Goal: Task Accomplishment & Management: Use online tool/utility

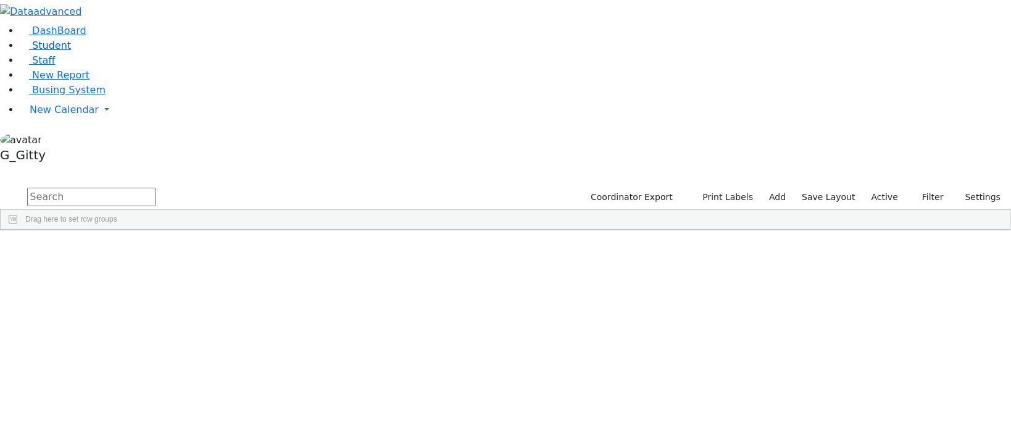
click at [57, 51] on span "Student" at bounding box center [51, 46] width 39 height 12
click at [156, 188] on input "text" at bounding box center [91, 197] width 128 height 19
click at [883, 188] on label "Active" at bounding box center [885, 197] width 38 height 19
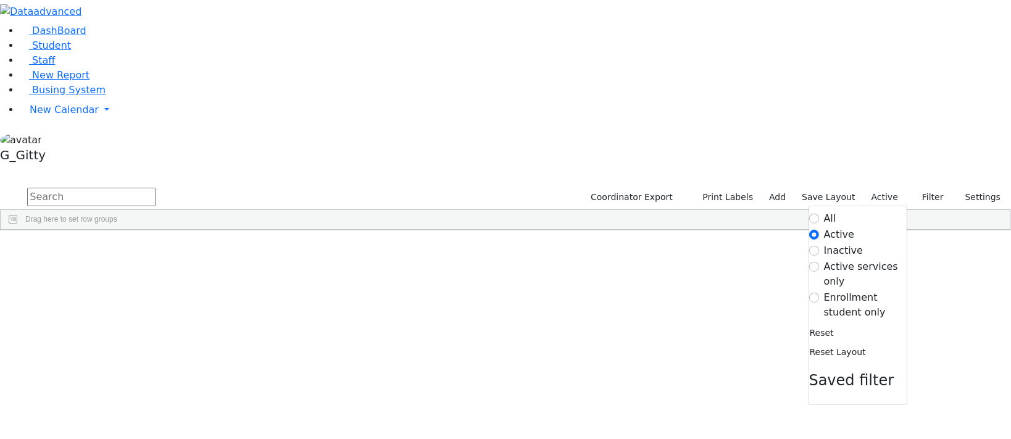
click at [865, 290] on label "Enrollment student only" at bounding box center [865, 305] width 83 height 30
click at [819, 293] on input "Enrollment student only" at bounding box center [814, 298] width 10 height 10
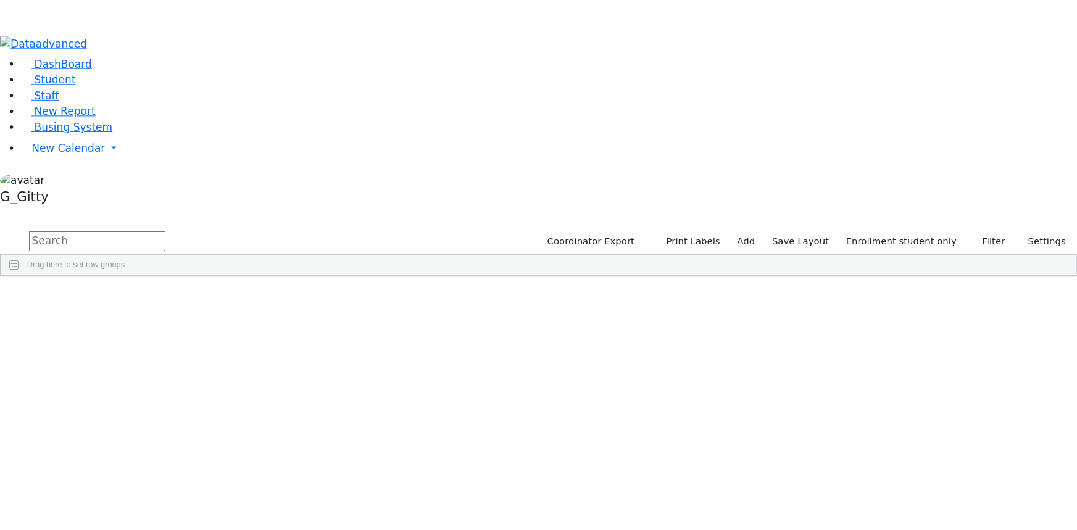
scroll to position [224, 0]
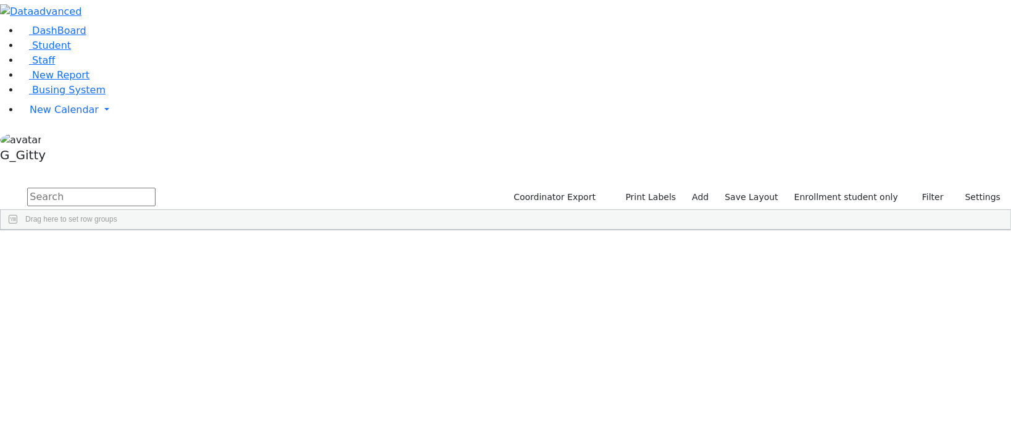
click at [156, 409] on div "[PERSON_NAME]" at bounding box center [117, 417] width 78 height 17
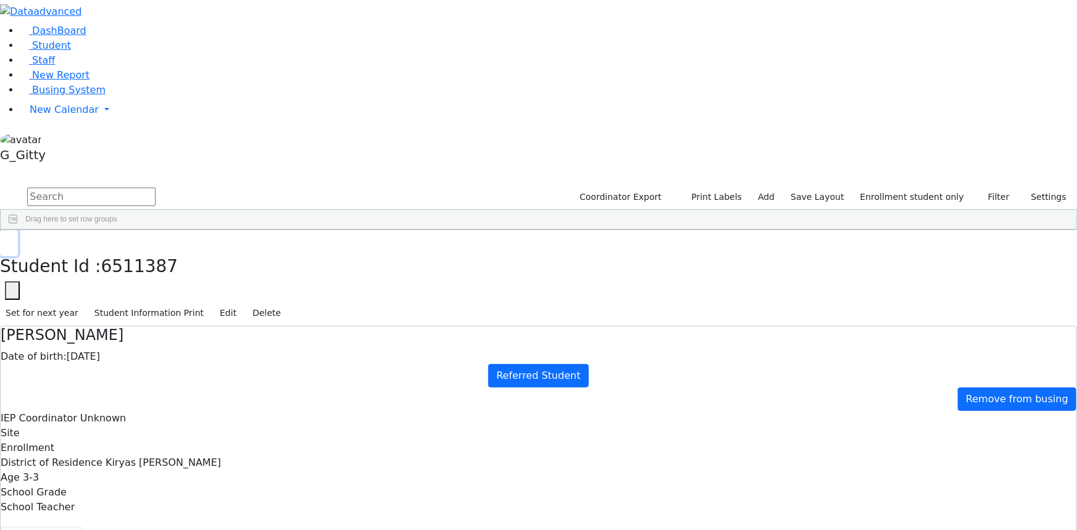
click at [12, 239] on icon "button" at bounding box center [9, 242] width 7 height 7
click at [59, 51] on link "Student" at bounding box center [45, 46] width 51 height 12
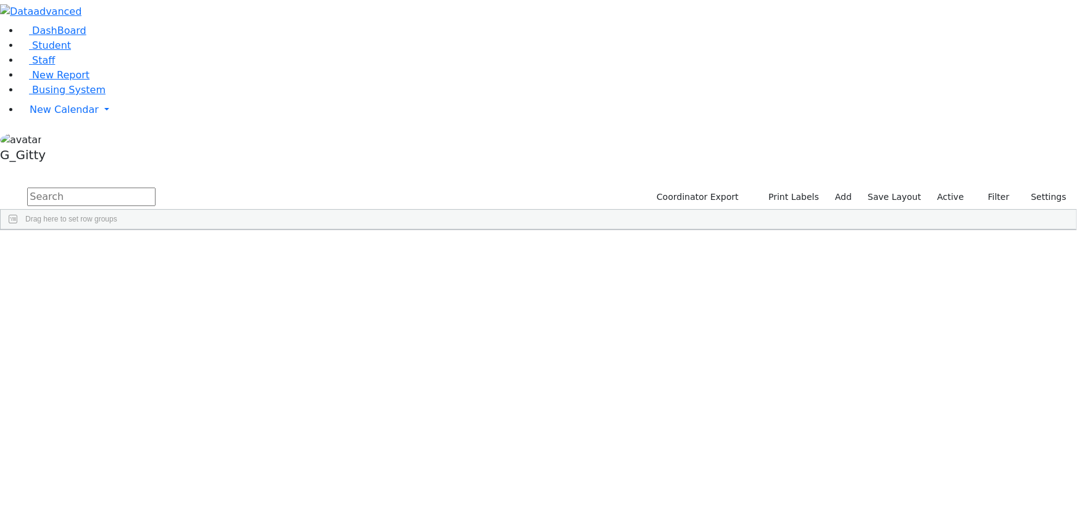
click at [156, 188] on input "text" at bounding box center [91, 197] width 128 height 19
type input "shaya"
click at [931, 186] on div "Coordinator Export Print Labels Add Save Layout Active Filter All Active Inacti…" at bounding box center [860, 197] width 433 height 23
click at [938, 188] on label "Active" at bounding box center [951, 197] width 38 height 19
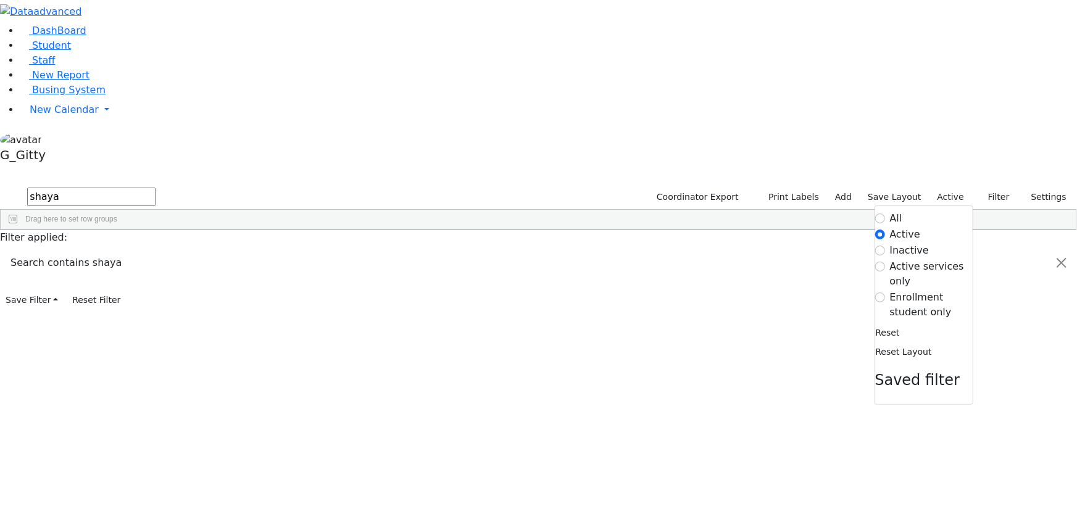
drag, startPoint x: 910, startPoint y: 125, endPoint x: 899, endPoint y: 127, distance: 11.4
click at [910, 290] on label "Enrollment student only" at bounding box center [931, 305] width 83 height 30
click at [885, 293] on input "Enrollment student only" at bounding box center [880, 298] width 10 height 10
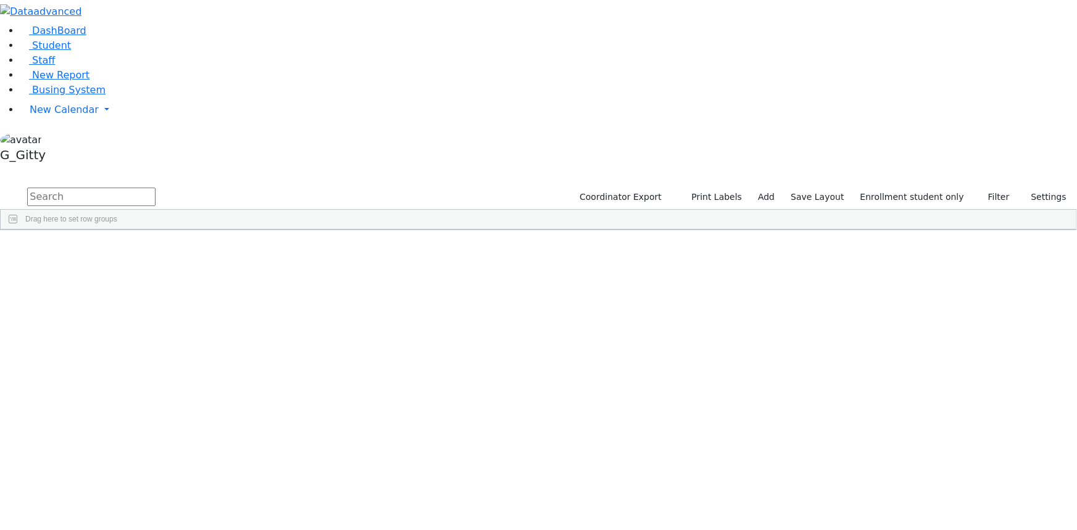
scroll to position [254, 0]
click at [156, 378] on div "[PERSON_NAME]" at bounding box center [117, 386] width 78 height 17
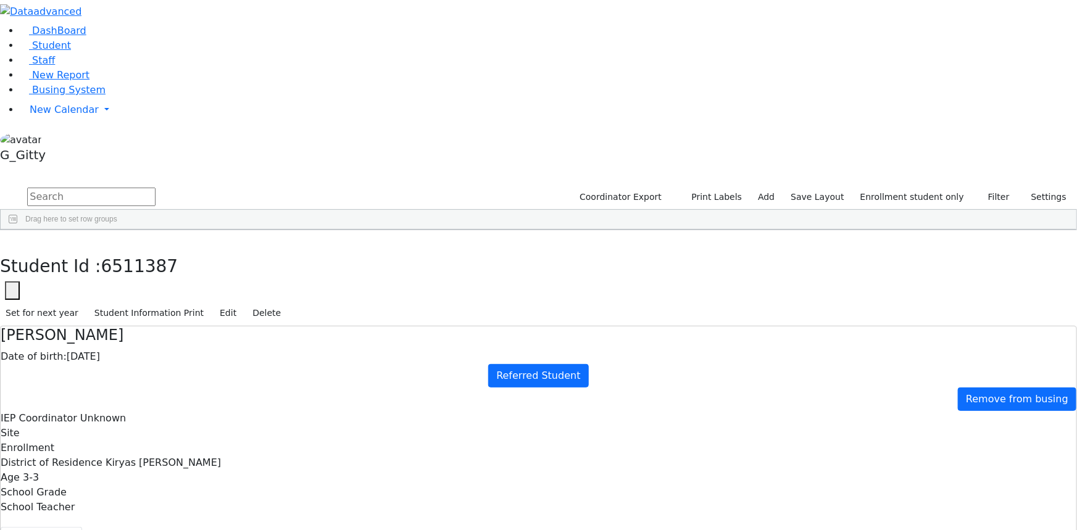
scroll to position [0, 0]
drag, startPoint x: 352, startPoint y: 143, endPoint x: 585, endPoint y: 358, distance: 317.5
click at [425, 426] on div "Site" at bounding box center [539, 433] width 1076 height 15
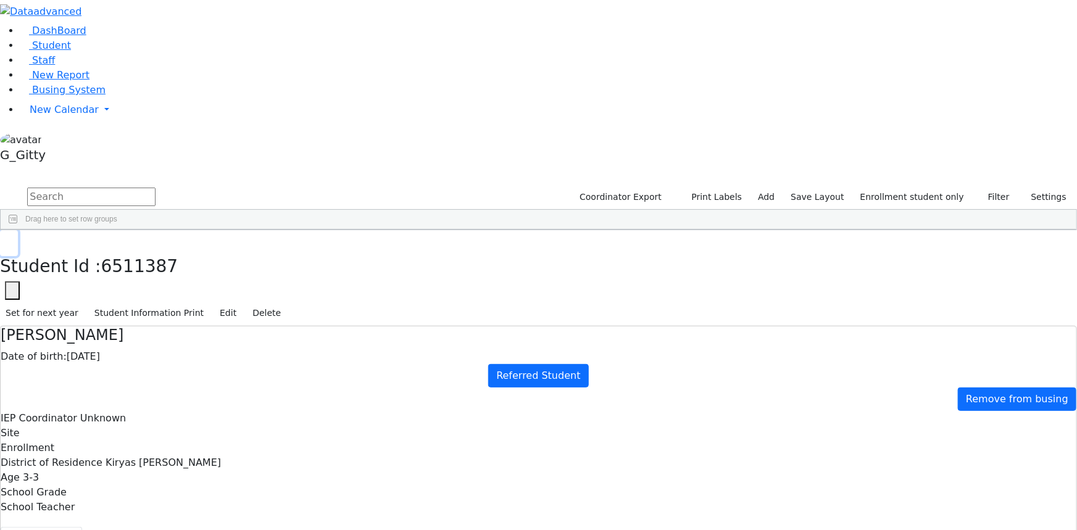
click at [18, 230] on button "button" at bounding box center [9, 243] width 18 height 26
click at [156, 395] on div "[PERSON_NAME]" at bounding box center [117, 403] width 78 height 17
click at [156, 395] on div "Herskovic" at bounding box center [117, 403] width 78 height 17
drag, startPoint x: 567, startPoint y: 233, endPoint x: 561, endPoint y: 231, distance: 6.4
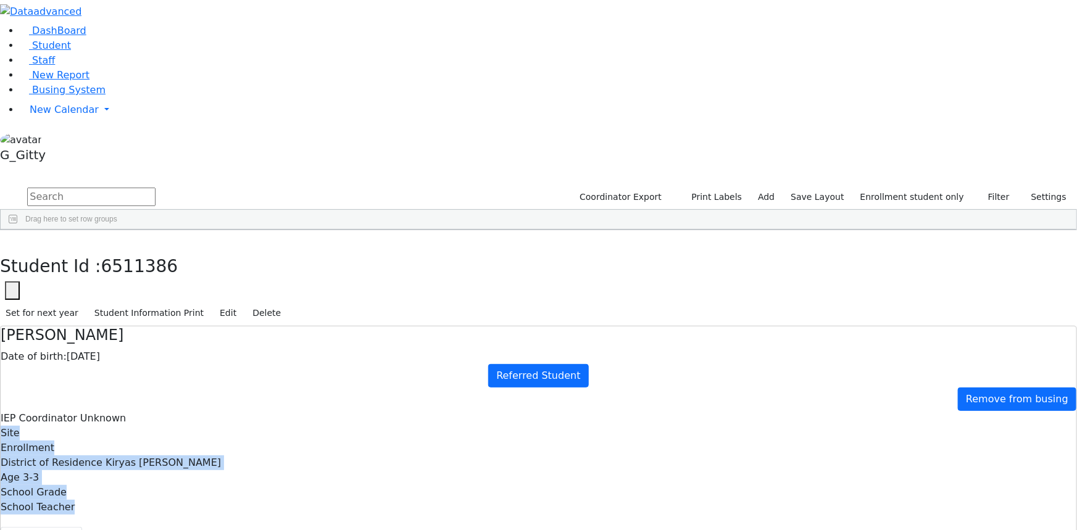
drag, startPoint x: 352, startPoint y: 173, endPoint x: 476, endPoint y: 372, distance: 235.1
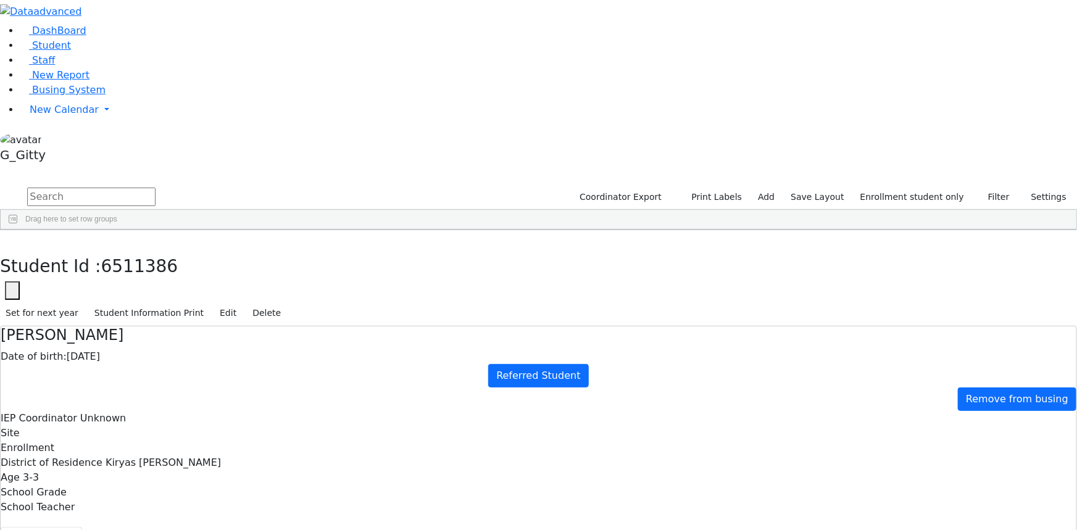
click at [748, 527] on button "Referrals" at bounding box center [780, 540] width 65 height 26
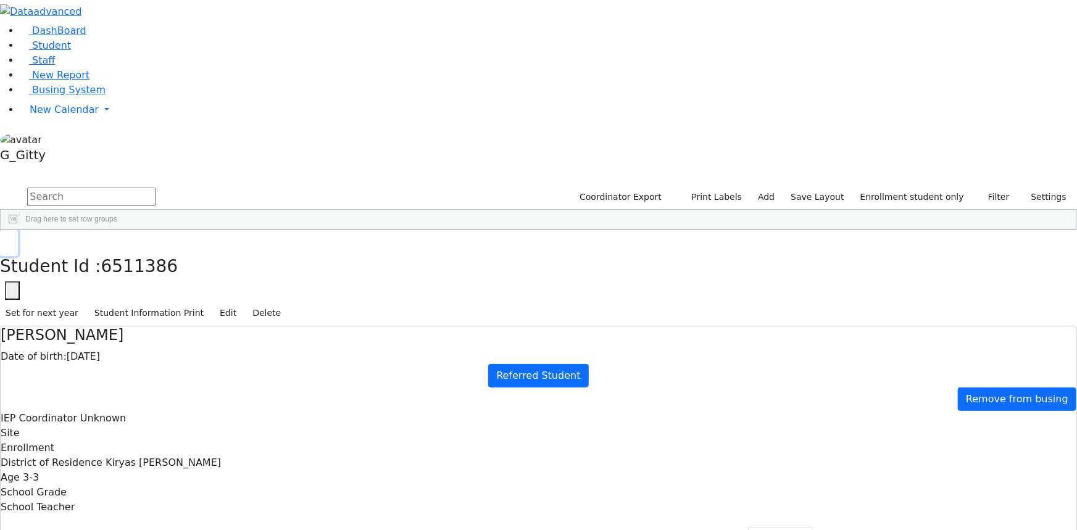
click at [12, 239] on icon "button" at bounding box center [9, 242] width 7 height 7
click at [156, 188] on input "text" at bounding box center [91, 197] width 128 height 19
click at [71, 51] on link "Student" at bounding box center [45, 46] width 51 height 12
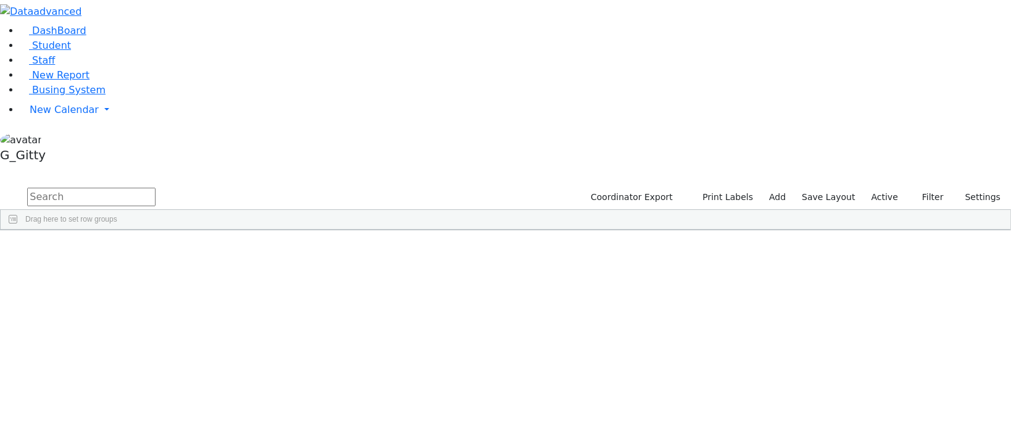
click at [156, 188] on input "text" at bounding box center [91, 197] width 128 height 19
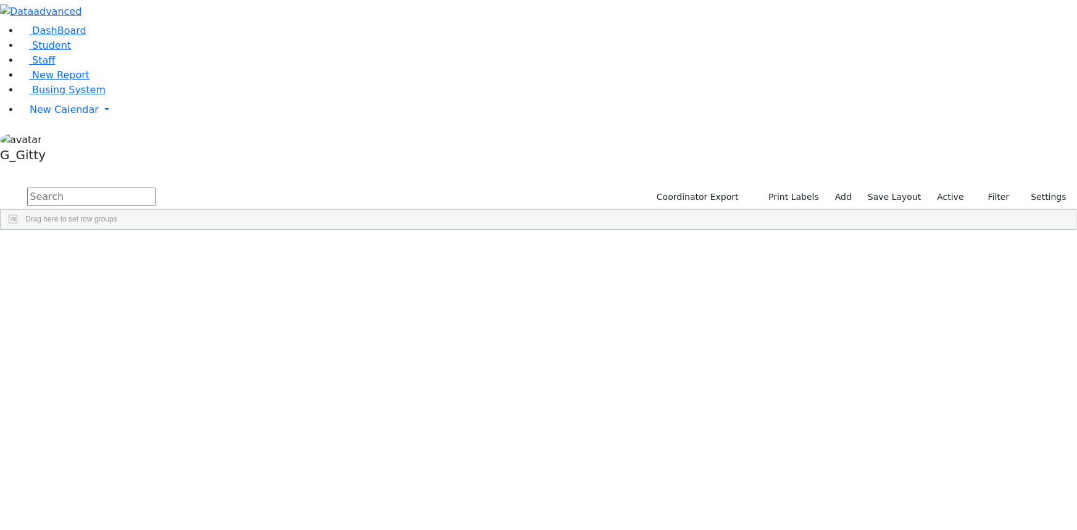
click at [156, 188] on input "text" at bounding box center [91, 197] width 128 height 19
click at [20, 51] on link "Student" at bounding box center [45, 46] width 51 height 12
click at [959, 188] on label "Active" at bounding box center [951, 197] width 38 height 19
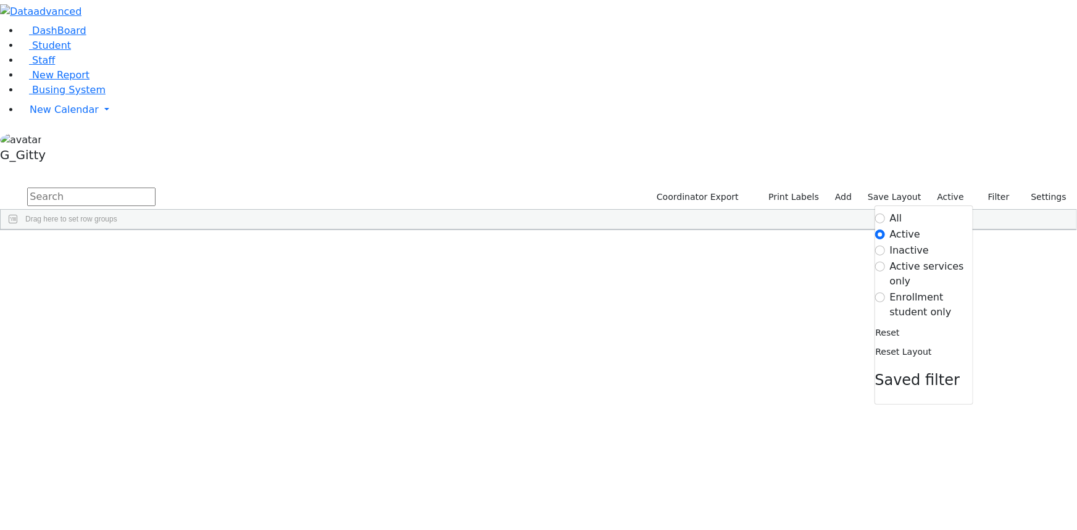
drag, startPoint x: 920, startPoint y: 129, endPoint x: 902, endPoint y: 133, distance: 18.4
click at [920, 290] on label "Enrollment student only" at bounding box center [931, 305] width 83 height 30
click at [885, 293] on input "Enrollment student only" at bounding box center [880, 298] width 10 height 10
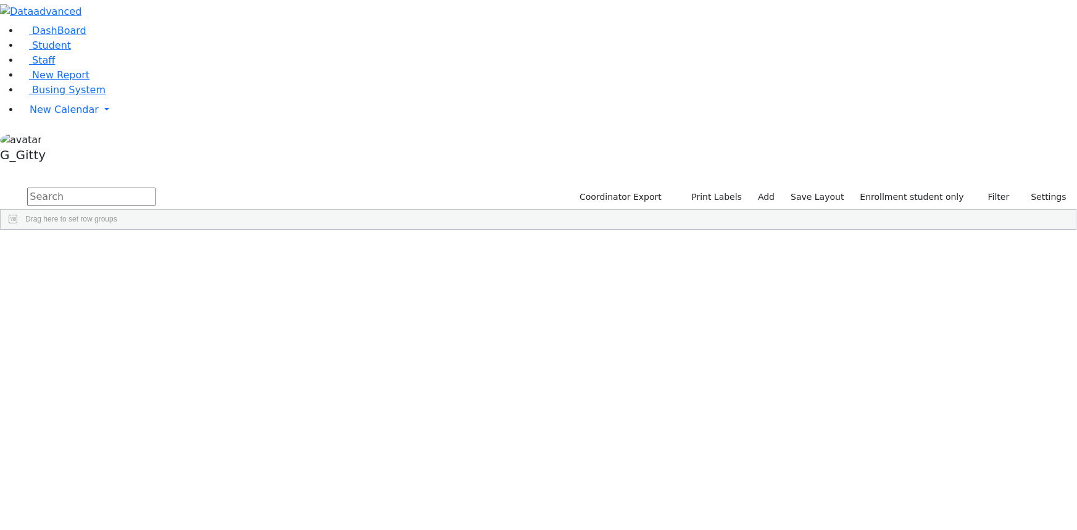
scroll to position [254, 0]
click at [156, 378] on div "Herskovic" at bounding box center [117, 386] width 78 height 17
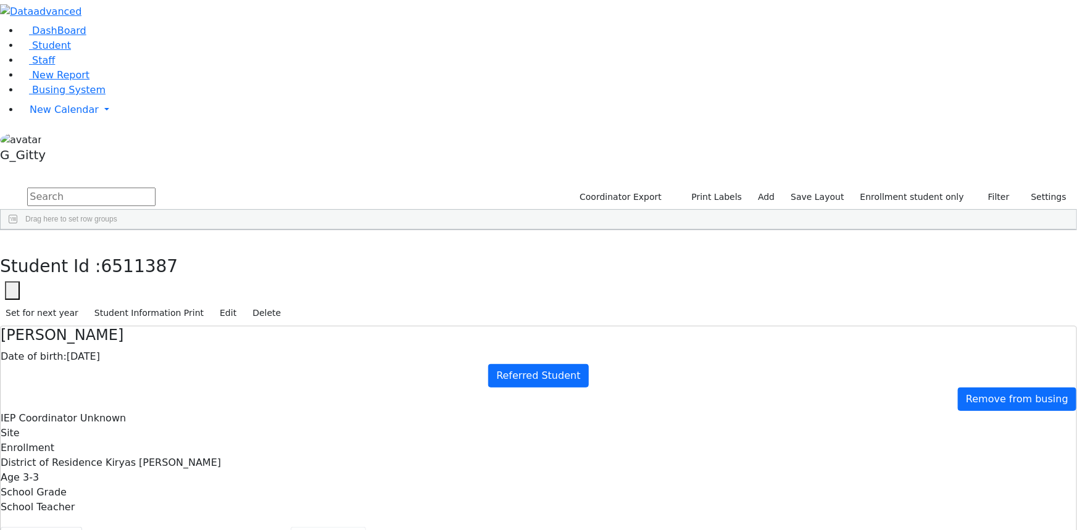
click at [291, 527] on button "Scheduling" at bounding box center [328, 540] width 75 height 26
click at [748, 527] on button "Referrals" at bounding box center [780, 540] width 65 height 26
drag, startPoint x: 567, startPoint y: 238, endPoint x: 596, endPoint y: 249, distance: 30.7
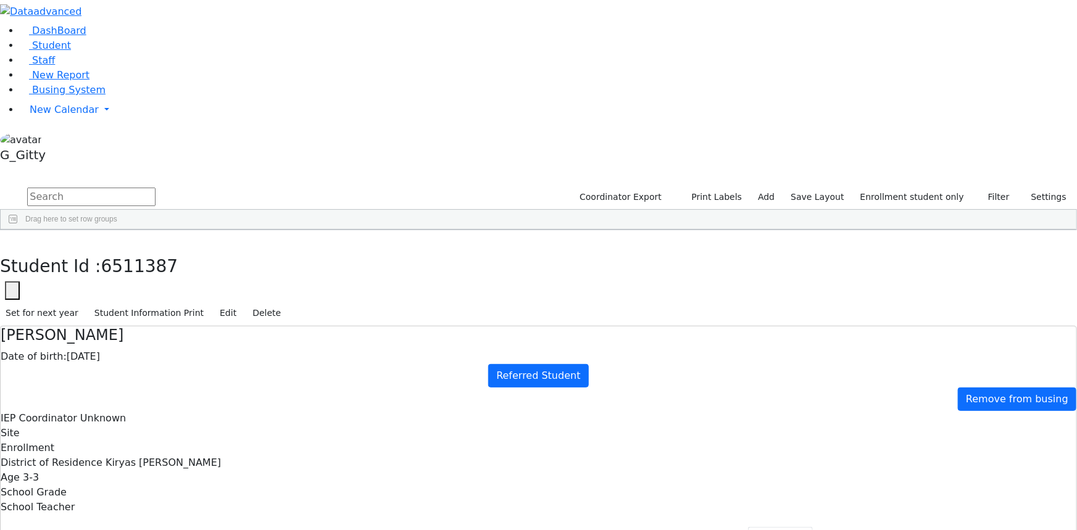
drag, startPoint x: 547, startPoint y: 237, endPoint x: 653, endPoint y: 259, distance: 108.3
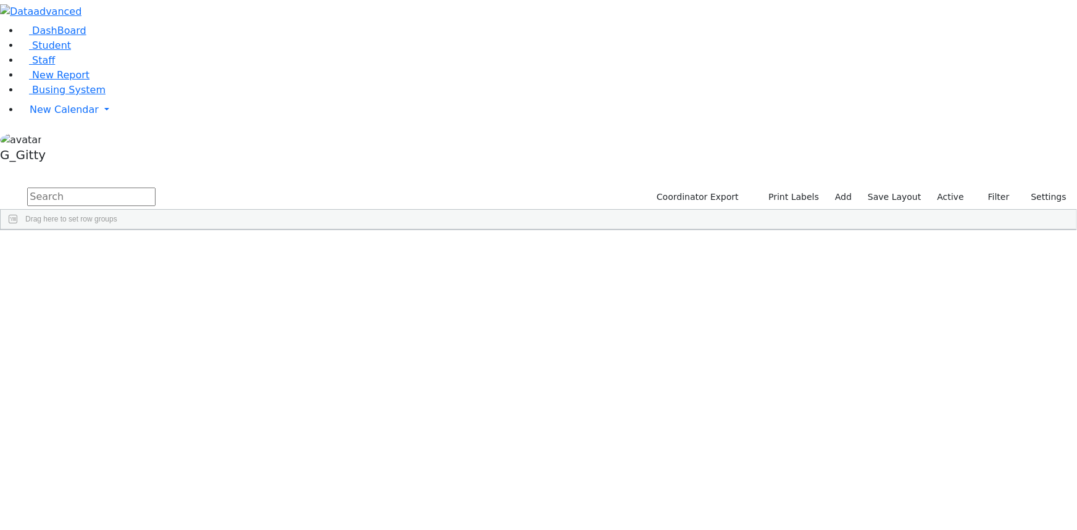
click at [156, 188] on input "text" at bounding box center [91, 197] width 128 height 19
click at [56, 96] on link "Busing System" at bounding box center [63, 90] width 86 height 12
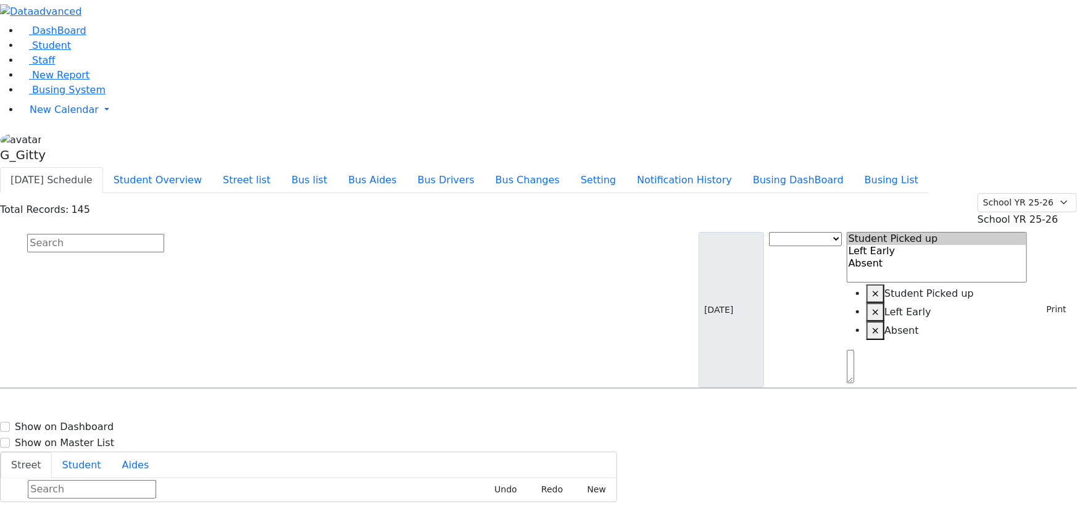
click at [281, 193] on div "Total Records: 145 Summer YR 25 School YR 25-26 Summer YR 25 School YR 24-25 Su…" at bounding box center [538, 291] width 1077 height 196
click at [164, 234] on input "text" at bounding box center [95, 243] width 137 height 19
click at [73, 96] on span "Busing System" at bounding box center [68, 90] width 73 height 12
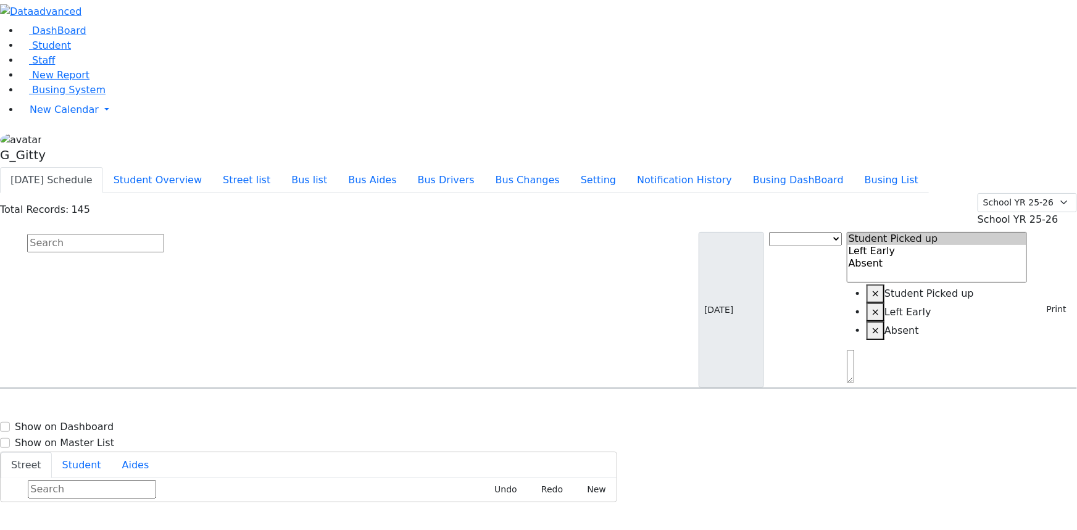
click at [164, 234] on input "text" at bounding box center [95, 243] width 137 height 19
drag, startPoint x: 258, startPoint y: 72, endPoint x: 268, endPoint y: 75, distance: 10.8
click at [164, 234] on input "text" at bounding box center [95, 243] width 137 height 19
click at [829, 167] on div "Today's Schedule Student Overview Street list Bus list Bus Aides Bus Drivers Bu…" at bounding box center [538, 180] width 1077 height 26
click at [805, 167] on button "Busing DashBoard" at bounding box center [798, 180] width 112 height 26
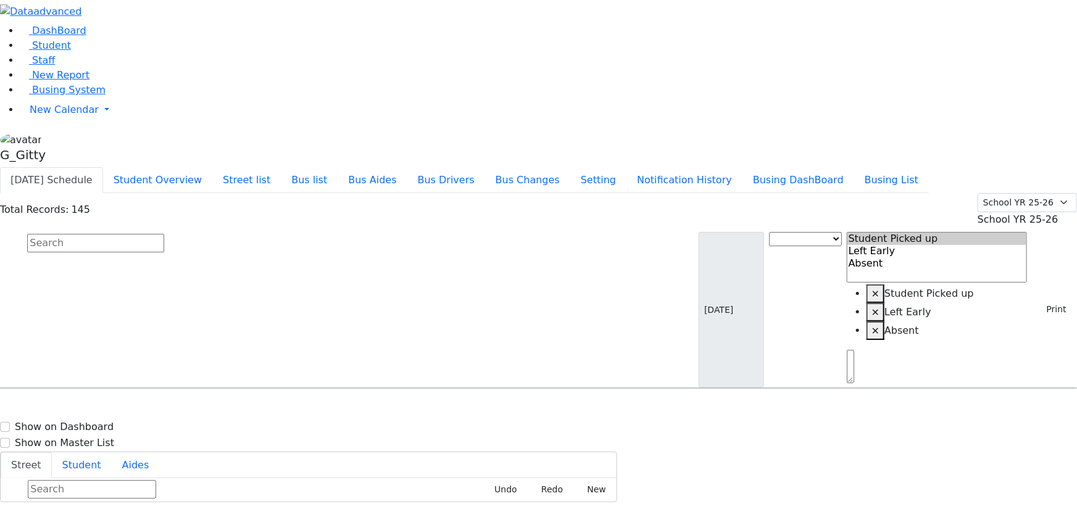
click at [839, 167] on div "Today's Schedule Student Overview Street list Bus list Bus Aides Bus Drivers Bu…" at bounding box center [538, 180] width 1077 height 26
drag, startPoint x: 1059, startPoint y: 83, endPoint x: 1053, endPoint y: 89, distance: 8.3
click at [1058, 300] on button "Print" at bounding box center [1052, 309] width 40 height 19
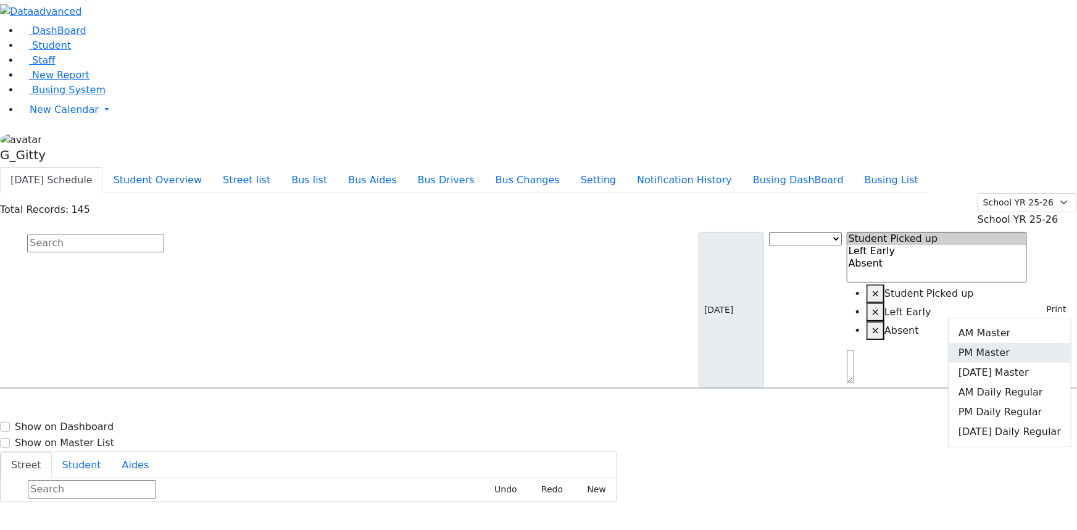
click at [1018, 343] on link "PM Master" at bounding box center [1010, 353] width 122 height 20
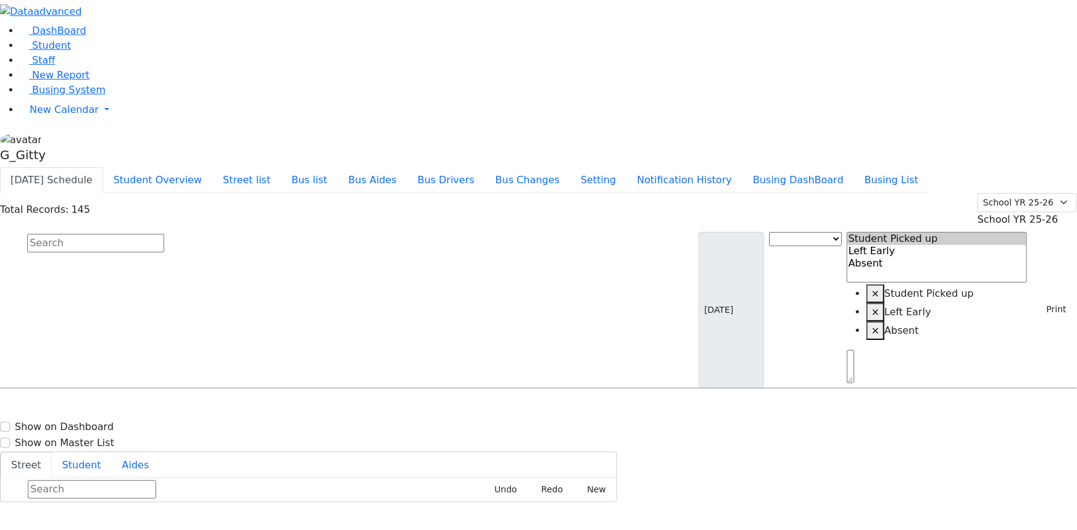
click at [164, 234] on input "text" at bounding box center [95, 243] width 137 height 19
click at [212, 167] on button "Student Overview" at bounding box center [157, 180] width 109 height 26
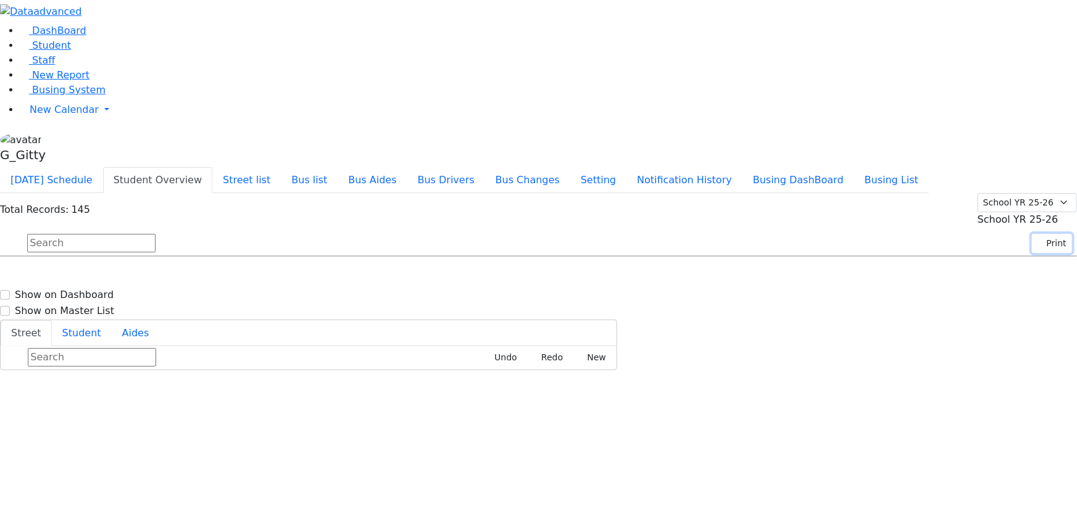
click at [1037, 234] on button "Print" at bounding box center [1052, 243] width 40 height 19
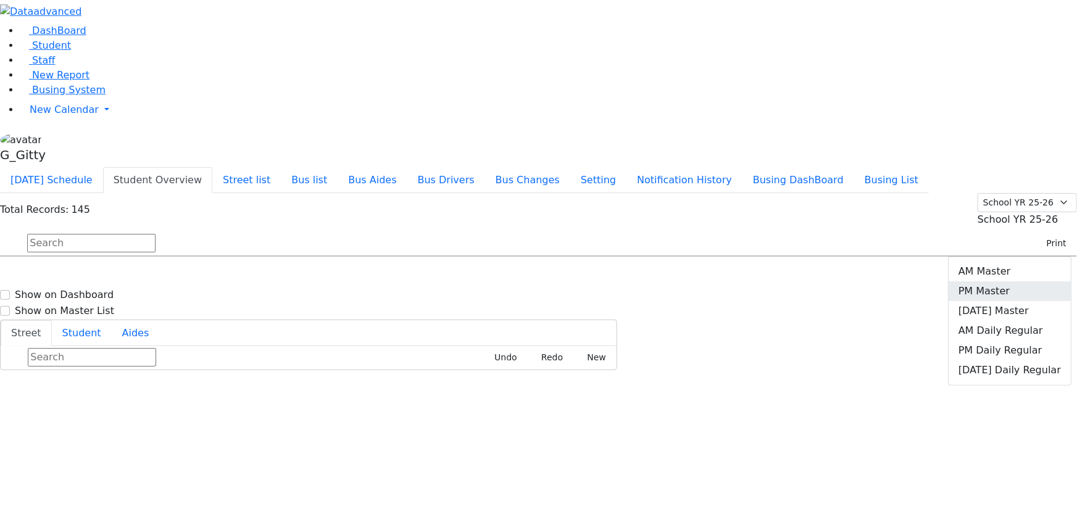
click at [1004, 281] on link "PM Master" at bounding box center [1010, 291] width 122 height 20
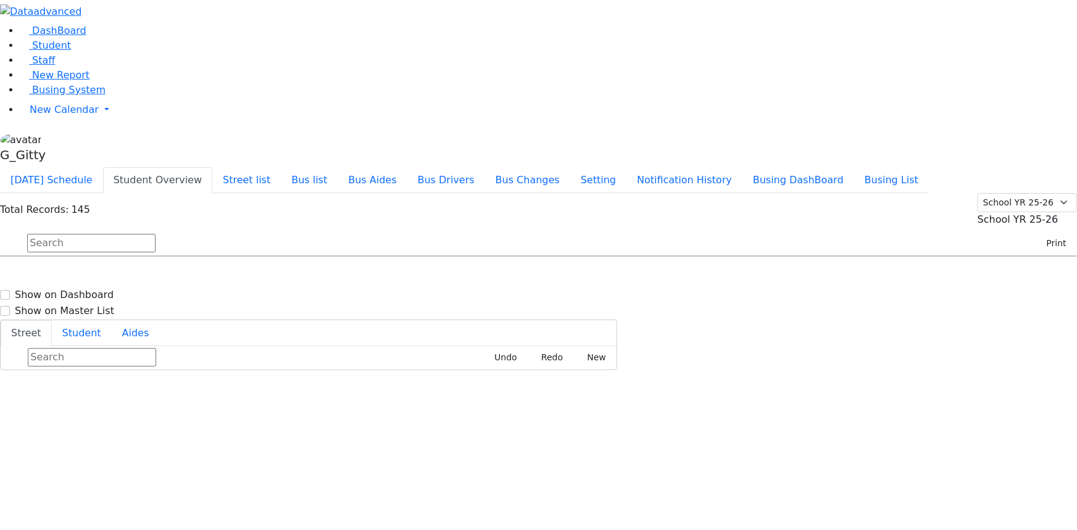
drag, startPoint x: 239, startPoint y: 74, endPoint x: 230, endPoint y: 73, distance: 8.7
click at [156, 234] on input "text" at bounding box center [91, 243] width 128 height 19
click at [160, 9] on div "DashBoard Student Staff New Report Busing System" at bounding box center [538, 185] width 1077 height 370
click at [103, 167] on button "[DATE] Schedule" at bounding box center [51, 180] width 103 height 26
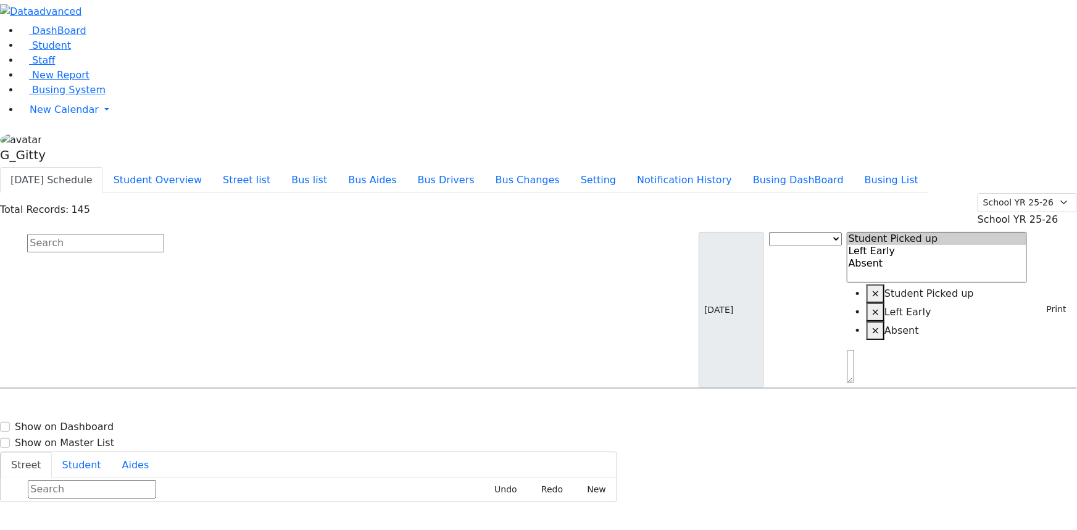
click at [164, 234] on input "text" at bounding box center [95, 243] width 137 height 19
click at [1038, 300] on button "Print" at bounding box center [1052, 309] width 40 height 19
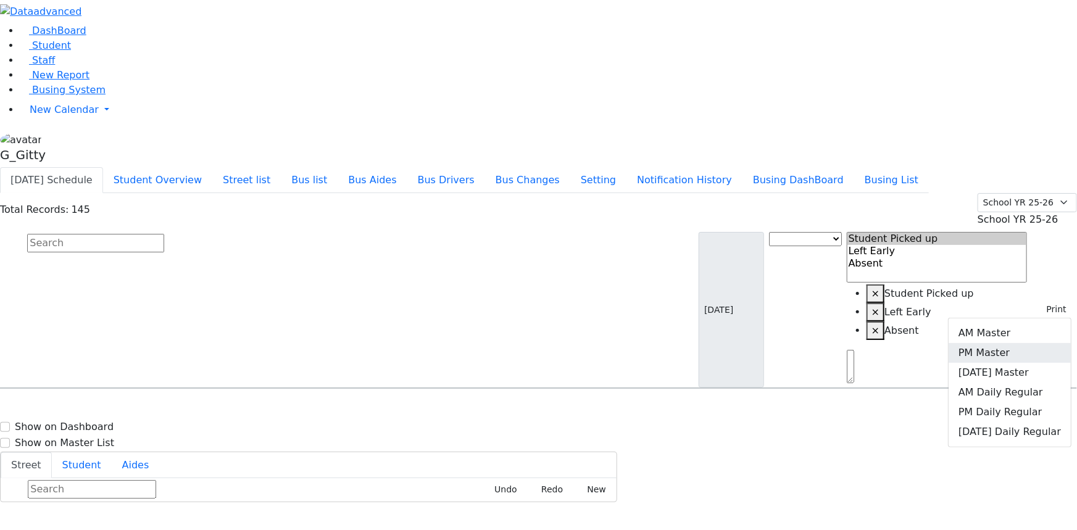
click at [1033, 343] on link "PM Master" at bounding box center [1010, 353] width 122 height 20
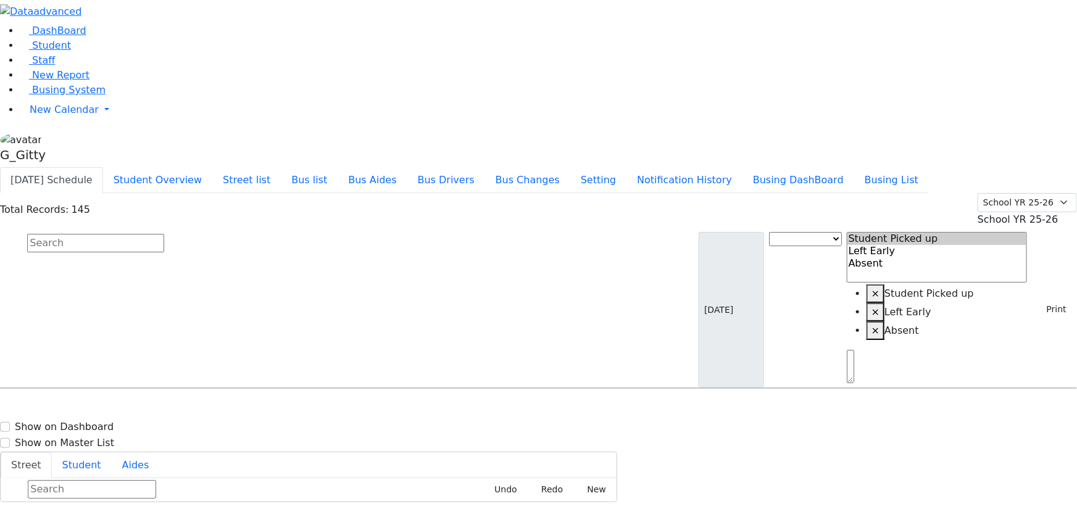
click at [164, 234] on input "text" at bounding box center [95, 243] width 137 height 19
click at [1042, 232] on div "09/19/2025 Bus Change Student Picked up Left Early Absent × Student Picked up ×…" at bounding box center [888, 310] width 378 height 156
click at [1039, 300] on button "Print" at bounding box center [1052, 309] width 40 height 19
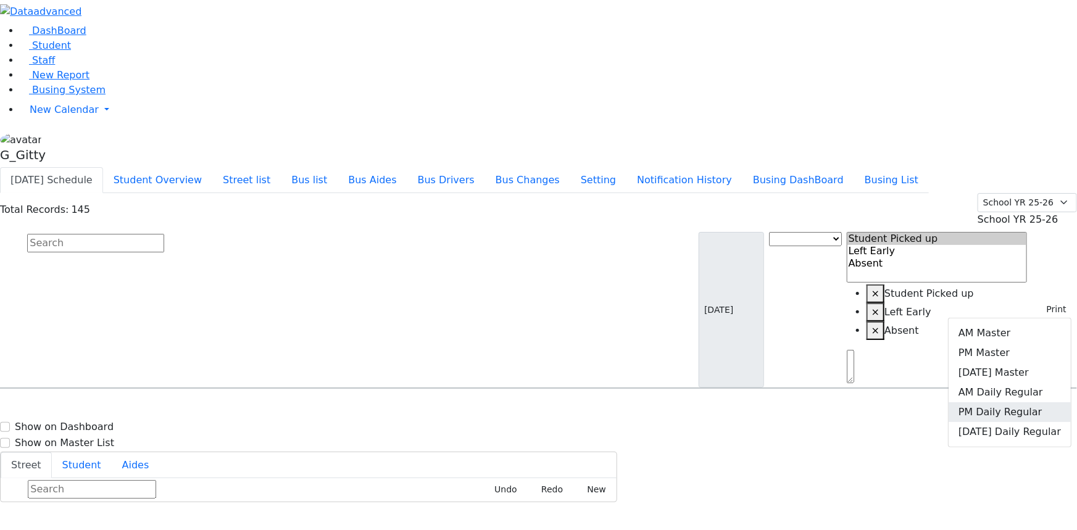
click at [1003, 402] on link "PM Daily Regular" at bounding box center [1010, 412] width 122 height 20
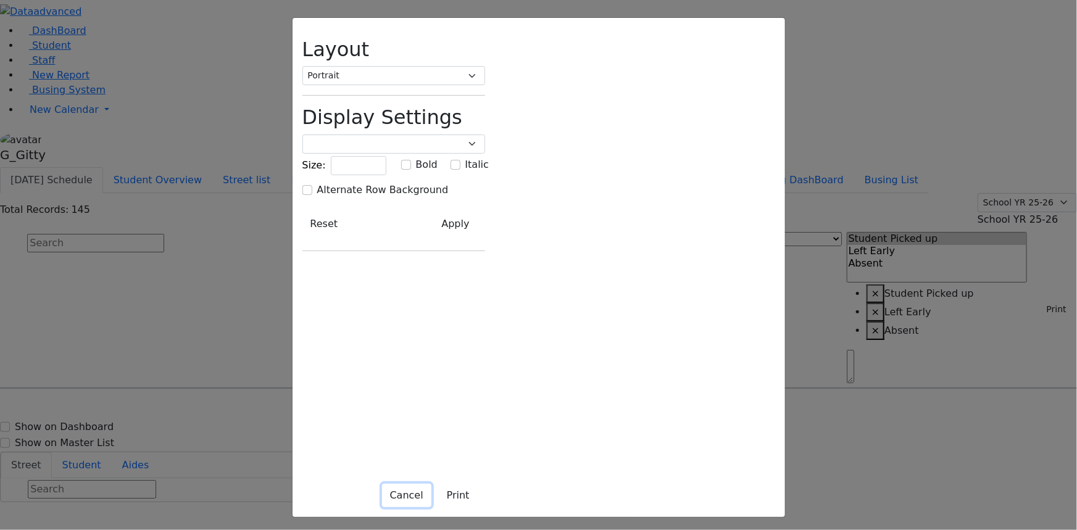
click at [431, 499] on button "Cancel" at bounding box center [406, 495] width 49 height 23
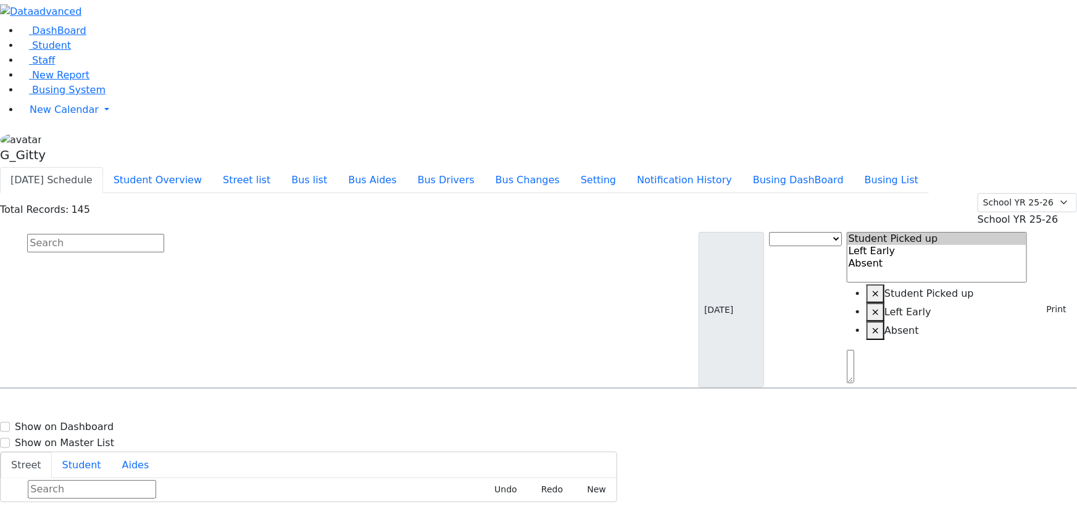
click at [164, 234] on input "text" at bounding box center [95, 243] width 137 height 19
click at [212, 167] on button "Student Overview" at bounding box center [157, 180] width 109 height 26
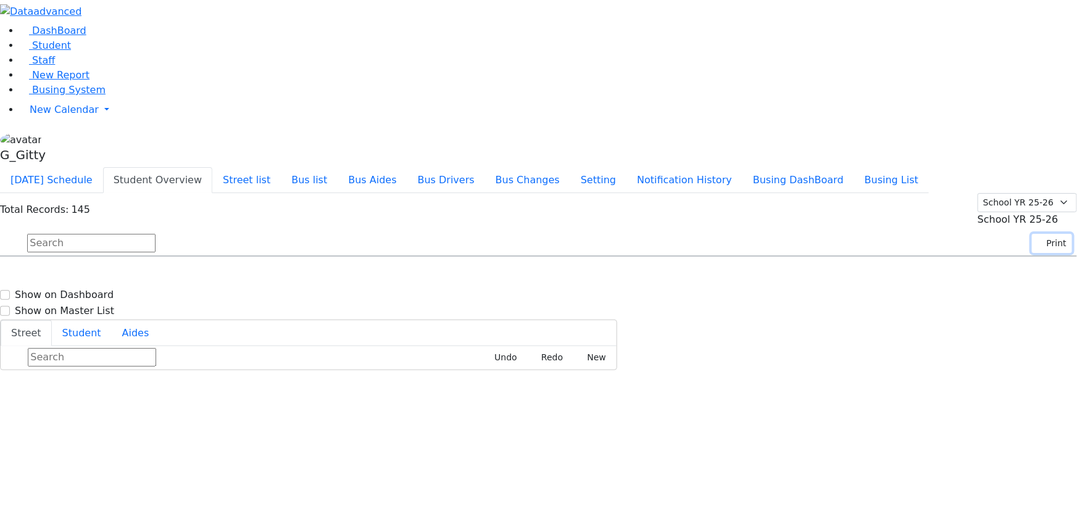
click at [1049, 234] on button "Print" at bounding box center [1052, 243] width 40 height 19
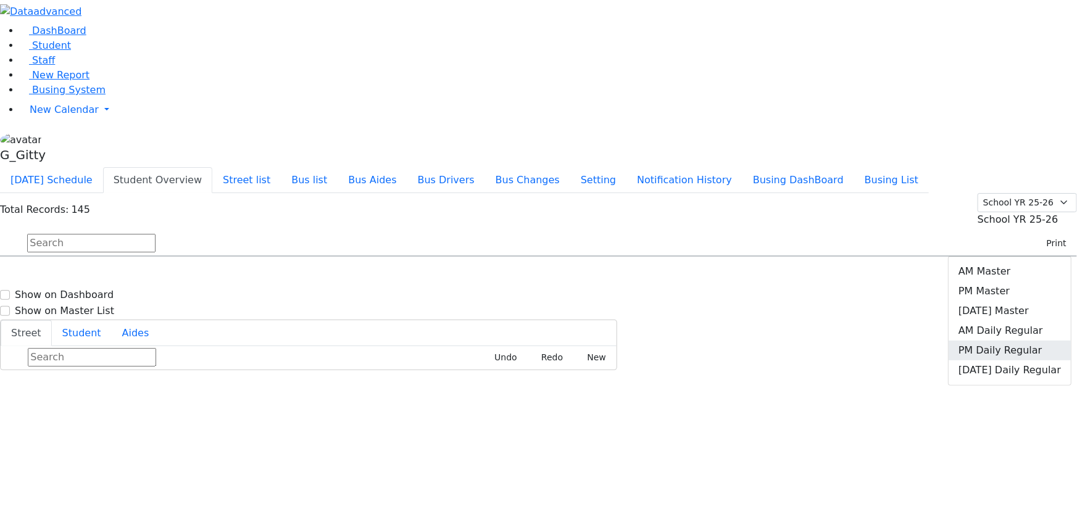
click at [995, 341] on link "PM Daily Regular" at bounding box center [1010, 351] width 122 height 20
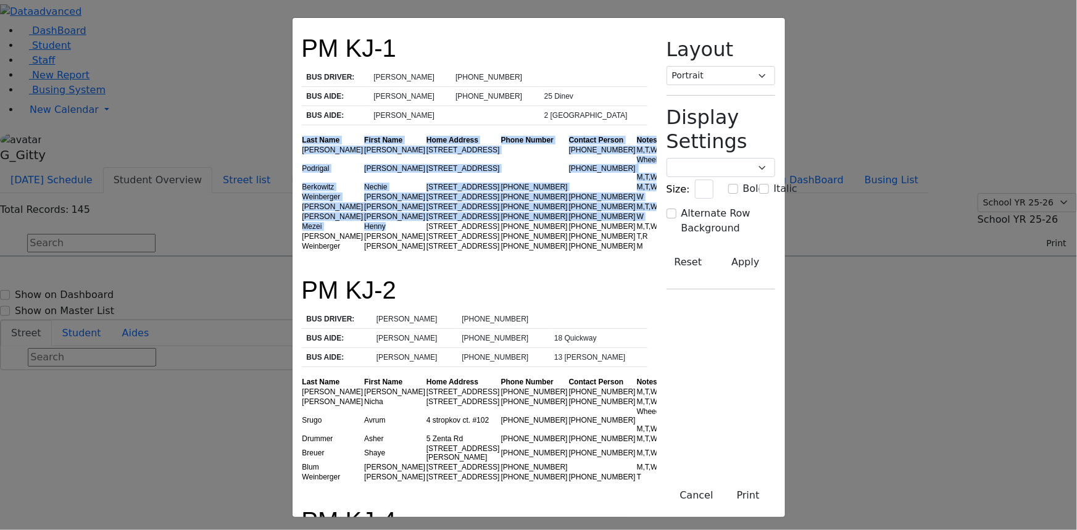
drag, startPoint x: 202, startPoint y: 119, endPoint x: 309, endPoint y: 228, distance: 152.8
click at [302, 228] on table "Last Name First Name Home Address Phone Number Contact Person Notes [PERSON_NAM…" at bounding box center [488, 193] width 373 height 116
click at [364, 231] on td "[PERSON_NAME]" at bounding box center [395, 236] width 62 height 10
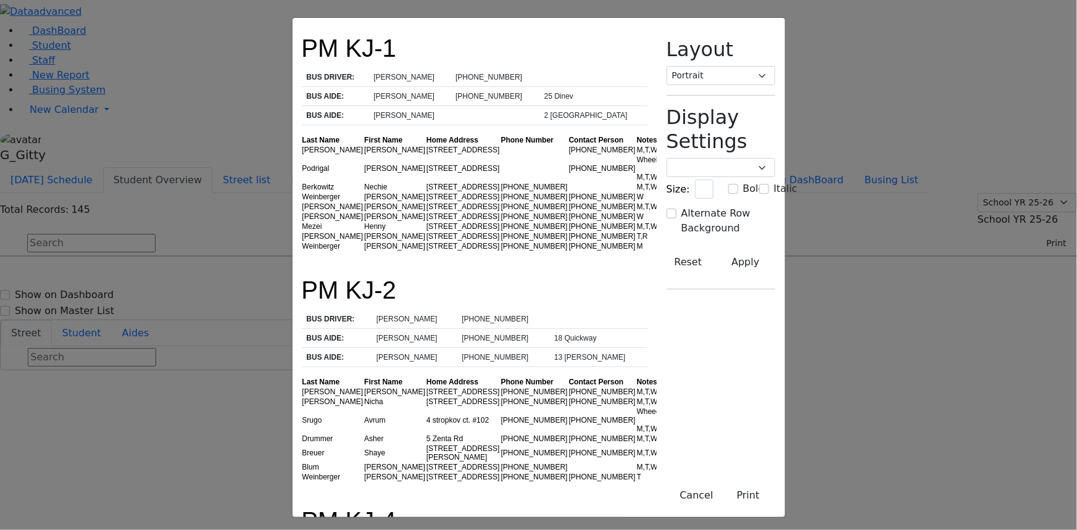
click at [364, 192] on td "[PERSON_NAME]" at bounding box center [395, 197] width 62 height 10
drag, startPoint x: 395, startPoint y: 192, endPoint x: 296, endPoint y: 196, distance: 99.4
click at [302, 202] on tr "Meisels Joel 15 Dinev Road #203 (845) 782-0675 (845) 751-2297 M,T,W,R" at bounding box center [488, 207] width 373 height 10
click at [364, 202] on td "[PERSON_NAME]" at bounding box center [395, 207] width 62 height 10
drag, startPoint x: 393, startPoint y: 181, endPoint x: 259, endPoint y: 191, distance: 134.3
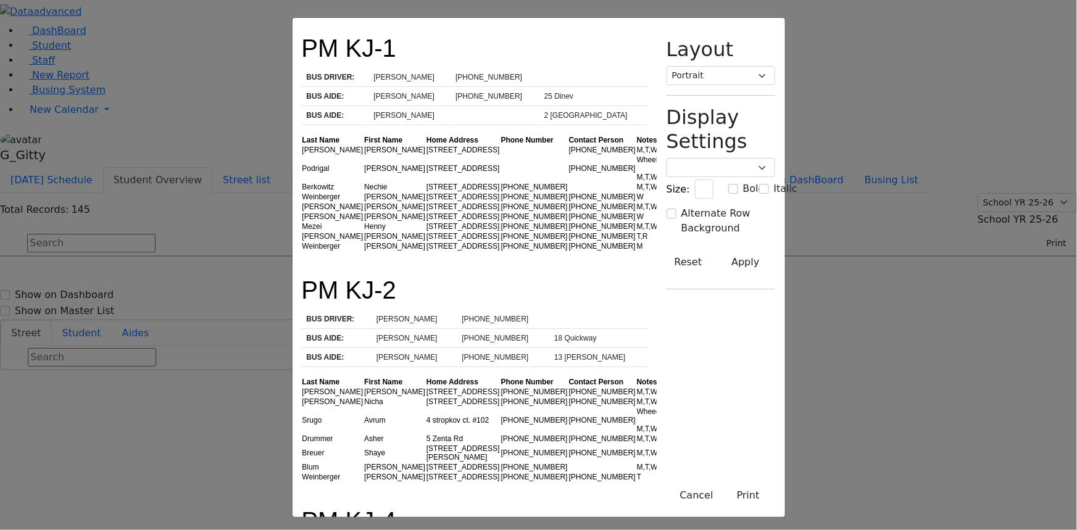
click at [302, 191] on tbody "[PERSON_NAME] [STREET_ADDRESS] [PHONE_NUMBER] M,T,W,R [PERSON_NAME] [STREET_ADD…" at bounding box center [488, 198] width 373 height 106
click at [302, 202] on td "[PERSON_NAME]" at bounding box center [333, 207] width 62 height 10
click at [364, 192] on td "[PERSON_NAME]" at bounding box center [395, 197] width 62 height 10
drag, startPoint x: 319, startPoint y: 183, endPoint x: 393, endPoint y: 192, distance: 74.6
click at [392, 191] on tbody "[PERSON_NAME] [STREET_ADDRESS] [PHONE_NUMBER] M,T,W,R [PERSON_NAME] [STREET_ADD…" at bounding box center [488, 198] width 373 height 106
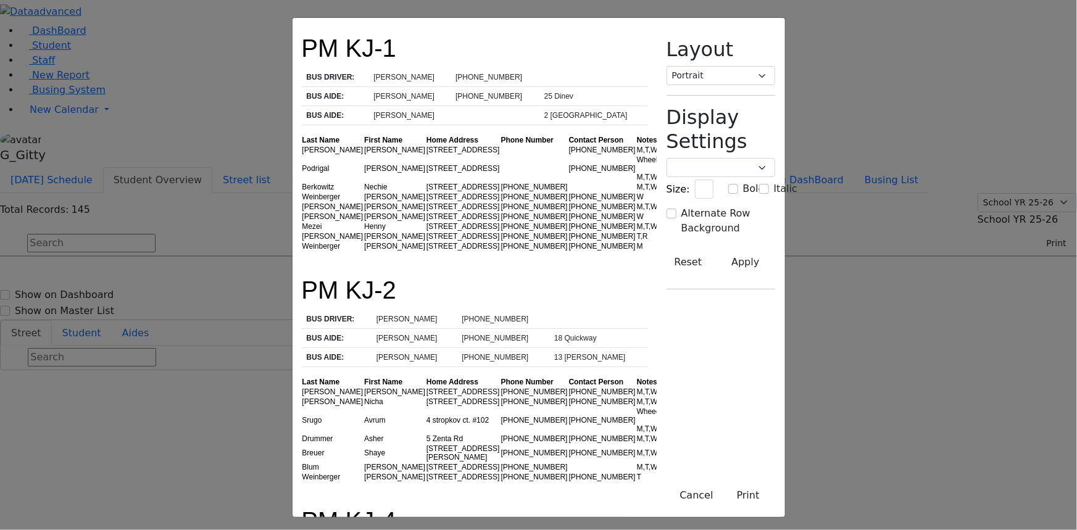
click at [426, 202] on td "[STREET_ADDRESS]" at bounding box center [463, 207] width 75 height 10
drag, startPoint x: 396, startPoint y: 177, endPoint x: 296, endPoint y: 175, distance: 100.6
click at [302, 175] on tbody "[PERSON_NAME] [STREET_ADDRESS] [PHONE_NUMBER] M,T,W,R [PERSON_NAME] [STREET_ADD…" at bounding box center [488, 198] width 373 height 106
click at [364, 182] on td "Nechie" at bounding box center [395, 187] width 62 height 10
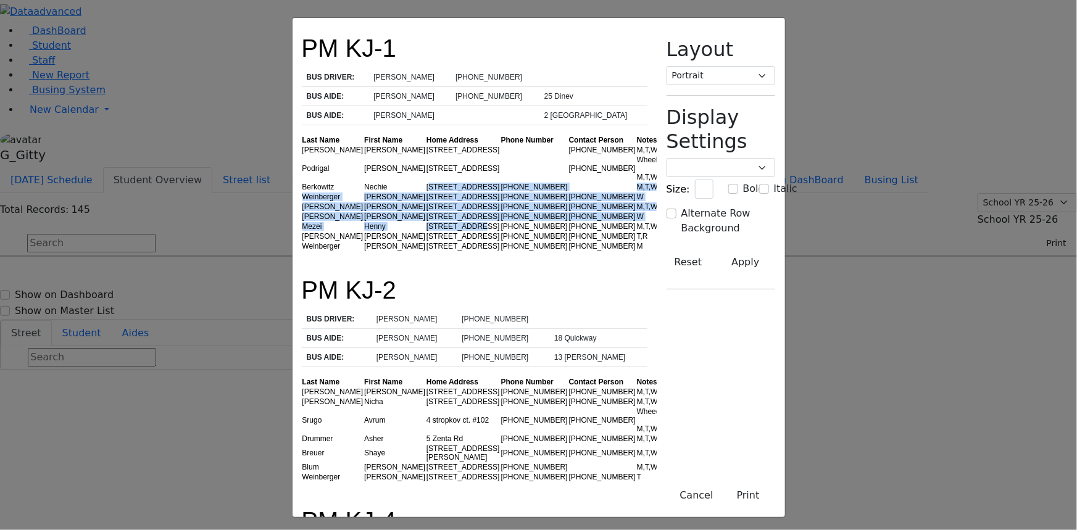
drag, startPoint x: 328, startPoint y: 168, endPoint x: 391, endPoint y: 227, distance: 86.0
click at [391, 227] on tbody "[PERSON_NAME] [STREET_ADDRESS] [PHONE_NUMBER] M,T,W,R [PERSON_NAME] [STREET_ADD…" at bounding box center [488, 198] width 373 height 106
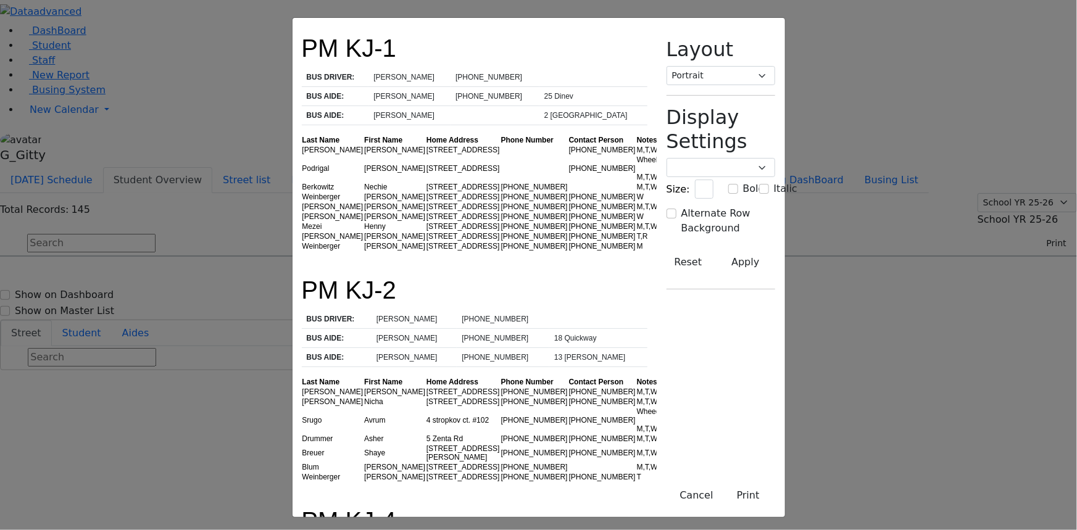
click at [426, 182] on td "[STREET_ADDRESS]" at bounding box center [463, 187] width 75 height 10
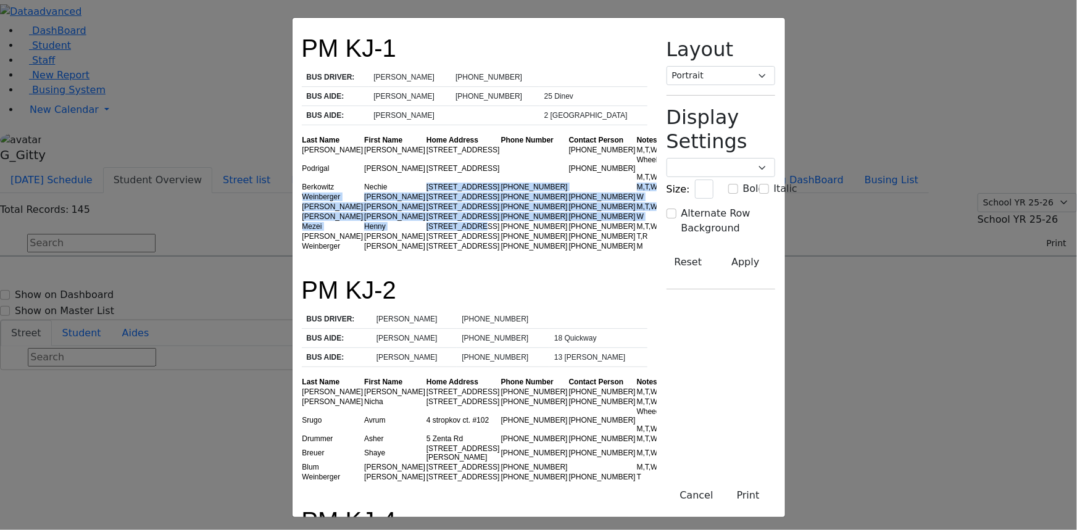
drag, startPoint x: 323, startPoint y: 169, endPoint x: 389, endPoint y: 222, distance: 84.2
click at [389, 222] on tbody "[PERSON_NAME] [STREET_ADDRESS] [PHONE_NUMBER] M,T,W,R [PERSON_NAME] [STREET_ADD…" at bounding box center [488, 198] width 373 height 106
click at [426, 222] on td "[STREET_ADDRESS]" at bounding box center [463, 227] width 75 height 10
drag, startPoint x: 399, startPoint y: 175, endPoint x: 314, endPoint y: 173, distance: 85.2
click at [310, 182] on tr "[PERSON_NAME] [STREET_ADDRESS] [PHONE_NUMBER] M,T,W,R" at bounding box center [488, 187] width 373 height 10
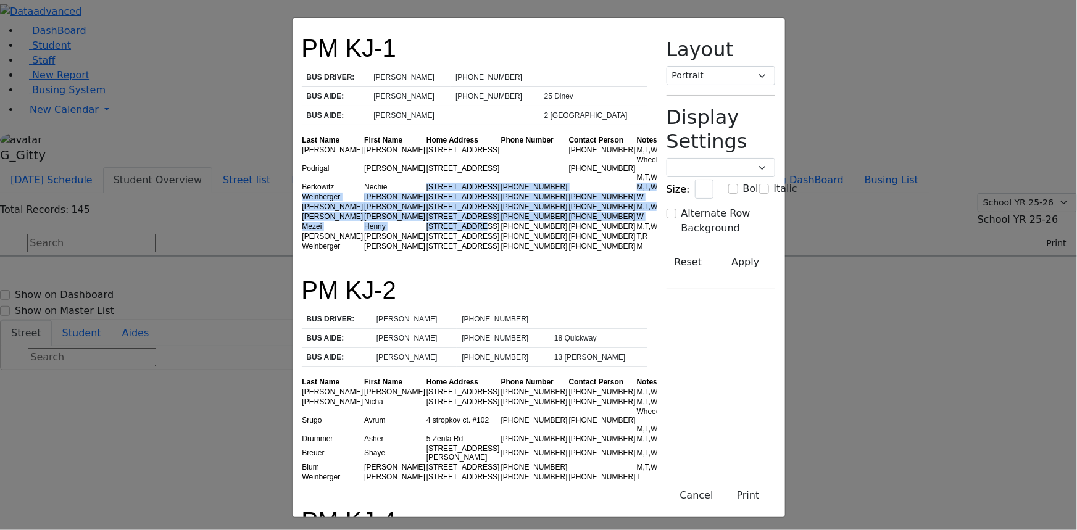
click at [426, 182] on td "[STREET_ADDRESS]" at bounding box center [463, 187] width 75 height 10
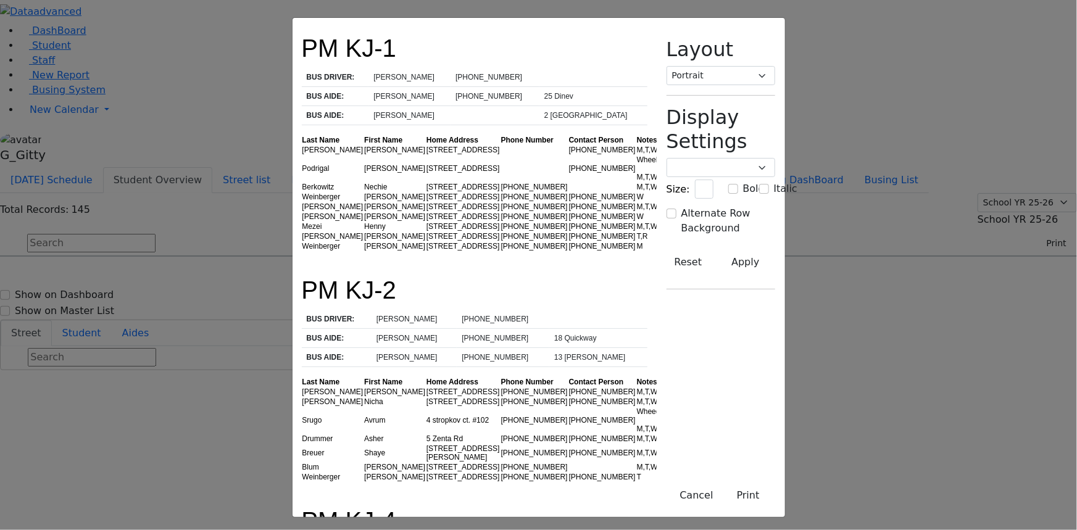
click at [426, 212] on td "[STREET_ADDRESS]" at bounding box center [463, 217] width 75 height 10
drag, startPoint x: 368, startPoint y: 208, endPoint x: 314, endPoint y: 209, distance: 54.3
click at [317, 212] on tr "Glancz Rachel 15 Dinev Rd. (845) 248-0371 (845) 238-9491 W" at bounding box center [488, 217] width 373 height 10
click at [364, 212] on td "[PERSON_NAME]" at bounding box center [395, 217] width 62 height 10
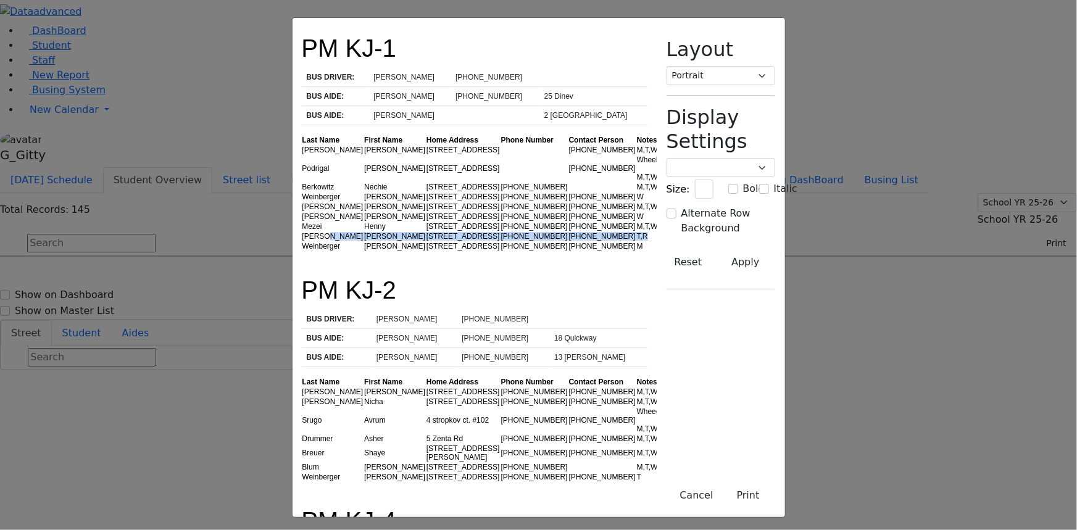
drag, startPoint x: 607, startPoint y: 235, endPoint x: 232, endPoint y: 239, distance: 375.3
click at [302, 239] on tr "Hirsch Ruthy 15 Dinev Rd. (347) 760-0362 (917) 881-3921 T,R" at bounding box center [488, 236] width 373 height 10
click at [302, 239] on td "Hirsch" at bounding box center [333, 236] width 62 height 10
drag, startPoint x: 617, startPoint y: 235, endPoint x: 617, endPoint y: 246, distance: 11.7
click at [617, 243] on tbody "Friesel Nechama 1 Hamaspik Way (347) 857-5341 M,T,W,R Podrigal Benzion 1 Hamasp…" at bounding box center [488, 198] width 373 height 106
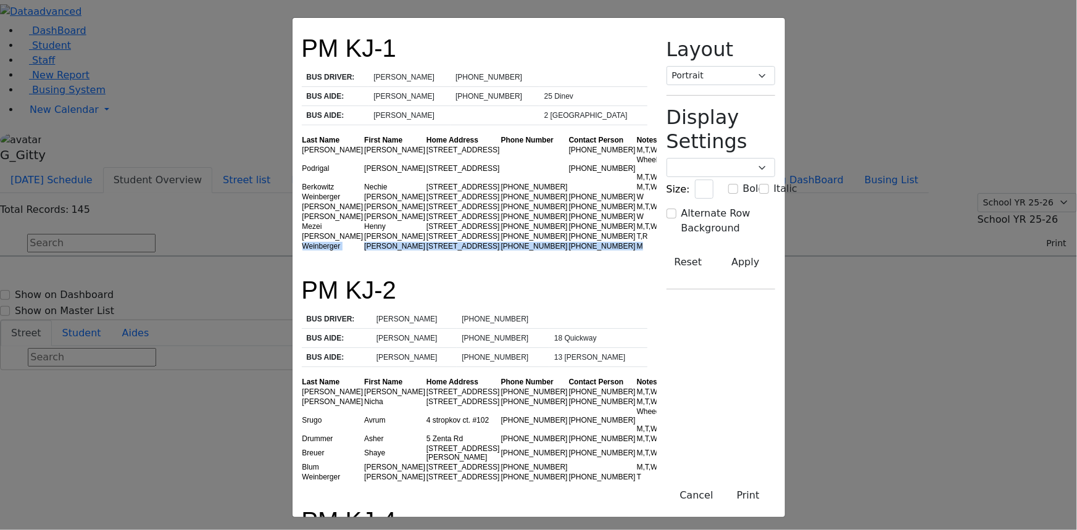
click at [637, 246] on div "M" at bounding box center [655, 246] width 37 height 9
drag, startPoint x: 608, startPoint y: 243, endPoint x: 201, endPoint y: 259, distance: 407.1
click at [302, 256] on div at bounding box center [475, 255] width 346 height 9
drag, startPoint x: 198, startPoint y: 247, endPoint x: 641, endPoint y: 249, distance: 443.2
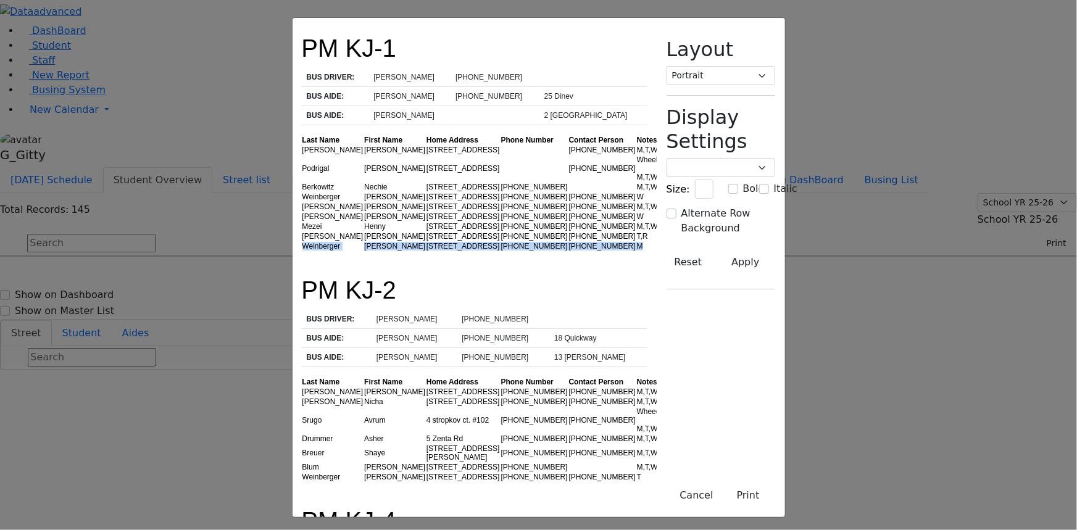
click at [641, 249] on tr "Weinberger Naftuli 15 Dinev Rd. (845) 248-0371 (845) 325-5100 M" at bounding box center [488, 246] width 373 height 10
drag, startPoint x: 641, startPoint y: 249, endPoint x: 636, endPoint y: 238, distance: 12.2
click at [642, 249] on div "M" at bounding box center [655, 246] width 37 height 9
click at [637, 233] on div "T,R" at bounding box center [655, 236] width 37 height 9
drag, startPoint x: 622, startPoint y: 233, endPoint x: 201, endPoint y: 230, distance: 420.9
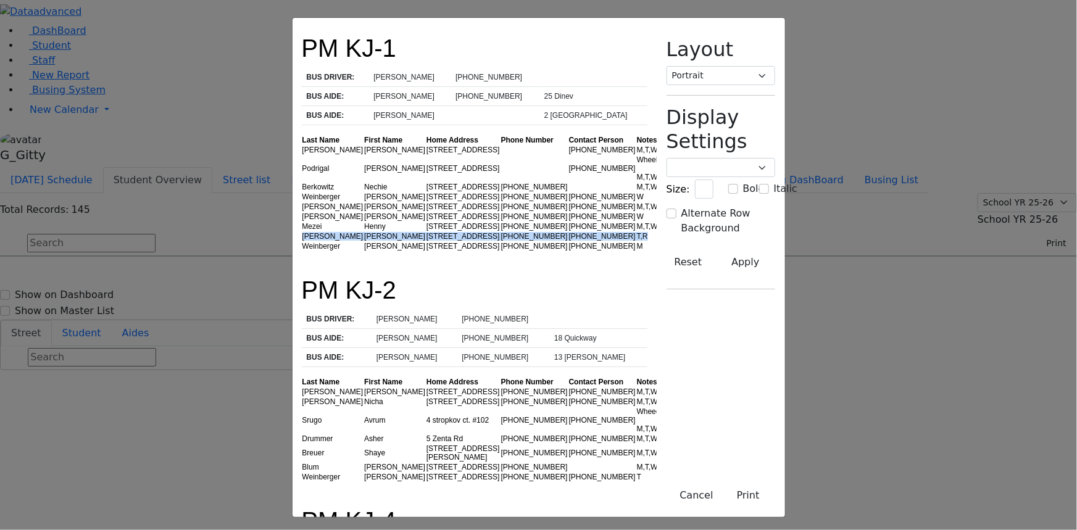
click at [302, 231] on tr "Hirsch Ruthy 15 Dinev Rd. (347) 760-0362 (917) 881-3921 T,R" at bounding box center [488, 236] width 373 height 10
click at [302, 235] on td "Hirsch" at bounding box center [333, 236] width 62 height 10
click at [302, 245] on td "Weinberger" at bounding box center [333, 246] width 62 height 10
click at [302, 239] on td "Hirsch" at bounding box center [333, 236] width 62 height 10
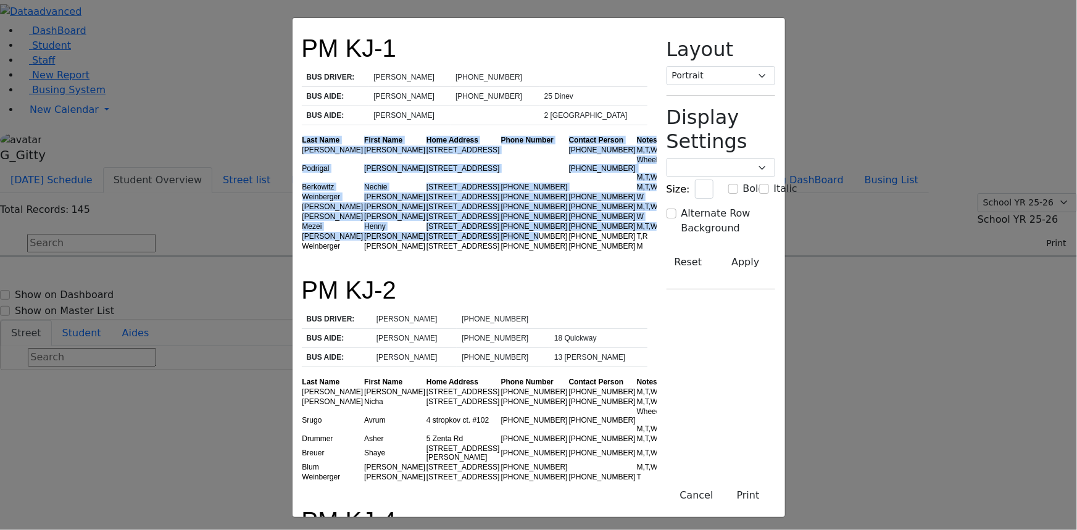
drag, startPoint x: 193, startPoint y: 233, endPoint x: 451, endPoint y: 233, distance: 258.6
click at [501, 233] on td "[PHONE_NUMBER]" at bounding box center [535, 236] width 68 height 10
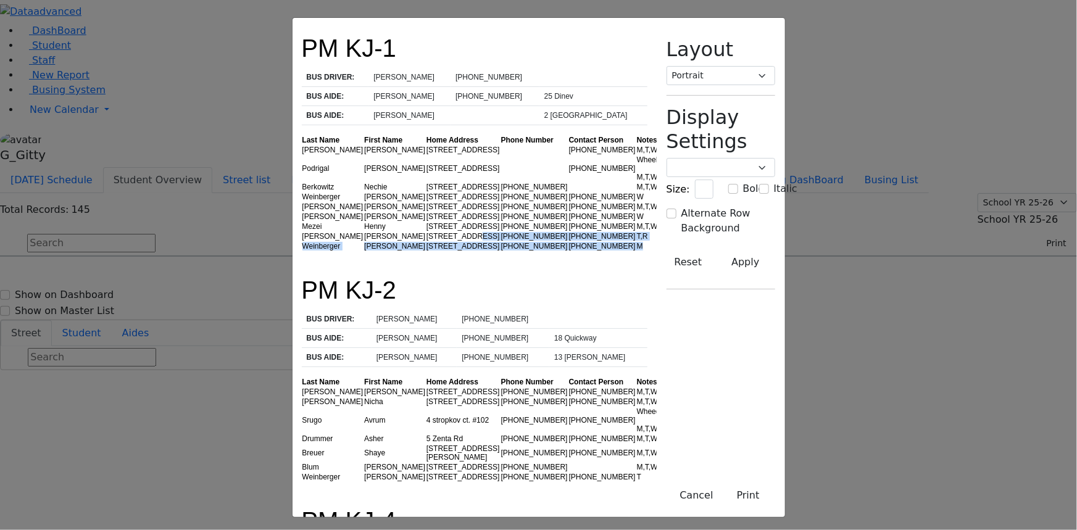
drag, startPoint x: 628, startPoint y: 238, endPoint x: 319, endPoint y: 236, distance: 309.2
click at [324, 236] on tbody "Friesel Nechama 1 Hamaspik Way (347) 857-5341 M,T,W,R Podrigal Benzion 1 Hamasp…" at bounding box center [488, 198] width 373 height 106
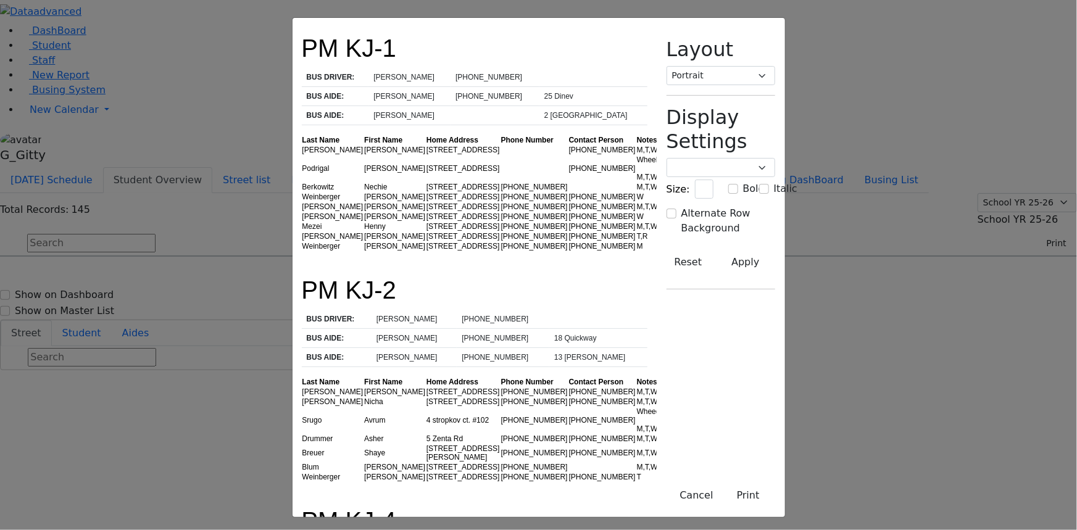
click at [364, 239] on td "Ruthy" at bounding box center [395, 236] width 62 height 10
drag, startPoint x: 660, startPoint y: 215, endPoint x: 497, endPoint y: 221, distance: 163.0
click at [497, 222] on tr "Mezei Henny 14 Dinev Road (845) 783-1402 (845) 376-5240 M,T,W,R" at bounding box center [488, 227] width 373 height 10
click at [501, 222] on td "[PHONE_NUMBER]" at bounding box center [535, 227] width 68 height 10
drag, startPoint x: 626, startPoint y: 197, endPoint x: 407, endPoint y: 201, distance: 219.8
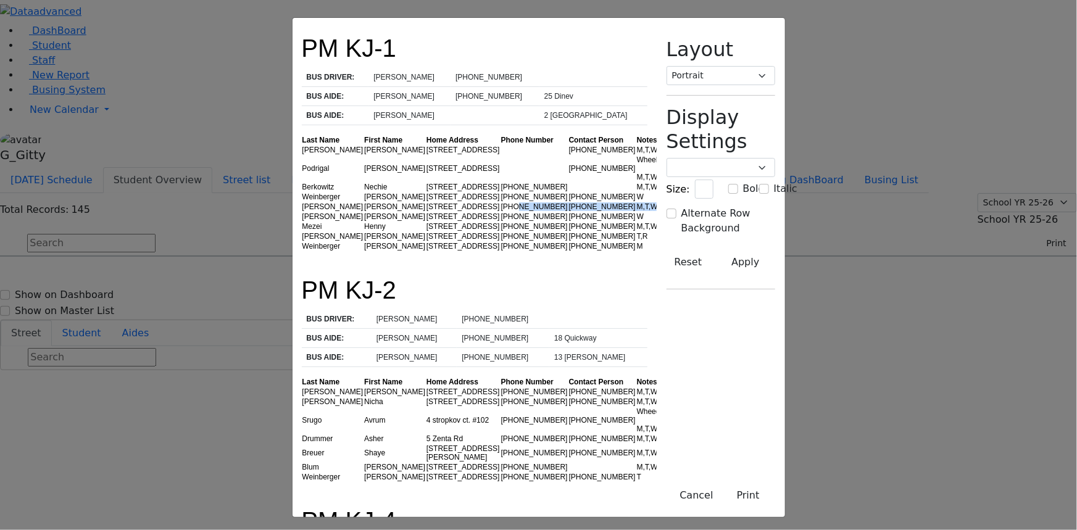
click at [428, 202] on tr "Meisels Joel 15 Dinev Road #203 (845) 782-0675 (845) 751-2297 M,T,W,R" at bounding box center [488, 207] width 373 height 10
click at [426, 202] on td "[STREET_ADDRESS]" at bounding box center [463, 207] width 75 height 10
drag, startPoint x: 659, startPoint y: 198, endPoint x: 357, endPoint y: 183, distance: 302.8
click at [372, 180] on tbody "Friesel Nechama 1 Hamaspik Way (347) 857-5341 M,T,W,R Podrigal Benzion 1 Hamasp…" at bounding box center [488, 198] width 373 height 106
click at [426, 192] on td "[STREET_ADDRESS]" at bounding box center [463, 197] width 75 height 10
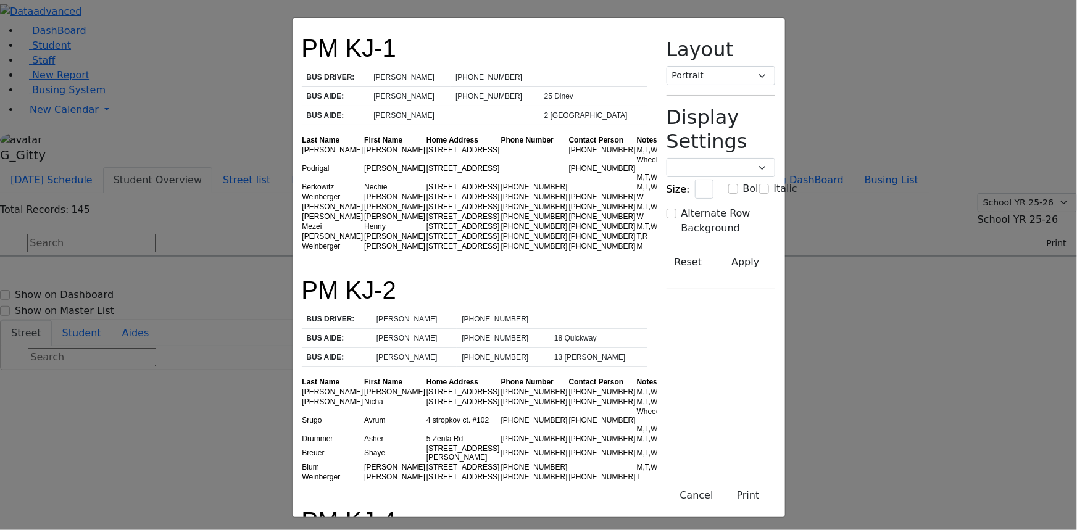
drag, startPoint x: 659, startPoint y: 191, endPoint x: 392, endPoint y: 199, distance: 266.7
click at [399, 202] on tr "Meisels Joel 15 Dinev Road #203 (845) 782-0675 (845) 751-2297 M,T,W,R" at bounding box center [488, 207] width 373 height 10
click at [426, 202] on td "[STREET_ADDRESS]" at bounding box center [463, 207] width 75 height 10
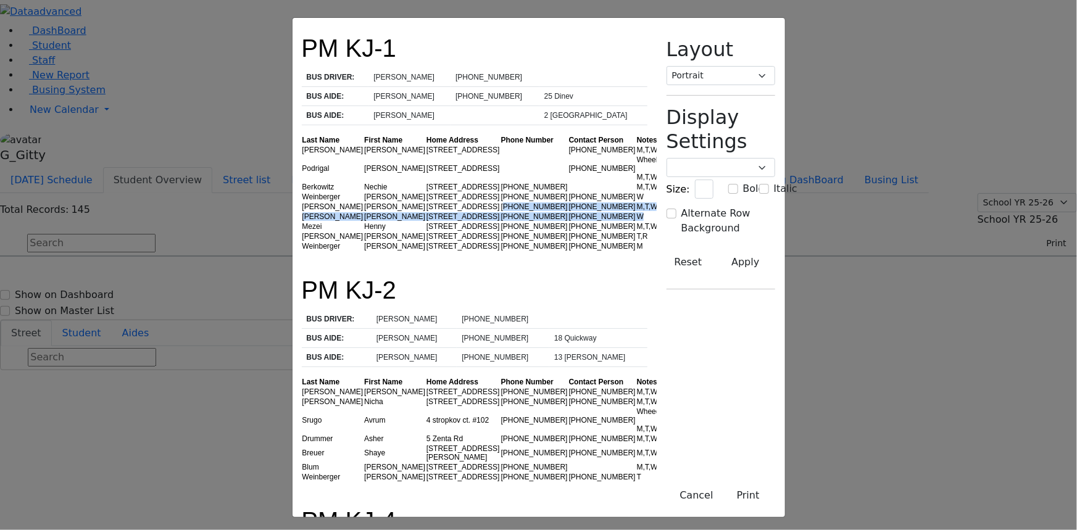
drag, startPoint x: 630, startPoint y: 205, endPoint x: 414, endPoint y: 202, distance: 216.0
click at [416, 202] on tbody "Friesel Nechama 1 Hamaspik Way (347) 857-5341 M,T,W,R Podrigal Benzion 1 Hamasp…" at bounding box center [488, 198] width 373 height 106
click at [426, 212] on td "[STREET_ADDRESS]" at bounding box center [463, 217] width 75 height 10
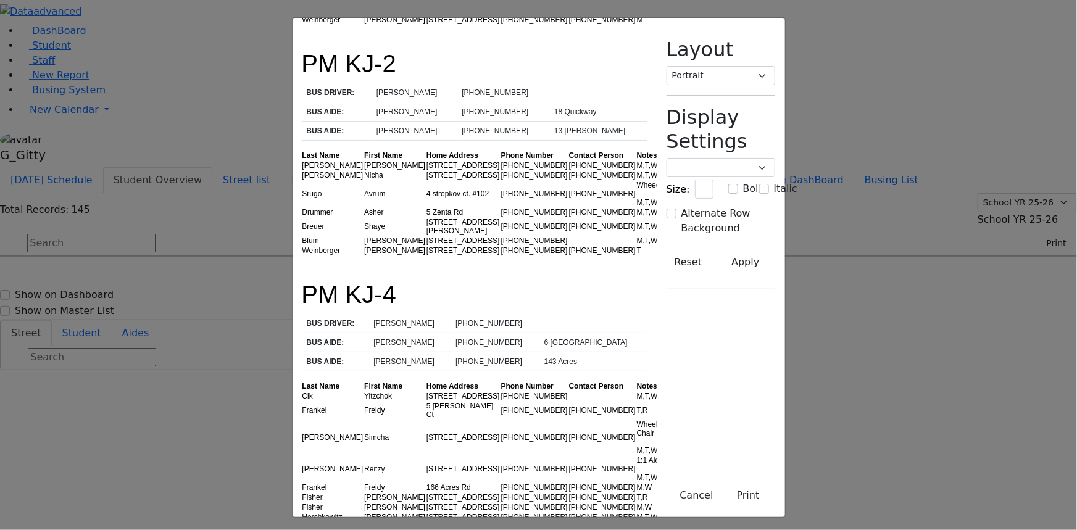
scroll to position [112, 0]
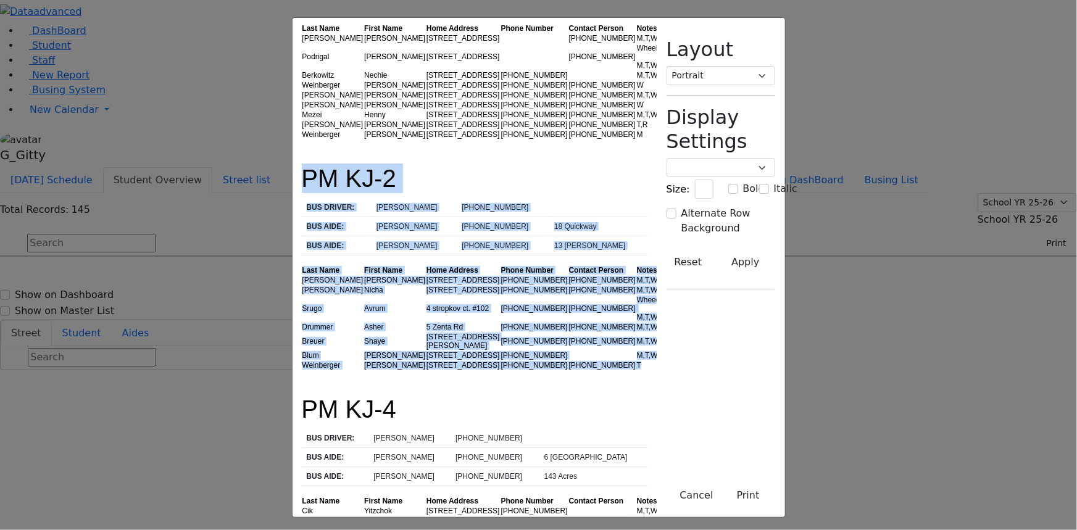
drag, startPoint x: 200, startPoint y: 172, endPoint x: 662, endPoint y: 342, distance: 492.1
click at [662, 361] on div "T" at bounding box center [656, 365] width 39 height 9
drag, startPoint x: 196, startPoint y: 168, endPoint x: 657, endPoint y: 363, distance: 499.8
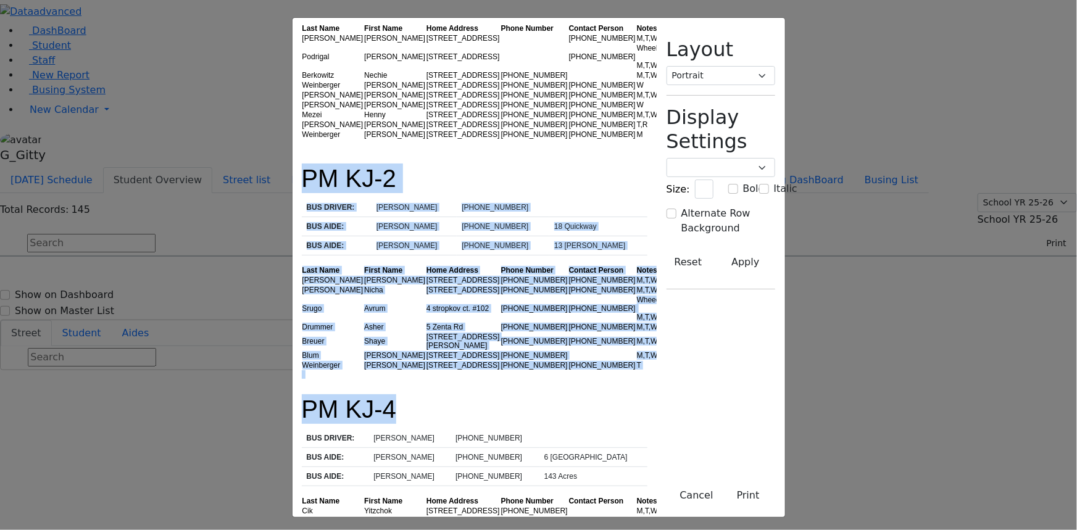
click at [647, 379] on h1 "PM KJ-4" at bounding box center [475, 401] width 346 height 45
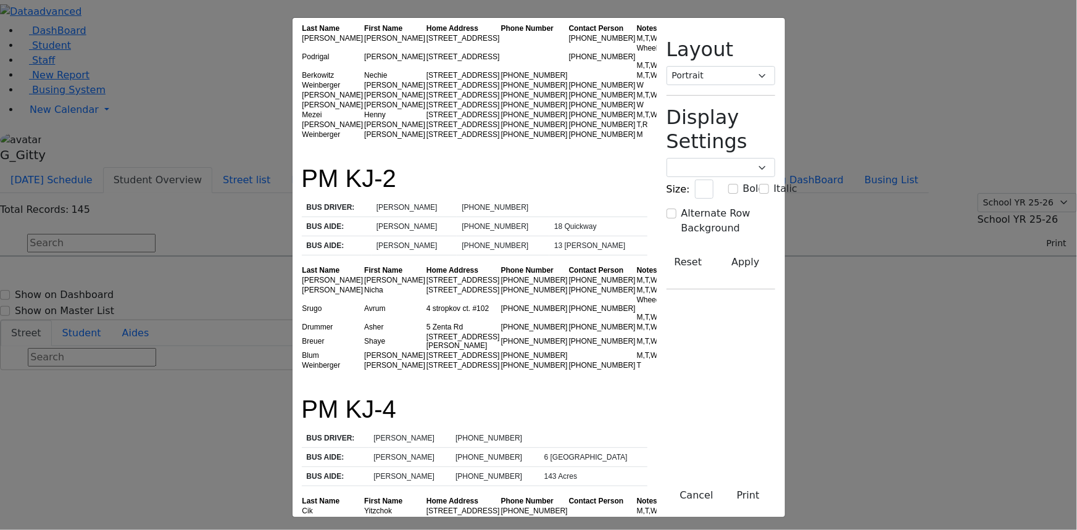
scroll to position [168, 0]
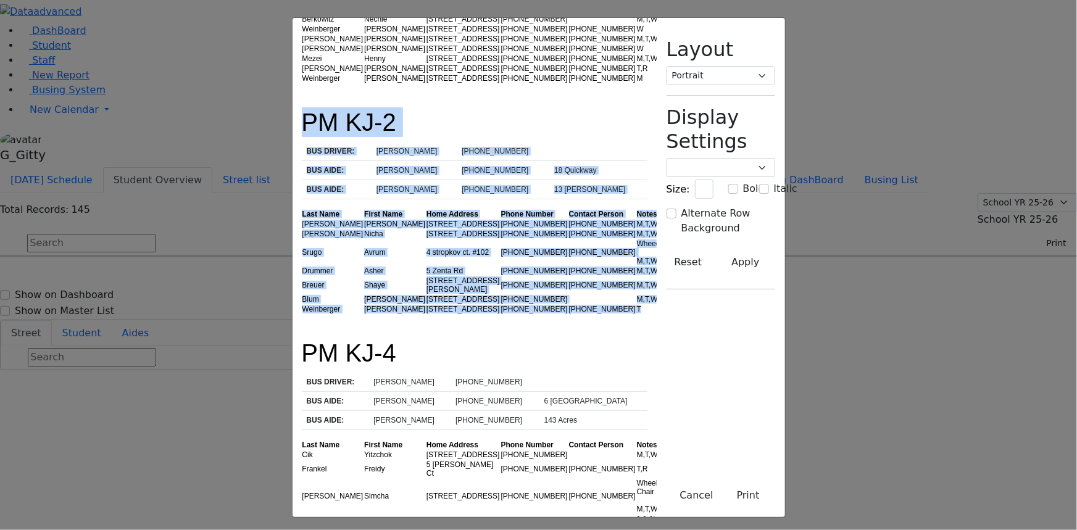
drag, startPoint x: 199, startPoint y: 117, endPoint x: 609, endPoint y: 288, distance: 444.9
click at [637, 305] on div "T" at bounding box center [656, 309] width 39 height 9
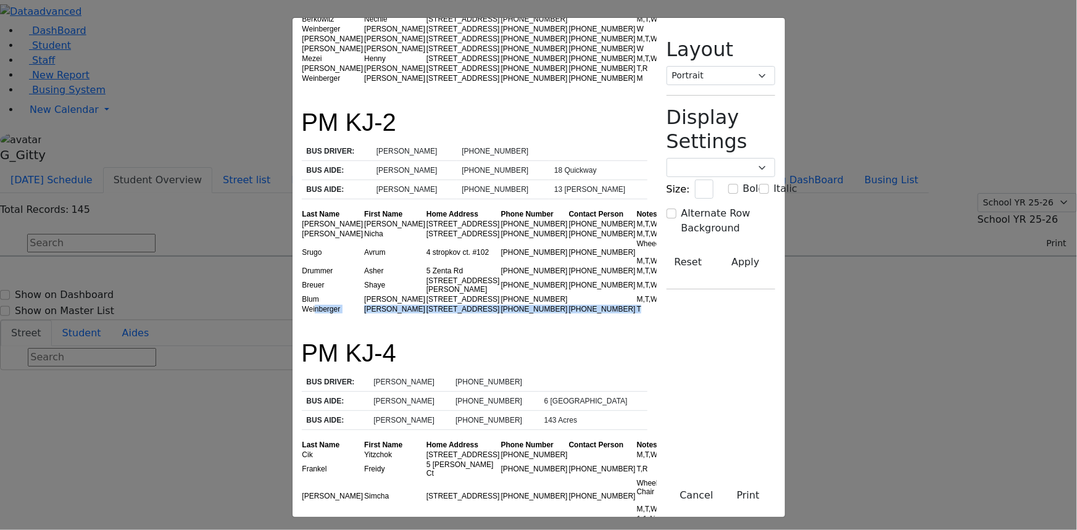
drag, startPoint x: 607, startPoint y: 278, endPoint x: 212, endPoint y: 281, distance: 395.0
click at [302, 304] on tr "Weinberger Naftuli 27 Quickway Rd. (845) 662-2970 (845) 325-5100 T" at bounding box center [489, 309] width 375 height 10
click at [302, 304] on td "Weinberger" at bounding box center [333, 309] width 62 height 10
drag, startPoint x: 643, startPoint y: 220, endPoint x: 560, endPoint y: 216, distance: 82.8
click at [564, 239] on tr "Srugo Avrum 4 stropkov ct. #102 (845) 492-8918 (929) 271-3027 Wheecchair M,T,W,R" at bounding box center [489, 252] width 375 height 27
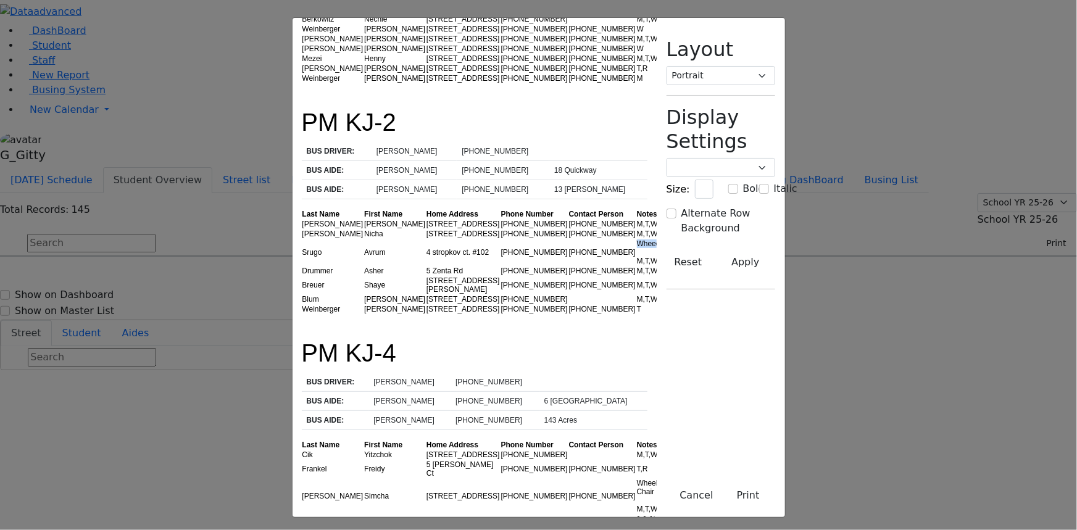
click at [568, 239] on td "(929) 271-3027" at bounding box center [602, 252] width 68 height 27
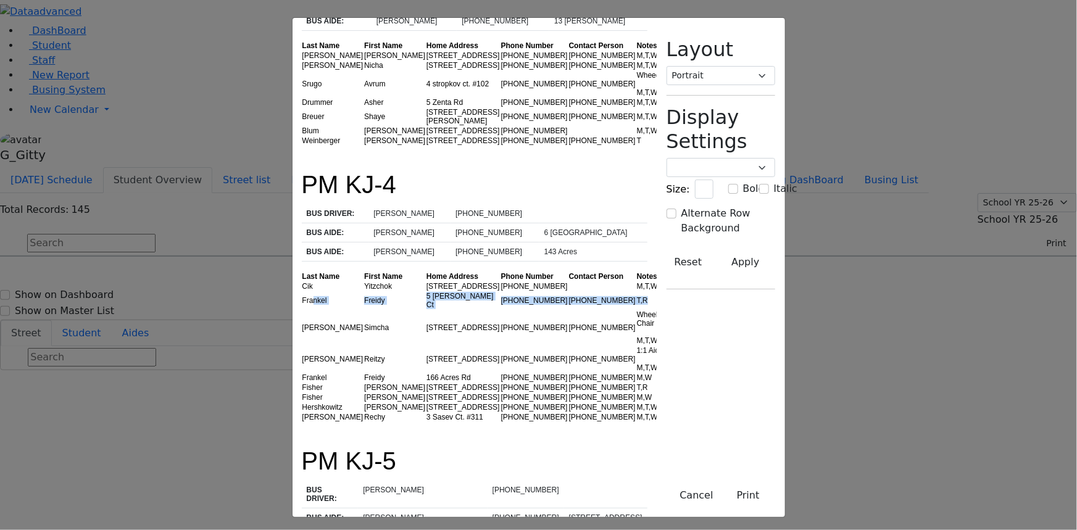
drag, startPoint x: 605, startPoint y: 239, endPoint x: 210, endPoint y: 243, distance: 395.7
click at [302, 291] on tr "Frankel Freidy 5 Lemberg Ct (845) 782-8465 (347) 893-0779 T,R" at bounding box center [484, 300] width 364 height 19
click at [302, 291] on td "Frankel" at bounding box center [333, 300] width 62 height 19
drag, startPoint x: 206, startPoint y: 244, endPoint x: 624, endPoint y: 241, distance: 417.9
click at [624, 291] on tr "Frankel Freidy 5 Lemberg Ct (845) 782-8465 (347) 893-0779 T,R" at bounding box center [484, 300] width 364 height 19
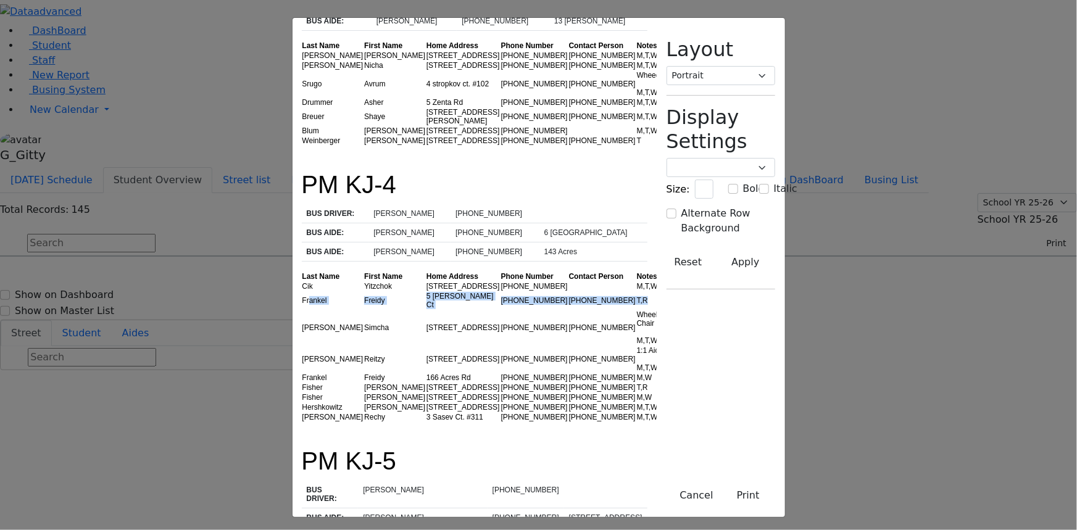
click at [637, 296] on div "T,R" at bounding box center [651, 300] width 28 height 9
click at [639, 310] on td "Wheel Chair M,T,W,R" at bounding box center [650, 328] width 29 height 36
drag, startPoint x: 639, startPoint y: 252, endPoint x: 444, endPoint y: 260, distance: 194.6
click at [452, 310] on tr "Fekete Simcha 143 Acres Rd. #301 (845) 248-5912 (845) 248-5912 Wheel Chair M,T,…" at bounding box center [484, 328] width 364 height 36
click at [501, 310] on td "(845) 248-5912" at bounding box center [535, 328] width 68 height 36
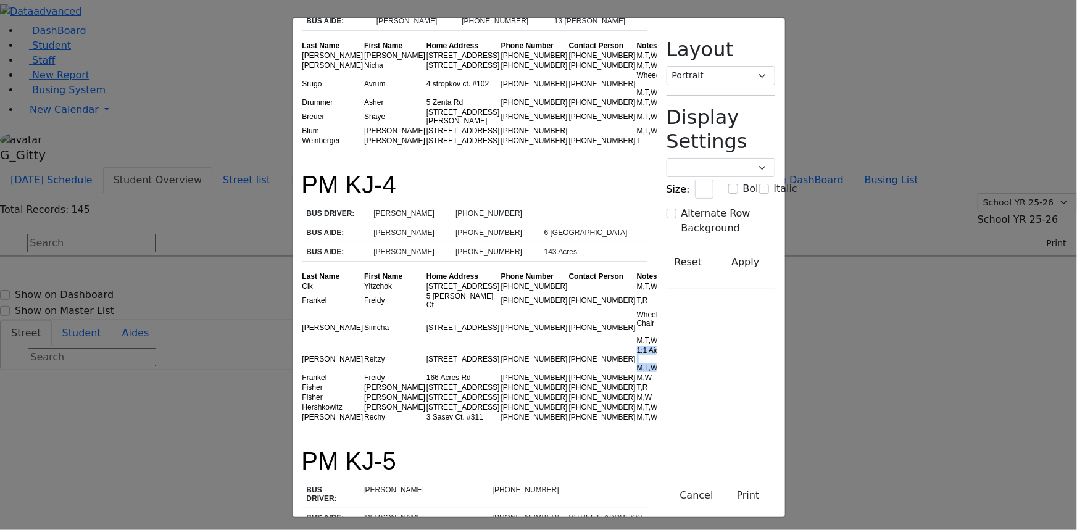
drag, startPoint x: 620, startPoint y: 301, endPoint x: 555, endPoint y: 307, distance: 65.7
click at [555, 307] on tbody "Cik Yitzchok 75 Bakertown Rd (845) 248-1950 M,T,W,R Frankel Freidy 5 Lemberg Ct…" at bounding box center [484, 351] width 364 height 141
click at [568, 373] on td "(347) 893-0779" at bounding box center [602, 378] width 68 height 10
drag, startPoint x: 609, startPoint y: 330, endPoint x: 506, endPoint y: 331, distance: 102.5
click at [507, 383] on tr "Fisher Tovya E. 86 Forest Rd. #004 (845) 783-9043 (845) 204-4565 T,R" at bounding box center [484, 388] width 364 height 10
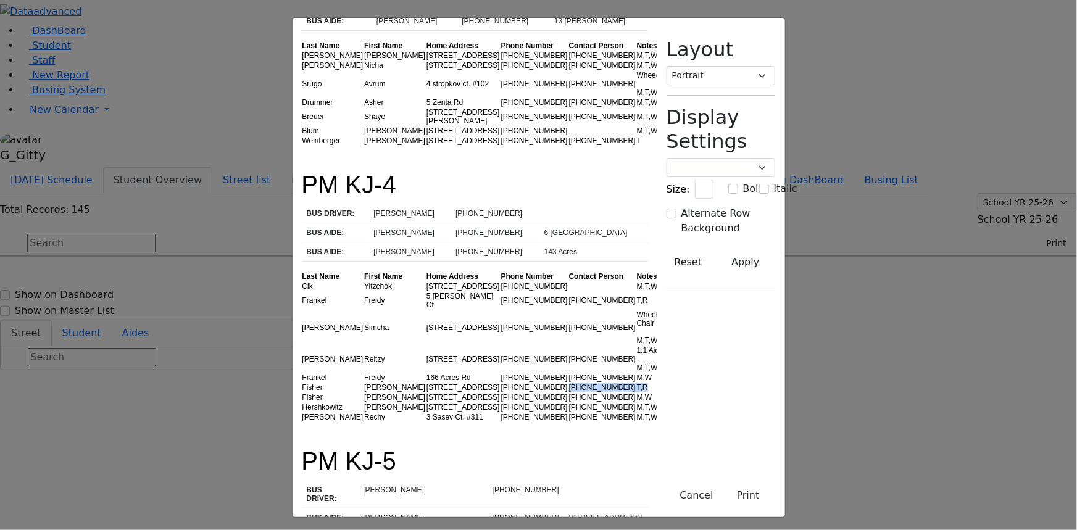
click at [568, 383] on td "(845) 204-4565" at bounding box center [602, 388] width 68 height 10
drag, startPoint x: 558, startPoint y: 326, endPoint x: 493, endPoint y: 318, distance: 65.2
click at [493, 318] on tbody "Cik Yitzchok 75 Bakertown Rd (845) 248-1950 M,T,W,R Frankel Freidy 5 Lemberg Ct…" at bounding box center [484, 351] width 364 height 141
click at [501, 373] on td "(845) 806-9083" at bounding box center [535, 378] width 68 height 10
drag, startPoint x: 591, startPoint y: 328, endPoint x: 478, endPoint y: 331, distance: 112.4
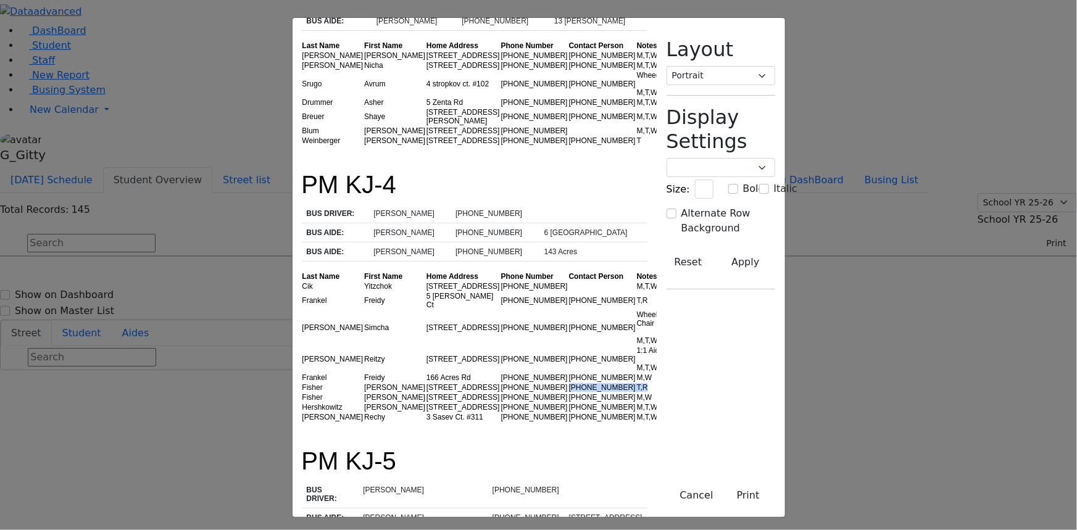
click at [480, 383] on tr "Fisher Tovya E. 86 Forest Rd. #004 (845) 783-9043 (845) 204-4565 T,R" at bounding box center [484, 388] width 364 height 10
click at [364, 393] on td "Tovya E." at bounding box center [395, 398] width 62 height 10
drag, startPoint x: 202, startPoint y: 326, endPoint x: 632, endPoint y: 331, distance: 430.2
click at [632, 383] on tr "Fisher Tovya E. 86 Forest Rd. #004 (845) 783-9043 (845) 204-4565 T,R" at bounding box center [484, 388] width 364 height 10
click at [636, 383] on td "T,R" at bounding box center [650, 388] width 29 height 10
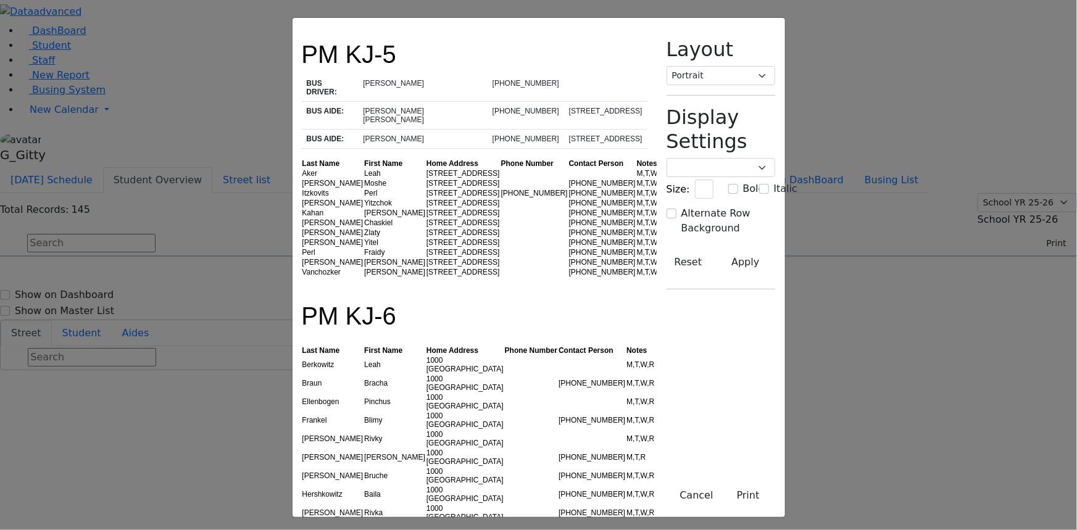
scroll to position [729, 0]
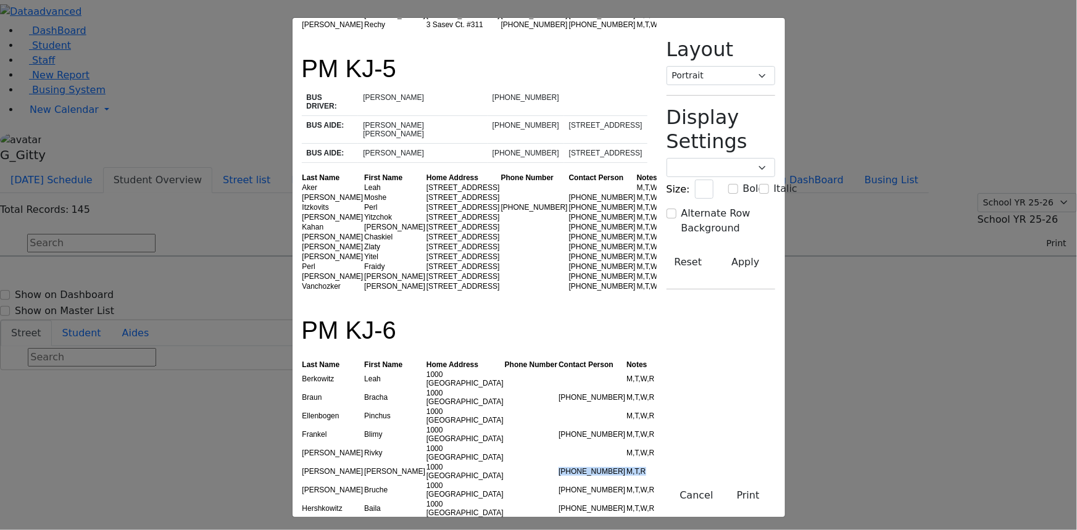
drag, startPoint x: 618, startPoint y: 349, endPoint x: 484, endPoint y: 359, distance: 134.9
click at [489, 462] on tr "Glancz Rachel 1000 Craigville (845) 238-9491 M,T,R" at bounding box center [479, 471] width 354 height 19
click at [504, 462] on td at bounding box center [531, 471] width 54 height 19
drag, startPoint x: 198, startPoint y: 356, endPoint x: 634, endPoint y: 357, distance: 436.4
click at [634, 462] on tr "Glancz Rachel 1000 Craigville (845) 238-9491 M,T,R" at bounding box center [479, 471] width 354 height 19
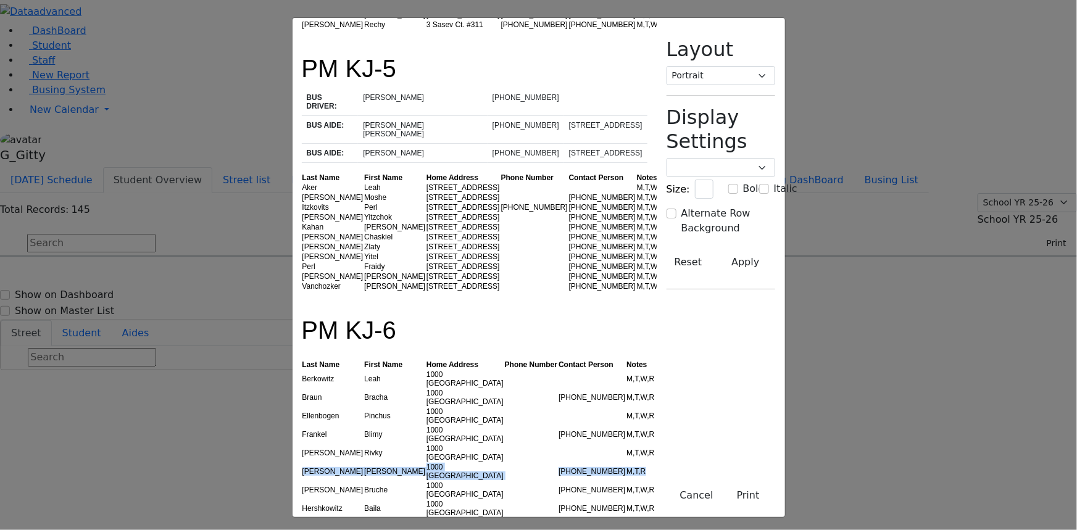
click at [634, 467] on div "M,T,R" at bounding box center [640, 471] width 28 height 9
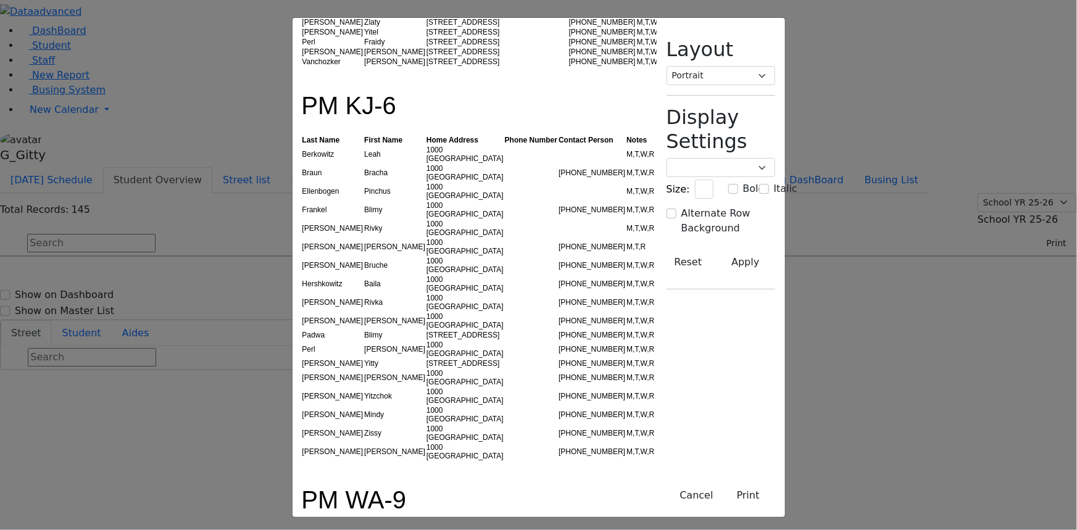
scroll to position [1066, 0]
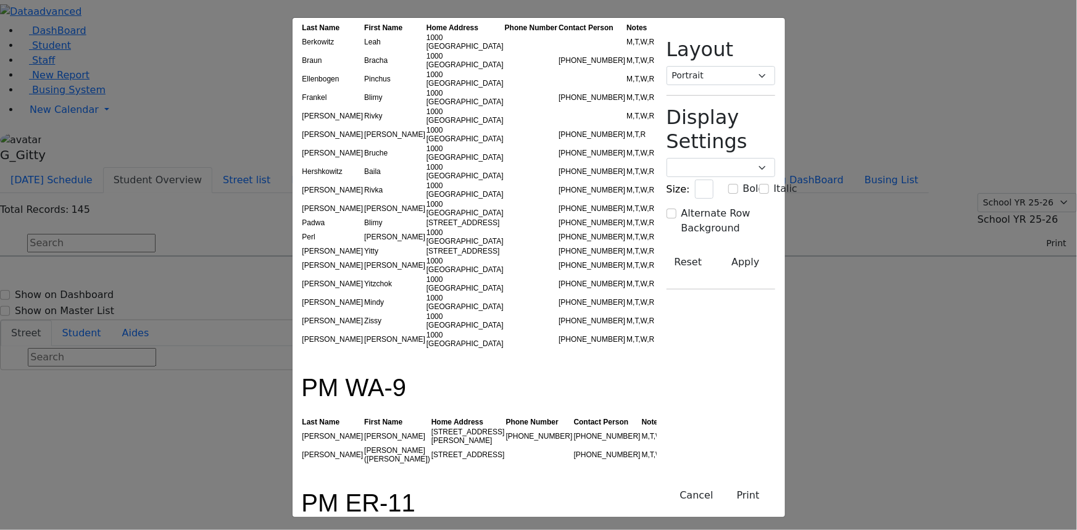
drag, startPoint x: 638, startPoint y: 367, endPoint x: 657, endPoint y: 391, distance: 30.4
drag, startPoint x: 208, startPoint y: 330, endPoint x: 660, endPoint y: 377, distance: 454.8
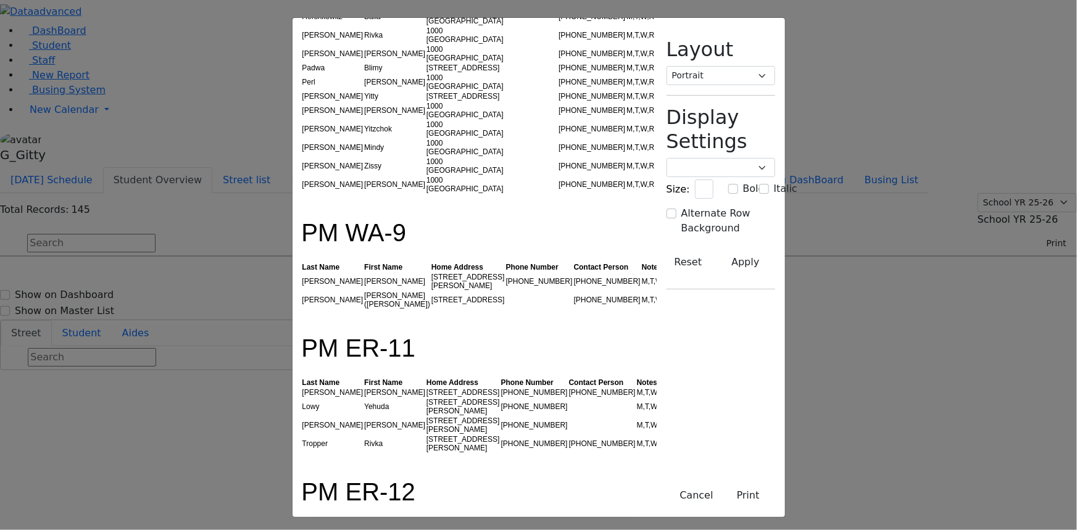
scroll to position [1234, 0]
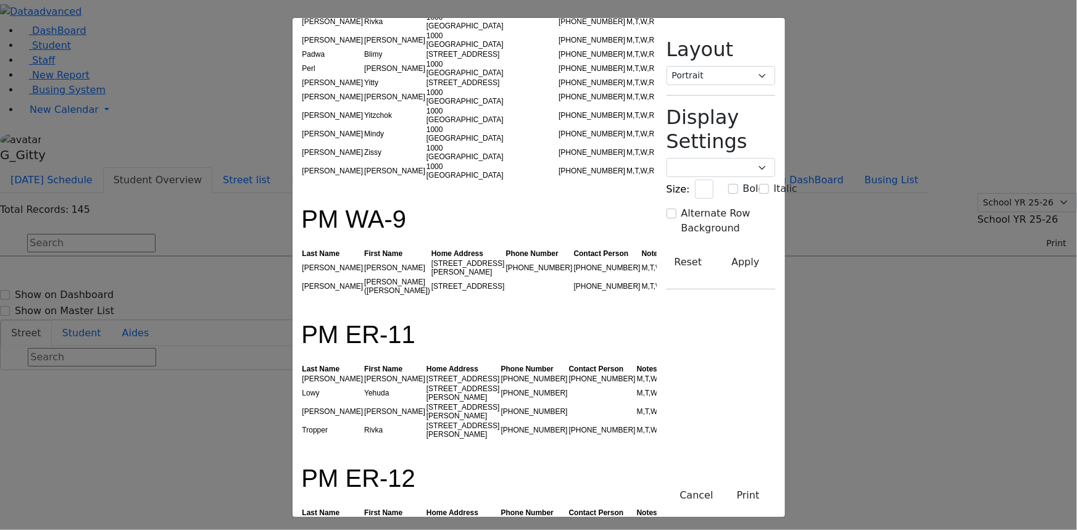
drag, startPoint x: 628, startPoint y: 367, endPoint x: 499, endPoint y: 367, distance: 129.0
drag, startPoint x: 604, startPoint y: 376, endPoint x: 598, endPoint y: 375, distance: 6.2
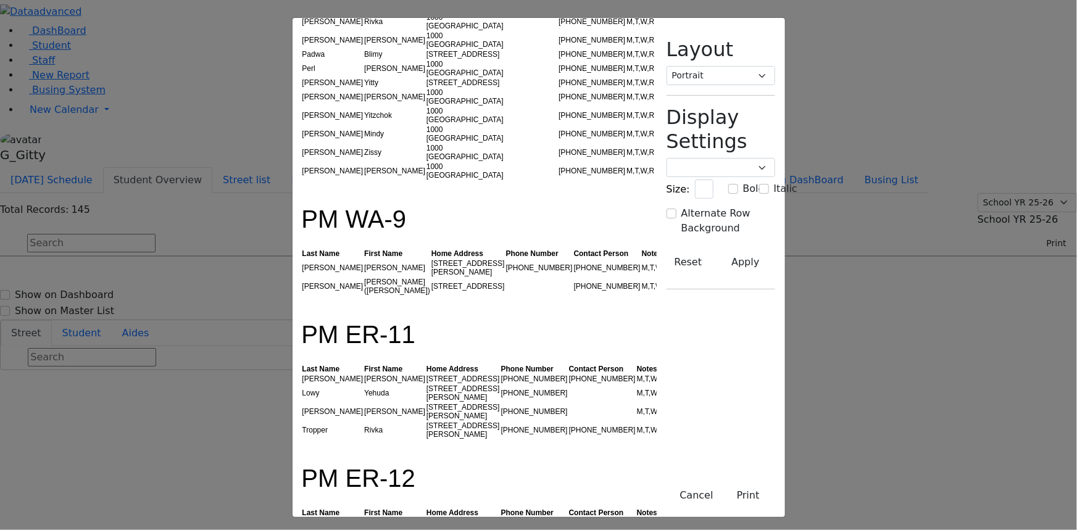
drag, startPoint x: 628, startPoint y: 378, endPoint x: 446, endPoint y: 373, distance: 182.8
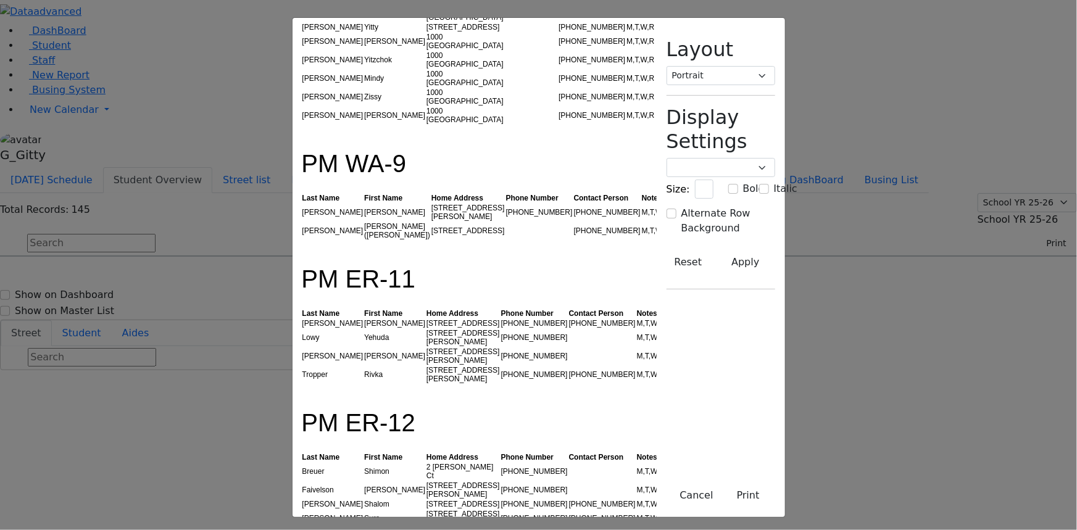
scroll to position [1458, 0]
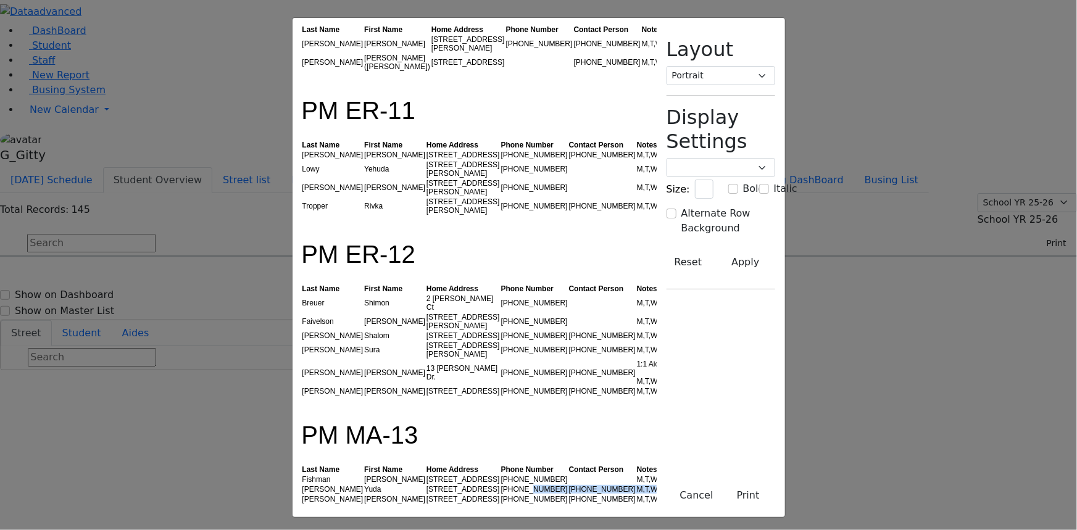
drag, startPoint x: 610, startPoint y: 235, endPoint x: 423, endPoint y: 237, distance: 187.6
click at [436, 485] on tr "Friedman Yuda 9 Twinkle Road (845) 352-5742 (845) 216-0126 M,T,W,R" at bounding box center [484, 490] width 364 height 10
click at [426, 485] on td "9 Twinkle Road" at bounding box center [463, 490] width 75 height 10
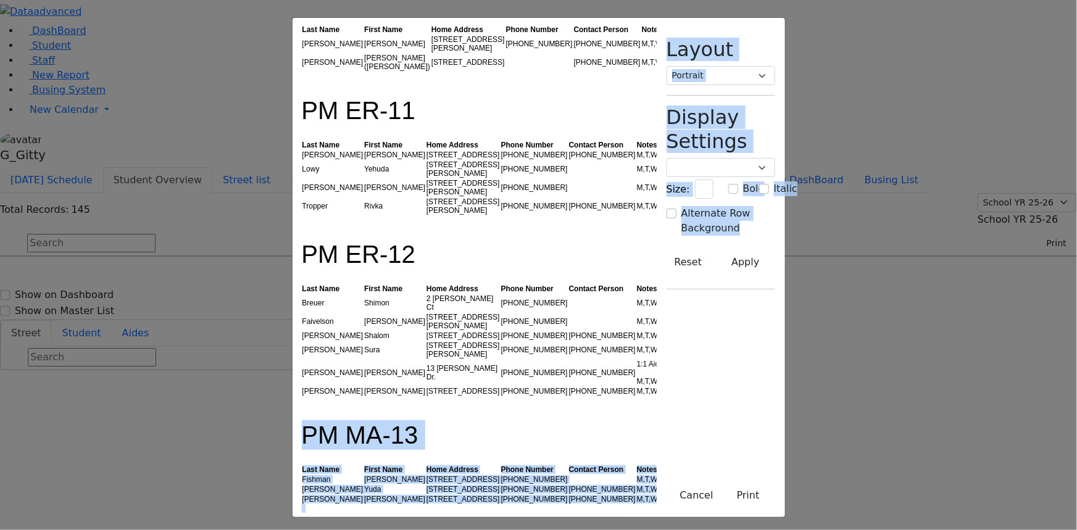
drag, startPoint x: 196, startPoint y: 186, endPoint x: 753, endPoint y: 290, distance: 567.0
click at [753, 290] on div "PM KJ-1 BUS DRIVER: Mr. Rosenberg (845) 406-0371 BUS AIDE: Chavy Weiss (845) 90…" at bounding box center [539, 267] width 493 height 499
click at [636, 494] on td "M,T,W,R" at bounding box center [650, 499] width 29 height 10
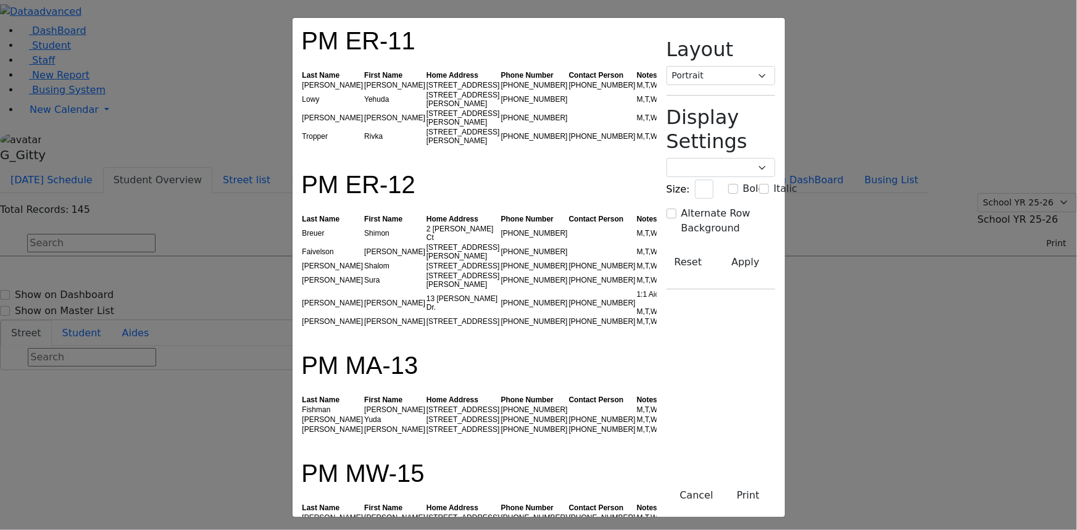
scroll to position [1627, 0]
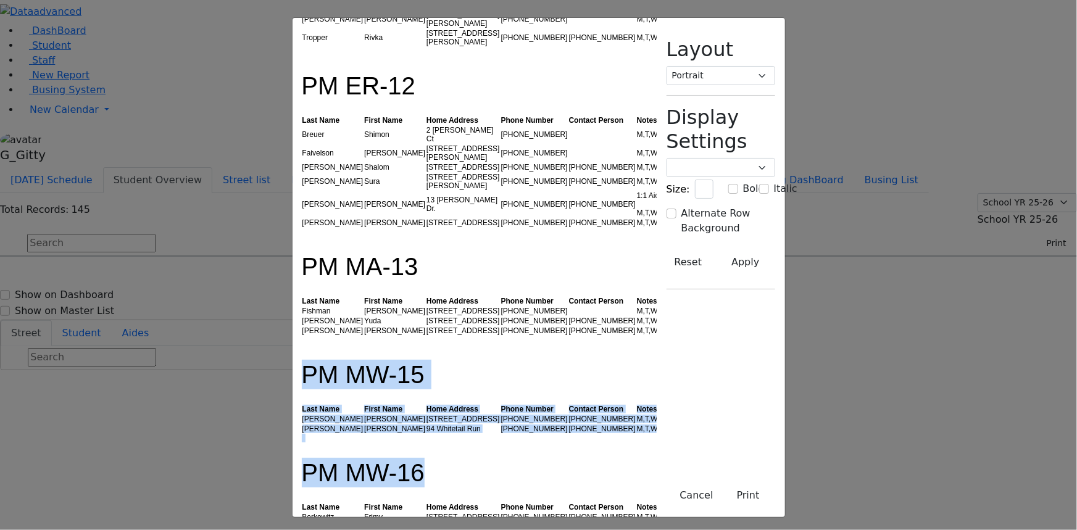
drag, startPoint x: 198, startPoint y: 110, endPoint x: 599, endPoint y: 207, distance: 412.6
click at [599, 443] on h1 "PM MW-16" at bounding box center [475, 465] width 346 height 45
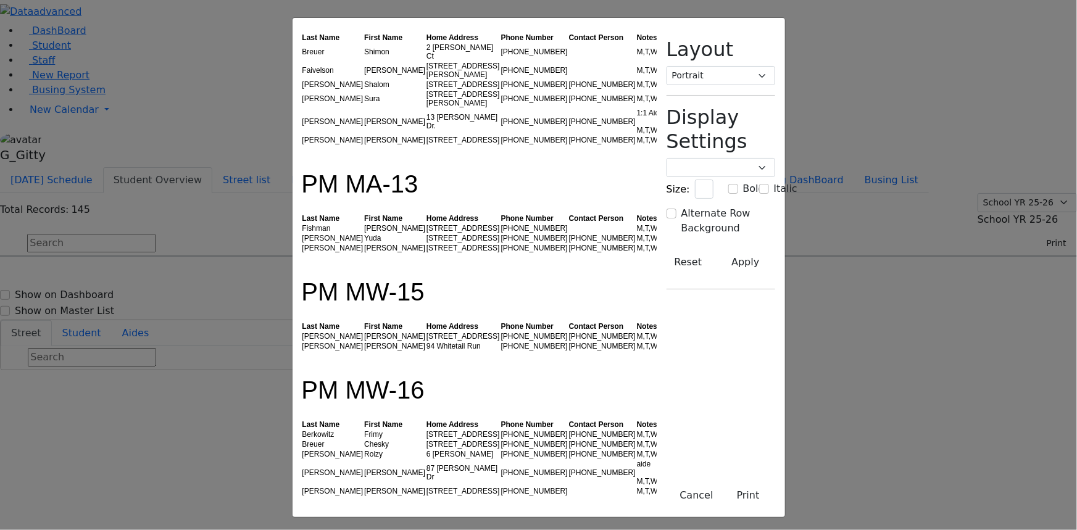
scroll to position [1739, 0]
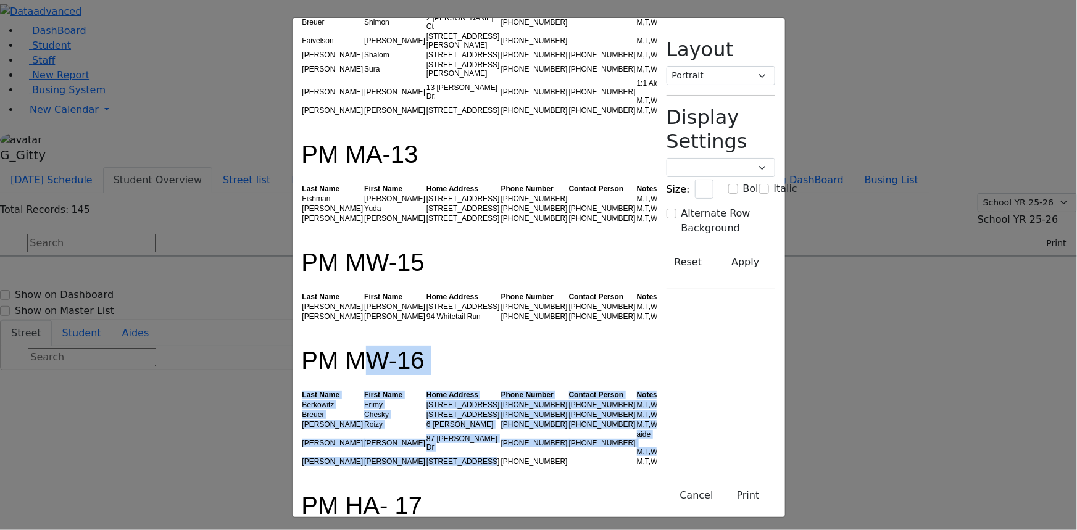
drag, startPoint x: 227, startPoint y: 105, endPoint x: 415, endPoint y: 220, distance: 220.0
click at [415, 220] on div "PM KJ-1 BUS DRIVER: Mr. Rosenberg (845) 406-0371 BUS AIDE: Chavy Weiss (845) 90…" at bounding box center [475, 457] width 364 height 4356
click at [415, 467] on div at bounding box center [475, 471] width 346 height 9
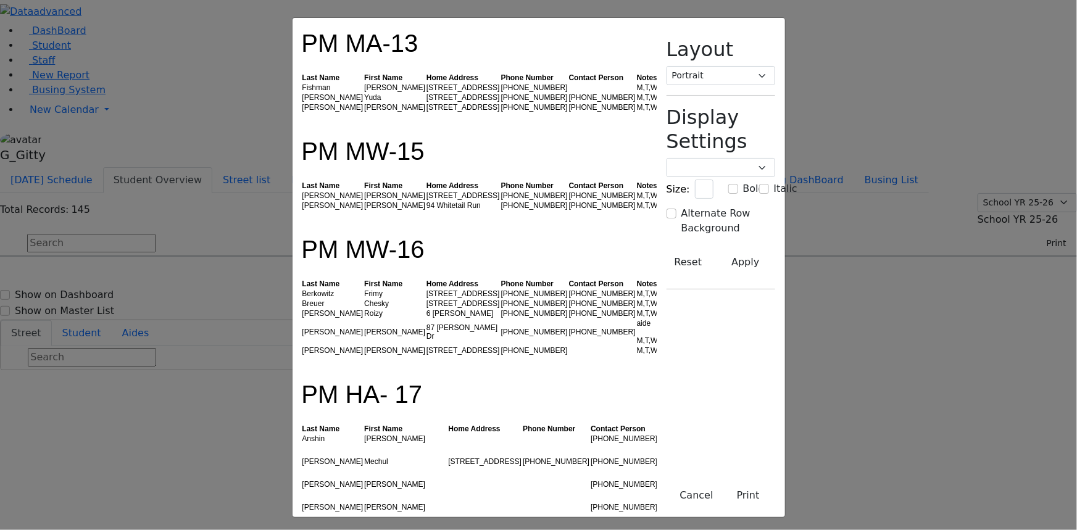
scroll to position [1852, 0]
click at [658, 443] on td "Wheel Chair M,T,W,R" at bounding box center [677, 461] width 38 height 36
drag, startPoint x: 618, startPoint y: 206, endPoint x: 583, endPoint y: 204, distance: 35.2
click at [583, 443] on tr "Herskovic Mechul 16 Hamburg Way #202 (845) 238-0563 (845) 837-9342 Wheel Chair …" at bounding box center [499, 461] width 395 height 36
click at [590, 443] on td "(845) 837-9342" at bounding box center [624, 461] width 68 height 36
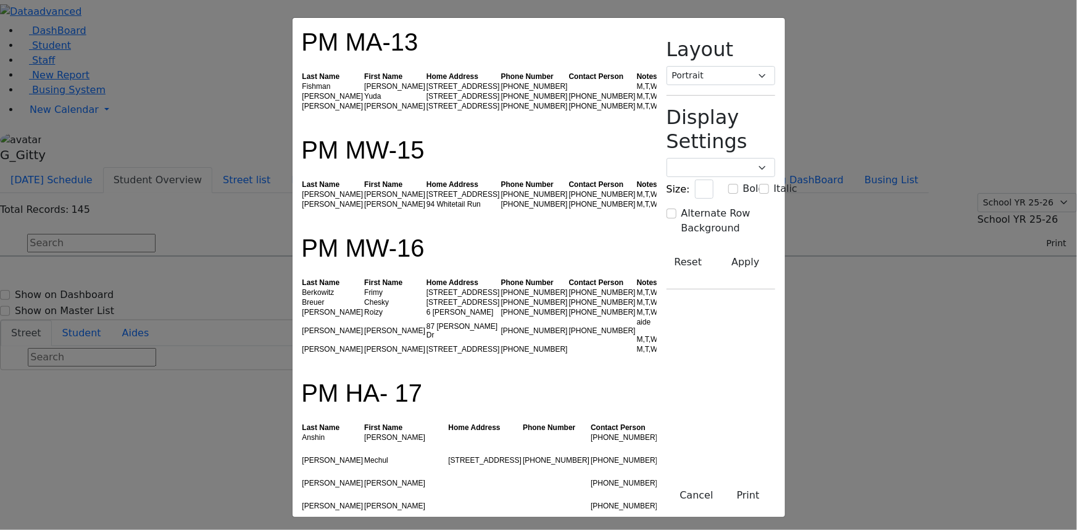
drag, startPoint x: 636, startPoint y: 191, endPoint x: 581, endPoint y: 188, distance: 55.0
click at [581, 443] on tr "Herskovic Mechul 16 Hamburg Way #202 (845) 238-0563 (845) 837-9342 Wheel Chair …" at bounding box center [499, 461] width 395 height 36
click at [590, 443] on td "(845) 837-9342" at bounding box center [624, 461] width 68 height 36
drag, startPoint x: 625, startPoint y: 189, endPoint x: 482, endPoint y: 196, distance: 143.4
click at [482, 443] on tr "Herskovic Mechul 16 Hamburg Way #202 (845) 238-0563 (845) 837-9342 Wheel Chair …" at bounding box center [499, 461] width 395 height 36
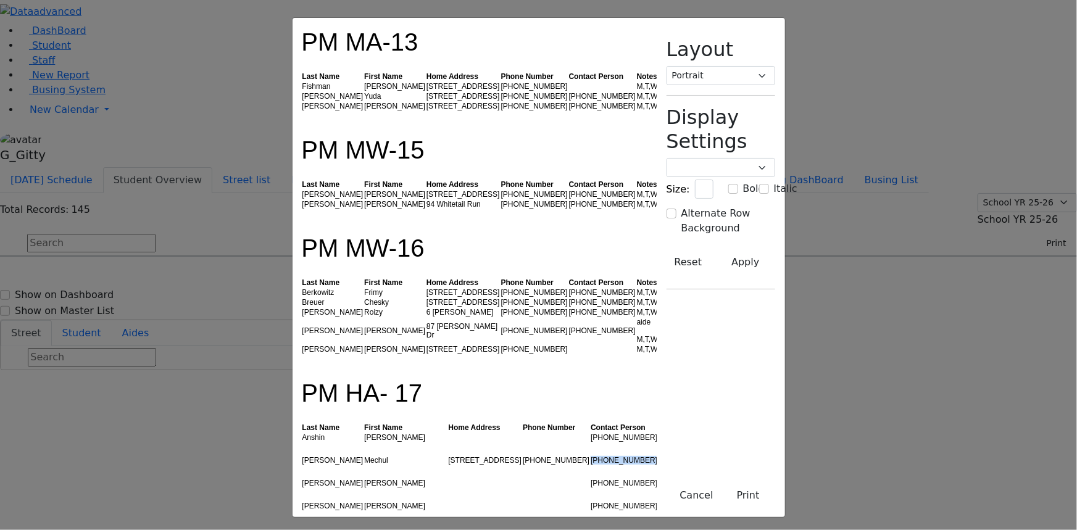
drag, startPoint x: 482, startPoint y: 196, endPoint x: 493, endPoint y: 203, distance: 12.8
click at [522, 443] on td "(845) 238-0563" at bounding box center [556, 461] width 68 height 36
click at [590, 443] on td "(845) 837-9342" at bounding box center [624, 461] width 68 height 36
drag, startPoint x: 660, startPoint y: 185, endPoint x: 218, endPoint y: 185, distance: 441.9
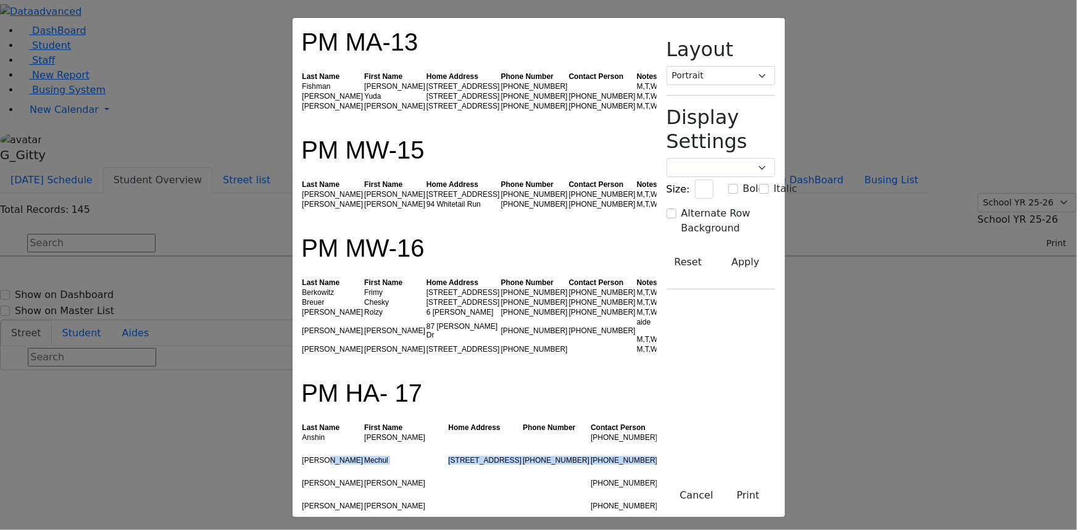
click at [302, 443] on tr "Herskovic Mechul 16 Hamburg Way #202 (845) 238-0563 (845) 837-9342 Wheel Chair …" at bounding box center [499, 461] width 395 height 36
click at [302, 443] on td "Herskovic" at bounding box center [333, 461] width 62 height 36
click at [364, 443] on td "Mechul" at bounding box center [406, 461] width 84 height 36
click at [447, 443] on td "[STREET_ADDRESS]" at bounding box center [484, 461] width 75 height 36
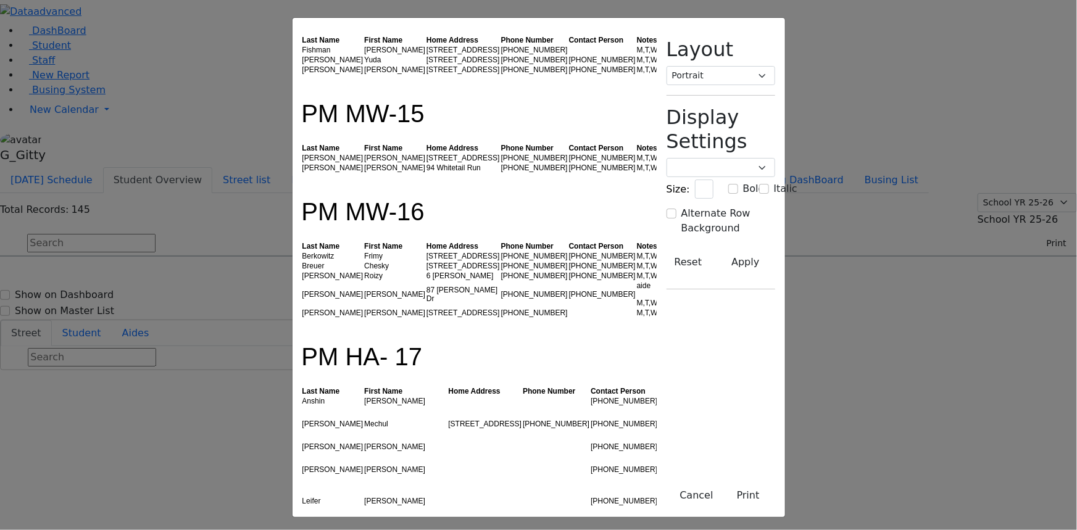
scroll to position [1907, 0]
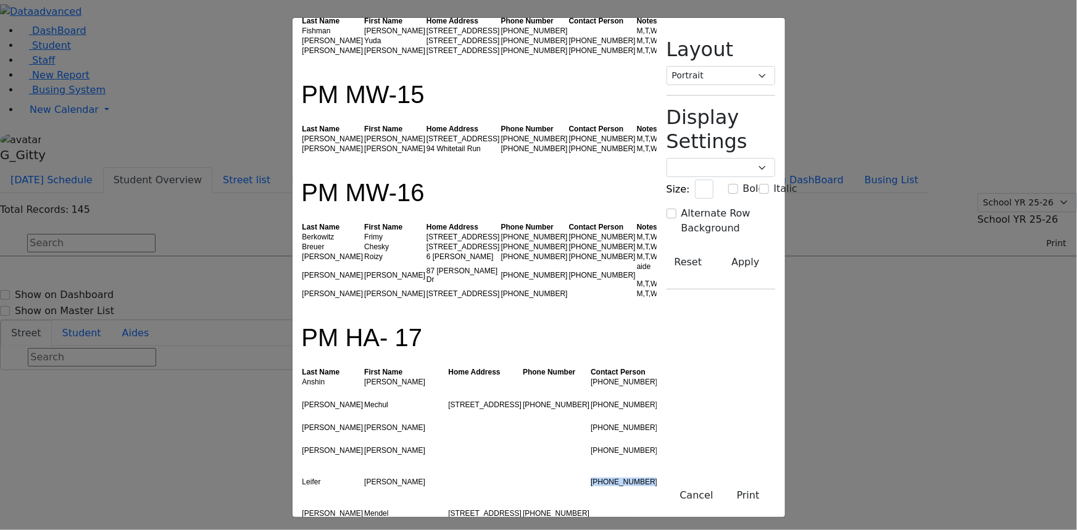
drag, startPoint x: 633, startPoint y: 212, endPoint x: 475, endPoint y: 205, distance: 158.8
click at [475, 468] on tr "Leifer Yechiel (845) 662-5460 Wheelchair M,T,W,R" at bounding box center [499, 481] width 395 height 27
click at [522, 468] on td at bounding box center [556, 481] width 68 height 27
drag, startPoint x: 645, startPoint y: 204, endPoint x: 202, endPoint y: 207, distance: 442.5
click at [302, 468] on tr "Leifer Yechiel (845) 662-5460 Wheelchair M,T,W,R" at bounding box center [499, 481] width 395 height 27
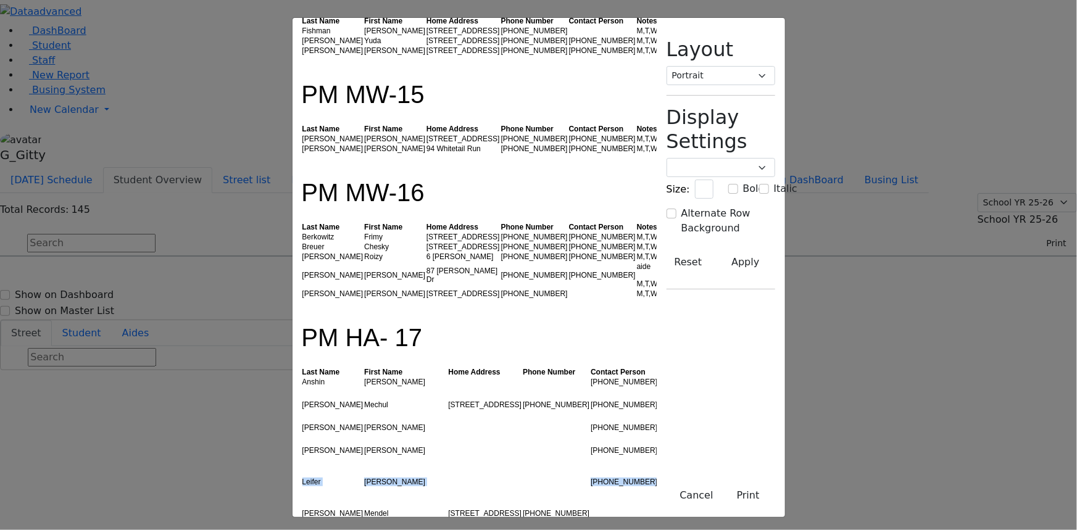
drag, startPoint x: 225, startPoint y: 212, endPoint x: 248, endPoint y: 222, distance: 25.1
click at [302, 468] on td "Leifer" at bounding box center [333, 481] width 62 height 27
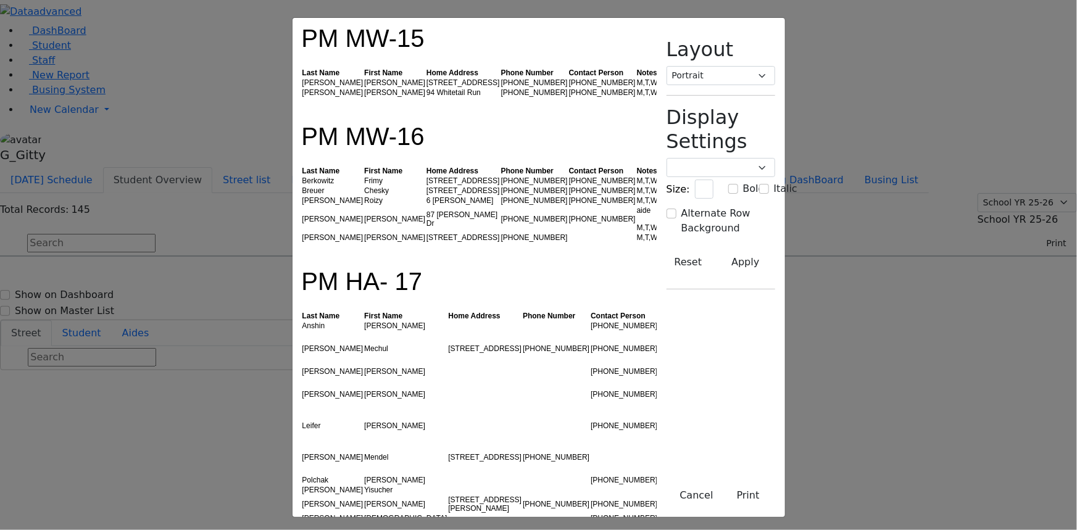
click at [447, 439] on td "[STREET_ADDRESS]" at bounding box center [484, 457] width 75 height 36
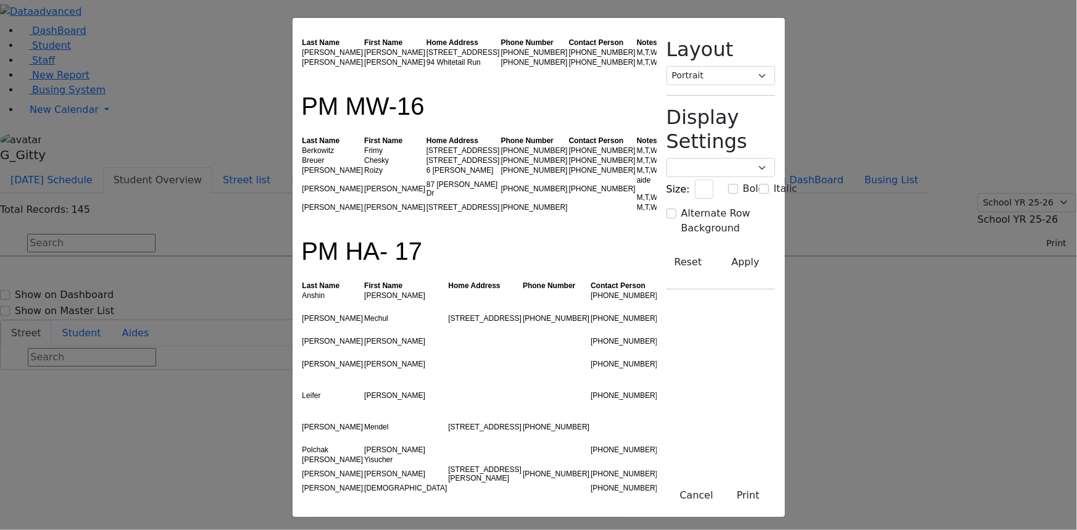
scroll to position [2019, 0]
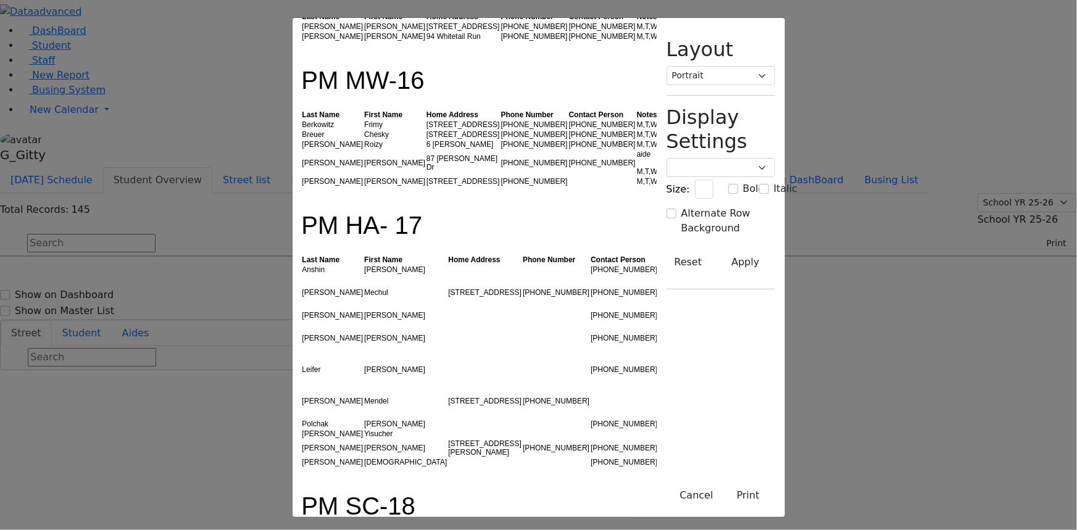
drag, startPoint x: 613, startPoint y: 268, endPoint x: 402, endPoint y: 272, distance: 210.5
drag, startPoint x: 228, startPoint y: 244, endPoint x: 339, endPoint y: 325, distance: 137.8
click at [339, 325] on div "PM KJ-1 BUS DRIVER: Mr. Rosenberg (845) 406-0371 BUS AIDE: Chavy Weiss (845) 90…" at bounding box center [475, 176] width 364 height 4356
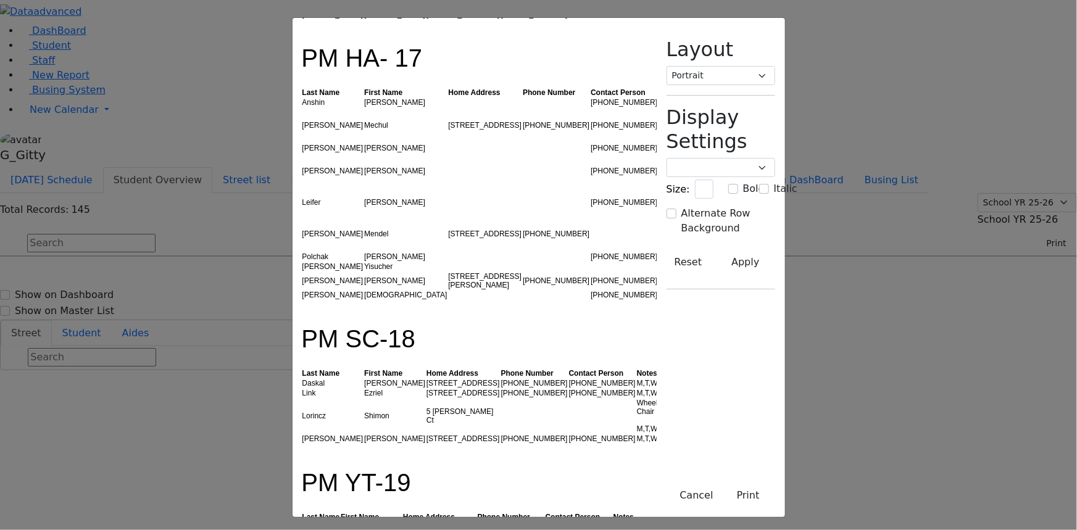
scroll to position [2300, 0]
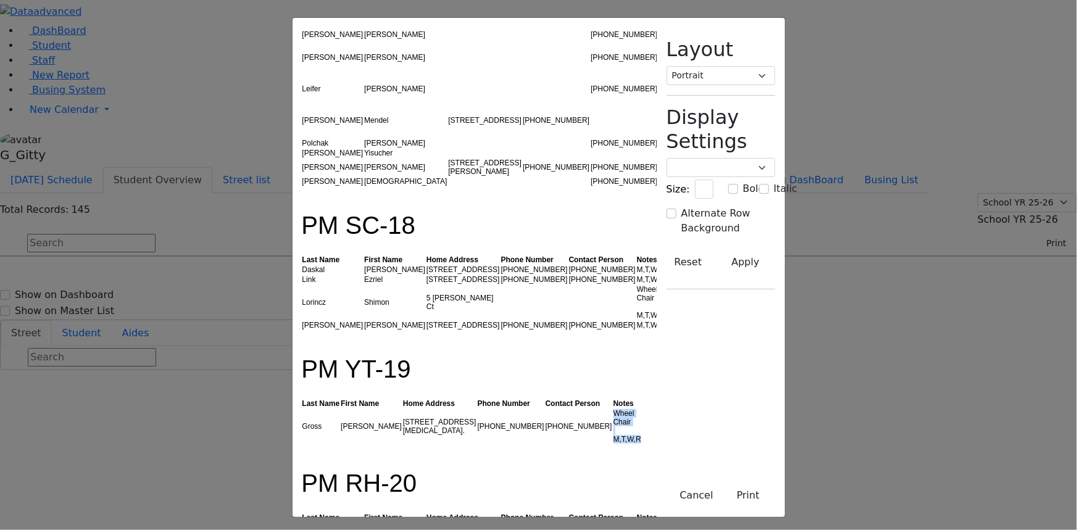
drag, startPoint x: 601, startPoint y: 141, endPoint x: 559, endPoint y: 137, distance: 42.1
click at [559, 409] on tr "Gross Tovya 52 Tora Road. (914) 244-9011 (845) 743-4670 Wheel Chair M,T,W,R" at bounding box center [475, 427] width 346 height 36
click at [559, 409] on td "[PHONE_NUMBER]" at bounding box center [579, 427] width 68 height 36
drag, startPoint x: 638, startPoint y: 125, endPoint x: 573, endPoint y: 125, distance: 64.2
click at [573, 409] on tr "Gross Tovya 52 Tora Road. (914) 244-9011 (845) 743-4670 Wheel Chair M,T,W,R" at bounding box center [475, 427] width 346 height 36
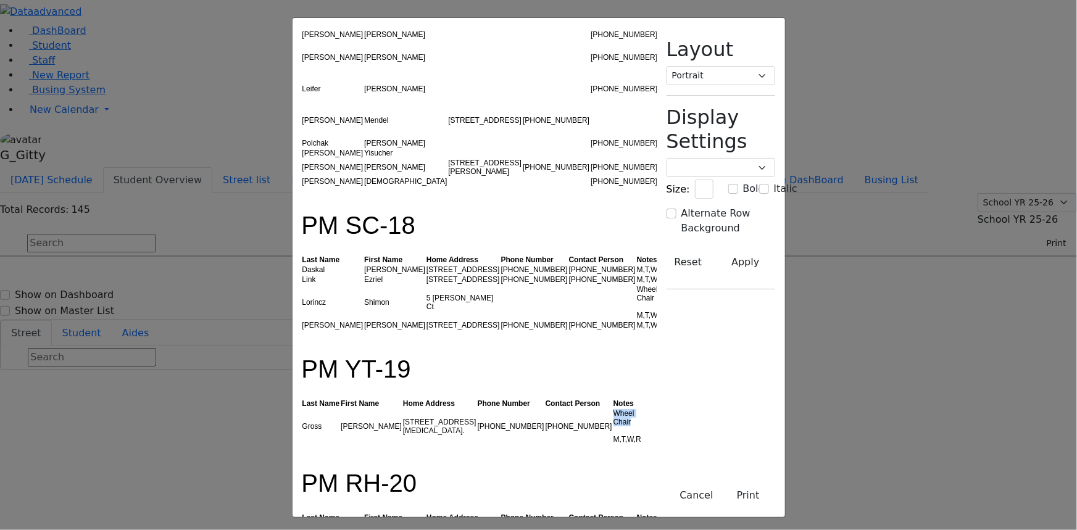
click at [573, 409] on td "[PHONE_NUMBER]" at bounding box center [579, 427] width 68 height 36
drag, startPoint x: 560, startPoint y: 123, endPoint x: 474, endPoint y: 135, distance: 87.2
click at [474, 409] on tr "Gross Tovya 52 Tora Road. (914) 244-9011 (845) 743-4670 Wheel Chair M,T,W,R" at bounding box center [475, 427] width 346 height 36
click at [477, 409] on td "[PHONE_NUMBER]" at bounding box center [511, 427] width 68 height 36
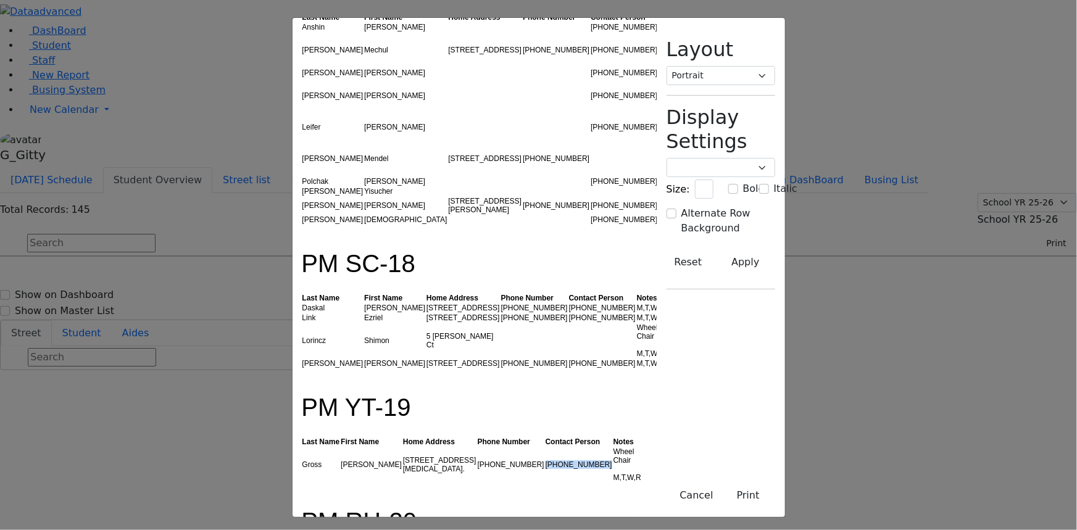
scroll to position [2244, 0]
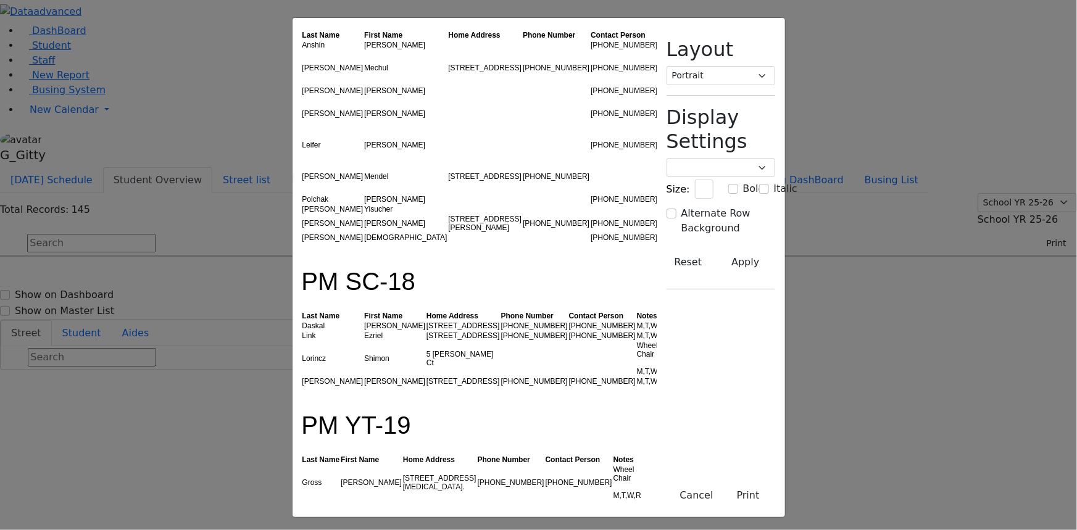
click at [408, 465] on td "[STREET_ADDRESS][MEDICAL_DATA]." at bounding box center [439, 483] width 75 height 36
drag, startPoint x: 467, startPoint y: 180, endPoint x: 406, endPoint y: 185, distance: 61.9
click at [406, 465] on tr "Gross Tovya 52 Tora Road. (914) 244-9011 (845) 743-4670 Wheel Chair M,T,W,R" at bounding box center [475, 483] width 346 height 36
click at [406, 465] on td "[STREET_ADDRESS][MEDICAL_DATA]." at bounding box center [439, 483] width 75 height 36
drag, startPoint x: 365, startPoint y: 182, endPoint x: 301, endPoint y: 185, distance: 64.9
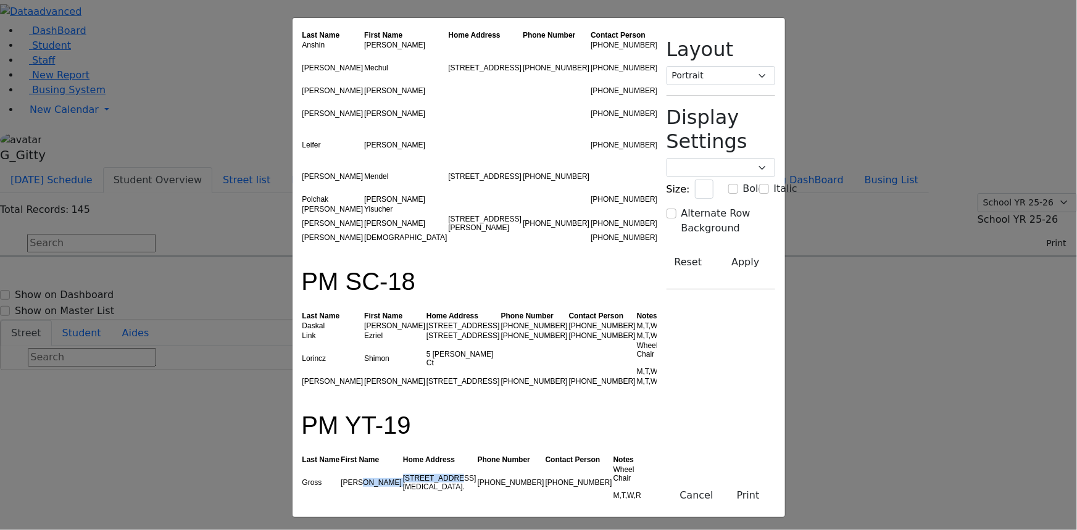
click at [302, 465] on tr "Gross Tovya 52 Tora Road. (914) 244-9011 (845) 743-4670 Wheel Chair M,T,W,R" at bounding box center [475, 483] width 346 height 36
click at [340, 465] on td "[PERSON_NAME]" at bounding box center [371, 483] width 62 height 36
drag, startPoint x: 290, startPoint y: 183, endPoint x: 266, endPoint y: 179, distance: 24.5
click at [340, 465] on td "[PERSON_NAME]" at bounding box center [371, 483] width 62 height 36
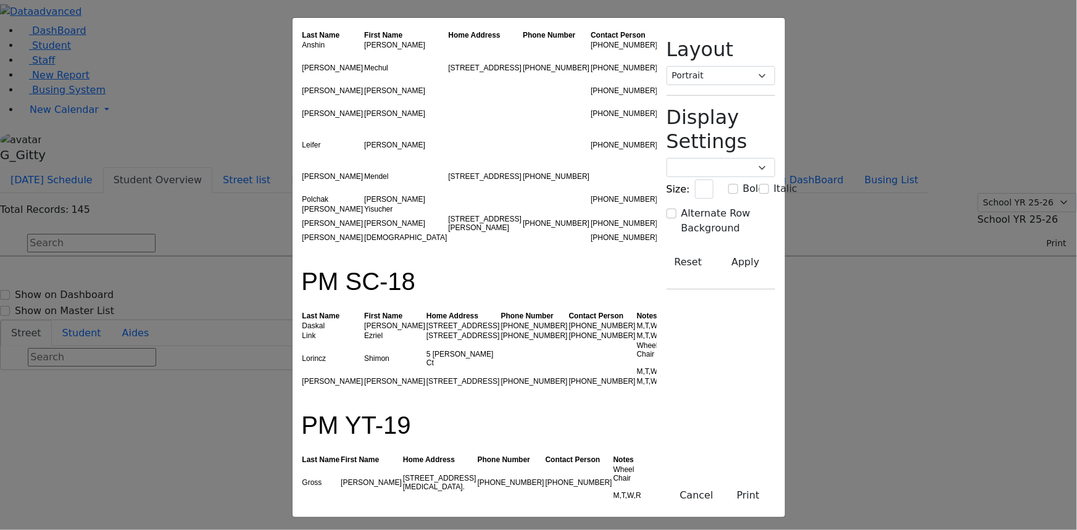
click at [340, 465] on td "[PERSON_NAME]" at bounding box center [371, 483] width 62 height 36
drag, startPoint x: 239, startPoint y: 179, endPoint x: 213, endPoint y: 177, distance: 26.0
click at [302, 465] on td "Gross" at bounding box center [321, 483] width 39 height 36
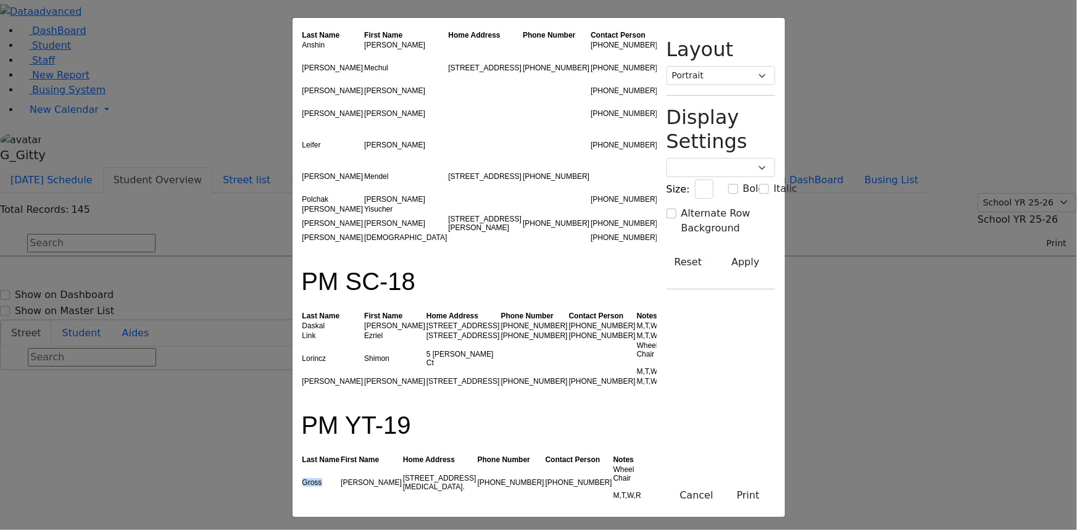
drag, startPoint x: 222, startPoint y: 183, endPoint x: 201, endPoint y: 177, distance: 21.7
click at [302, 465] on td "Gross" at bounding box center [321, 483] width 39 height 36
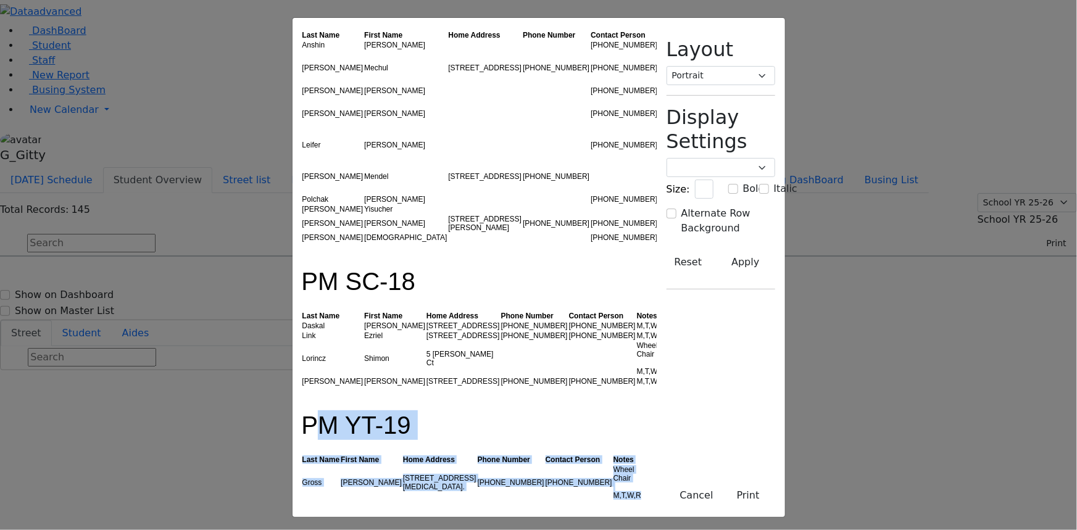
drag, startPoint x: 202, startPoint y: 135, endPoint x: 617, endPoint y: 199, distance: 419.7
click at [617, 491] on div "M,T,W,R" at bounding box center [630, 495] width 33 height 9
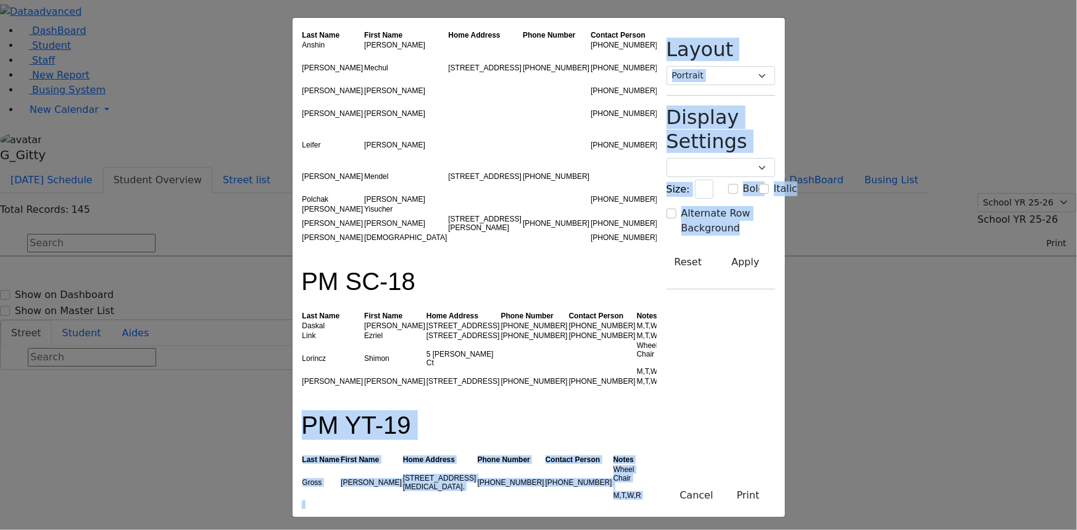
drag, startPoint x: 199, startPoint y: 140, endPoint x: 701, endPoint y: 206, distance: 505.5
click at [702, 205] on div "PM KJ-1 BUS DRIVER: Mr. Rosenberg (845) 406-0371 BUS AIDE: Chavy Weiss (845) 90…" at bounding box center [539, 267] width 493 height 499
click at [647, 501] on div at bounding box center [475, 505] width 346 height 9
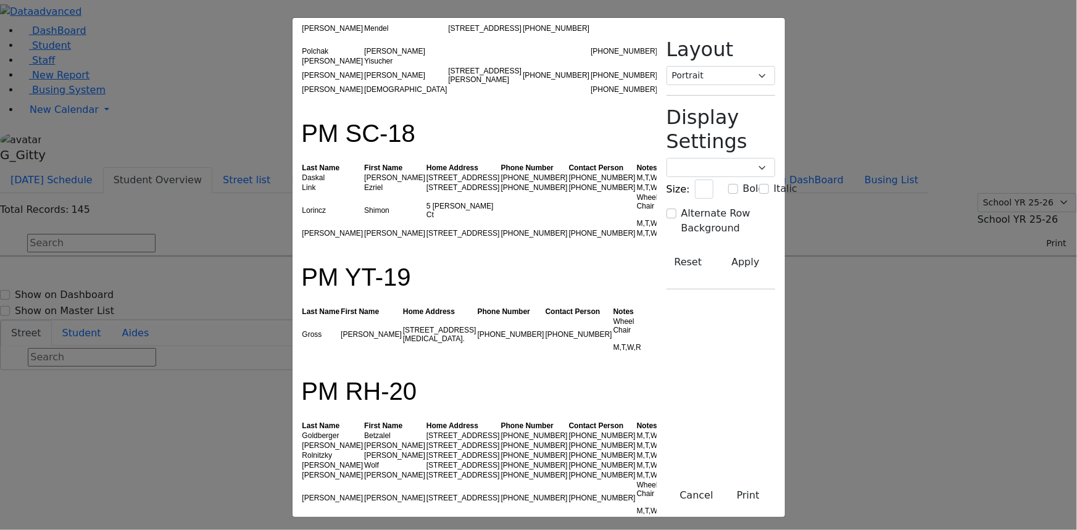
scroll to position [2413, 0]
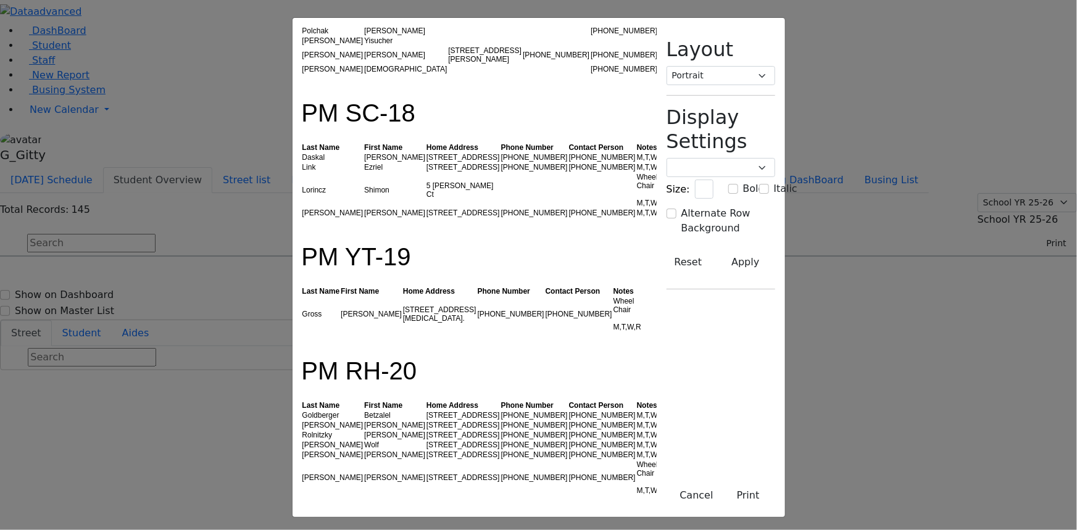
drag, startPoint x: 629, startPoint y: 182, endPoint x: 571, endPoint y: 182, distance: 58.0
click at [571, 460] on tr "Werzberger Chaim 8 Prag Blvd #104 (718) 384-0820 (347) 432-0220 Wheel Chair M,T…" at bounding box center [484, 478] width 364 height 36
click at [571, 460] on td "(347) 432-0220" at bounding box center [602, 478] width 68 height 36
drag
click at [636, 460] on td "Wheel Chair M,T,W,R" at bounding box center [650, 478] width 29 height 36
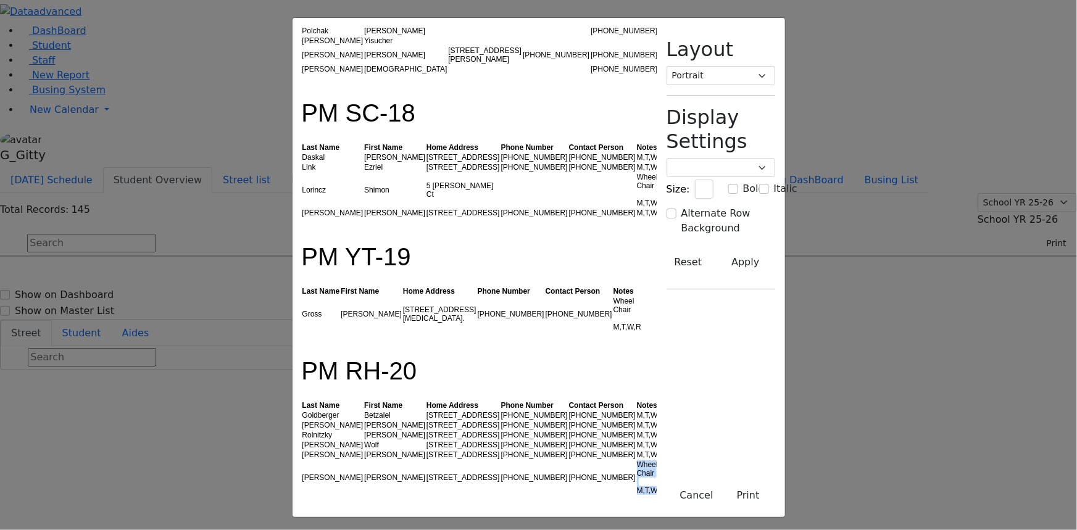
click at [636, 460] on td "Wheel Chair M,T,W,R" at bounding box center [650, 478] width 29 height 36
click at [558, 460] on tr "Werzberger Chaim 8 Prag Blvd #104 (718) 384-0820 (347) 432-0220 Wheel Chair M,T…" at bounding box center [484, 478] width 364 height 36
click at [569, 460] on td "(347) 432-0220" at bounding box center [602, 478] width 68 height 36
click at [639, 486] on div "M,T,W,R" at bounding box center [651, 490] width 28 height 9
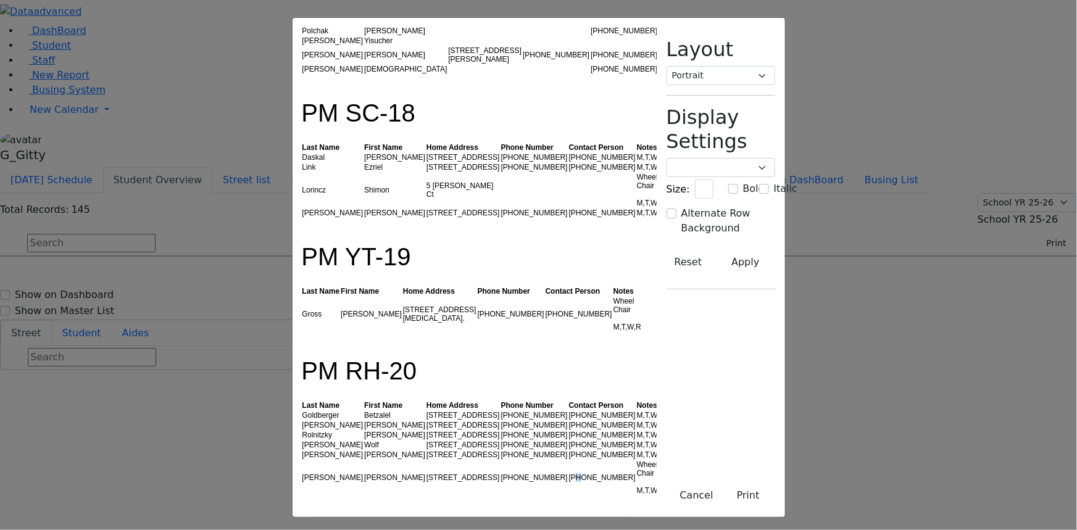
click at [568, 460] on td "(347) 432-0220" at bounding box center [602, 478] width 68 height 36
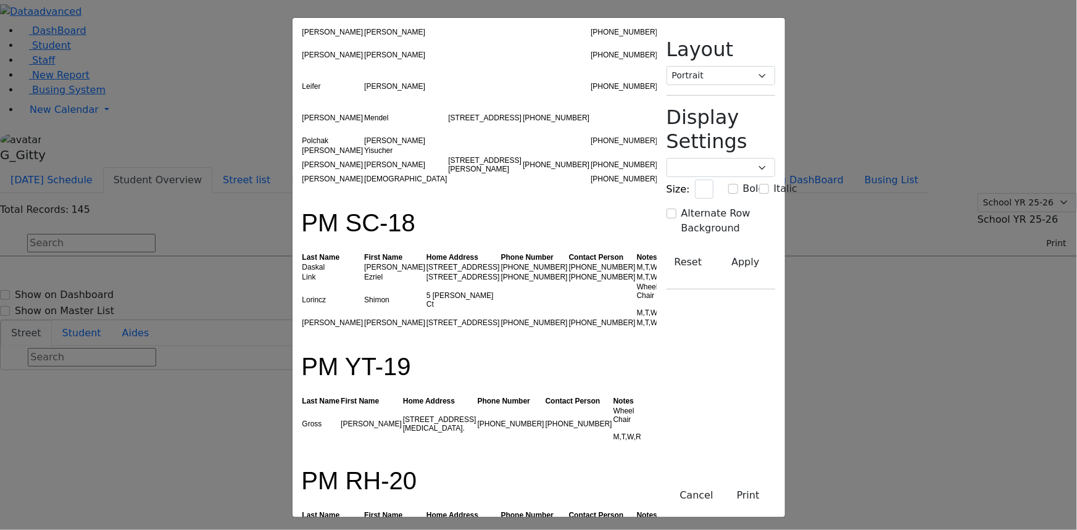
scroll to position [2300, 0]
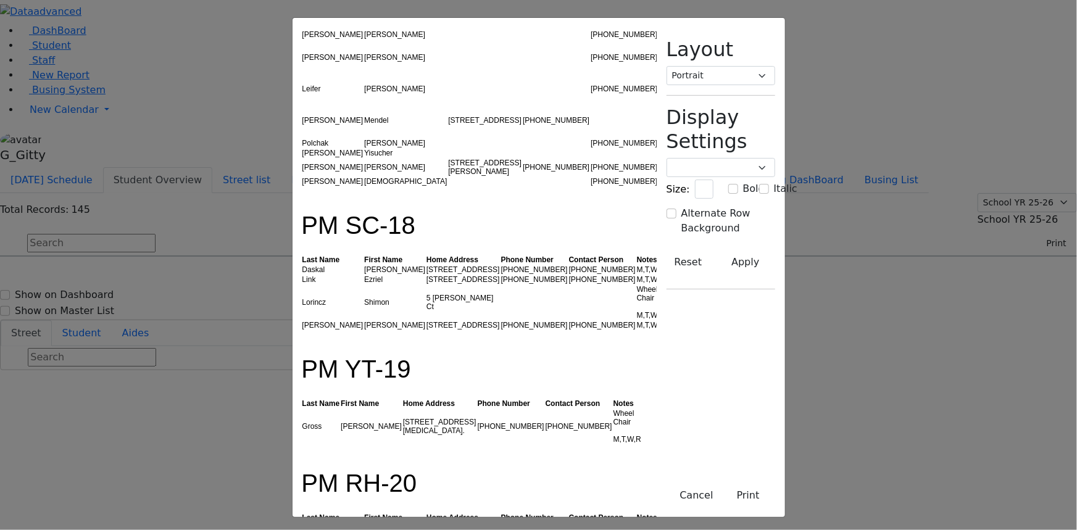
drag, startPoint x: 565, startPoint y: 285, endPoint x: 489, endPoint y: 279, distance: 76.1
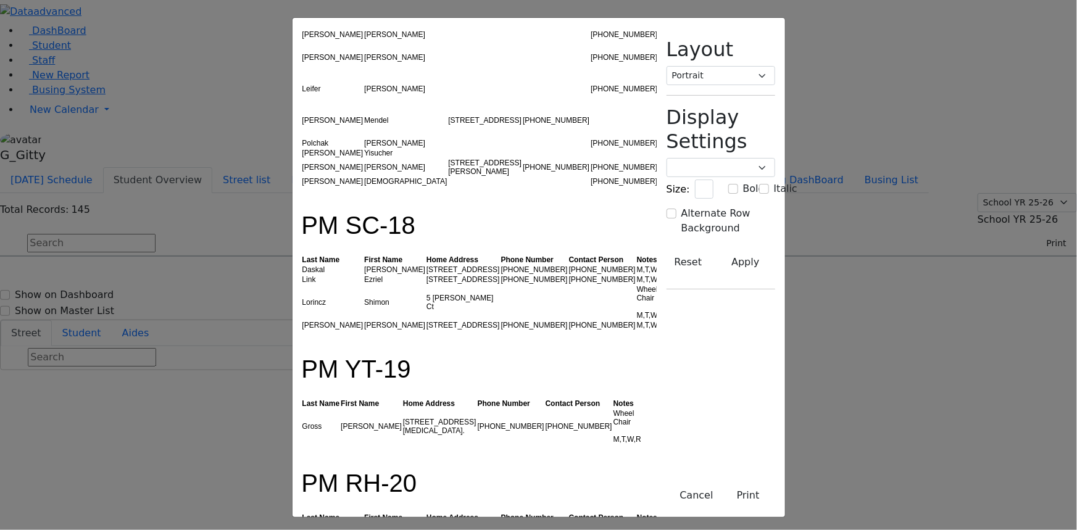
drag, startPoint x: 486, startPoint y: 288, endPoint x: 422, endPoint y: 280, distance: 64.7
drag, startPoint x: 396, startPoint y: 281, endPoint x: 320, endPoint y: 274, distance: 76.2
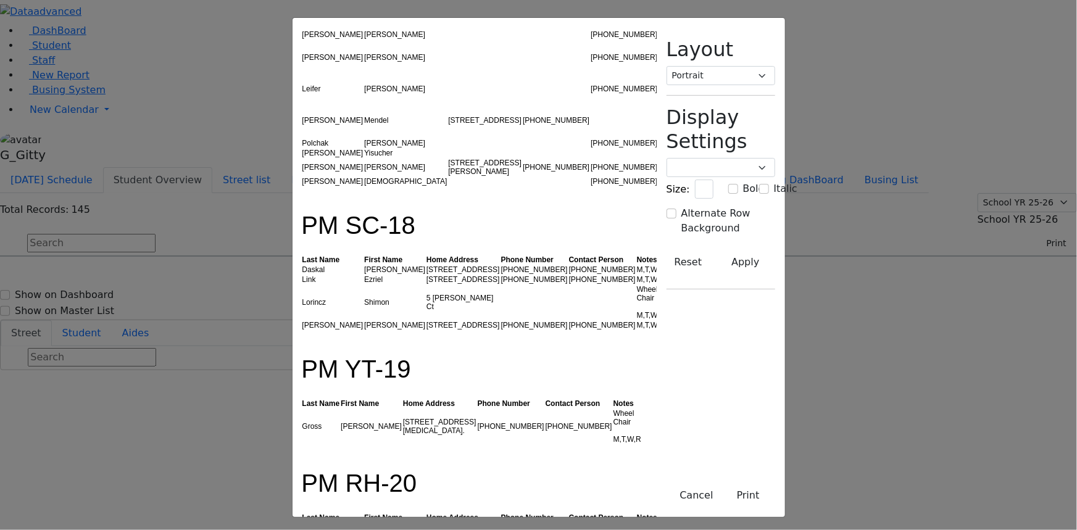
drag, startPoint x: 364, startPoint y: 282, endPoint x: 279, endPoint y: 278, distance: 85.3
drag, startPoint x: 290, startPoint y: 285, endPoint x: 191, endPoint y: 283, distance: 98.8
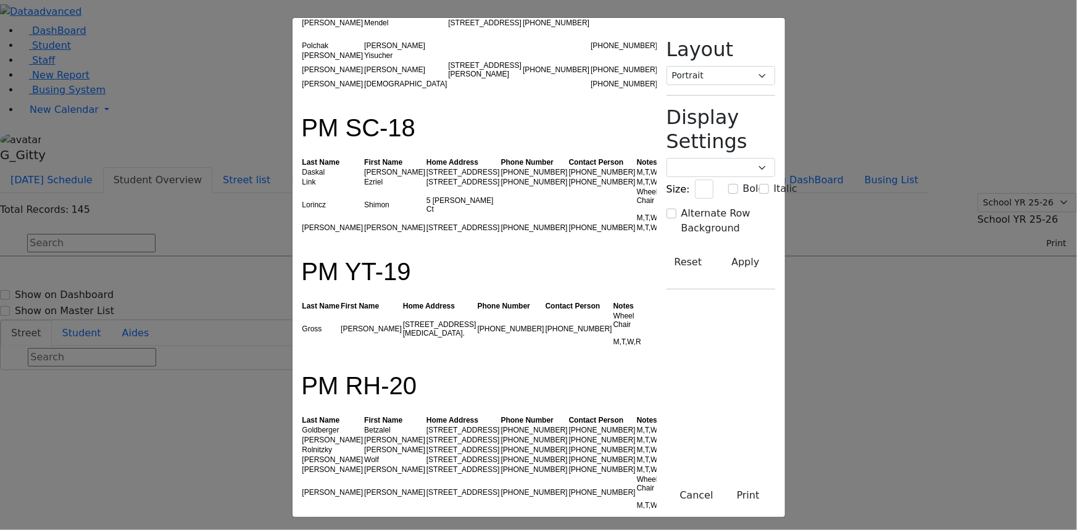
scroll to position [2413, 0]
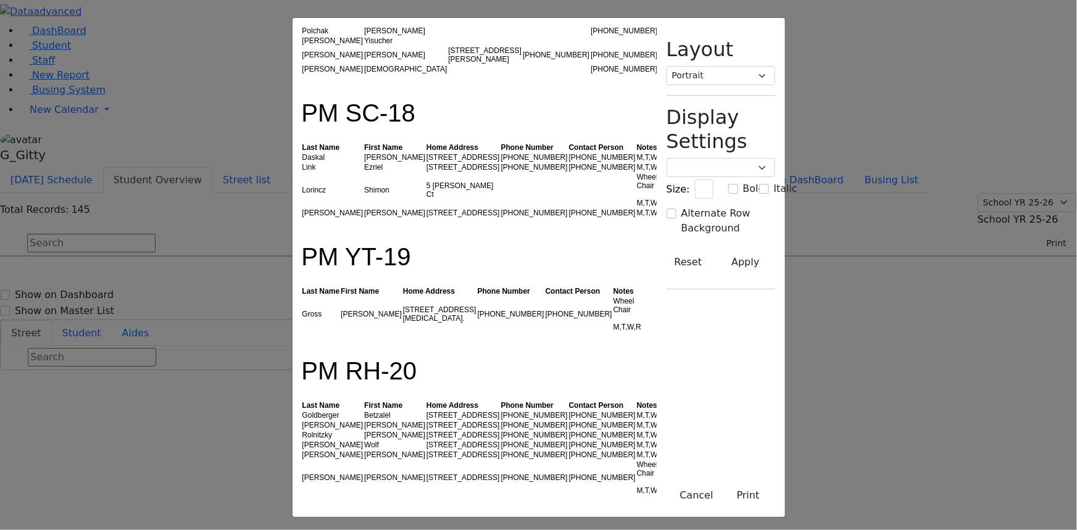
drag, startPoint x: 200, startPoint y: 220, endPoint x: 425, endPoint y: 412, distance: 296.0
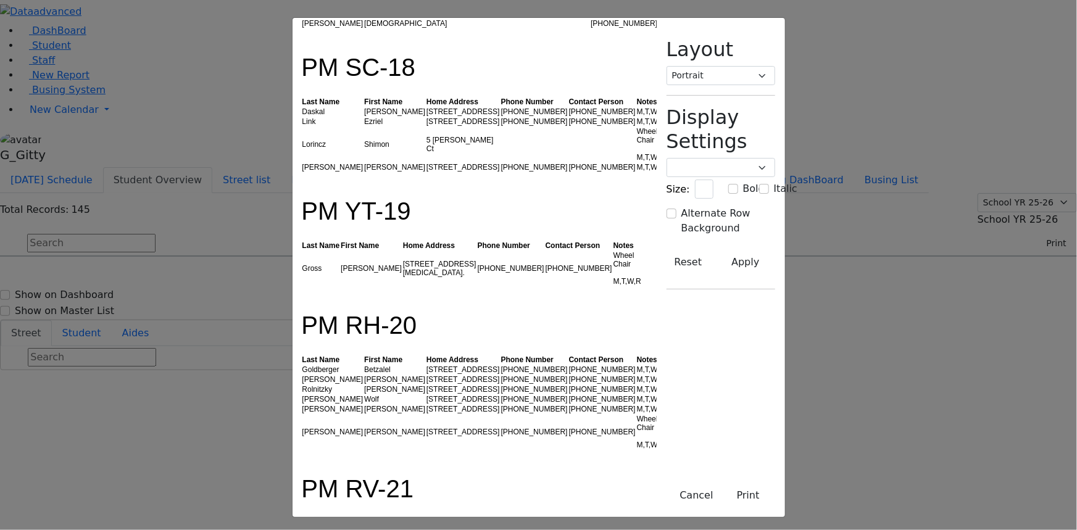
scroll to position [2469, 0]
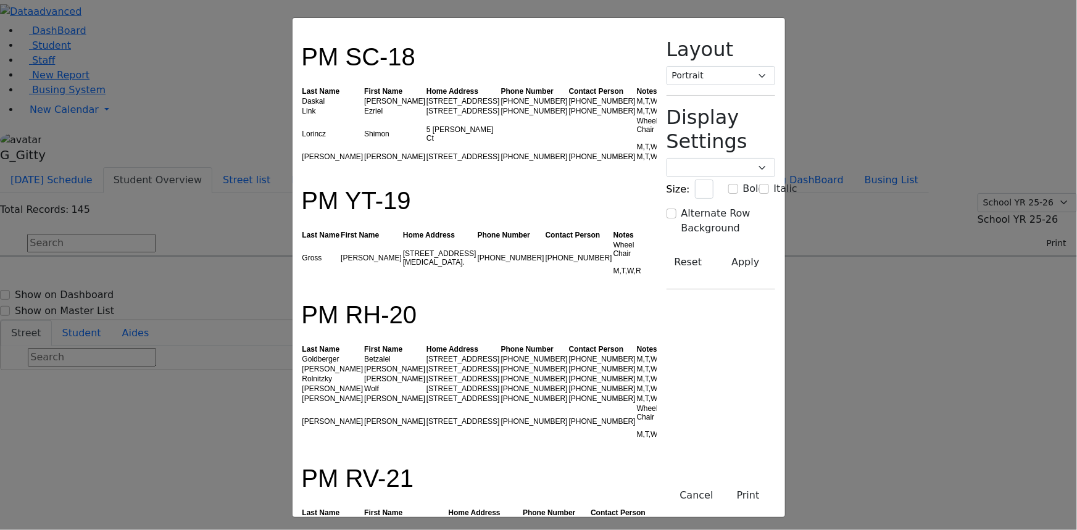
drag, startPoint x: 621, startPoint y: 294, endPoint x: 510, endPoint y: 298, distance: 111.2
drag, startPoint x: 597, startPoint y: 302, endPoint x: 480, endPoint y: 297, distance: 117.3
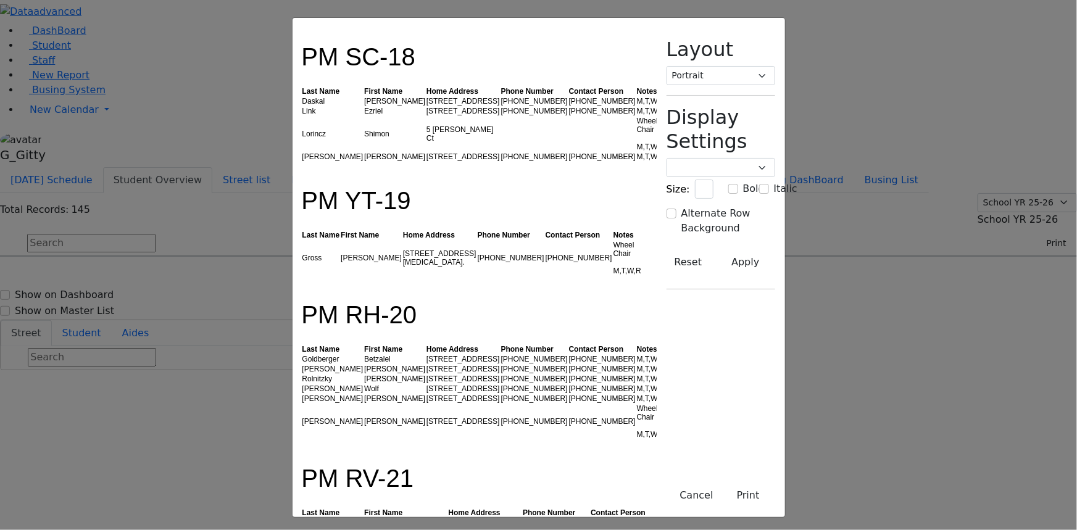
drag, startPoint x: 602, startPoint y: 308, endPoint x: 497, endPoint y: 309, distance: 104.9
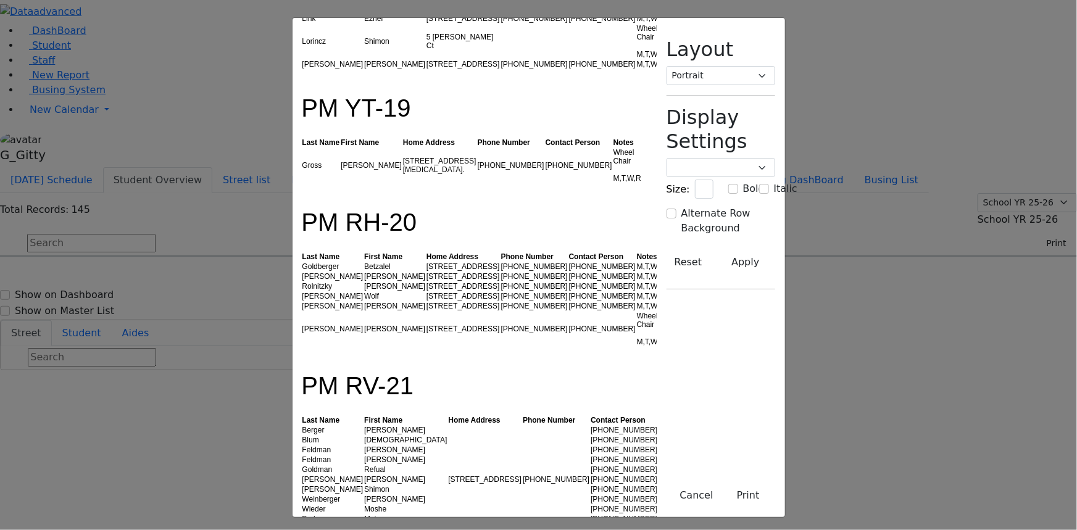
scroll to position [2581, 0]
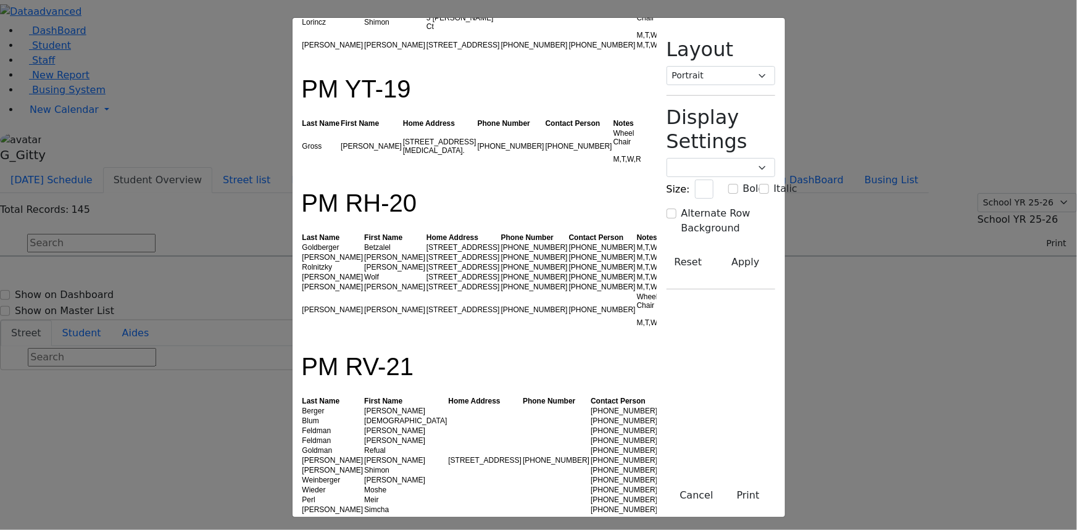
drag, startPoint x: 617, startPoint y: 304, endPoint x: 202, endPoint y: 313, distance: 415.5
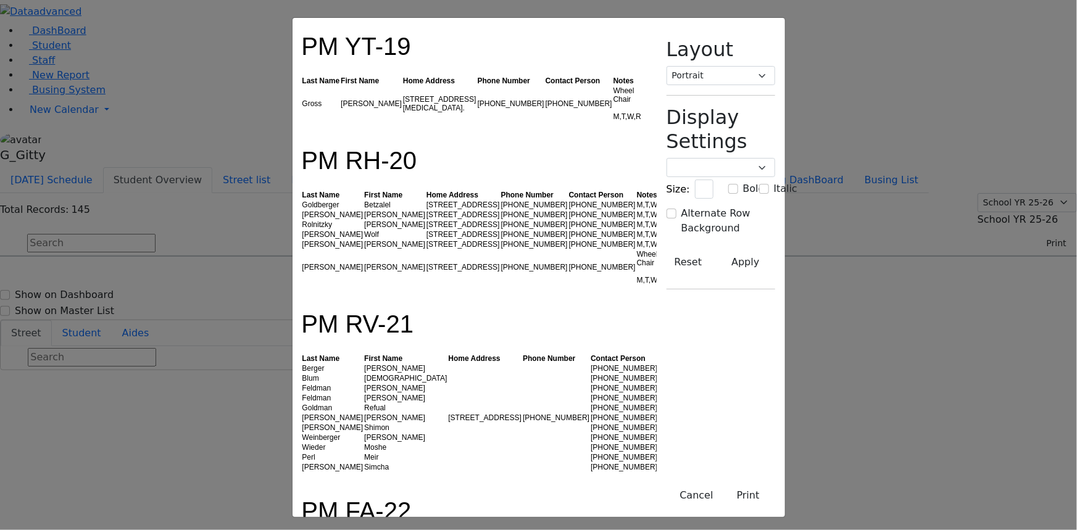
scroll to position [2693, 0]
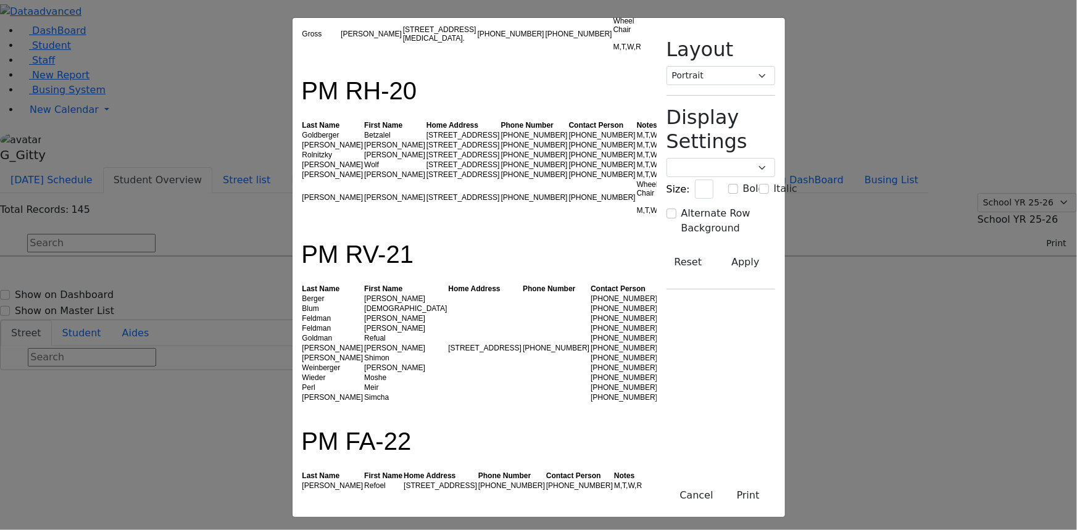
drag, startPoint x: 201, startPoint y: 252, endPoint x: 575, endPoint y: 345, distance: 384.7
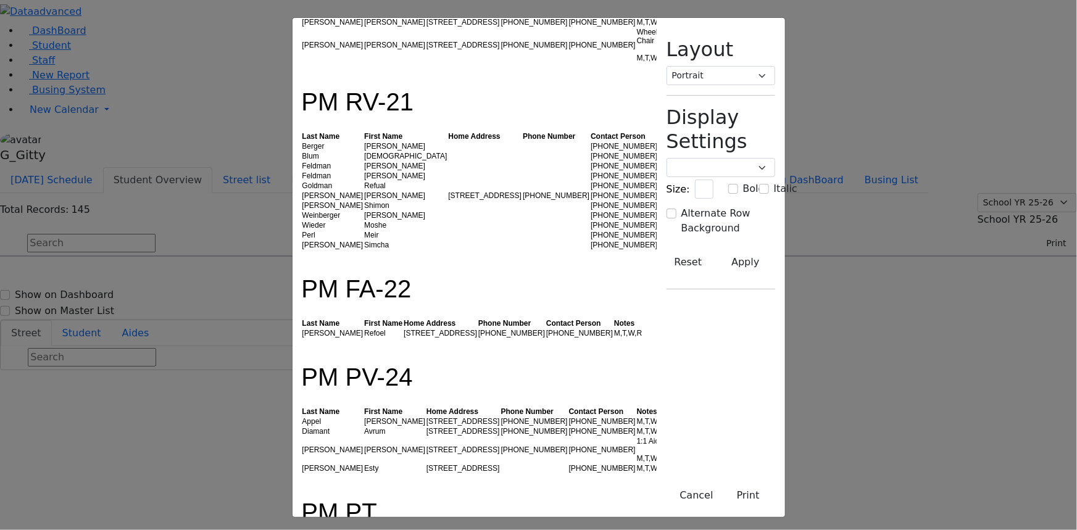
scroll to position [2861, 0]
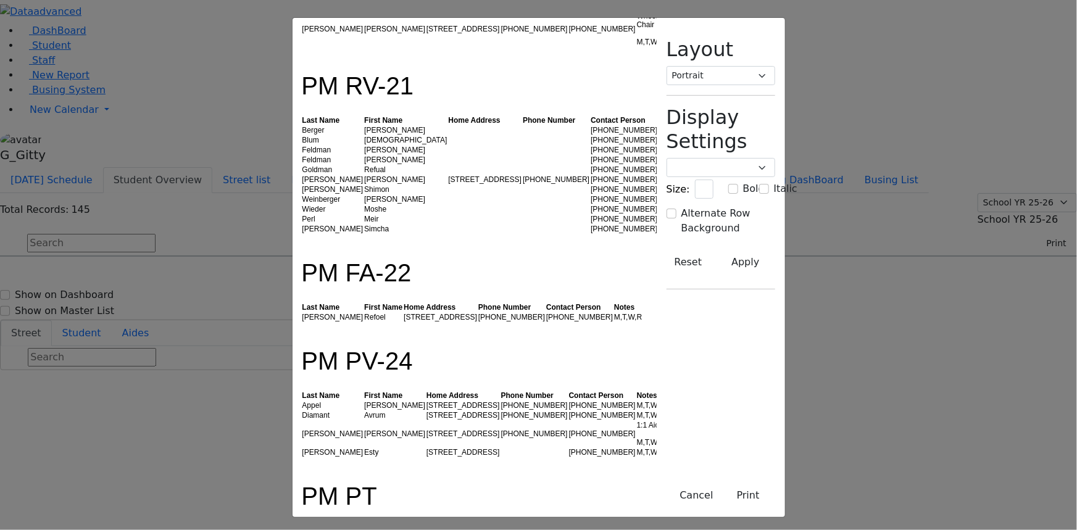
drag, startPoint x: 640, startPoint y: 286, endPoint x: 555, endPoint y: 299, distance: 86.1
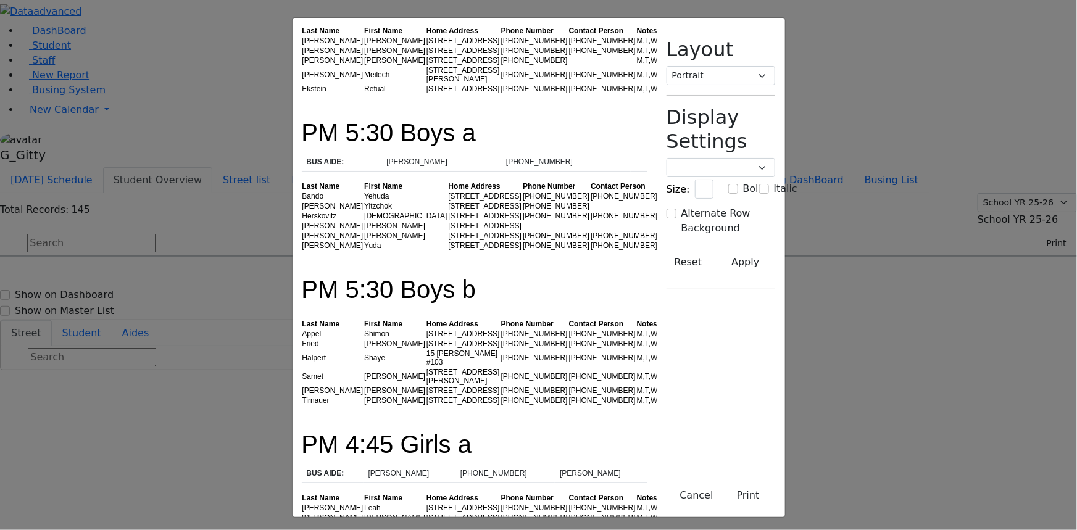
scroll to position [3366, 0]
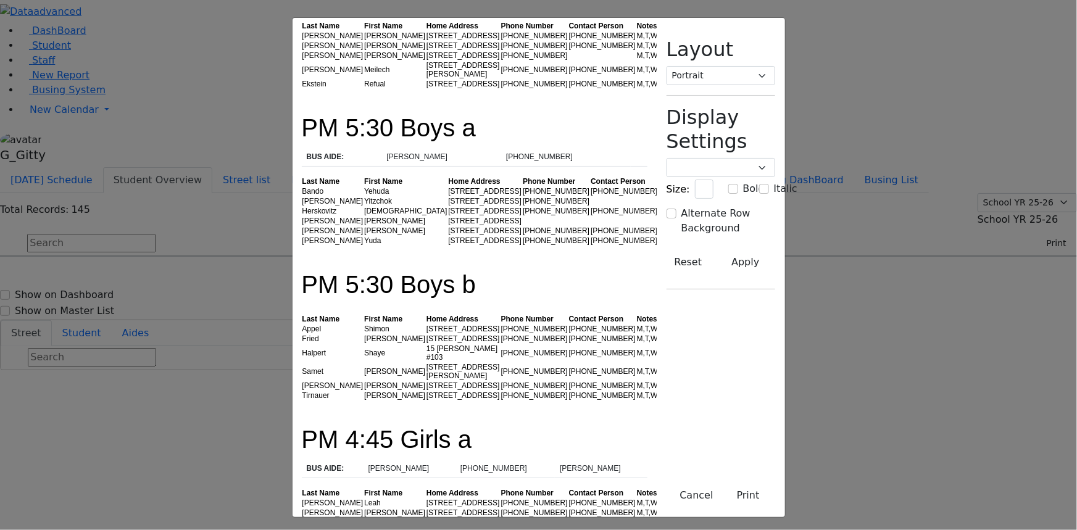
drag, startPoint x: 610, startPoint y: 212, endPoint x: 243, endPoint y: 209, distance: 367.2
click at [302, 528] on tr "Hirsch Ruthy 30 Van Buren Dr. #202 (845) 783-0643 (917) 881-3921 M,W" at bounding box center [484, 533] width 364 height 10
click at [302, 528] on td "Hirsch" at bounding box center [333, 533] width 62 height 10
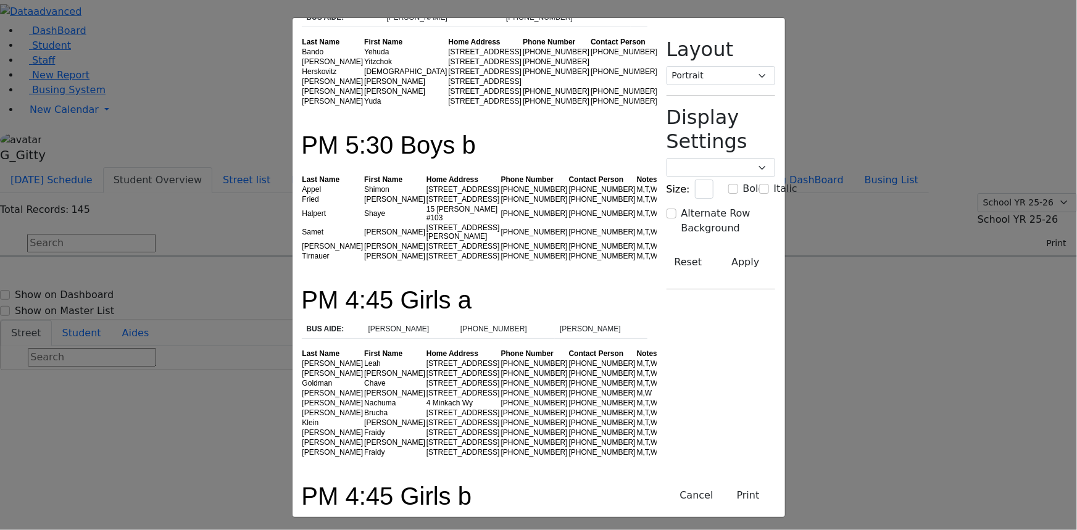
scroll to position [3513, 0]
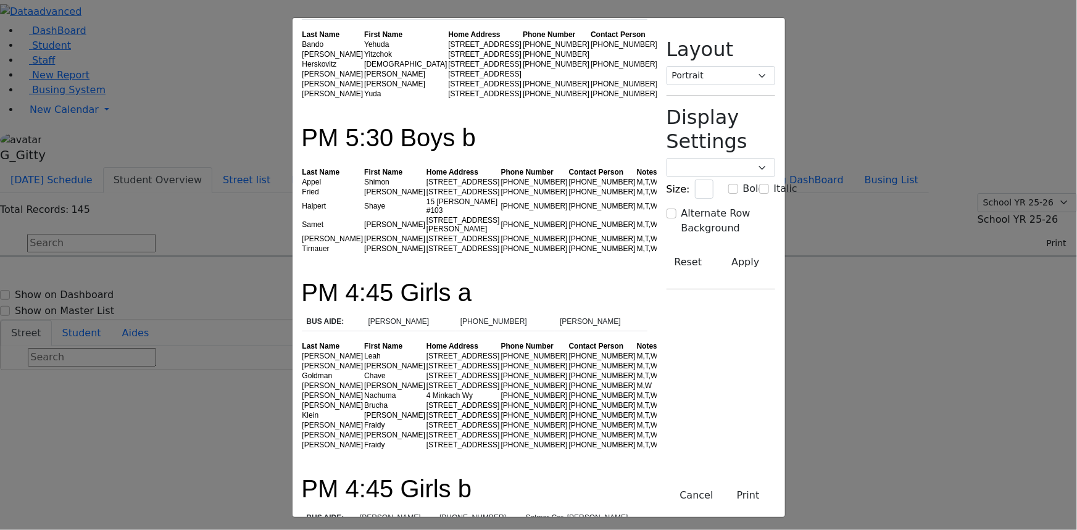
drag, startPoint x: 198, startPoint y: 317, endPoint x: 643, endPoint y: 489, distance: 477.5
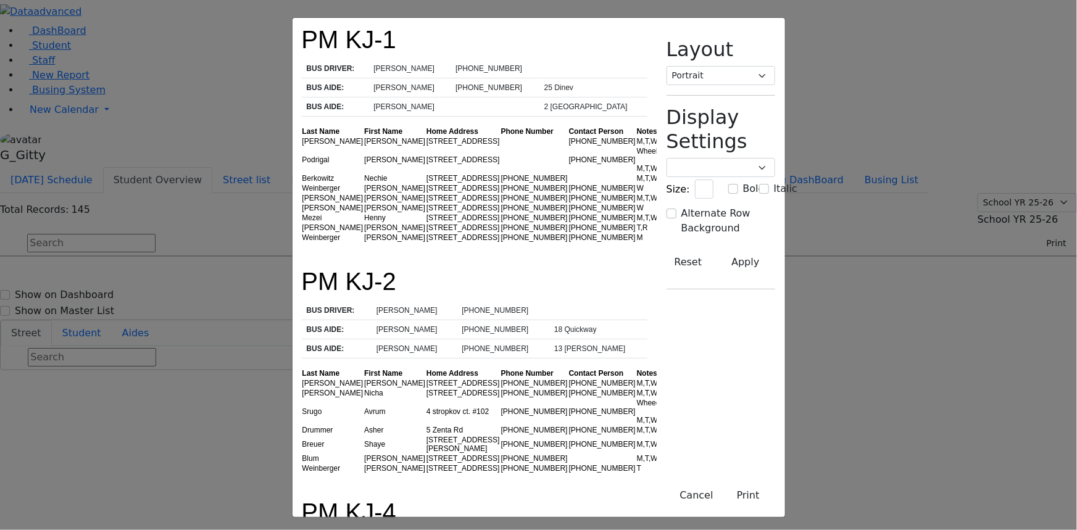
scroll to position [0, 0]
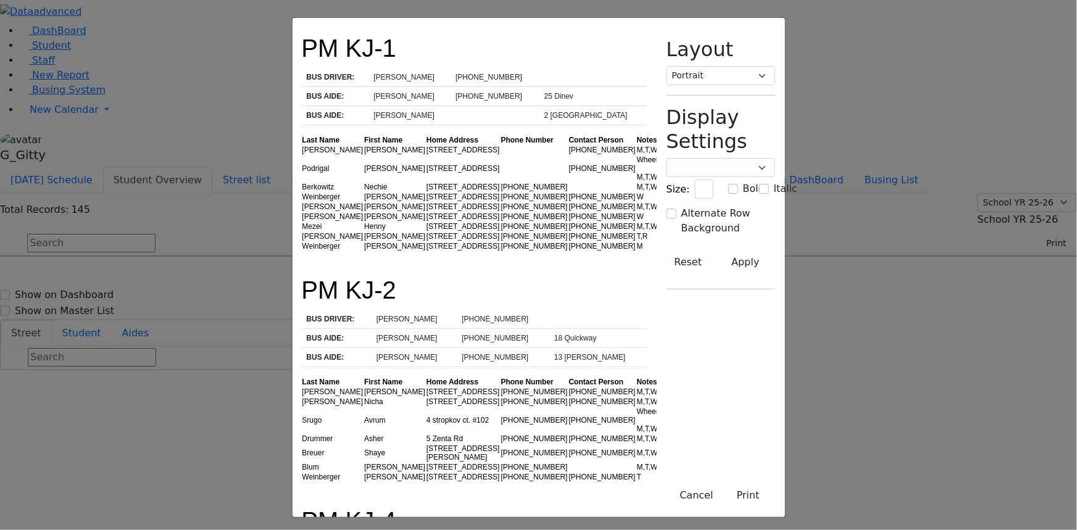
click at [568, 228] on td "(845) 376-5240" at bounding box center [602, 227] width 68 height 10
click at [364, 212] on td "Rachel" at bounding box center [395, 217] width 62 height 10
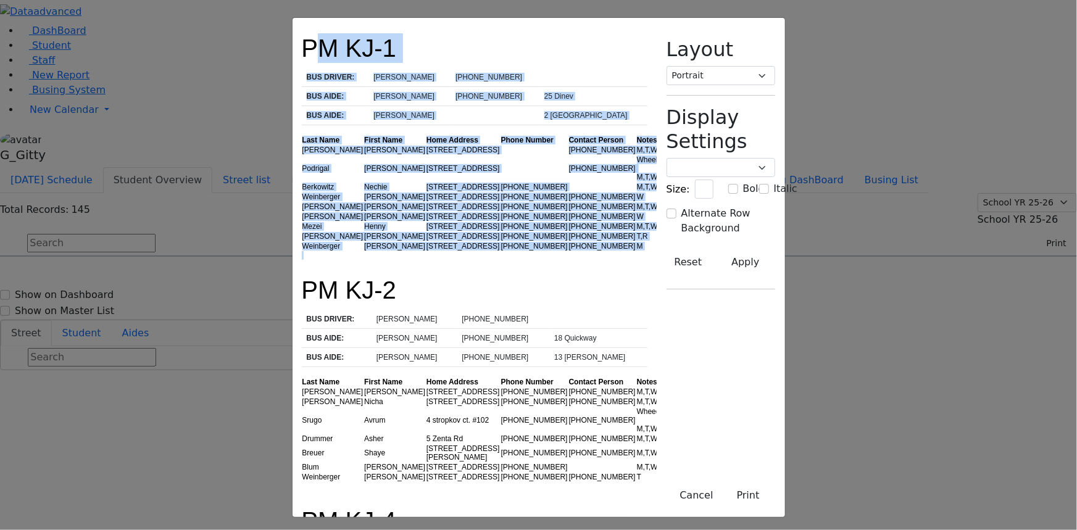
drag, startPoint x: 204, startPoint y: 60, endPoint x: 362, endPoint y: 255, distance: 250.5
click at [362, 255] on div at bounding box center [475, 255] width 346 height 9
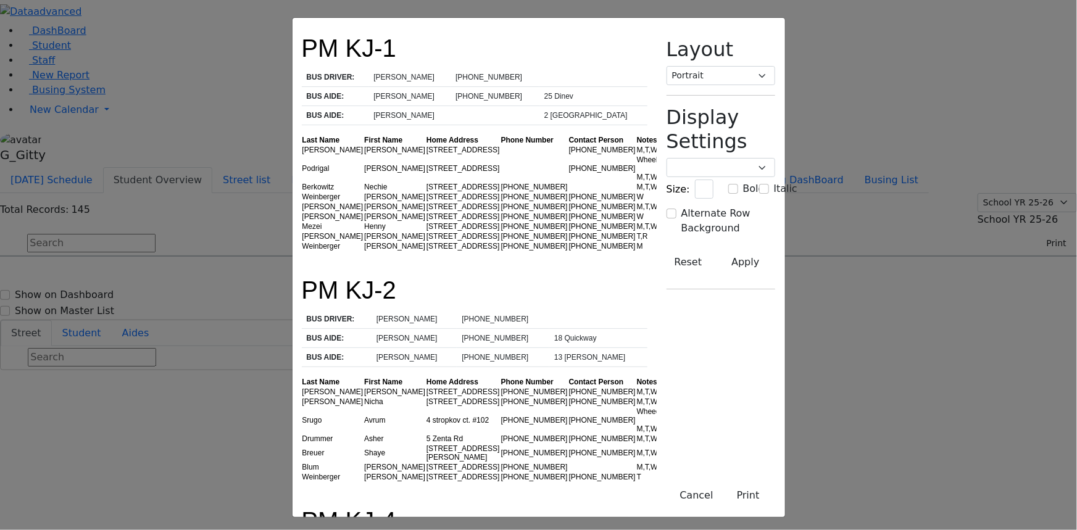
click at [426, 155] on td "1 Hamaspik Way" at bounding box center [463, 168] width 75 height 27
click at [426, 145] on td "1 Hamaspik Way" at bounding box center [463, 150] width 75 height 10
click at [426, 155] on td "1 Hamaspik Way" at bounding box center [463, 168] width 75 height 27
click at [426, 182] on td "[STREET_ADDRESS]" at bounding box center [463, 187] width 75 height 10
click at [426, 192] on td "17 Meron Dr. #202" at bounding box center [463, 197] width 75 height 10
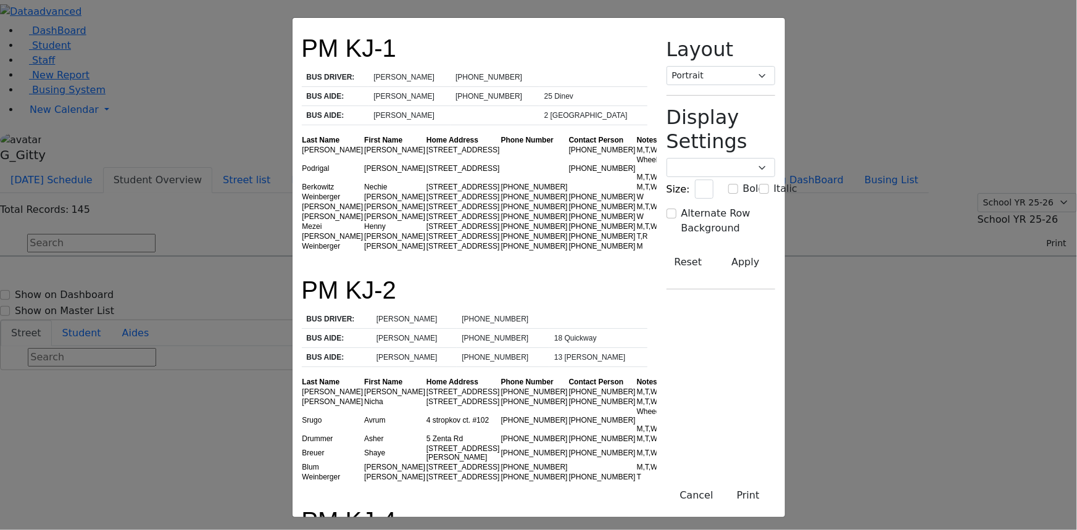
click at [426, 241] on td "15 Dinev Rd." at bounding box center [463, 246] width 75 height 10
drag, startPoint x: 622, startPoint y: 243, endPoint x: 241, endPoint y: 254, distance: 381.0
click at [302, 251] on tr "Weinberger Naftuli 15 Dinev Rd. (845) 248-0371 (845) 325-5100 M" at bounding box center [488, 246] width 373 height 10
click at [302, 250] on td "Weinberger" at bounding box center [333, 246] width 62 height 10
drag, startPoint x: 623, startPoint y: 232, endPoint x: 210, endPoint y: 241, distance: 413.0
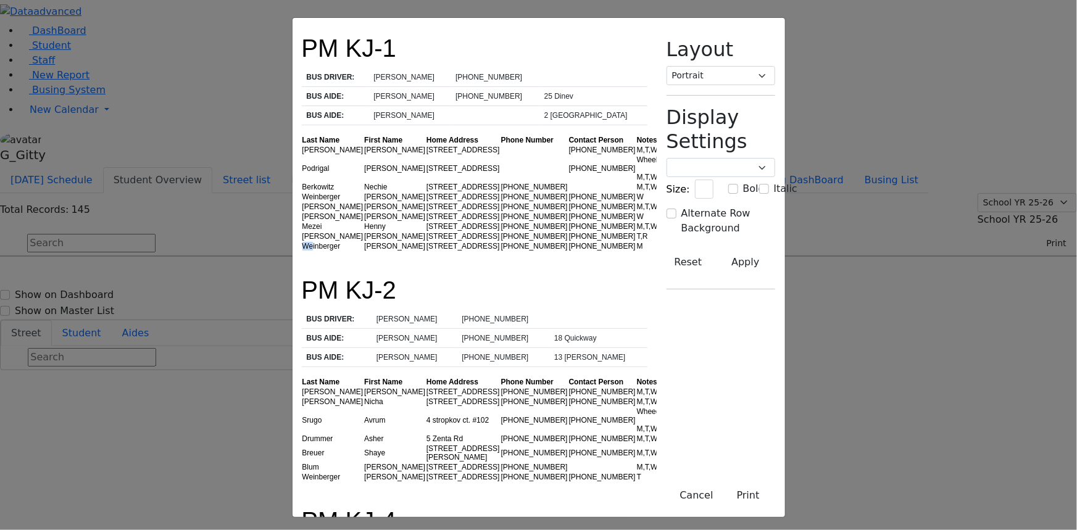
click at [302, 241] on tbody "Friesel Nechama 1 Hamaspik Way (347) 857-5341 M,T,W,R Podrigal Benzion 1 Hamasp…" at bounding box center [488, 198] width 373 height 106
click at [302, 239] on td "Hirsch" at bounding box center [333, 236] width 62 height 10
drag, startPoint x: 218, startPoint y: 219, endPoint x: 578, endPoint y: 228, distance: 359.9
click at [578, 228] on tr "Mezei Henny 14 Dinev Road (845) 783-1402 (845) 376-5240 M,T,W,R" at bounding box center [488, 227] width 373 height 10
click at [580, 231] on td "(917) 881-3921" at bounding box center [602, 236] width 68 height 10
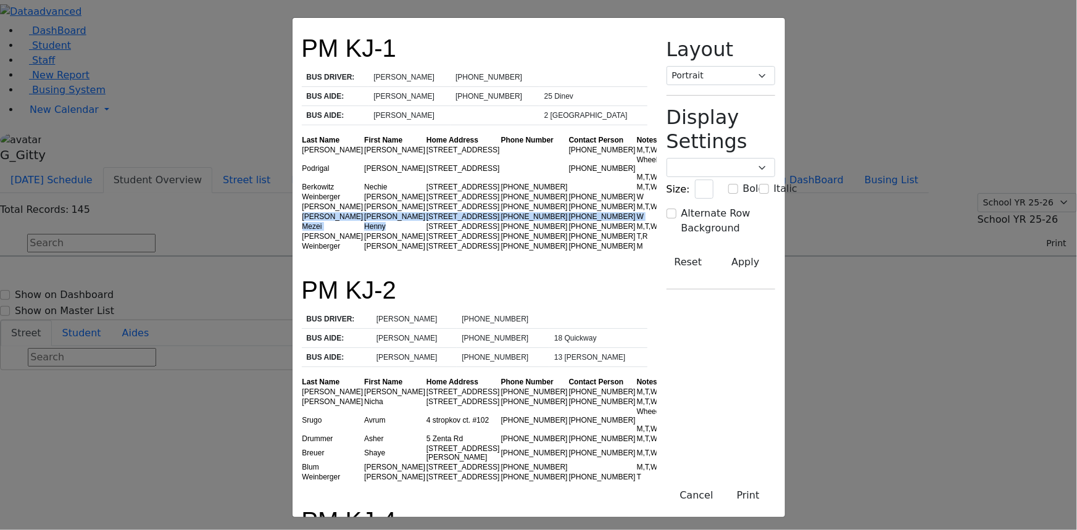
drag, startPoint x: 633, startPoint y: 200, endPoint x: 285, endPoint y: 215, distance: 348.4
click at [302, 216] on tbody "Friesel Nechama 1 Hamaspik Way (347) 857-5341 M,T,W,R Podrigal Benzion 1 Hamasp…" at bounding box center [488, 198] width 373 height 106
click at [364, 214] on td "Rachel" at bounding box center [395, 217] width 62 height 10
click at [364, 202] on td "Joel" at bounding box center [395, 207] width 62 height 10
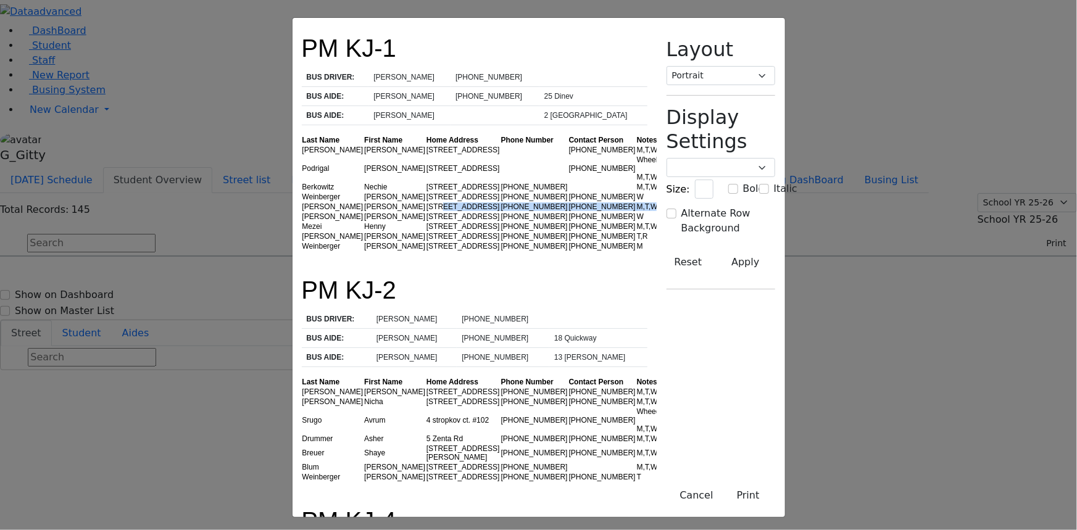
drag, startPoint x: 636, startPoint y: 189, endPoint x: 314, endPoint y: 202, distance: 322.4
click at [314, 202] on tbody "Friesel Nechama 1 Hamaspik Way (347) 857-5341 M,T,W,R Podrigal Benzion 1 Hamasp…" at bounding box center [488, 198] width 373 height 106
click at [364, 212] on td "Rachel" at bounding box center [395, 217] width 62 height 10
drag, startPoint x: 581, startPoint y: 173, endPoint x: 456, endPoint y: 180, distance: 124.9
click at [457, 180] on tbody "Friesel Nechama 1 Hamaspik Way (347) 857-5341 M,T,W,R Podrigal Benzion 1 Hamasp…" at bounding box center [488, 198] width 373 height 106
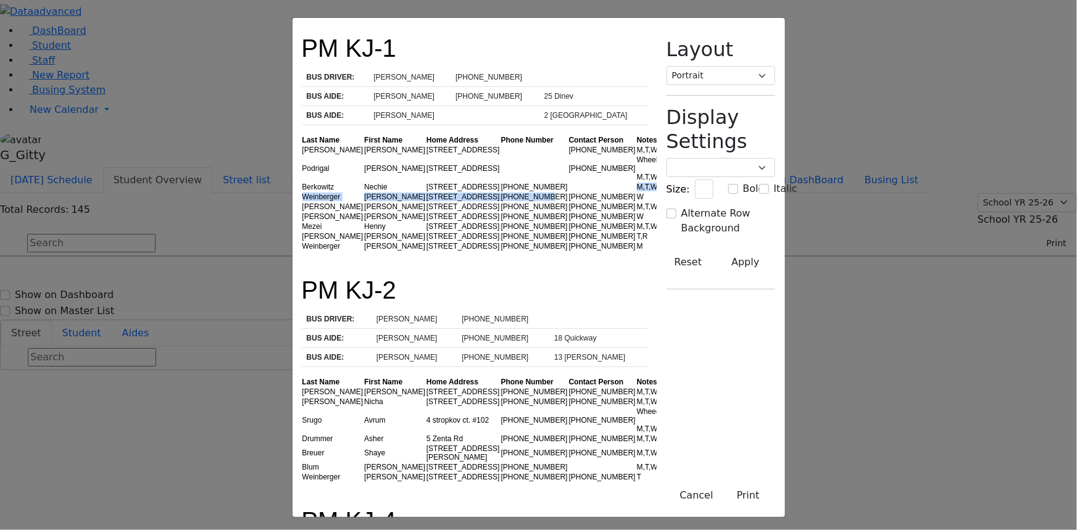
click at [501, 192] on td "(845) 782-8536" at bounding box center [535, 197] width 68 height 10
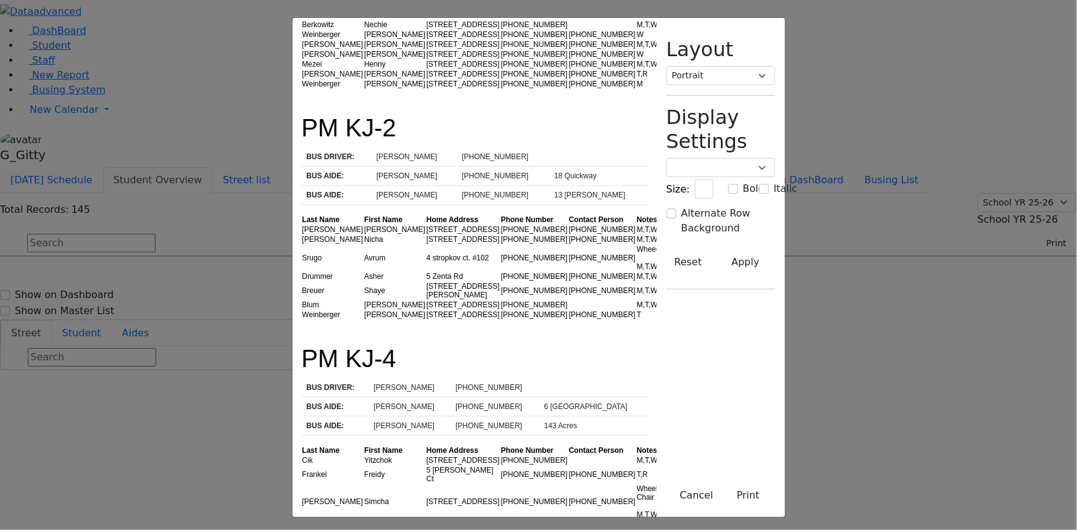
scroll to position [168, 0]
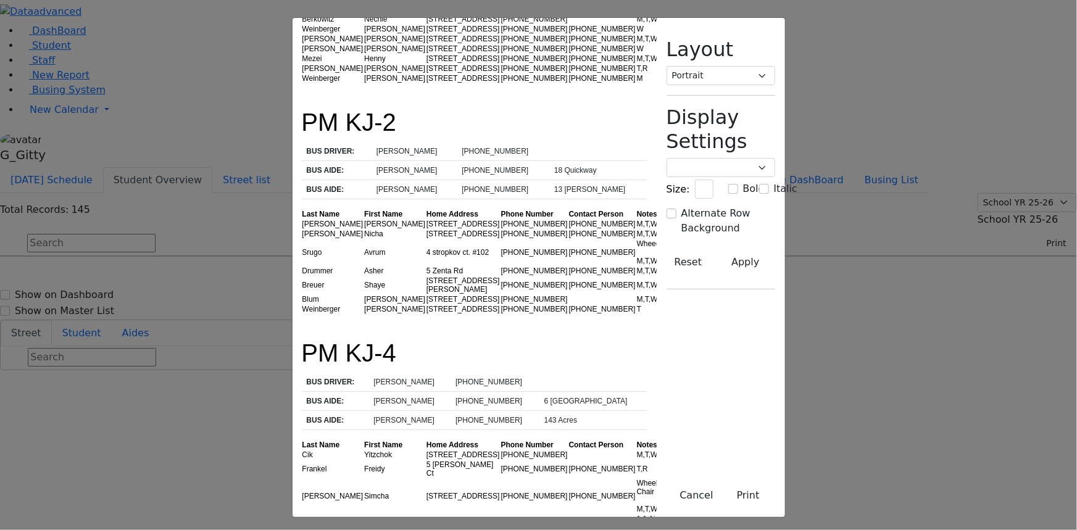
click at [426, 69] on td "15 Dinev Rd." at bounding box center [463, 69] width 75 height 10
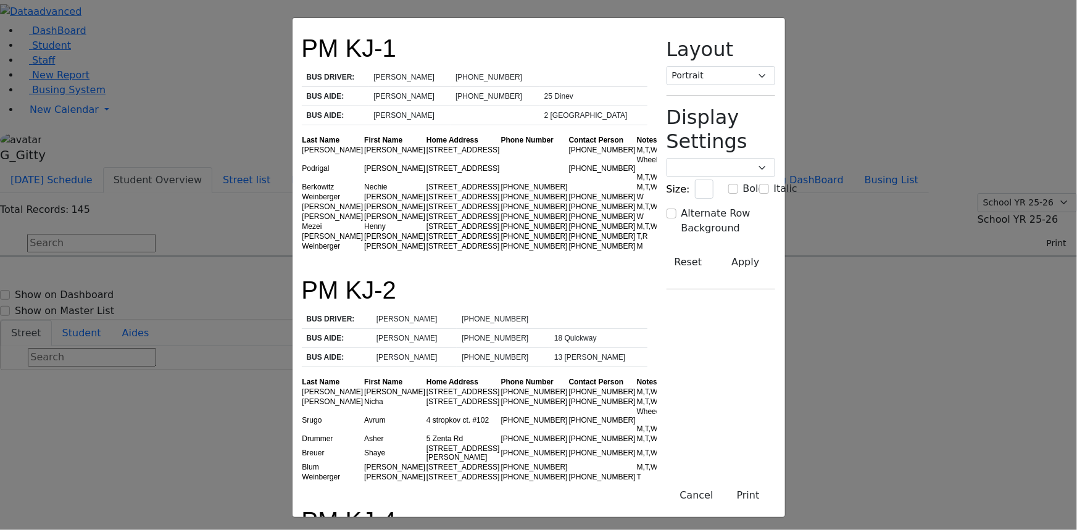
click at [302, 182] on td "Berkowitz" at bounding box center [333, 187] width 62 height 10
click at [302, 192] on td "Weinberger" at bounding box center [333, 197] width 62 height 10
click at [302, 202] on td "Meisels" at bounding box center [333, 207] width 62 height 10
click at [302, 212] on td "Glancz" at bounding box center [333, 217] width 62 height 10
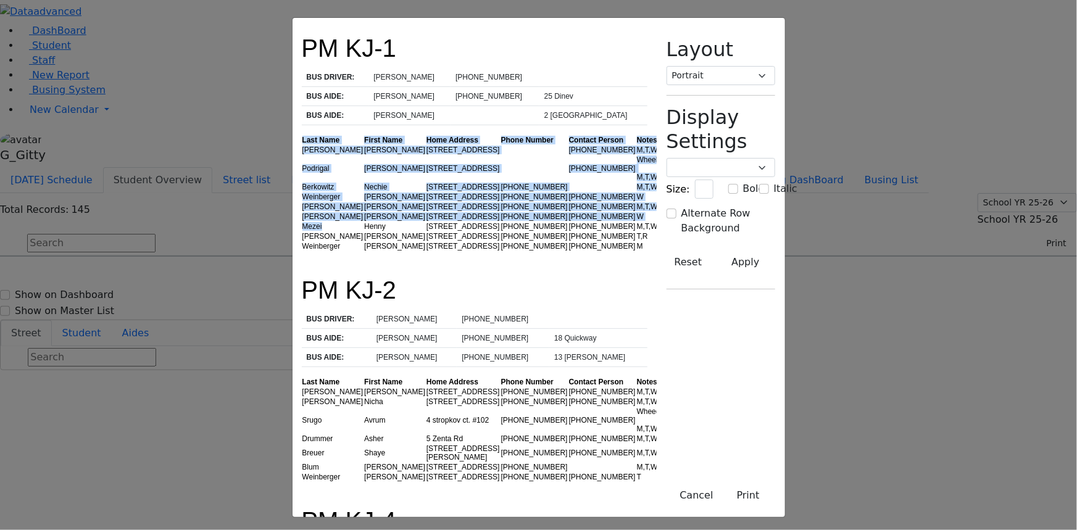
click at [176, 221] on div "PM KJ-1 BUS DRIVER: Mr. Rosenberg (845) 406-0371 BUS AIDE: Chavy Weiss (845) 90…" at bounding box center [538, 265] width 1077 height 530
click at [302, 222] on td "Mezei" at bounding box center [333, 227] width 62 height 10
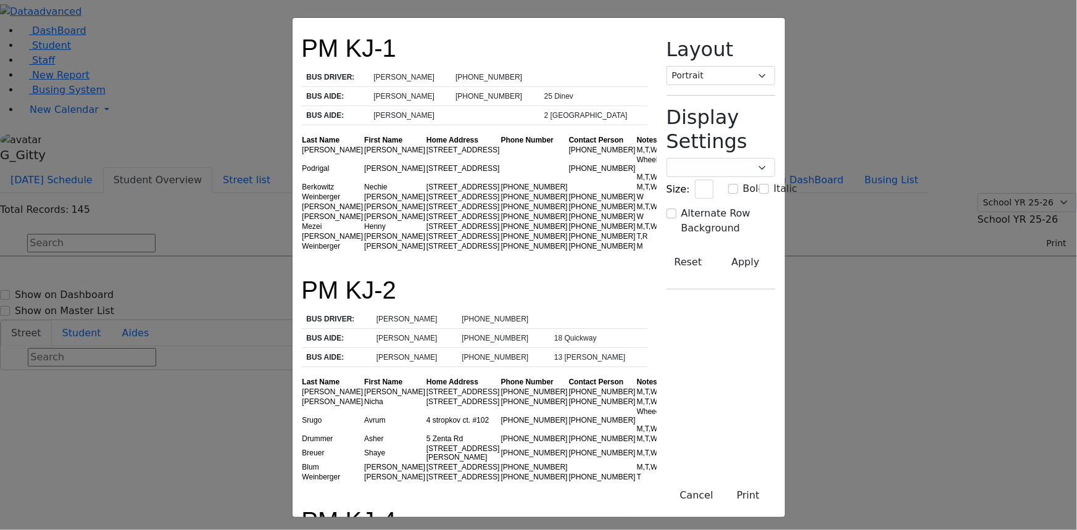
click at [364, 222] on td "Henny" at bounding box center [395, 227] width 62 height 10
click at [426, 233] on td "15 Dinev Rd." at bounding box center [463, 236] width 75 height 10
drag, startPoint x: 496, startPoint y: 239, endPoint x: 482, endPoint y: 239, distance: 14.2
click at [501, 239] on td "(347) 760-0362" at bounding box center [535, 236] width 68 height 10
click at [501, 243] on td "(845) 248-0371" at bounding box center [535, 246] width 68 height 10
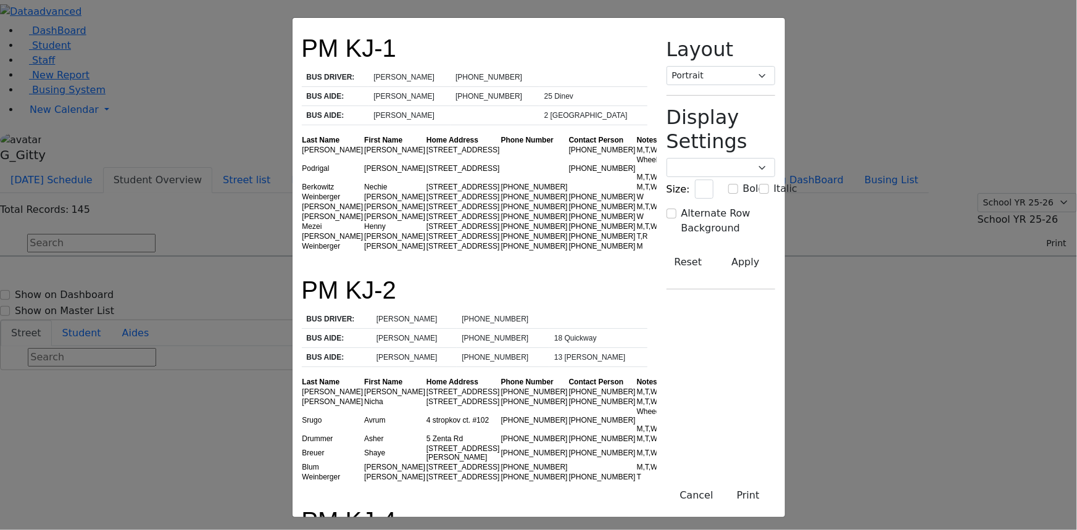
drag, startPoint x: 338, startPoint y: 139, endPoint x: 327, endPoint y: 122, distance: 20.0
click at [426, 155] on td "1 Hamaspik Way" at bounding box center [463, 168] width 75 height 27
click at [426, 145] on td "1 Hamaspik Way" at bounding box center [463, 150] width 75 height 10
click at [364, 155] on td "Benzion" at bounding box center [395, 168] width 62 height 27
click at [302, 182] on td "Berkowitz" at bounding box center [333, 187] width 62 height 10
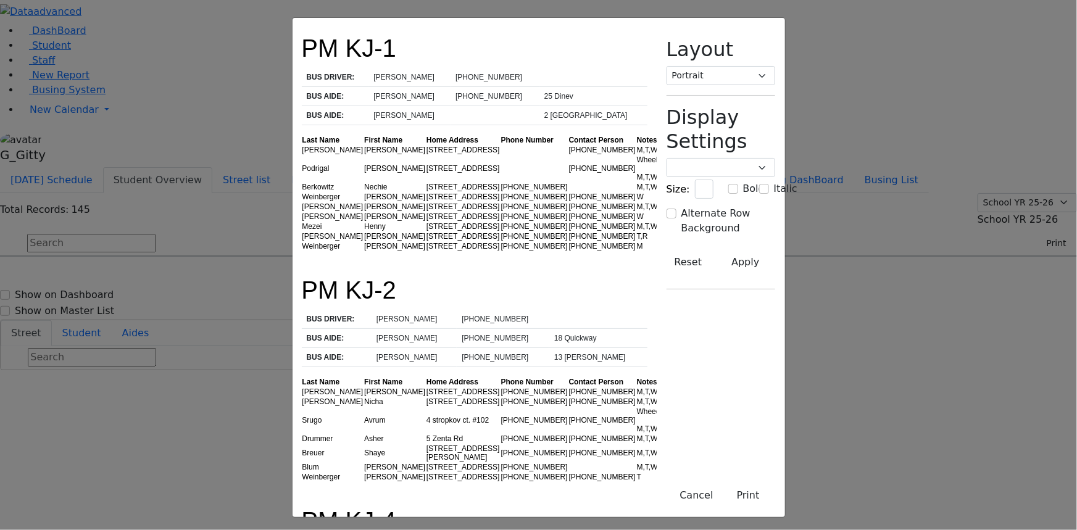
click at [426, 182] on td "[STREET_ADDRESS]" at bounding box center [463, 187] width 75 height 10
drag, startPoint x: 373, startPoint y: 170, endPoint x: 318, endPoint y: 173, distance: 55.0
click at [318, 182] on tr "Berkowitz Nechie 6 Prag Blvd. #101 (845) 782-0723 M,T,W,R" at bounding box center [488, 187] width 373 height 10
click at [364, 182] on td "Nechie" at bounding box center [395, 187] width 62 height 10
click at [302, 192] on td "Weinberger" at bounding box center [333, 197] width 62 height 10
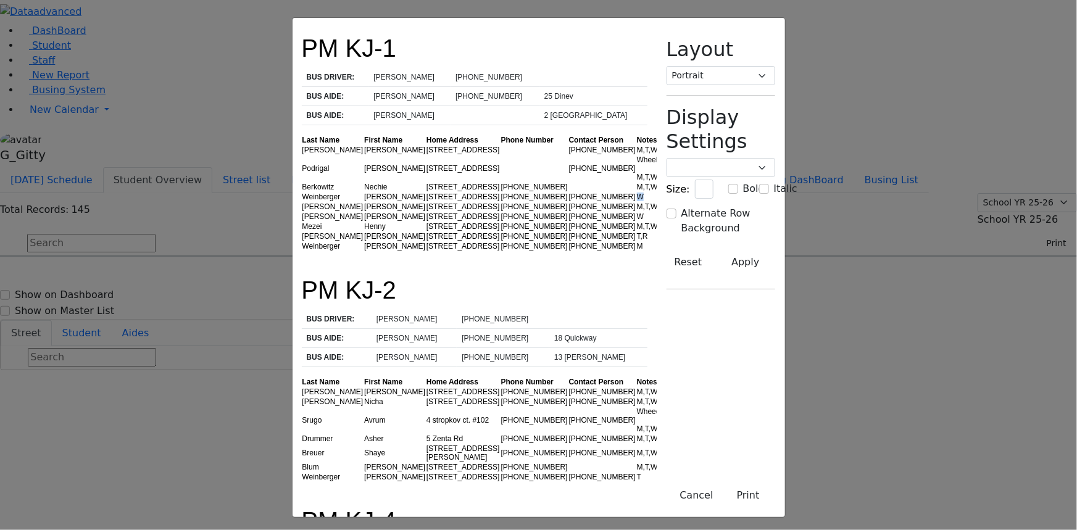
drag, startPoint x: 604, startPoint y: 183, endPoint x: 580, endPoint y: 183, distance: 24.7
click at [580, 192] on tr "Weinberger Naftuli 17 Meron Dr. #202 (845) 782-8536 (845) 325-5100 W" at bounding box center [488, 197] width 373 height 10
click at [637, 193] on div "W" at bounding box center [655, 197] width 37 height 9
drag, startPoint x: 598, startPoint y: 194, endPoint x: 333, endPoint y: 198, distance: 264.8
click at [347, 202] on tr "Meisels Joel 15 Dinev Road #203 (845) 782-0675 (845) 751-2297 M,T,W,R" at bounding box center [488, 207] width 373 height 10
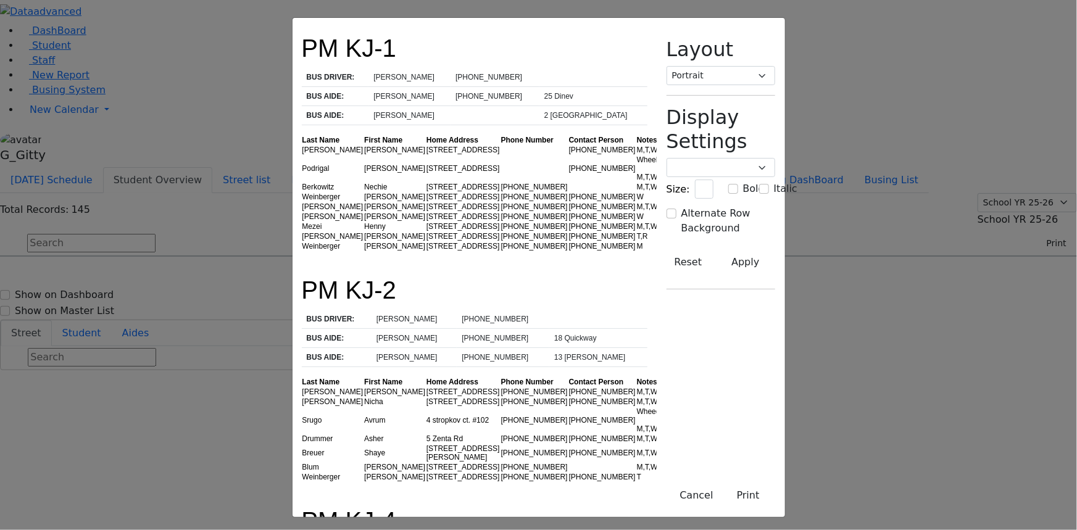
click at [426, 202] on td "15 Dinev Road #203" at bounding box center [463, 207] width 75 height 10
click at [426, 214] on td "15 Dinev Rd." at bounding box center [463, 217] width 75 height 10
drag, startPoint x: 372, startPoint y: 220, endPoint x: 339, endPoint y: 218, distance: 32.8
click at [426, 222] on td "14 Dinev Road" at bounding box center [463, 227] width 75 height 10
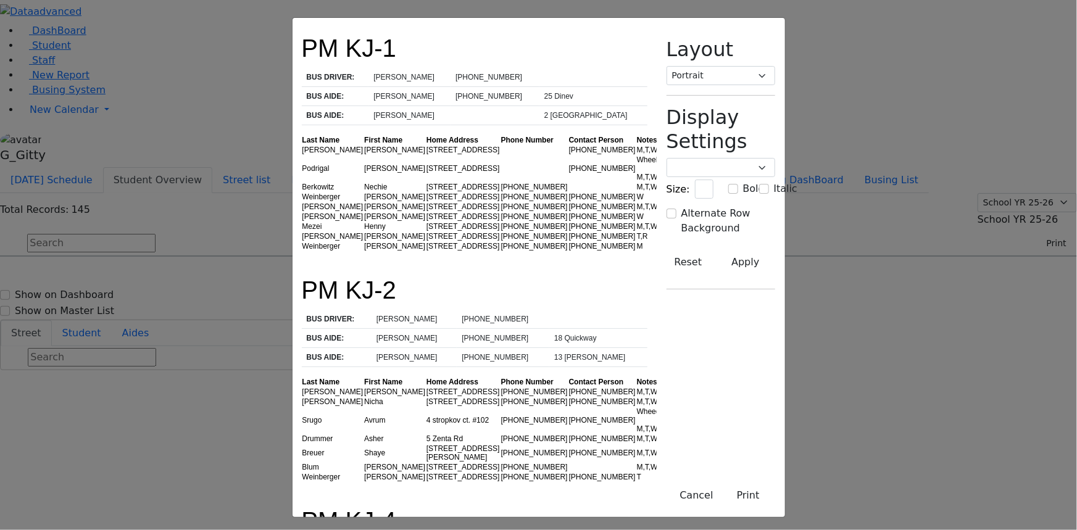
click at [426, 223] on td "14 Dinev Road" at bounding box center [463, 227] width 75 height 10
click at [426, 222] on td "14 Dinev Road" at bounding box center [463, 227] width 75 height 10
drag, startPoint x: 368, startPoint y: 220, endPoint x: 349, endPoint y: 211, distance: 21.0
click at [351, 211] on tbody "Friesel Nechama 1 Hamaspik Way (347) 857-5341 M,T,W,R Podrigal Benzion 1 Hamasp…" at bounding box center [488, 198] width 373 height 106
click at [426, 212] on td "15 Dinev Rd." at bounding box center [463, 217] width 75 height 10
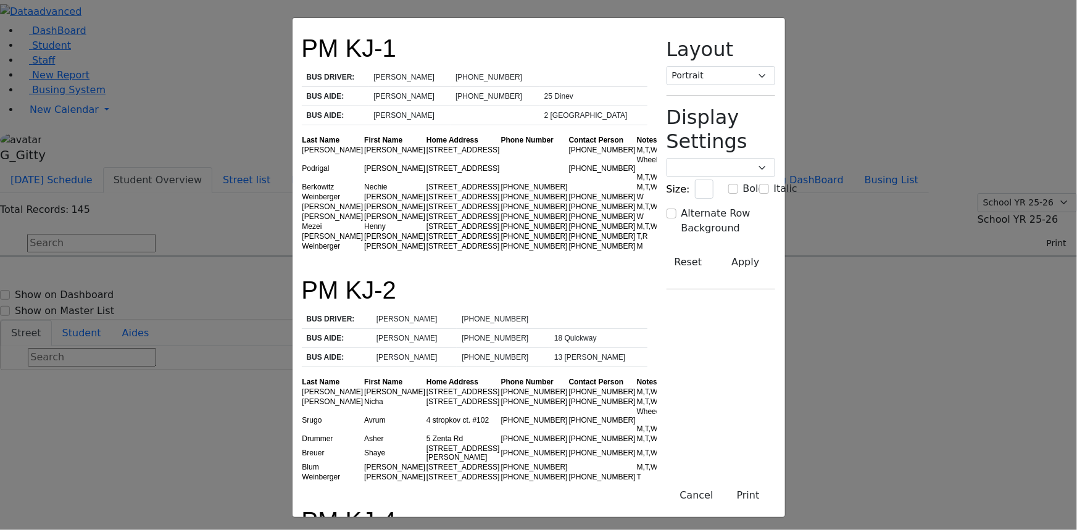
click at [426, 212] on td "15 Dinev Rd." at bounding box center [463, 217] width 75 height 10
click at [426, 222] on td "14 Dinev Road" at bounding box center [463, 227] width 75 height 10
drag, startPoint x: 352, startPoint y: 218, endPoint x: 335, endPoint y: 220, distance: 17.4
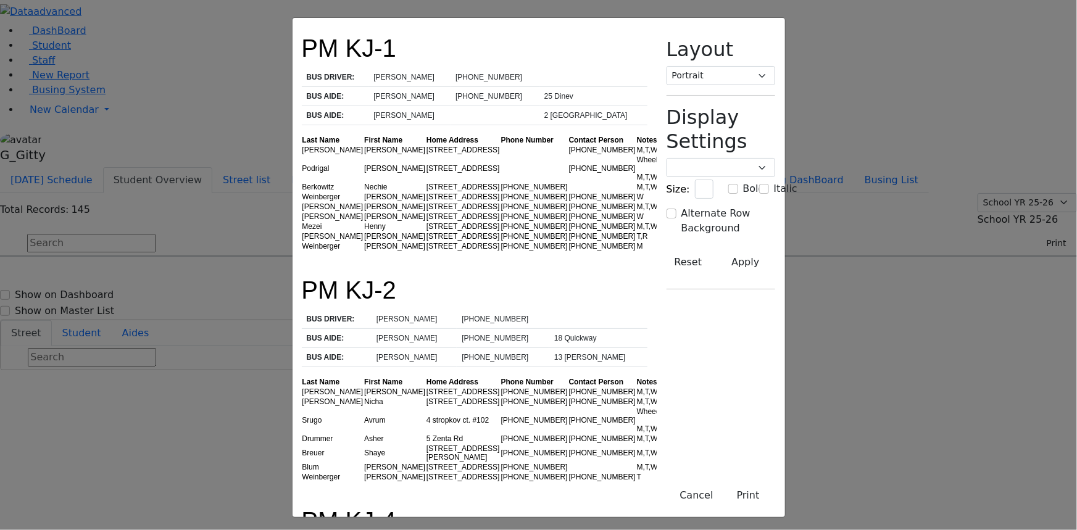
click at [426, 222] on td "14 Dinev Road" at bounding box center [463, 227] width 75 height 10
click at [364, 222] on td "Henny" at bounding box center [395, 227] width 62 height 10
drag, startPoint x: 372, startPoint y: 219, endPoint x: 278, endPoint y: 238, distance: 95.0
click at [302, 238] on tbody "Friesel Nechama 1 Hamaspik Way (347) 857-5341 M,T,W,R Podrigal Benzion 1 Hamasp…" at bounding box center [488, 198] width 373 height 106
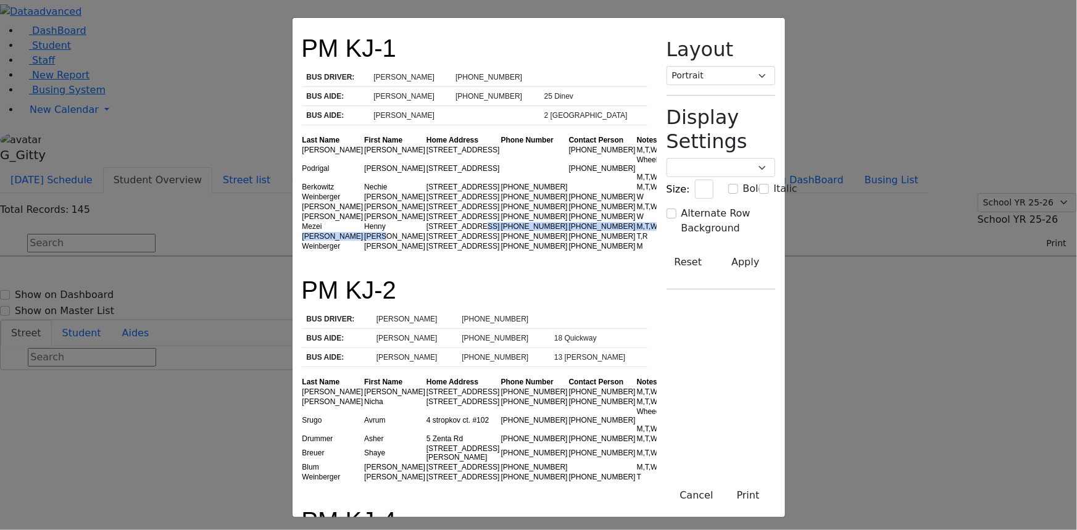
click at [364, 238] on td "Ruthy" at bounding box center [395, 236] width 62 height 10
drag, startPoint x: 359, startPoint y: 225, endPoint x: 314, endPoint y: 222, distance: 45.8
click at [314, 222] on tr "Mezei Henny 14 Dinev Road (845) 783-1402 (845) 376-5240 M,T,W,R" at bounding box center [488, 227] width 373 height 10
click at [364, 222] on td "Henny" at bounding box center [395, 227] width 62 height 10
click at [426, 222] on td "14 Dinev Road" at bounding box center [463, 227] width 75 height 10
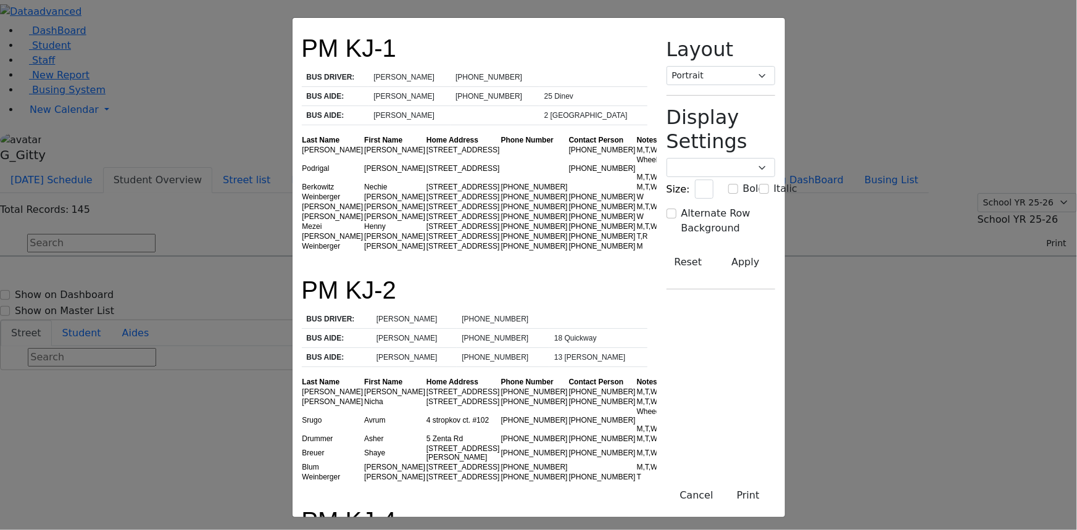
click at [637, 222] on div "M,T,W,R" at bounding box center [655, 226] width 37 height 9
click at [426, 222] on td "14 Dinev Road" at bounding box center [463, 227] width 75 height 10
click at [426, 233] on td "15 Dinev Rd." at bounding box center [463, 236] width 75 height 10
drag, startPoint x: 346, startPoint y: 230, endPoint x: 324, endPoint y: 228, distance: 21.7
click at [426, 231] on td "15 Dinev Rd." at bounding box center [463, 236] width 75 height 10
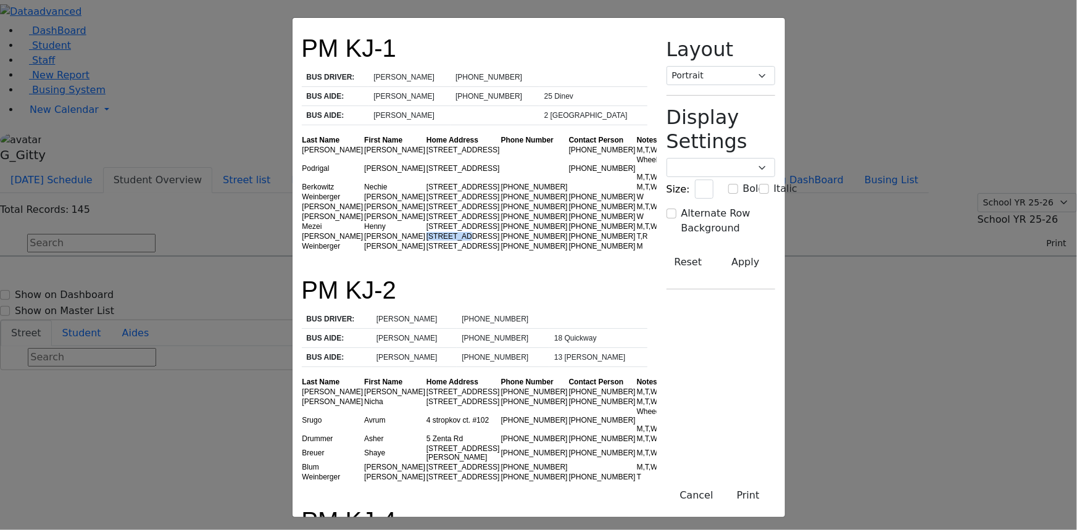
click at [426, 231] on td "15 Dinev Rd." at bounding box center [463, 236] width 75 height 10
drag, startPoint x: 392, startPoint y: 225, endPoint x: 383, endPoint y: 227, distance: 8.8
click at [426, 225] on td "14 Dinev Road" at bounding box center [463, 227] width 75 height 10
drag, startPoint x: 378, startPoint y: 233, endPoint x: 333, endPoint y: 233, distance: 45.1
click at [426, 233] on td "15 Dinev Rd." at bounding box center [463, 236] width 75 height 10
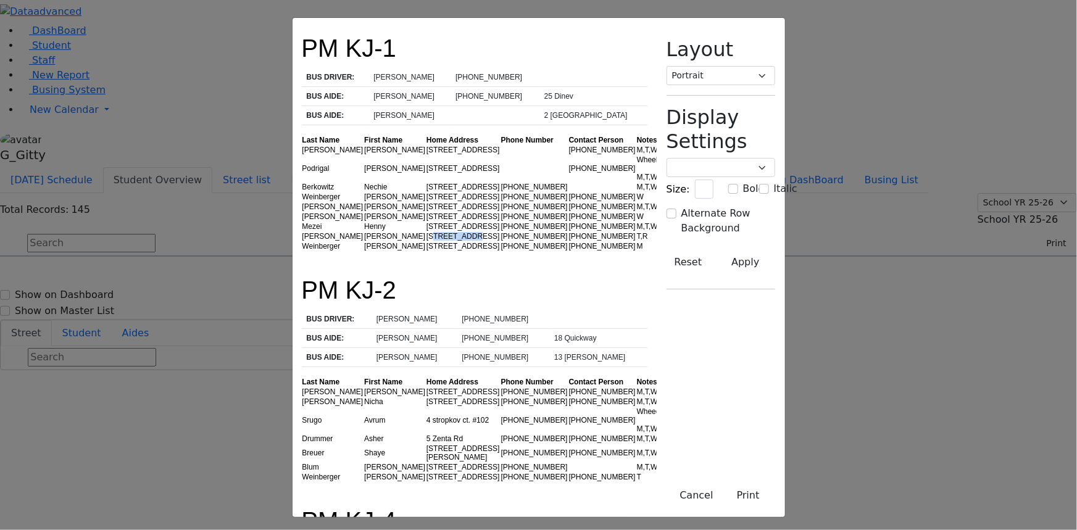
click at [426, 233] on td "15 Dinev Rd." at bounding box center [463, 236] width 75 height 10
click at [637, 236] on div "T,R" at bounding box center [655, 236] width 37 height 9
drag, startPoint x: 601, startPoint y: 235, endPoint x: 426, endPoint y: 239, distance: 174.7
click at [426, 239] on tr "Hirsch Ruthy 15 Dinev Rd. (347) 760-0362 (917) 881-3921 T,R" at bounding box center [488, 236] width 373 height 10
click at [501, 239] on td "(347) 760-0362" at bounding box center [535, 236] width 68 height 10
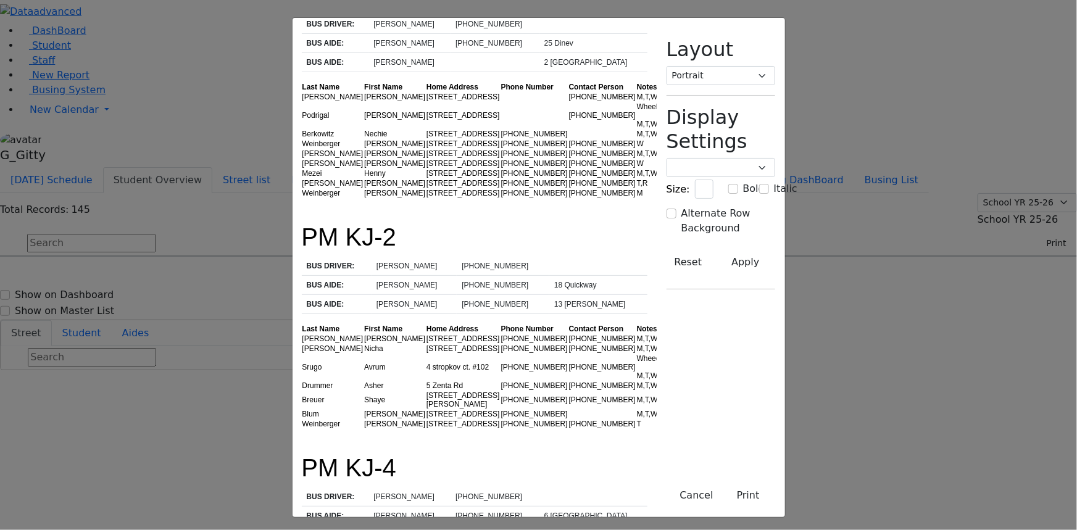
scroll to position [112, 0]
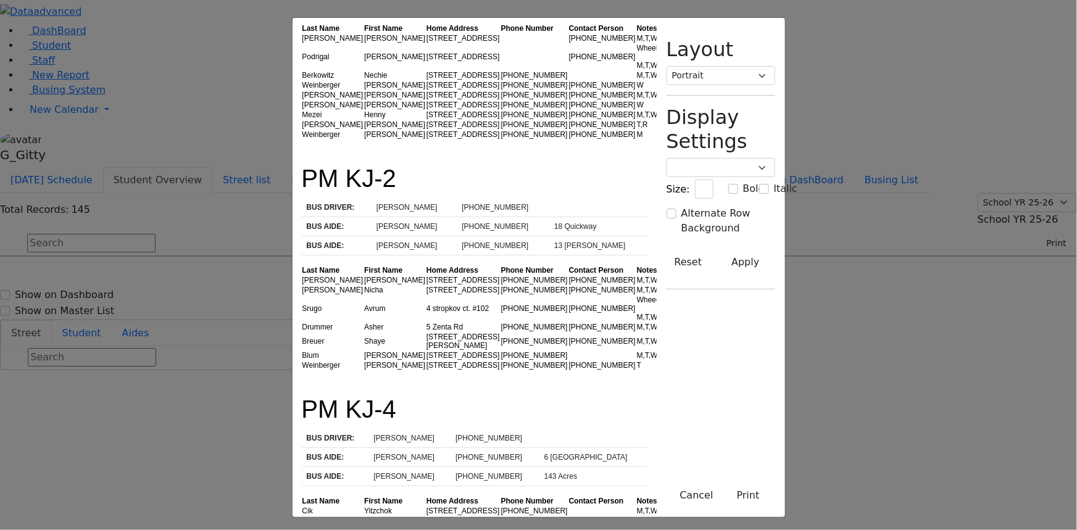
click at [426, 295] on td "4 stropkov ct. #102" at bounding box center [463, 308] width 75 height 27
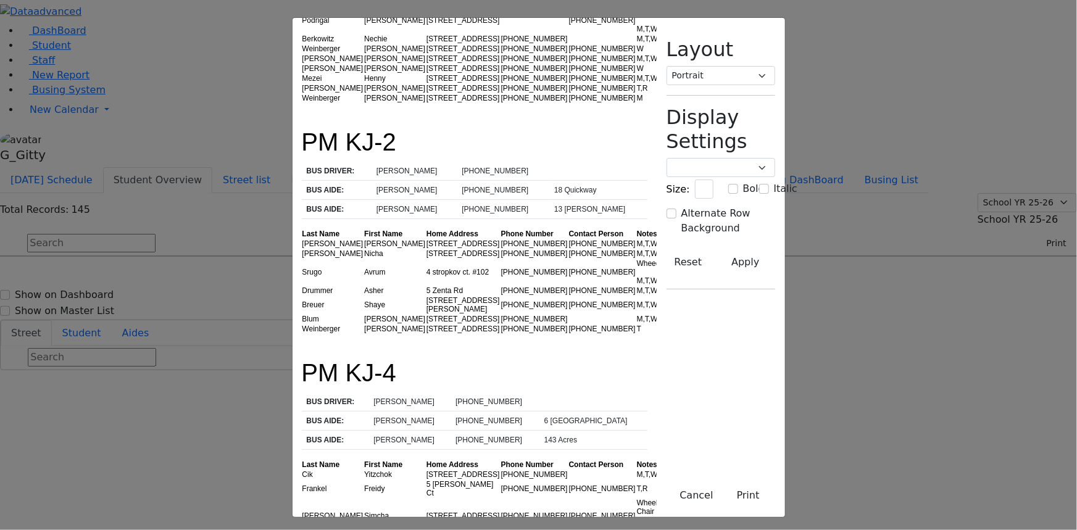
scroll to position [168, 0]
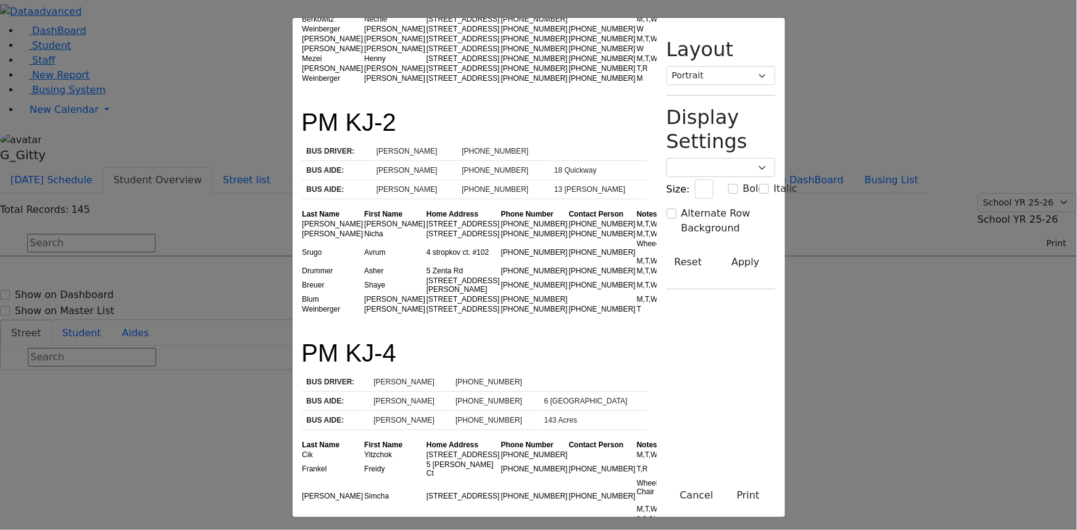
drag, startPoint x: 363, startPoint y: 253, endPoint x: 323, endPoint y: 256, distance: 39.6
click at [426, 276] on td "[STREET_ADDRESS][PERSON_NAME]" at bounding box center [463, 285] width 75 height 19
click at [364, 294] on td "Rafael" at bounding box center [395, 299] width 62 height 10
click at [302, 294] on td "Blum" at bounding box center [333, 299] width 62 height 10
click at [302, 314] on div at bounding box center [475, 318] width 346 height 9
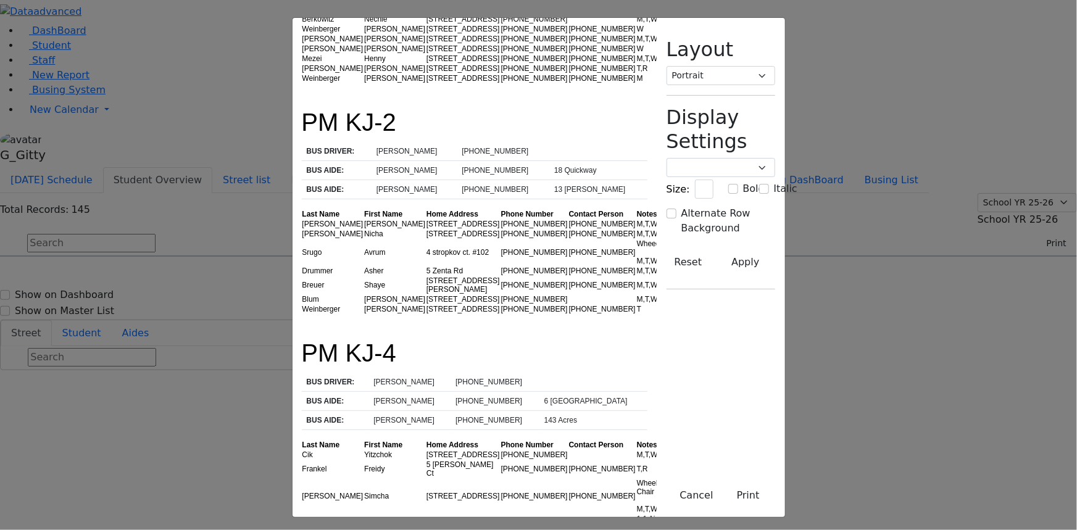
click at [302, 266] on td "Drummer" at bounding box center [333, 271] width 62 height 10
drag, startPoint x: 325, startPoint y: 262, endPoint x: 293, endPoint y: 263, distance: 32.1
click at [302, 276] on tr "Breuer Shaye 6 Carter Ln #304 (845) 782-1836 (845) 500-3833 M,T,W,R" at bounding box center [489, 285] width 375 height 19
click at [426, 276] on td "6 Carter Ln #304" at bounding box center [463, 285] width 75 height 19
click at [426, 266] on td "5 Zenta Rd" at bounding box center [463, 271] width 75 height 10
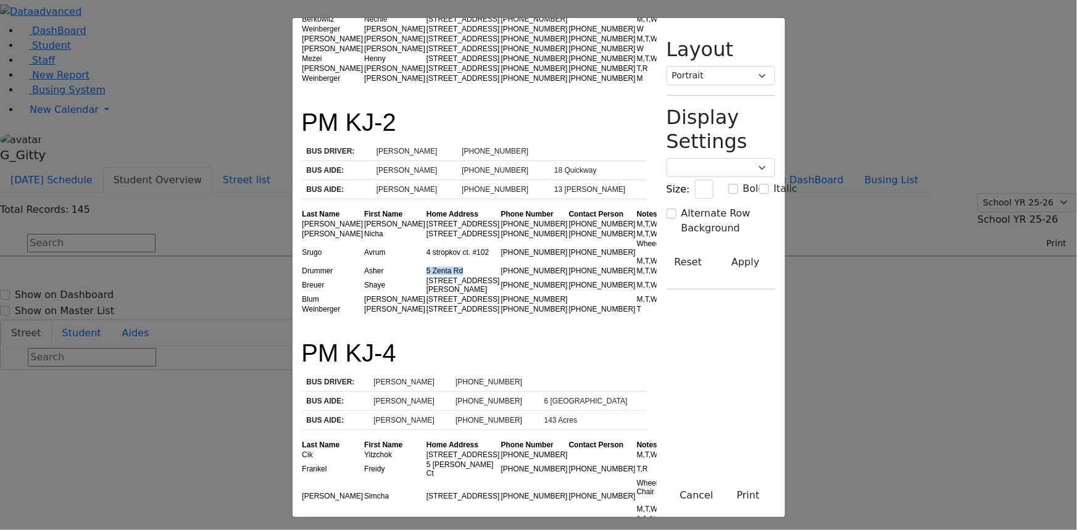
drag, startPoint x: 354, startPoint y: 247, endPoint x: 297, endPoint y: 251, distance: 57.6
click at [302, 266] on tr "Drummer Asher 5 Zenta Rd (845) 662-6766 (845) 662-6766 M,T,W,R" at bounding box center [489, 271] width 375 height 10
click at [364, 266] on td "Asher" at bounding box center [395, 271] width 62 height 10
click at [302, 276] on td "Breuer" at bounding box center [333, 285] width 62 height 19
click at [426, 276] on td "6 Carter Ln #304" at bounding box center [463, 285] width 75 height 19
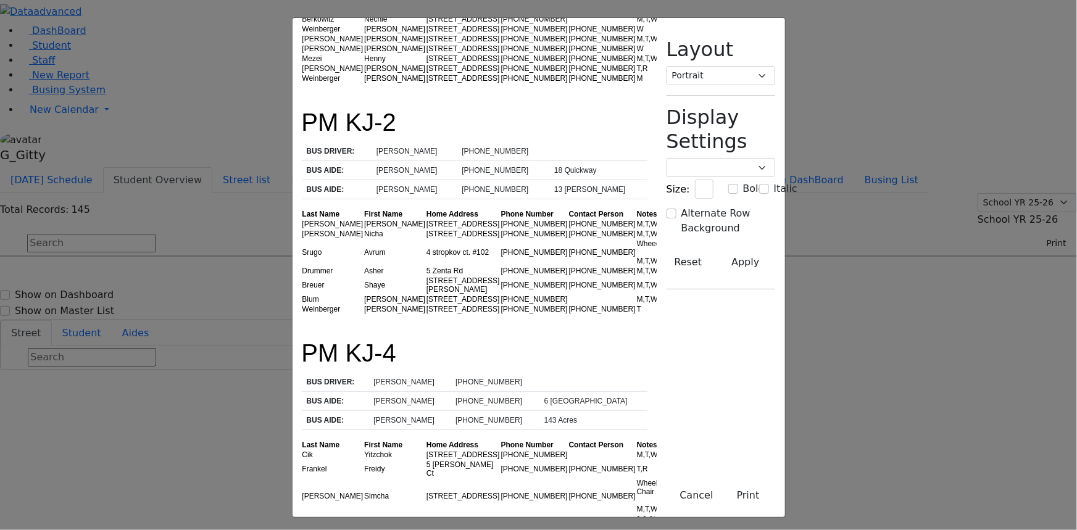
click at [426, 294] on td "8 Zenta Rd. #101" at bounding box center [463, 299] width 75 height 10
drag, startPoint x: 361, startPoint y: 274, endPoint x: 318, endPoint y: 274, distance: 43.2
click at [318, 294] on tr "Blum Rafael 8 Zenta Rd. #101 (845) 421-5252 M,T,W,R" at bounding box center [489, 299] width 375 height 10
click at [426, 294] on td "8 Zenta Rd. #101" at bounding box center [463, 299] width 75 height 10
drag, startPoint x: 383, startPoint y: 272, endPoint x: 261, endPoint y: 281, distance: 122.5
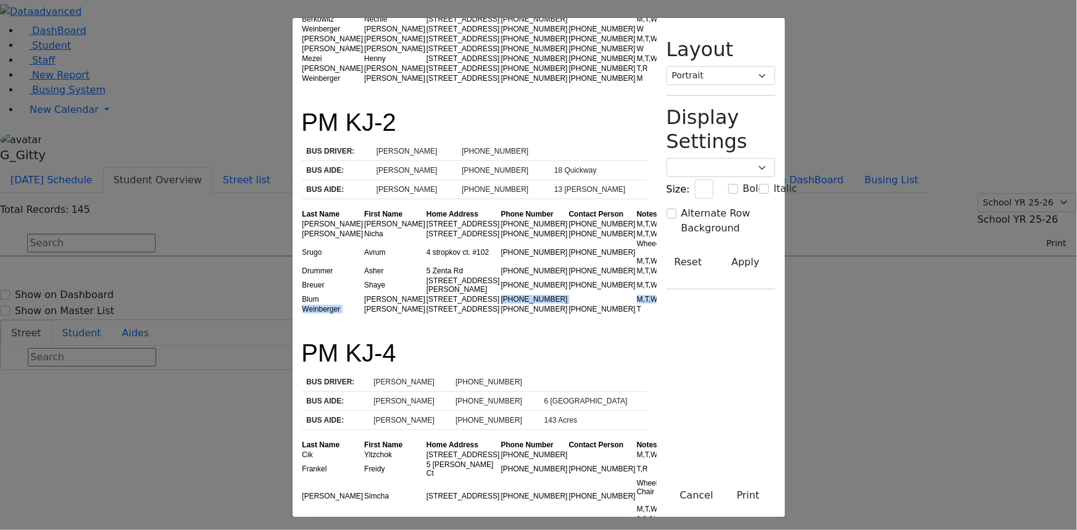
click at [302, 281] on tbody "Gelb Faigy 32 Van Buren Dr. #102 (845) 492-7986 (845) 492-9177 M,T,W,R Gelb Nic…" at bounding box center [489, 266] width 375 height 95
click at [364, 304] on td "Naftuli" at bounding box center [395, 309] width 62 height 10
click at [426, 276] on td "6 Carter Ln #304" at bounding box center [463, 285] width 75 height 19
click at [302, 294] on td "Blum" at bounding box center [333, 299] width 62 height 10
click at [426, 294] on td "8 Zenta Rd. #101" at bounding box center [463, 299] width 75 height 10
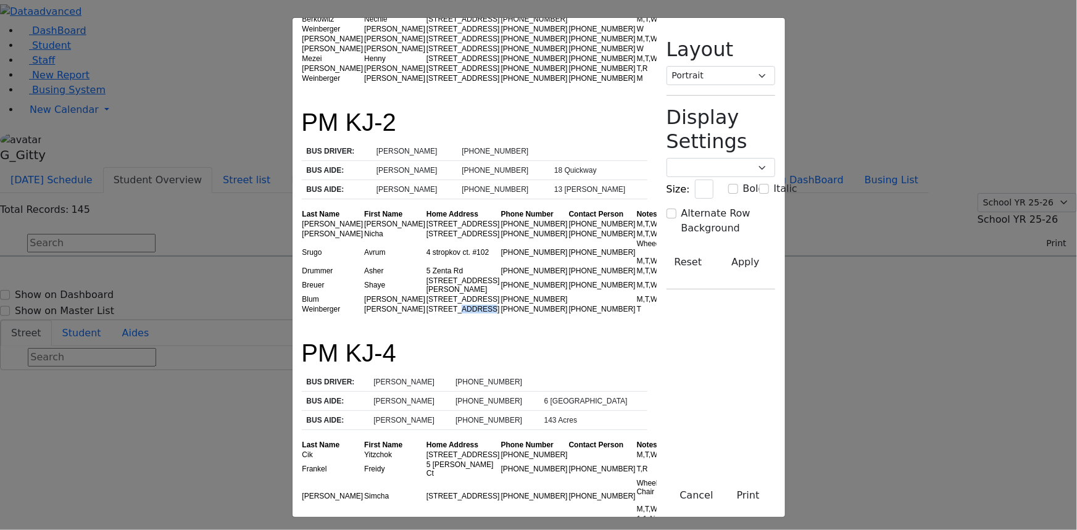
drag, startPoint x: 380, startPoint y: 283, endPoint x: 328, endPoint y: 285, distance: 51.9
click at [426, 304] on td "27 Quickway Rd." at bounding box center [463, 309] width 75 height 10
click at [637, 305] on div "T" at bounding box center [656, 309] width 39 height 9
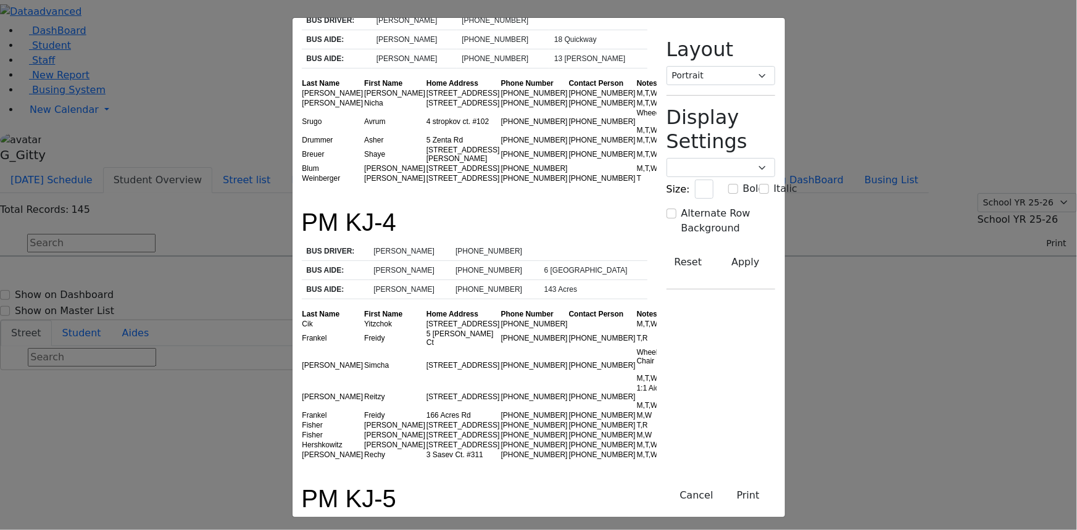
scroll to position [336, 0]
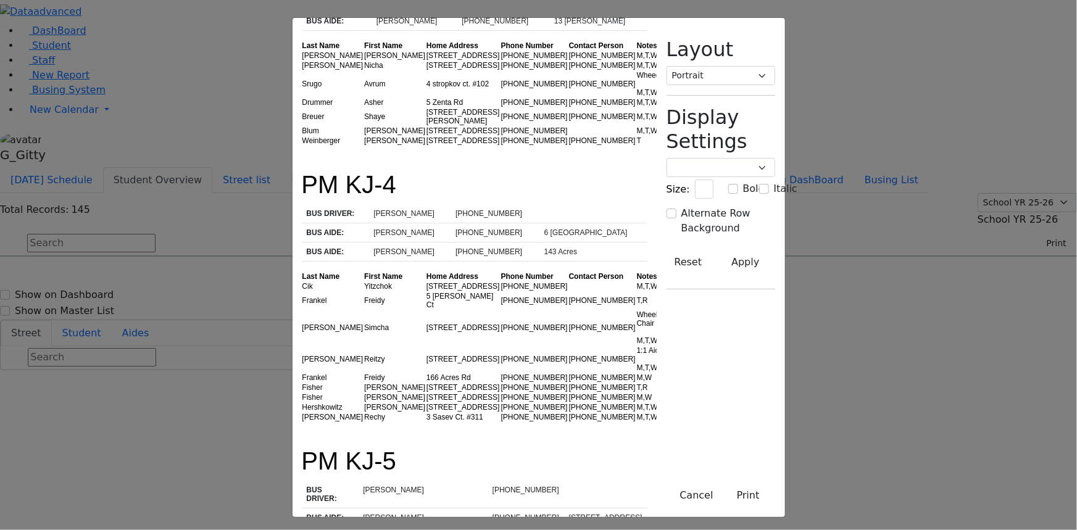
click at [302, 281] on td "Cik" at bounding box center [333, 286] width 62 height 10
click at [302, 291] on td "Frankel" at bounding box center [333, 300] width 62 height 19
drag, startPoint x: 378, startPoint y: 237, endPoint x: 310, endPoint y: 238, distance: 67.9
click at [310, 291] on tr "Frankel Freidy 5 Lemberg Ct (845) 782-8465 (347) 893-0779 T,R" at bounding box center [484, 300] width 364 height 19
click at [364, 291] on td "Freidy" at bounding box center [395, 300] width 62 height 19
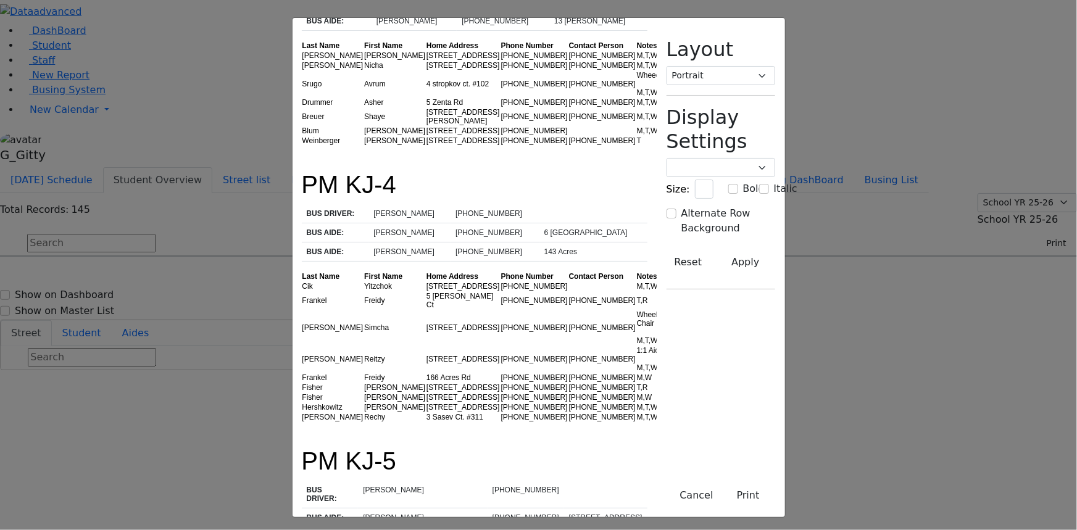
click at [302, 310] on td "Fekete" at bounding box center [333, 328] width 62 height 36
click at [302, 346] on td "Herzog" at bounding box center [333, 359] width 62 height 27
click at [302, 373] on td "Frankel" at bounding box center [333, 378] width 62 height 10
click at [302, 383] on td "Fisher" at bounding box center [333, 388] width 62 height 10
click at [637, 383] on div "T,R" at bounding box center [651, 387] width 28 height 9
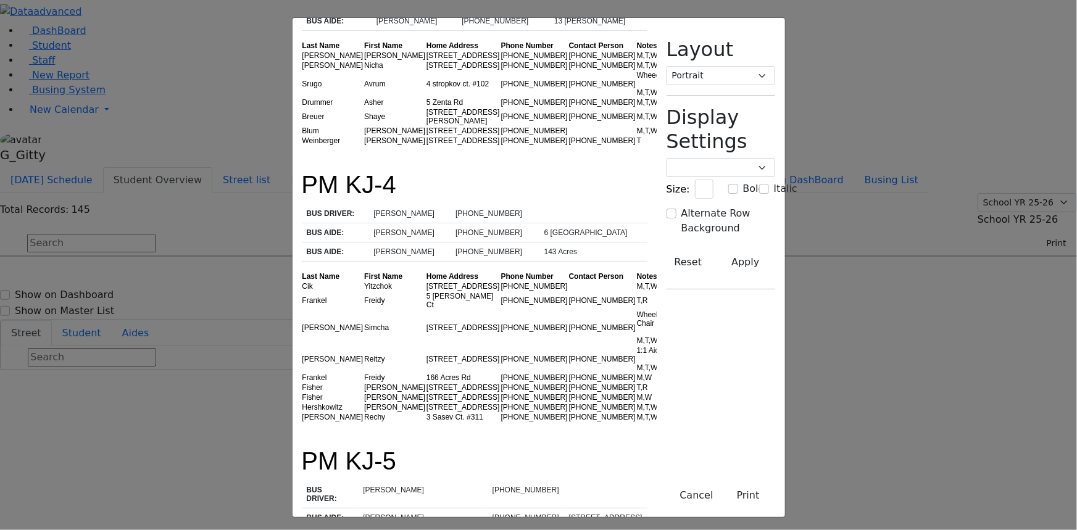
click at [426, 383] on td "86 Forest Rd. #004" at bounding box center [463, 388] width 75 height 10
click at [426, 346] on td "161 Acres Rd. #203" at bounding box center [463, 359] width 75 height 27
click at [302, 373] on td "Frankel" at bounding box center [333, 378] width 62 height 10
click at [302, 383] on td "Fisher" at bounding box center [333, 388] width 62 height 10
click at [426, 402] on td "5 Satmar Dr #302" at bounding box center [463, 407] width 75 height 10
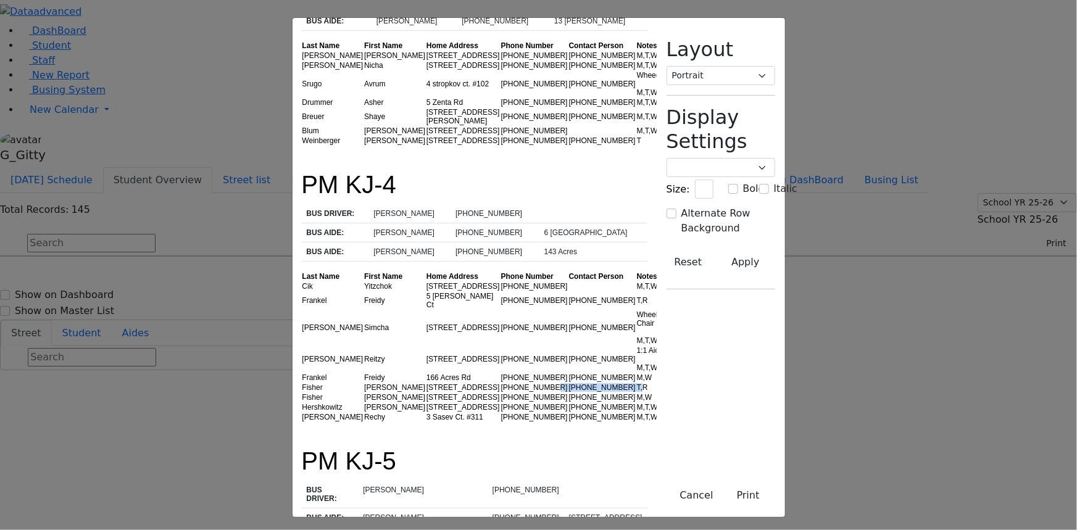
drag, startPoint x: 515, startPoint y: 327, endPoint x: 410, endPoint y: 327, distance: 104.3
click at [426, 383] on tr "Fisher Tovya E. 86 Forest Rd. #004 (845) 783-9043 (845) 204-4565 T,R" at bounding box center [484, 388] width 364 height 10
click at [426, 383] on td "86 Forest Rd. #004" at bounding box center [463, 388] width 75 height 10
click at [426, 402] on td "5 Satmar Dr #302" at bounding box center [463, 407] width 75 height 10
click at [568, 402] on td "(845) 641-0106" at bounding box center [602, 407] width 68 height 10
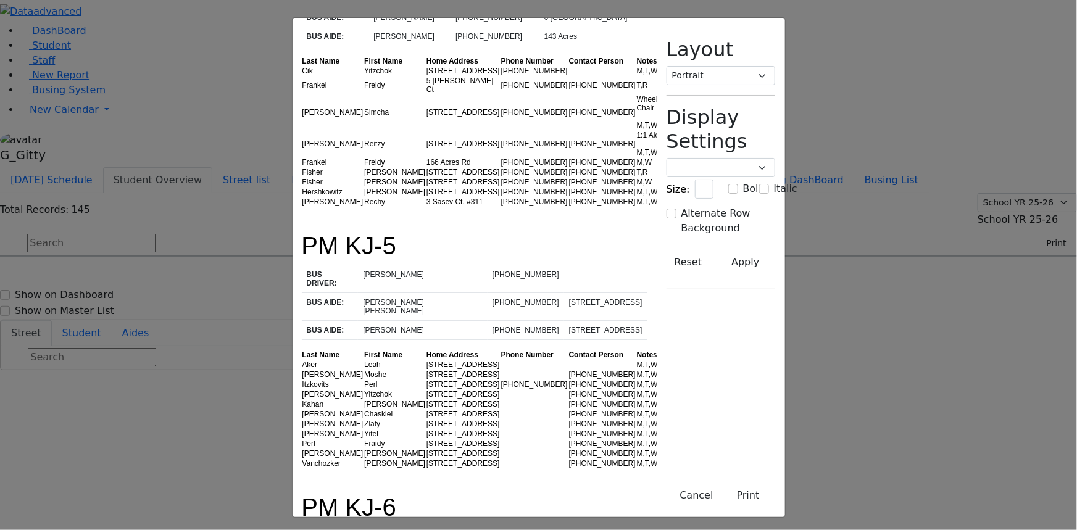
scroll to position [561, 0]
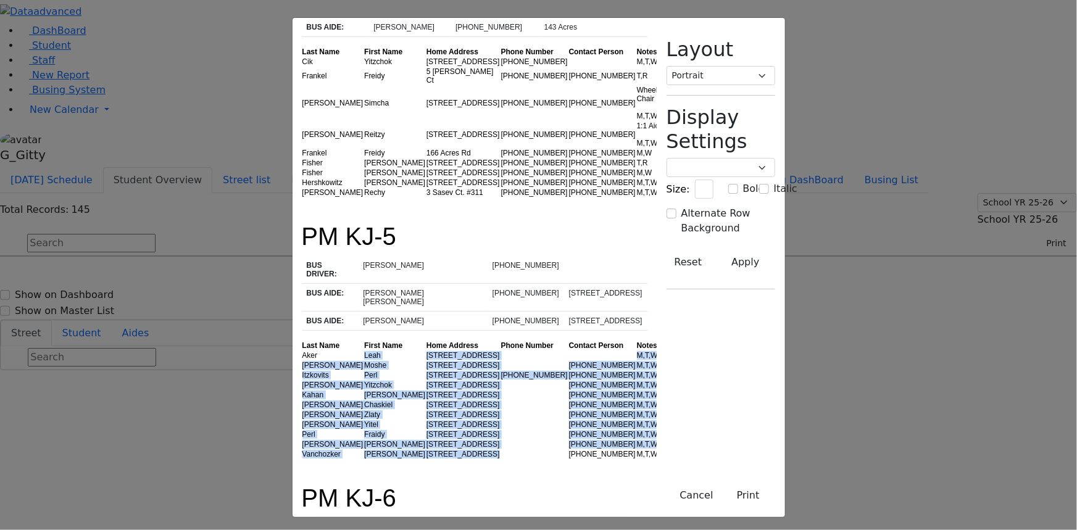
drag, startPoint x: 237, startPoint y: 267, endPoint x: 422, endPoint y: 375, distance: 213.8
click at [422, 375] on tbody "Aker Leah 1 Hamaspik Way M,T,W,R Dana Moshe 1 Hamaspik Way (845) 248-4880 M,T,W…" at bounding box center [484, 405] width 364 height 109
click at [501, 449] on td at bounding box center [535, 454] width 68 height 10
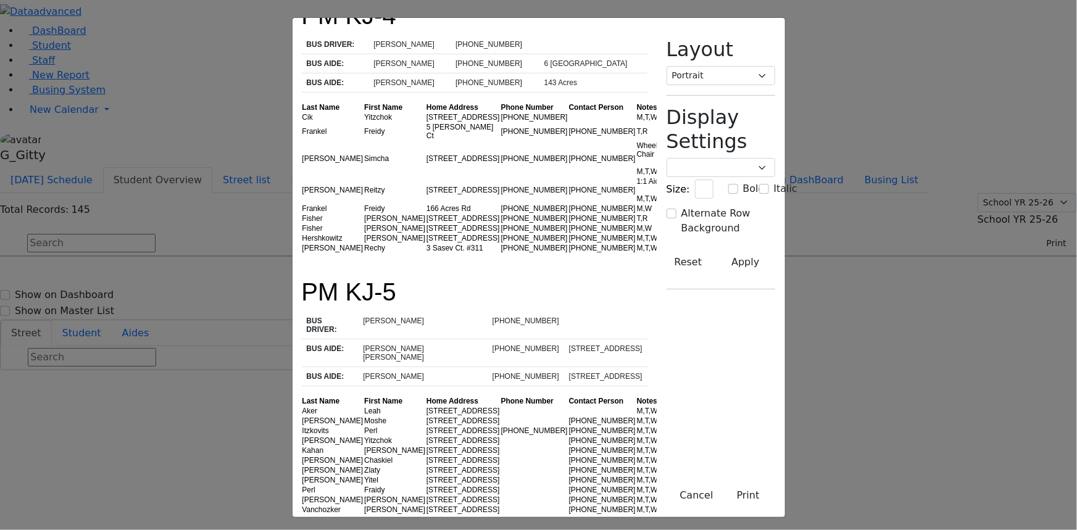
scroll to position [393, 0]
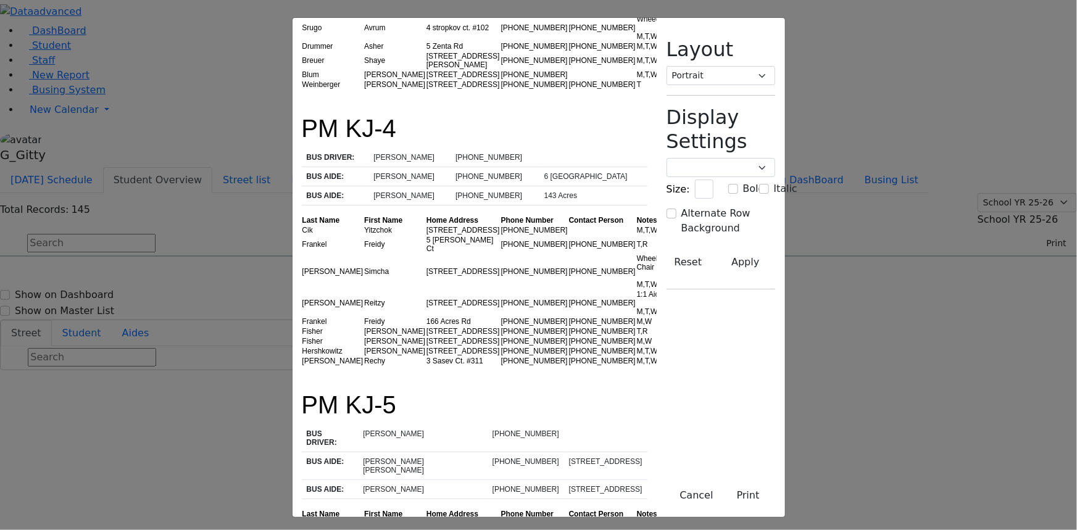
click at [637, 357] on div "M,T,W,R" at bounding box center [651, 361] width 28 height 9
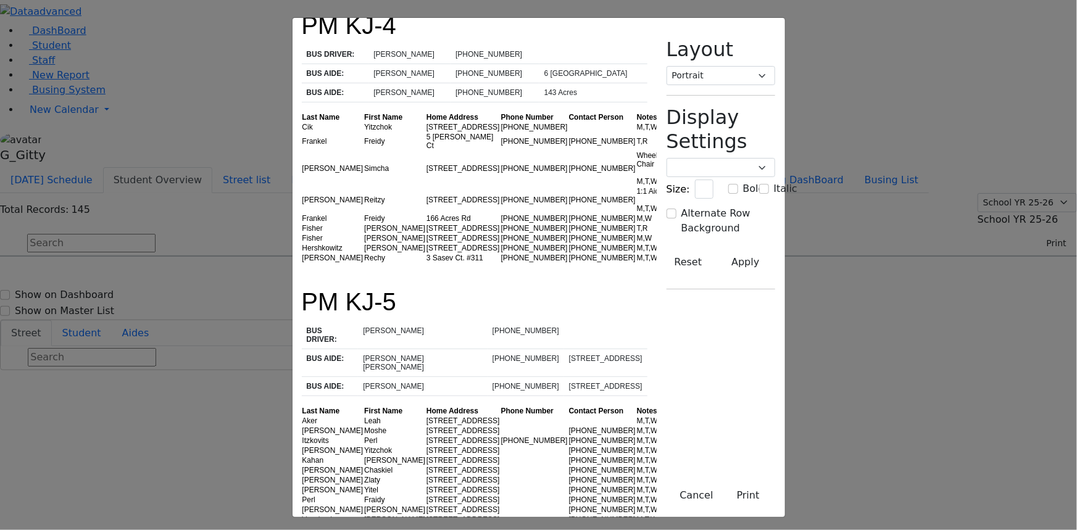
scroll to position [505, 0]
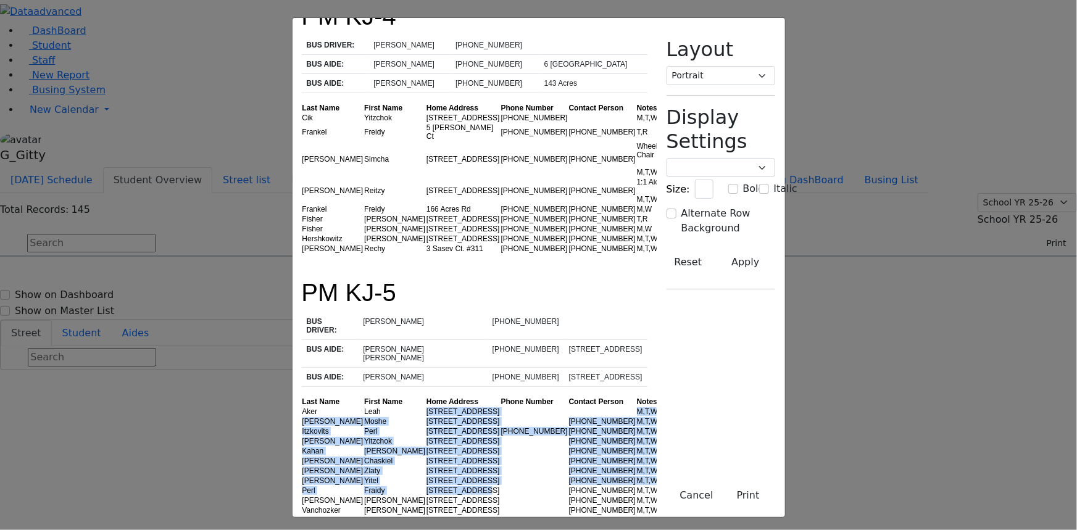
drag, startPoint x: 294, startPoint y: 310, endPoint x: 381, endPoint y: 407, distance: 130.7
click at [381, 407] on tbody "Aker Leah 1 Hamaspik Way M,T,W,R Dana Moshe 1 Hamaspik Way (845) 248-4880 M,T,W…" at bounding box center [484, 461] width 364 height 109
click at [426, 486] on td "1 Hamaspik Way" at bounding box center [463, 491] width 75 height 10
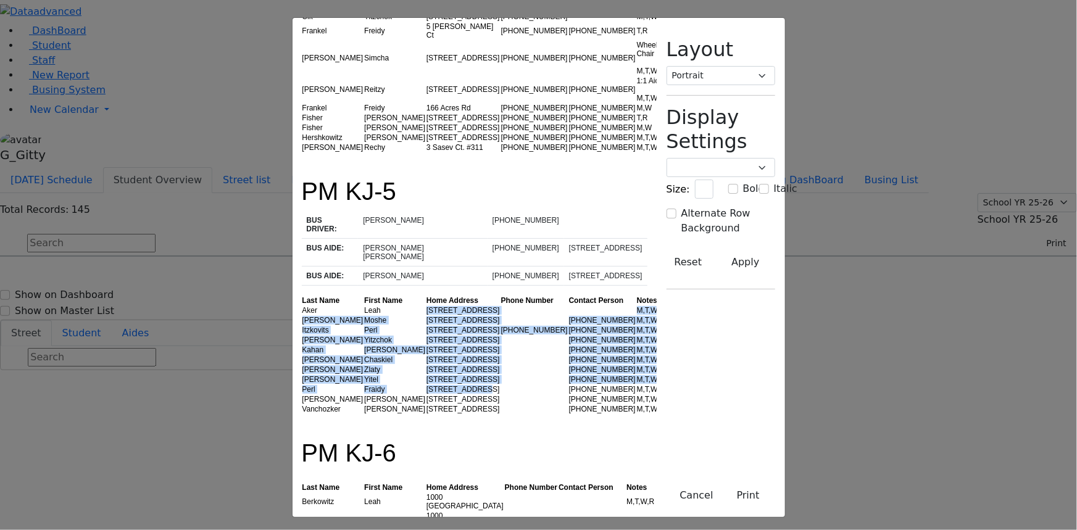
scroll to position [729, 0]
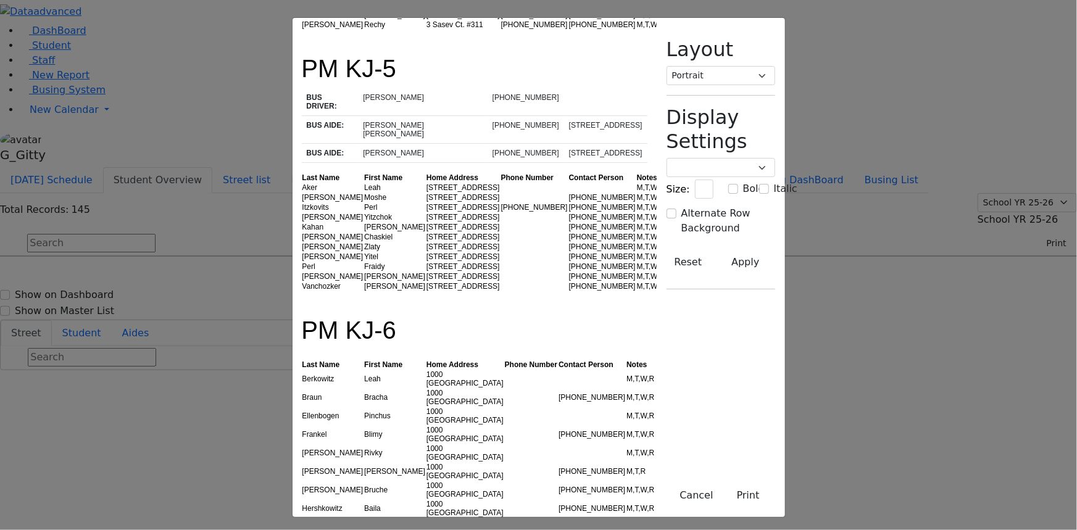
click at [426, 499] on td "1000 Craigville" at bounding box center [465, 508] width 78 height 19
drag, startPoint x: 364, startPoint y: 376, endPoint x: 394, endPoint y: 425, distance: 57.1
click at [394, 425] on tbody "Berkowitz Leah 1000 Craigville M,T,W,R Braun Bracha 1000 Craigville (845) 537-9…" at bounding box center [479, 528] width 354 height 316
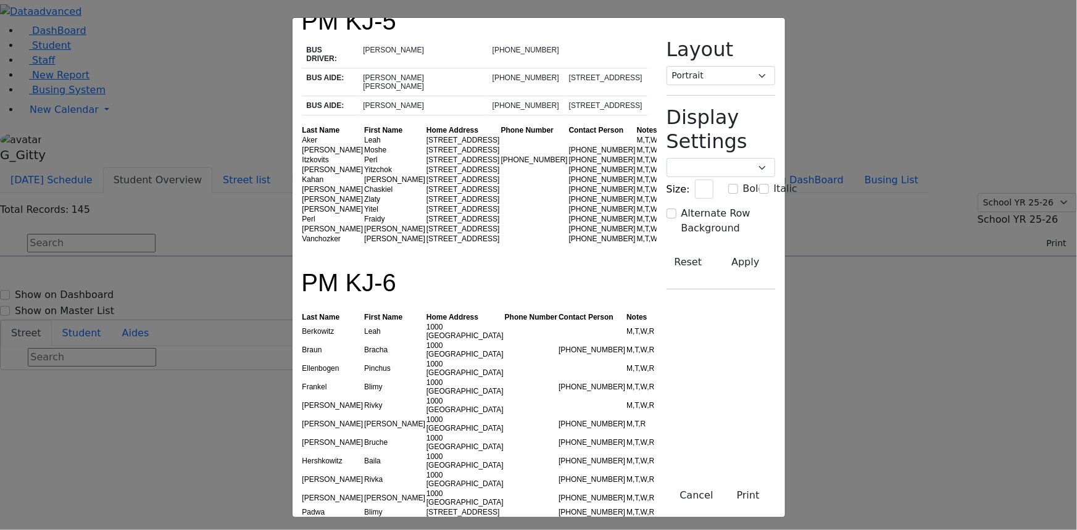
scroll to position [841, 0]
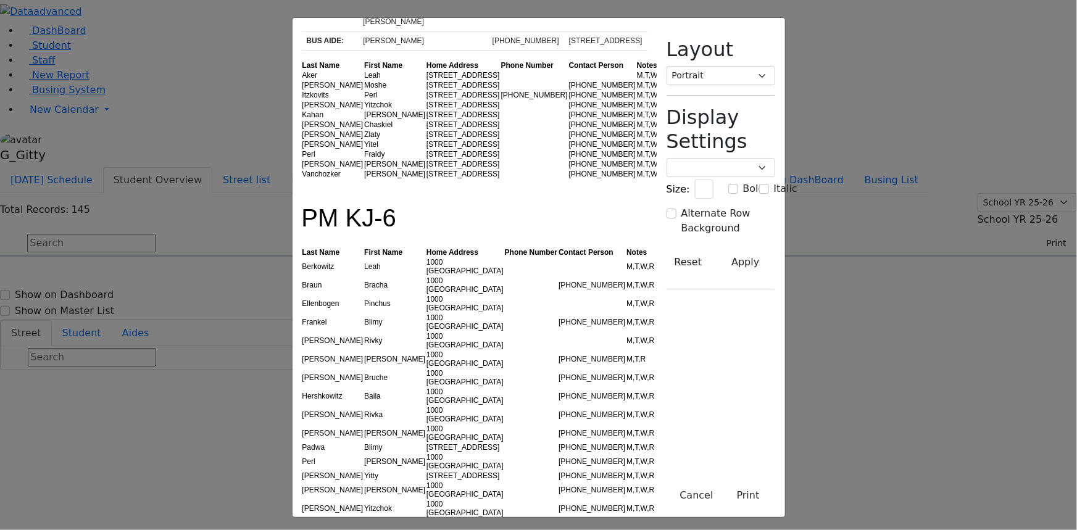
click at [626, 355] on div "M,T,R" at bounding box center [640, 359] width 28 height 9
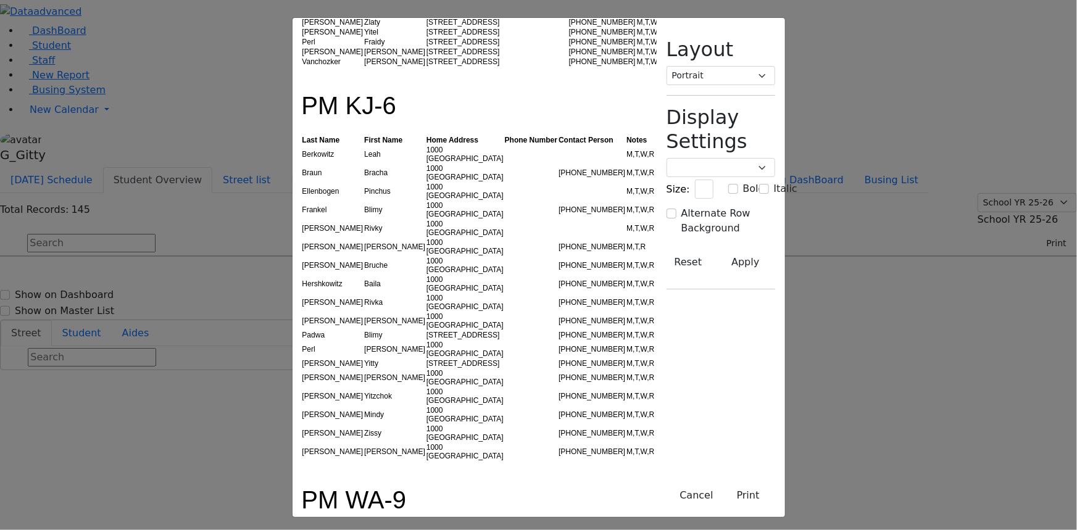
scroll to position [1010, 0]
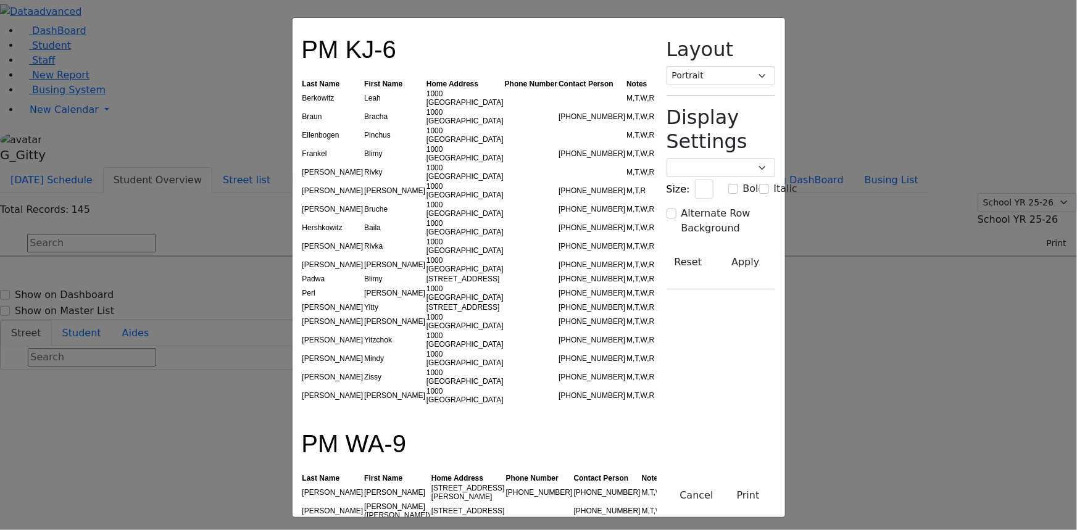
click at [364, 483] on td "[PERSON_NAME]" at bounding box center [397, 492] width 67 height 19
drag, startPoint x: 343, startPoint y: 317, endPoint x: 345, endPoint y: 323, distance: 6.4
click at [364, 502] on td "Sarah (Chaya Sura'le)" at bounding box center [397, 511] width 67 height 19
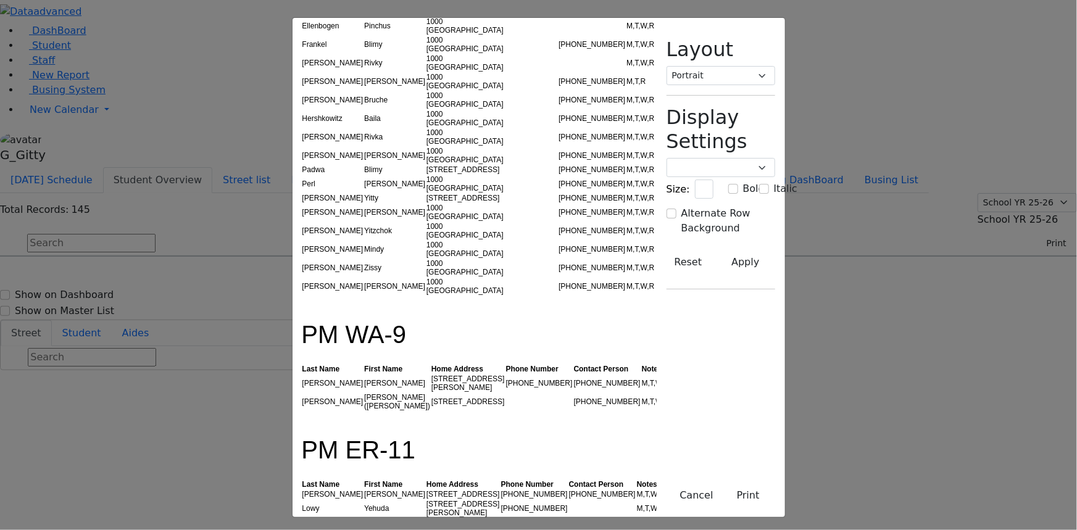
scroll to position [1122, 0]
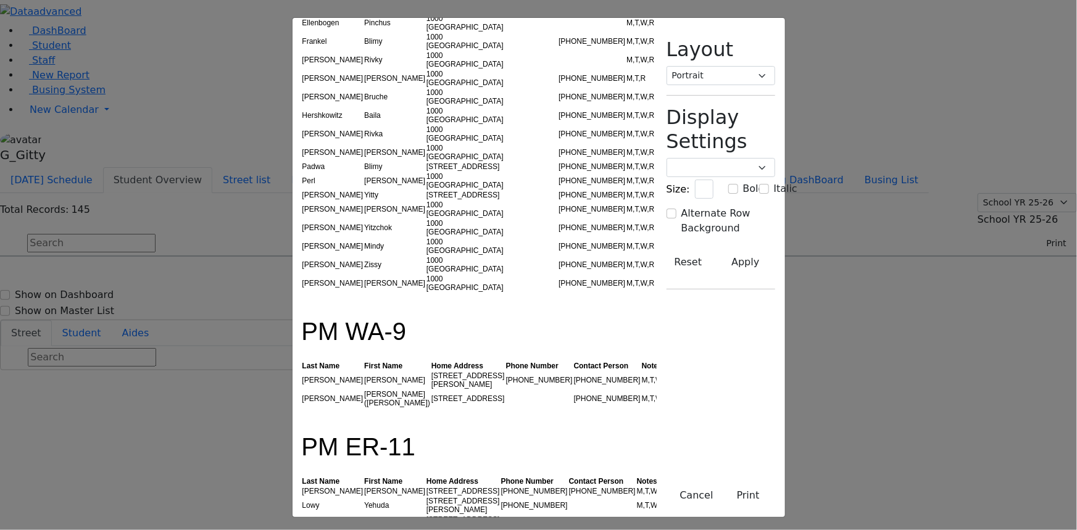
click at [426, 486] on td "222-A Kearsing Park Way" at bounding box center [463, 491] width 75 height 10
click at [364, 486] on td "Dovid" at bounding box center [395, 491] width 62 height 10
click at [364, 515] on td "[PERSON_NAME]" at bounding box center [395, 524] width 62 height 19
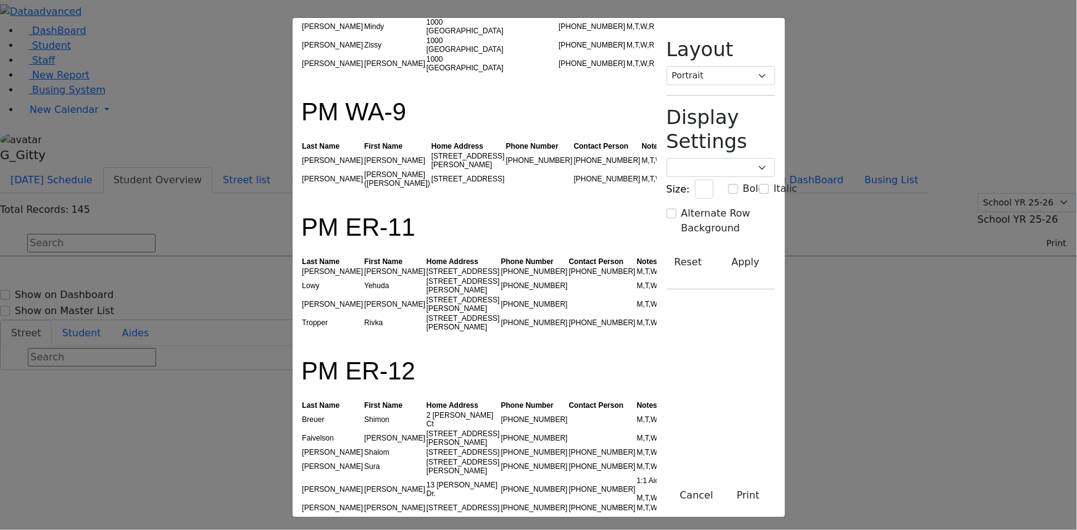
scroll to position [1346, 0]
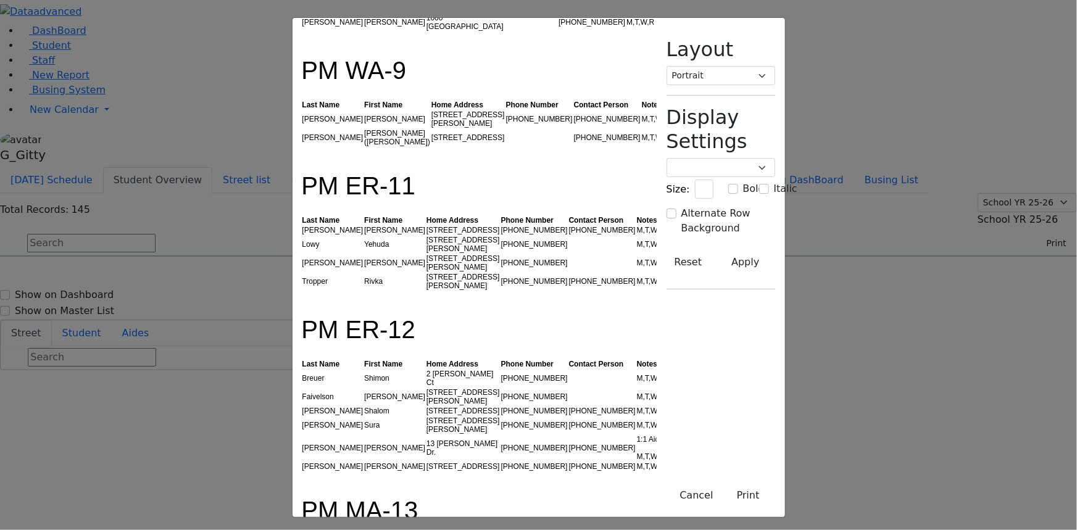
scroll to position [1402, 0]
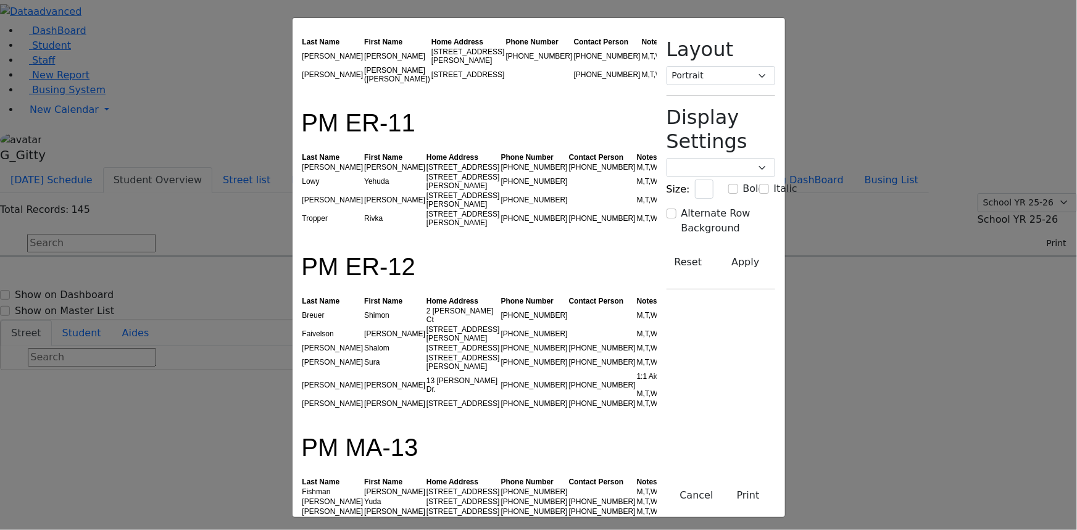
scroll to position [1571, 0]
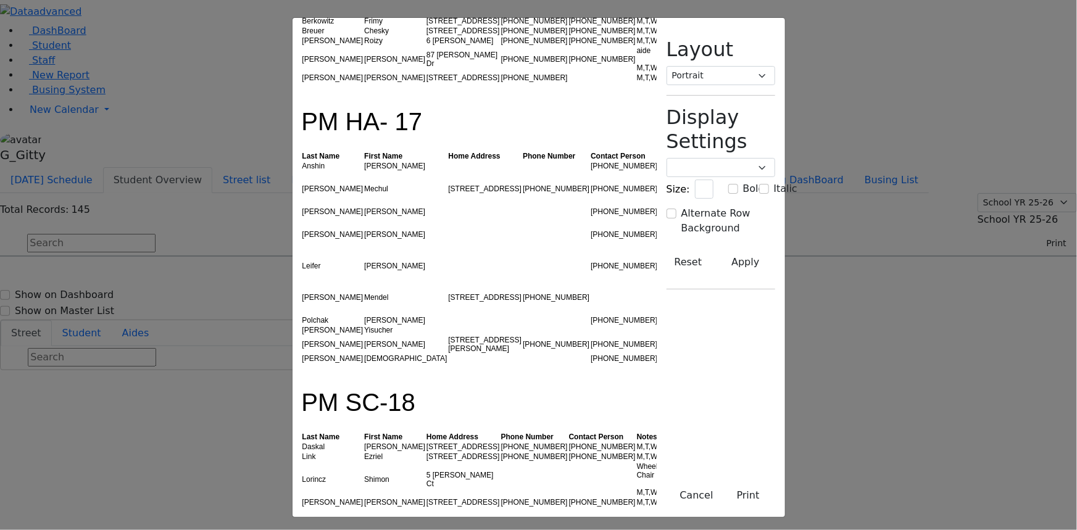
scroll to position [2132, 0]
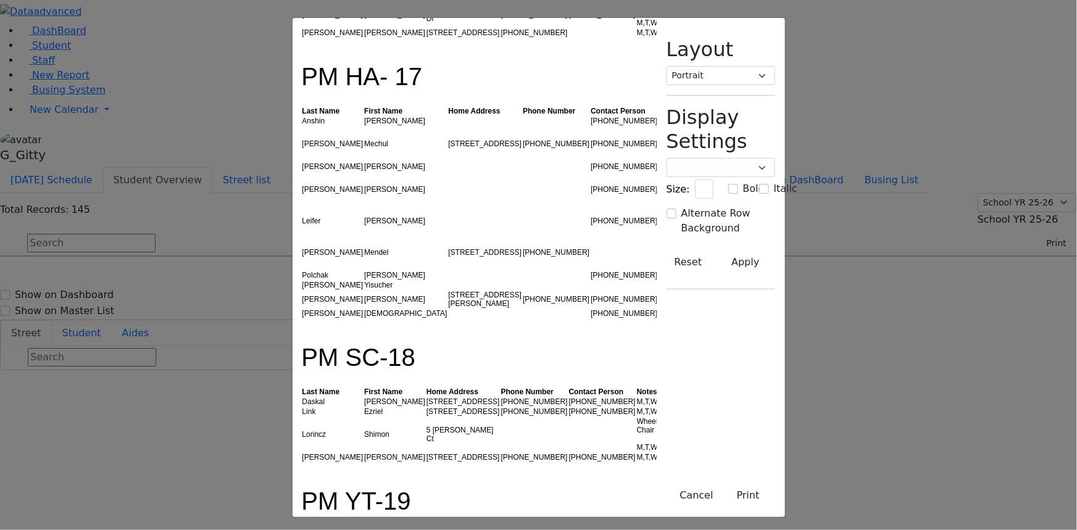
scroll to position [2244, 0]
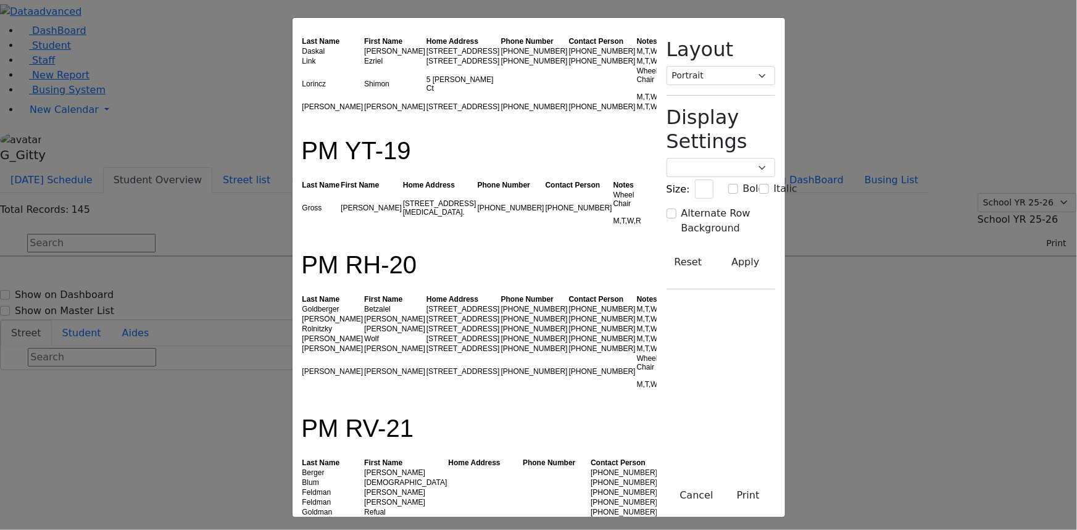
scroll to position [2524, 0]
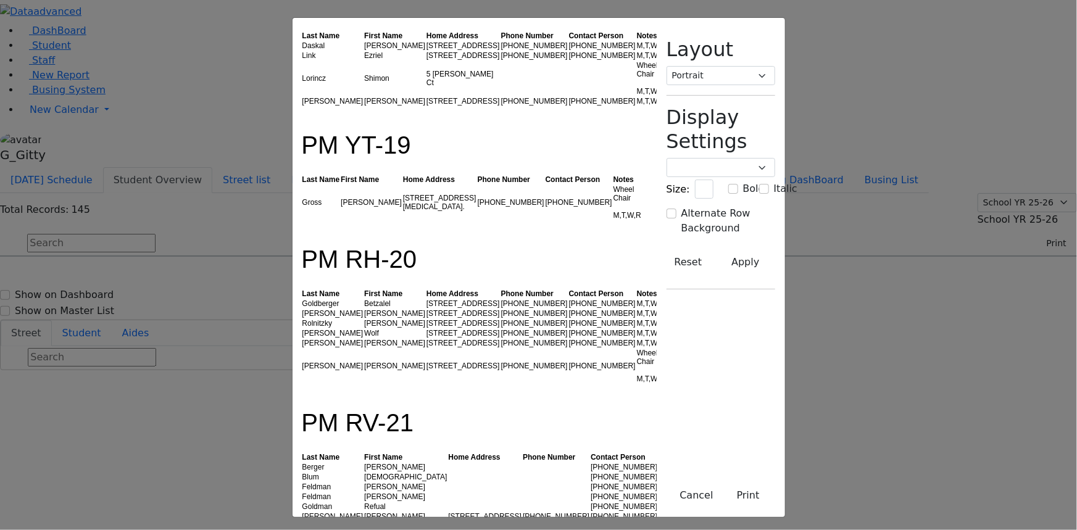
drag, startPoint x: 593, startPoint y: 250, endPoint x: 471, endPoint y: 245, distance: 122.3
click at [476, 530] on tr "Weinberger Naftuli (845) 325-5100 R" at bounding box center [495, 536] width 386 height 10
click at [522, 530] on td at bounding box center [556, 536] width 68 height 10
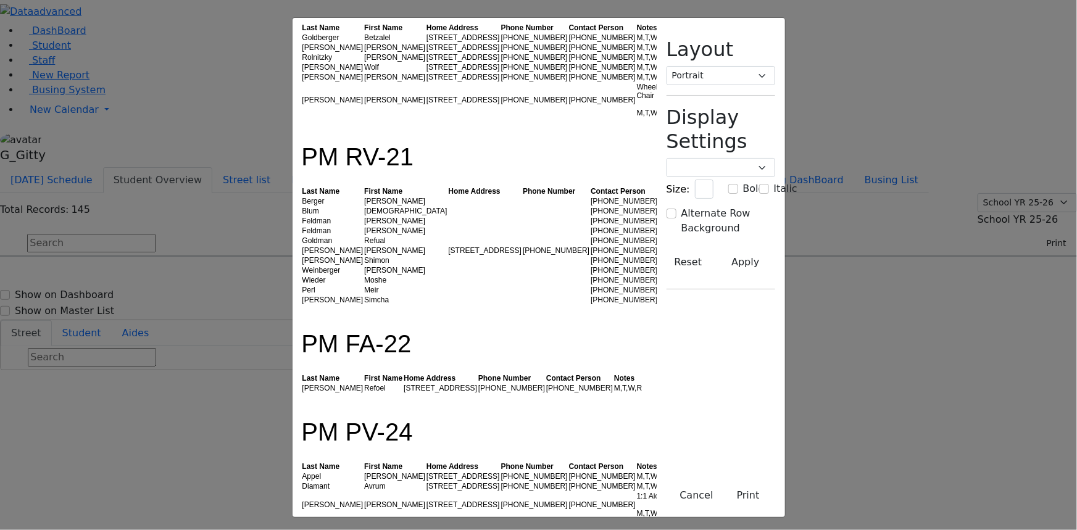
scroll to position [2805, 0]
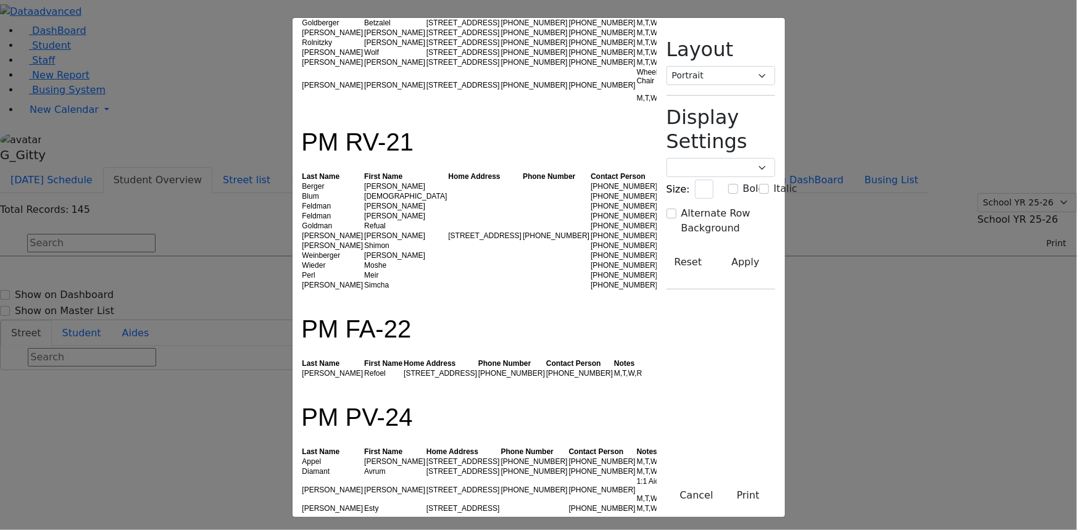
drag, startPoint x: 315, startPoint y: 320, endPoint x: 278, endPoint y: 317, distance: 36.5
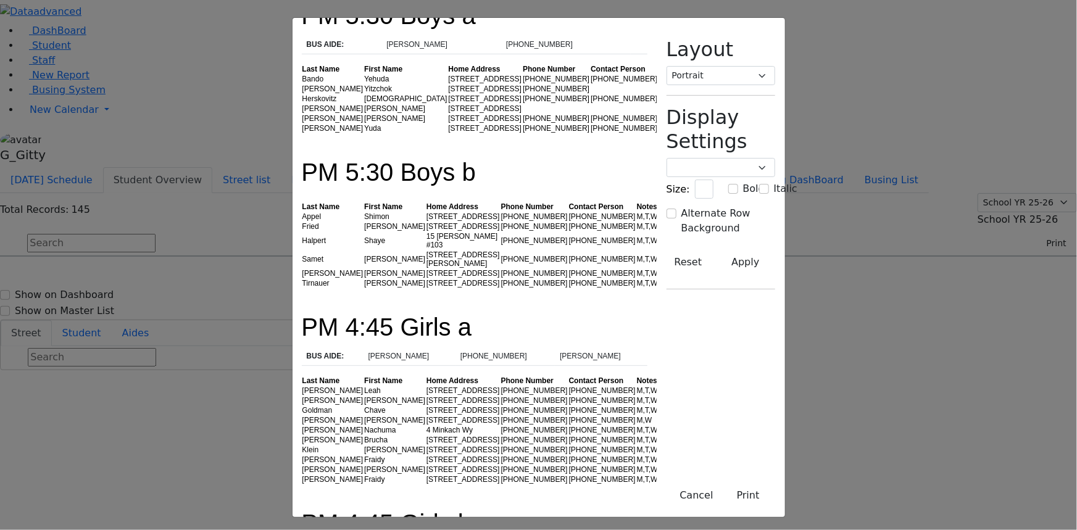
scroll to position [3513, 0]
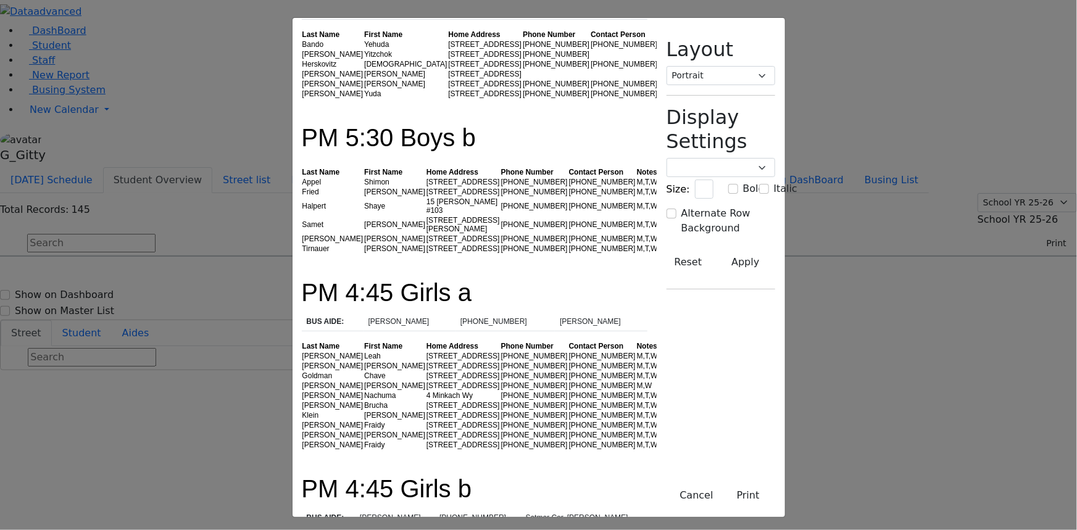
drag, startPoint x: 244, startPoint y: 282, endPoint x: 198, endPoint y: 277, distance: 47.2
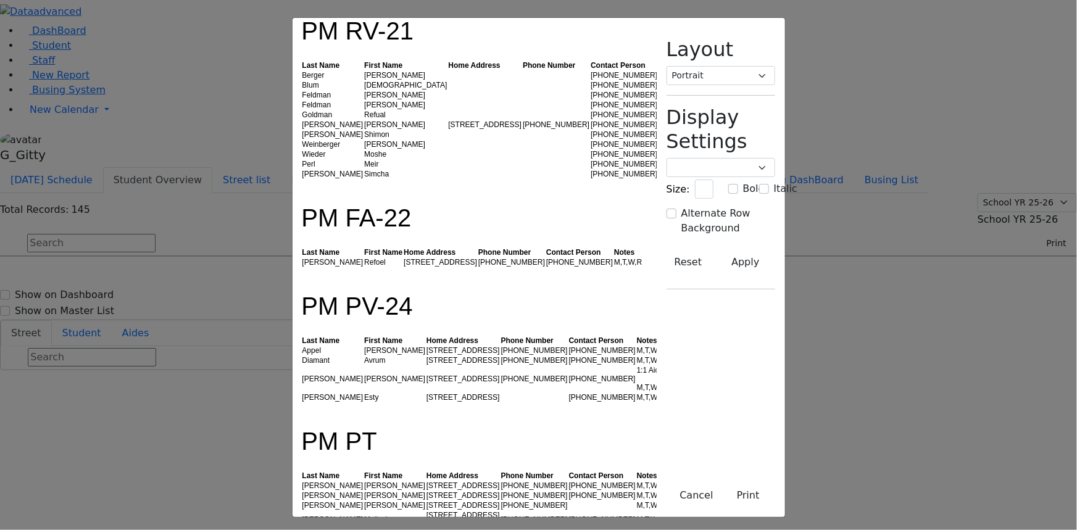
scroll to position [2896, 0]
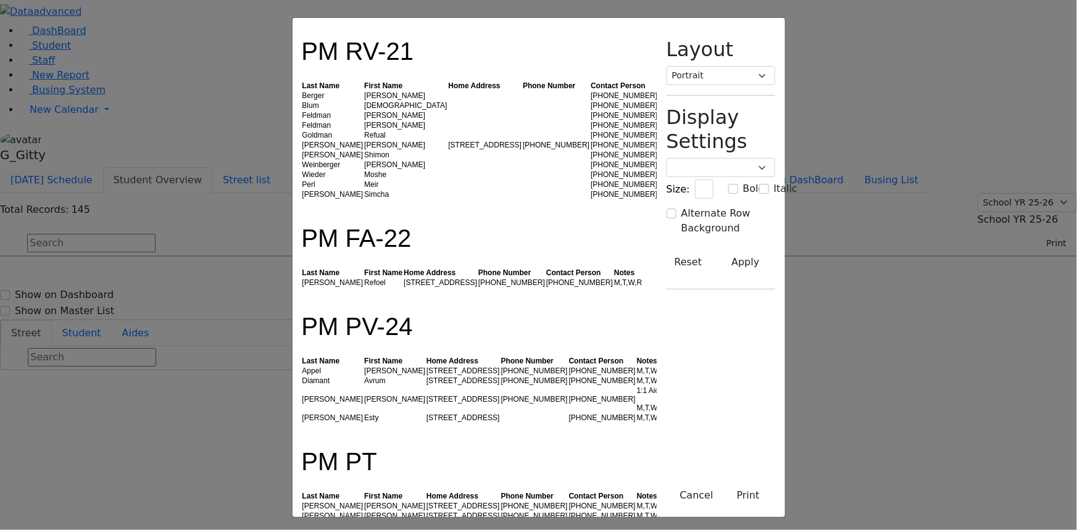
click at [302, 511] on td "Polatsek" at bounding box center [333, 516] width 62 height 10
drag, startPoint x: 228, startPoint y: 218, endPoint x: 200, endPoint y: 215, distance: 27.9
click at [302, 511] on td "Polatsek" at bounding box center [333, 516] width 62 height 10
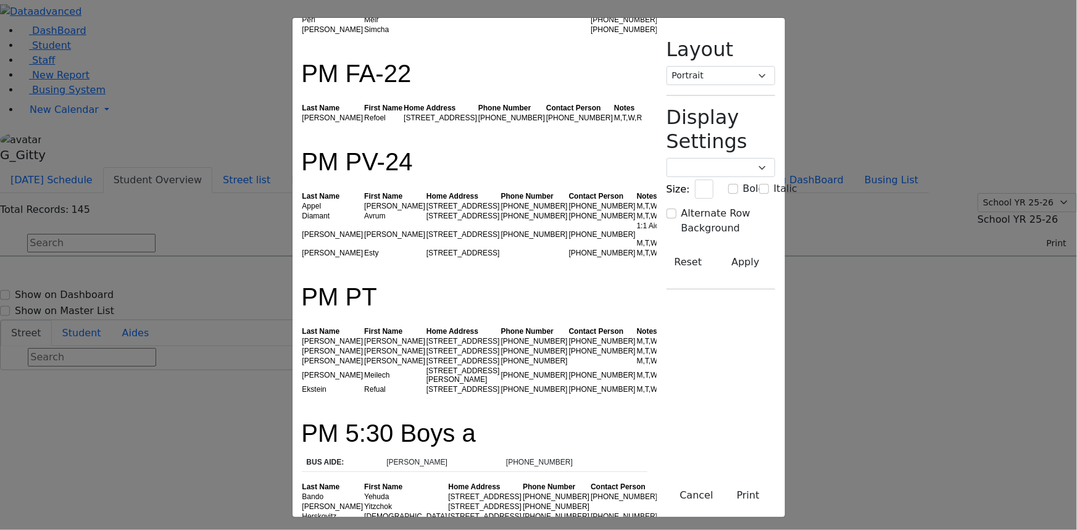
scroll to position [3064, 0]
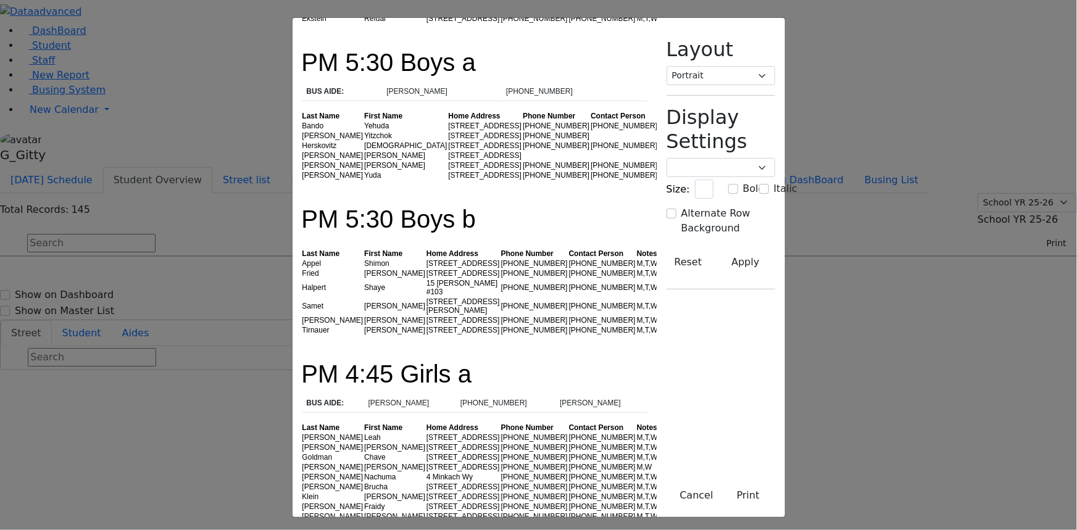
scroll to position [3513, 0]
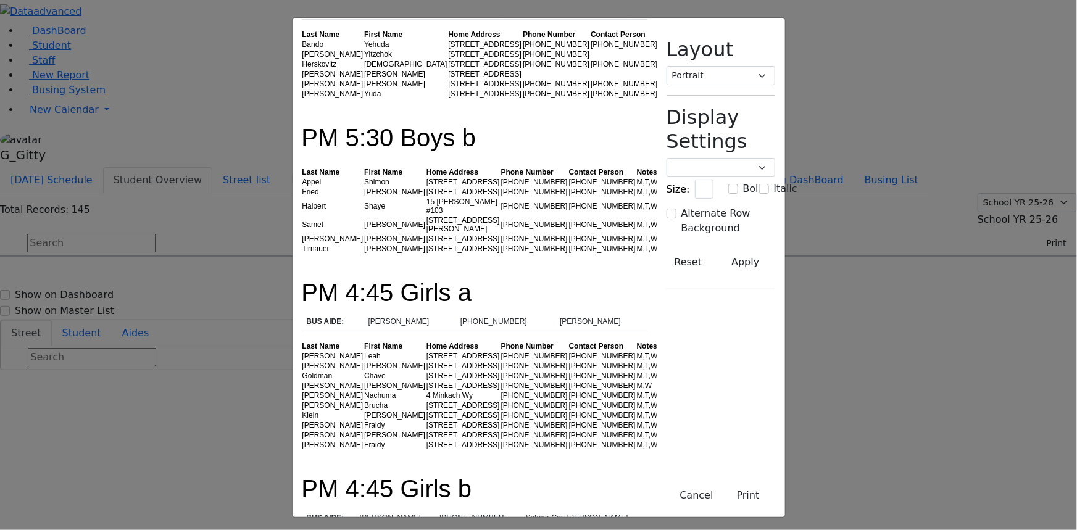
drag, startPoint x: 263, startPoint y: 378, endPoint x: 274, endPoint y: 422, distance: 45.8
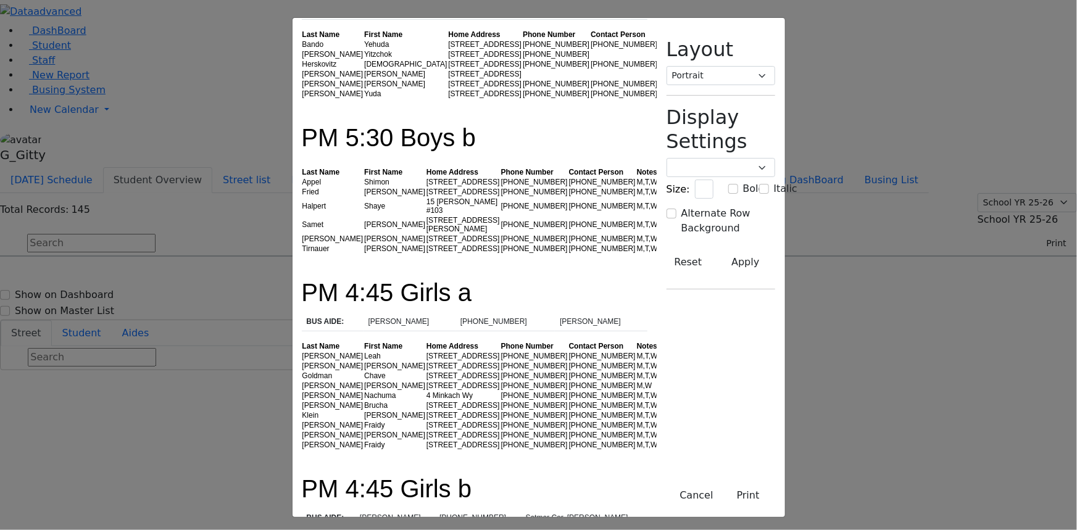
drag, startPoint x: 226, startPoint y: 377, endPoint x: 230, endPoint y: 384, distance: 8.0
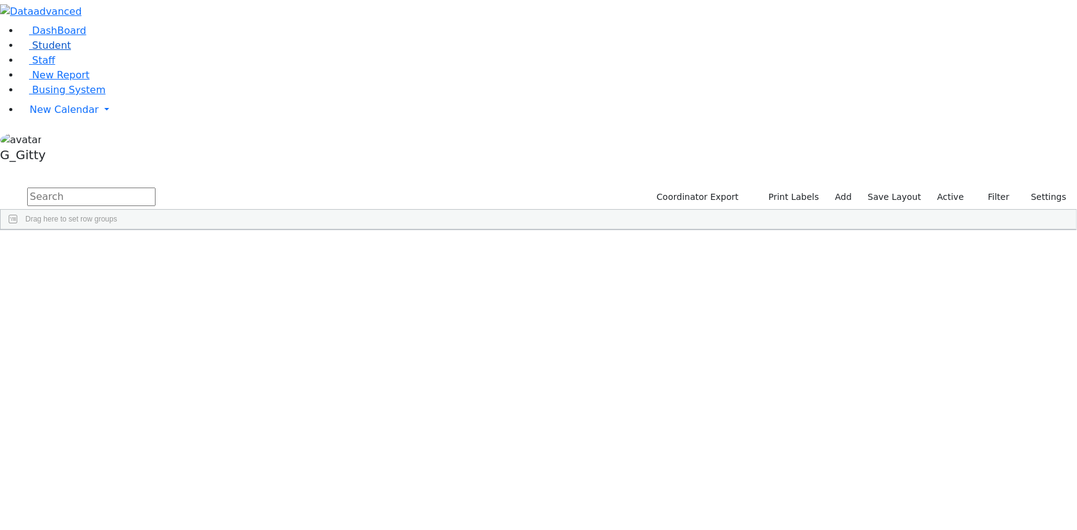
click at [48, 51] on span "Student" at bounding box center [51, 46] width 39 height 12
click at [156, 188] on input "text" at bounding box center [91, 197] width 128 height 19
type input "[PERSON_NAME]"
click at [156, 299] on div "Stern" at bounding box center [117, 307] width 78 height 17
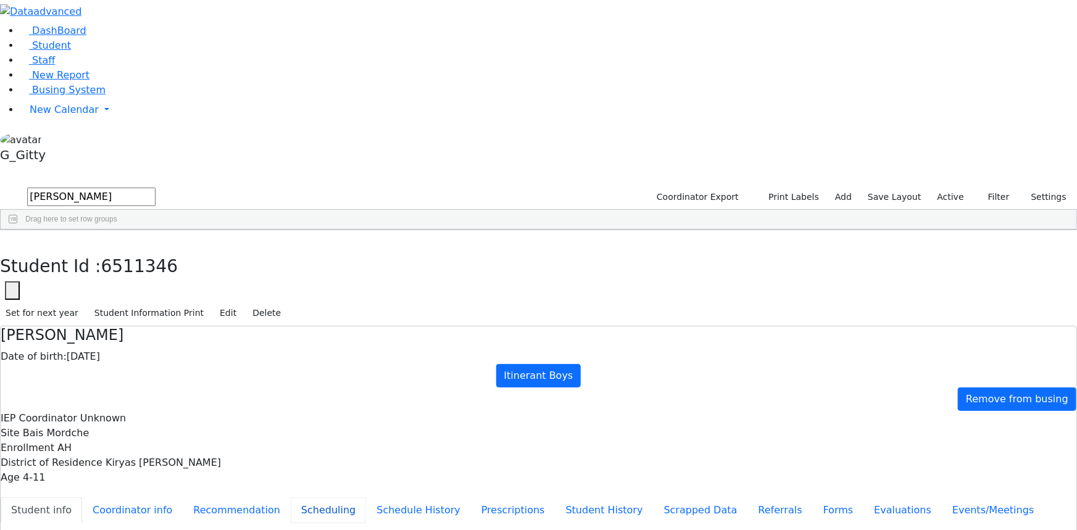
drag, startPoint x: 254, startPoint y: 217, endPoint x: 289, endPoint y: 235, distance: 39.8
click at [291, 497] on button "Scheduling" at bounding box center [328, 510] width 75 height 26
click at [71, 51] on link "Student" at bounding box center [45, 46] width 51 height 12
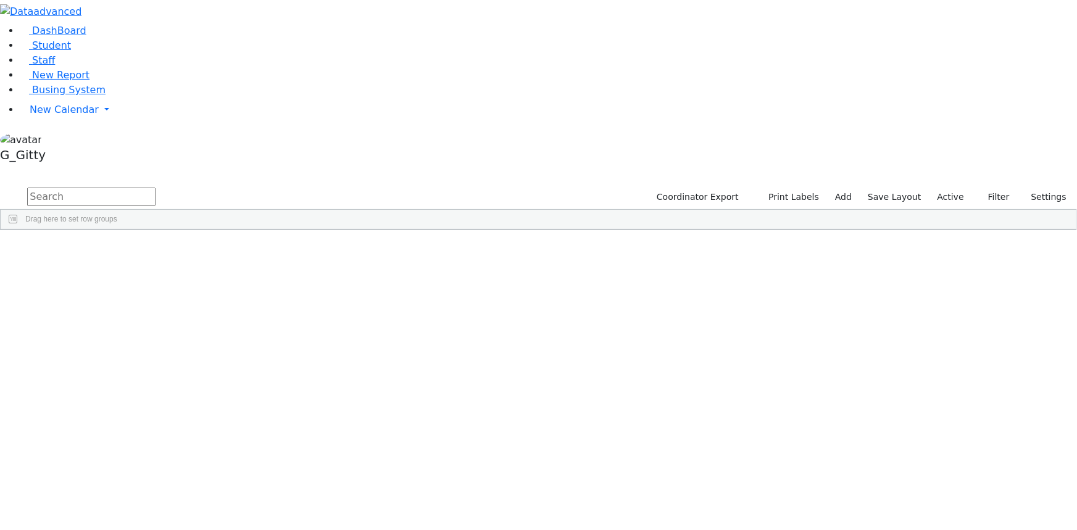
click at [156, 188] on input "text" at bounding box center [91, 197] width 128 height 19
click at [69, 96] on span "Busing System" at bounding box center [68, 90] width 73 height 12
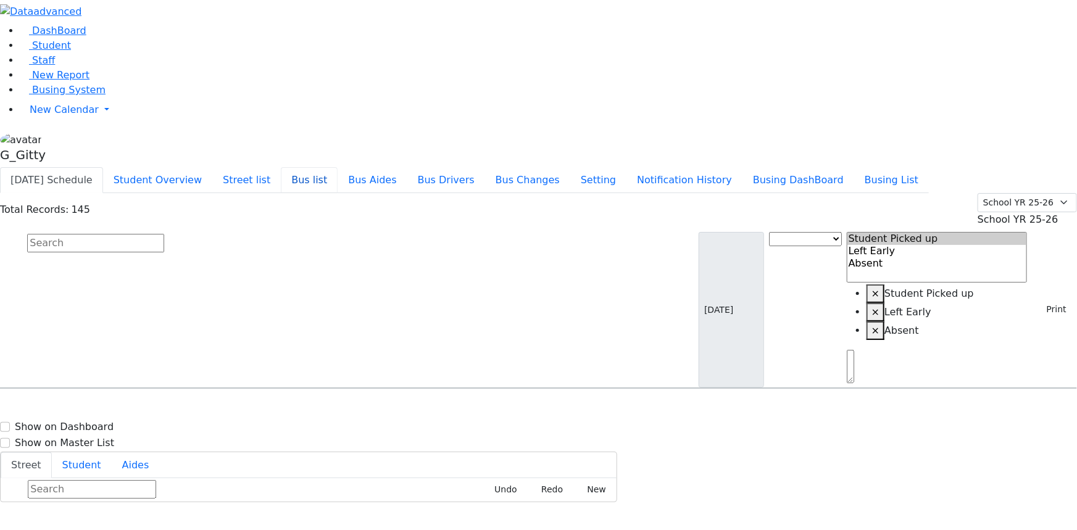
click at [338, 167] on button "Bus list" at bounding box center [309, 180] width 57 height 26
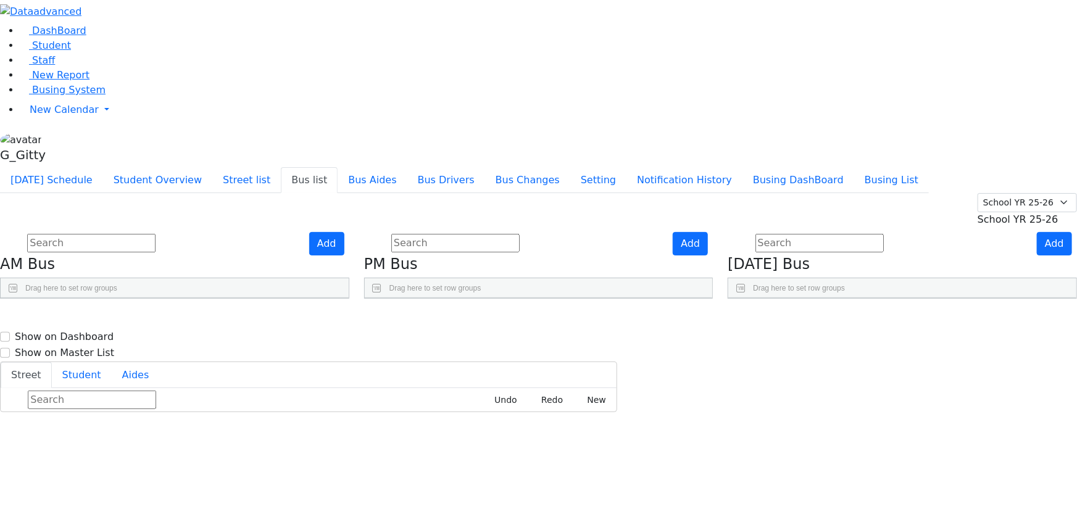
click at [649, 350] on use "Press SPACE to select this row." at bounding box center [649, 350] width 0 height 0
click at [156, 234] on input "text" at bounding box center [91, 243] width 128 height 19
click at [520, 234] on input "text" at bounding box center [455, 243] width 128 height 19
click at [497, 234] on input "text" at bounding box center [455, 243] width 128 height 19
drag, startPoint x: 296, startPoint y: 83, endPoint x: 338, endPoint y: 87, distance: 42.7
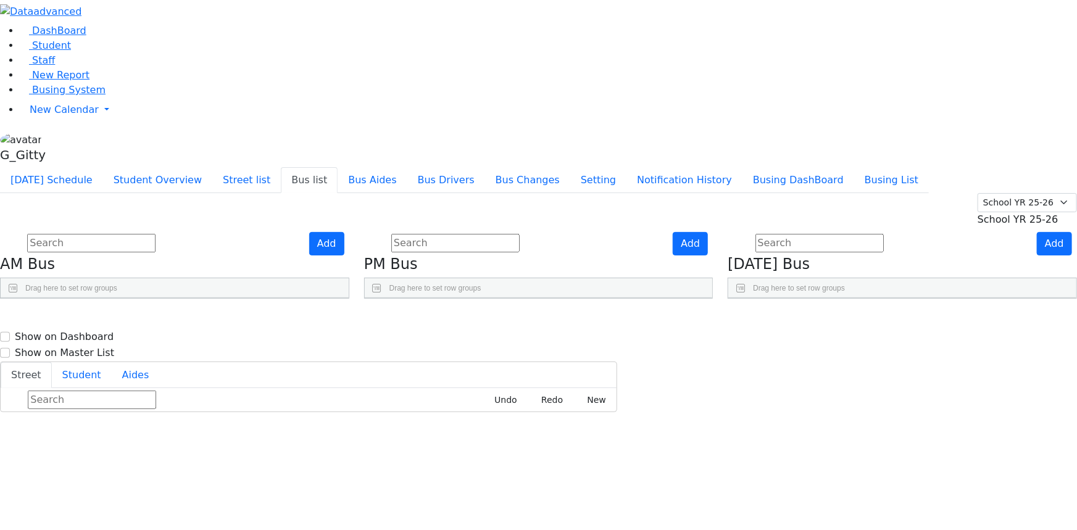
click at [156, 234] on input "text" at bounding box center [91, 243] width 128 height 19
click at [212, 167] on button "Student Overview" at bounding box center [157, 180] width 109 height 26
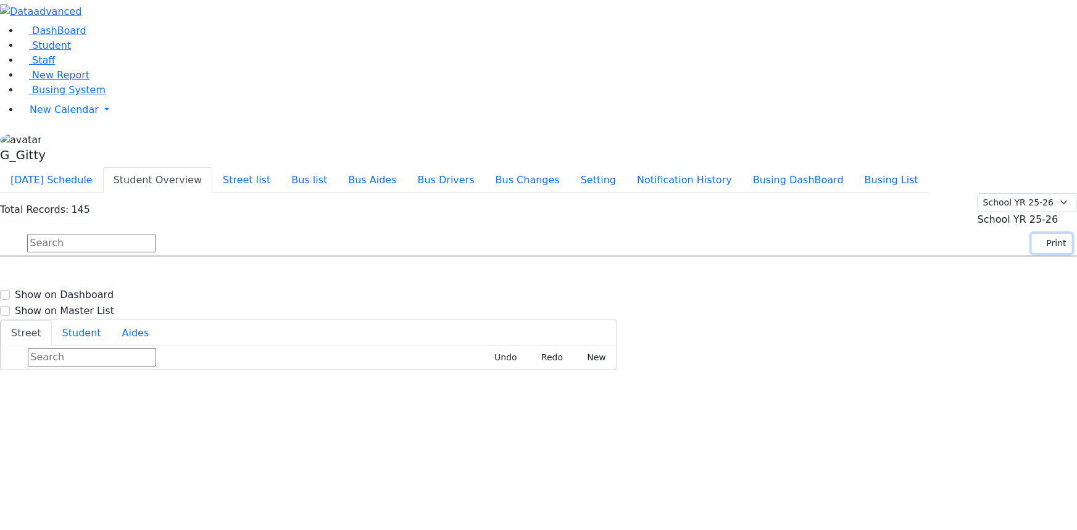
drag, startPoint x: 1041, startPoint y: 76, endPoint x: 1034, endPoint y: 84, distance: 10.5
click at [1036, 234] on button "Print" at bounding box center [1052, 243] width 40 height 19
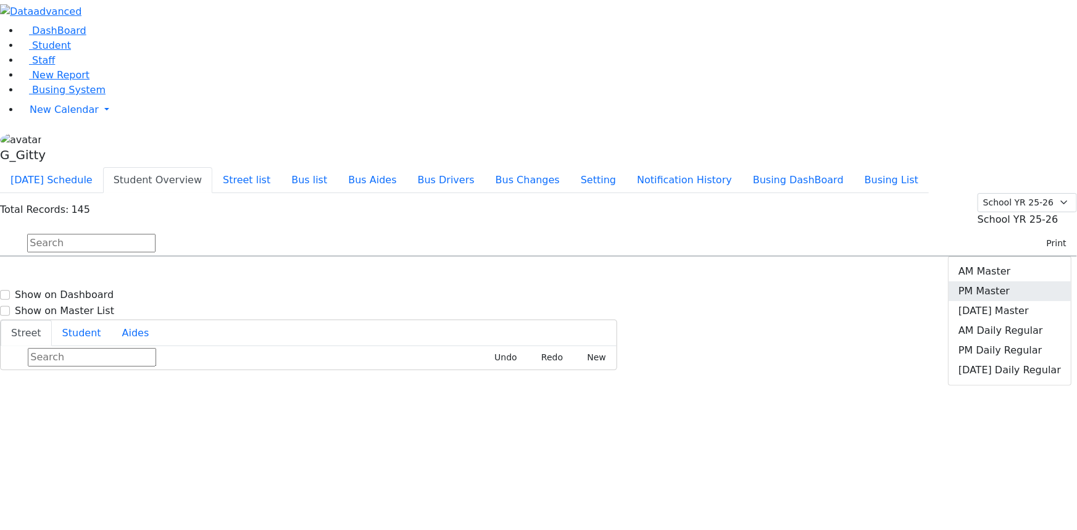
click at [1011, 281] on link "PM Master" at bounding box center [1010, 291] width 122 height 20
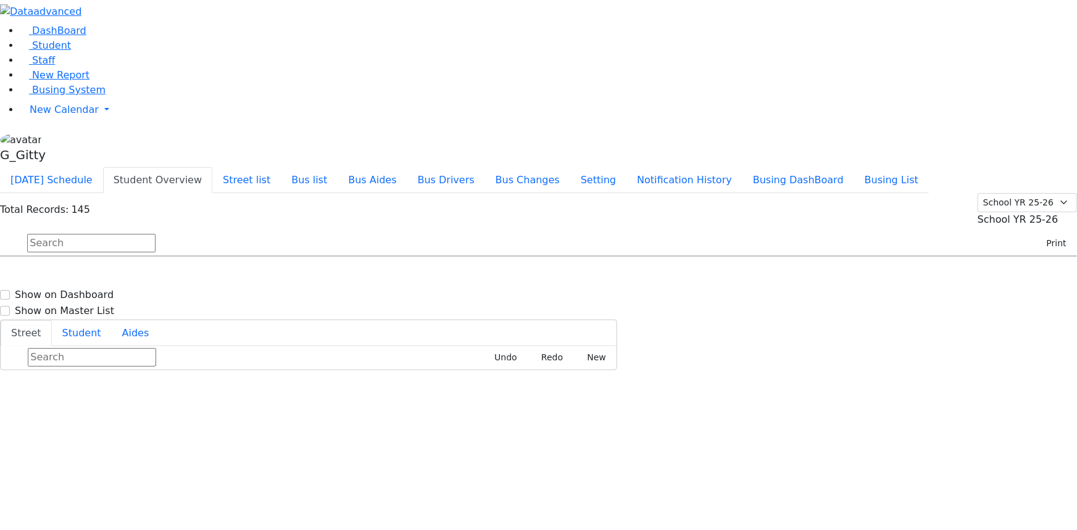
drag, startPoint x: 651, startPoint y: 228, endPoint x: 528, endPoint y: 153, distance: 144.1
click at [156, 234] on input "text" at bounding box center [91, 243] width 128 height 19
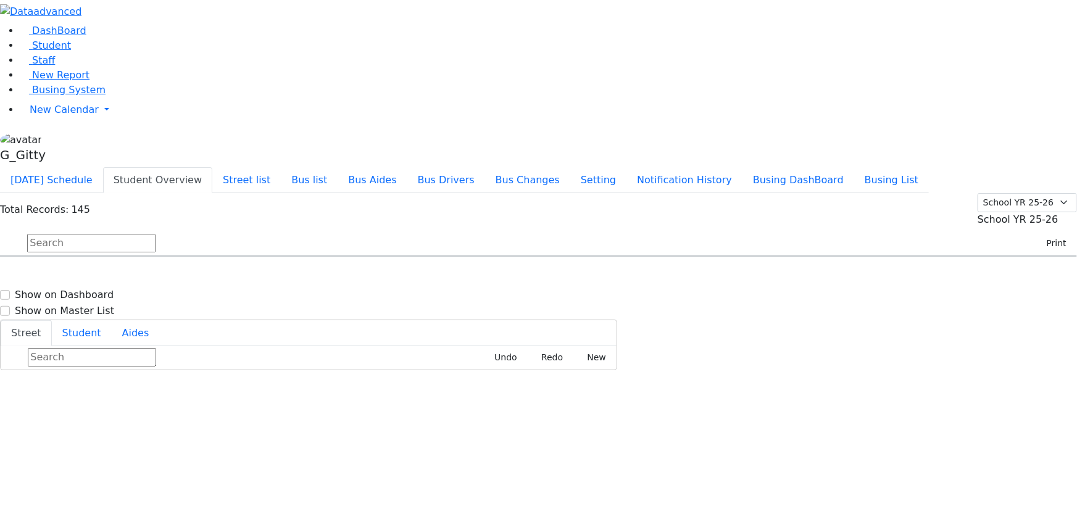
click at [156, 234] on input "text" at bounding box center [91, 243] width 128 height 19
click at [1032, 234] on button "Print" at bounding box center [1052, 243] width 40 height 19
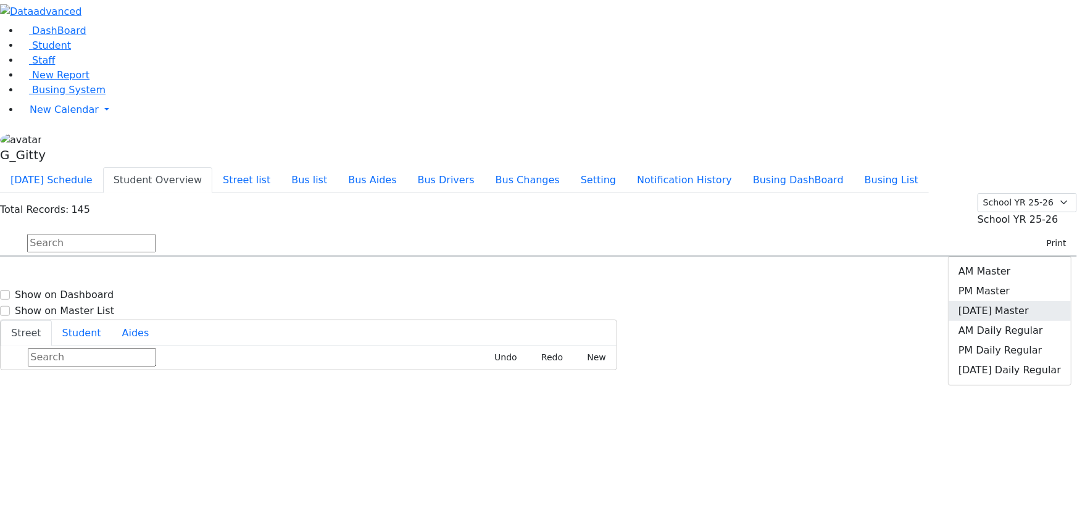
drag, startPoint x: 1012, startPoint y: 123, endPoint x: 994, endPoint y: 128, distance: 18.4
click at [1012, 301] on link "[DATE] Master" at bounding box center [1010, 311] width 122 height 20
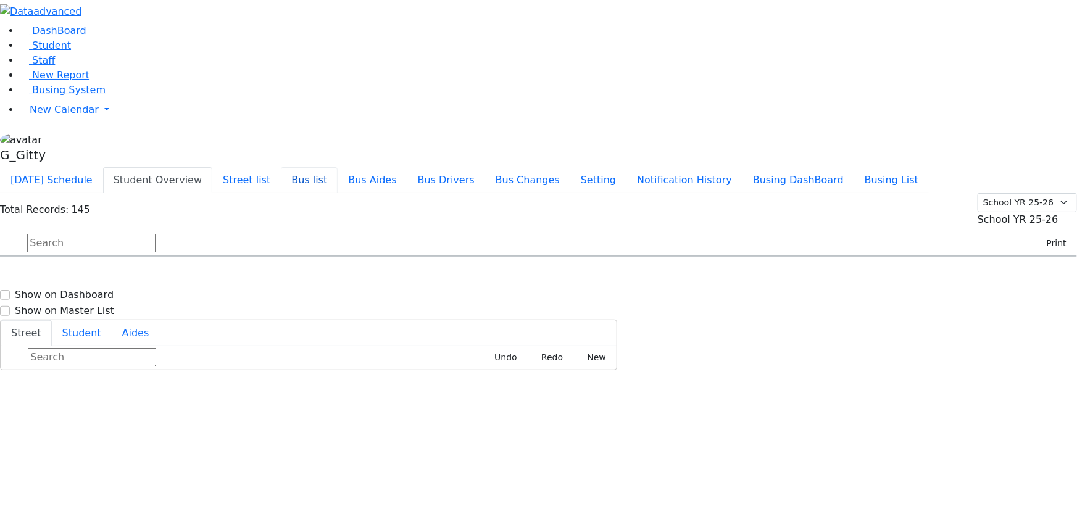
click at [338, 167] on button "Bus list" at bounding box center [309, 180] width 57 height 26
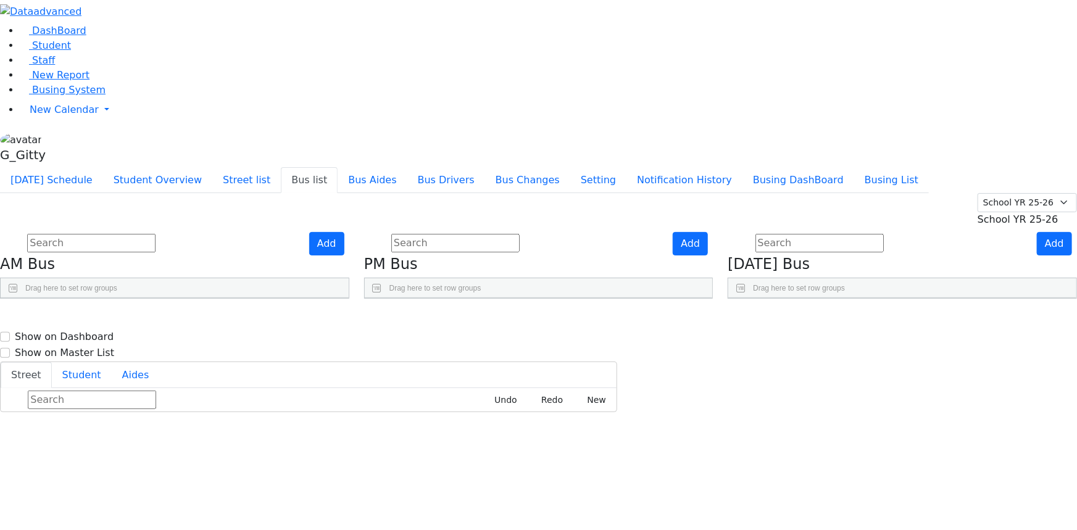
scroll to position [365, 0]
click at [156, 234] on input "text" at bounding box center [91, 243] width 128 height 19
click at [491, 234] on input "text" at bounding box center [455, 243] width 128 height 19
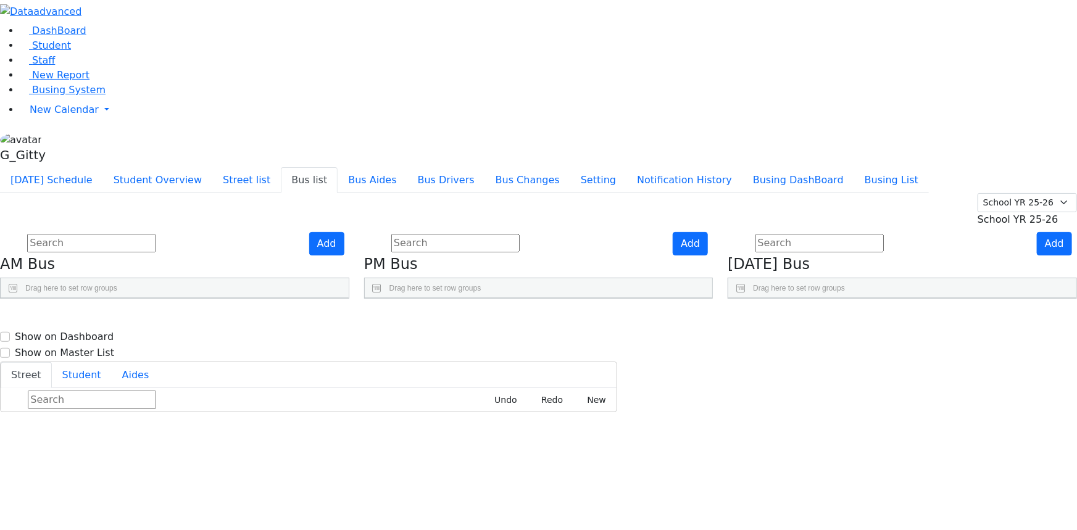
click at [510, 234] on input "text" at bounding box center [455, 243] width 128 height 19
drag, startPoint x: 259, startPoint y: 17, endPoint x: 277, endPoint y: 31, distance: 23.3
click at [212, 167] on button "Student Overview" at bounding box center [157, 180] width 109 height 26
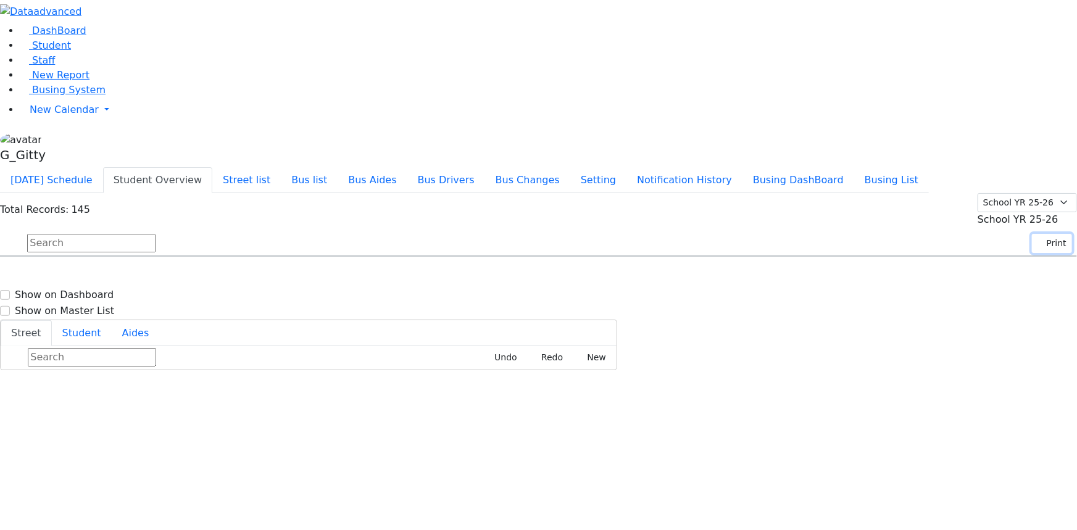
click at [1042, 234] on button "Print" at bounding box center [1052, 243] width 40 height 19
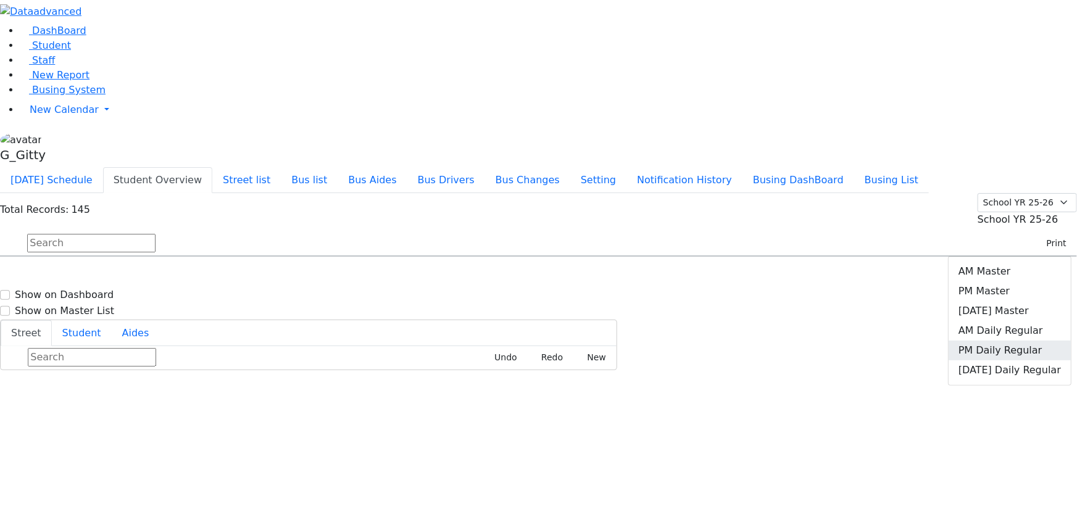
click at [1010, 341] on link "PM Daily Regular" at bounding box center [1010, 351] width 122 height 20
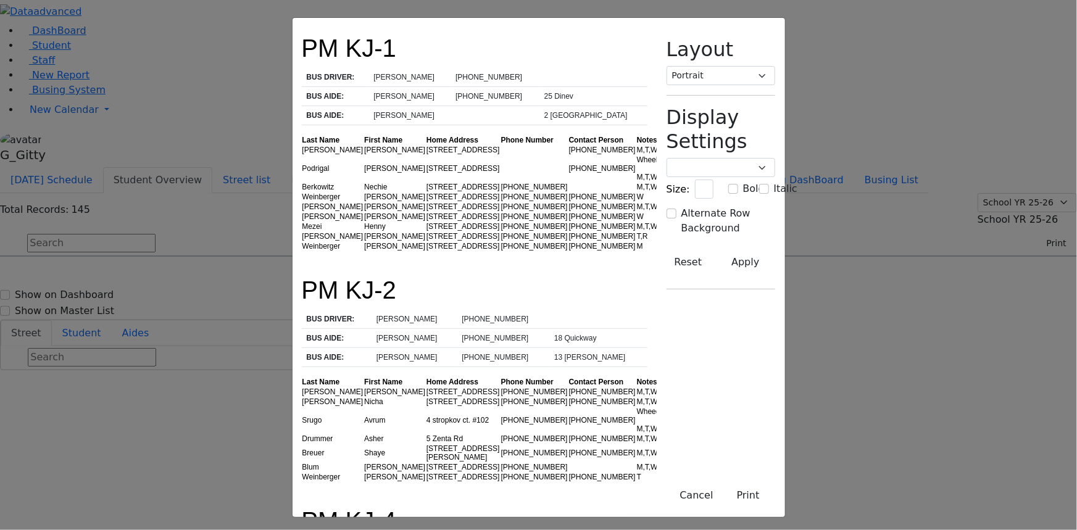
click at [364, 155] on td "Benzion" at bounding box center [395, 168] width 62 height 27
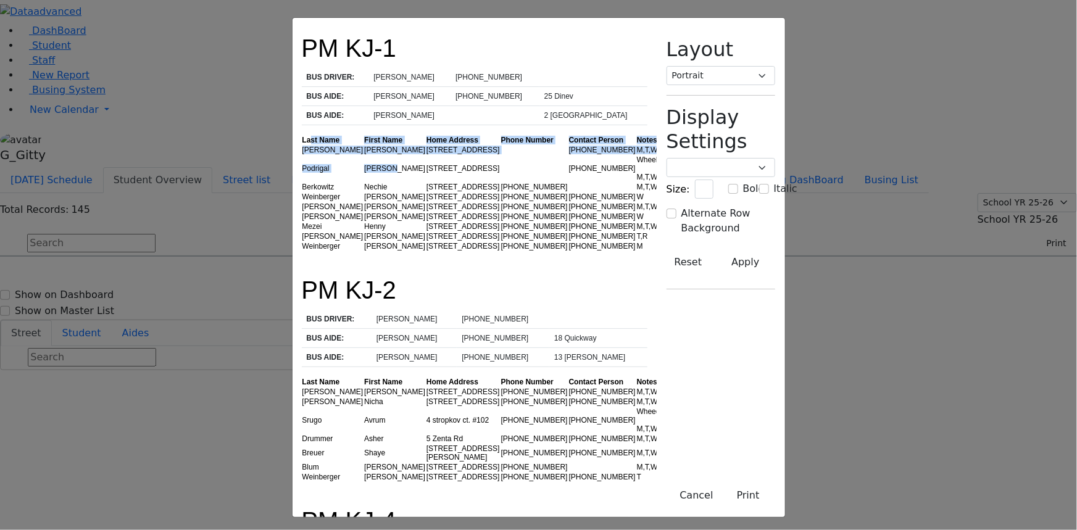
drag, startPoint x: 228, startPoint y: 134, endPoint x: 307, endPoint y: 143, distance: 79.5
click at [302, 148] on table "Last Name First Name Home Address Phone Number Contact Person Notes Friesel Nec…" at bounding box center [488, 193] width 373 height 116
click at [364, 155] on td "Benzion" at bounding box center [395, 168] width 62 height 27
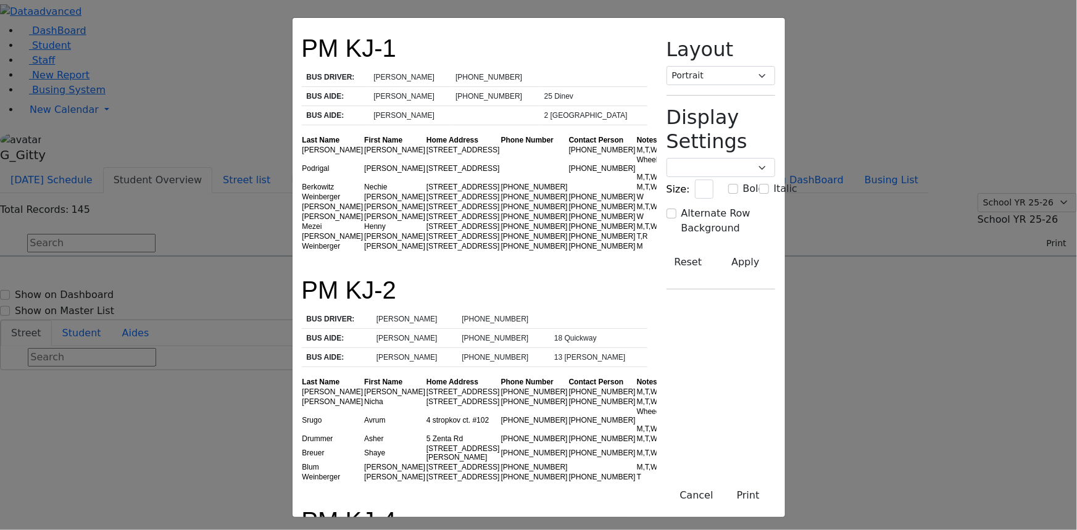
click at [364, 155] on td "Benzion" at bounding box center [395, 168] width 62 height 27
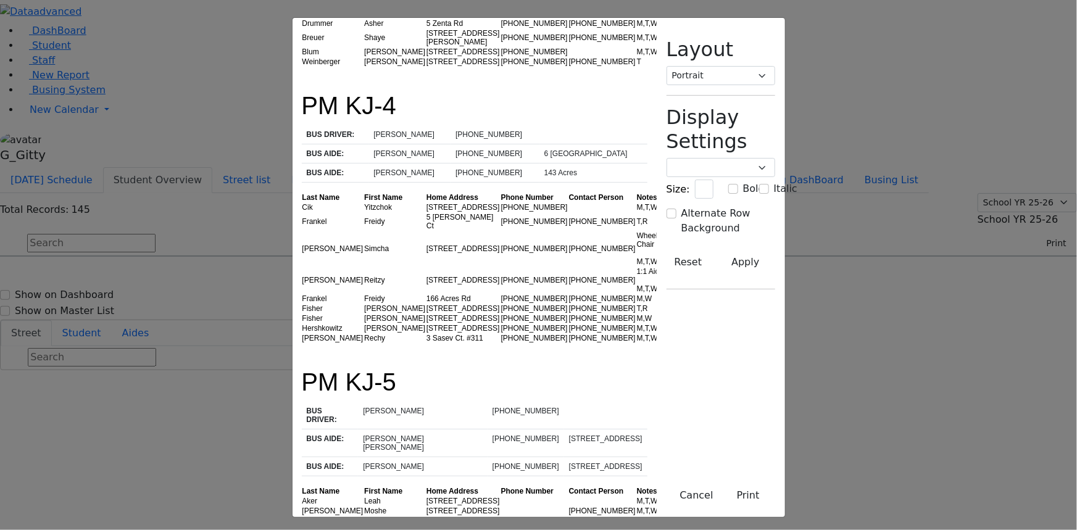
scroll to position [449, 0]
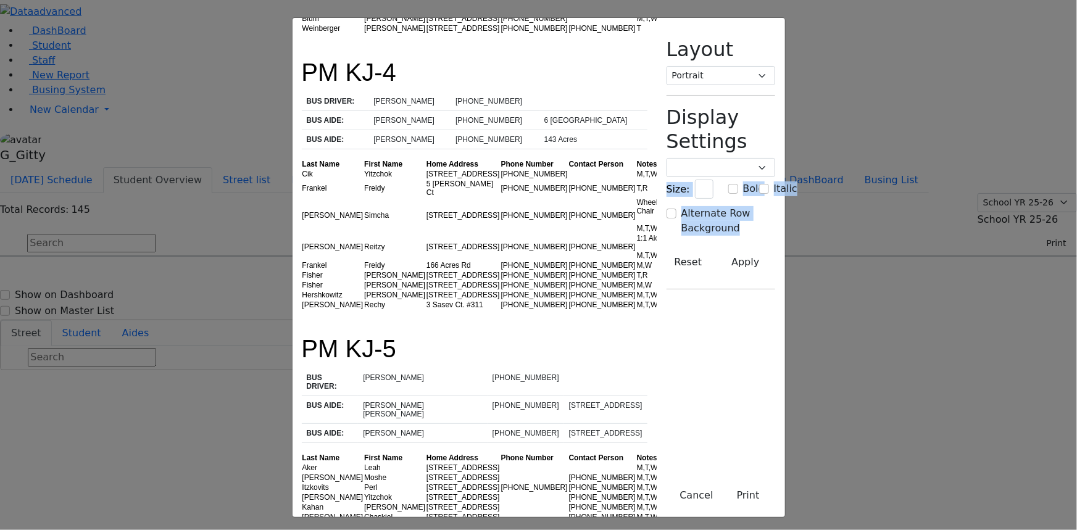
drag, startPoint x: 691, startPoint y: 127, endPoint x: 694, endPoint y: 160, distance: 33.4
click at [691, 202] on div "Header Message Layout Portrait Landscape Display Settings Poppins Courier New L…" at bounding box center [721, 163] width 128 height 291
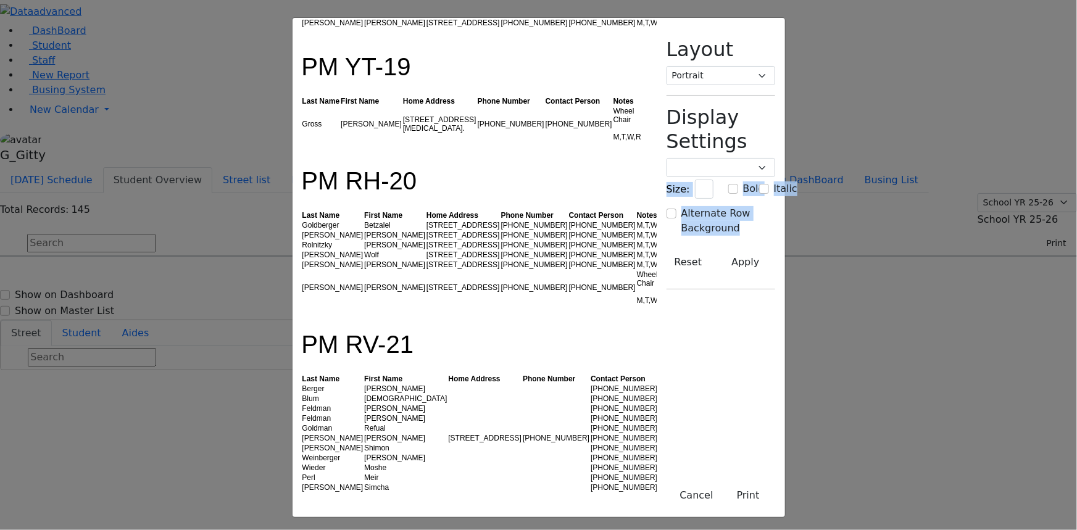
scroll to position [3513, 0]
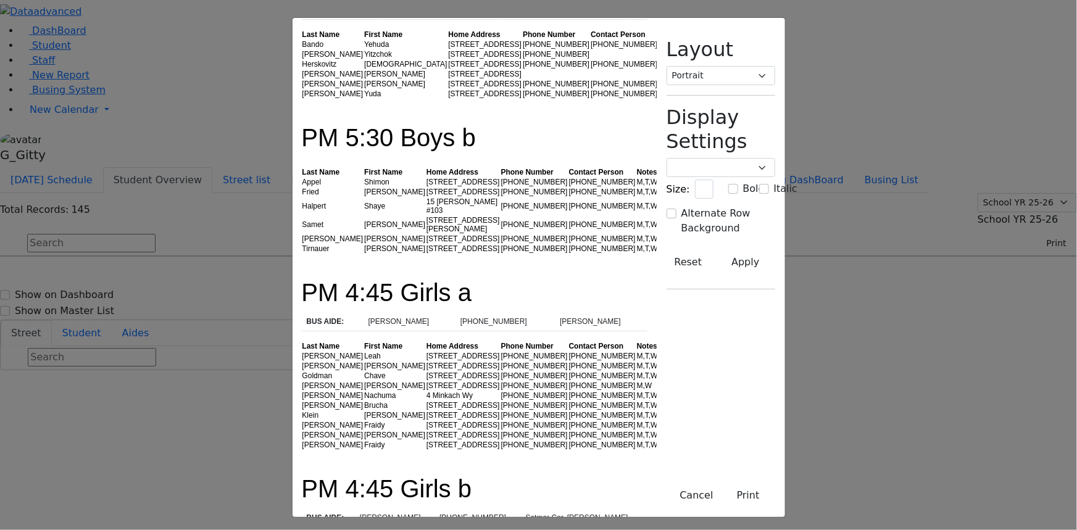
drag, startPoint x: 234, startPoint y: 388, endPoint x: 303, endPoint y: 401, distance: 70.4
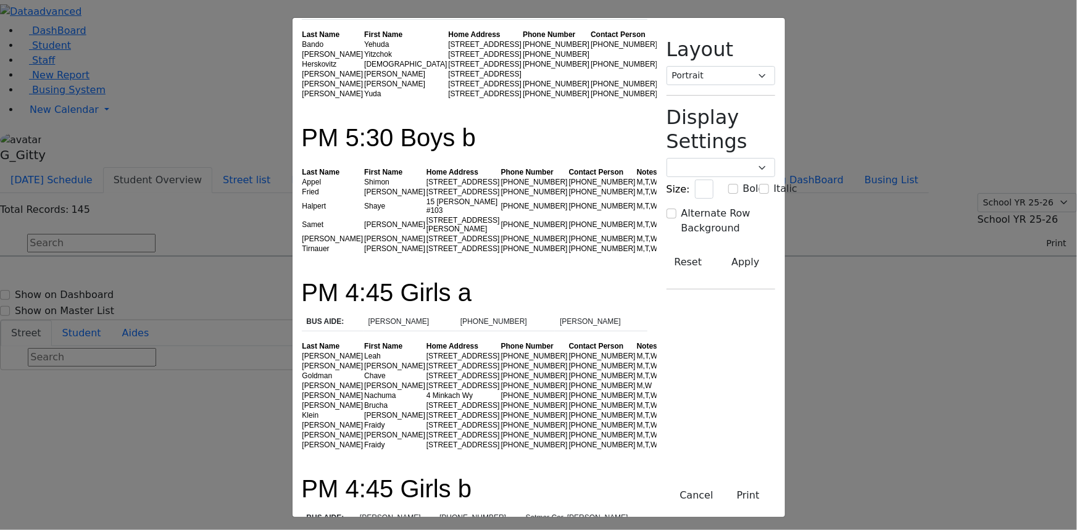
drag, startPoint x: 251, startPoint y: 464, endPoint x: 231, endPoint y: 464, distance: 19.8
drag, startPoint x: 691, startPoint y: 475, endPoint x: 688, endPoint y: 464, distance: 12.3
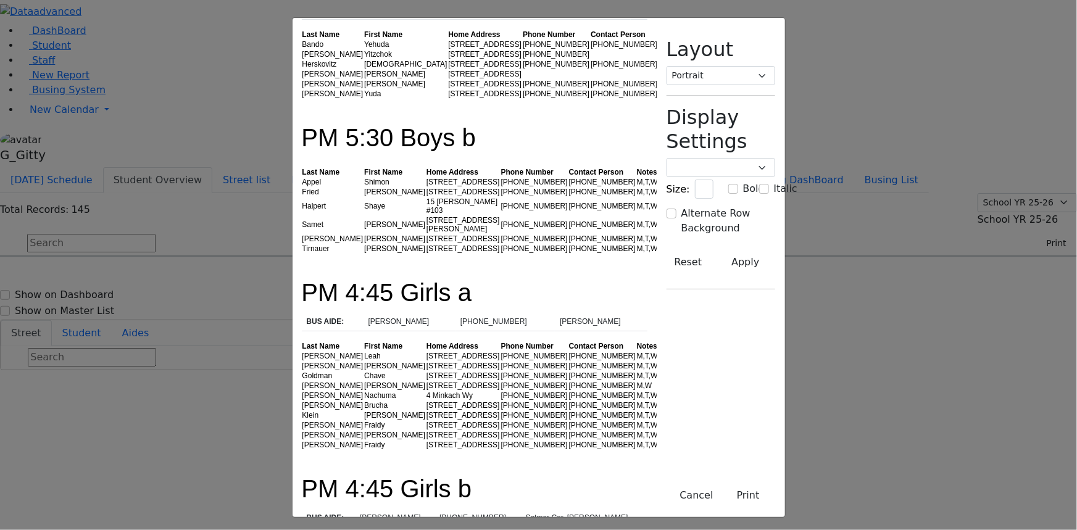
click at [688, 464] on div "PM KJ-1 BUS DRIVER: Mr. Rosenberg (845) 406-0371 BUS AIDE: Chavy Weiss (845) 90…" at bounding box center [539, 267] width 493 height 499
drag, startPoint x: 233, startPoint y: 416, endPoint x: 239, endPoint y: 446, distance: 30.3
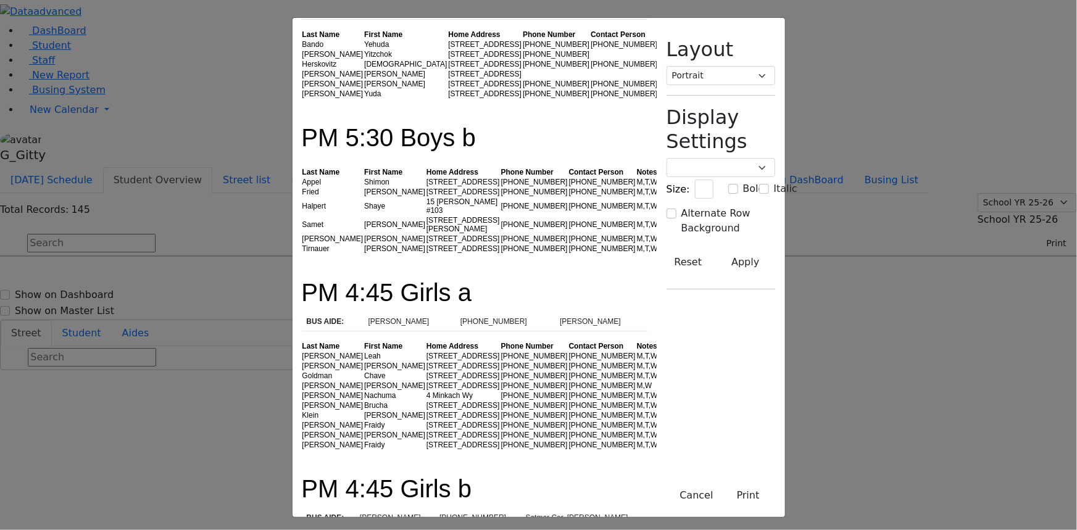
drag, startPoint x: 302, startPoint y: 384, endPoint x: 332, endPoint y: 432, distance: 56.5
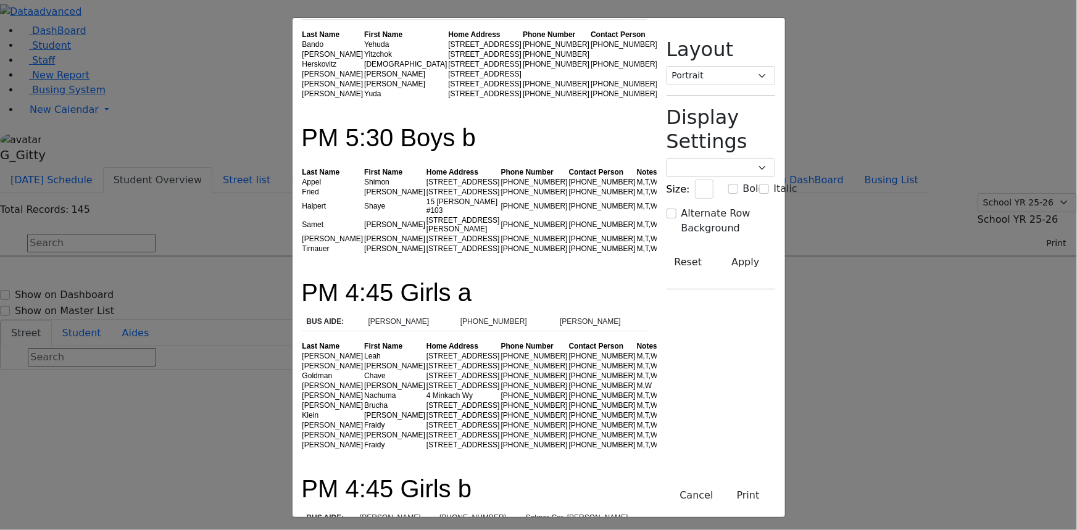
drag, startPoint x: 362, startPoint y: 431, endPoint x: 321, endPoint y: 432, distance: 41.4
drag, startPoint x: 362, startPoint y: 433, endPoint x: 304, endPoint y: 433, distance: 57.4
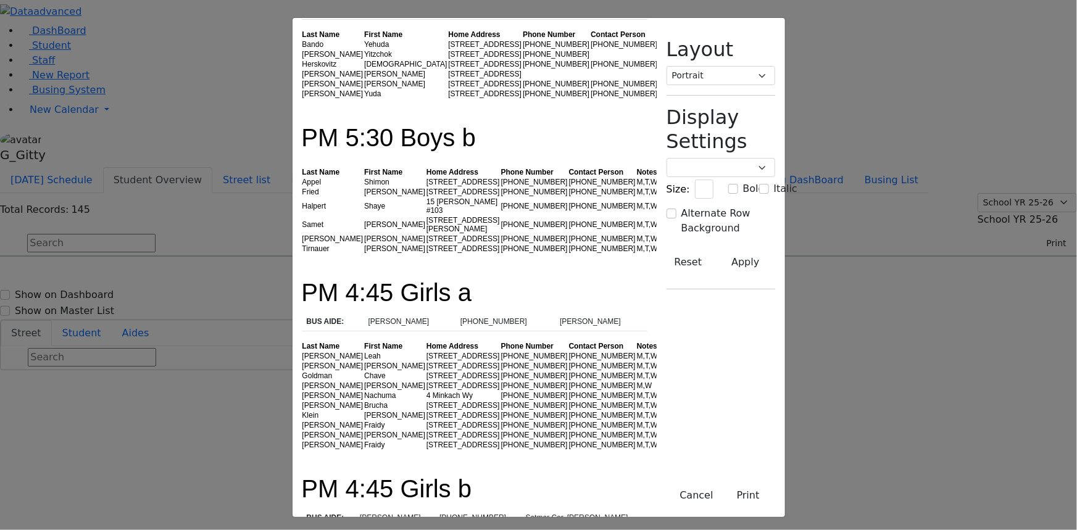
drag, startPoint x: 286, startPoint y: 431, endPoint x: 254, endPoint y: 425, distance: 32.8
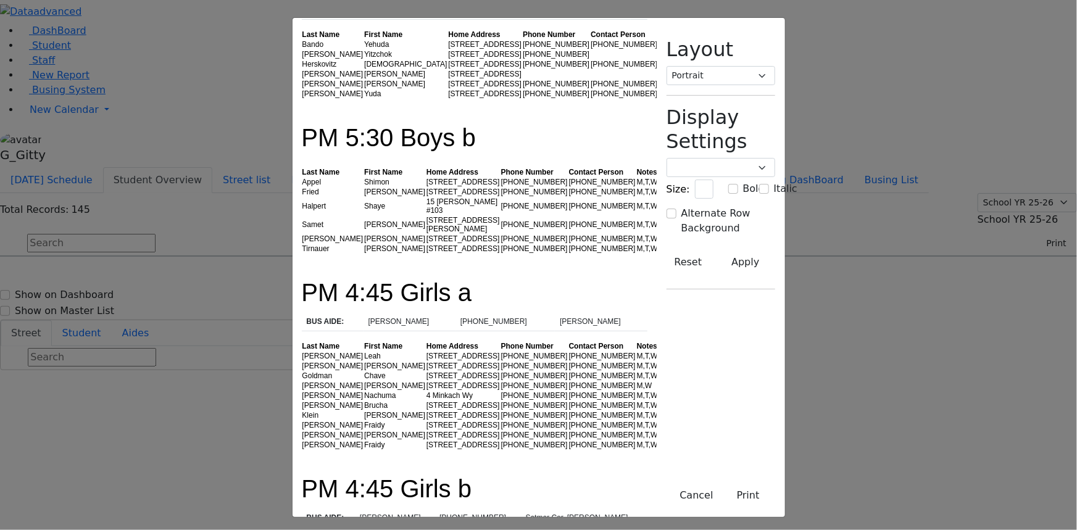
drag, startPoint x: 283, startPoint y: 486, endPoint x: 257, endPoint y: 486, distance: 26.5
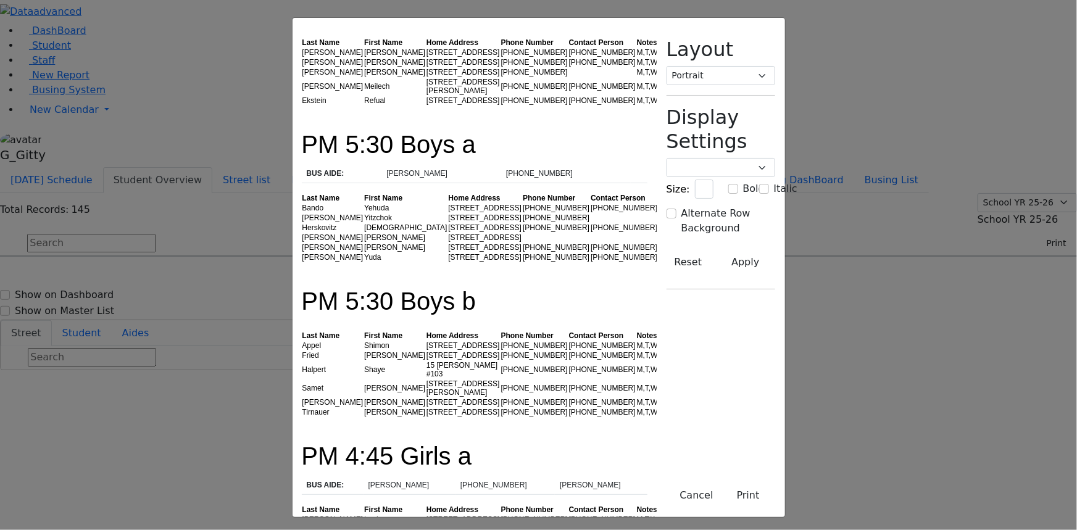
scroll to position [3345, 0]
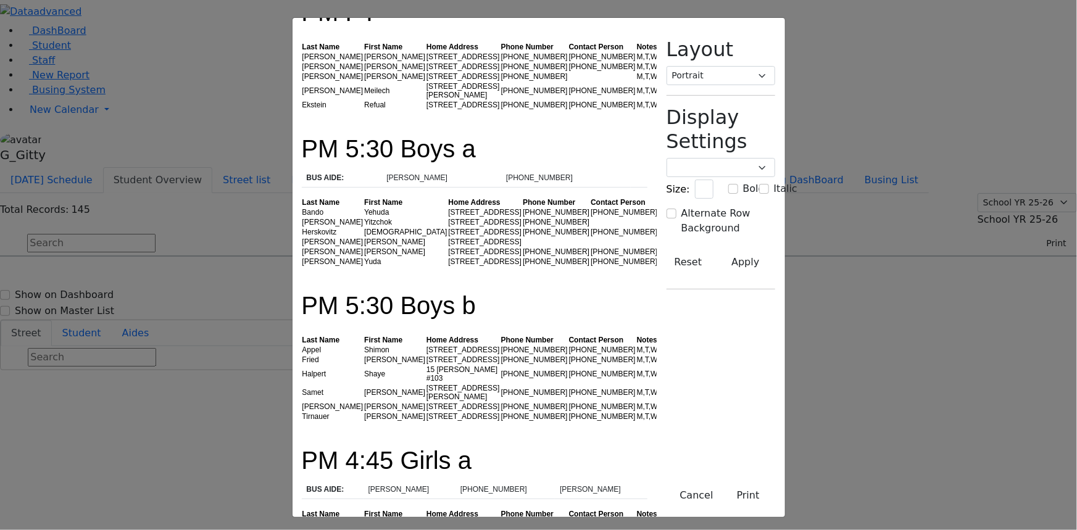
drag, startPoint x: 380, startPoint y: 287, endPoint x: 352, endPoint y: 292, distance: 27.6
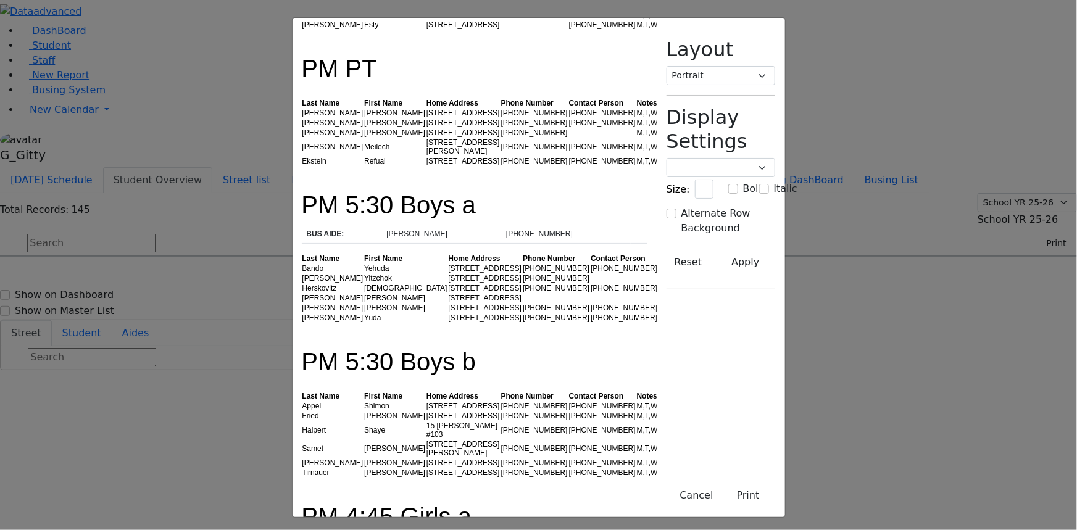
scroll to position [3233, 0]
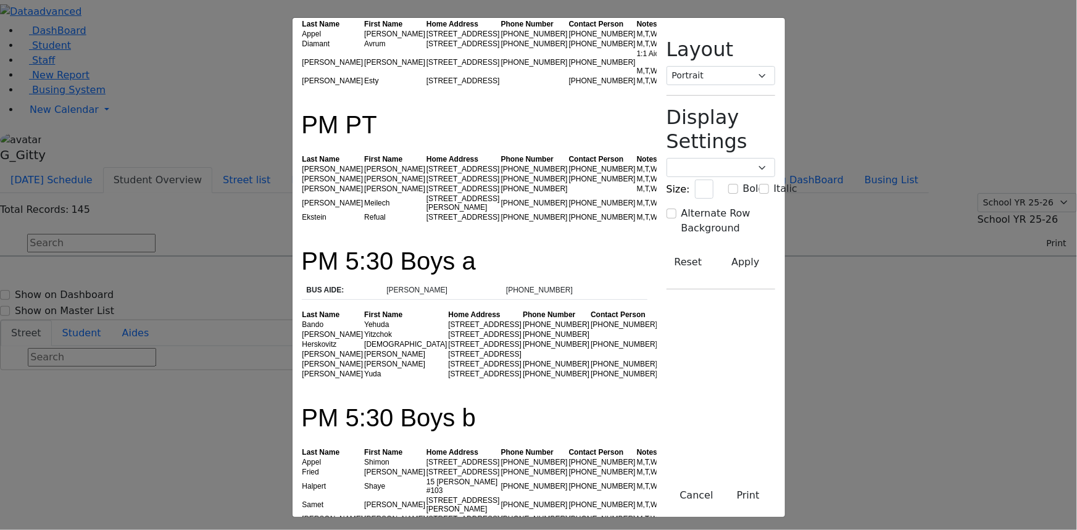
click at [744, 338] on div "Header Message Layout Portrait Landscape Display Settings Poppins Courier New L…" at bounding box center [721, 267] width 128 height 499
drag, startPoint x: 691, startPoint y: 438, endPoint x: 690, endPoint y: 444, distance: 6.2
click at [691, 448] on div "Header Message Layout Portrait Landscape Display Settings Poppins Courier New L…" at bounding box center [721, 267] width 128 height 499
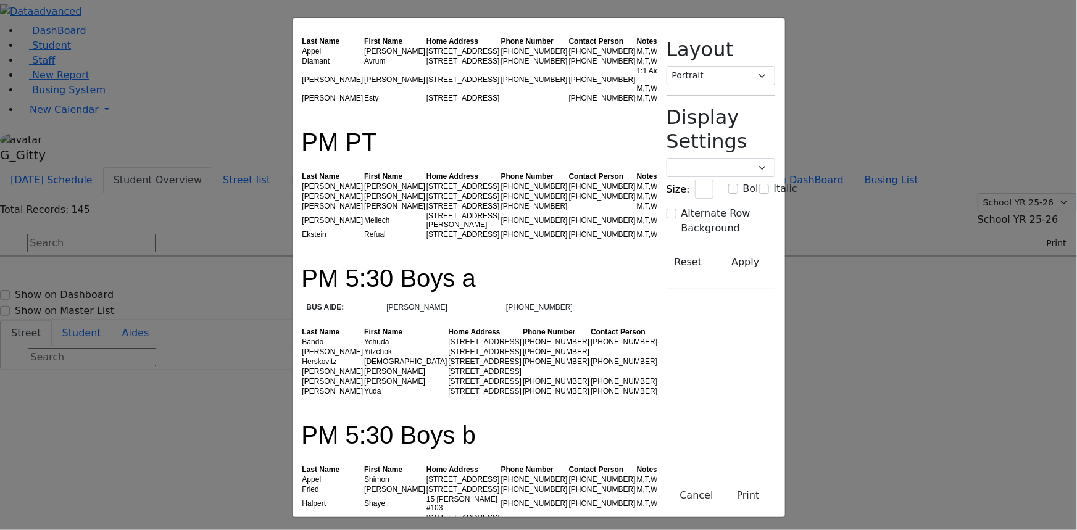
scroll to position [3220, 0]
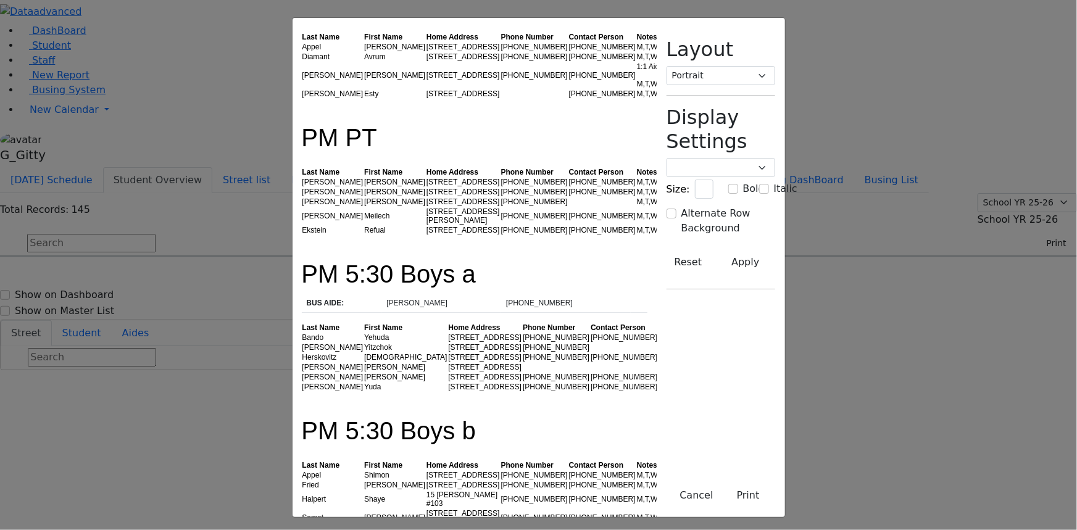
drag, startPoint x: 642, startPoint y: 283, endPoint x: 206, endPoint y: 285, distance: 435.7
drag, startPoint x: 201, startPoint y: 305, endPoint x: 584, endPoint y: 461, distance: 413.3
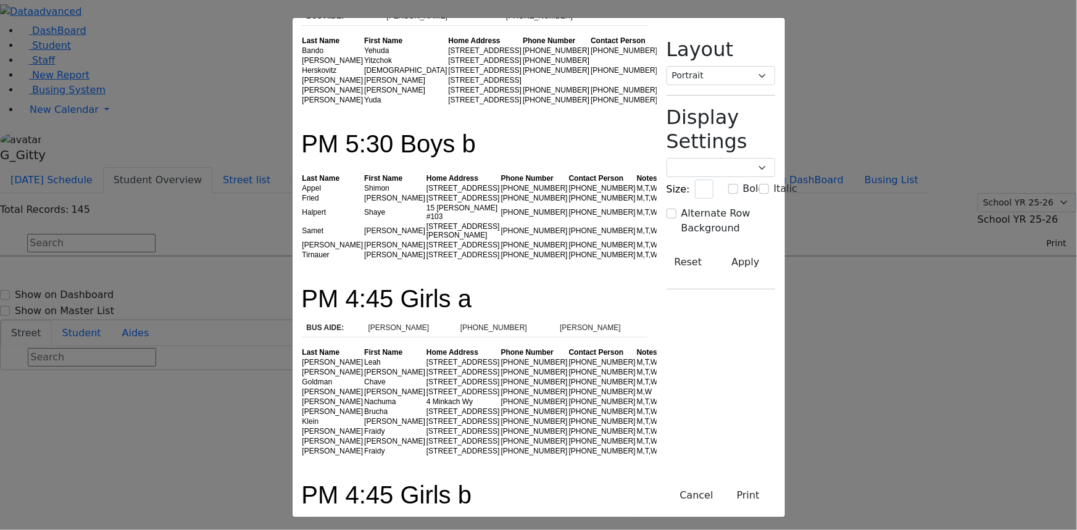
scroll to position [3513, 0]
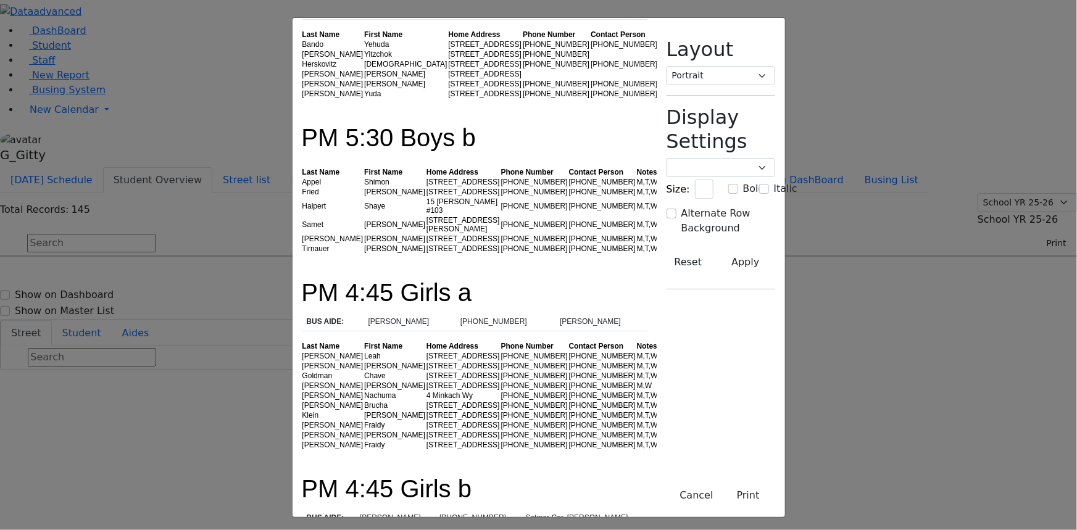
drag, startPoint x: 625, startPoint y: 444, endPoint x: 578, endPoint y: 445, distance: 46.9
drag, startPoint x: 202, startPoint y: 431, endPoint x: 610, endPoint y: 447, distance: 408.9
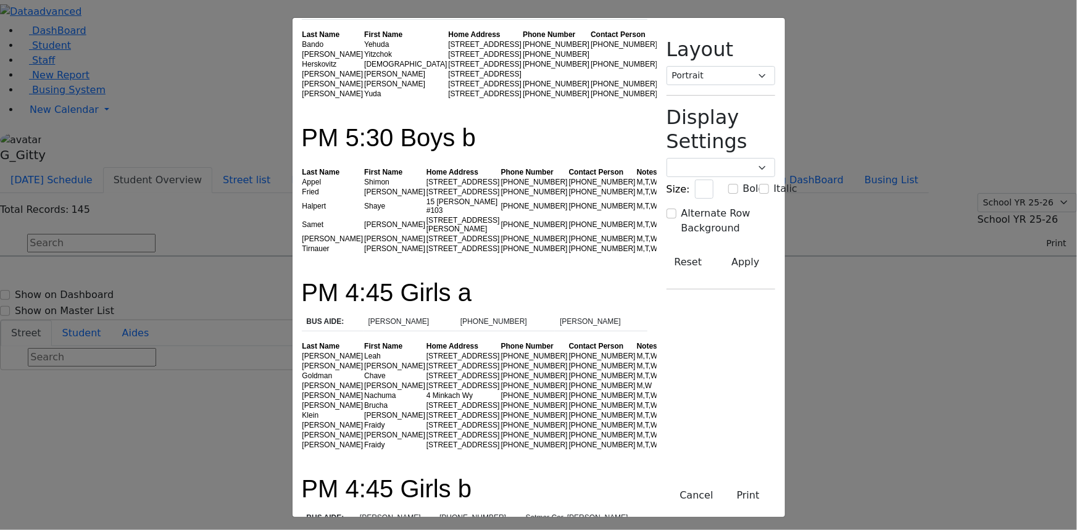
click at [114, 372] on div "PM KJ-1 BUS DRIVER: Mr. Rosenberg (845) 406-0371 BUS AIDE: Chavy Weiss (845) 90…" at bounding box center [538, 265] width 1077 height 530
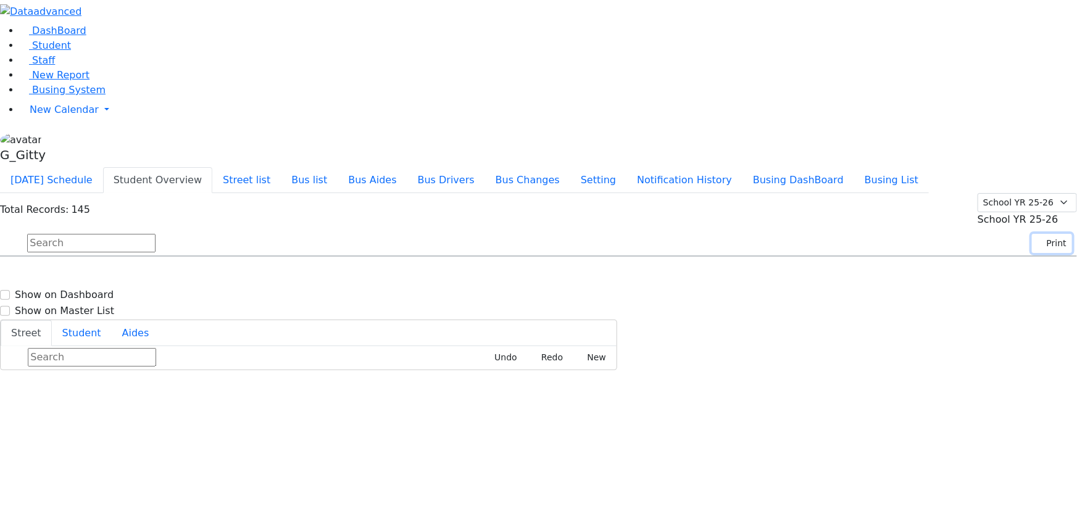
click at [1034, 234] on button "Print" at bounding box center [1052, 243] width 40 height 19
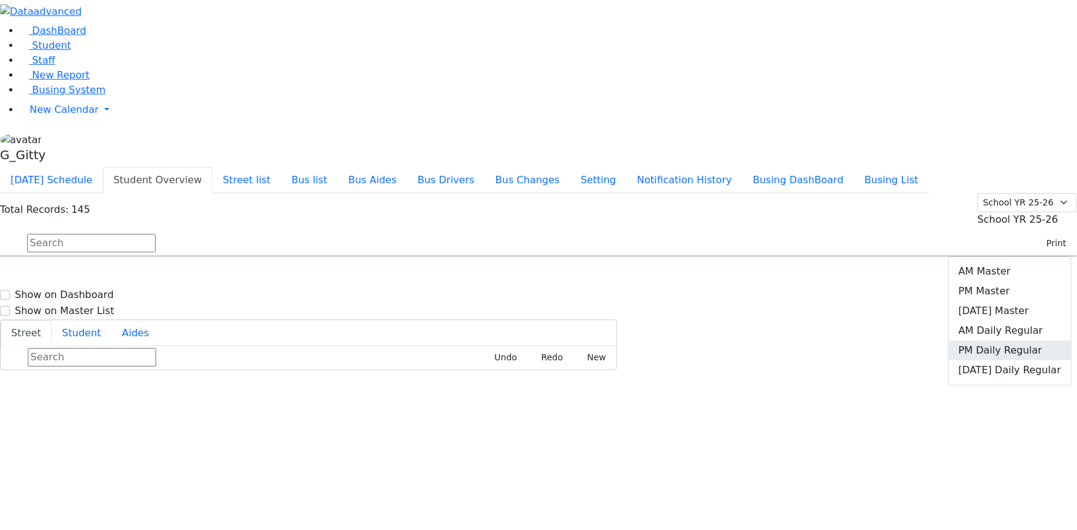
click at [991, 341] on link "PM Daily Regular" at bounding box center [1010, 351] width 122 height 20
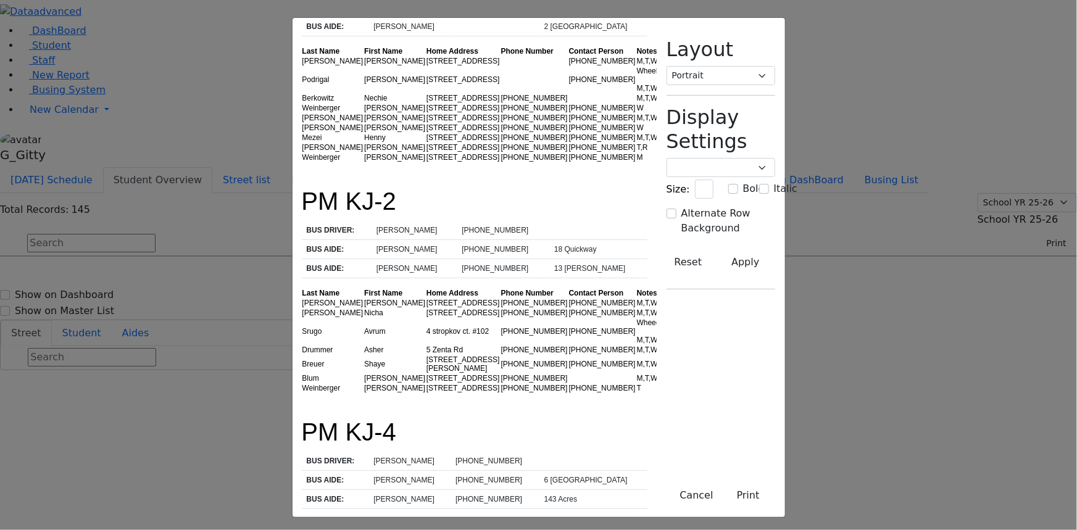
scroll to position [0, 0]
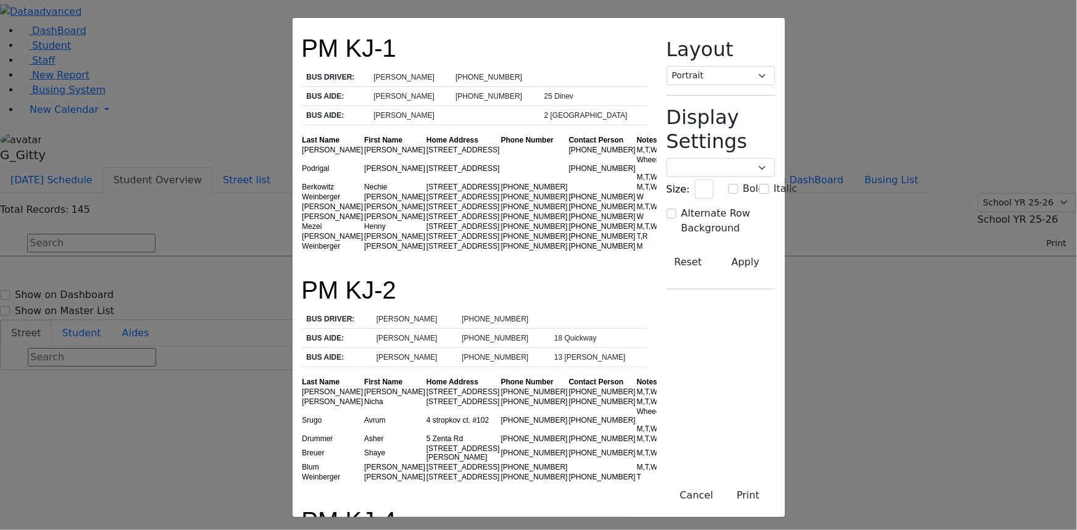
click at [302, 155] on td "Podrigal" at bounding box center [333, 168] width 62 height 27
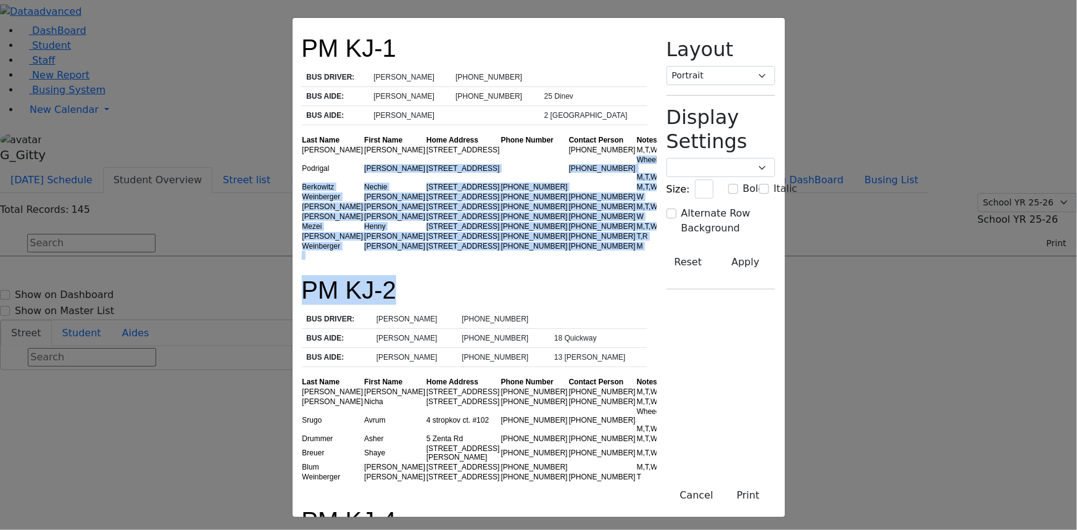
drag, startPoint x: 235, startPoint y: 135, endPoint x: 393, endPoint y: 300, distance: 228.7
click at [393, 310] on td "[PERSON_NAME]" at bounding box center [414, 319] width 85 height 19
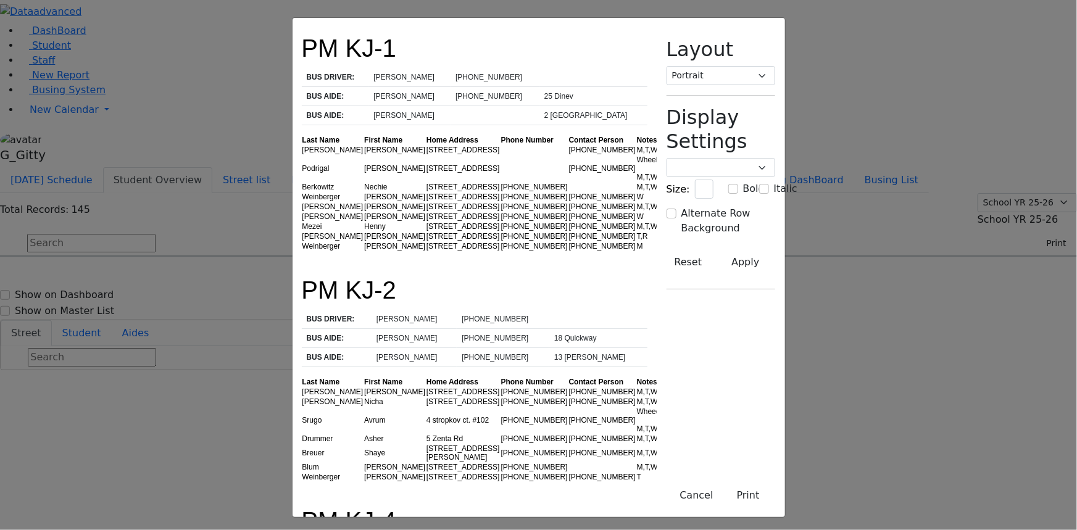
click at [302, 135] on th "Last Name" at bounding box center [333, 140] width 62 height 10
click at [302, 135] on table "Last Name First Name Home Address Phone Number Contact Person Notes Friesel Nec…" at bounding box center [488, 193] width 373 height 116
drag, startPoint x: 223, startPoint y: 120, endPoint x: 241, endPoint y: 155, distance: 39.2
click at [302, 157] on table "Last Name First Name Home Address Phone Number Contact Person Notes Friesel Nec…" at bounding box center [488, 193] width 373 height 116
click at [302, 155] on td "Podrigal" at bounding box center [333, 168] width 62 height 27
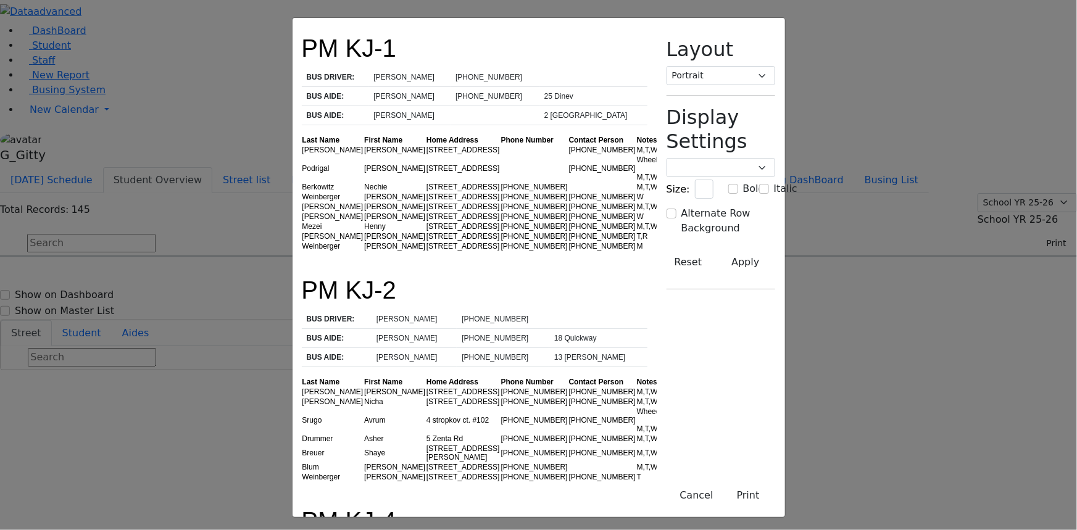
click at [302, 145] on td "[PERSON_NAME]" at bounding box center [333, 150] width 62 height 10
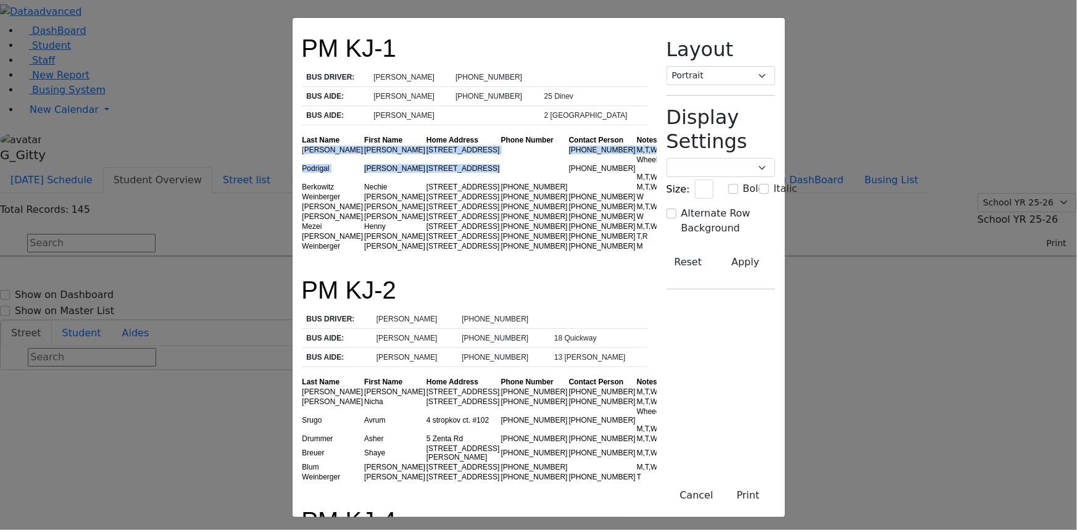
drag, startPoint x: 204, startPoint y: 125, endPoint x: 451, endPoint y: 151, distance: 248.9
click at [451, 151] on tbody "Friesel Nechama 1 Hamaspik Way (347) 857-5341 M,T,W,R Podrigal Benzion 1 Hamasp…" at bounding box center [488, 198] width 373 height 106
click at [501, 155] on td at bounding box center [535, 168] width 68 height 27
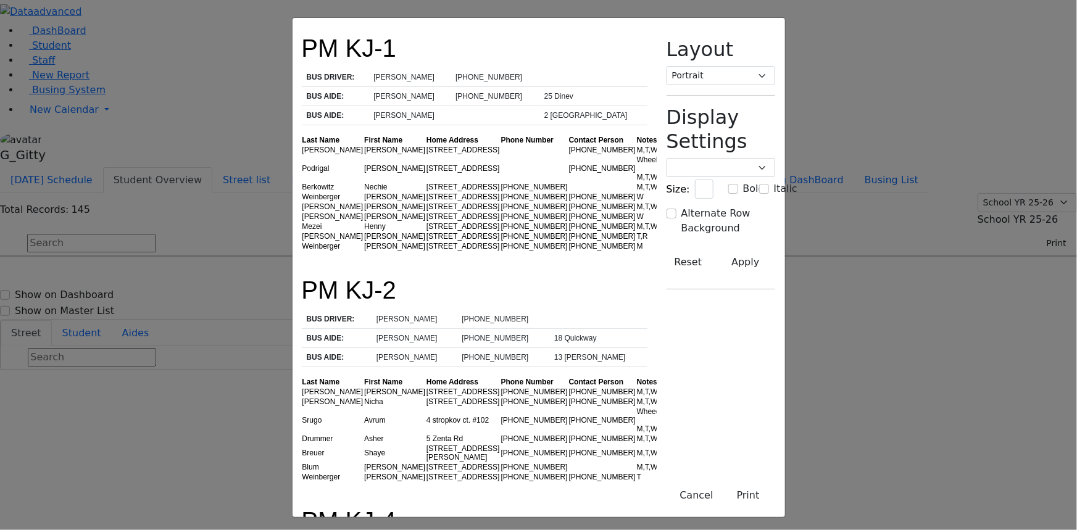
click at [426, 155] on td "1 Hamaspik Way" at bounding box center [463, 168] width 75 height 27
drag, startPoint x: 372, startPoint y: 145, endPoint x: 300, endPoint y: 142, distance: 71.7
click at [302, 155] on tr "Podrigal Benzion 1 Hamaspik Way (845) 637-6329 Wheelchair M,T,W,R" at bounding box center [488, 168] width 373 height 27
click at [364, 155] on td "[PERSON_NAME]" at bounding box center [395, 168] width 62 height 27
click at [426, 155] on td "1 Hamaspik Way" at bounding box center [463, 168] width 75 height 27
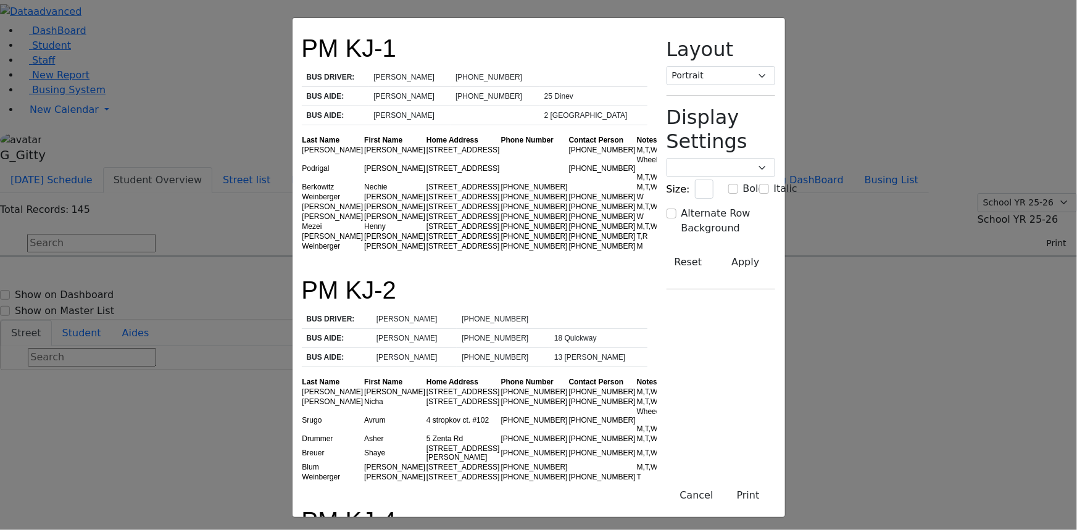
drag, startPoint x: 379, startPoint y: 139, endPoint x: 316, endPoint y: 138, distance: 63.0
click at [316, 155] on tr "Podrigal Benzion 1 Hamaspik Way (845) 637-6329 Wheelchair M,T,W,R" at bounding box center [488, 168] width 373 height 27
click at [364, 155] on td "Benzion" at bounding box center [395, 168] width 62 height 27
drag, startPoint x: 485, startPoint y: 191, endPoint x: 469, endPoint y: 174, distance: 23.6
click at [501, 202] on td "(845) 782-0675" at bounding box center [535, 207] width 68 height 10
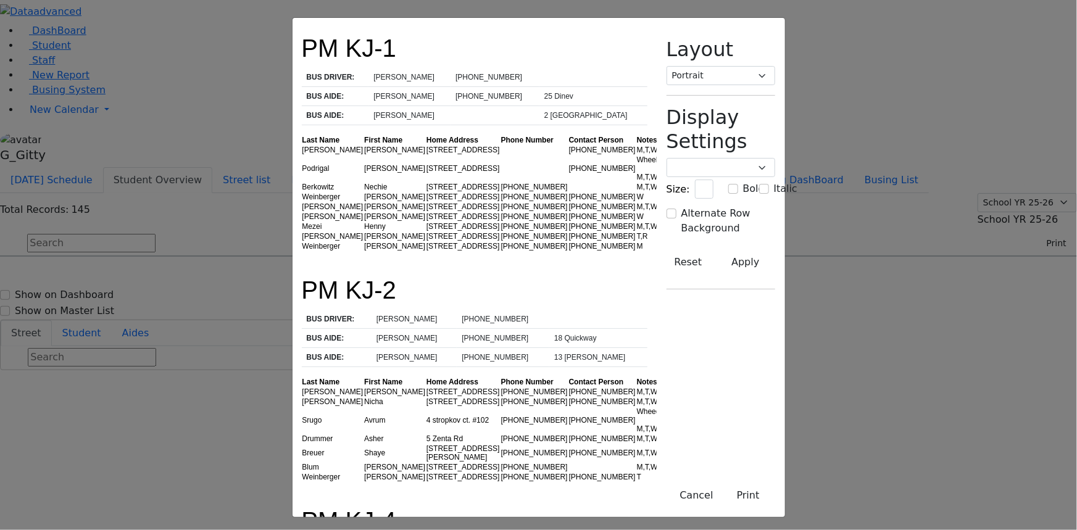
drag, startPoint x: 467, startPoint y: 170, endPoint x: 418, endPoint y: 167, distance: 48.8
click at [418, 182] on tr "Berkowitz Nechie 6 Prag Blvd. #101 (845) 782-0723 M,T,W,R" at bounding box center [488, 187] width 373 height 10
click at [426, 182] on td "[STREET_ADDRESS]" at bounding box center [463, 187] width 75 height 10
click at [426, 145] on td "1 Hamaspik Way" at bounding box center [463, 150] width 75 height 10
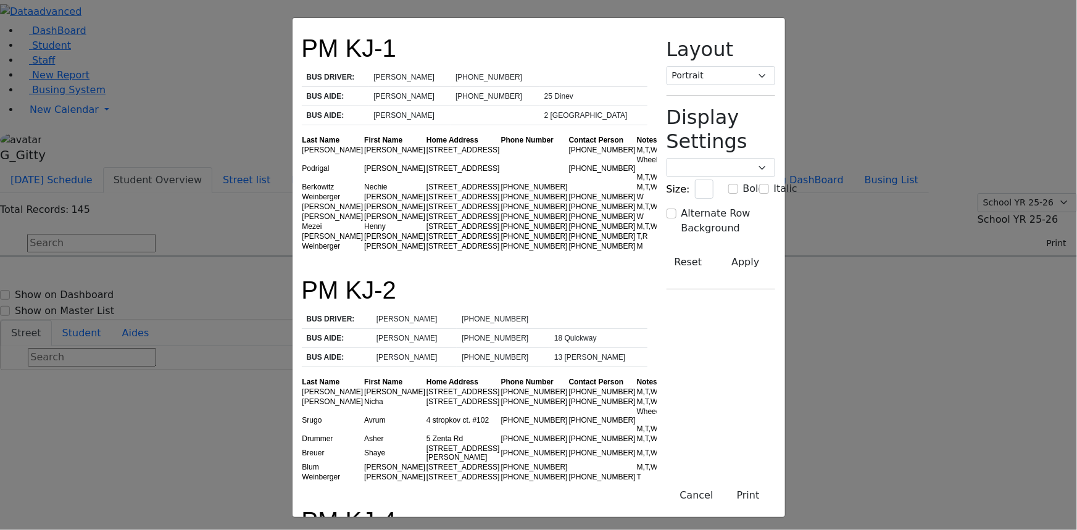
click at [426, 155] on td "1 Hamaspik Way" at bounding box center [463, 168] width 75 height 27
drag, startPoint x: 494, startPoint y: 148, endPoint x: 528, endPoint y: 154, distance: 34.5
click at [501, 155] on td at bounding box center [535, 168] width 68 height 27
click at [426, 182] on td "[STREET_ADDRESS]" at bounding box center [463, 187] width 75 height 10
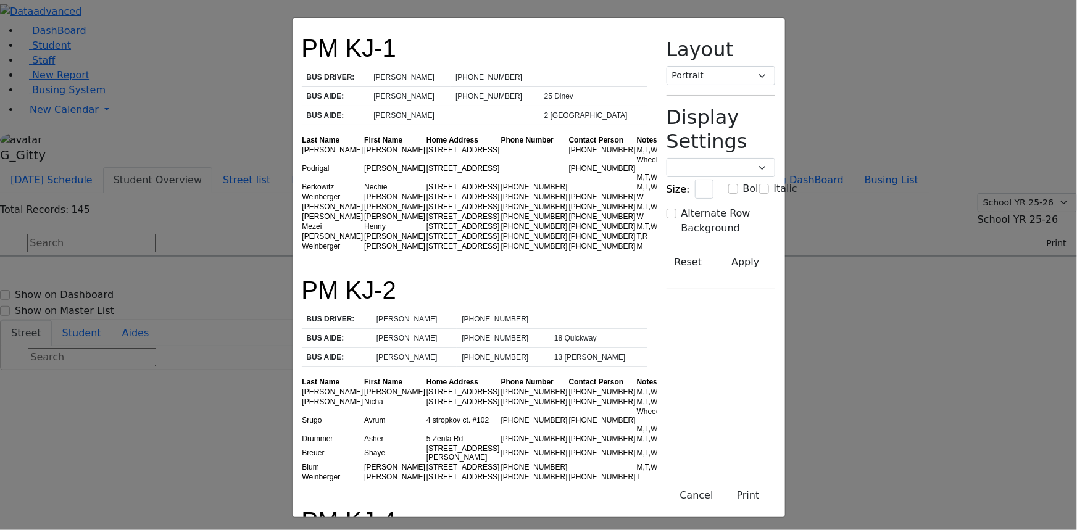
click at [426, 202] on td "15 Dinev Road #203" at bounding box center [463, 207] width 75 height 10
click at [426, 223] on td "14 Dinev Road" at bounding box center [463, 227] width 75 height 10
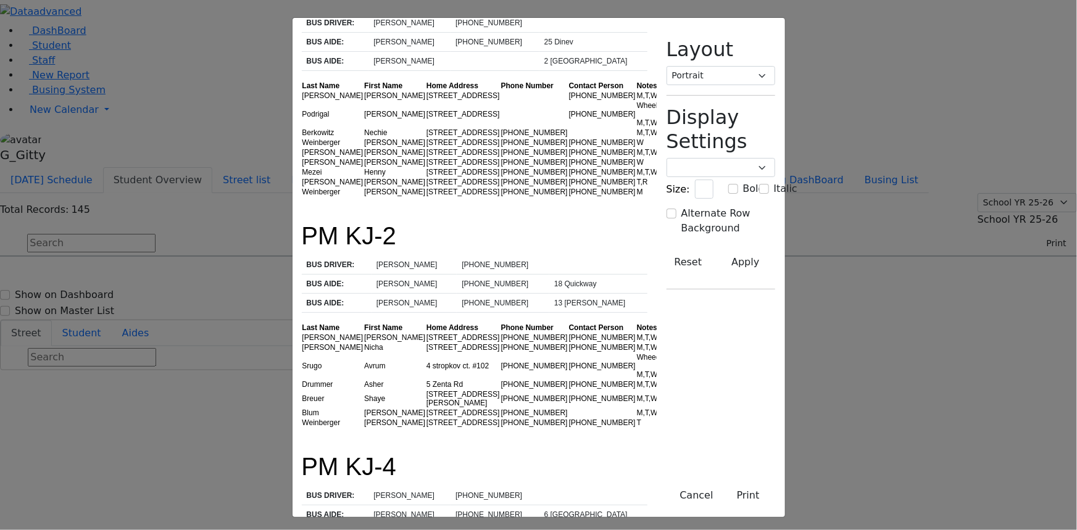
scroll to position [168, 0]
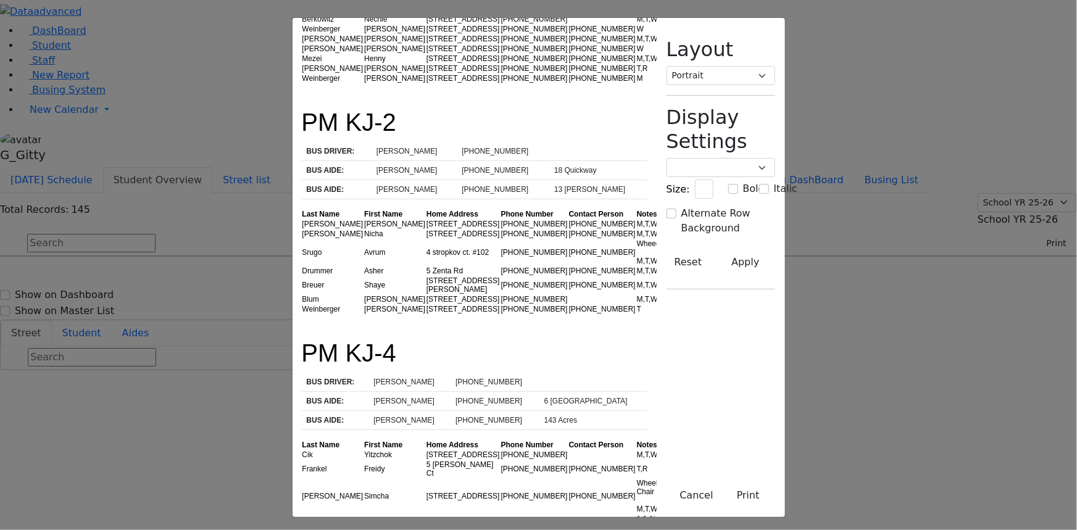
click at [426, 219] on td "32 Van Buren Dr. #102" at bounding box center [463, 224] width 75 height 10
click at [426, 229] on td "32 Van Buren Dr. #102" at bounding box center [463, 234] width 75 height 10
click at [426, 266] on td "5 Zenta Rd" at bounding box center [463, 271] width 75 height 10
click at [426, 276] on td "[STREET_ADDRESS][PERSON_NAME]" at bounding box center [463, 285] width 75 height 19
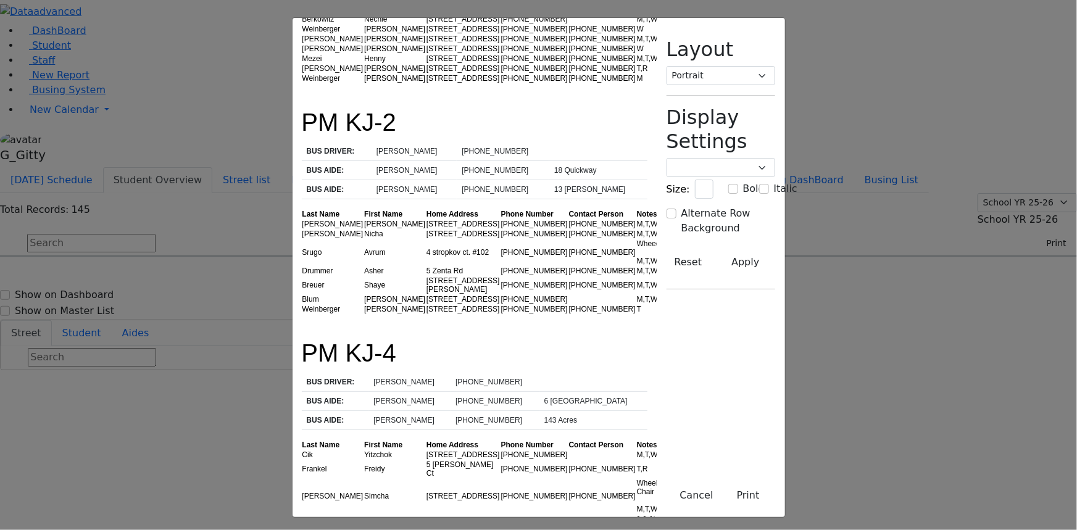
click at [426, 294] on td "[STREET_ADDRESS]" at bounding box center [463, 299] width 75 height 10
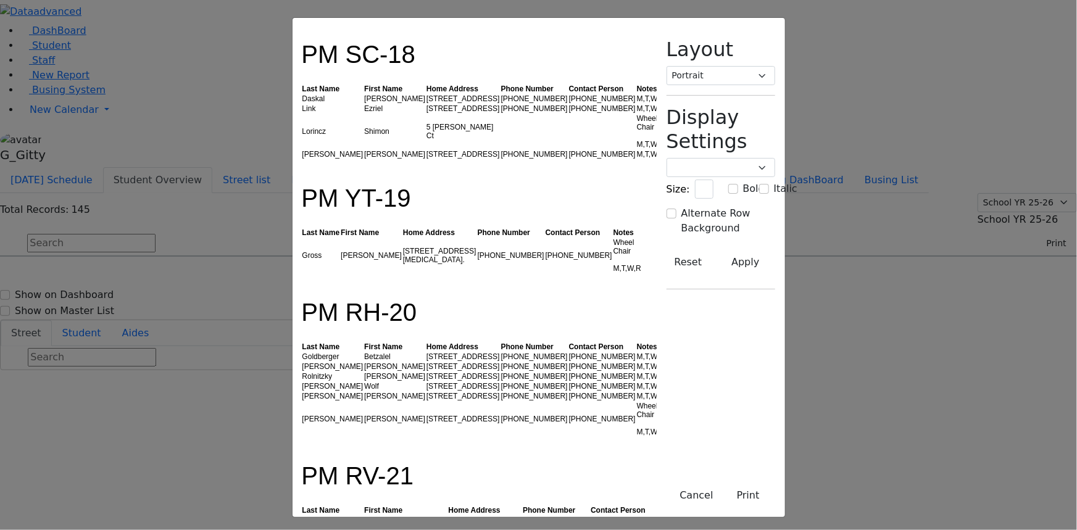
scroll to position [3513, 0]
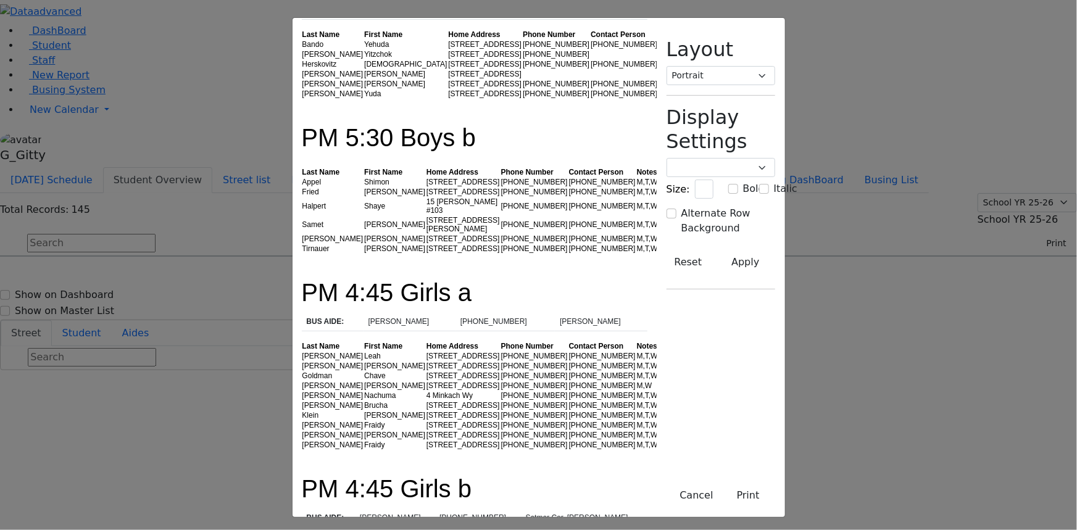
drag, startPoint x: 287, startPoint y: 422, endPoint x: 294, endPoint y: 442, distance: 21.5
drag, startPoint x: 294, startPoint y: 442, endPoint x: 300, endPoint y: 467, distance: 26.0
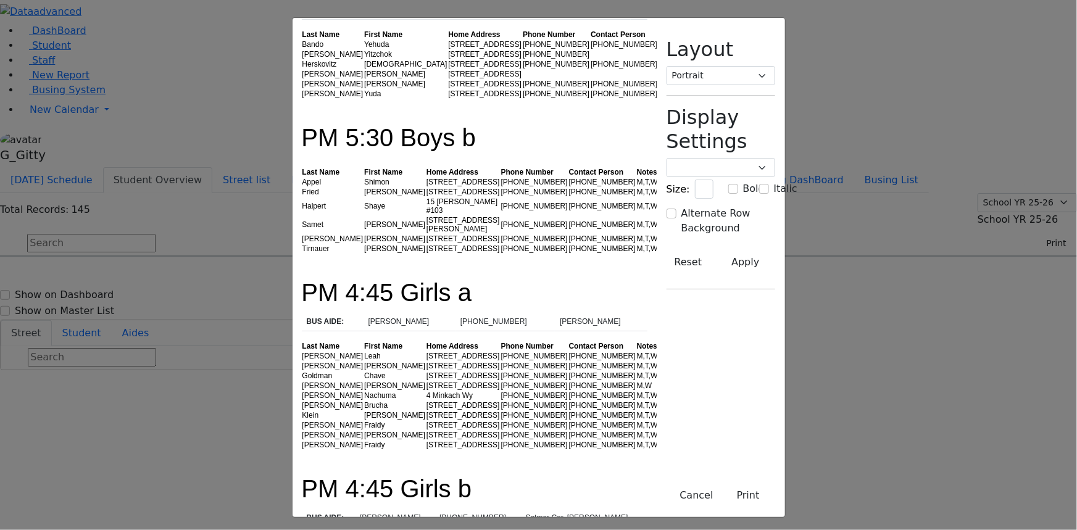
drag, startPoint x: 300, startPoint y: 467, endPoint x: 299, endPoint y: 481, distance: 14.2
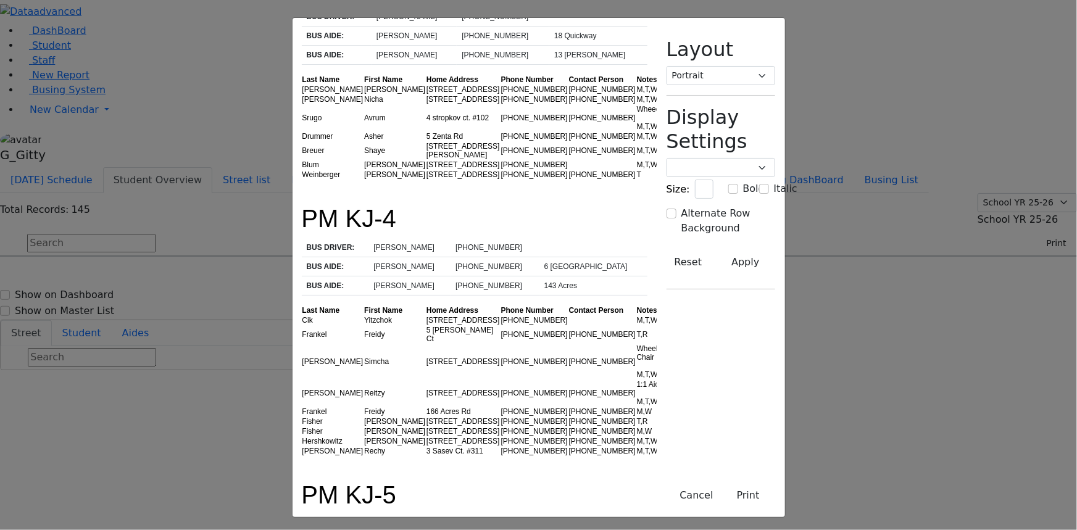
scroll to position [315, 0]
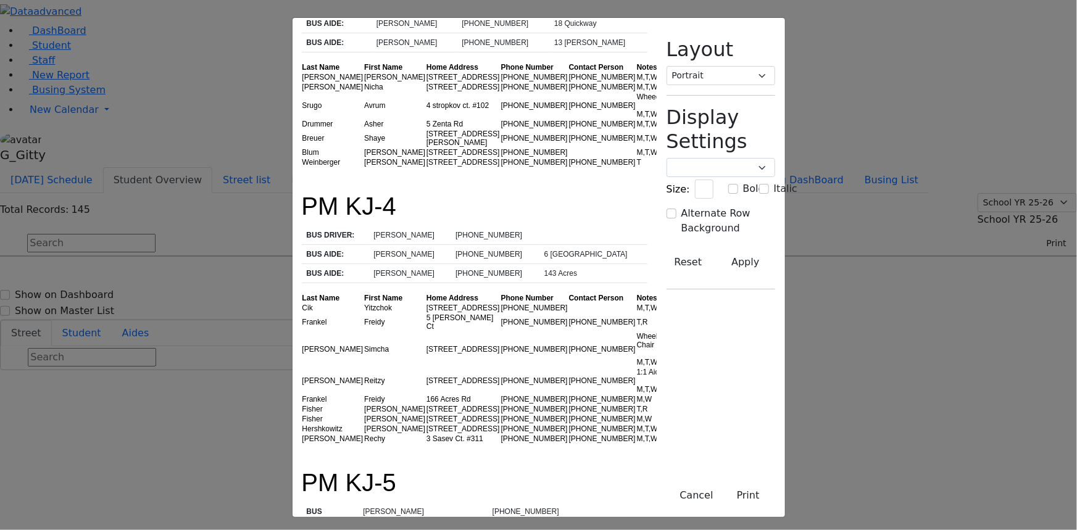
click at [501, 303] on td "[PHONE_NUMBER]" at bounding box center [535, 308] width 68 height 10
click at [426, 331] on td "[STREET_ADDRESS]" at bounding box center [463, 349] width 75 height 36
click at [426, 367] on td "161 Acres Rd. #203" at bounding box center [463, 380] width 75 height 27
click at [426, 424] on td "5 Satmar Dr #302" at bounding box center [463, 429] width 75 height 10
click at [426, 434] on td "3 Sasev Ct. #311" at bounding box center [463, 439] width 75 height 10
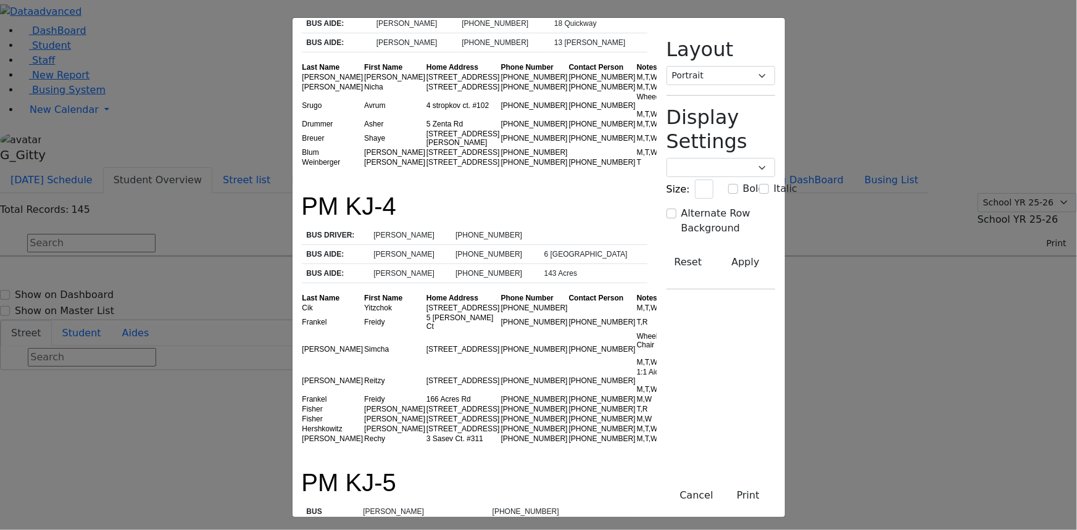
drag, startPoint x: 382, startPoint y: 386, endPoint x: 345, endPoint y: 389, distance: 37.2
click at [426, 434] on td "3 Sasev Ct. #311" at bounding box center [463, 439] width 75 height 10
click at [426, 404] on td "86 Forest Rd. #004" at bounding box center [463, 409] width 75 height 10
click at [426, 367] on td "161 Acres Rd. #203" at bounding box center [463, 380] width 75 height 27
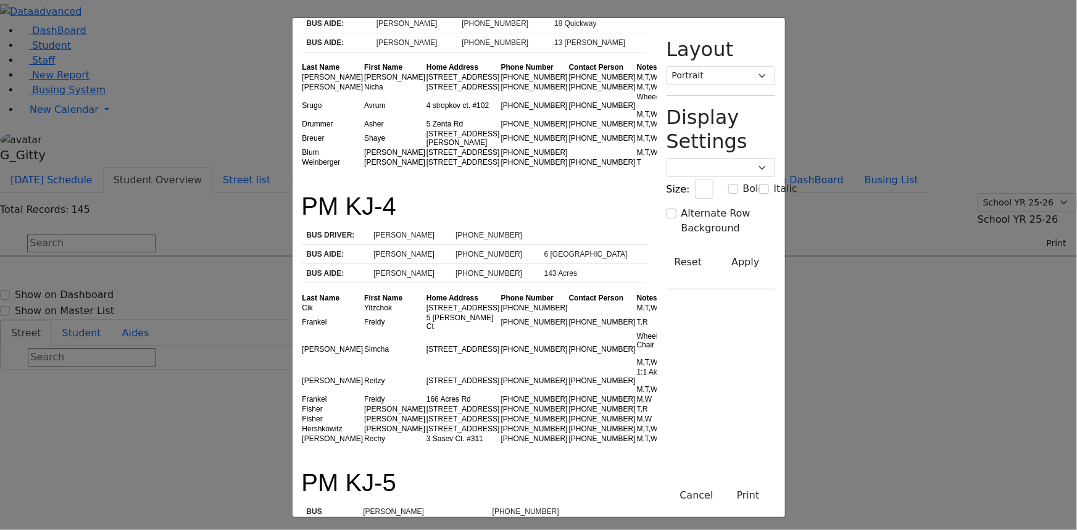
click at [426, 367] on td "161 Acres Rd. #203" at bounding box center [463, 380] width 75 height 27
drag, startPoint x: 388, startPoint y: 285, endPoint x: 383, endPoint y: 278, distance: 7.9
click at [426, 331] on td "[STREET_ADDRESS]" at bounding box center [463, 349] width 75 height 36
click at [426, 303] on td "75 Bakertown Rd" at bounding box center [463, 308] width 75 height 10
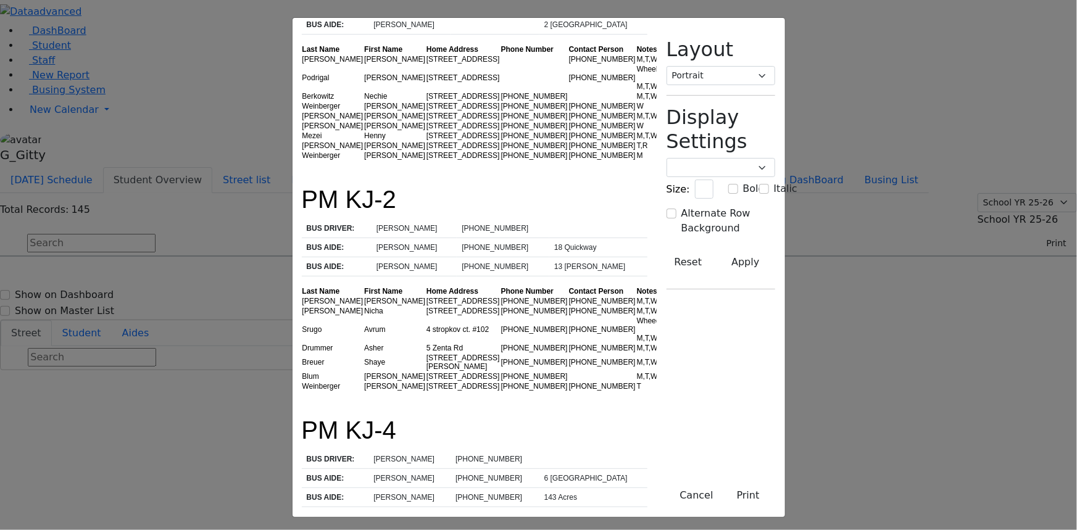
scroll to position [0, 0]
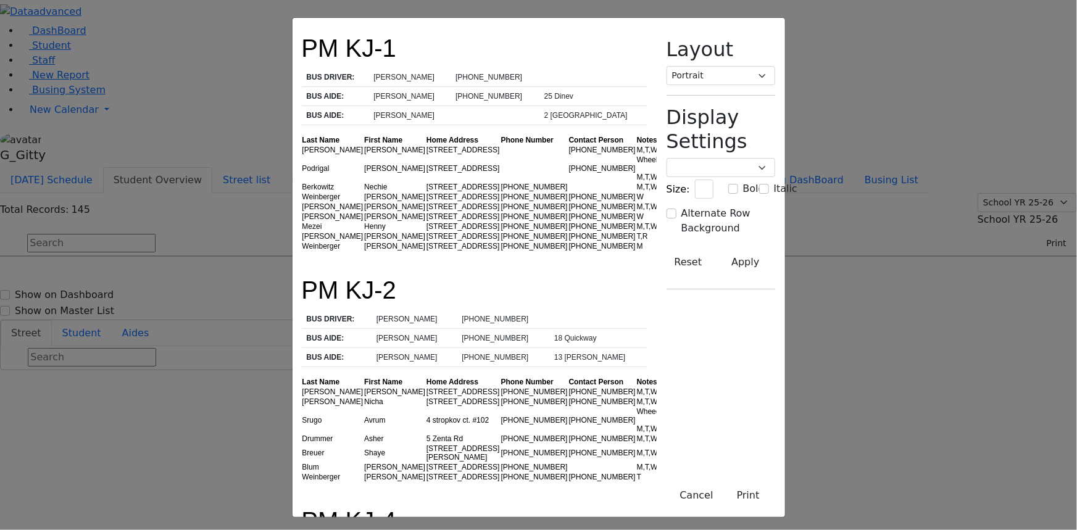
drag, startPoint x: 342, startPoint y: 159, endPoint x: 262, endPoint y: 144, distance: 81.6
click at [426, 160] on td "1 Hamaspik Way" at bounding box center [463, 168] width 75 height 27
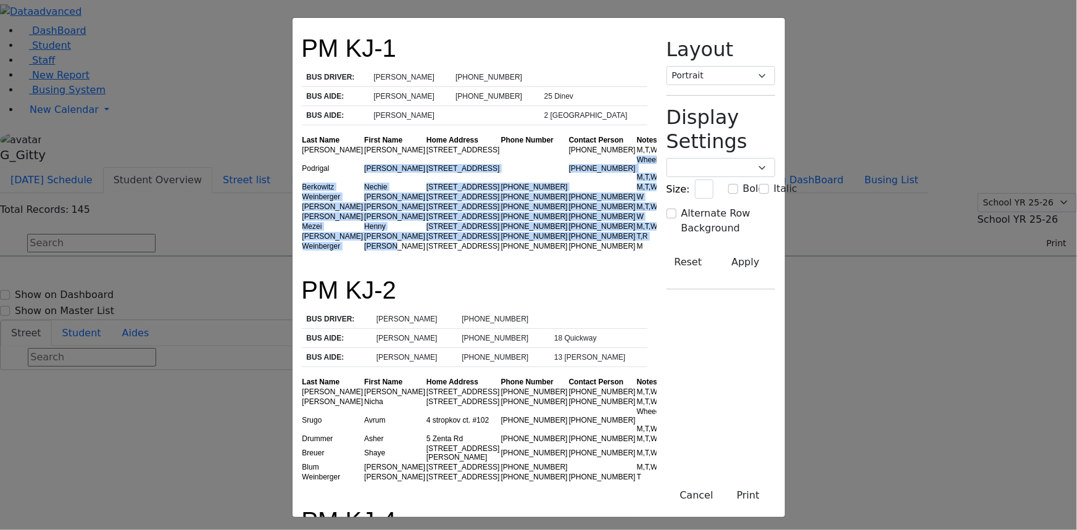
drag, startPoint x: 254, startPoint y: 154, endPoint x: 333, endPoint y: 255, distance: 128.4
click at [333, 255] on div at bounding box center [475, 255] width 346 height 9
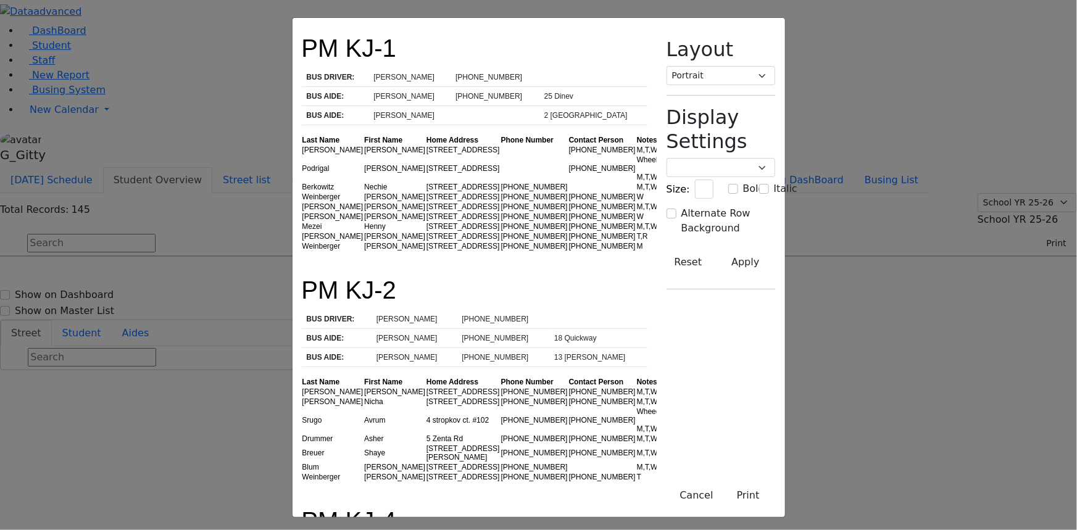
drag, startPoint x: 356, startPoint y: 236, endPoint x: 364, endPoint y: 241, distance: 10.0
click at [426, 239] on td "15 Dinev Rd." at bounding box center [463, 236] width 75 height 10
drag, startPoint x: 620, startPoint y: 168, endPoint x: 365, endPoint y: 152, distance: 255.4
click at [383, 150] on tbody "Friesel Nechama 1 Hamaspik Way (347) 857-5341 M,T,W,R Podrigal Benzion 1 Hamasp…" at bounding box center [488, 198] width 373 height 106
click at [426, 155] on td "1 Hamaspik Way" at bounding box center [463, 168] width 75 height 27
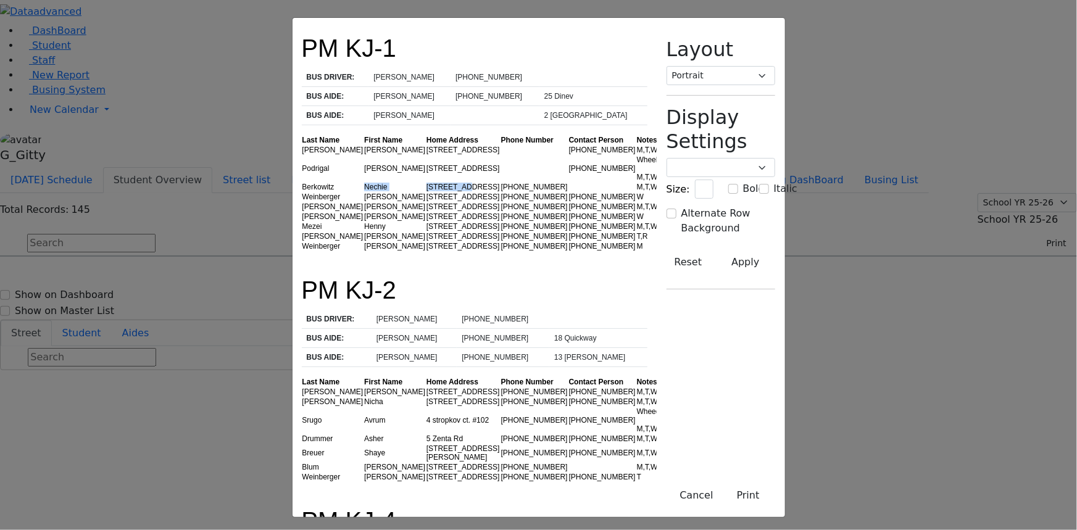
drag, startPoint x: 312, startPoint y: 169, endPoint x: 228, endPoint y: 165, distance: 84.1
click at [302, 182] on tr "Berkowitz Nechie 6 Prag Blvd. #101 (845) 782-0723 M,T,W,R" at bounding box center [488, 187] width 373 height 10
click at [302, 182] on td "Berkowitz" at bounding box center [333, 187] width 62 height 10
click at [426, 222] on td "14 Dinev Road" at bounding box center [463, 227] width 75 height 10
drag, startPoint x: 379, startPoint y: 194, endPoint x: 325, endPoint y: 194, distance: 53.7
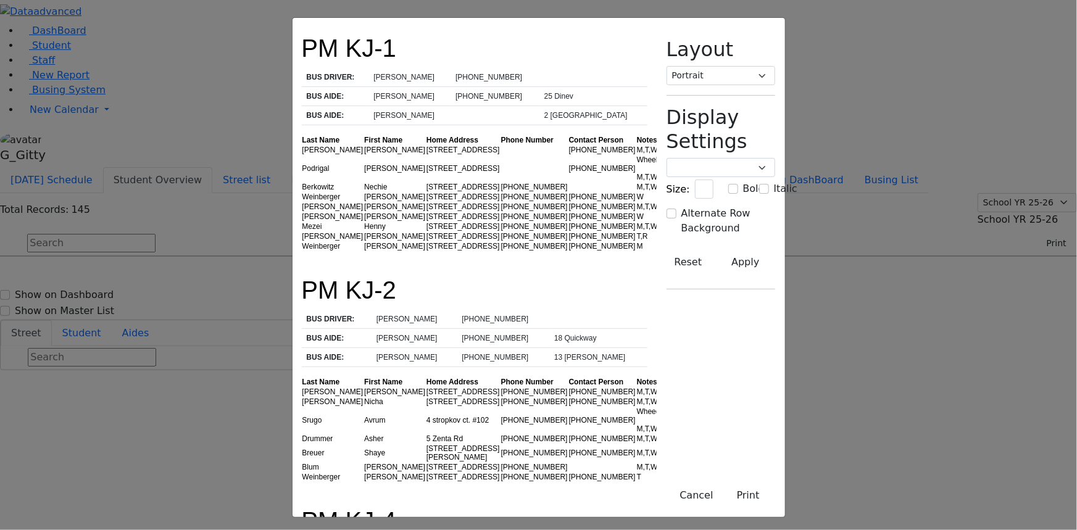
click at [426, 202] on td "15 Dinev Road #203" at bounding box center [463, 207] width 75 height 10
drag, startPoint x: 370, startPoint y: 227, endPoint x: 324, endPoint y: 227, distance: 46.3
click at [426, 227] on td "14 Dinev Road" at bounding box center [463, 227] width 75 height 10
click at [426, 226] on td "14 Dinev Road" at bounding box center [463, 227] width 75 height 10
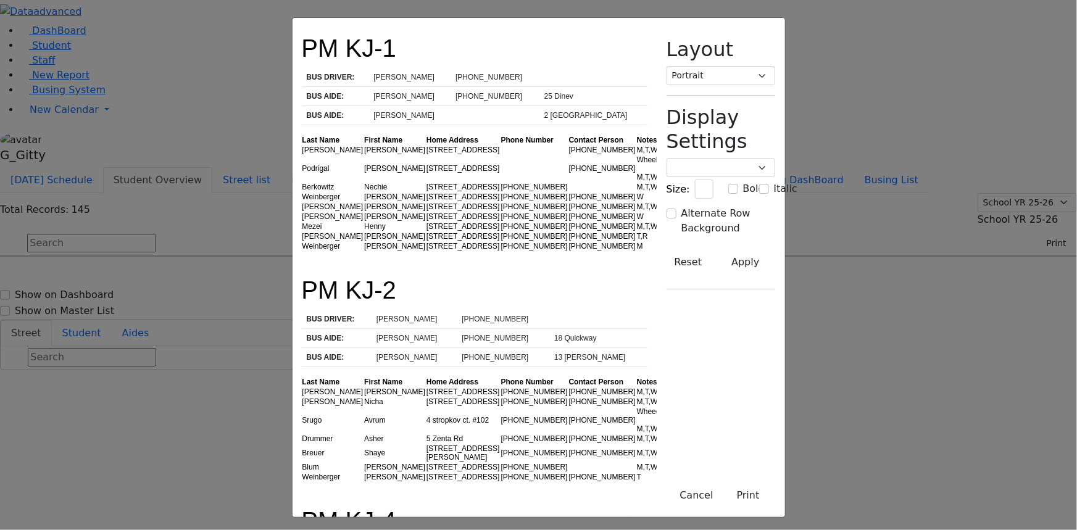
drag, startPoint x: 369, startPoint y: 165, endPoint x: 378, endPoint y: 191, distance: 28.1
click at [426, 182] on td "[STREET_ADDRESS]" at bounding box center [463, 187] width 75 height 10
click at [302, 135] on th "Last Name" at bounding box center [333, 140] width 62 height 10
click at [426, 214] on td "15 Dinev Rd." at bounding box center [463, 217] width 75 height 10
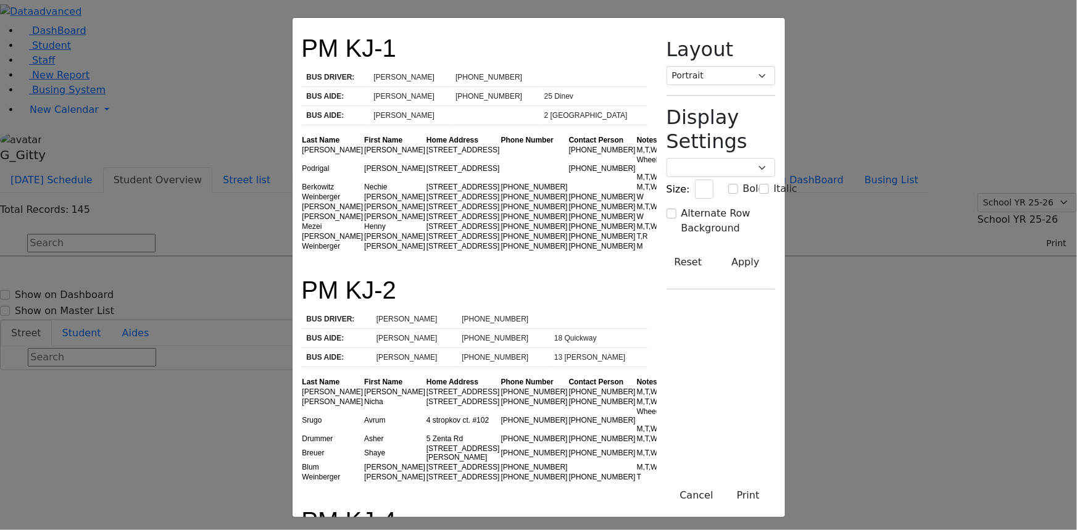
click at [568, 434] on td "(845) 662-6766" at bounding box center [602, 439] width 68 height 10
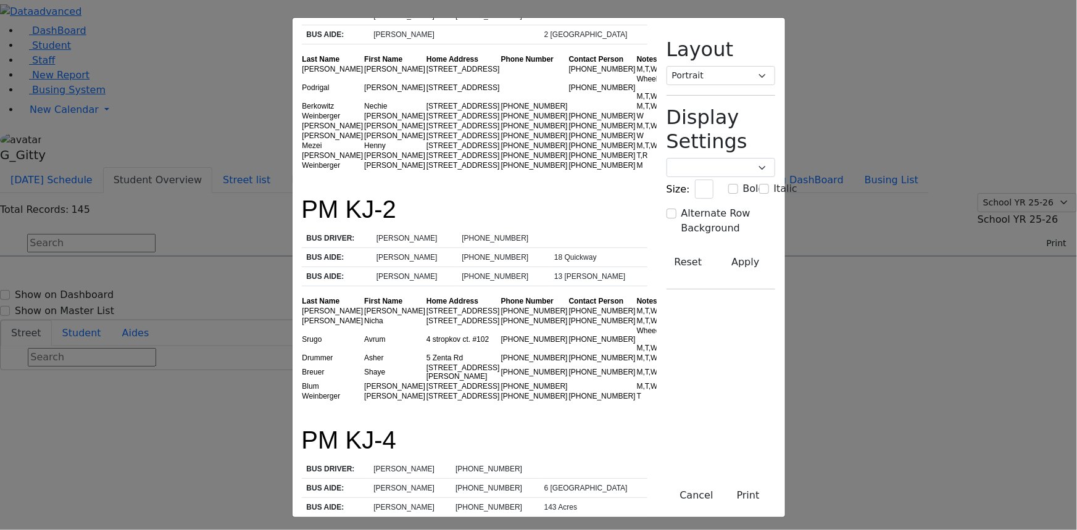
scroll to position [112, 0]
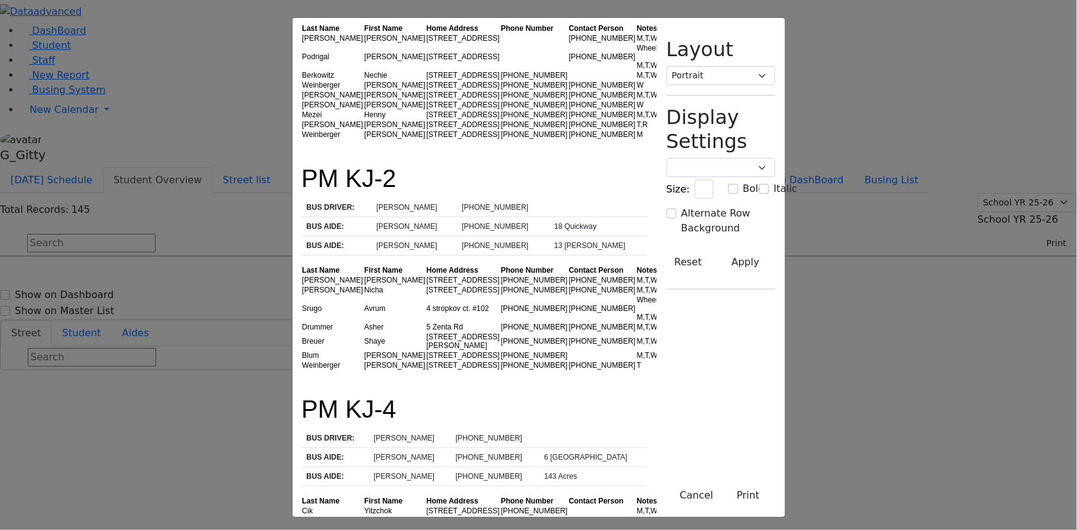
click at [302, 217] on th "BUS AIDE:" at bounding box center [337, 226] width 70 height 19
click at [426, 265] on th "Home Address" at bounding box center [463, 270] width 75 height 10
click at [426, 275] on td "32 Van Buren Dr. #102" at bounding box center [463, 280] width 75 height 10
click at [426, 285] on td "32 Van Buren Dr. #102" at bounding box center [463, 290] width 75 height 10
click at [426, 322] on td "5 Zenta Rd" at bounding box center [463, 327] width 75 height 10
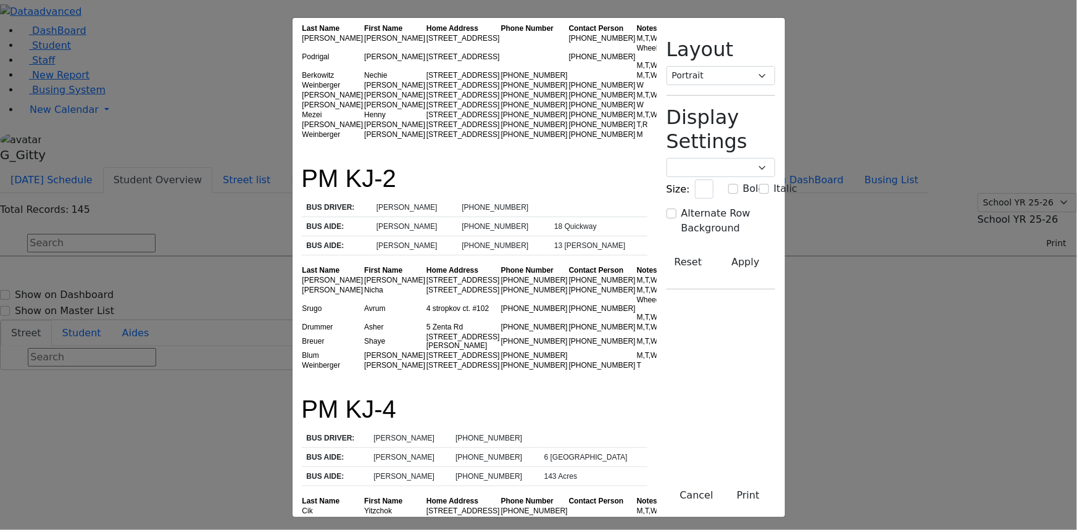
click at [426, 332] on td "[STREET_ADDRESS][PERSON_NAME]" at bounding box center [463, 341] width 75 height 19
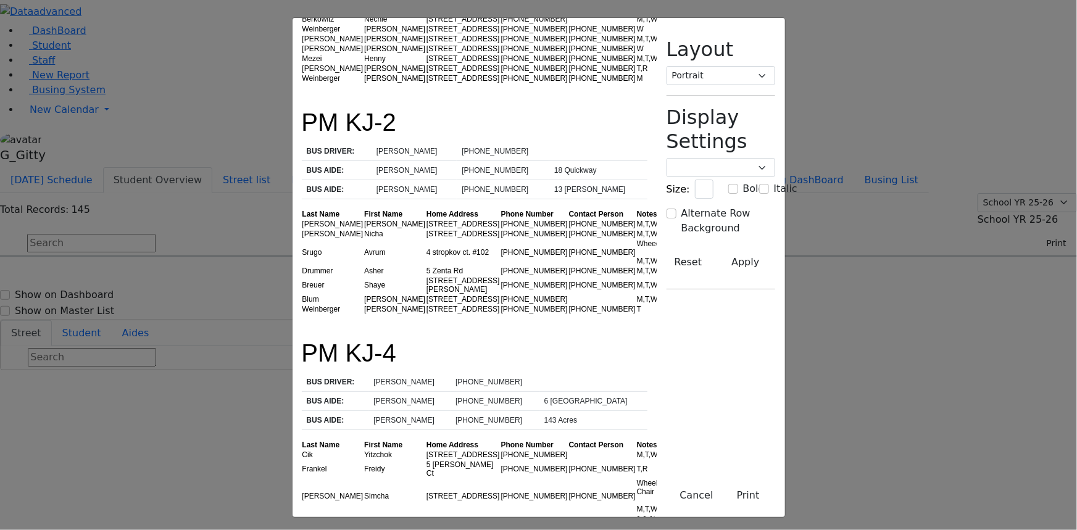
scroll to position [336, 0]
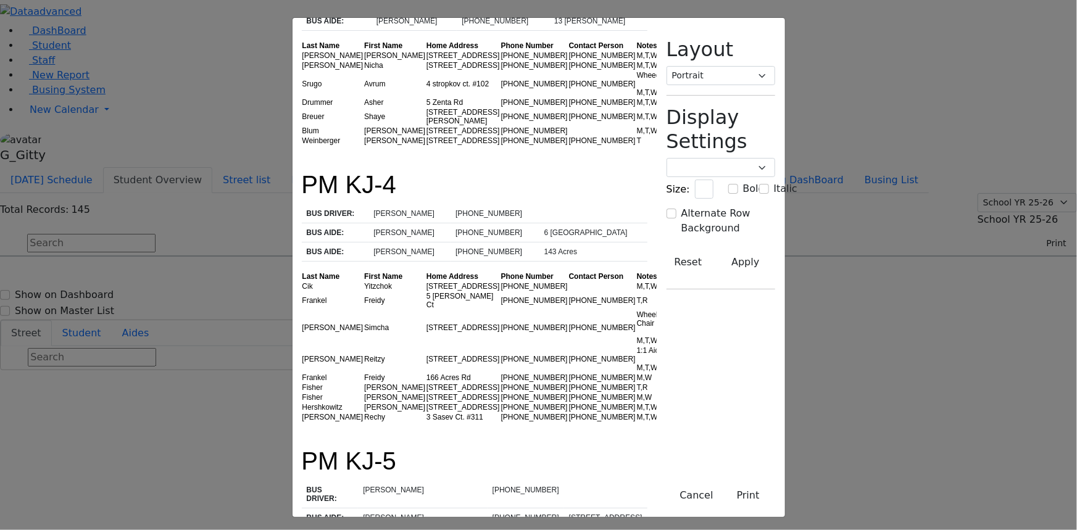
click at [501, 281] on td "[PHONE_NUMBER]" at bounding box center [535, 286] width 68 height 10
click at [426, 281] on td "75 Bakertown Rd" at bounding box center [463, 286] width 75 height 10
click at [426, 310] on td "[STREET_ADDRESS]" at bounding box center [463, 328] width 75 height 36
click at [568, 383] on td "(845) 204-4565" at bounding box center [602, 388] width 68 height 10
click at [637, 383] on div "T,R" at bounding box center [651, 387] width 28 height 9
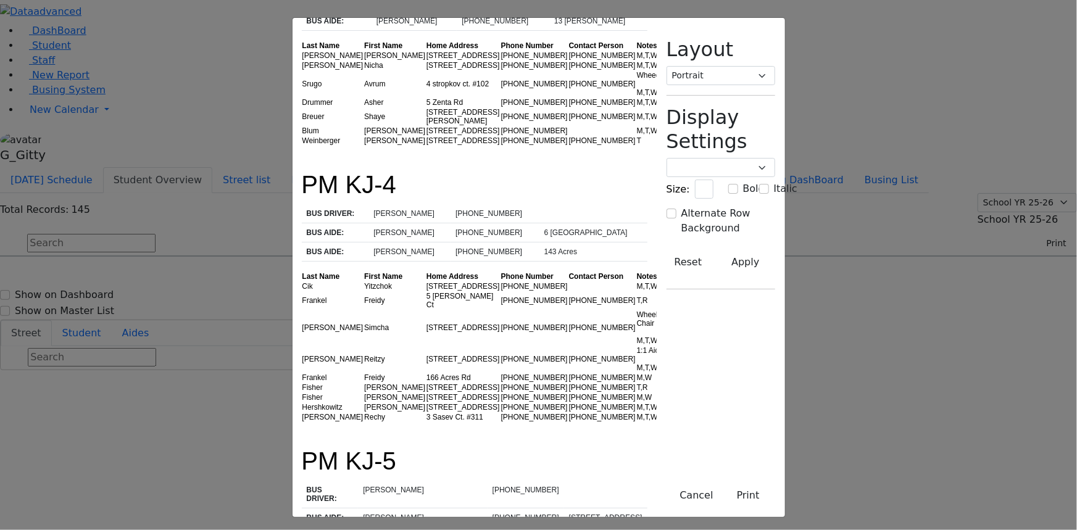
click at [636, 402] on td "M,T,W,R" at bounding box center [650, 407] width 29 height 10
drag, startPoint x: 363, startPoint y: 336, endPoint x: 364, endPoint y: 351, distance: 15.5
click at [426, 393] on td "75 Bakertown Rd." at bounding box center [463, 398] width 75 height 10
drag, startPoint x: 304, startPoint y: 369, endPoint x: 272, endPoint y: 365, distance: 32.9
click at [364, 412] on td "Rechy" at bounding box center [395, 417] width 62 height 10
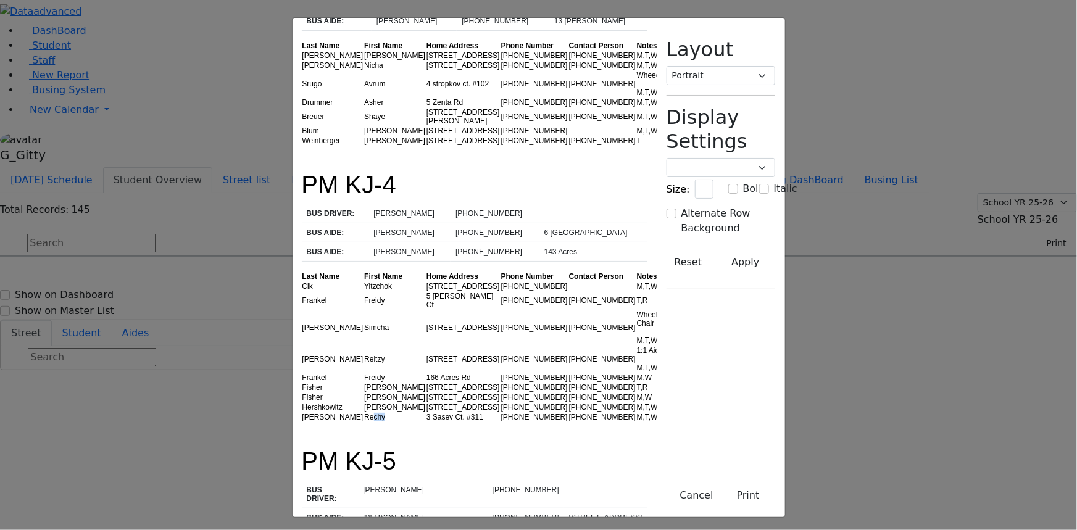
click at [364, 412] on td "Rechy" at bounding box center [395, 417] width 62 height 10
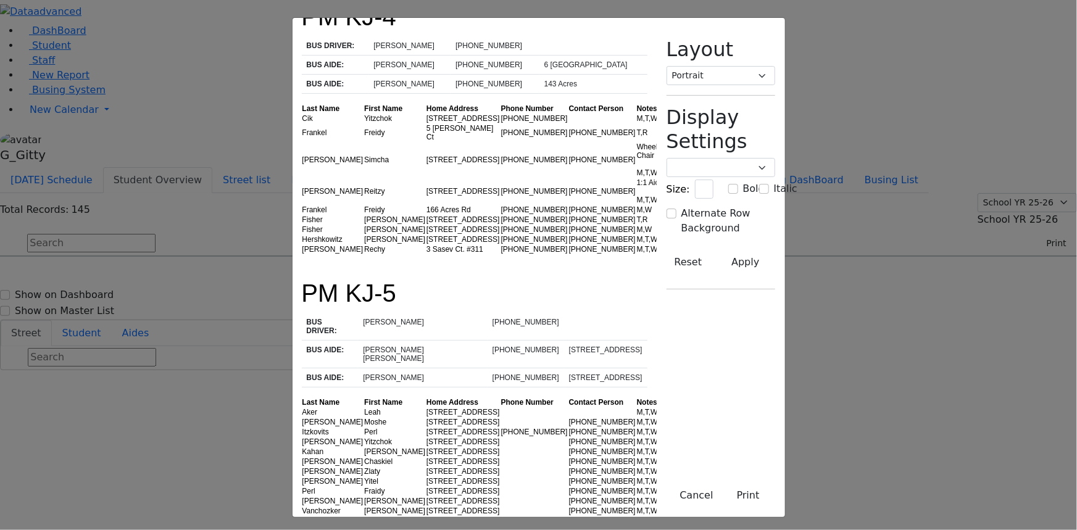
scroll to position [505, 0]
click at [501, 397] on th "Phone Number" at bounding box center [535, 402] width 68 height 10
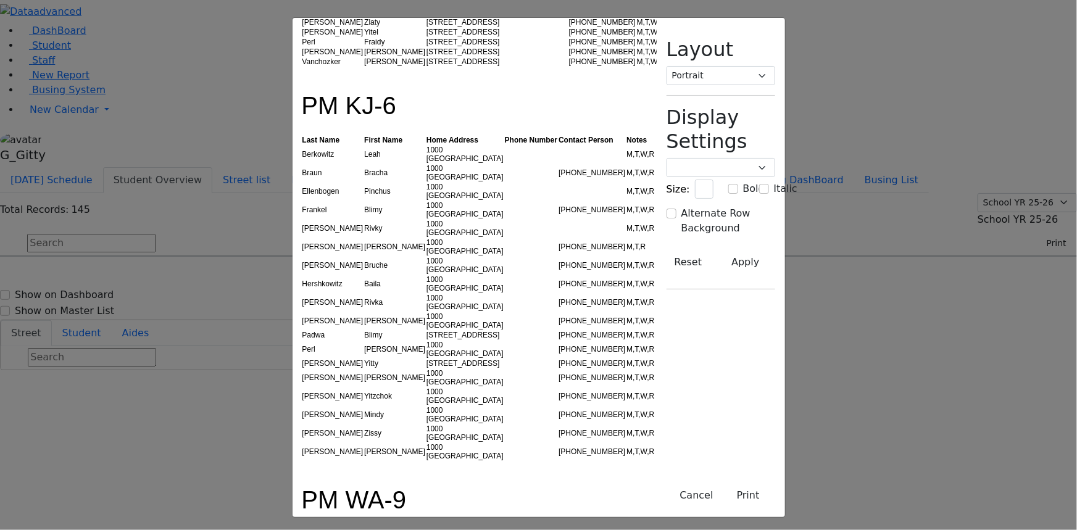
scroll to position [1122, 0]
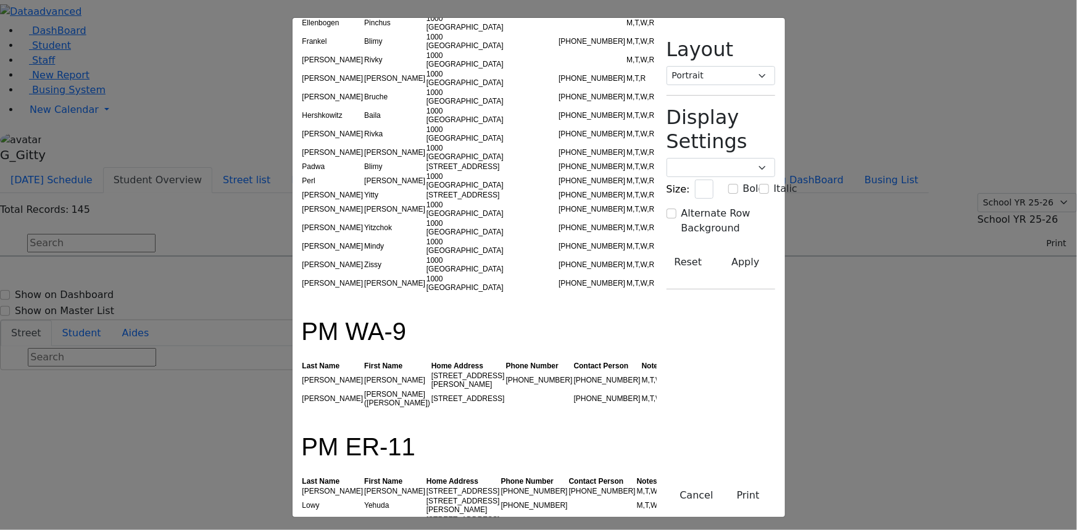
click at [364, 496] on td "Yehuda" at bounding box center [395, 505] width 62 height 19
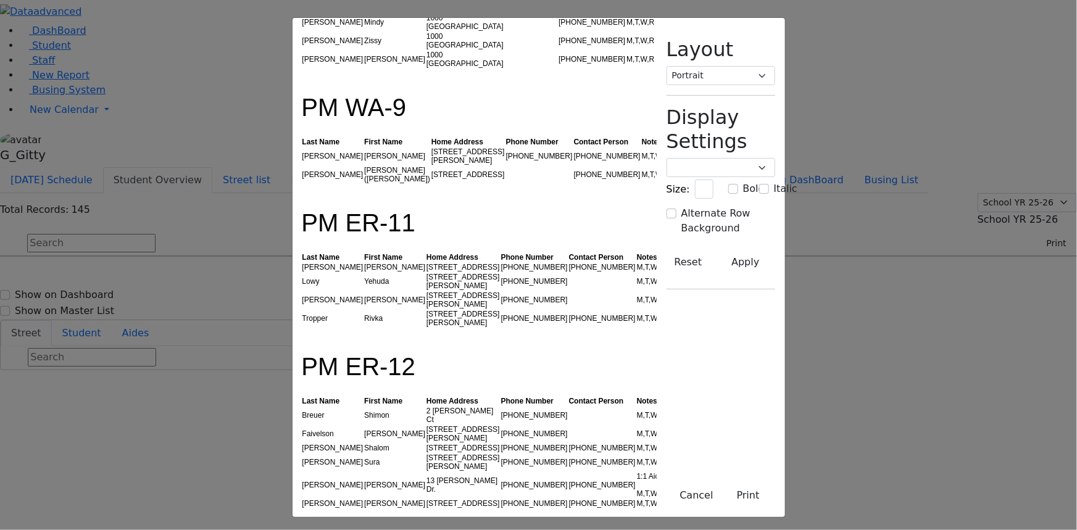
scroll to position [1402, 0]
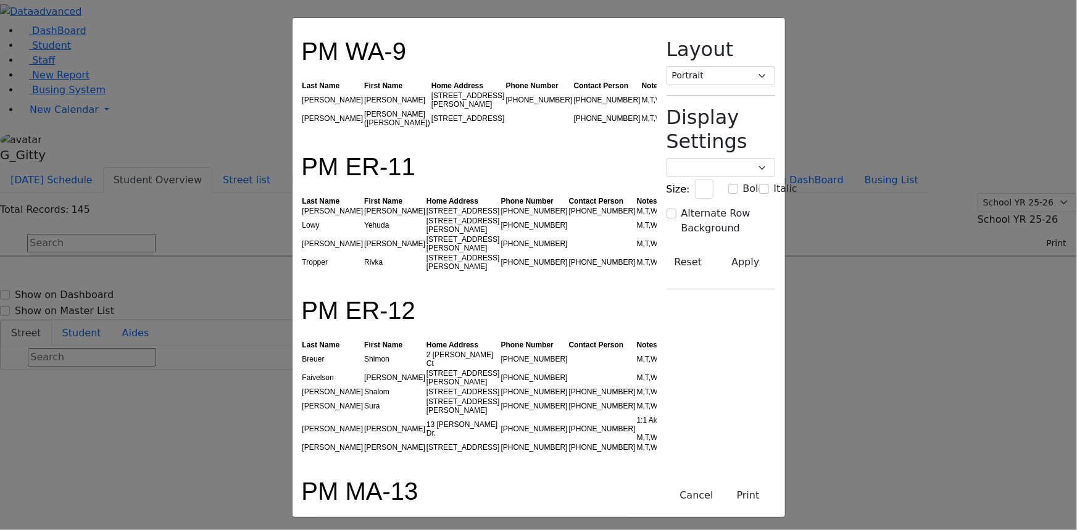
click at [364, 530] on td "Eliezer" at bounding box center [395, 536] width 62 height 10
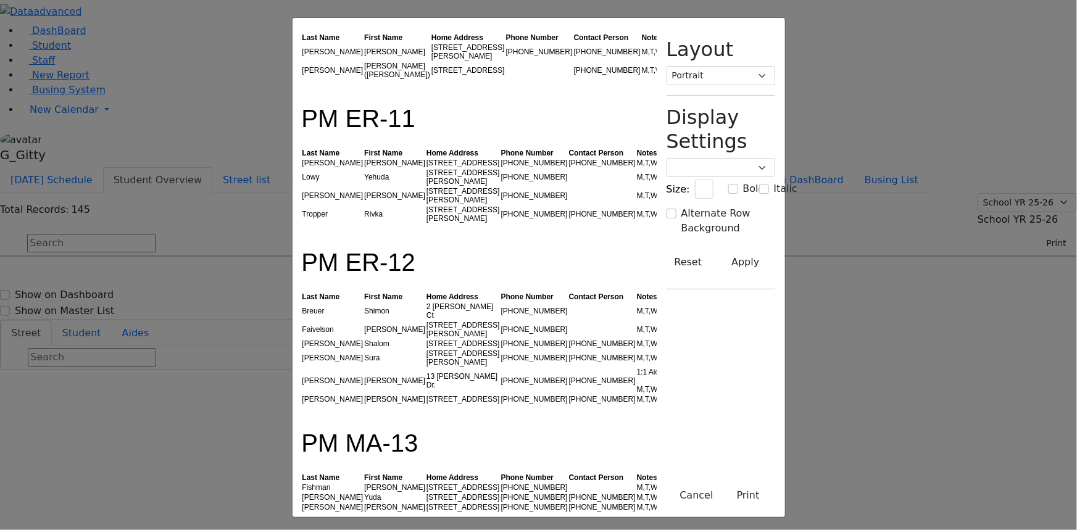
scroll to position [1515, 0]
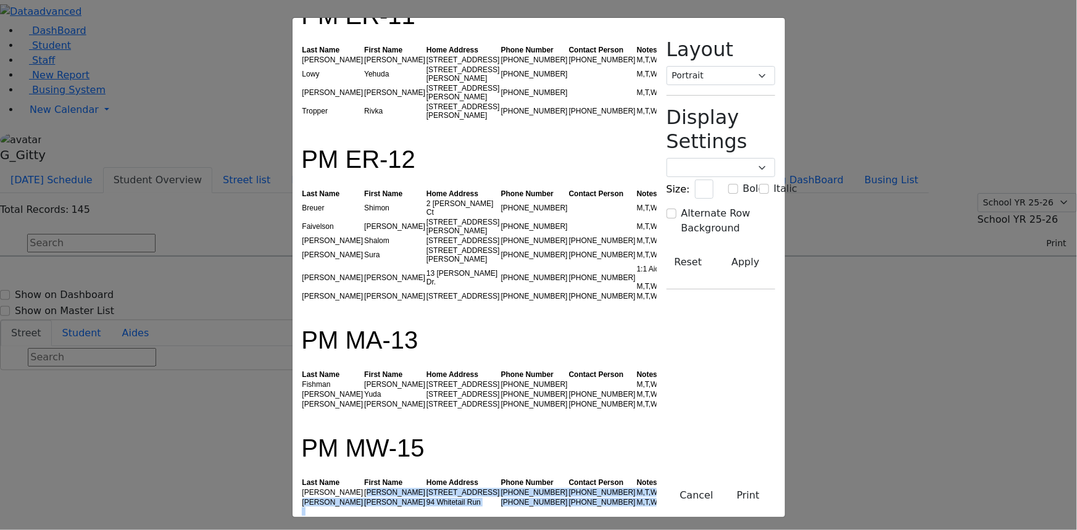
drag, startPoint x: 260, startPoint y: 277, endPoint x: 275, endPoint y: 299, distance: 27.2
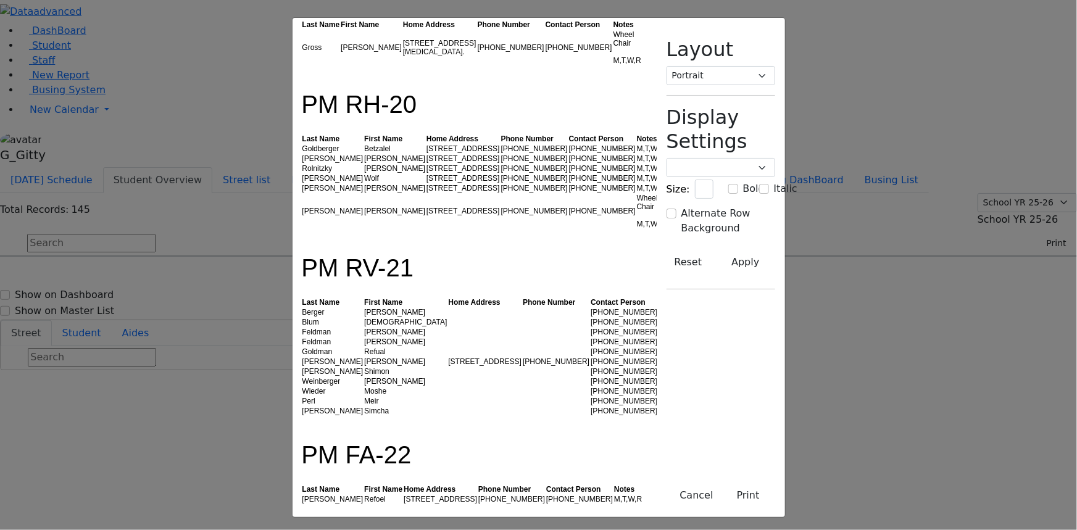
scroll to position [2693, 0]
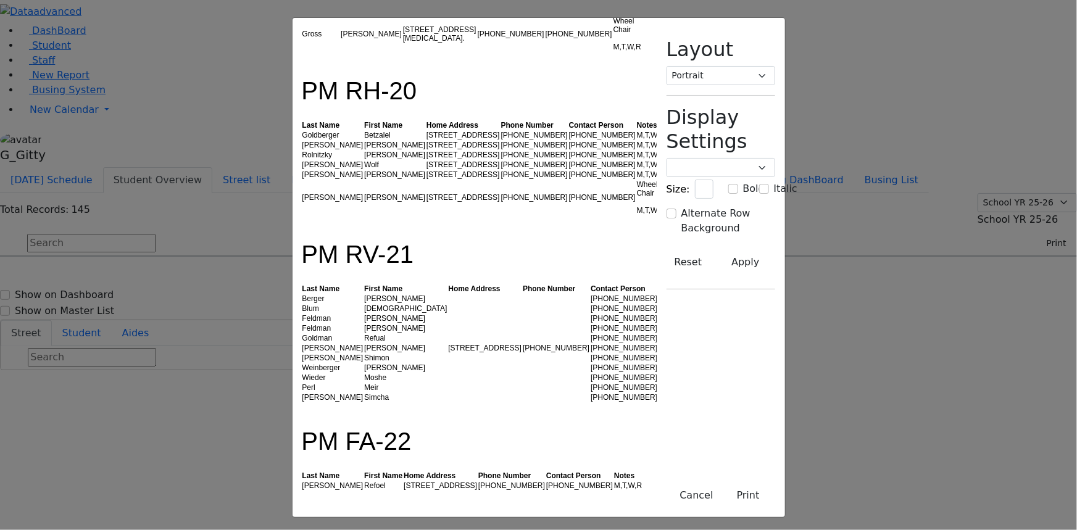
drag, startPoint x: 354, startPoint y: 317, endPoint x: 292, endPoint y: 275, distance: 74.3
drag, startPoint x: 226, startPoint y: 254, endPoint x: 333, endPoint y: 325, distance: 129.1
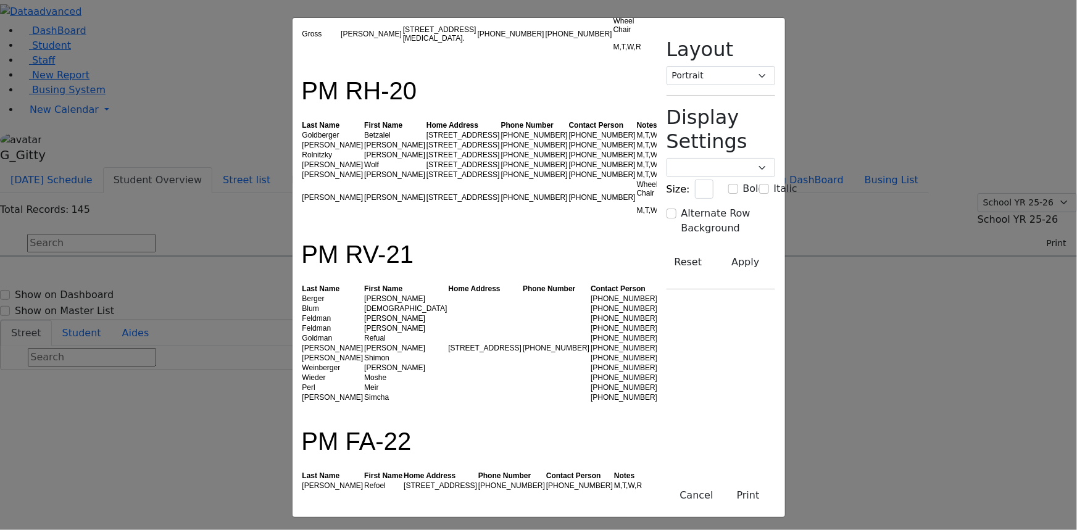
drag, startPoint x: 275, startPoint y: 278, endPoint x: 284, endPoint y: 303, distance: 26.2
drag, startPoint x: 356, startPoint y: 459, endPoint x: 349, endPoint y: 457, distance: 6.3
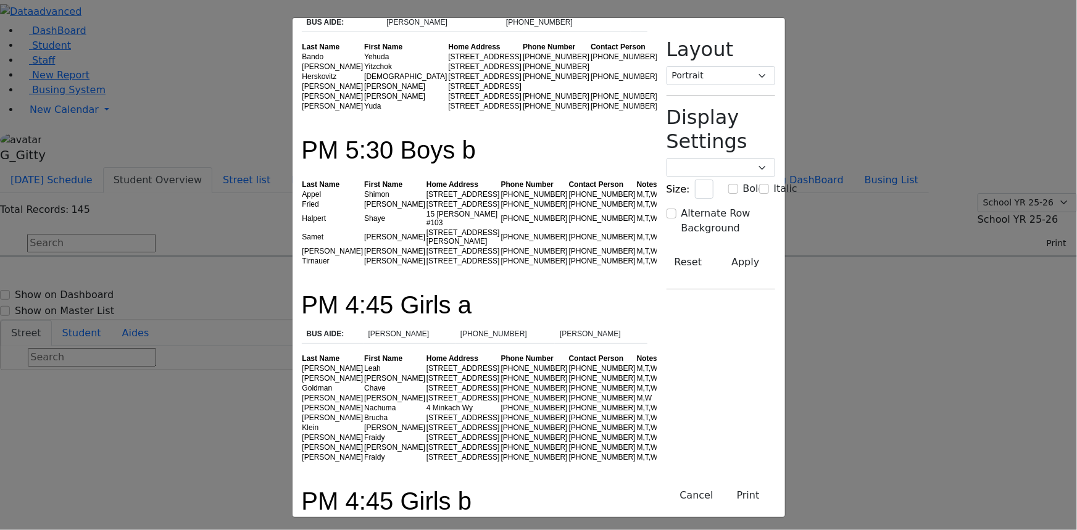
scroll to position [3513, 0]
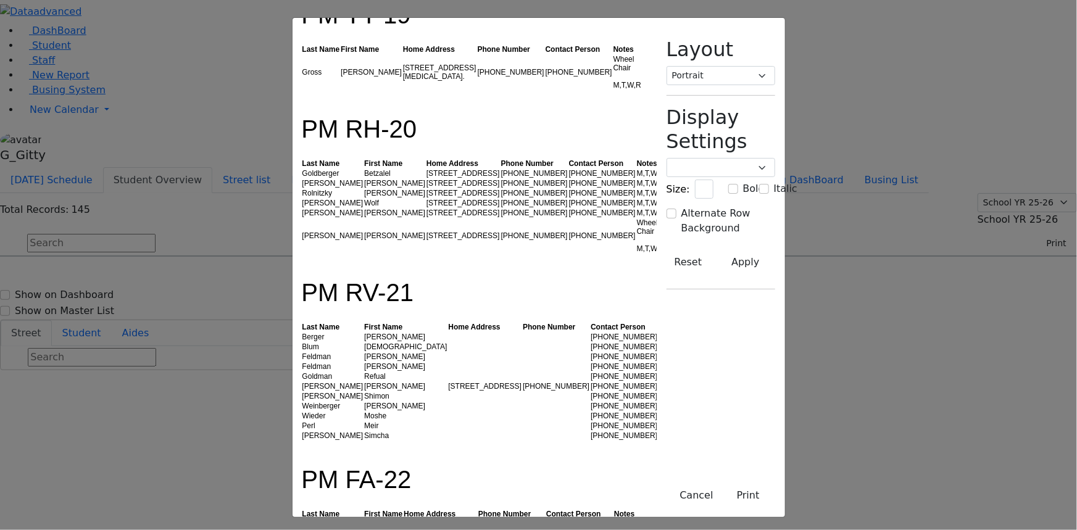
scroll to position [2560, 0]
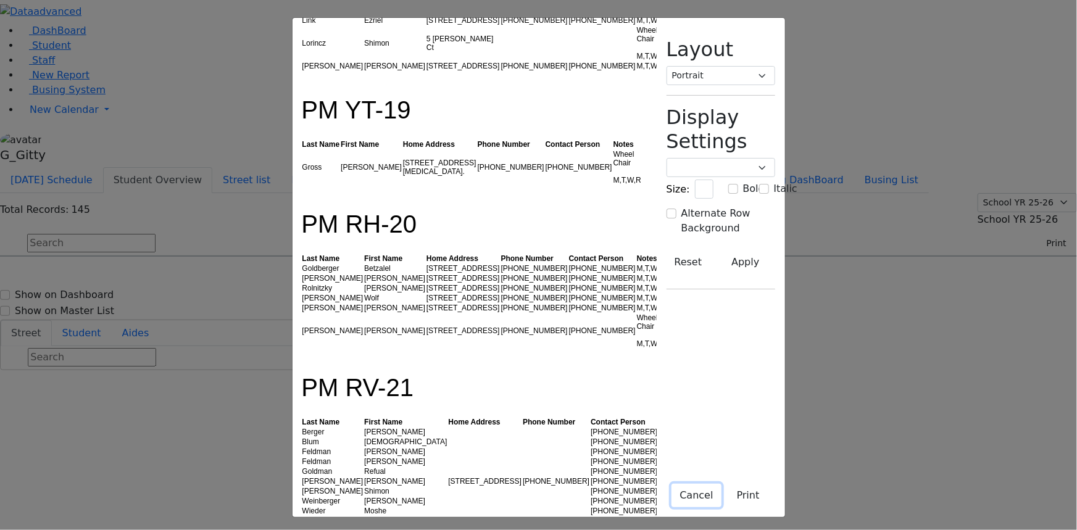
click at [721, 499] on button "Cancel" at bounding box center [696, 495] width 49 height 23
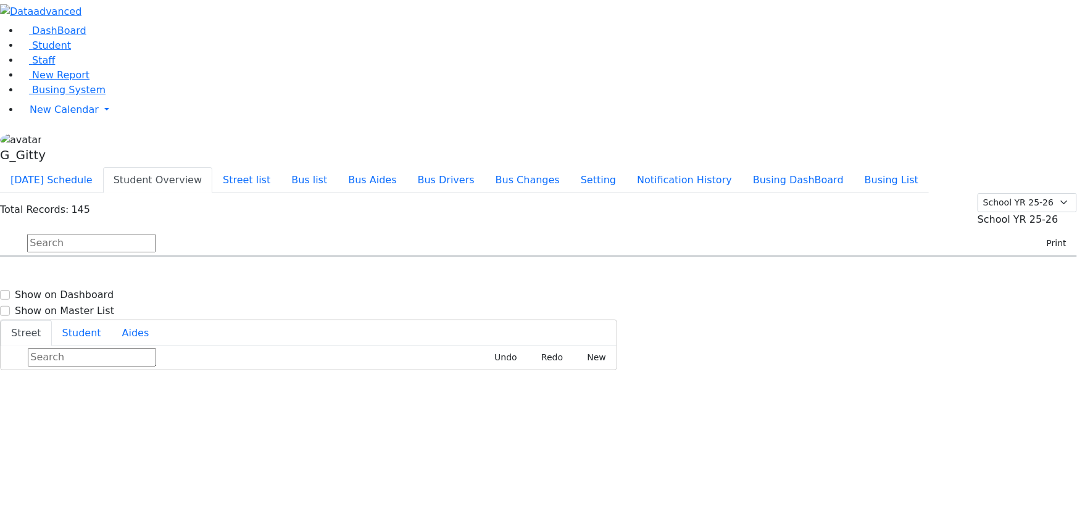
click at [85, 96] on link "Busing System" at bounding box center [63, 90] width 86 height 12
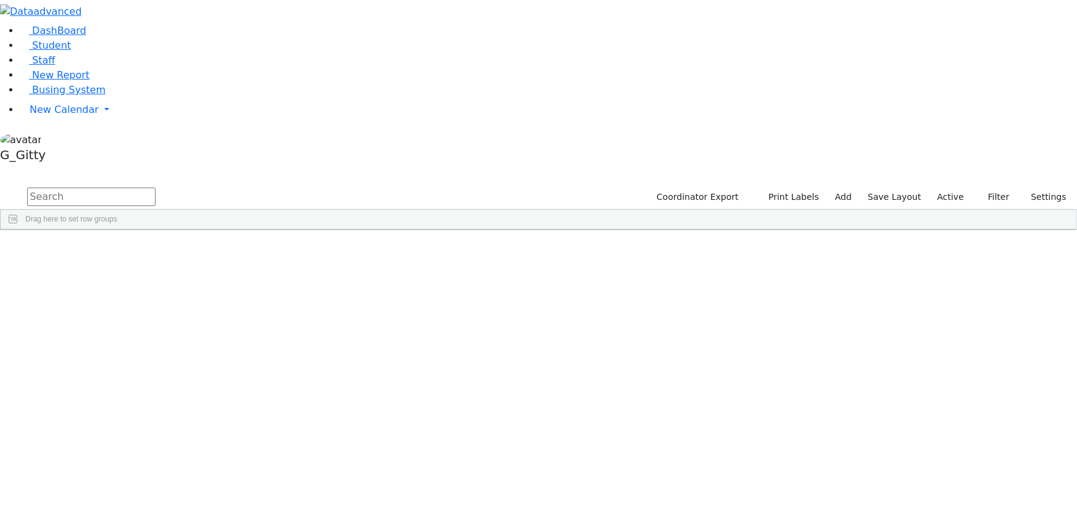
click at [156, 188] on input "text" at bounding box center [91, 197] width 128 height 19
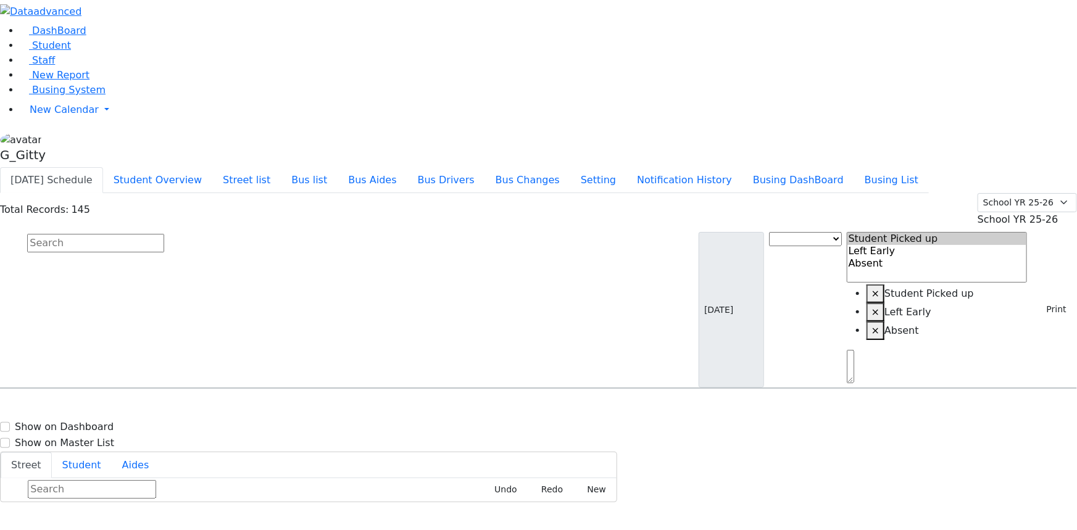
click at [164, 234] on input "text" at bounding box center [95, 243] width 137 height 19
click at [389, 193] on div "Total Records: 145 Summer YR 25 School YR 25-26 Summer YR 25 School YR 24-25 Su…" at bounding box center [538, 291] width 1077 height 196
click at [164, 234] on input "text" at bounding box center [95, 243] width 137 height 19
type input "[PERSON_NAME]"
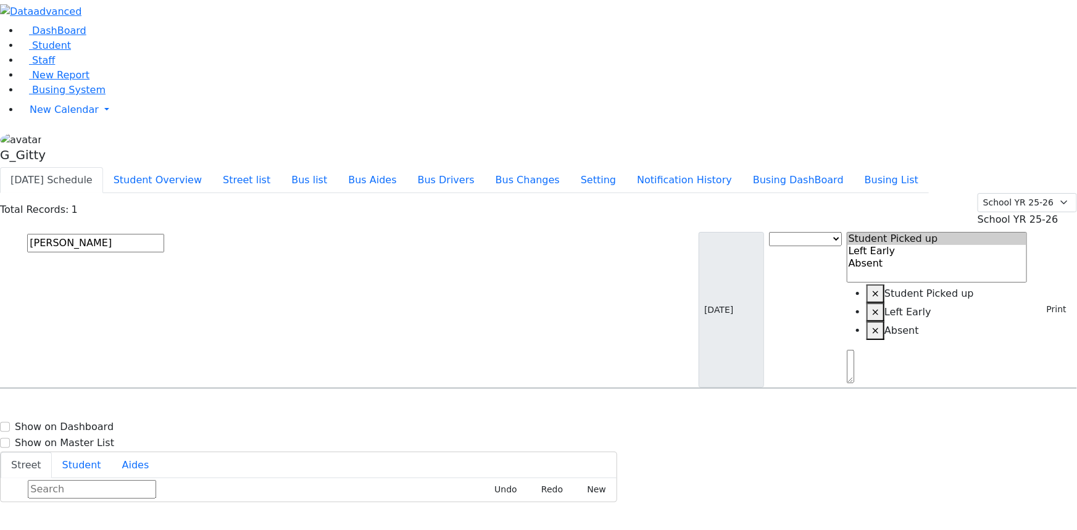
click at [99, 423] on h6 "[DATE] 8457830643" at bounding box center [53, 429] width 91 height 12
select select
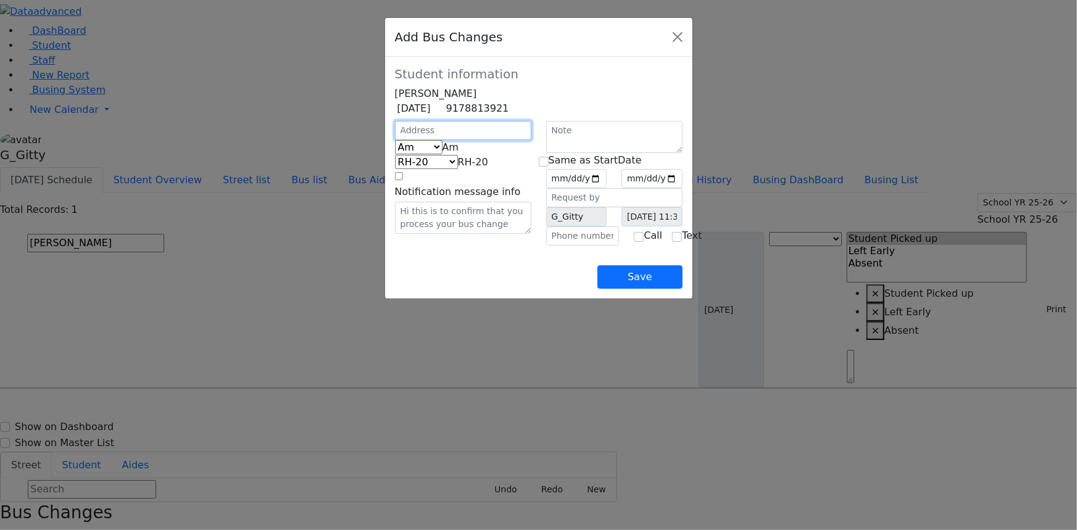
click at [395, 140] on input "text" at bounding box center [463, 130] width 136 height 19
type input "30 Van Buren Dr"
select select "393"
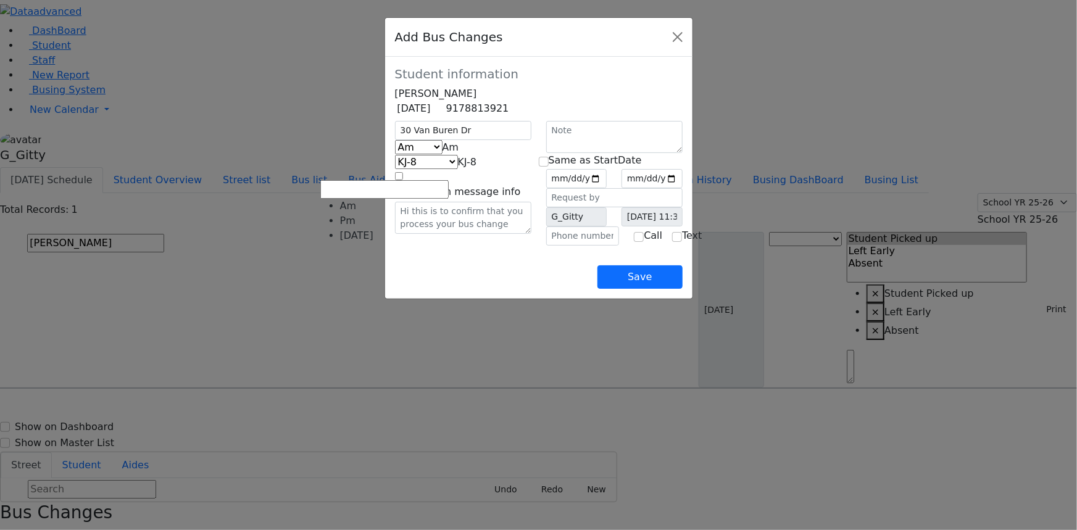
click at [443, 153] on span "Am" at bounding box center [451, 147] width 17 height 12
select select "2"
select select "399"
click at [607, 188] on input "date" at bounding box center [576, 178] width 61 height 19
type input "[DATE]"
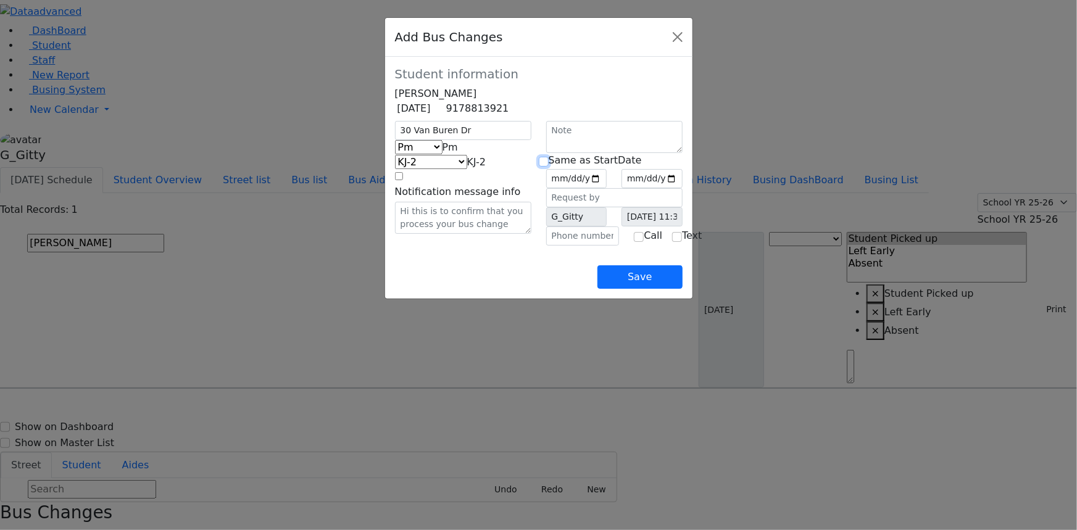
click at [548, 167] on input "checkbox" at bounding box center [544, 162] width 10 height 10
checkbox input "true"
type input "[DATE]"
click at [571, 246] on input "text" at bounding box center [582, 236] width 73 height 19
type input "[PHONE_NUMBER]"
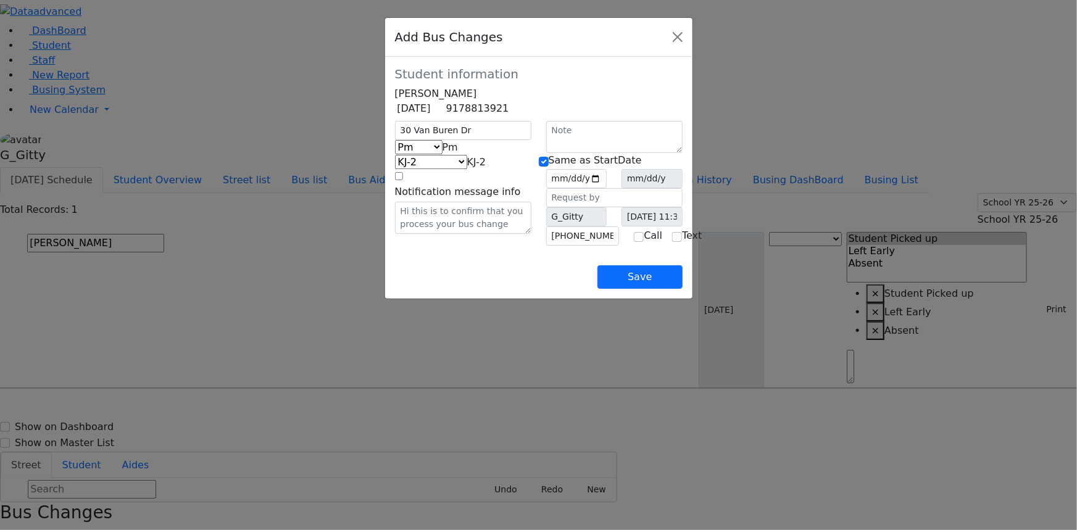
click at [546, 289] on div "Save" at bounding box center [539, 267] width 288 height 43
drag, startPoint x: 734, startPoint y: 312, endPoint x: 825, endPoint y: 300, distance: 91.0
click at [682, 289] on button "Save" at bounding box center [639, 276] width 85 height 23
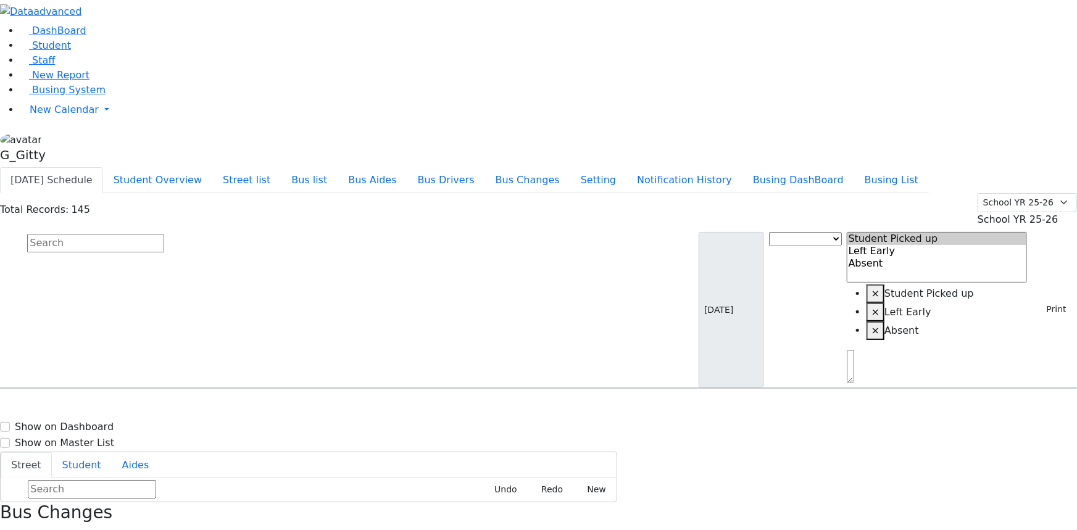
click at [164, 234] on input "text" at bounding box center [95, 243] width 137 height 19
drag, startPoint x: 447, startPoint y: 77, endPoint x: 450, endPoint y: 84, distance: 7.8
click at [164, 234] on input "text" at bounding box center [95, 243] width 137 height 19
type input "[PERSON_NAME]"
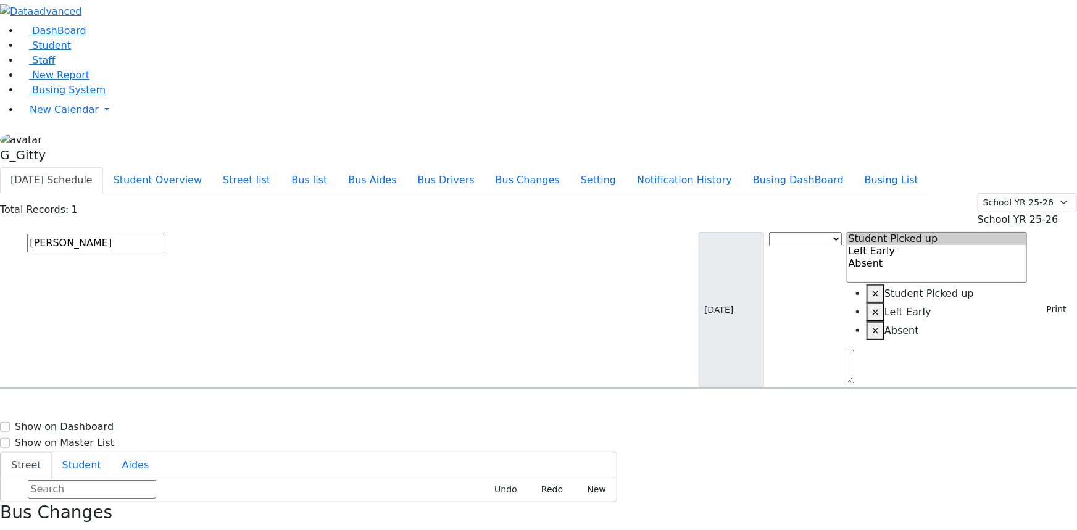
click at [314, 423] on icon "Press SPACE to select this row." at bounding box center [314, 423] width 0 height 0
select select
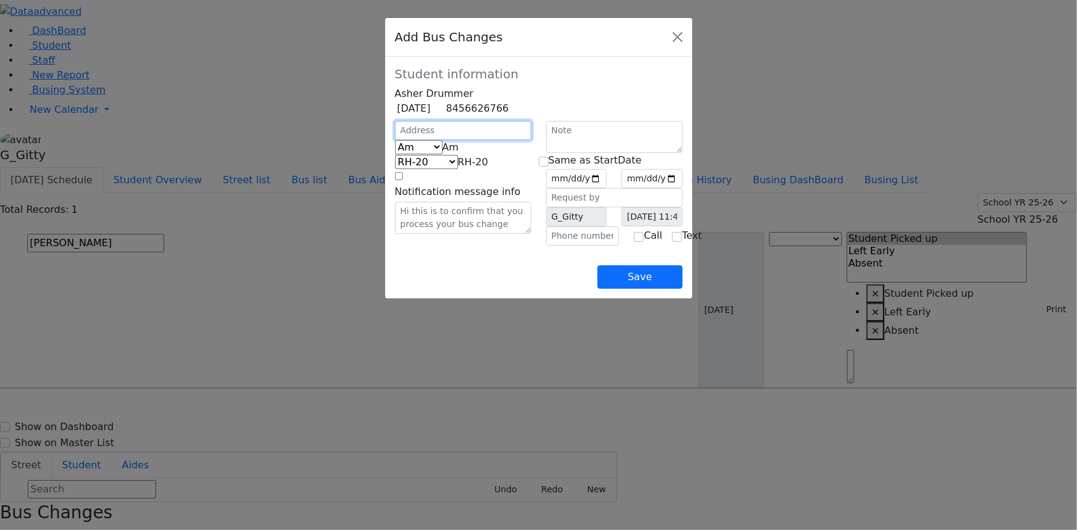
click at [395, 140] on input "text" at bounding box center [463, 130] width 136 height 19
type input "6 Leipnik Way"
select select "394"
click at [443, 153] on span "Am" at bounding box center [451, 147] width 17 height 12
select select "2"
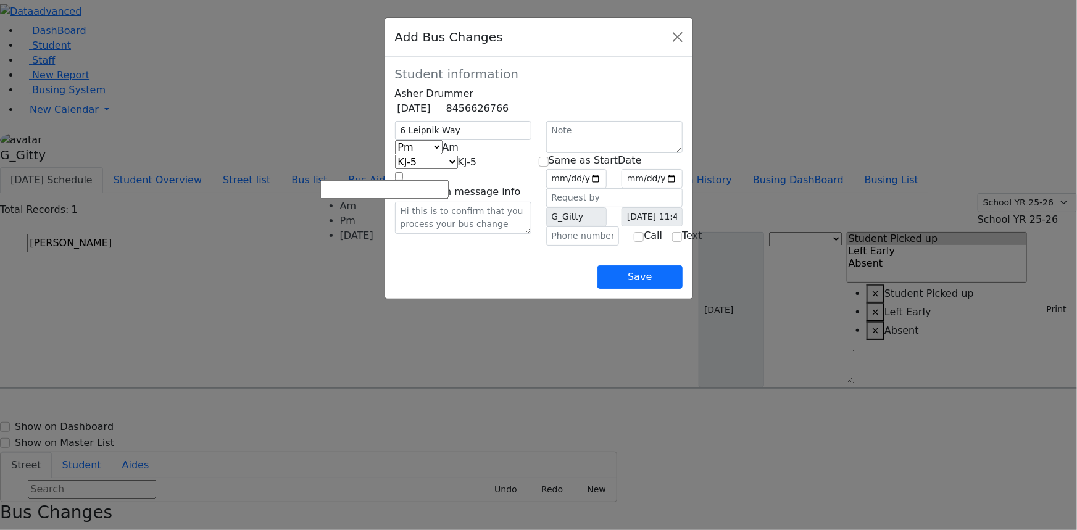
select select "398"
click at [607, 188] on input "date" at bounding box center [576, 178] width 61 height 19
type input "2025-09-25"
drag, startPoint x: 549, startPoint y: 180, endPoint x: 570, endPoint y: 249, distance: 72.8
click at [550, 187] on div "Same as StartDate 2025-09-25 G_Gitty Call Text" at bounding box center [614, 199] width 151 height 93
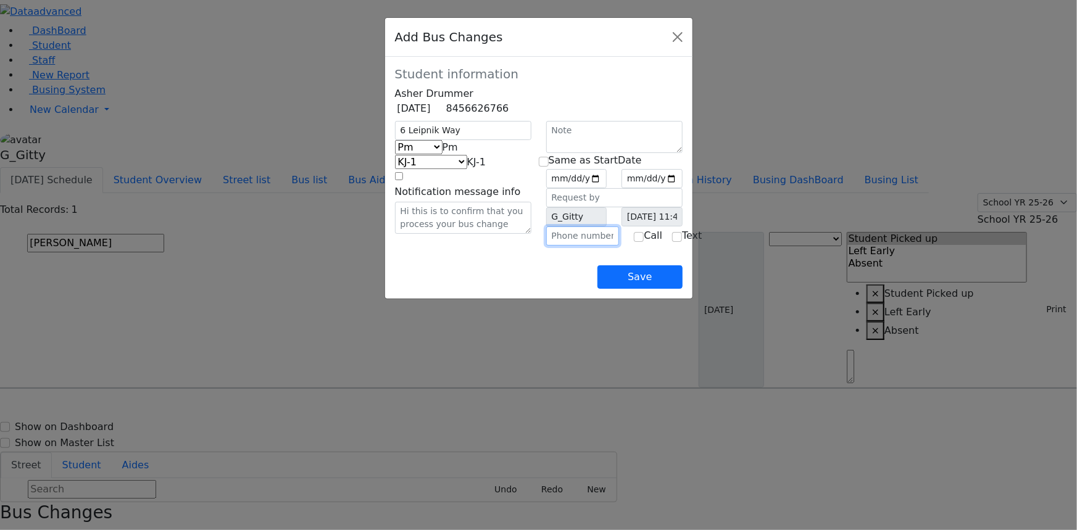
click at [572, 246] on input "text" at bounding box center [582, 236] width 73 height 19
click at [548, 167] on input "checkbox" at bounding box center [544, 162] width 10 height 10
checkbox input "true"
type input "2025-09-25"
click at [559, 246] on input "text" at bounding box center [582, 236] width 73 height 19
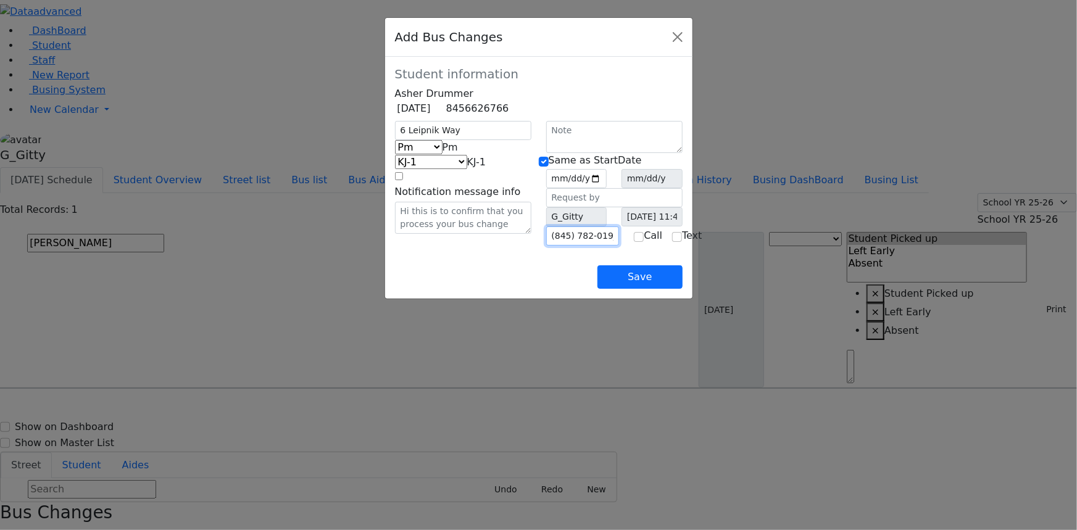
type input "(845) 782-0193"
click at [499, 289] on div "Save" at bounding box center [539, 267] width 288 height 43
click at [646, 289] on div "Save" at bounding box center [539, 267] width 288 height 43
click at [432, 246] on div "6 Leipnik Way Am Pm Friday Pm KJ-4 MA-13 RH-20 RV-21 PT KJ-1 KJ-2 KJ-3 KJ-5 KJ-…" at bounding box center [463, 183] width 151 height 125
click at [682, 289] on button "Save" at bounding box center [639, 276] width 85 height 23
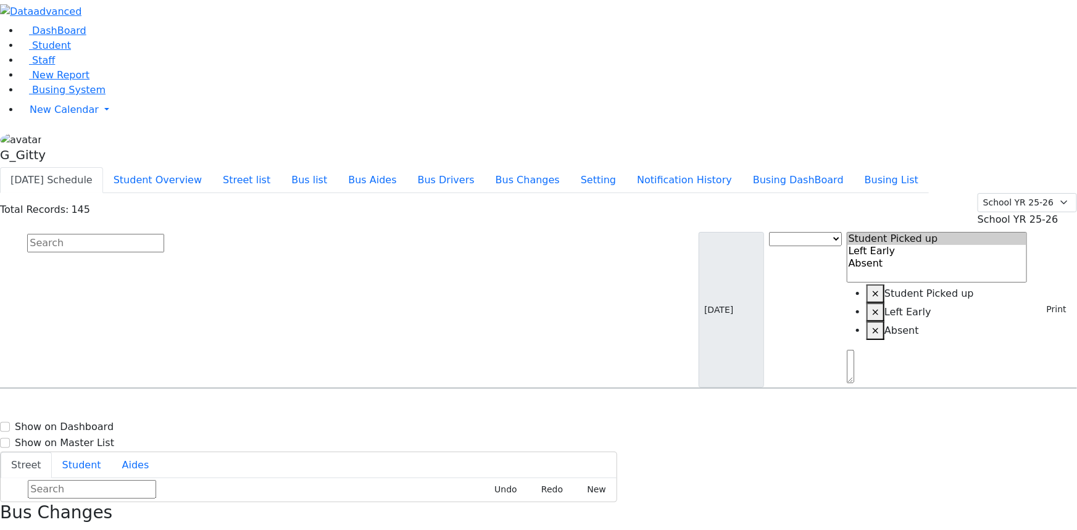
click at [164, 234] on input "text" at bounding box center [95, 243] width 137 height 19
type input "ekstein"
click at [306, 408] on div "12 Ruzhin Rd. #101" at bounding box center [229, 423] width 153 height 31
select select
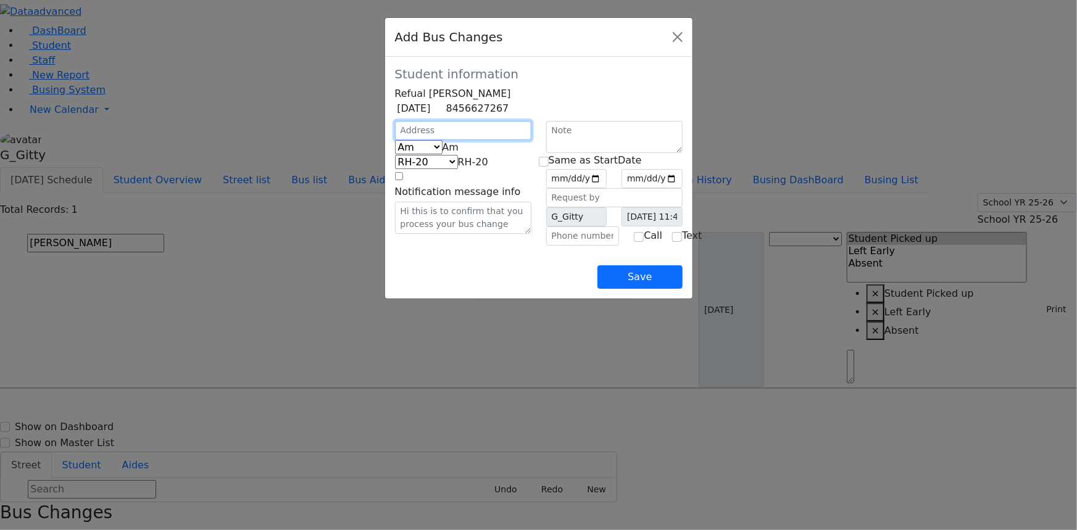
click at [409, 140] on input "text" at bounding box center [463, 130] width 136 height 19
type input "12 Ruzhin Rd"
select select "392"
click at [443, 153] on span "Am" at bounding box center [451, 147] width 17 height 12
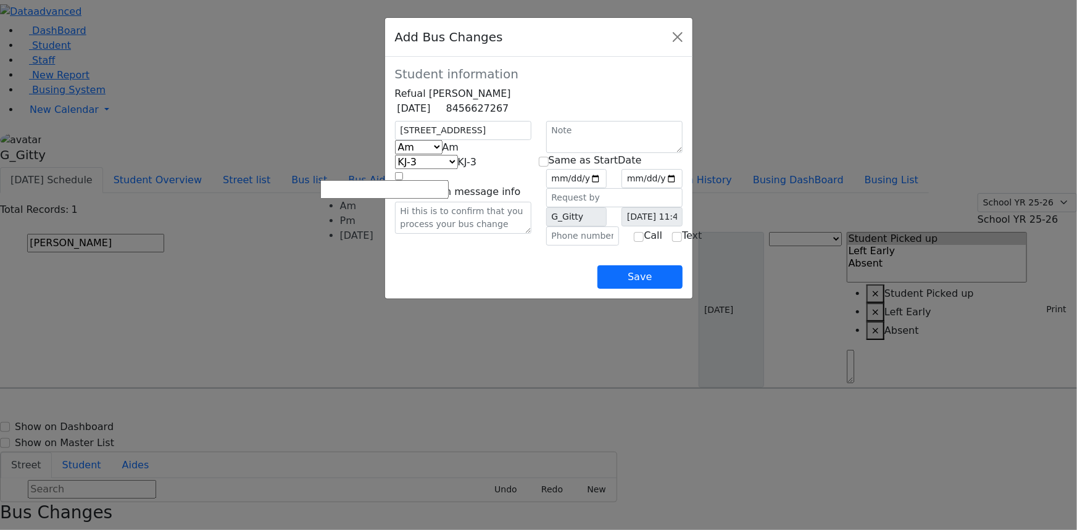
select select "2"
select select "337"
click at [607, 188] on input "date" at bounding box center [576, 178] width 61 height 19
type input "2025-09-25"
click at [549, 167] on input "checkbox" at bounding box center [544, 162] width 10 height 10
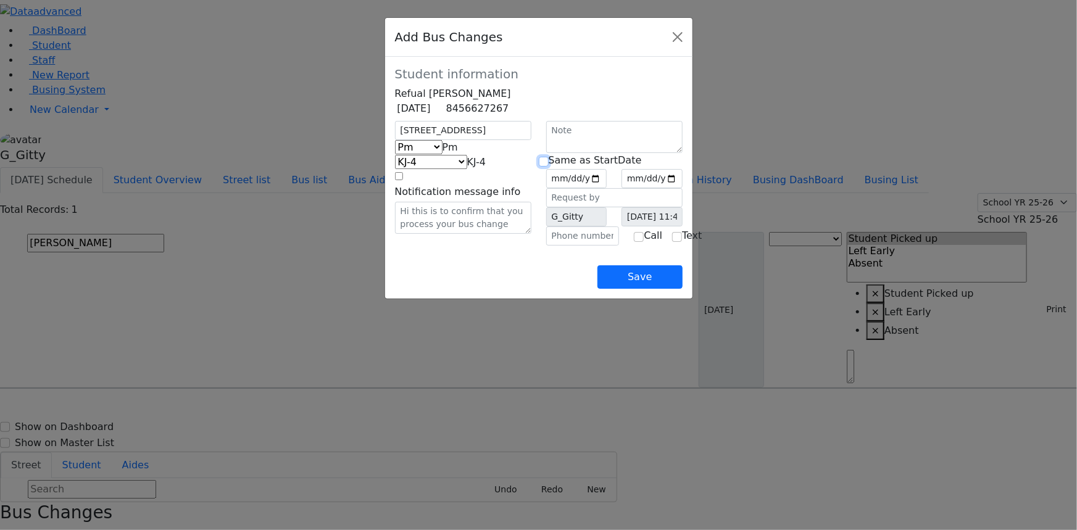
checkbox input "true"
type input "2025-09-25"
click at [561, 246] on input "text" at bounding box center [582, 236] width 73 height 19
type input "(845) 782-2729"
click at [682, 289] on button "Save" at bounding box center [639, 276] width 85 height 23
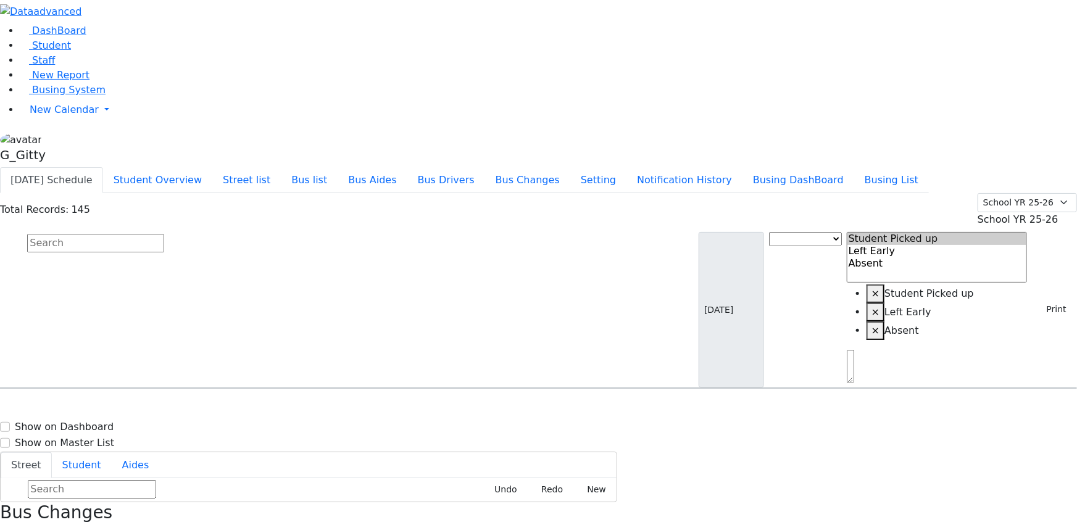
click at [164, 234] on input "text" at bounding box center [95, 243] width 137 height 19
drag, startPoint x: 406, startPoint y: 80, endPoint x: 373, endPoint y: 114, distance: 46.7
click at [164, 234] on input "fuchs" at bounding box center [95, 243] width 137 height 19
type input "fuchs"
click at [306, 408] on div "[STREET_ADDRESS]" at bounding box center [229, 423] width 153 height 31
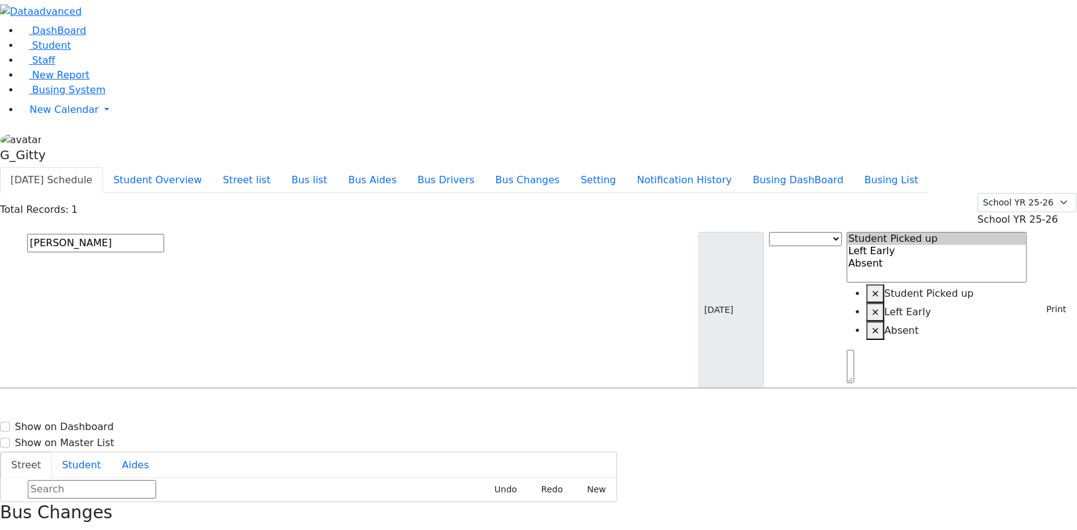
select select
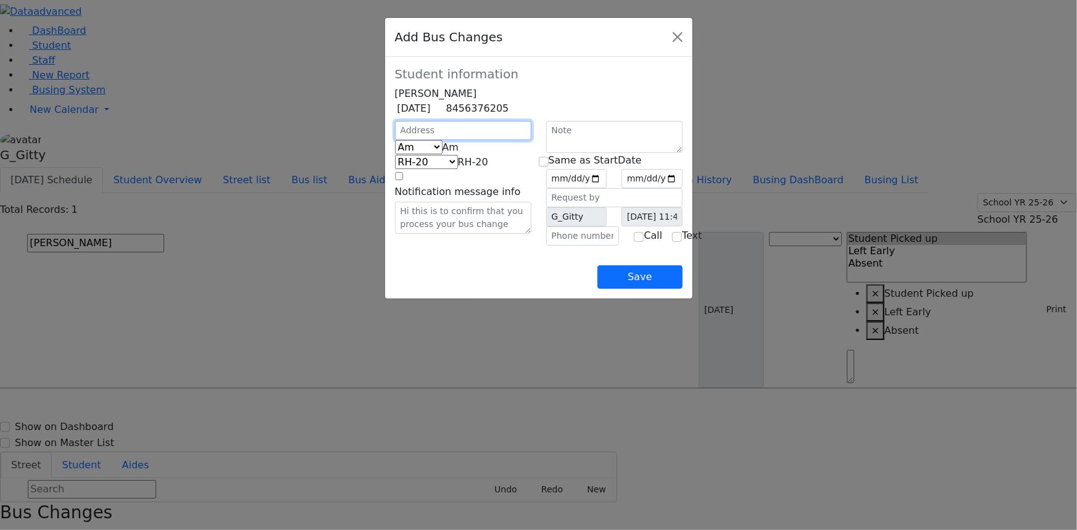
click at [395, 140] on input "text" at bounding box center [463, 130] width 136 height 19
type input "20 Rovna Ct"
select select "392"
drag, startPoint x: 369, startPoint y: 167, endPoint x: 368, endPoint y: 174, distance: 7.4
click at [443, 153] on span "Am" at bounding box center [451, 147] width 17 height 12
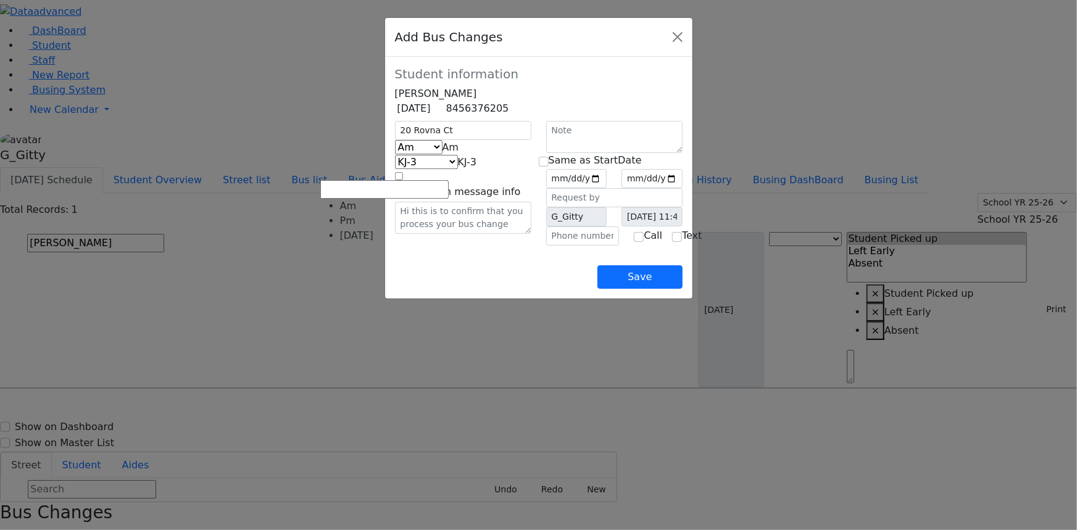
select select "2"
select select "337"
click at [607, 188] on input "date" at bounding box center [576, 178] width 61 height 19
type input "2025-09-25"
click at [549, 167] on input "checkbox" at bounding box center [544, 162] width 10 height 10
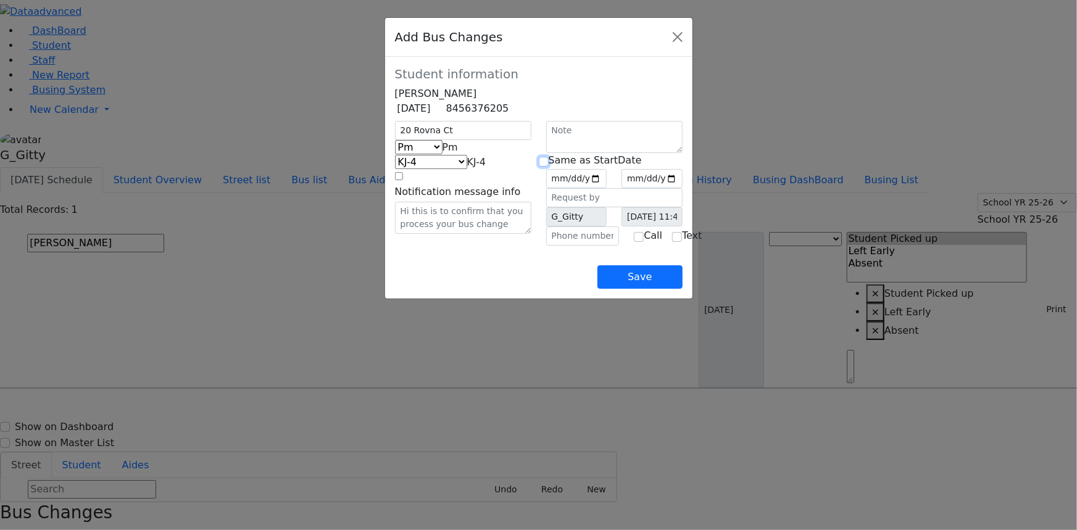
checkbox input "true"
type input "2025-09-25"
click at [555, 246] on input "text" at bounding box center [582, 236] width 73 height 19
type input "(845) 783-3320"
click at [682, 289] on button "Save" at bounding box center [639, 276] width 85 height 23
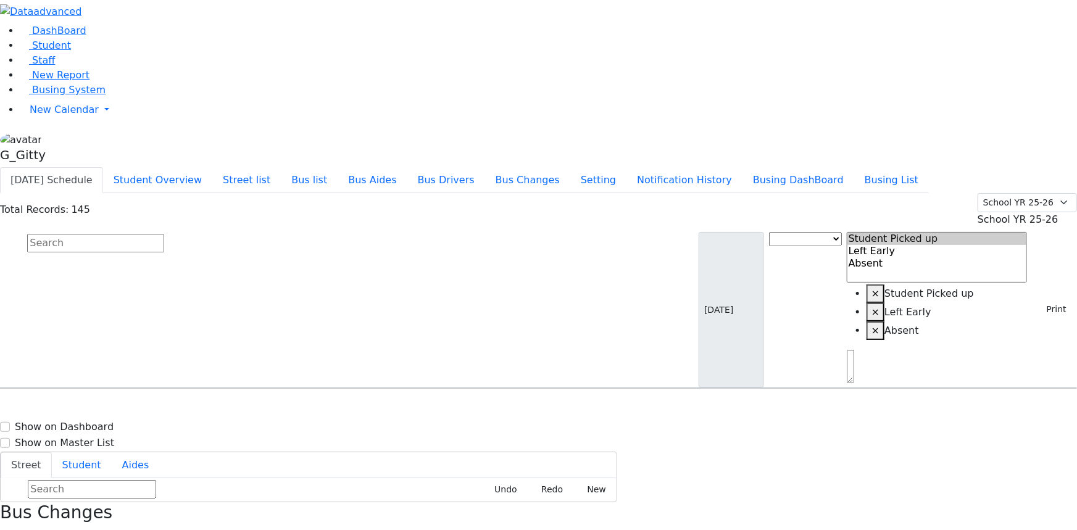
click at [164, 234] on input "text" at bounding box center [95, 243] width 137 height 19
type input "mindy"
click at [99, 406] on h6 "Markowitz Mindy" at bounding box center [53, 412] width 91 height 12
select select
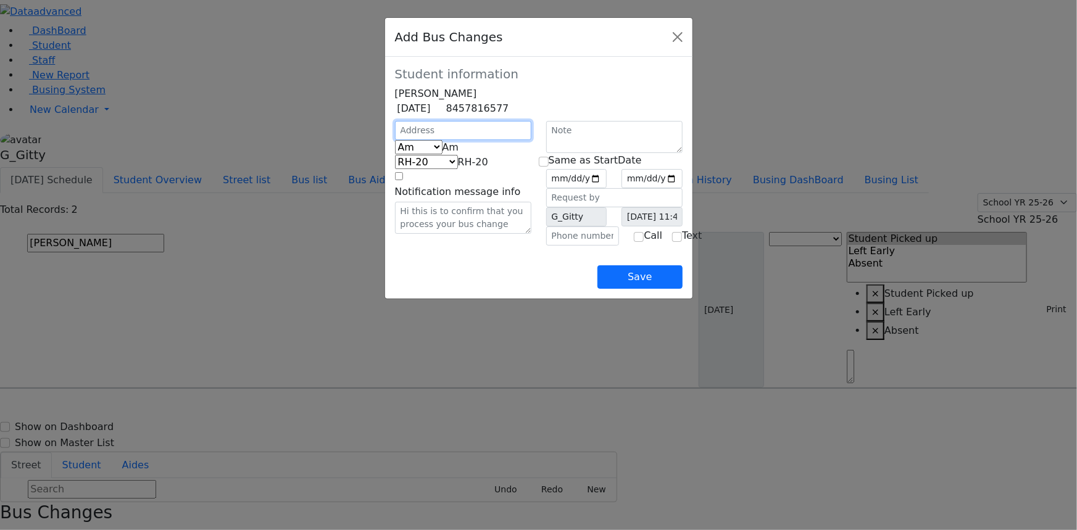
click at [429, 140] on input "text" at bounding box center [463, 130] width 136 height 19
type input "1"
type input "47 Satmar Dr"
select select "391"
click at [443, 153] on span "Am" at bounding box center [451, 147] width 17 height 12
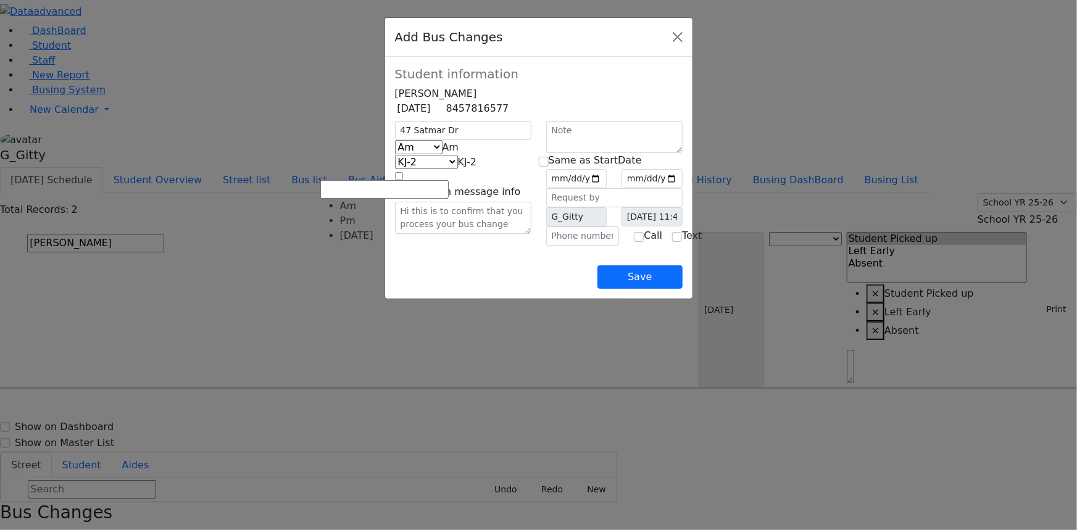
select select "2"
click at [467, 168] on span "KJ-4" at bounding box center [476, 162] width 19 height 12
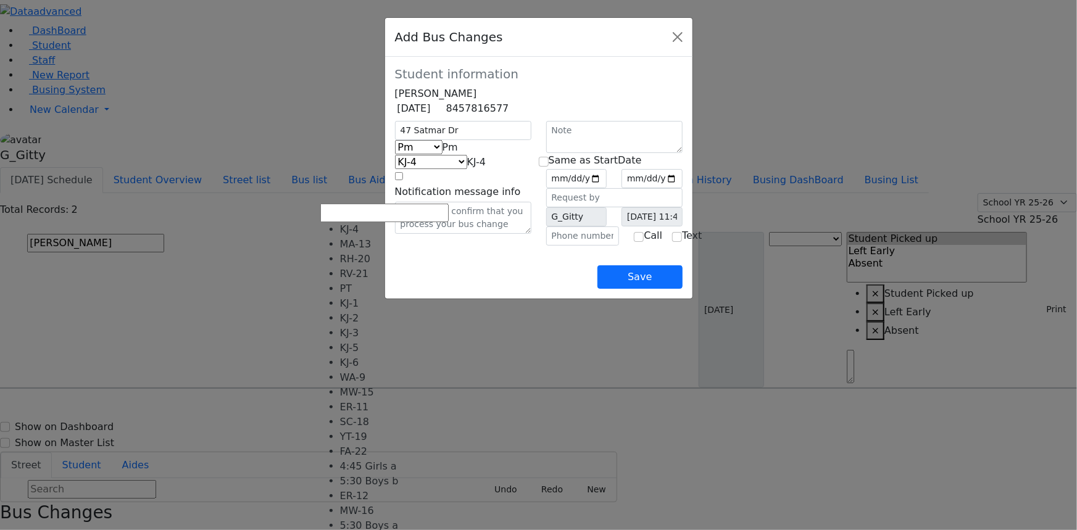
select select "400"
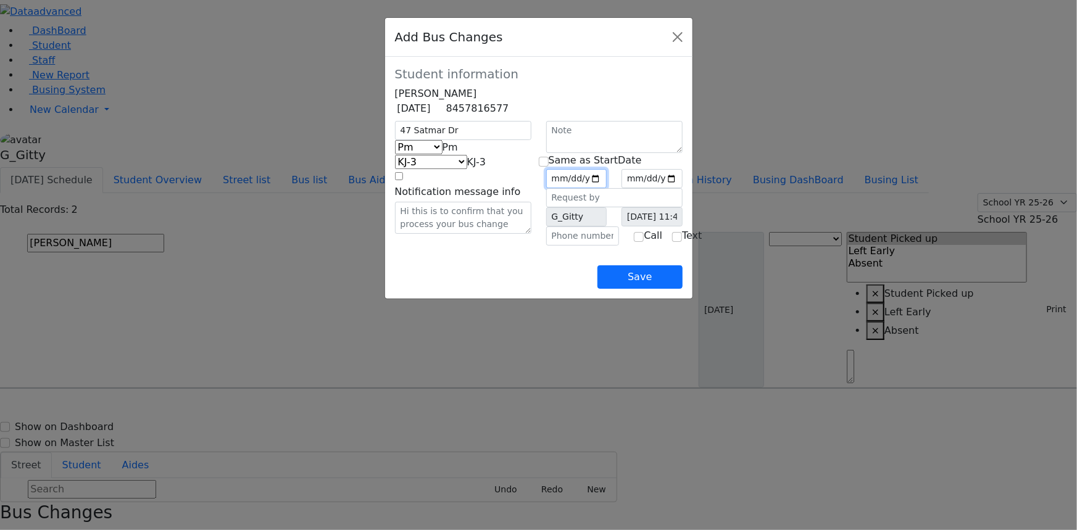
click at [607, 188] on input "date" at bounding box center [576, 178] width 61 height 19
type input "2025-09-25"
click at [546, 167] on input "checkbox" at bounding box center [544, 162] width 10 height 10
checkbox input "true"
type input "2025-09-25"
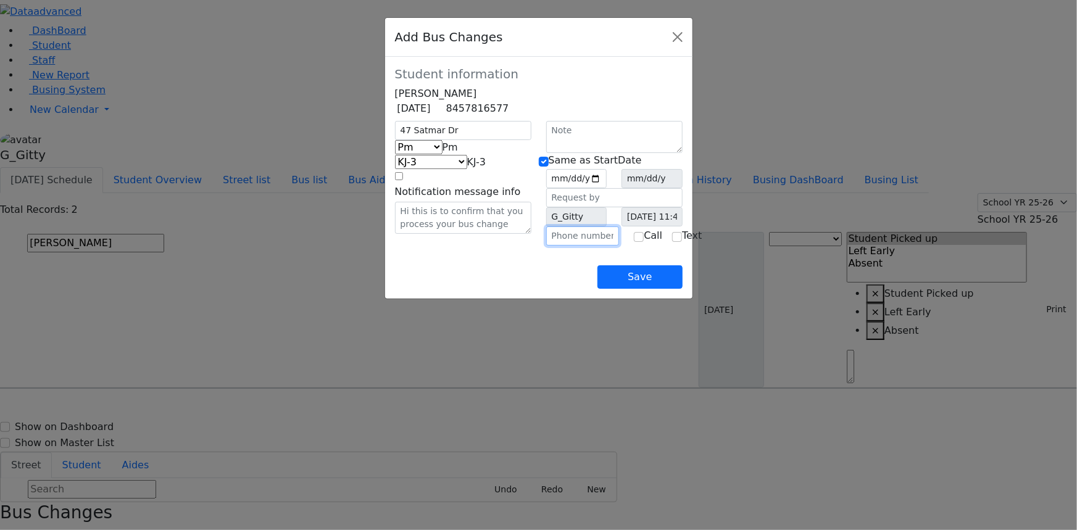
click at [567, 246] on input "text" at bounding box center [582, 236] width 73 height 19
type input "(845) 492-8692"
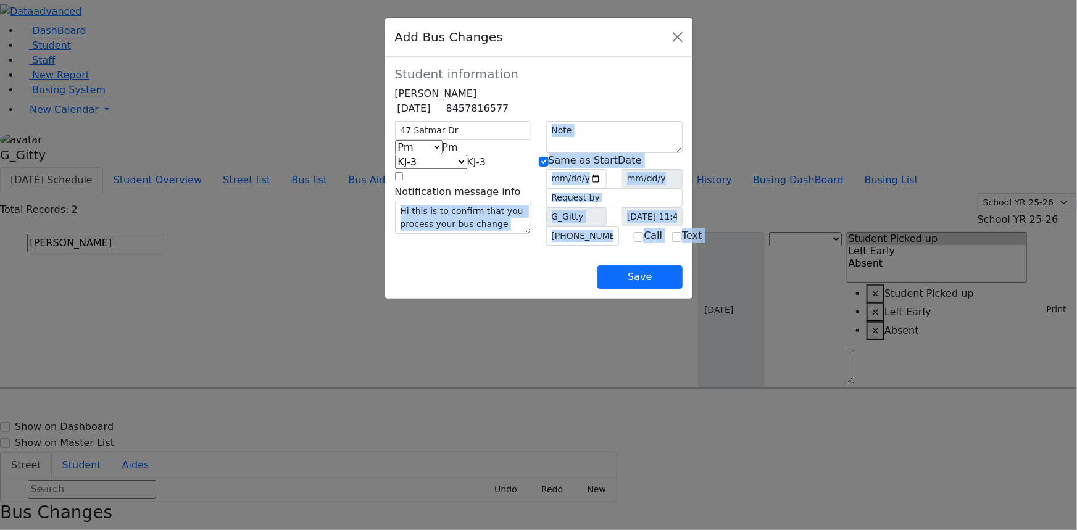
click at [533, 284] on div "Student information Mindy Markowitz 12/9/2014 8457816577 47 Satmar Dr Am Pm Fri…" at bounding box center [538, 178] width 307 height 242
click at [533, 285] on div "Save" at bounding box center [539, 267] width 288 height 43
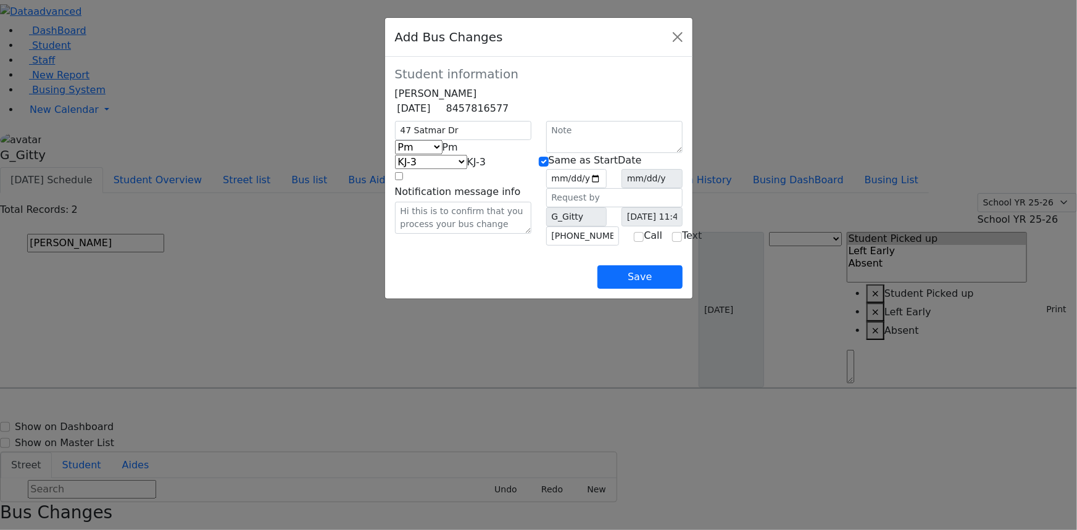
click at [541, 289] on div "Save" at bounding box center [539, 267] width 288 height 43
click at [682, 289] on button "Save" at bounding box center [639, 276] width 85 height 23
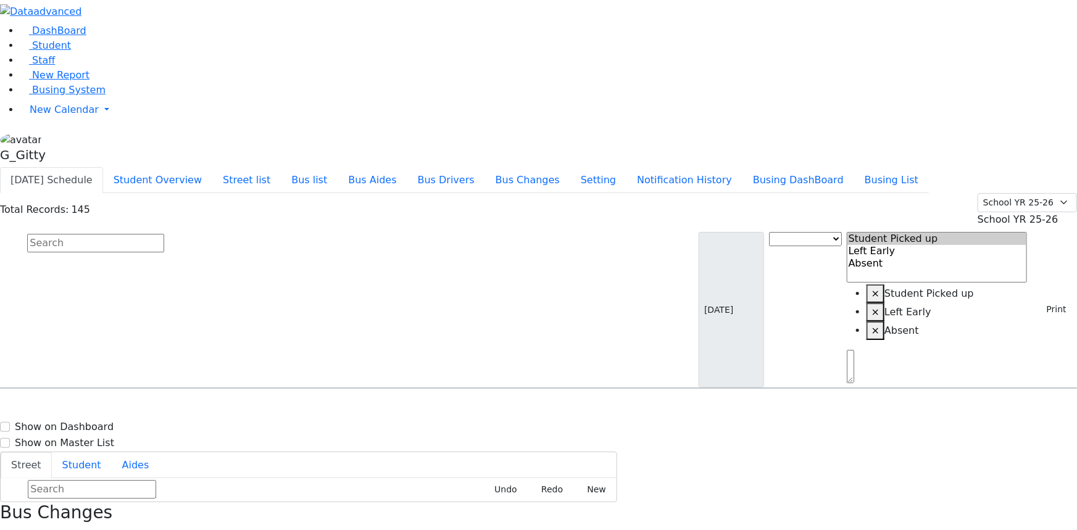
click at [164, 234] on input "text" at bounding box center [95, 243] width 137 height 19
type input "cik"
click at [306, 408] on div "[STREET_ADDRESS]" at bounding box center [229, 423] width 153 height 31
select select
drag, startPoint x: 1057, startPoint y: 17, endPoint x: 788, endPoint y: 52, distance: 272.0
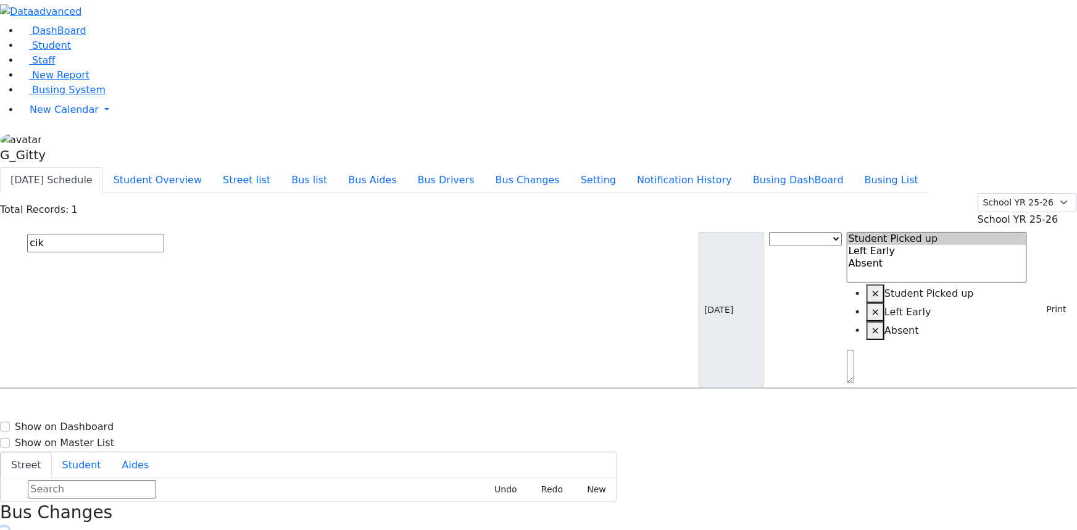
click at [7, 530] on icon "button" at bounding box center [4, 536] width 7 height 7
click at [164, 234] on input "cik" at bounding box center [95, 243] width 137 height 19
type input "weiser"
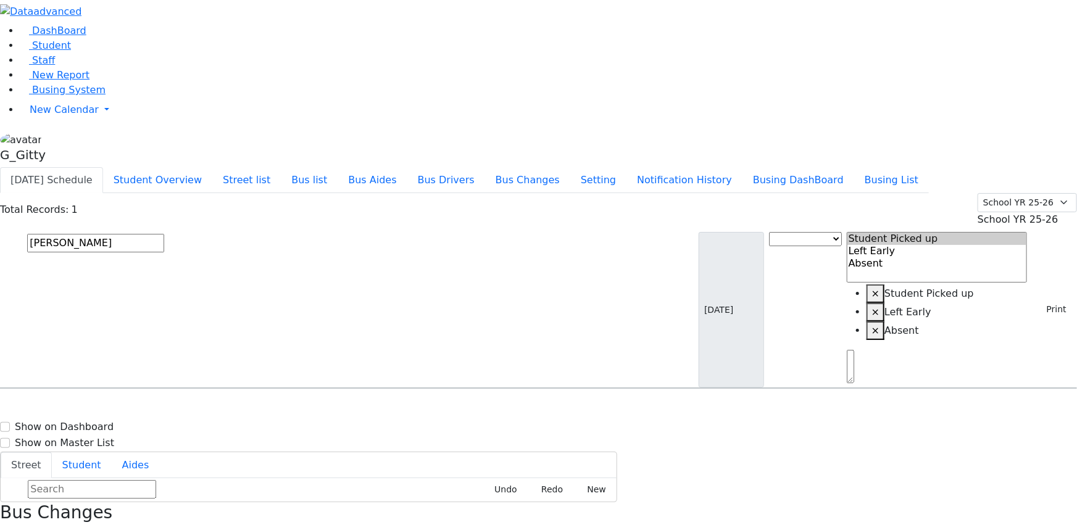
click at [306, 408] on div "[STREET_ADDRESS]" at bounding box center [229, 423] width 153 height 31
select select
drag, startPoint x: 919, startPoint y: 407, endPoint x: 910, endPoint y: 396, distance: 14.6
drag, startPoint x: 784, startPoint y: 249, endPoint x: 796, endPoint y: 247, distance: 11.8
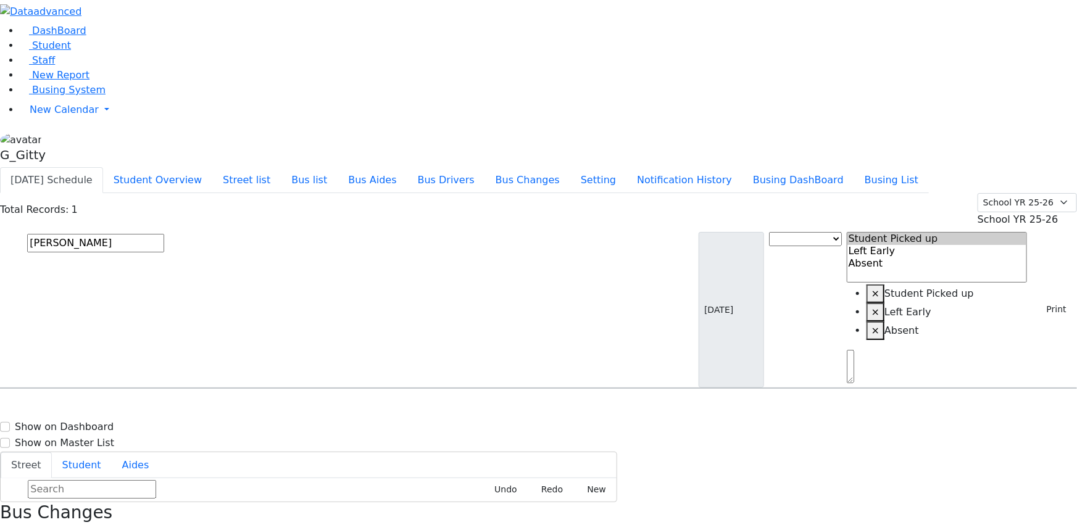
click at [8, 528] on button "button" at bounding box center [4, 536] width 8 height 16
click at [164, 234] on input "weiser" at bounding box center [95, 243] width 137 height 19
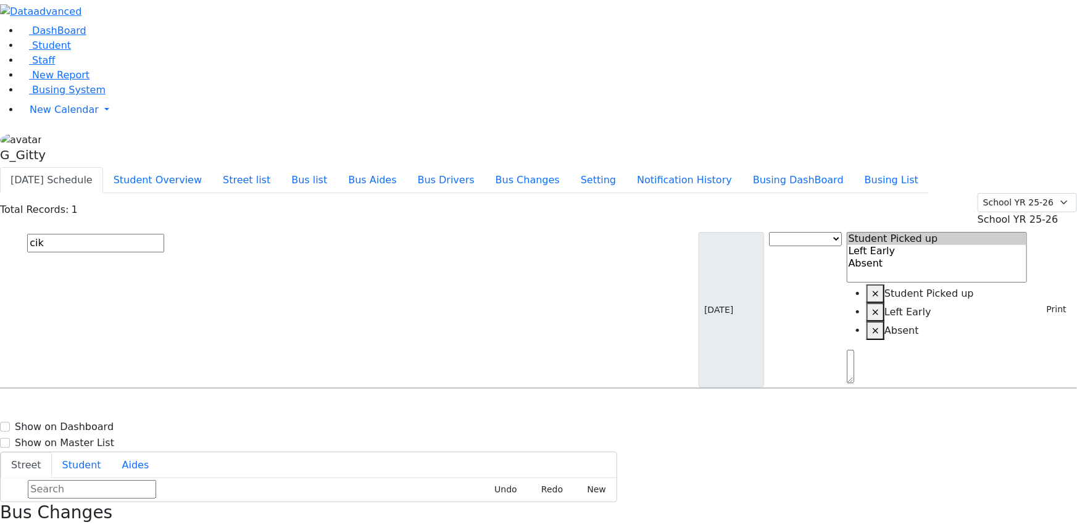
type input "cik"
click at [306, 408] on div "[STREET_ADDRESS]" at bounding box center [229, 423] width 153 height 31
select select
drag, startPoint x: 1025, startPoint y: 512, endPoint x: 1014, endPoint y: 495, distance: 20.2
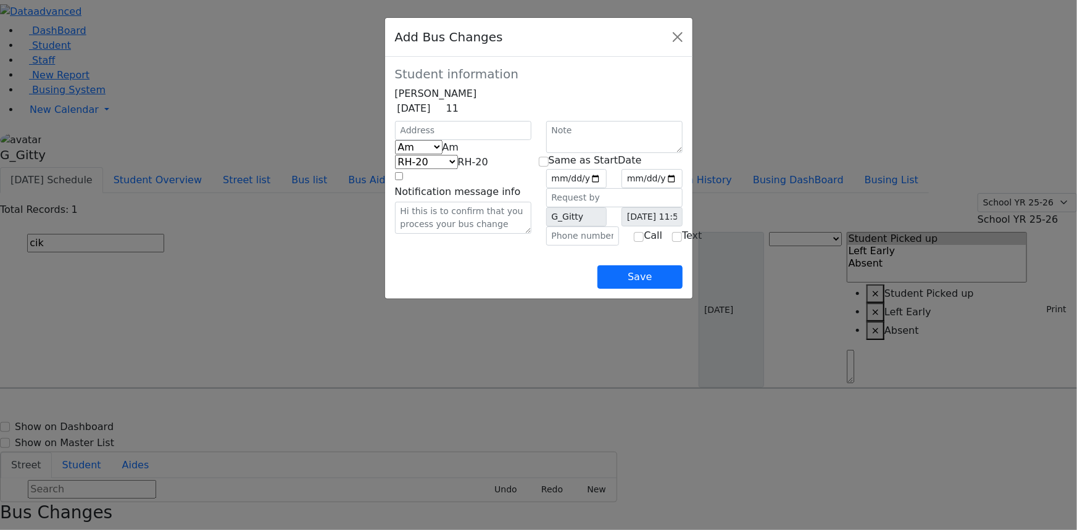
click at [443, 153] on span "Am" at bounding box center [451, 147] width 17 height 12
select select "2"
click at [467, 168] on span "KJ-4" at bounding box center [476, 162] width 19 height 12
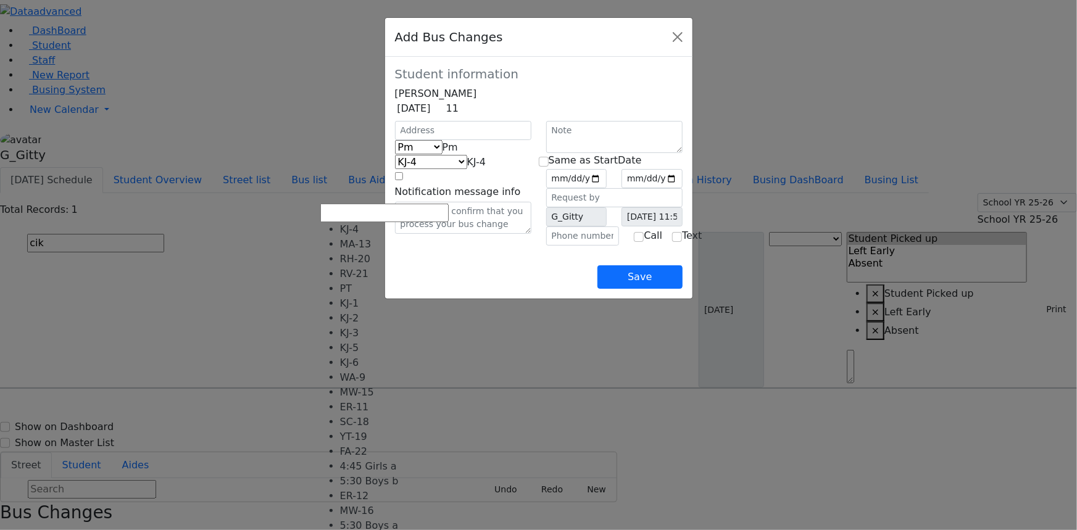
scroll to position [112, 0]
select select "446"
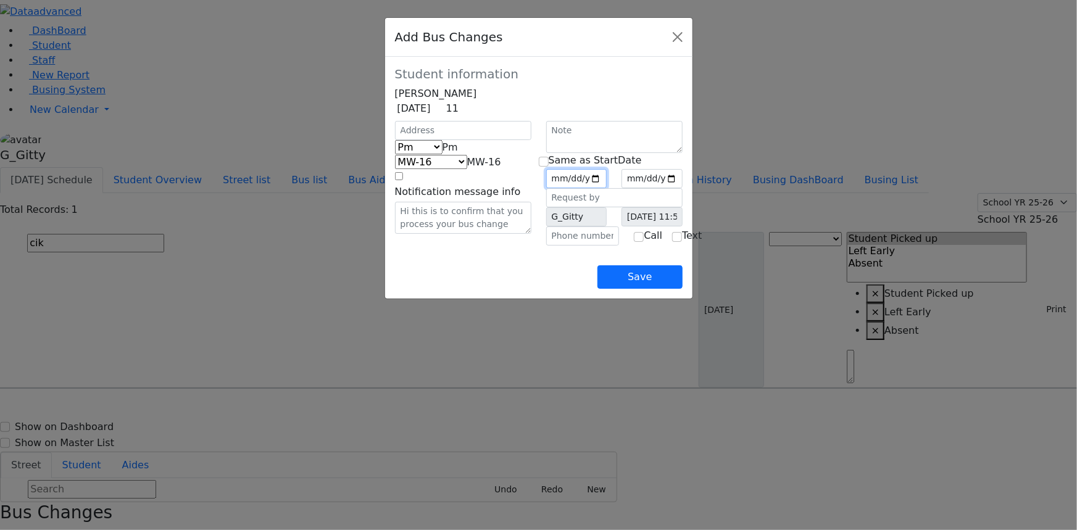
click at [607, 188] on input "date" at bounding box center [576, 178] width 61 height 19
type input "2025-09-25"
click at [549, 167] on input "checkbox" at bounding box center [544, 162] width 10 height 10
checkbox input "true"
type input "2025-09-25"
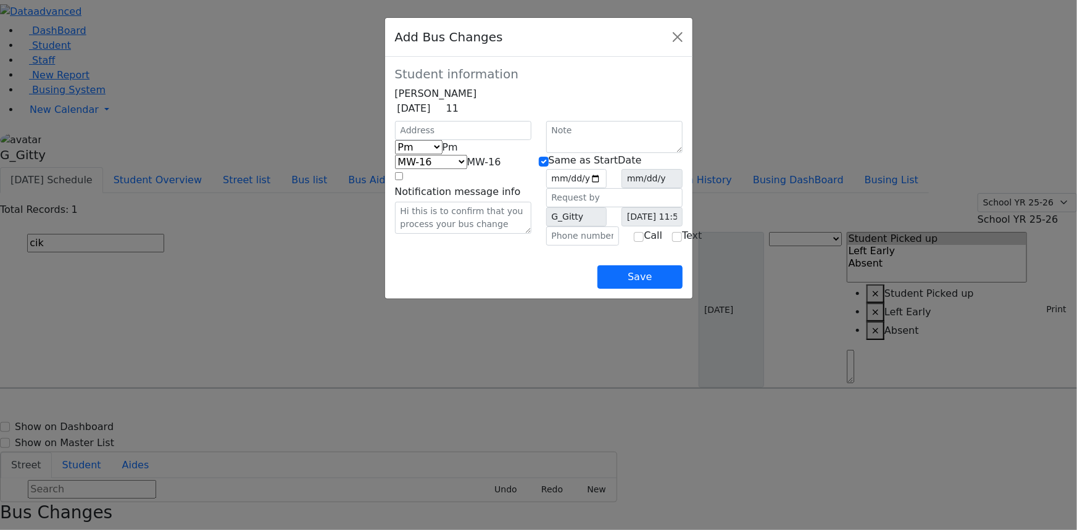
click at [634, 289] on div "Save" at bounding box center [539, 267] width 288 height 43
click at [682, 289] on button "Save" at bounding box center [639, 276] width 85 height 23
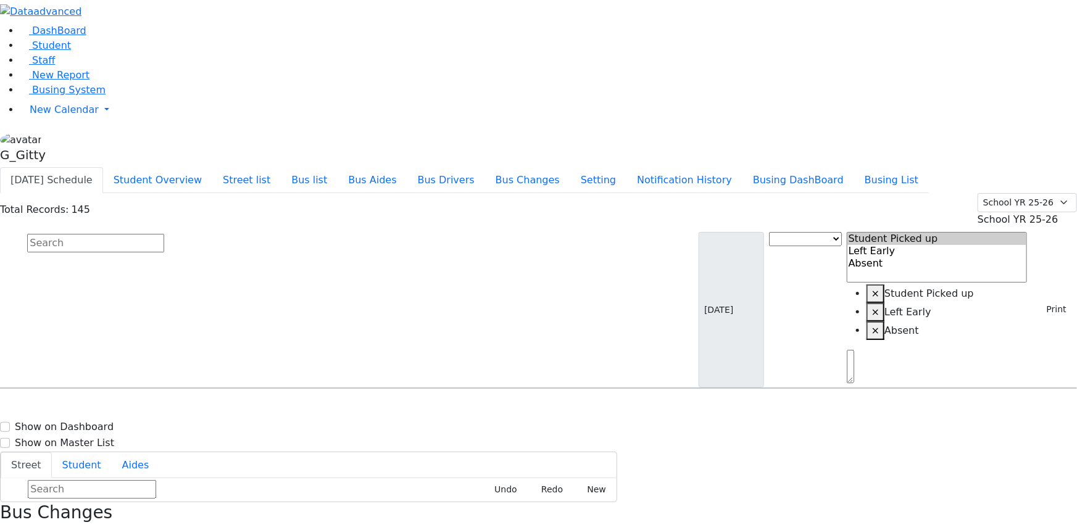
click at [164, 234] on input "text" at bounding box center [95, 243] width 137 height 19
type input "freidy"
click at [306, 408] on div "[STREET_ADDRESS]" at bounding box center [229, 423] width 153 height 31
select select
drag, startPoint x: 1004, startPoint y: 136, endPoint x: 1001, endPoint y: 142, distance: 6.6
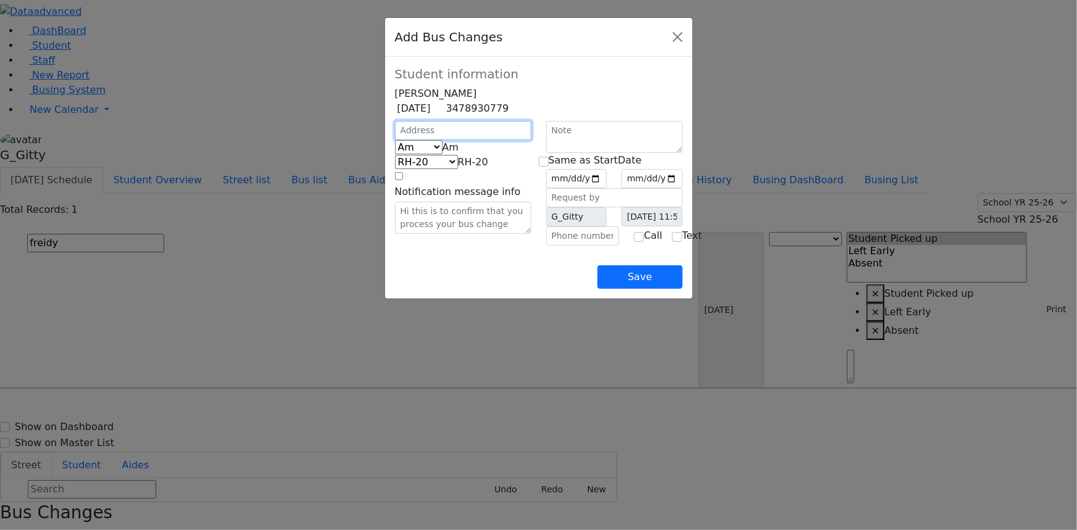
click at [395, 140] on input "text" at bounding box center [463, 130] width 136 height 19
type input "166 Acres Rd"
select select "390"
click at [443, 153] on span "Am" at bounding box center [451, 147] width 17 height 12
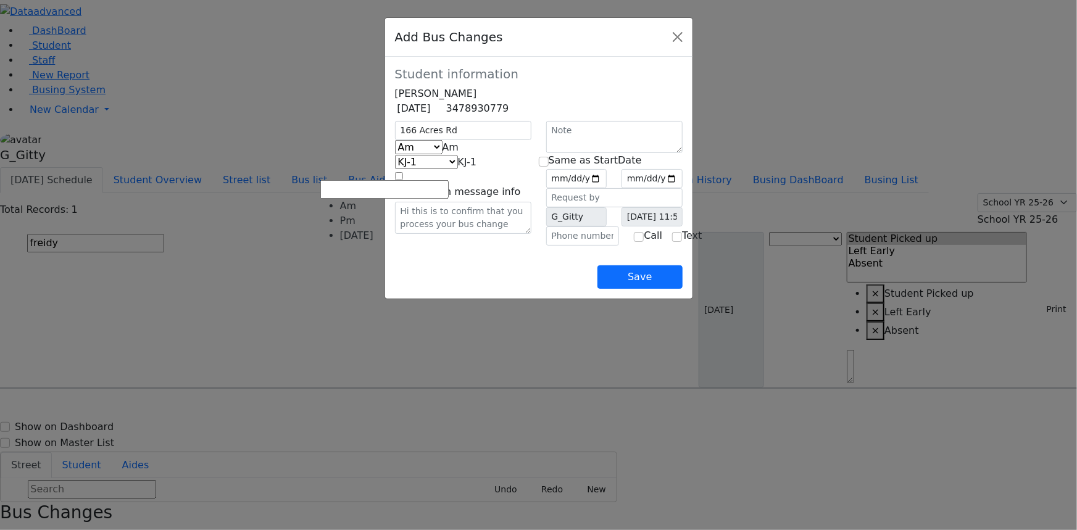
select select "2"
select select "337"
drag, startPoint x: 641, startPoint y: 193, endPoint x: 638, endPoint y: 202, distance: 9.2
click at [607, 188] on input "date" at bounding box center [576, 178] width 61 height 19
type input "2025-09-25"
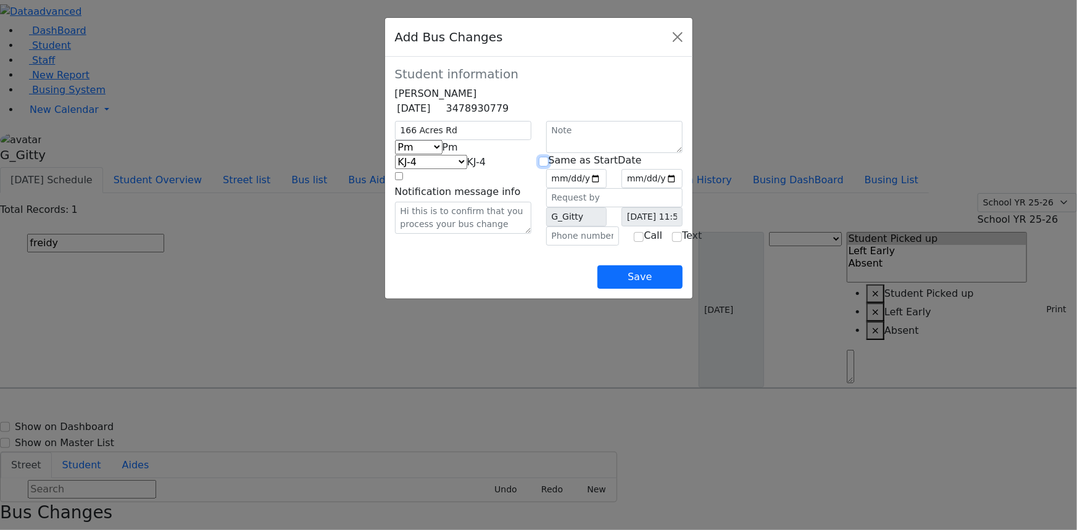
click at [544, 167] on input "checkbox" at bounding box center [544, 162] width 10 height 10
checkbox input "true"
type input "2025-09-25"
click at [583, 246] on input "text" at bounding box center [582, 236] width 73 height 19
type input "(845) 492-3119"
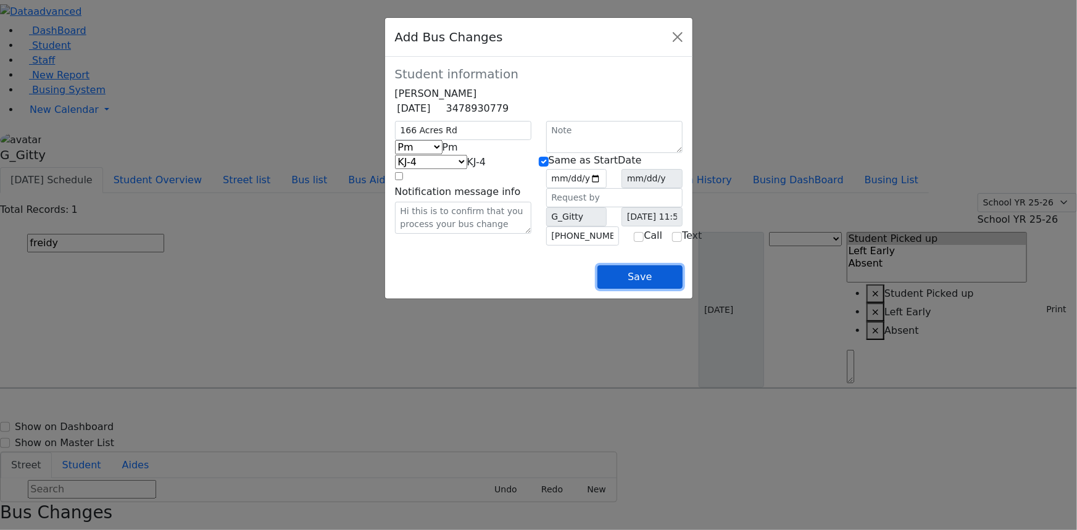
click at [682, 289] on button "Save" at bounding box center [639, 276] width 85 height 23
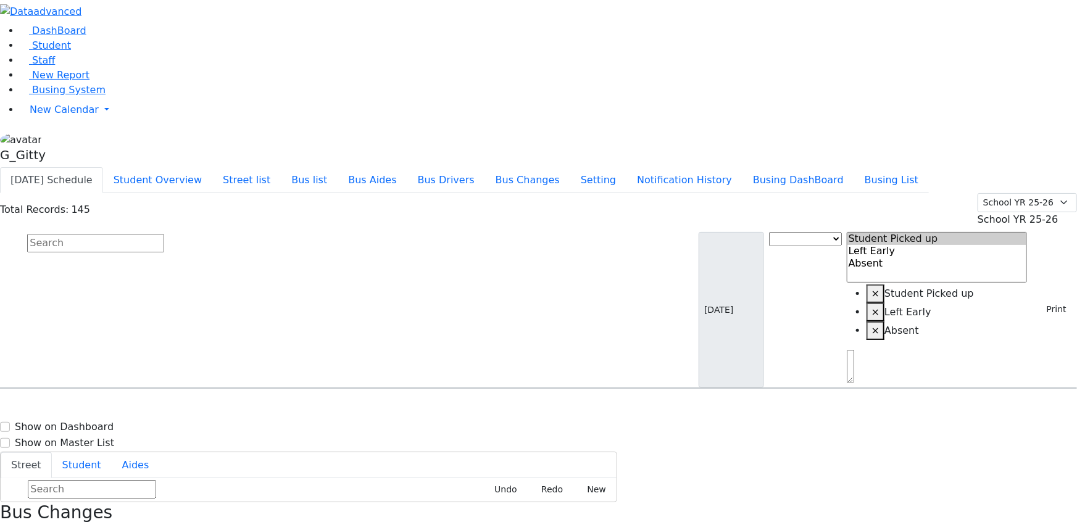
click at [164, 234] on input "text" at bounding box center [95, 243] width 137 height 19
type input "moses"
click at [89, 423] on h6 "4/29/2018" at bounding box center [48, 429] width 81 height 12
select select
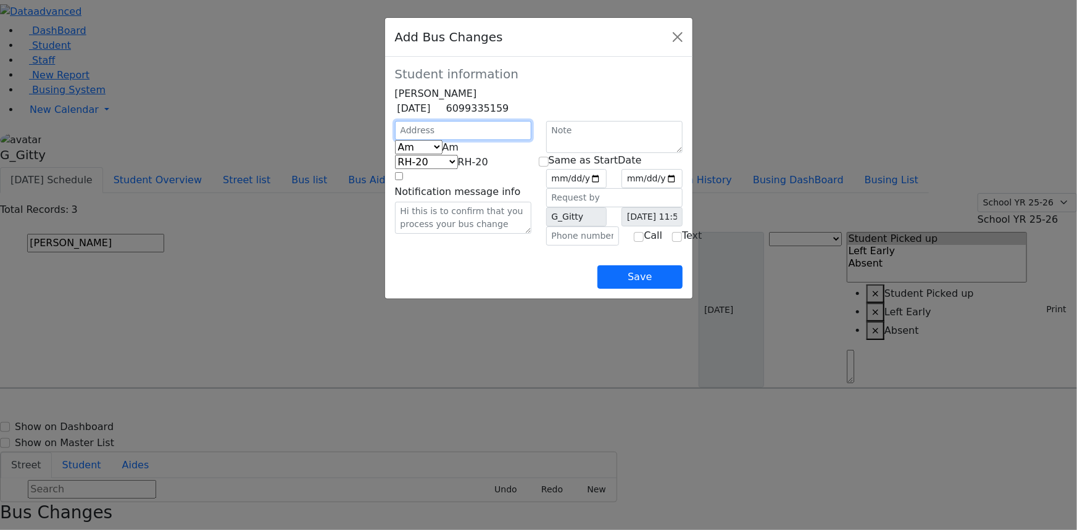
click at [412, 140] on input "text" at bounding box center [463, 130] width 136 height 19
click at [443, 153] on span "Am" at bounding box center [451, 147] width 17 height 12
select select "2"
select select "337"
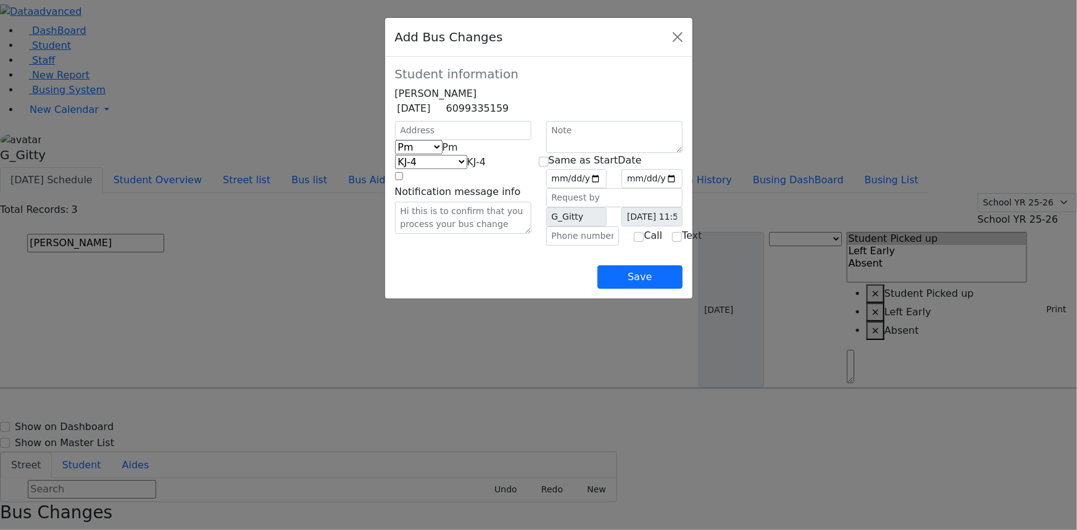
click at [467, 168] on span "KJ-4" at bounding box center [476, 162] width 19 height 12
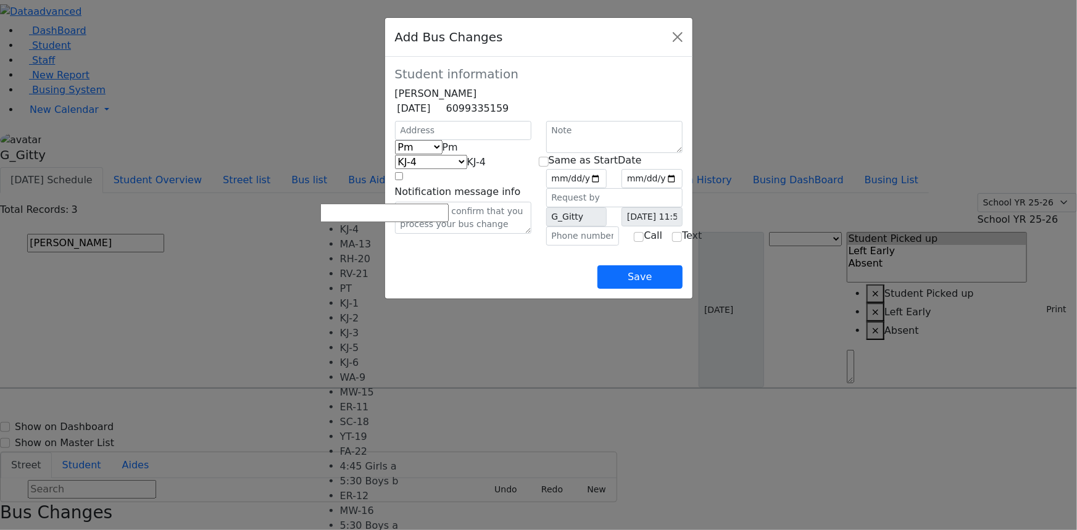
scroll to position [132, 0]
click at [557, 289] on div "Save" at bounding box center [539, 267] width 288 height 43
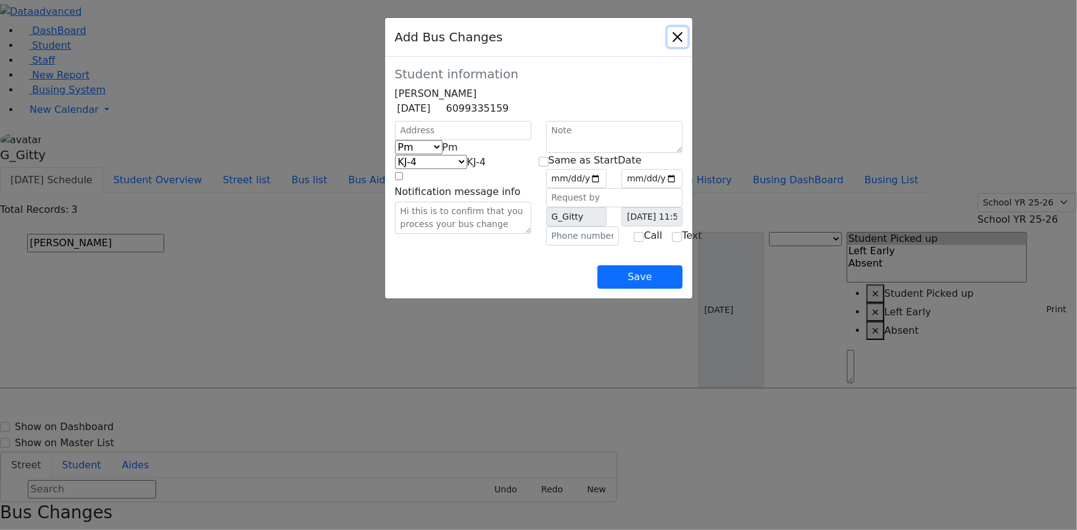
click at [688, 41] on button "Close" at bounding box center [678, 37] width 20 height 20
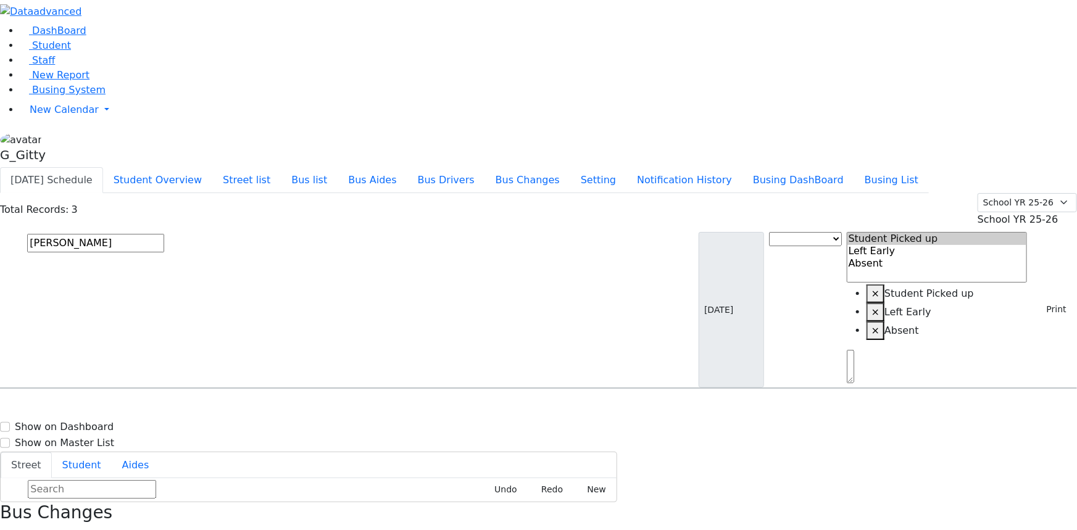
click at [164, 234] on input "moses" at bounding box center [95, 243] width 137 height 19
type input "glaub"
click at [99, 424] on span "8457826879" at bounding box center [69, 429] width 57 height 10
select select
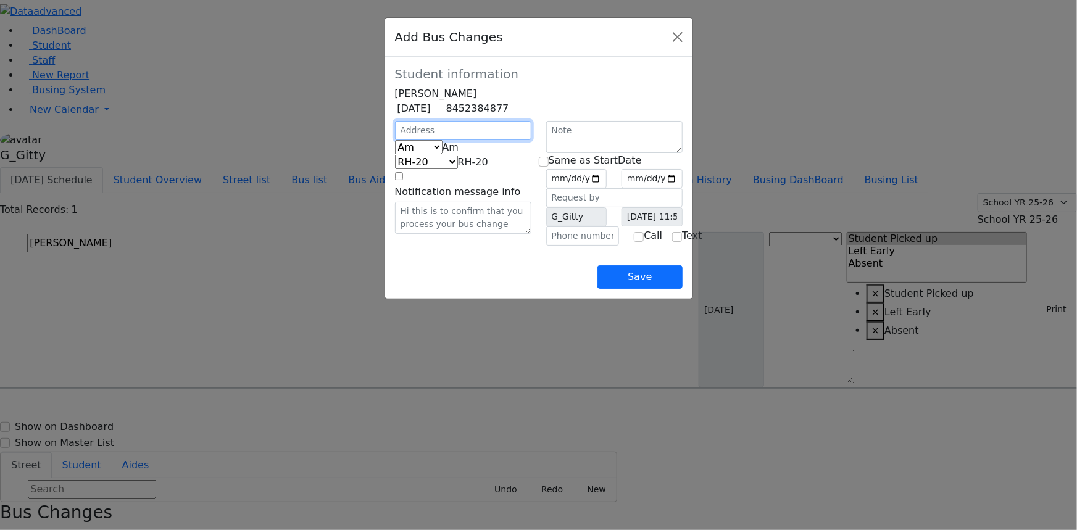
click at [395, 140] on input "text" at bounding box center [463, 130] width 136 height 19
type input "5 Sasev Ct"
select select "390"
click at [443, 153] on span "Am" at bounding box center [451, 147] width 17 height 12
select select "2"
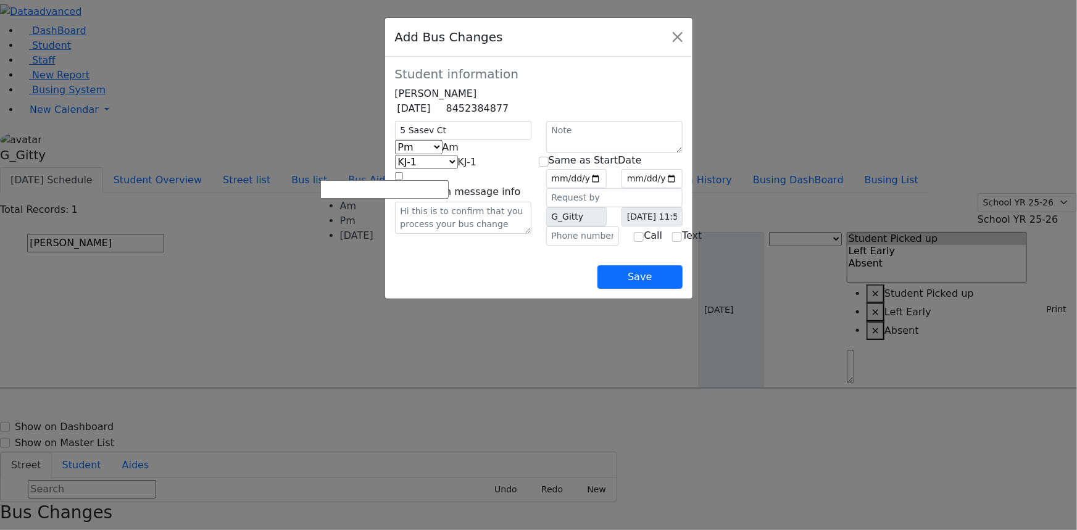
select select "337"
drag, startPoint x: 640, startPoint y: 198, endPoint x: 632, endPoint y: 204, distance: 10.5
click at [607, 188] on input "date" at bounding box center [576, 178] width 61 height 19
type input "2025-09-25"
drag, startPoint x: 544, startPoint y: 175, endPoint x: 557, endPoint y: 212, distance: 39.4
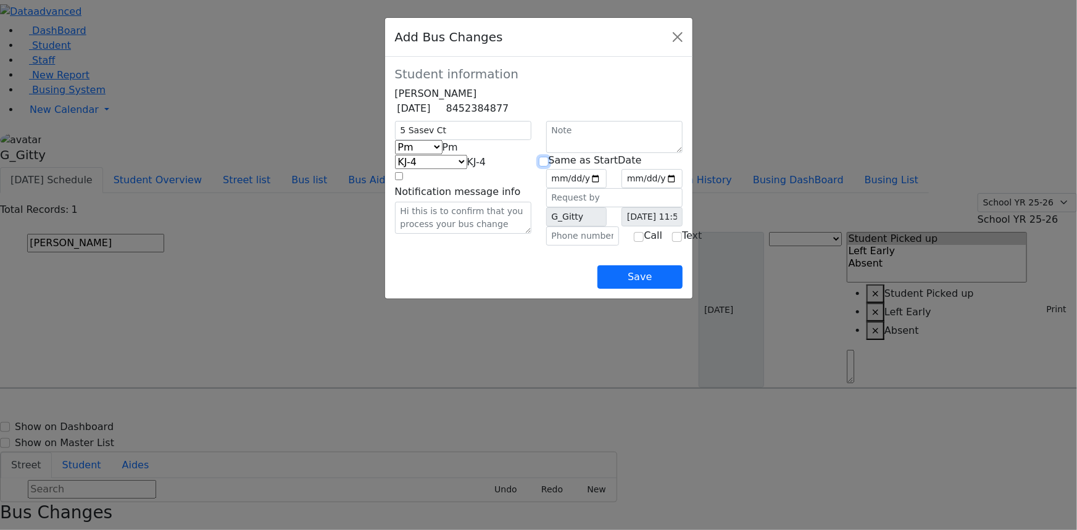
click at [544, 167] on input "checkbox" at bounding box center [544, 162] width 10 height 10
checkbox input "true"
type input "2025-09-25"
click at [565, 246] on input "text" at bounding box center [582, 236] width 73 height 19
type input "(845) 782-6879"
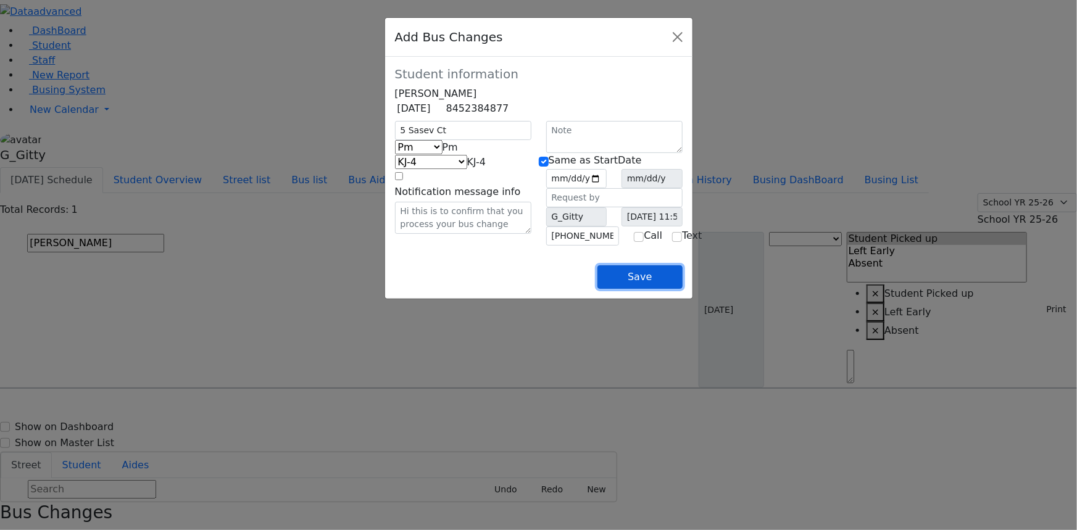
click at [682, 289] on button "Save" at bounding box center [639, 276] width 85 height 23
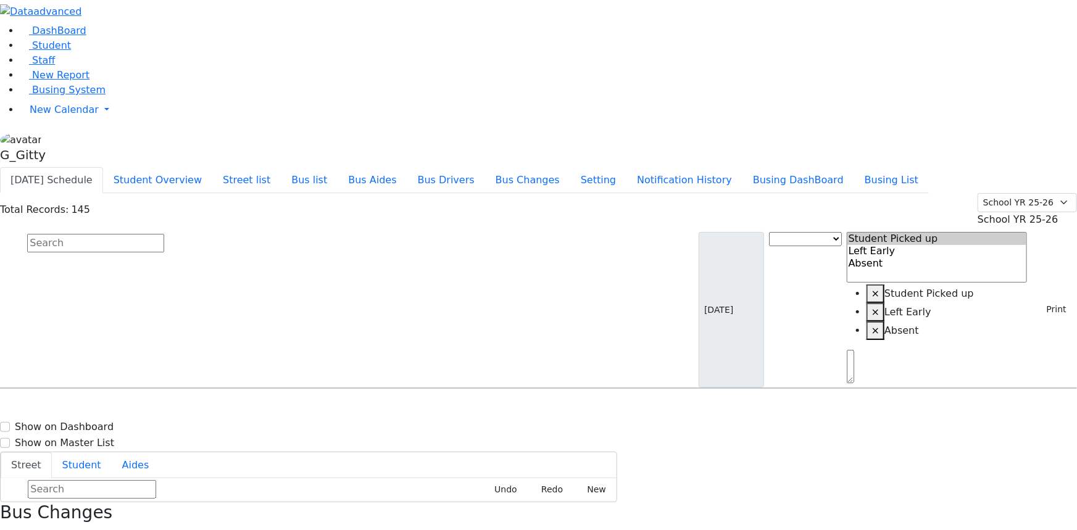
click at [164, 234] on input "text" at bounding box center [95, 243] width 137 height 19
type input "green"
click at [99, 485] on h6 "4/5/2017 8457823317" at bounding box center [53, 491] width 91 height 12
select select
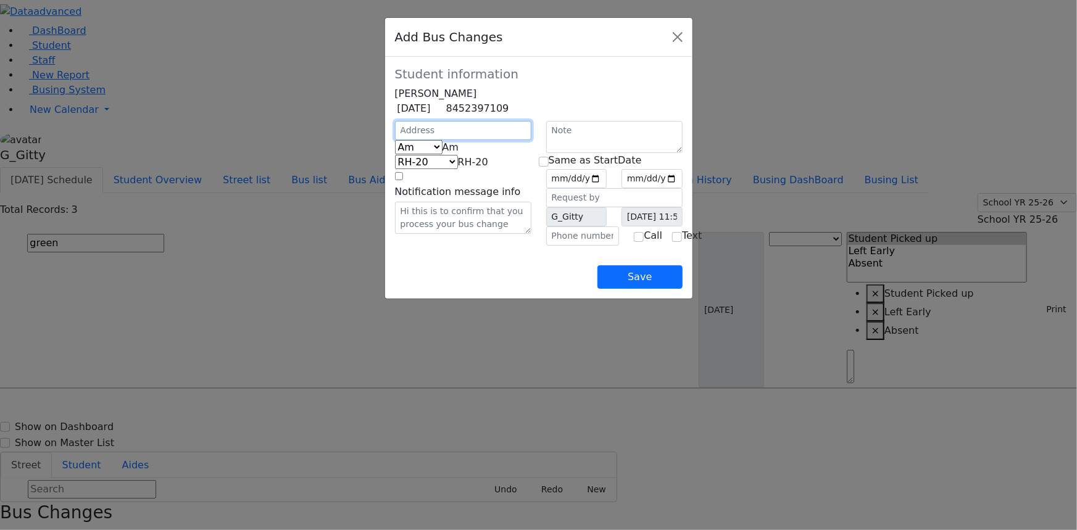
click at [435, 140] on input "text" at bounding box center [463, 130] width 136 height 19
type input "11 Meron Dr"
select select "395"
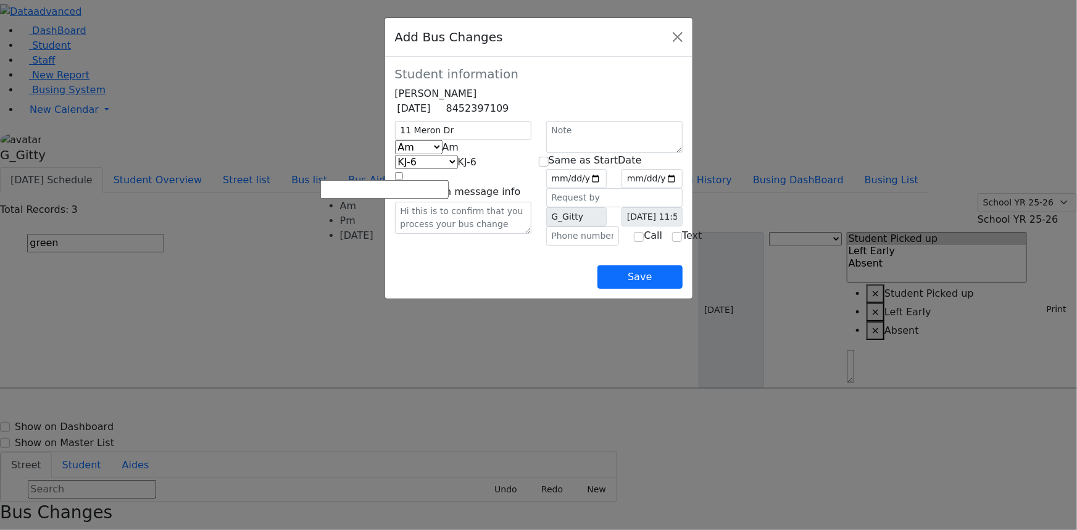
click at [443, 153] on span "Am" at bounding box center [451, 147] width 17 height 12
select select "2"
select select "398"
click at [607, 188] on input "date" at bounding box center [576, 178] width 61 height 19
type input "2025-09-19"
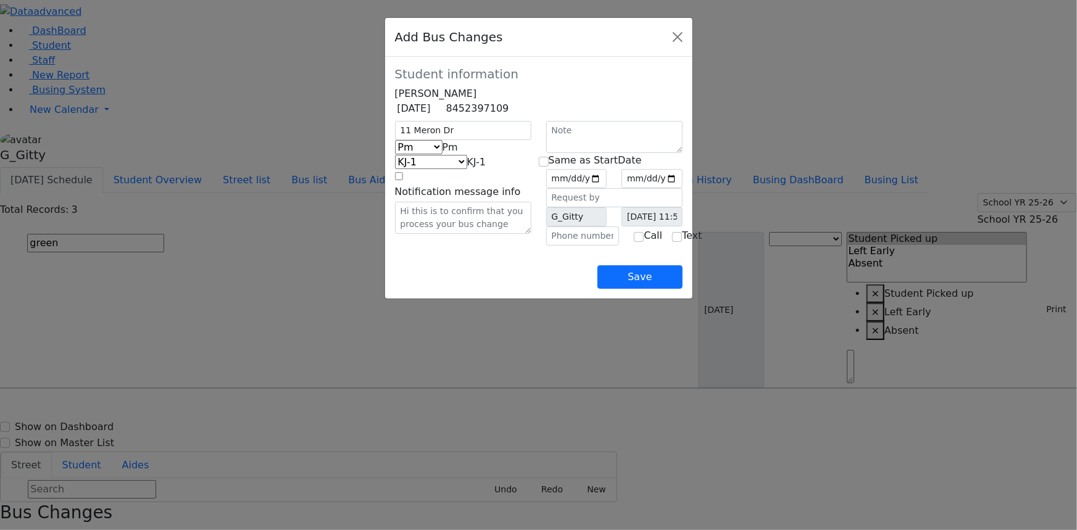
drag, startPoint x: 552, startPoint y: 176, endPoint x: 548, endPoint y: 211, distance: 35.4
click at [551, 168] on div "Same as StartDate" at bounding box center [614, 160] width 151 height 15
click at [546, 167] on input "checkbox" at bounding box center [544, 162] width 10 height 10
checkbox input "true"
type input "2025-09-19"
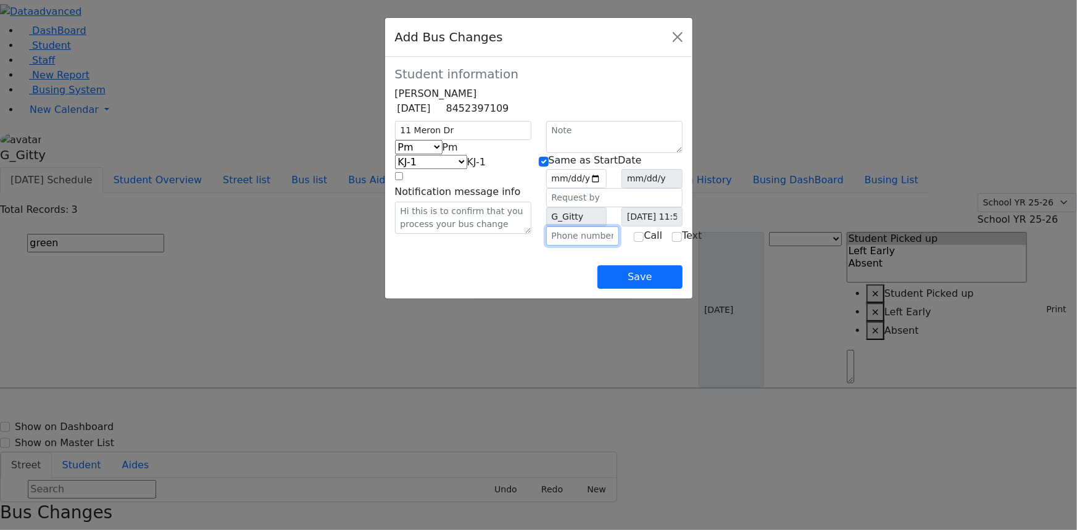
click at [568, 246] on input "text" at bounding box center [582, 236] width 73 height 19
type input "(845) 782-3317"
click at [495, 289] on div "Save" at bounding box center [539, 267] width 288 height 43
click at [683, 289] on div "Save" at bounding box center [539, 267] width 288 height 43
click at [682, 289] on button "Save" at bounding box center [639, 276] width 85 height 23
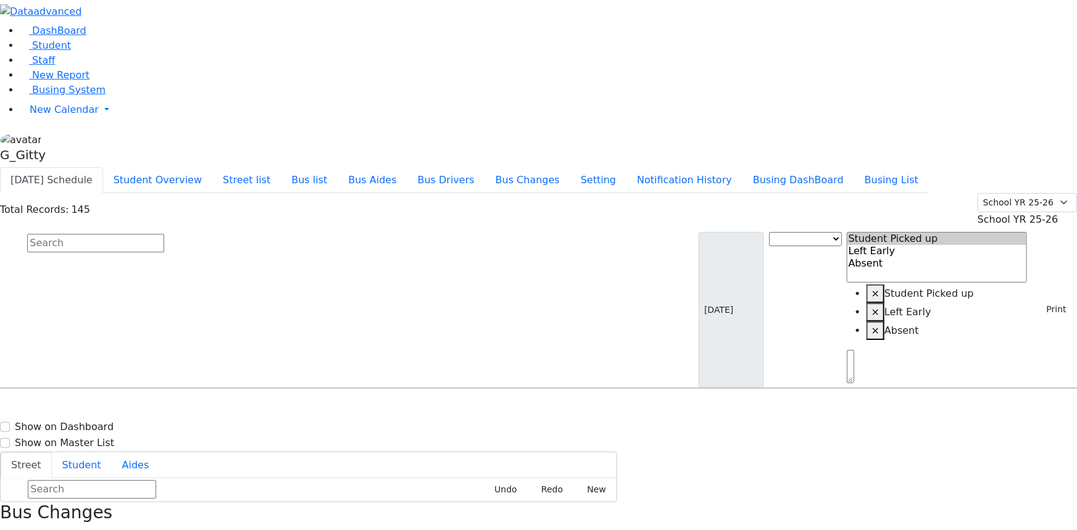
click at [164, 234] on input "text" at bounding box center [95, 243] width 137 height 19
type input "lebo"
click at [99, 424] on span "8457741172" at bounding box center [69, 429] width 57 height 10
select select
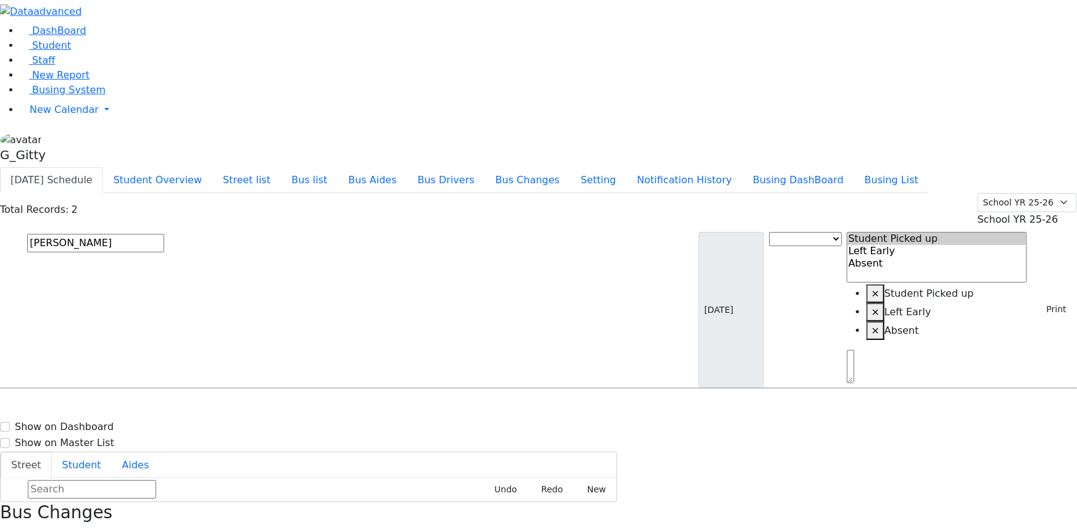
drag, startPoint x: 1029, startPoint y: 514, endPoint x: 1025, endPoint y: 509, distance: 7.4
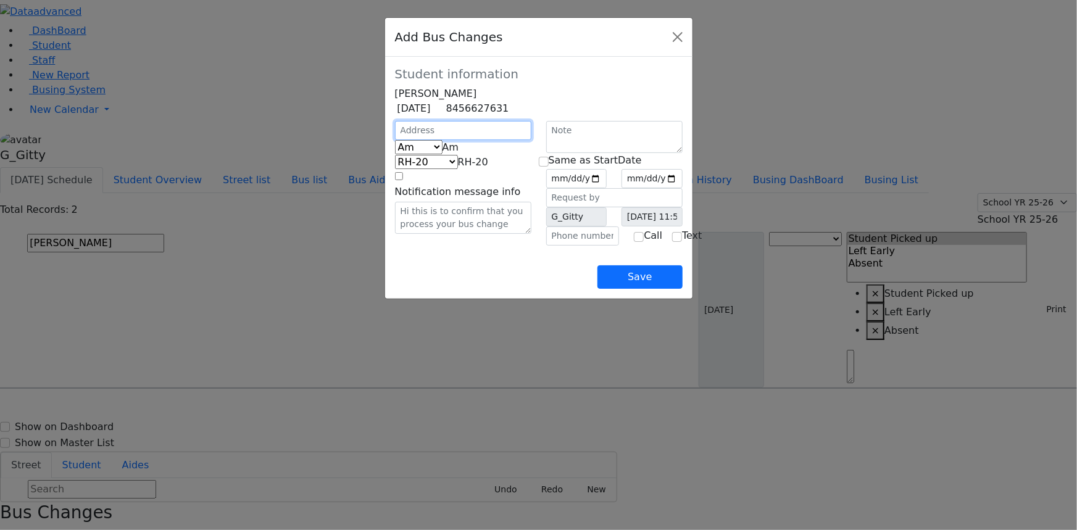
click at [395, 140] on input "text" at bounding box center [463, 130] width 136 height 19
type input "6 Meron Dr"
select select "395"
click at [443, 153] on span "Am" at bounding box center [451, 147] width 17 height 12
drag, startPoint x: 337, startPoint y: 212, endPoint x: 339, endPoint y: 206, distance: 7.2
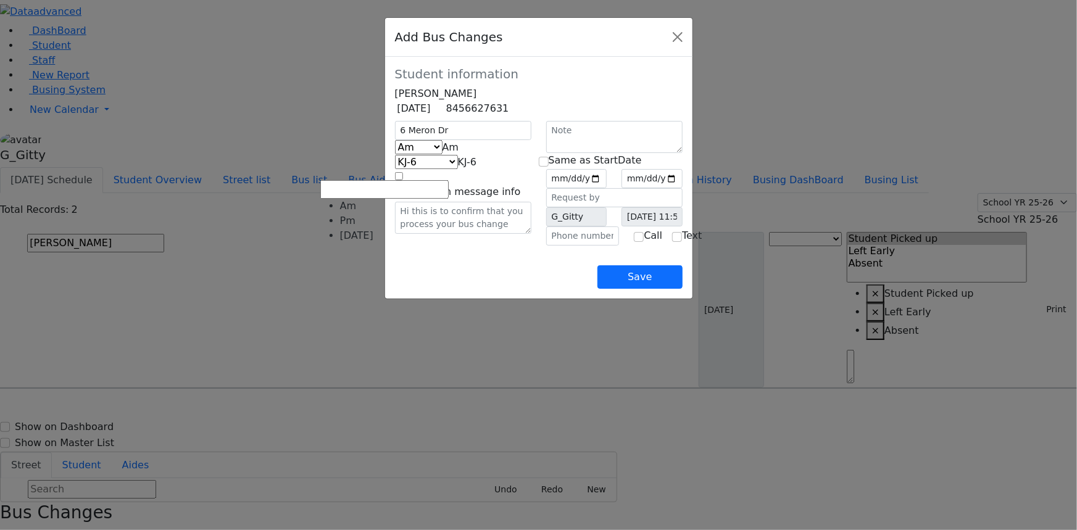
select select "2"
select select "398"
click at [607, 188] on input "date" at bounding box center [576, 178] width 61 height 19
type input "2025-09-25"
click at [547, 167] on input "checkbox" at bounding box center [544, 162] width 10 height 10
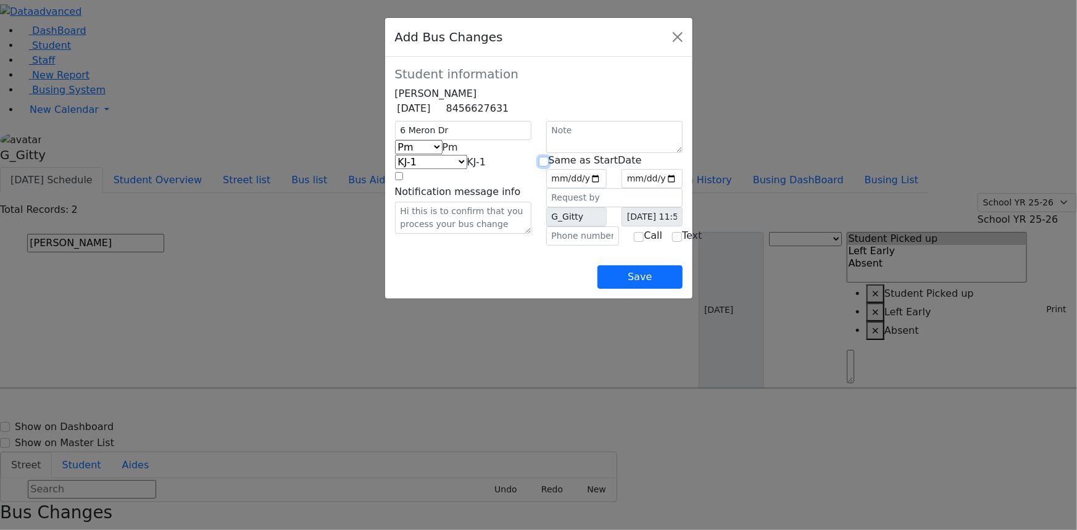
checkbox input "true"
type input "2025-09-25"
click at [564, 246] on input "text" at bounding box center [582, 236] width 73 height 19
type input "(845) 774-1172"
drag, startPoint x: 539, startPoint y: 318, endPoint x: 599, endPoint y: 324, distance: 60.7
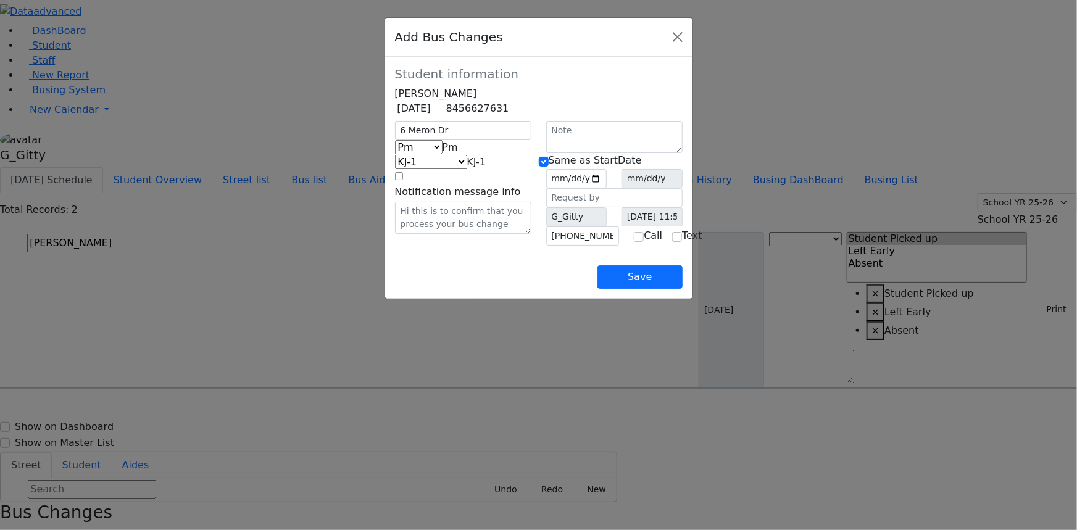
click at [539, 289] on div "Save" at bounding box center [539, 267] width 288 height 43
click at [682, 289] on button "Save" at bounding box center [639, 276] width 85 height 23
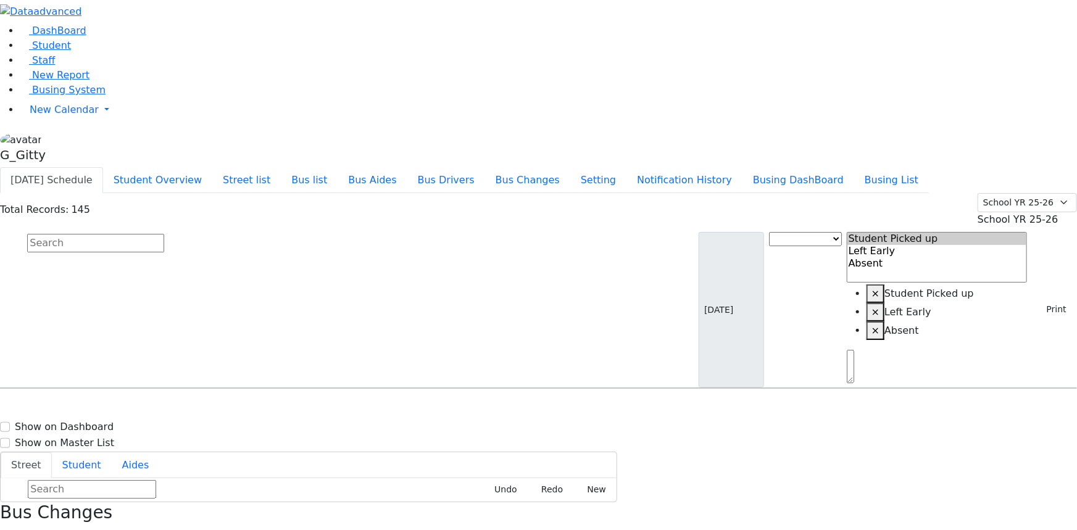
click at [473, 232] on div "09/19/2025 Bus Change Student Picked up Left Early Absent × Student Picked up ×…" at bounding box center [538, 310] width 1077 height 157
click at [164, 234] on input "text" at bounding box center [95, 243] width 137 height 19
type input "pola"
click at [306, 408] on div "36 Dallas Dr." at bounding box center [229, 423] width 153 height 31
select select
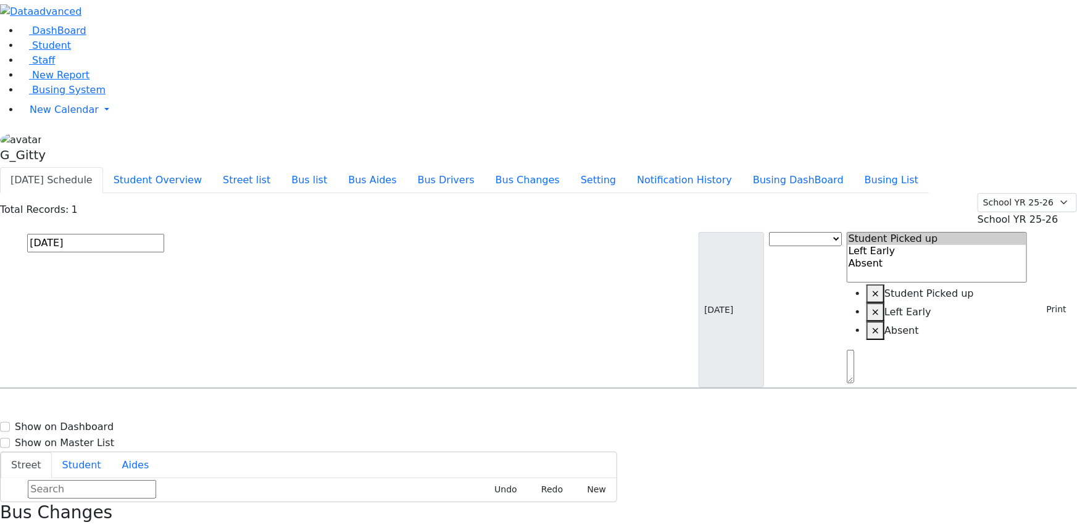
drag, startPoint x: 1015, startPoint y: 512, endPoint x: 973, endPoint y: 466, distance: 62.4
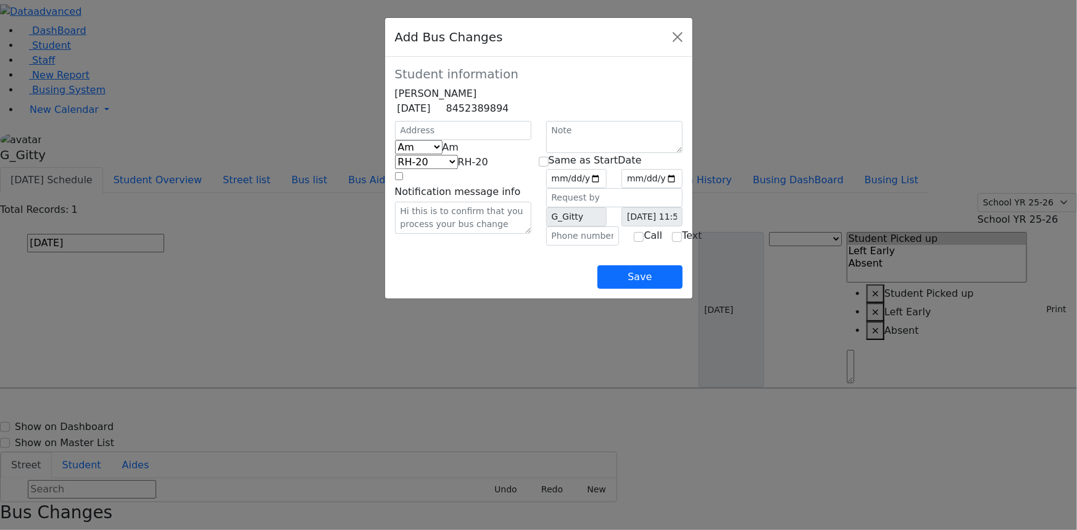
click at [443, 153] on span "Am" at bounding box center [451, 147] width 17 height 12
drag, startPoint x: 383, startPoint y: 208, endPoint x: 380, endPoint y: 188, distance: 19.9
click at [458, 168] on span "RH-20" at bounding box center [473, 162] width 30 height 12
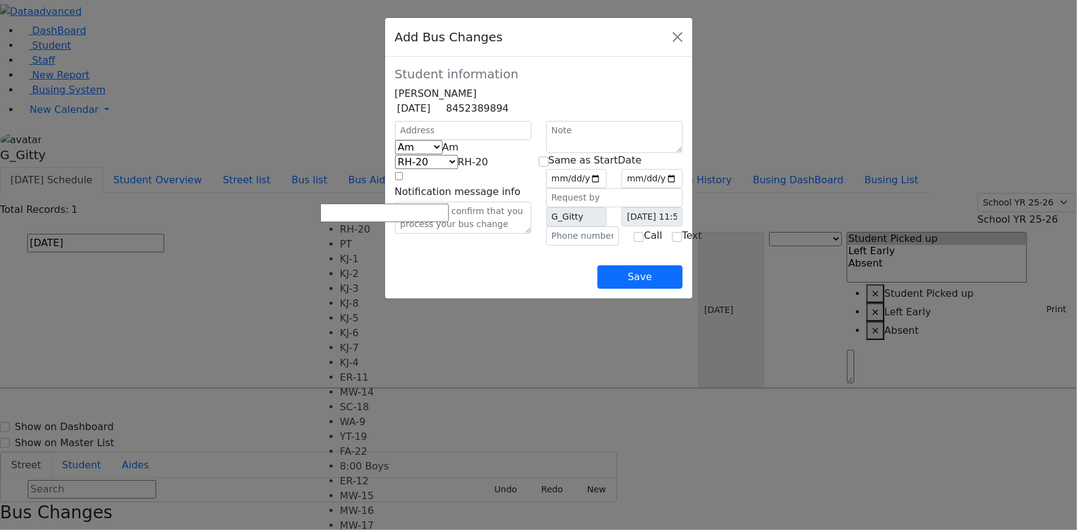
scroll to position [112, 0]
select select "415"
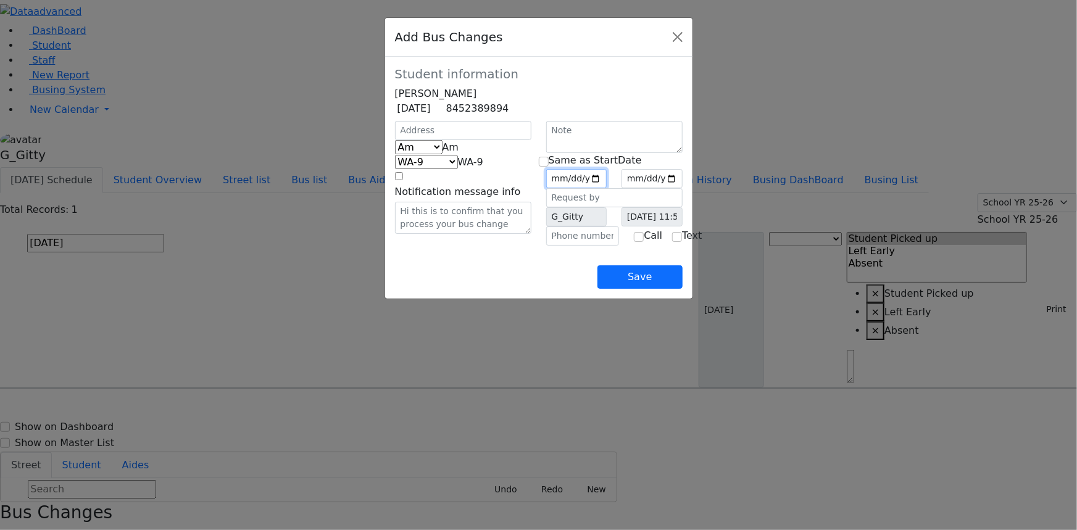
click at [607, 188] on input "date" at bounding box center [576, 178] width 61 height 19
type input "2025-09-25"
click at [544, 167] on input "checkbox" at bounding box center [544, 162] width 10 height 10
checkbox input "true"
type input "2025-09-25"
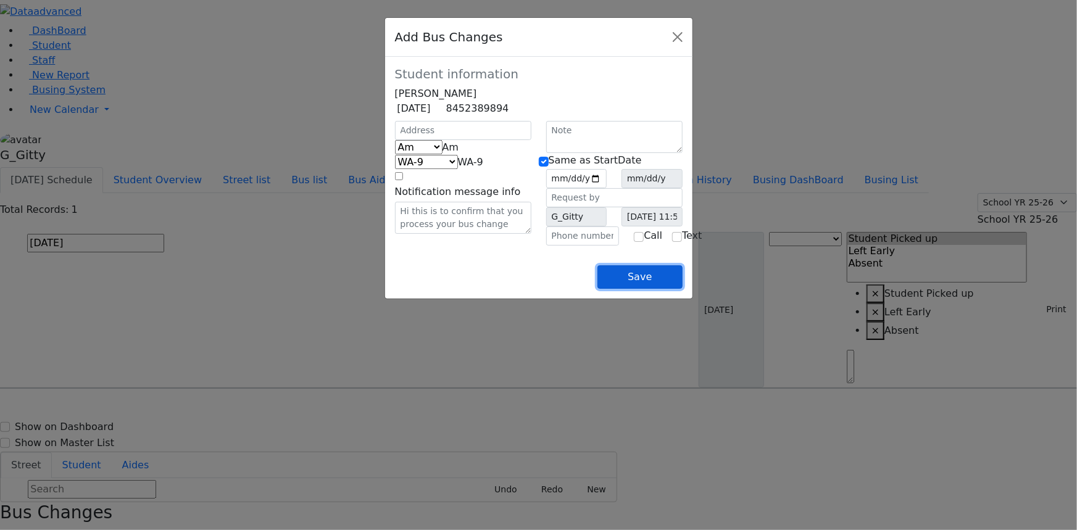
click at [682, 289] on button "Save" at bounding box center [639, 276] width 85 height 23
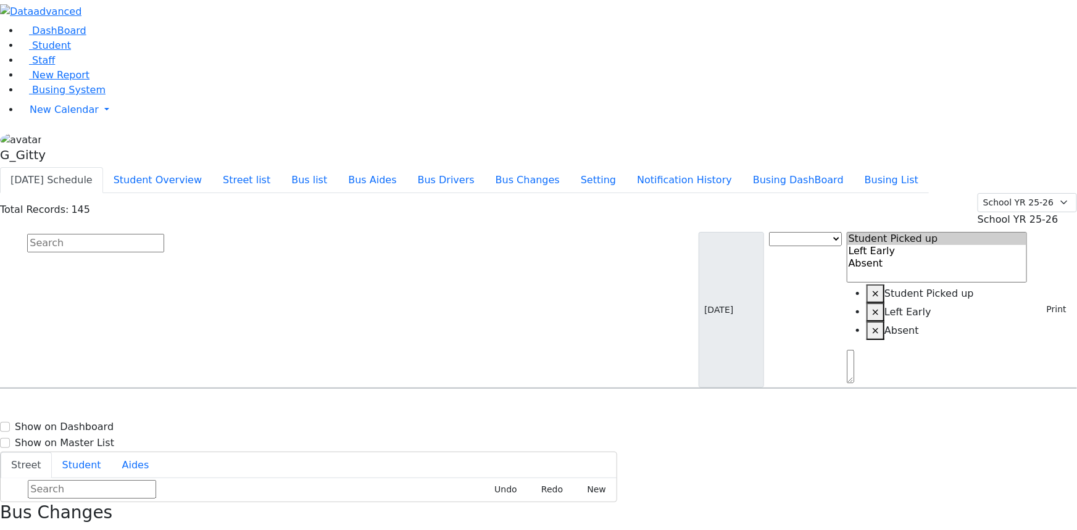
click at [164, 234] on input "text" at bounding box center [95, 243] width 137 height 19
type input "bando"
click at [306, 408] on div "[STREET_ADDRESS]" at bounding box center [229, 423] width 153 height 31
select select
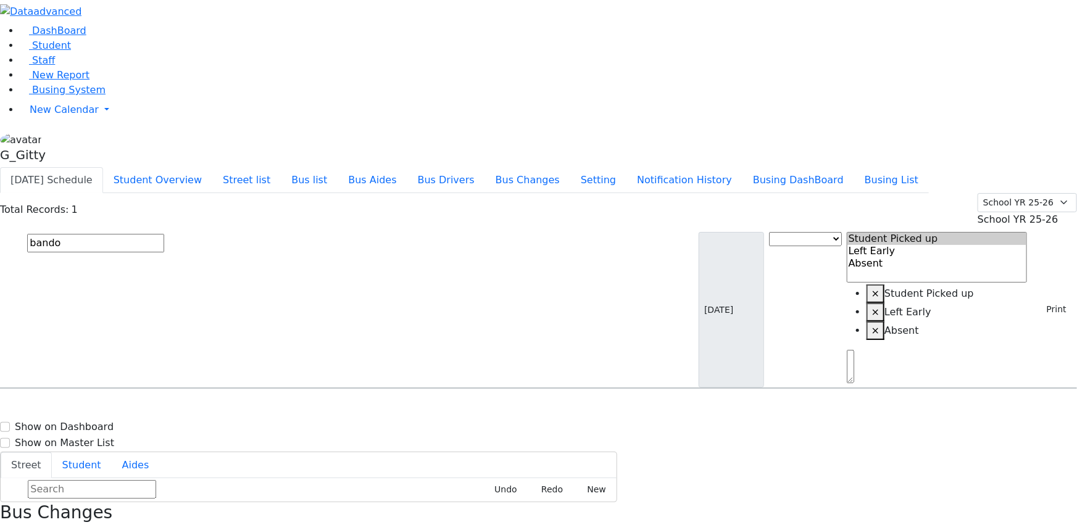
click at [1028, 510] on body "Print Schedule Options Show Birthday Show Time Interval Show School Grad Pdf Sa…" at bounding box center [538, 373] width 1077 height 747
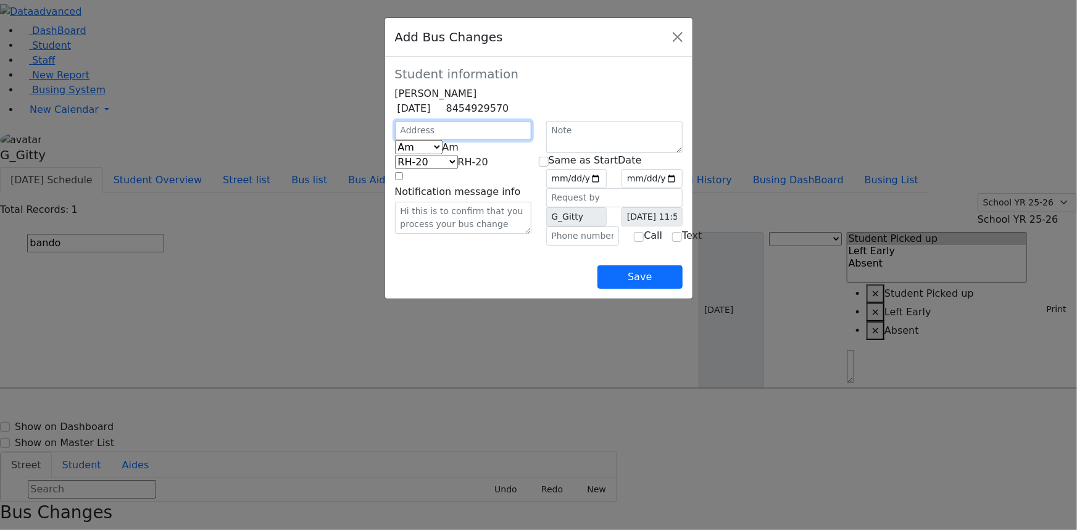
click at [395, 140] on input "text" at bounding box center [463, 130] width 136 height 19
type input "13 Fillmore Ct"
select select "396"
click at [443, 153] on span "Am" at bounding box center [451, 147] width 17 height 12
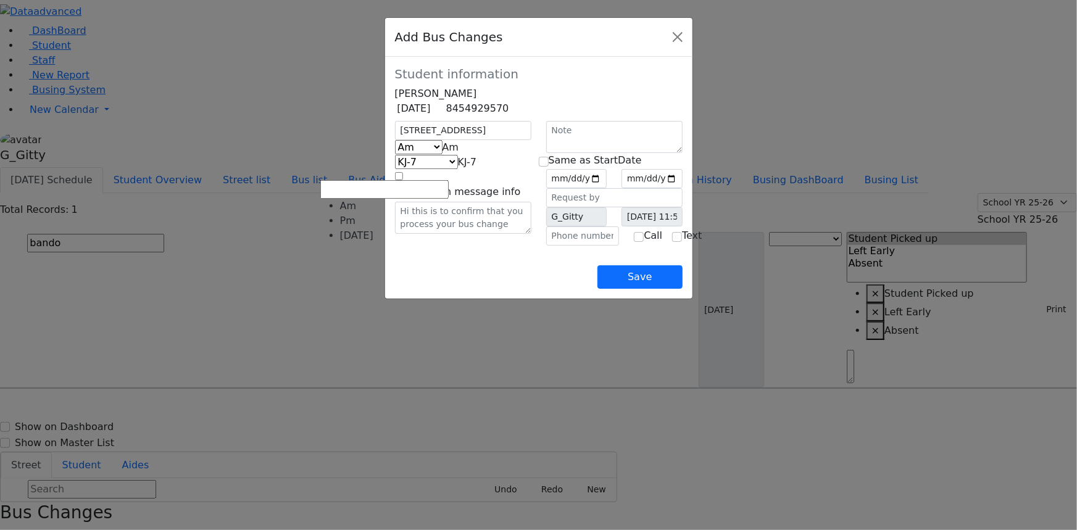
select select "2"
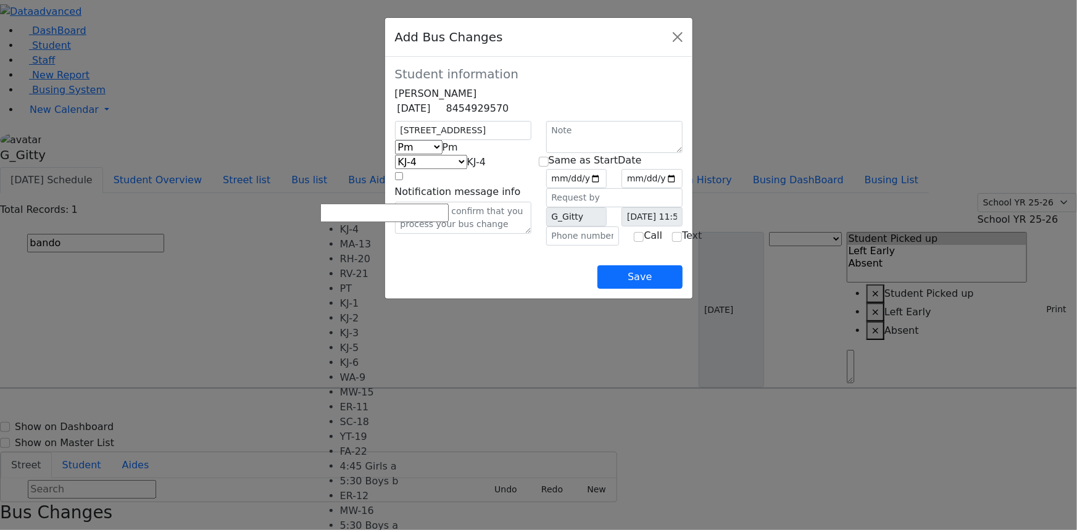
drag, startPoint x: 430, startPoint y: 189, endPoint x: 407, endPoint y: 218, distance: 37.4
click at [467, 168] on span "KJ-4" at bounding box center [476, 162] width 19 height 12
select select "400"
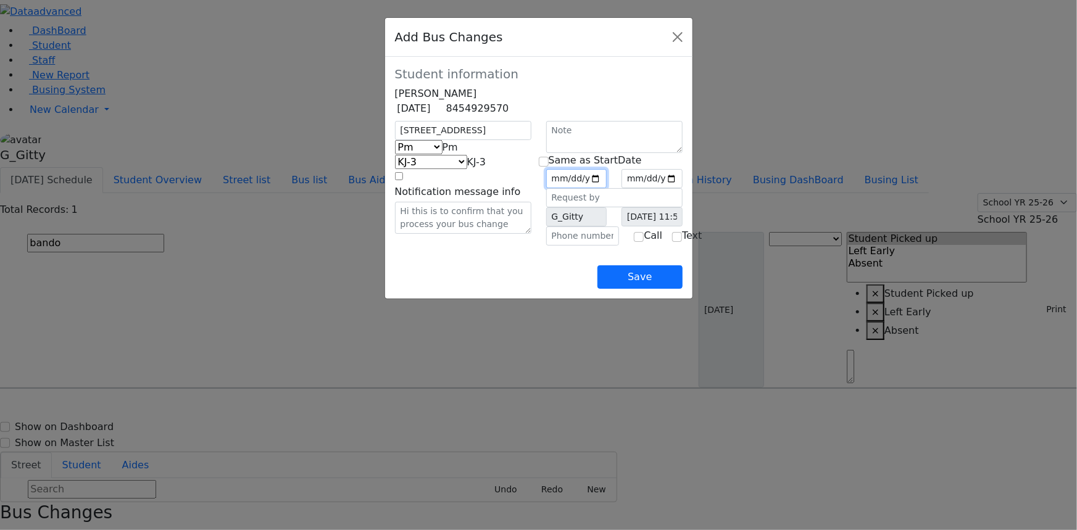
click at [607, 188] on input "date" at bounding box center [576, 178] width 61 height 19
type input "2025-09-24"
click at [607, 188] on input "2025-09-24" at bounding box center [576, 178] width 61 height 19
type input "2025-09-25"
click at [548, 167] on input "checkbox" at bounding box center [544, 162] width 10 height 10
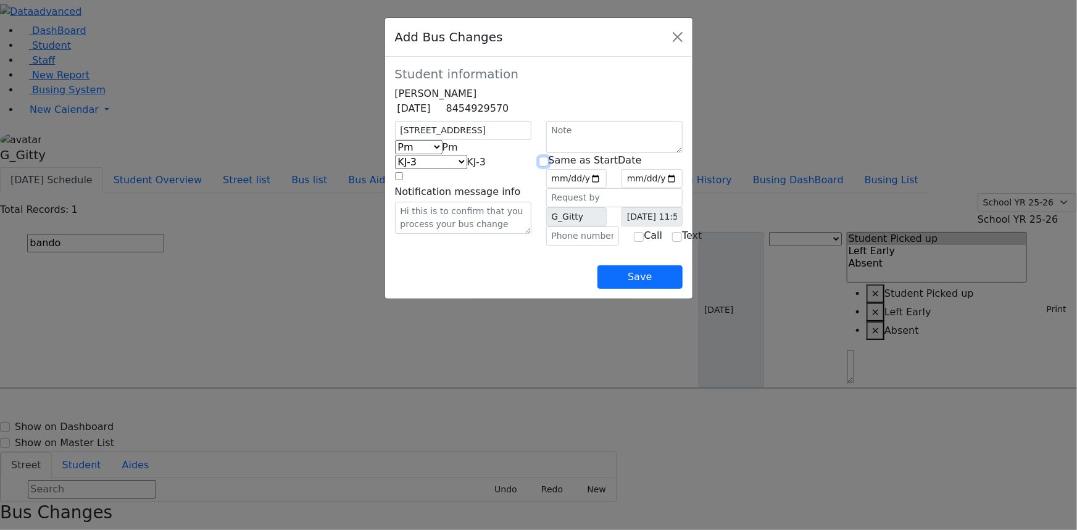
checkbox input "true"
type input "2025-09-25"
click at [585, 246] on input "text" at bounding box center [582, 236] width 73 height 19
type input "[PHONE_NUMBER]"
click at [494, 288] on div "Save" at bounding box center [539, 267] width 288 height 43
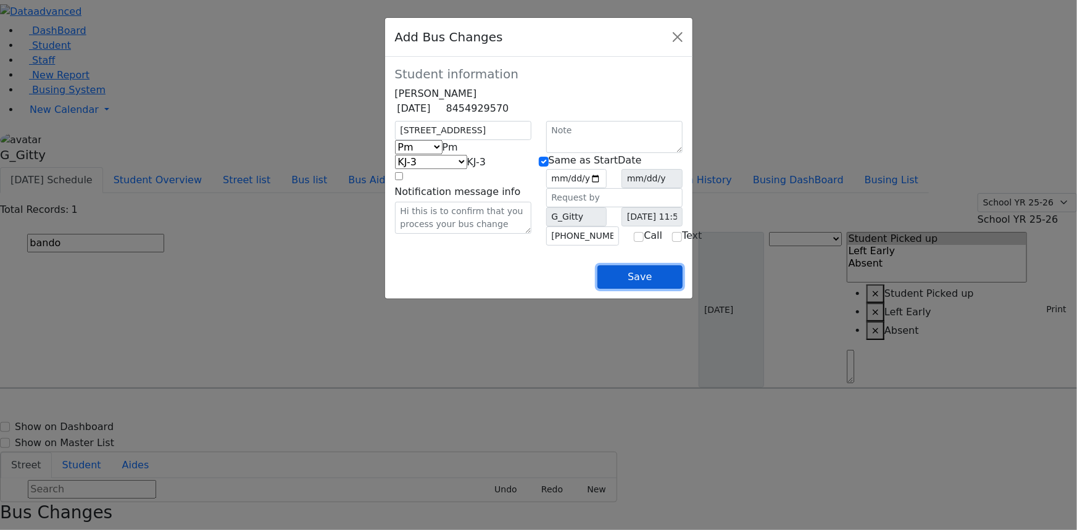
click at [682, 289] on button "Save" at bounding box center [639, 276] width 85 height 23
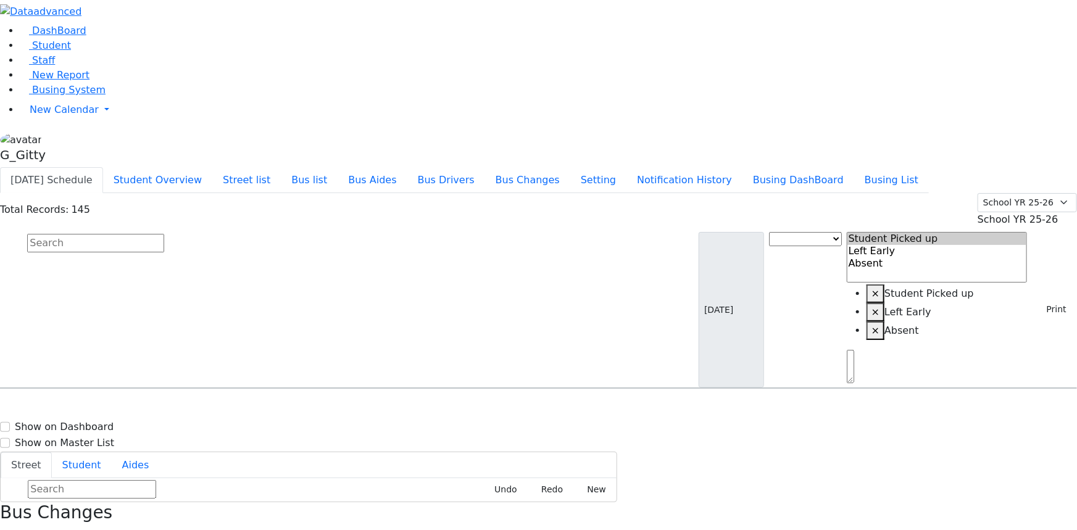
click at [164, 234] on input "text" at bounding box center [95, 243] width 137 height 19
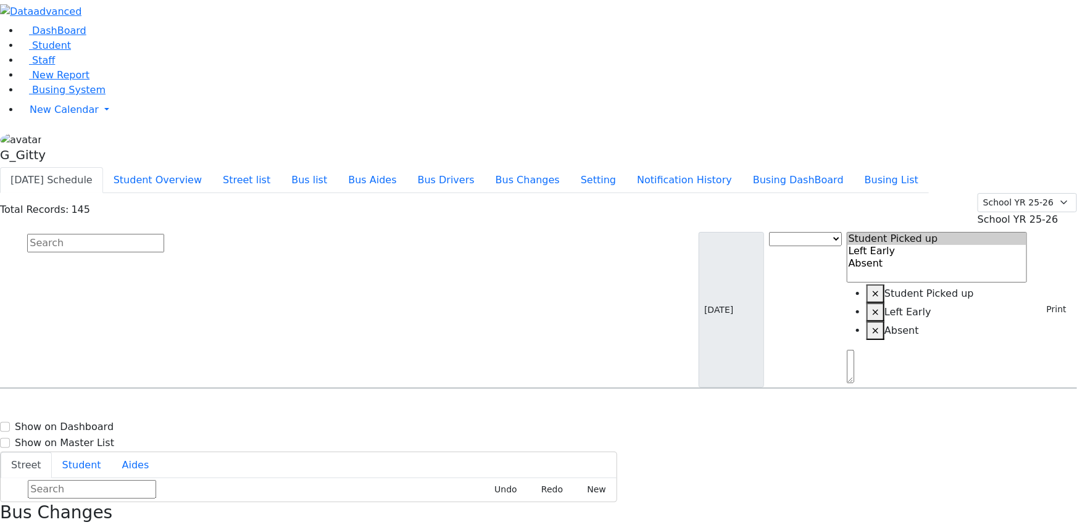
click at [164, 234] on input "text" at bounding box center [95, 243] width 137 height 19
type input "yitz"
click at [306, 439] on div "[STREET_ADDRESS]" at bounding box center [229, 454] width 153 height 31
select select
drag, startPoint x: 1000, startPoint y: 138, endPoint x: 1012, endPoint y: 168, distance: 32.8
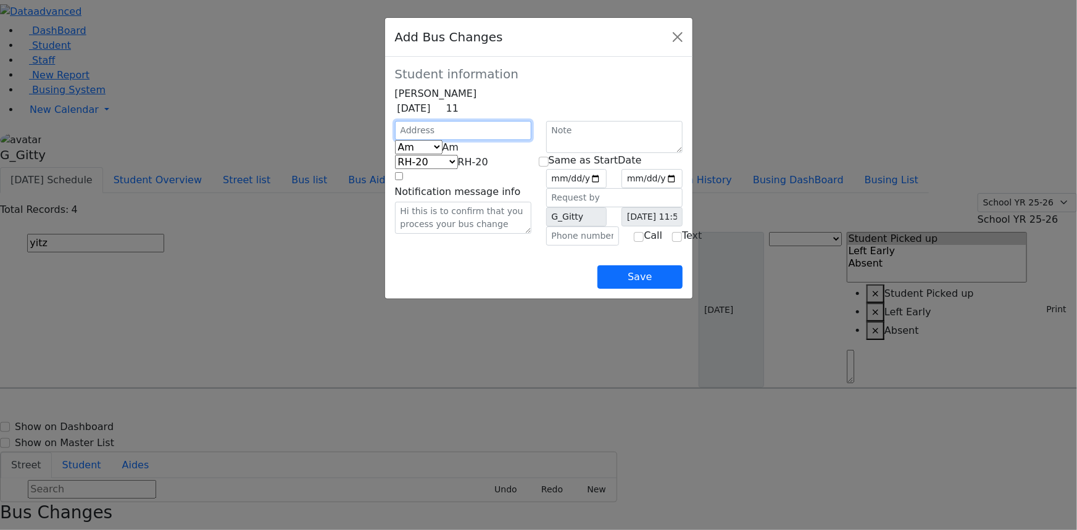
click at [395, 140] on input "text" at bounding box center [463, 130] width 136 height 19
drag, startPoint x: 375, startPoint y: 163, endPoint x: 380, endPoint y: 181, distance: 19.3
type input "16 Fillmore Ct"
select select "396"
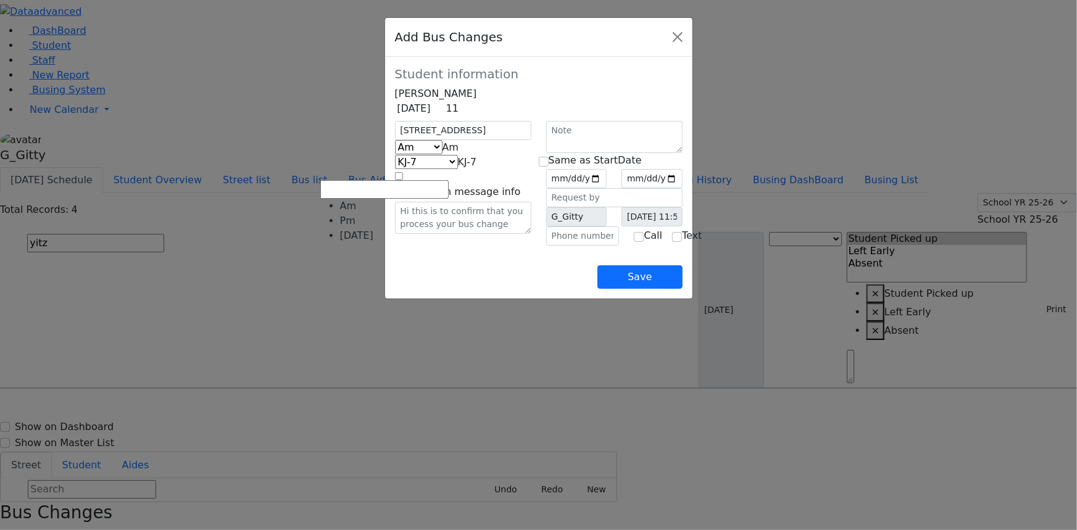
click at [443, 153] on span "Am" at bounding box center [451, 147] width 17 height 12
select select "2"
click at [467, 168] on span "KJ-4" at bounding box center [476, 162] width 19 height 12
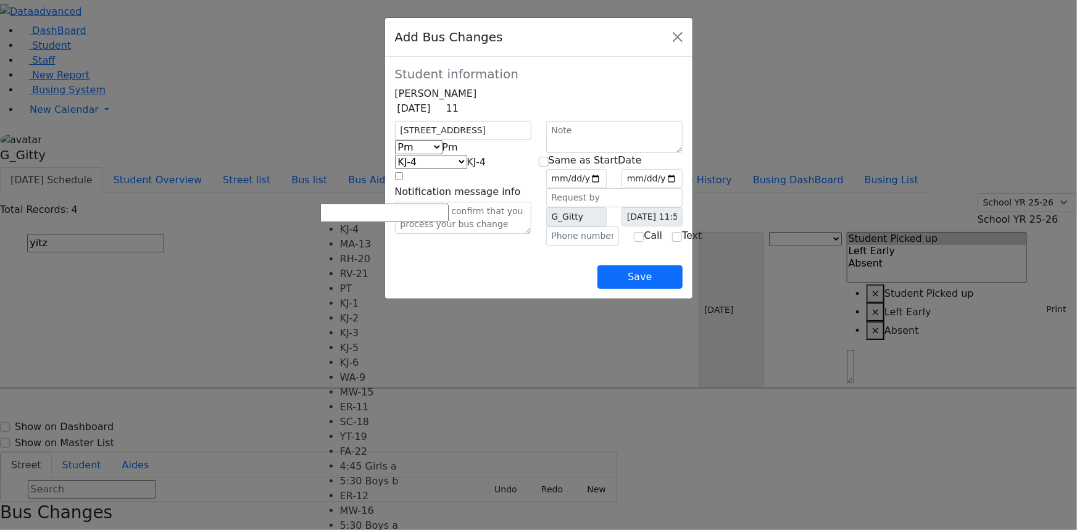
select select "400"
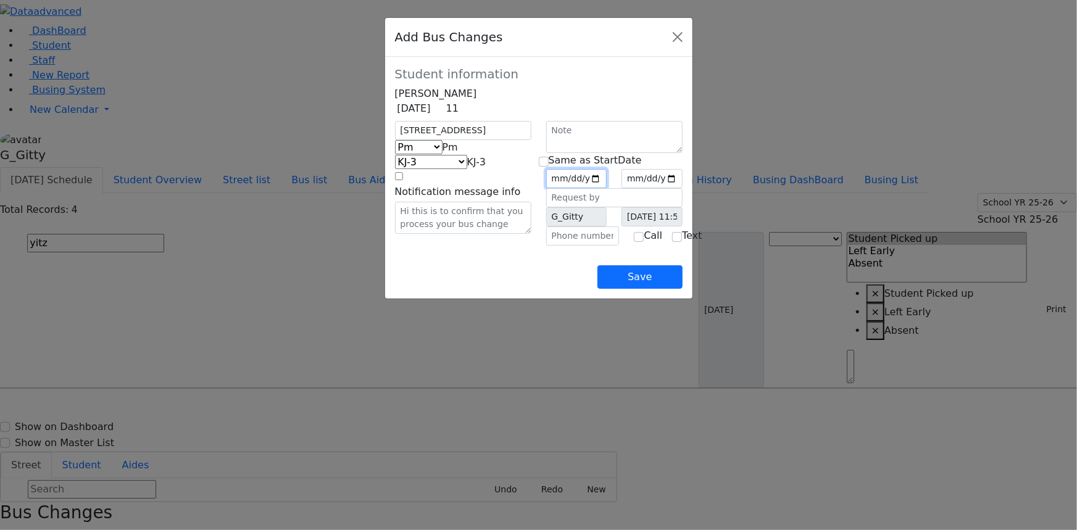
click at [607, 188] on input "date" at bounding box center [576, 178] width 61 height 19
type input "2025-09-25"
click at [549, 167] on input "checkbox" at bounding box center [544, 162] width 10 height 10
checkbox input "true"
type input "2025-09-25"
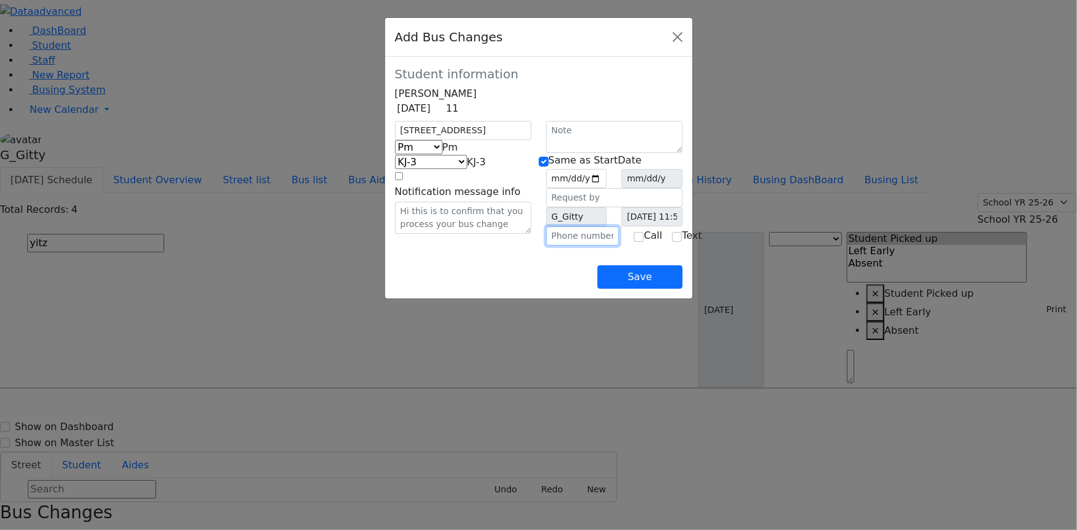
click at [566, 246] on input "text" at bounding box center [582, 236] width 73 height 19
type input "(845) 781-4841"
drag, startPoint x: 567, startPoint y: 296, endPoint x: 590, endPoint y: 302, distance: 23.5
click at [567, 289] on div "Save" at bounding box center [539, 267] width 288 height 43
click at [682, 289] on button "Save" at bounding box center [639, 276] width 85 height 23
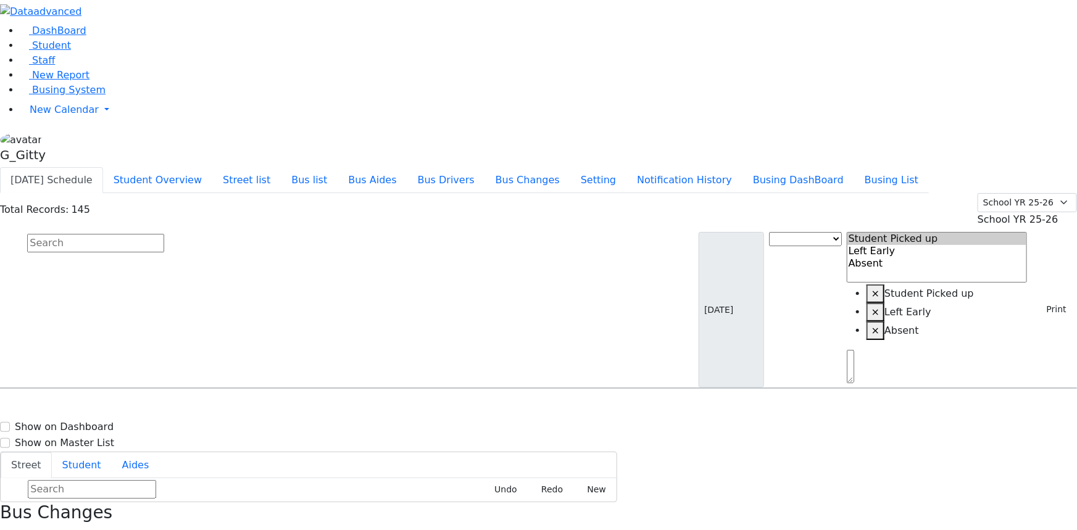
click at [164, 234] on input "text" at bounding box center [95, 243] width 137 height 19
type input "s"
type input "juda"
click at [477, 406] on h6 "KJ-5" at bounding box center [397, 412] width 159 height 12
select select
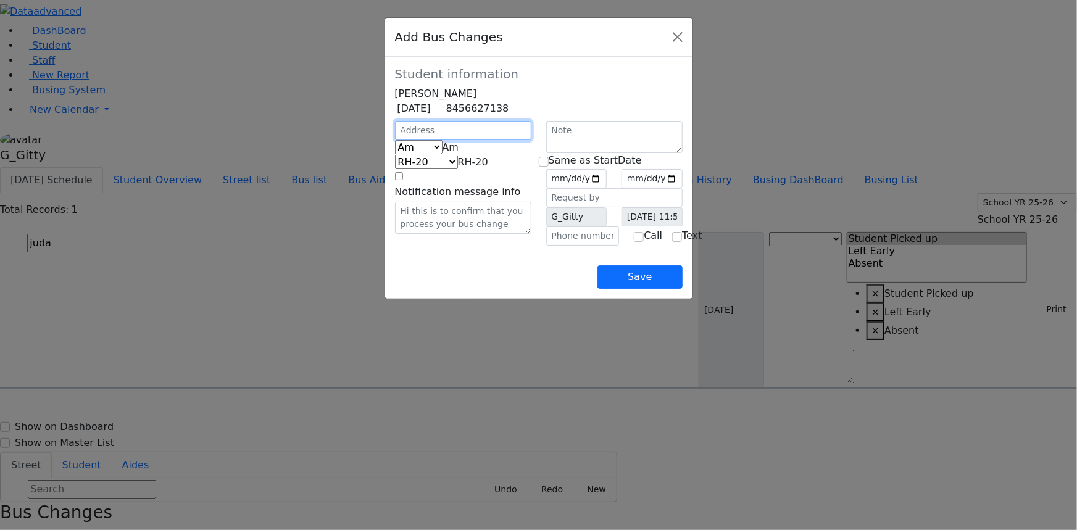
click at [395, 140] on input "text" at bounding box center [463, 130] width 136 height 19
type input "10 Prag Blvd"
select select "394"
click at [443, 153] on span "Am" at bounding box center [451, 147] width 17 height 12
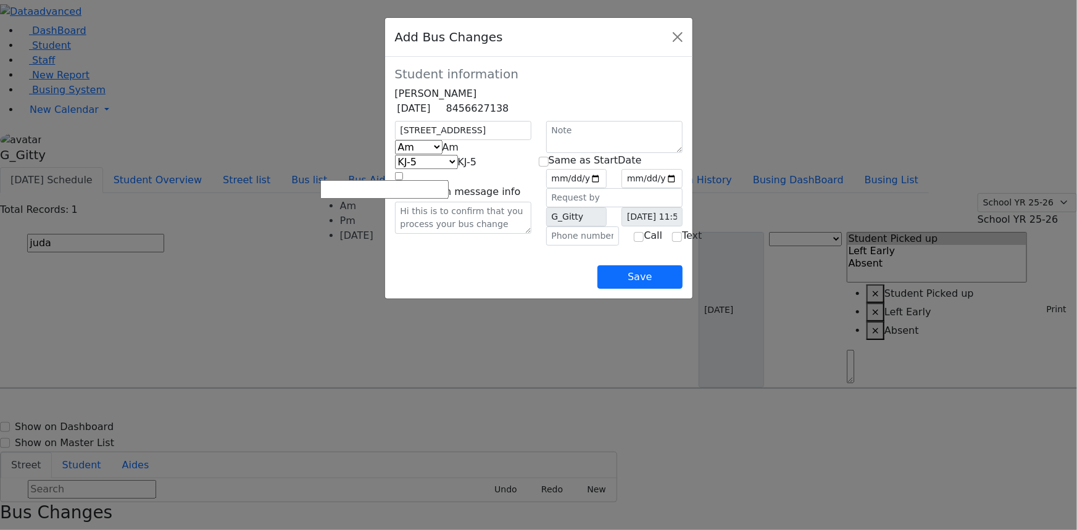
select select "2"
select select "398"
drag, startPoint x: 638, startPoint y: 196, endPoint x: 636, endPoint y: 203, distance: 6.9
click at [607, 188] on input "date" at bounding box center [576, 178] width 61 height 19
type input "2025-09-25"
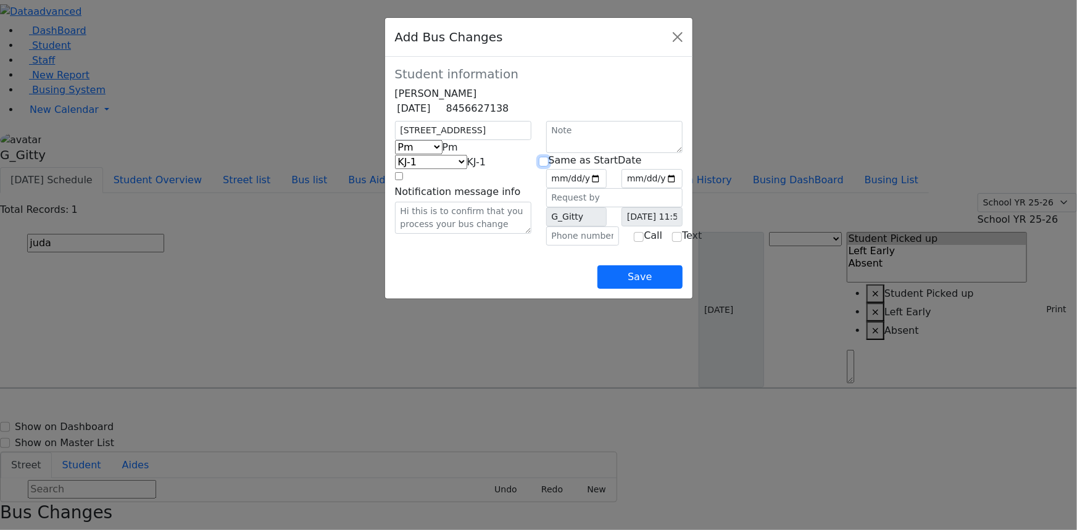
click at [547, 167] on input "checkbox" at bounding box center [544, 162] width 10 height 10
checkbox input "true"
type input "2025-09-25"
click at [576, 246] on input "text" at bounding box center [582, 236] width 73 height 19
type input "(845) 783-0142"
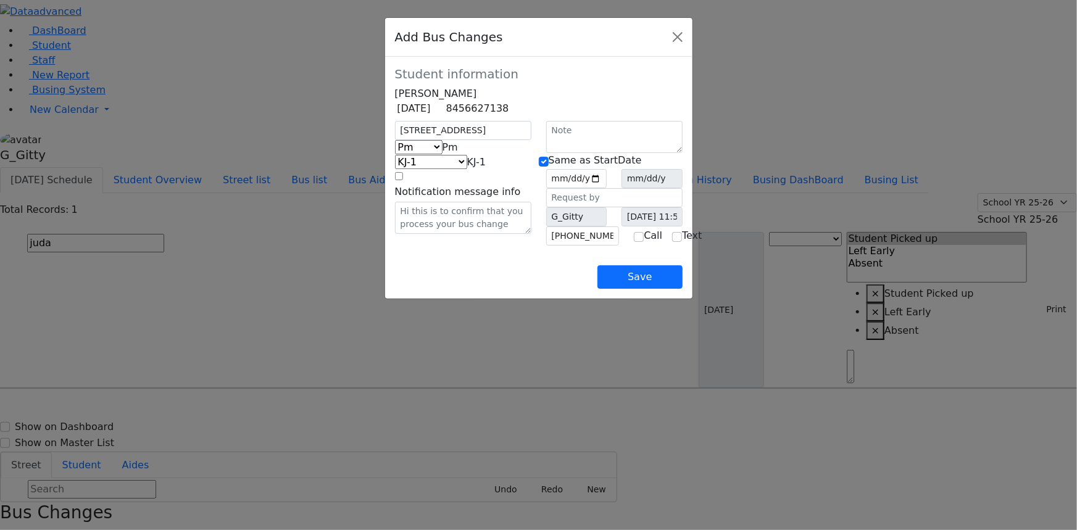
click at [524, 289] on div "Save" at bounding box center [539, 267] width 288 height 43
click at [682, 289] on button "Save" at bounding box center [639, 276] width 85 height 23
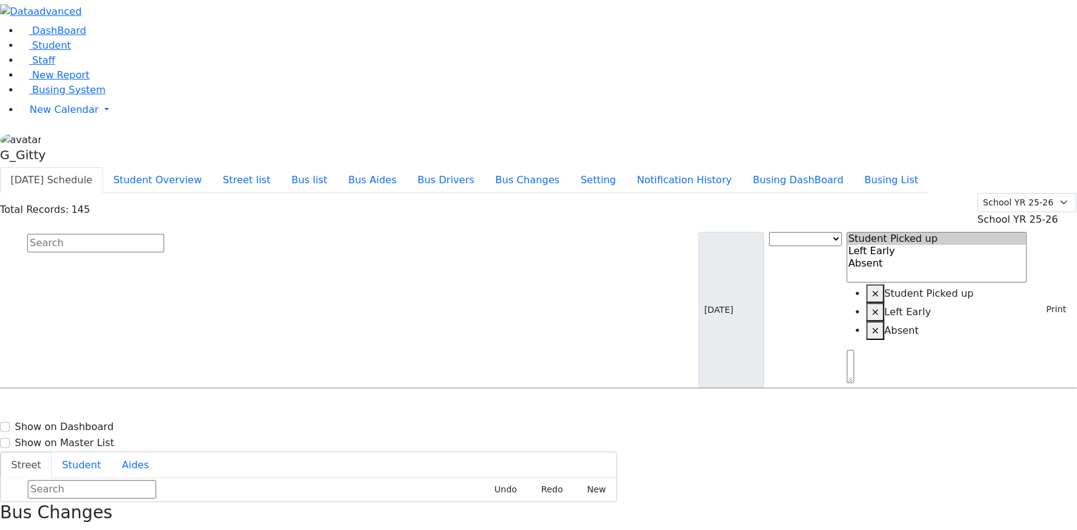
click at [164, 234] on input "text" at bounding box center [95, 243] width 137 height 19
type input "usher"
click at [459, 408] on div "KJ-6 2 Maglenitz St #401 -" at bounding box center [382, 423] width 153 height 31
select select
drag, startPoint x: 1025, startPoint y: 142, endPoint x: 1012, endPoint y: 236, distance: 95.4
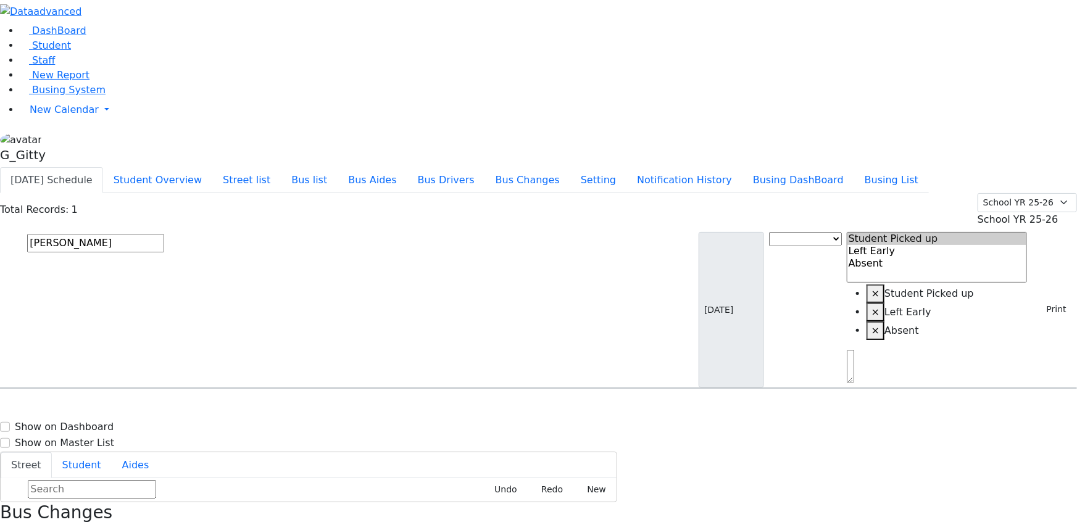
drag, startPoint x: 1025, startPoint y: 504, endPoint x: 963, endPoint y: 467, distance: 72.0
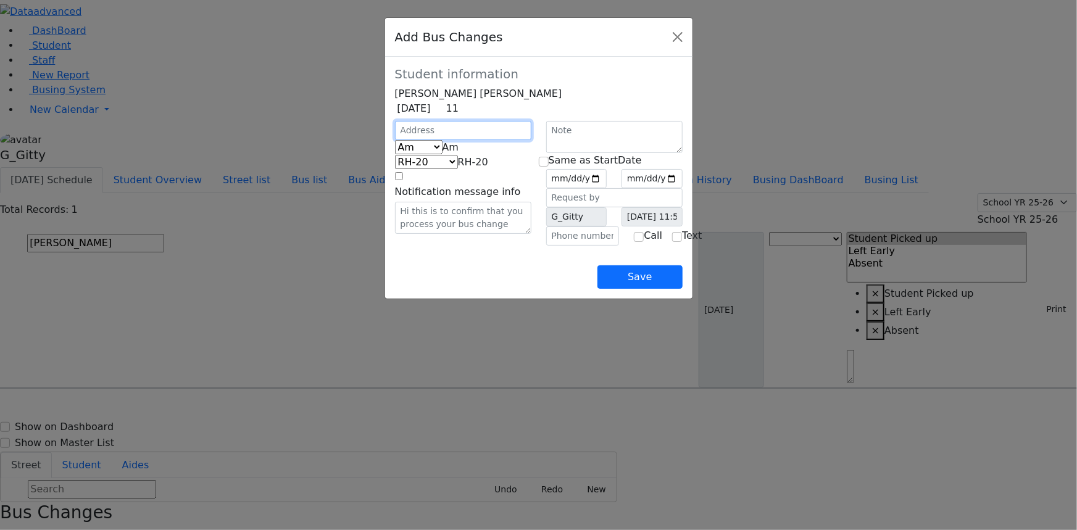
click at [403, 140] on input "text" at bounding box center [463, 130] width 136 height 19
type input "2 Maglenitz St"
select select "395"
click at [443, 153] on span "Am" at bounding box center [451, 147] width 17 height 12
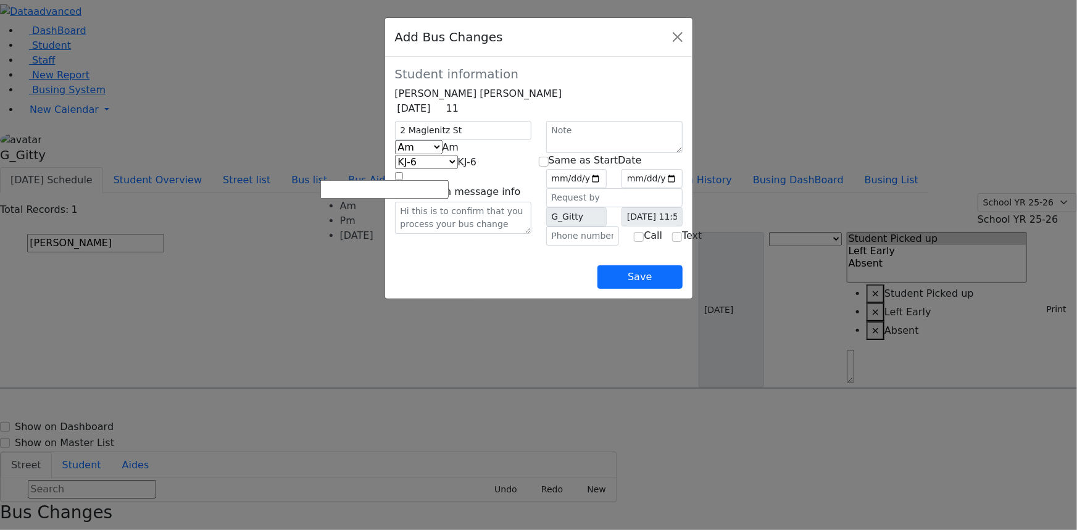
select select "2"
select select "400"
click at [607, 188] on input "date" at bounding box center [576, 178] width 61 height 19
type input "2025-09-25"
click at [549, 167] on input "checkbox" at bounding box center [544, 162] width 10 height 10
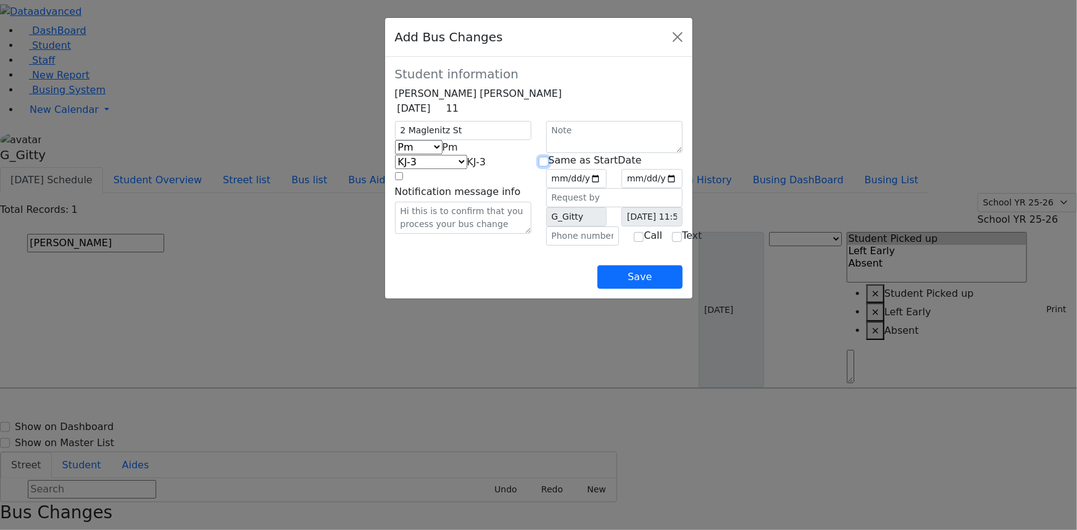
checkbox input "true"
type input "2025-09-25"
click at [561, 246] on input "text" at bounding box center [582, 236] width 73 height 19
click at [570, 289] on div "Save" at bounding box center [539, 267] width 288 height 43
click at [560, 246] on input "text" at bounding box center [582, 236] width 73 height 19
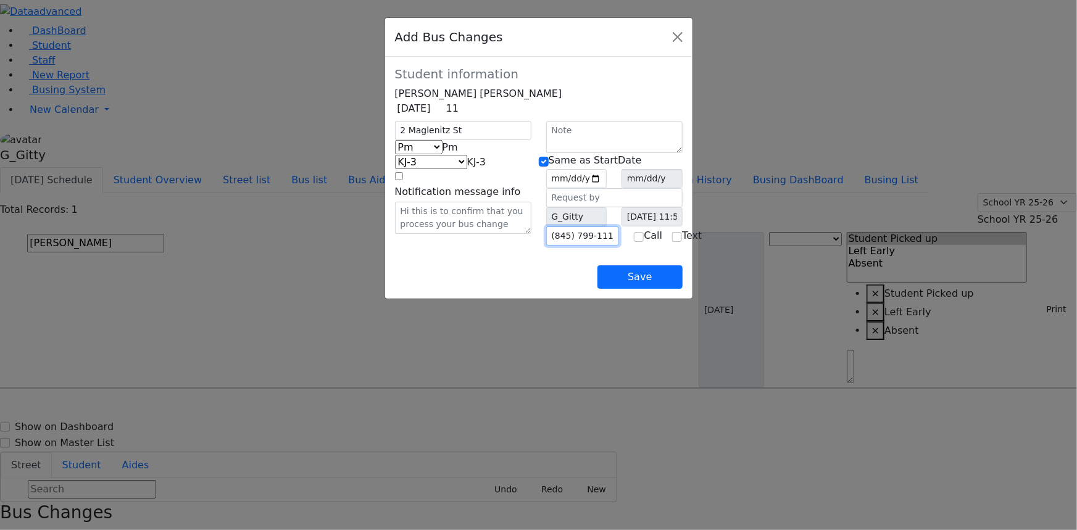
type input "(845) 799-1118"
click at [520, 289] on div "Save" at bounding box center [539, 267] width 288 height 43
click at [682, 289] on button "Save" at bounding box center [639, 276] width 85 height 23
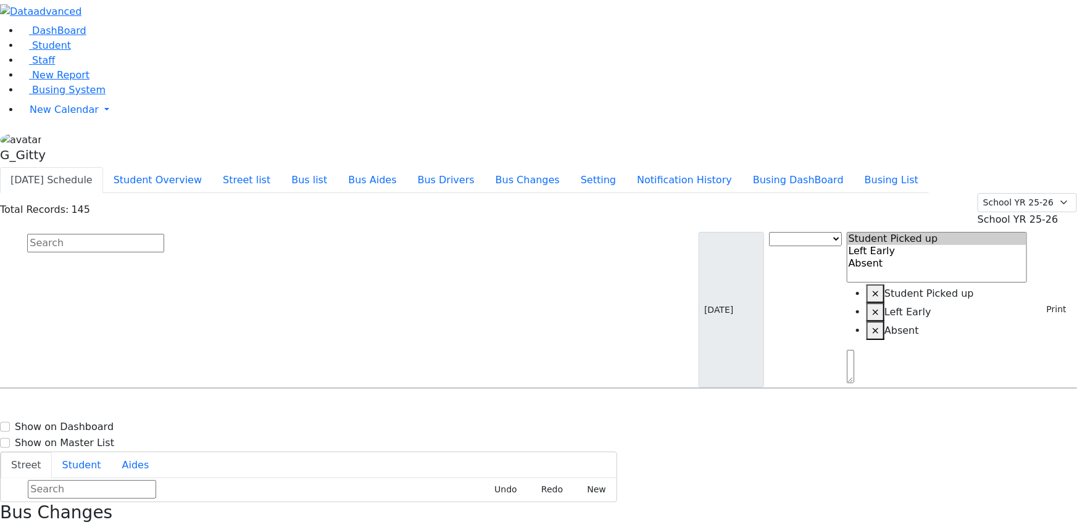
click at [164, 234] on input "text" at bounding box center [95, 243] width 137 height 19
type input "jacob"
click at [306, 408] on div "[STREET_ADDRESS]" at bounding box center [229, 423] width 153 height 31
select select
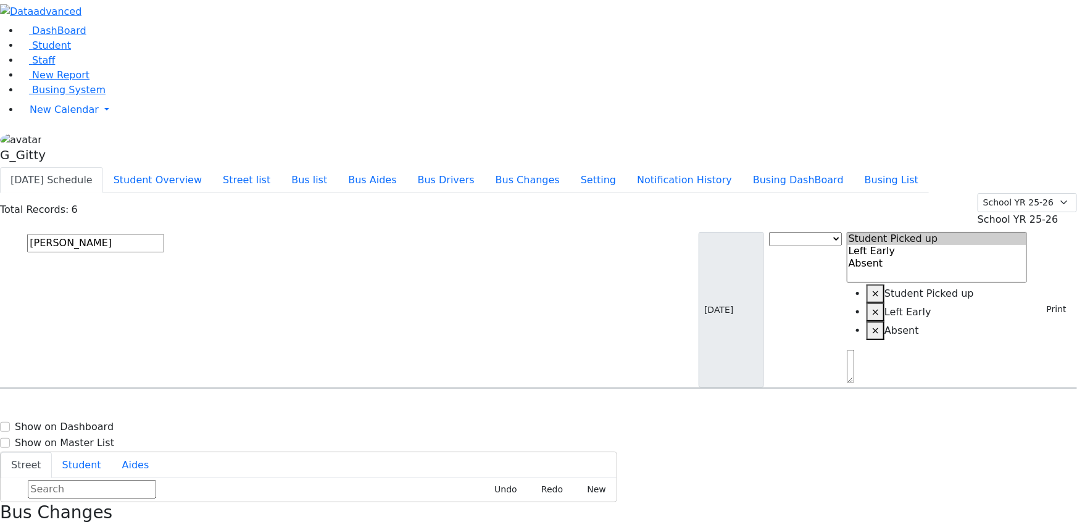
click at [99, 516] on h6 "11/19/2007 8457748261" at bounding box center [53, 522] width 91 height 12
select select
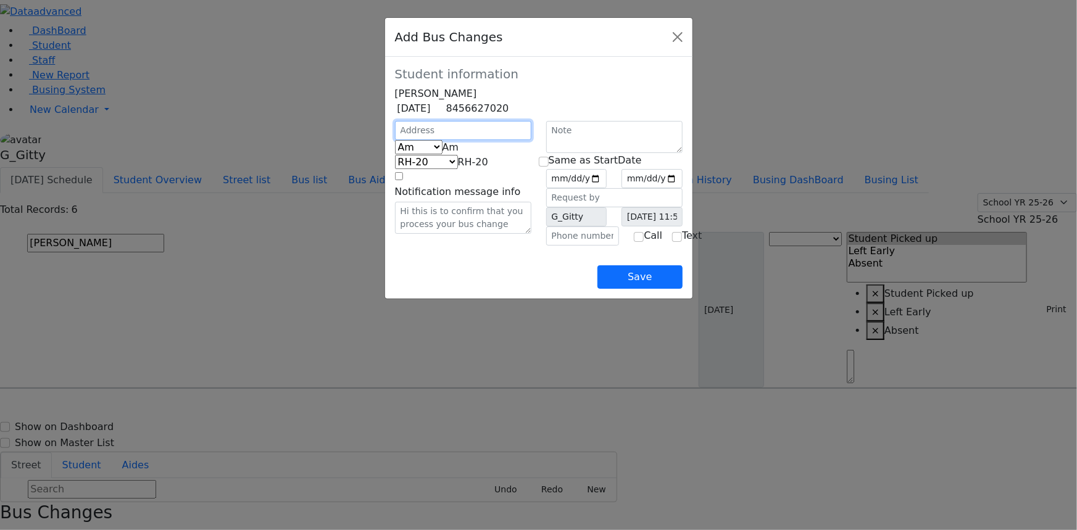
click at [395, 140] on input "text" at bounding box center [463, 130] width 136 height 19
type input "4 Leipnik Way"
select select "394"
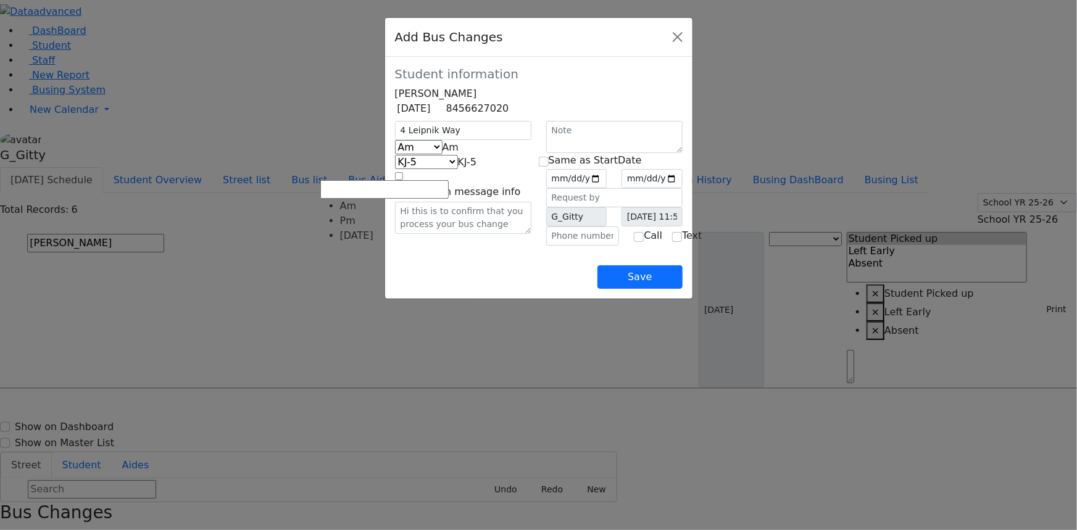
drag, startPoint x: 376, startPoint y: 177, endPoint x: 372, endPoint y: 190, distance: 14.2
click at [443, 153] on span "Am" at bounding box center [451, 147] width 17 height 12
select select "2"
select select "398"
click at [607, 188] on input "date" at bounding box center [576, 178] width 61 height 19
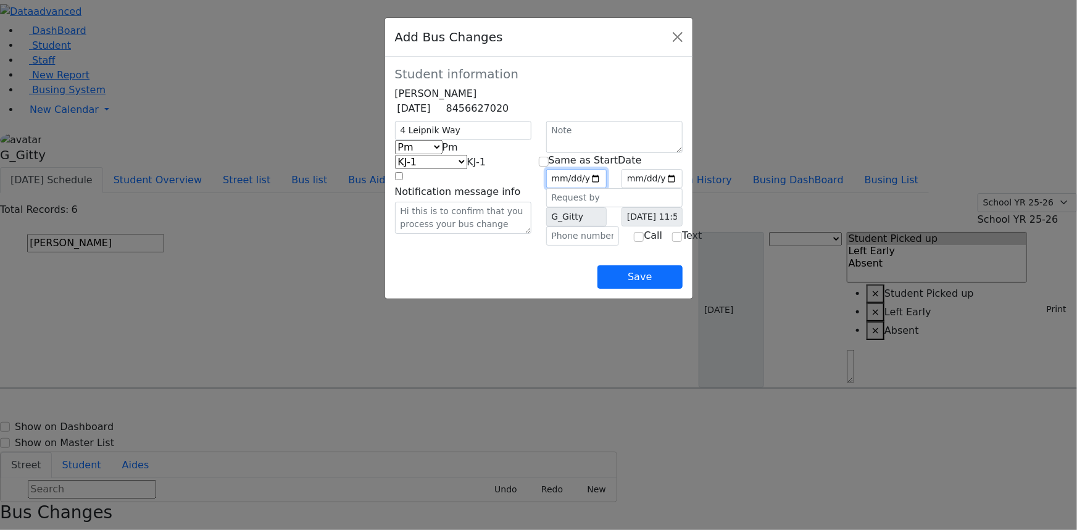
type input "2025-09-25"
click at [549, 167] on input "checkbox" at bounding box center [544, 162] width 10 height 10
checkbox input "true"
type input "2025-09-25"
click at [593, 246] on div at bounding box center [583, 236] width 88 height 19
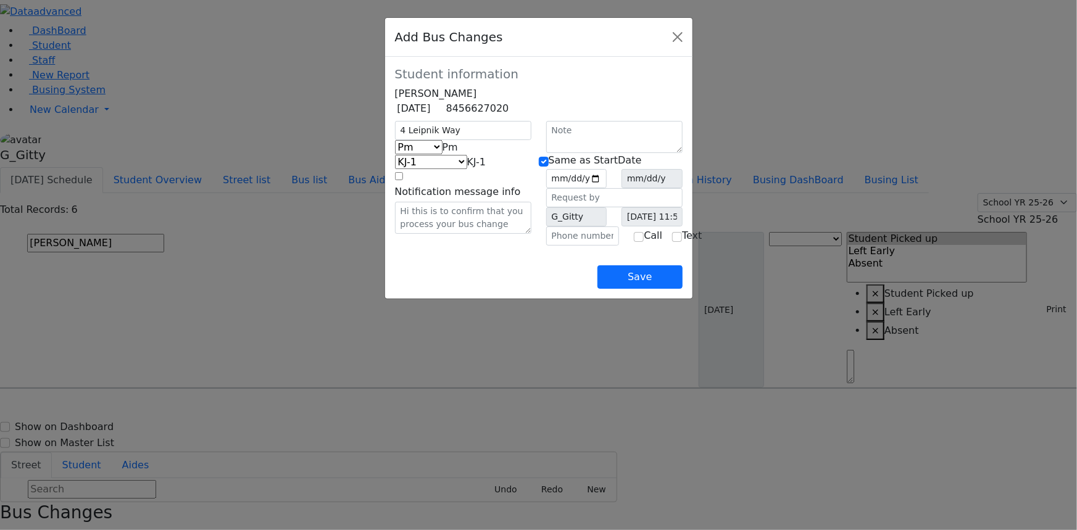
click at [576, 246] on div at bounding box center [583, 236] width 88 height 19
click at [563, 227] on div "G_Gitty" at bounding box center [577, 216] width 76 height 19
click at [564, 246] on input "text" at bounding box center [582, 236] width 73 height 19
type input "(845) 774-8261"
click at [555, 289] on div "Save" at bounding box center [539, 267] width 288 height 43
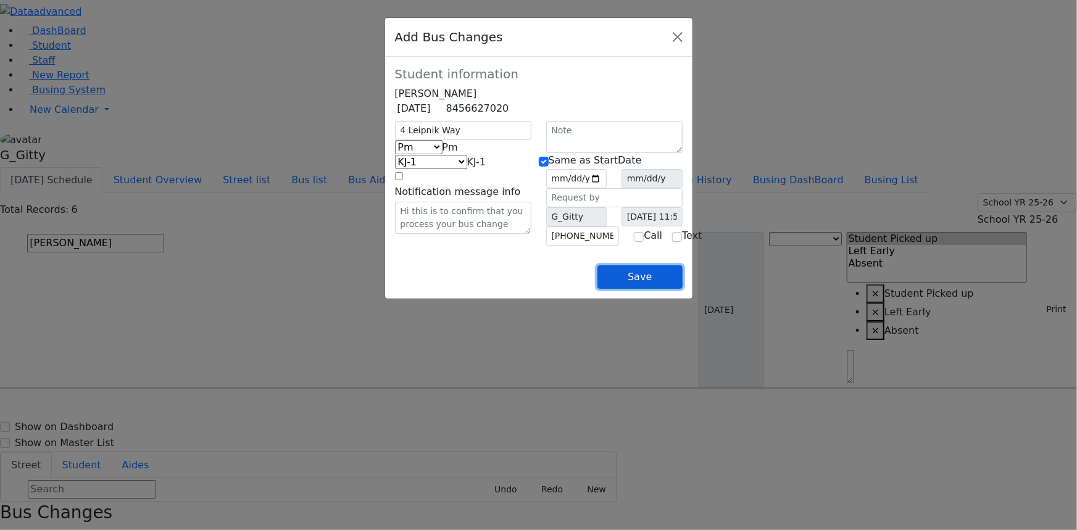
click at [682, 289] on button "Save" at bounding box center [639, 276] width 85 height 23
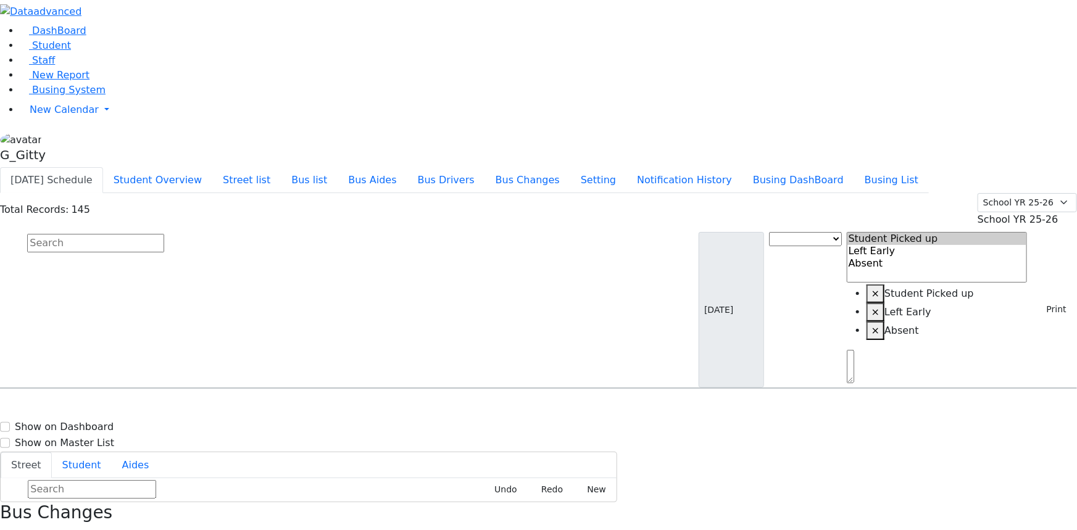
drag, startPoint x: 908, startPoint y: 302, endPoint x: 558, endPoint y: 6, distance: 458.1
click at [164, 234] on input "text" at bounding box center [95, 243] width 137 height 19
type input "[PERSON_NAME]"
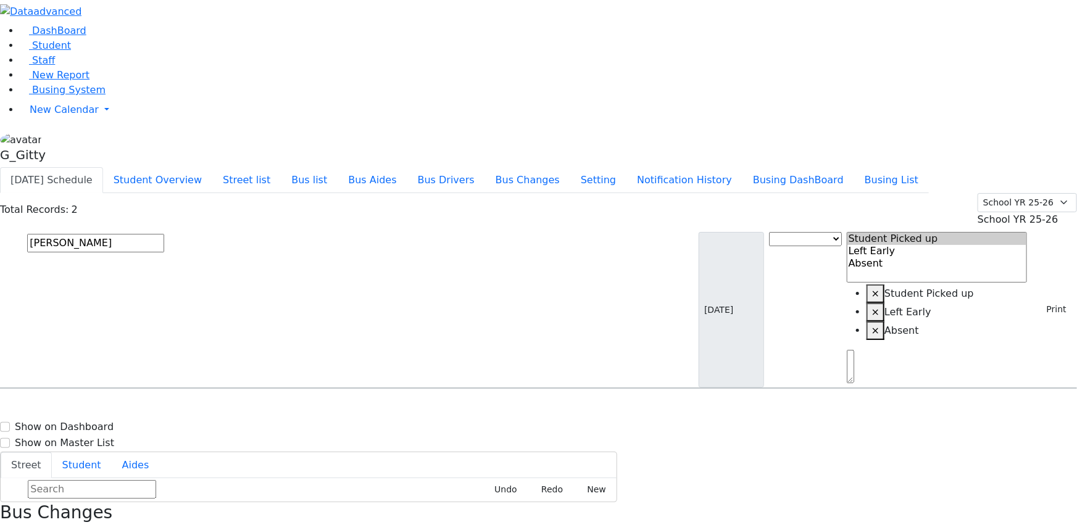
click at [477, 454] on h6 "29 Van Buren Drive #202 - 8457836454" at bounding box center [397, 460] width 159 height 12
select select
drag, startPoint x: 1011, startPoint y: 511, endPoint x: 962, endPoint y: 465, distance: 67.2
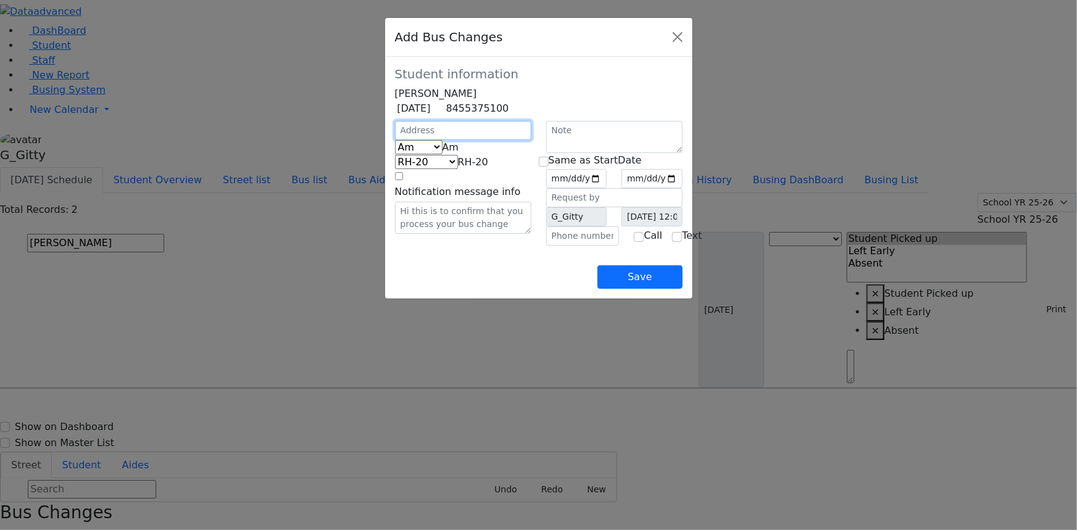
click at [395, 140] on input "text" at bounding box center [463, 130] width 136 height 19
type input "29 Van Buren Dr"
select select "393"
click at [443, 153] on span "Am" at bounding box center [451, 147] width 17 height 12
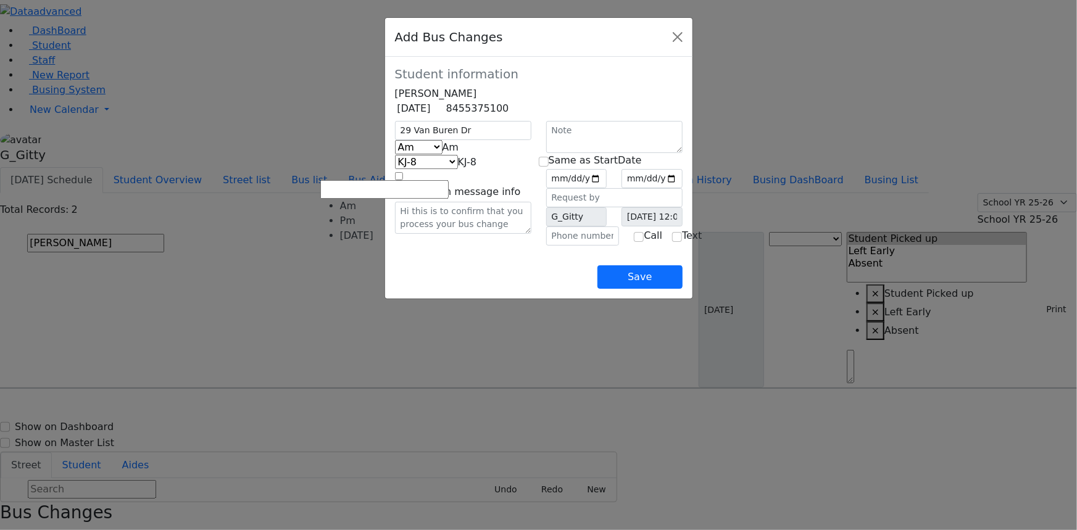
select select "3"
select select "407"
click at [443, 153] on span "[DATE]" at bounding box center [459, 147] width 33 height 12
select select "2"
select select "399"
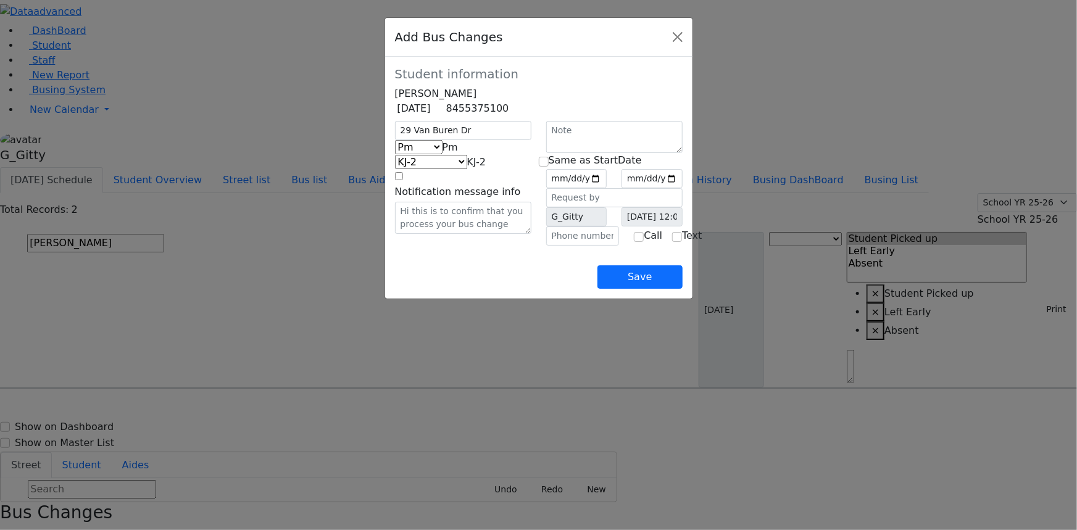
click at [467, 168] on span "KJ-2" at bounding box center [476, 162] width 19 height 12
click at [583, 289] on div "Save" at bounding box center [539, 267] width 288 height 43
click at [607, 188] on input "date" at bounding box center [576, 178] width 61 height 19
type input "2025-09-25"
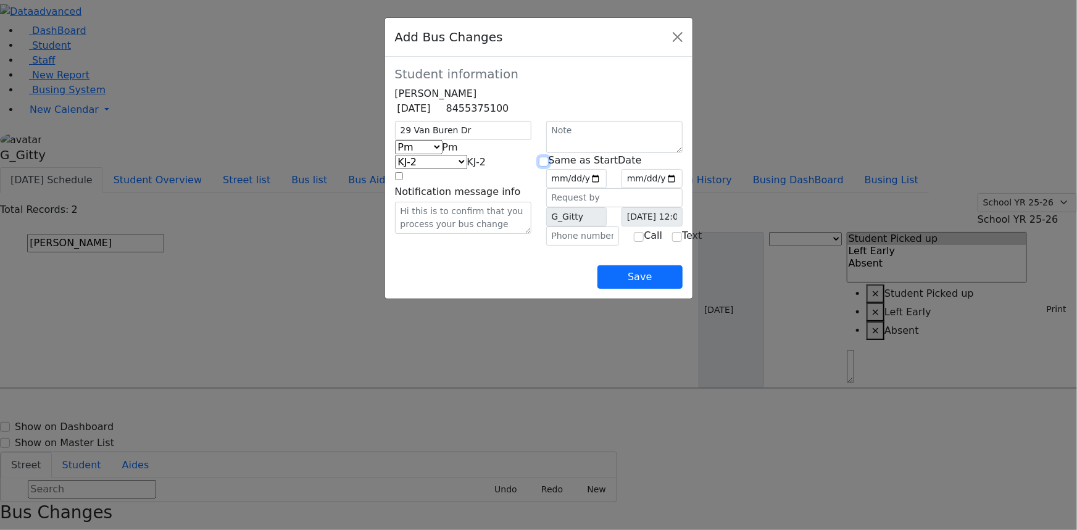
click at [544, 167] on input "checkbox" at bounding box center [544, 162] width 10 height 10
checkbox input "true"
type input "2025-09-25"
click at [557, 246] on input "text" at bounding box center [582, 236] width 73 height 19
type input "(845) 783-6454"
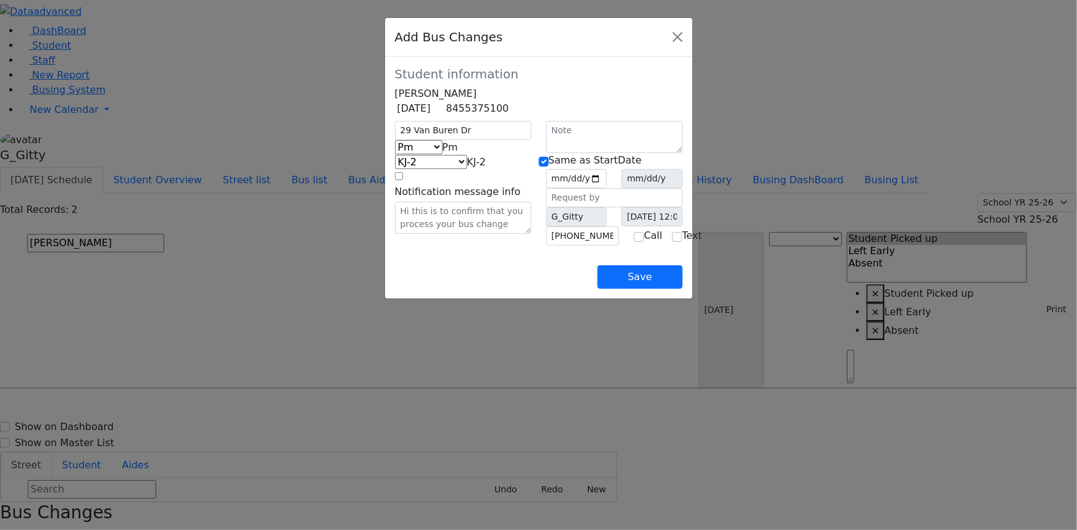
drag, startPoint x: 391, startPoint y: 269, endPoint x: 398, endPoint y: 275, distance: 9.6
click at [391, 246] on div "29 Van Buren Dr Am Pm Friday Pm KJ-4 MA-13 RH-20 RV-21 PT KJ-1 KJ-2 KJ-3 KJ-5 K…" at bounding box center [463, 183] width 151 height 125
click at [682, 289] on button "Save" at bounding box center [639, 276] width 85 height 23
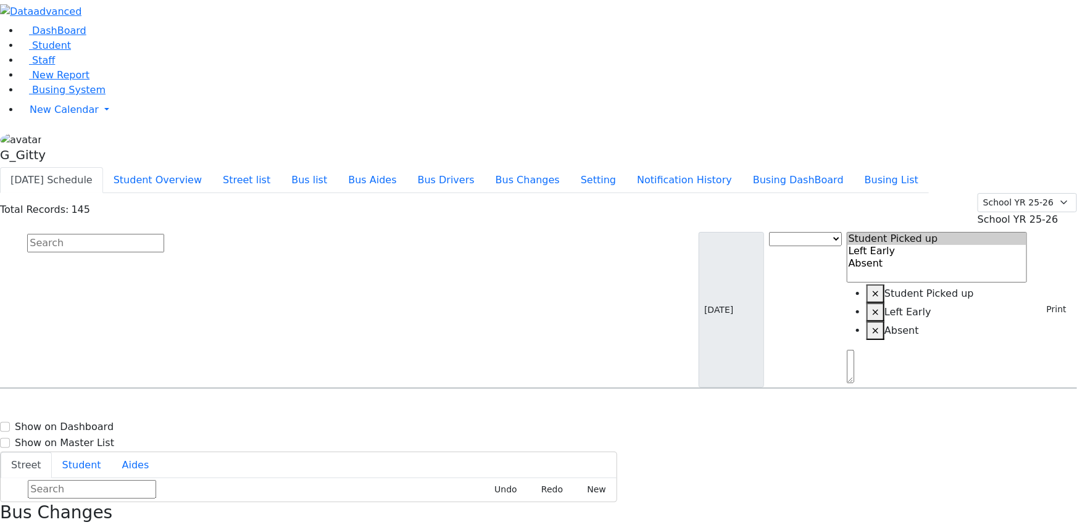
click at [164, 234] on input "text" at bounding box center [95, 243] width 137 height 19
type input "aron"
drag, startPoint x: 441, startPoint y: 124, endPoint x: 447, endPoint y: 128, distance: 7.5
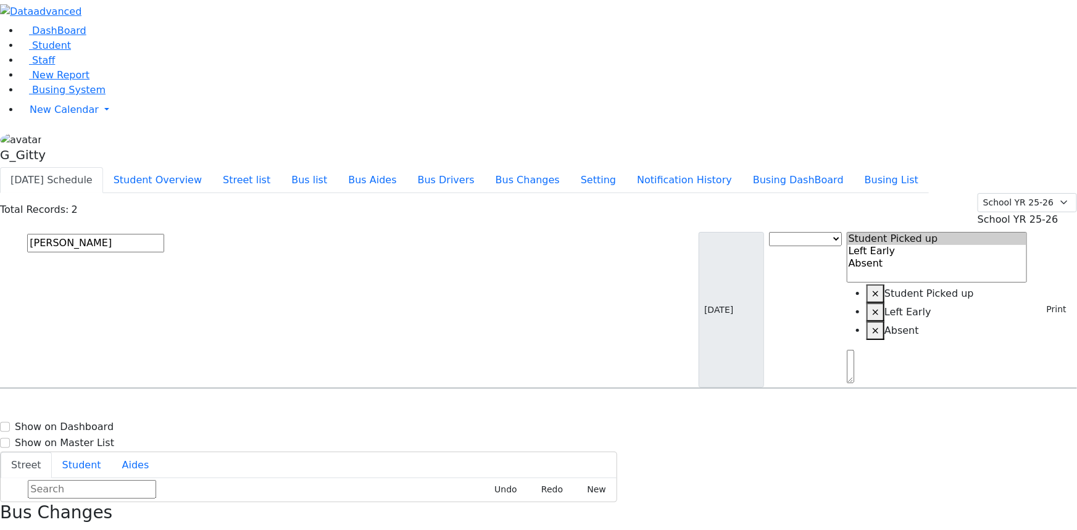
click at [306, 408] on div "[STREET_ADDRESS]" at bounding box center [229, 423] width 153 height 31
select select
drag, startPoint x: 1020, startPoint y: 146, endPoint x: 1029, endPoint y: 165, distance: 21.0
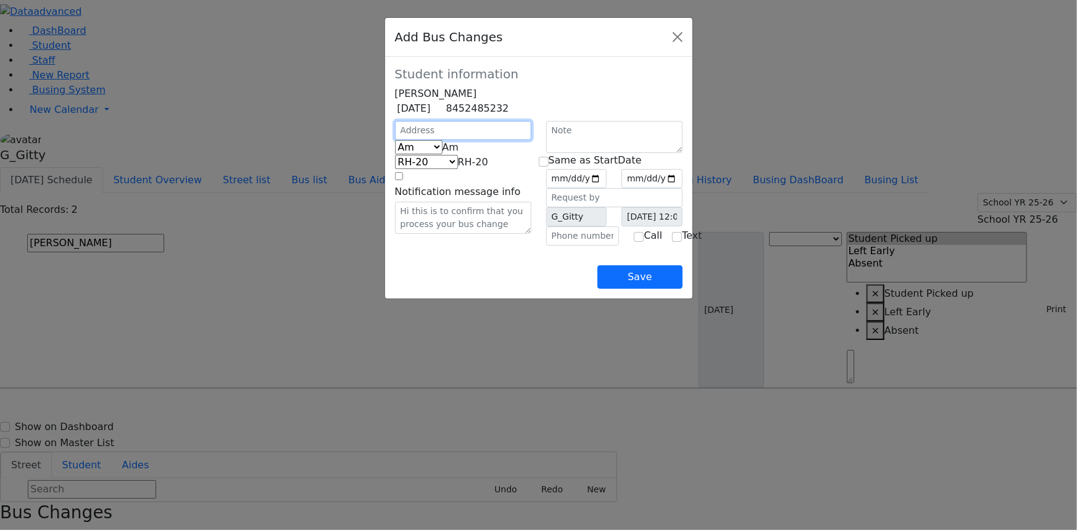
click at [395, 140] on input "text" at bounding box center [463, 130] width 136 height 19
type input "2 Mountain Rd"
select select "390"
click at [443, 153] on span "Am" at bounding box center [451, 147] width 17 height 12
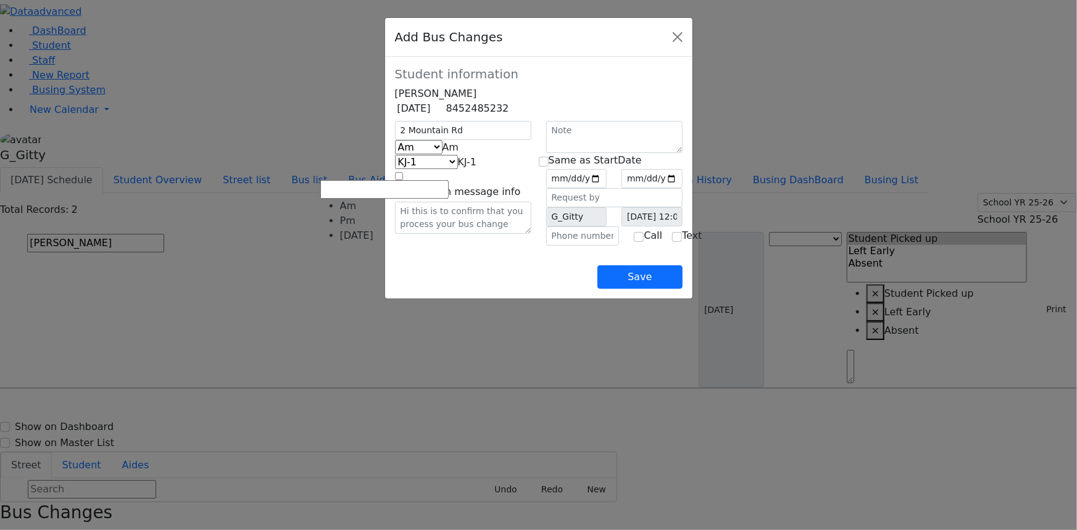
select select "2"
click at [607, 188] on input "date" at bounding box center [576, 178] width 61 height 19
click at [549, 183] on div "Same as StartDate 2025-09-25 G_Gitty Call Text" at bounding box center [614, 199] width 151 height 93
click at [549, 167] on input "checkbox" at bounding box center [544, 162] width 10 height 10
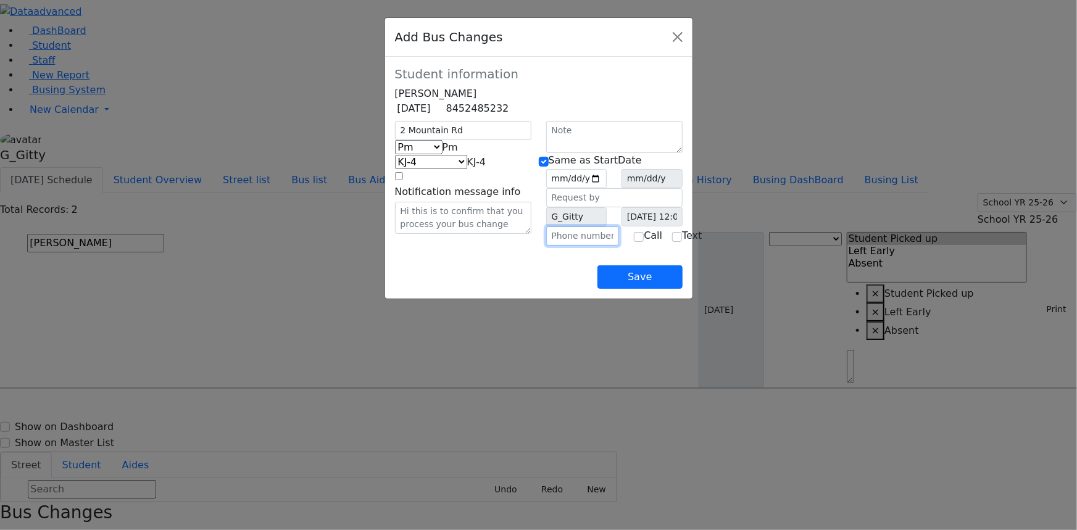
click at [560, 246] on input "text" at bounding box center [582, 236] width 73 height 19
click at [567, 289] on div "Save" at bounding box center [539, 267] width 288 height 43
click at [682, 289] on button "Save" at bounding box center [639, 276] width 85 height 23
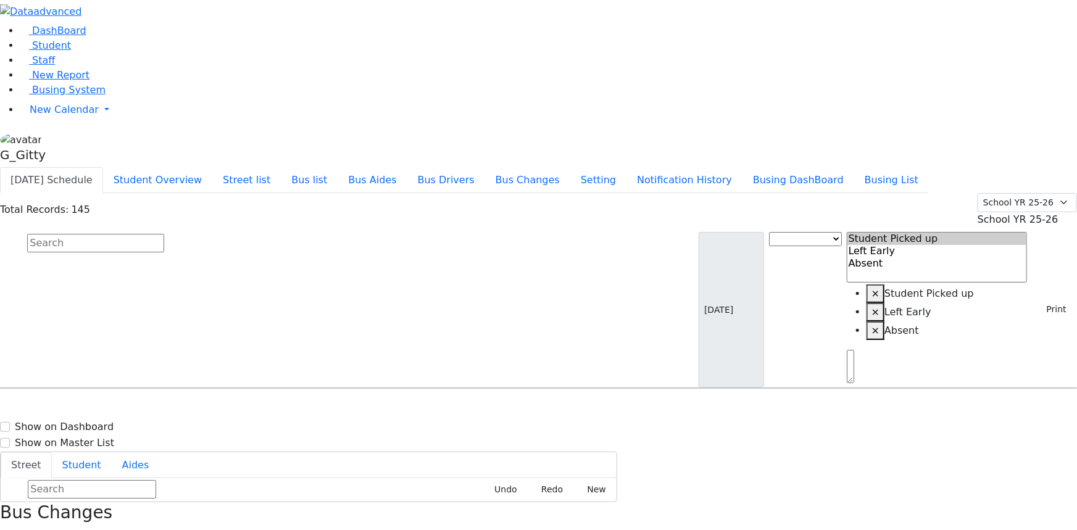
click at [164, 234] on input "text" at bounding box center [95, 243] width 137 height 19
click at [306, 439] on div "15 Getzil Berger Blvd #103" at bounding box center [229, 454] width 153 height 31
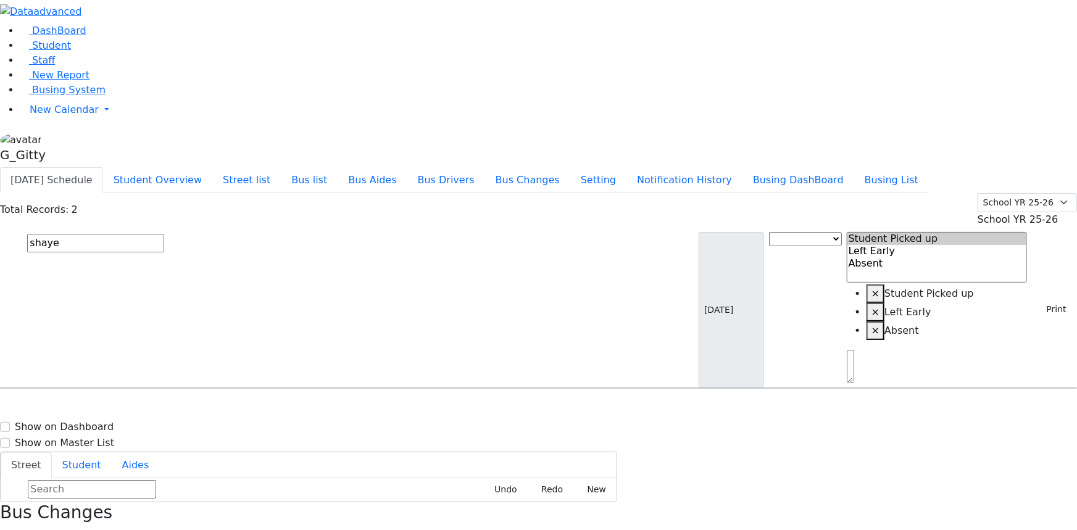
drag, startPoint x: 1026, startPoint y: 501, endPoint x: 921, endPoint y: 432, distance: 124.8
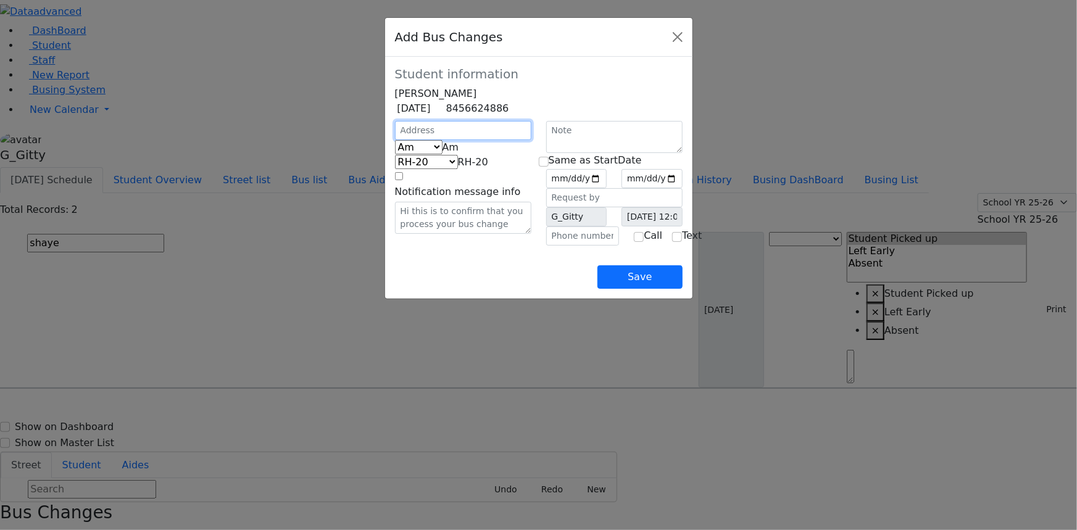
click at [395, 140] on input "text" at bounding box center [463, 130] width 136 height 19
click at [443, 153] on span "Am" at bounding box center [451, 147] width 17 height 12
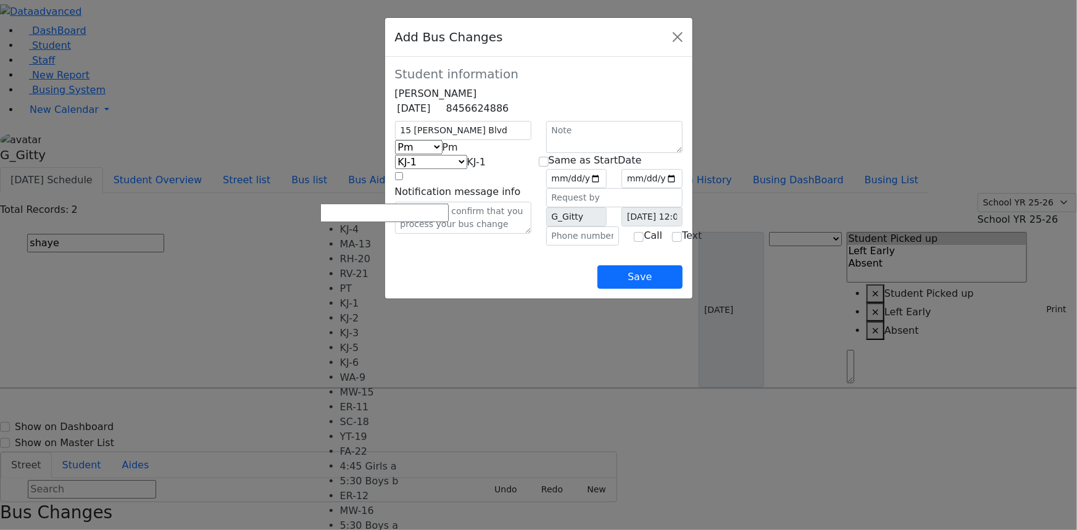
drag, startPoint x: 387, startPoint y: 198, endPoint x: 383, endPoint y: 215, distance: 18.4
click at [467, 168] on span "KJ-1" at bounding box center [476, 162] width 19 height 12
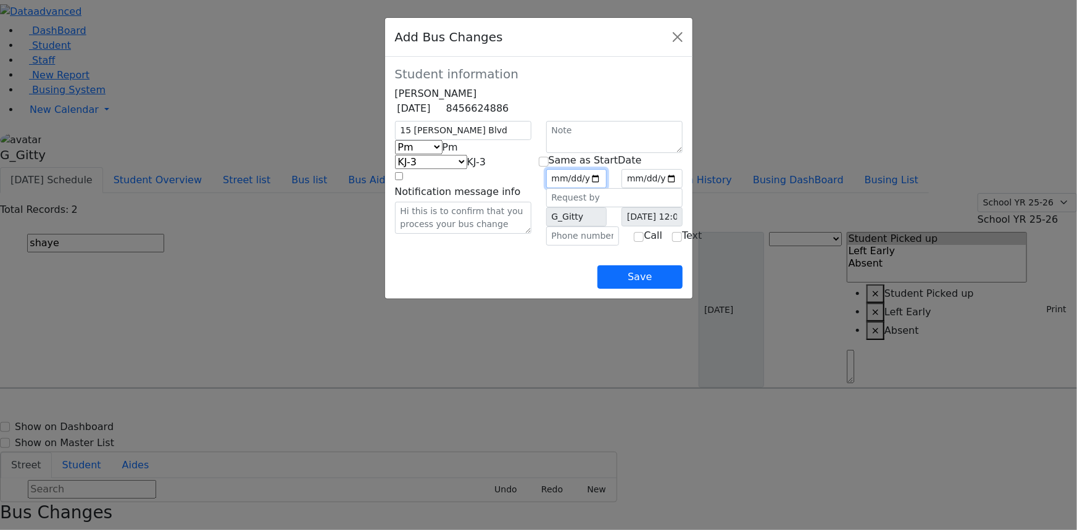
click at [607, 188] on input "date" at bounding box center [576, 178] width 61 height 19
click at [549, 167] on input "checkbox" at bounding box center [544, 162] width 10 height 10
click at [552, 246] on input "text" at bounding box center [582, 236] width 73 height 19
click at [575, 289] on div "Save" at bounding box center [539, 267] width 288 height 43
click at [682, 289] on button "Save" at bounding box center [639, 276] width 85 height 23
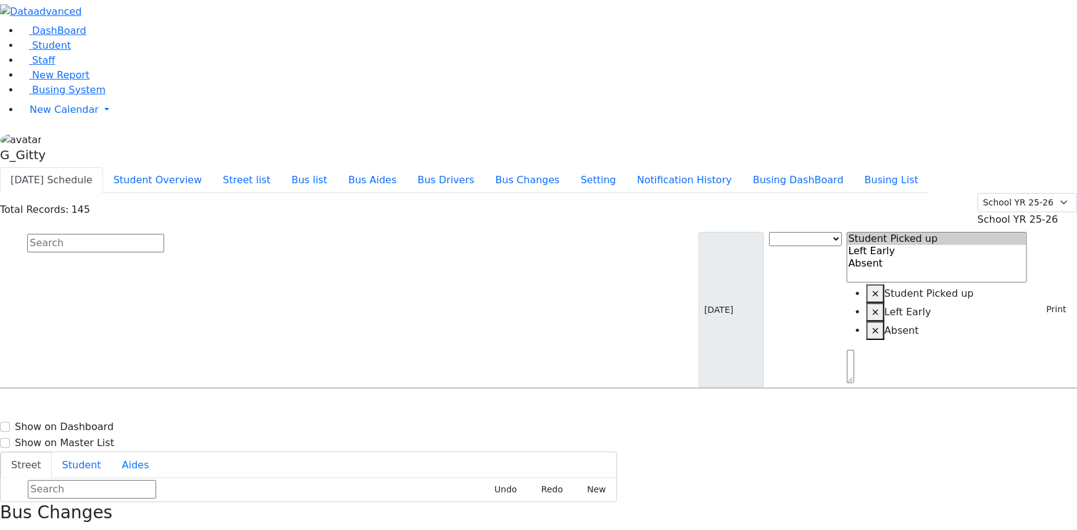
click at [164, 234] on input "text" at bounding box center [95, 243] width 137 height 19
click at [297, 408] on div "Samet Cheskel Joel 10/18/2006 8452486090 19 Getzel Berger Blvd. # 301 8:00 Boys…" at bounding box center [460, 423] width 918 height 31
click at [601, 415] on span "19 Getzel Berger Blvd. # 301" at bounding box center [534, 423] width 134 height 16
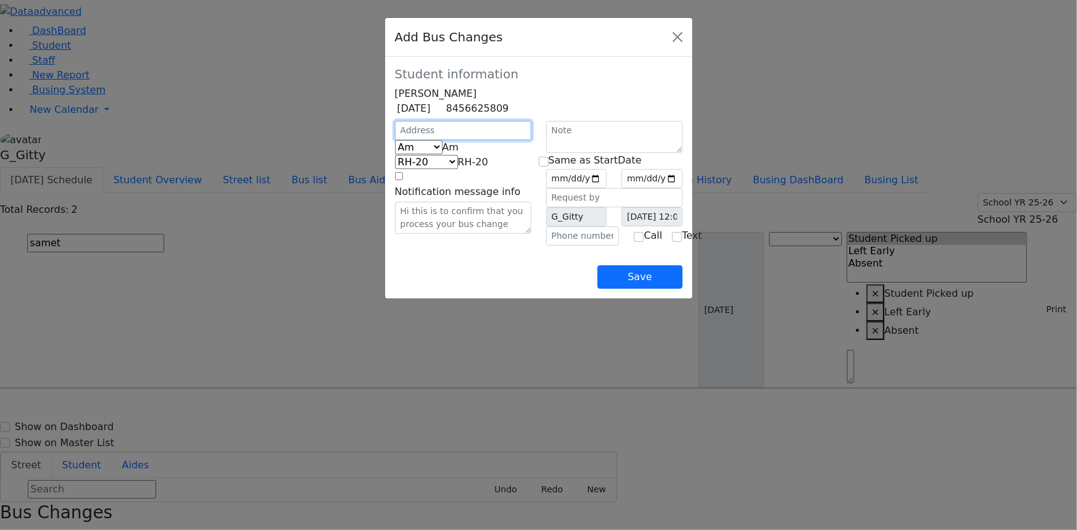
click at [395, 140] on input "text" at bounding box center [463, 130] width 136 height 19
click at [388, 155] on div "Am Pm Friday Am" at bounding box center [463, 147] width 151 height 15
click at [443, 153] on span "Am" at bounding box center [451, 147] width 17 height 12
click at [467, 168] on span "KJ-1" at bounding box center [476, 162] width 19 height 12
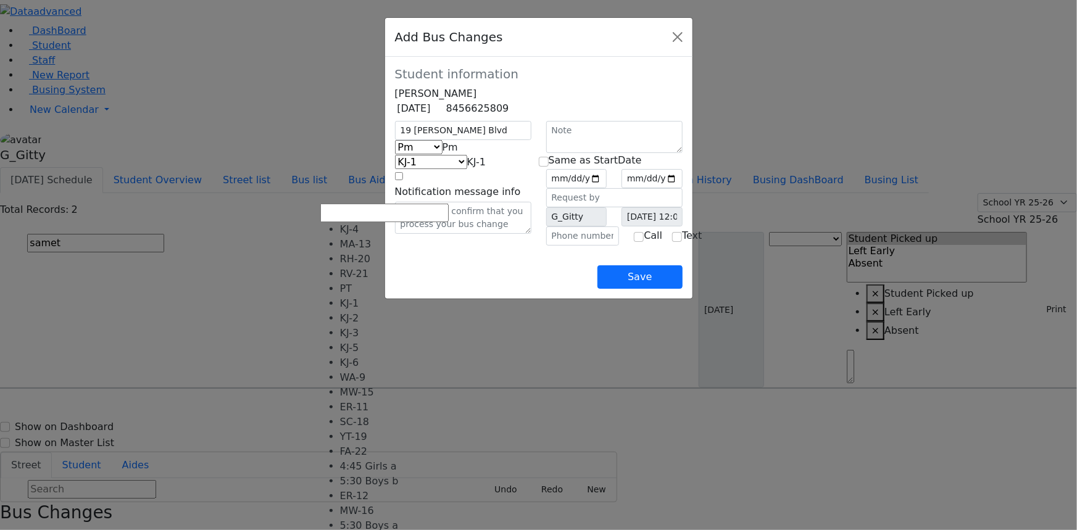
drag, startPoint x: 396, startPoint y: 299, endPoint x: 459, endPoint y: 289, distance: 63.8
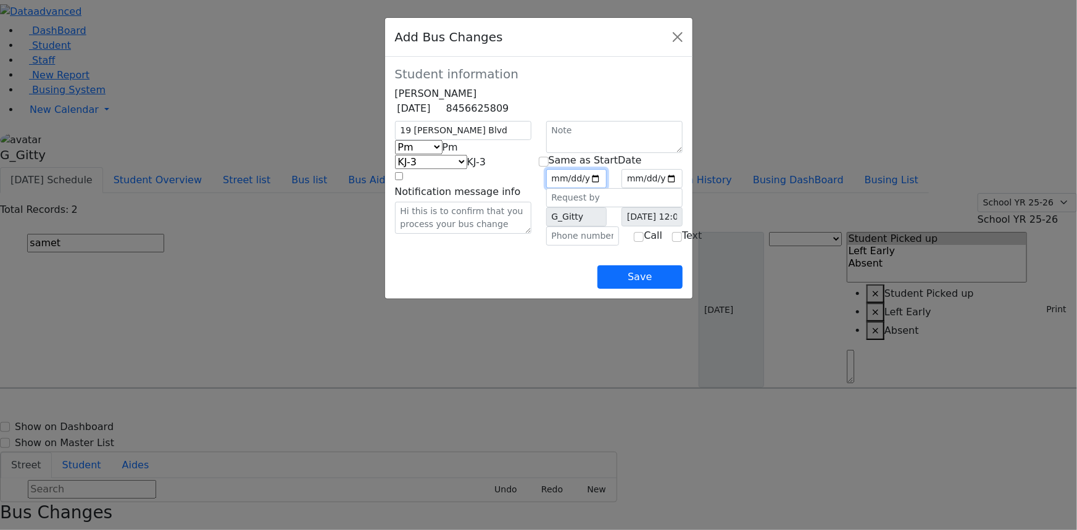
click at [607, 188] on input "date" at bounding box center [576, 178] width 61 height 19
click at [548, 153] on div at bounding box center [614, 137] width 151 height 32
click at [552, 168] on div "Same as StartDate" at bounding box center [614, 160] width 151 height 15
click at [548, 167] on input "checkbox" at bounding box center [544, 162] width 10 height 10
click at [564, 227] on div "G_Gitty" at bounding box center [577, 216] width 76 height 19
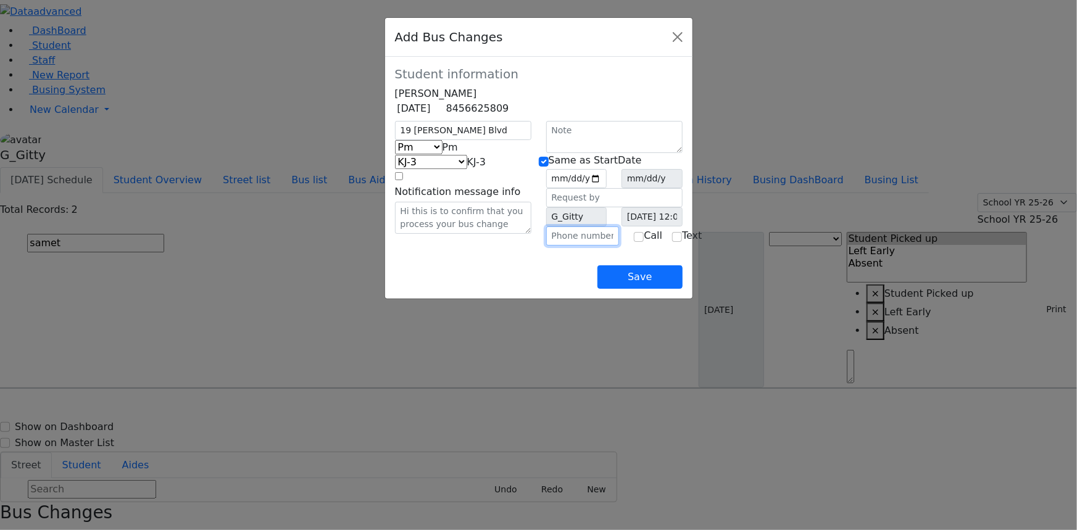
click at [554, 246] on input "text" at bounding box center [582, 236] width 73 height 19
click at [514, 288] on div "Save" at bounding box center [539, 267] width 288 height 43
click at [682, 289] on button "Save" at bounding box center [639, 276] width 85 height 23
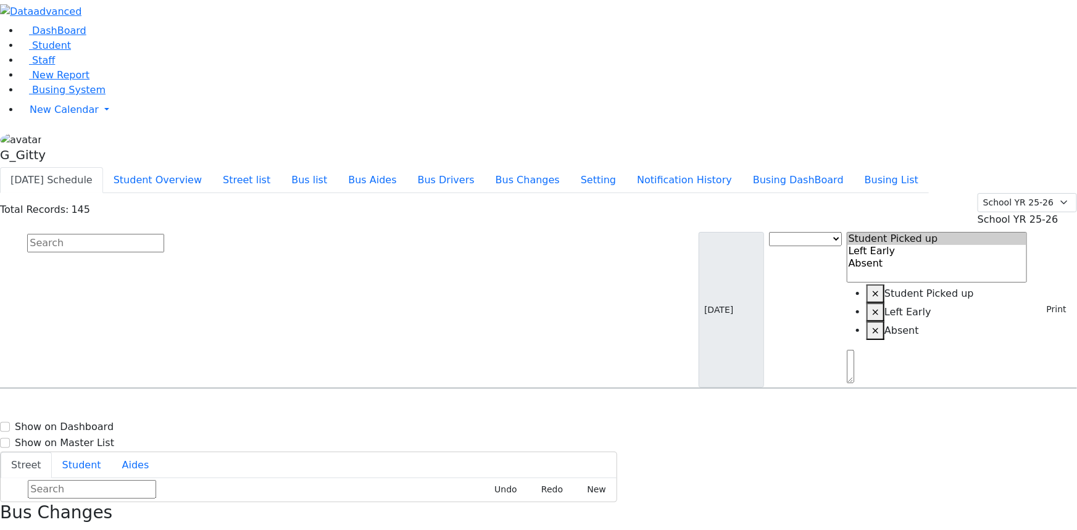
click at [164, 234] on input "text" at bounding box center [95, 243] width 137 height 19
click at [314, 485] on div "Press SPACE to select this row." at bounding box center [314, 485] width 0 height 0
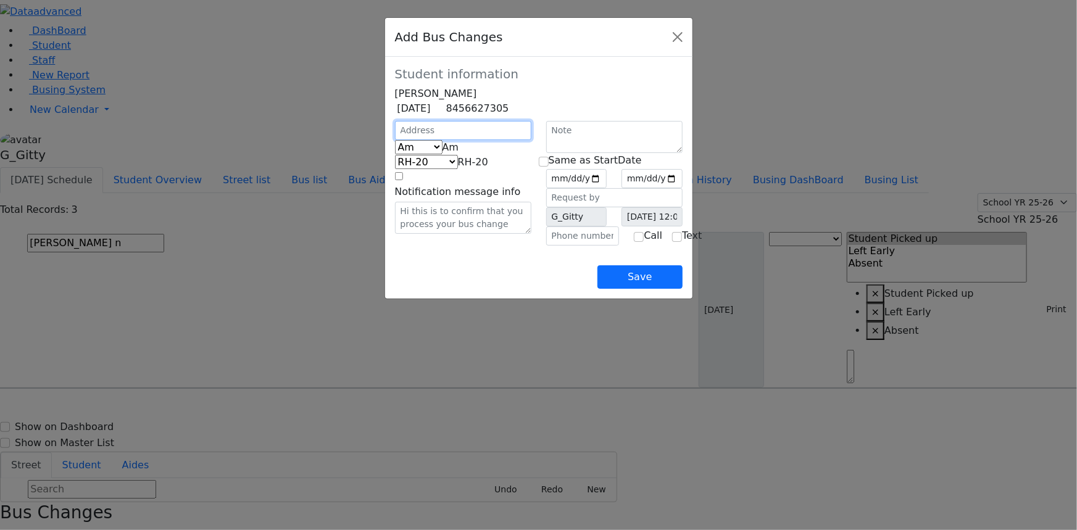
click at [395, 140] on input "text" at bounding box center [463, 130] width 136 height 19
click at [443, 153] on span "Am" at bounding box center [451, 147] width 17 height 12
click at [607, 188] on input "date" at bounding box center [576, 178] width 61 height 19
click at [549, 167] on input "checkbox" at bounding box center [544, 162] width 10 height 10
click at [561, 246] on input "text" at bounding box center [582, 236] width 73 height 19
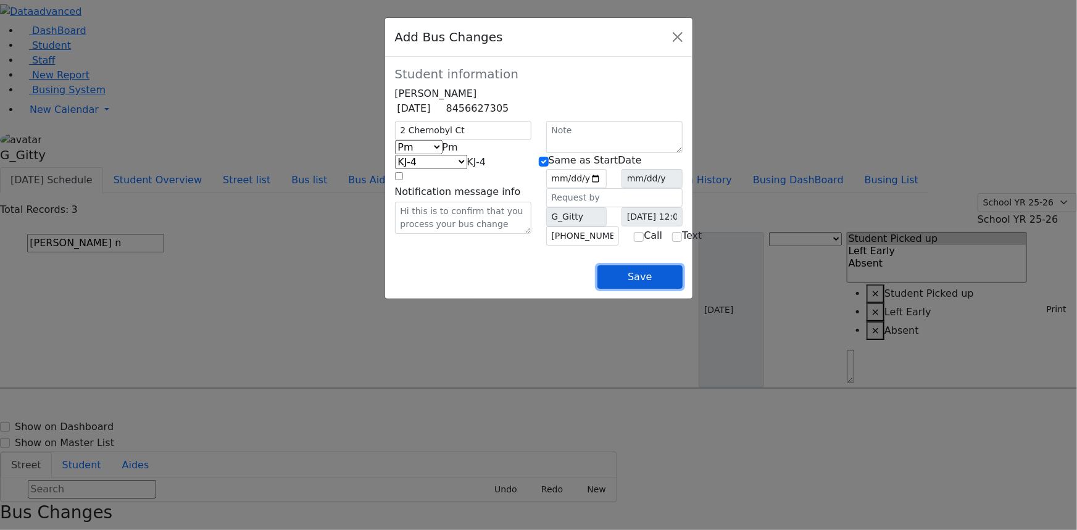
click at [682, 289] on button "Save" at bounding box center [639, 276] width 85 height 23
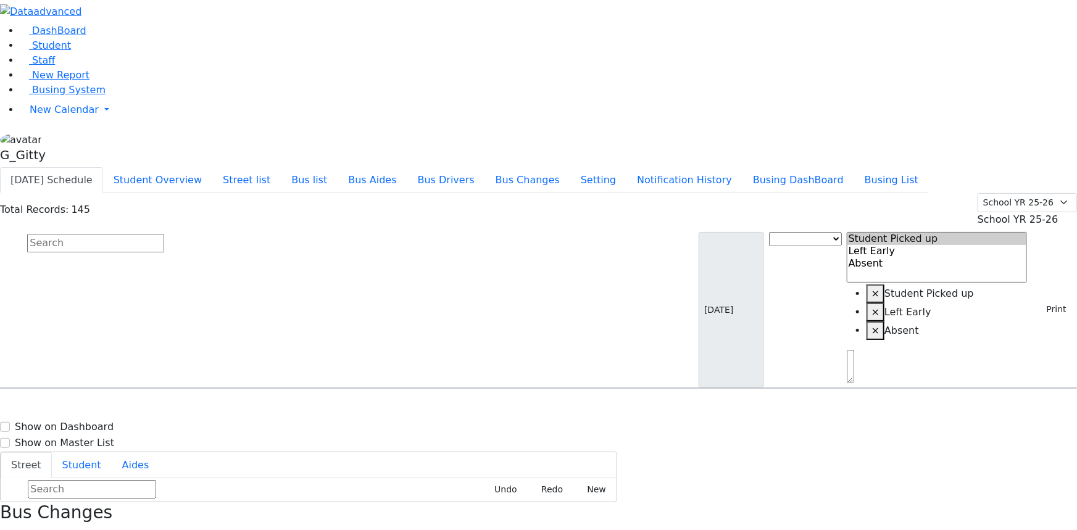
click at [164, 234] on input "text" at bounding box center [95, 243] width 137 height 19
click at [306, 439] on div "2 Mountain Rd. #202" at bounding box center [229, 454] width 153 height 31
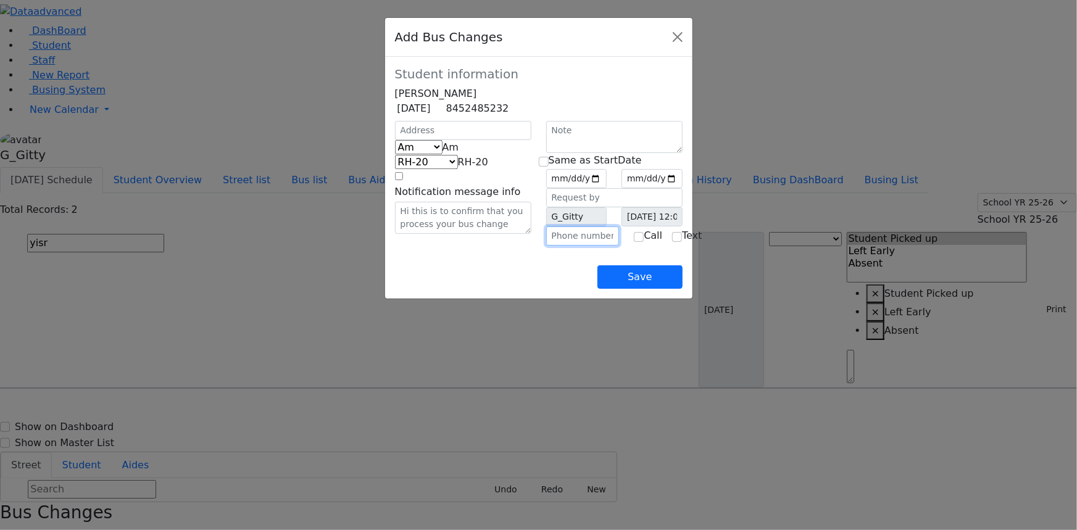
click at [587, 246] on input "text" at bounding box center [582, 236] width 73 height 19
click at [545, 289] on div "Save" at bounding box center [539, 267] width 288 height 43
click at [395, 140] on input "text" at bounding box center [463, 130] width 136 height 19
click at [443, 153] on span "Am" at bounding box center [451, 147] width 17 height 12
click at [607, 188] on input "date" at bounding box center [576, 178] width 61 height 19
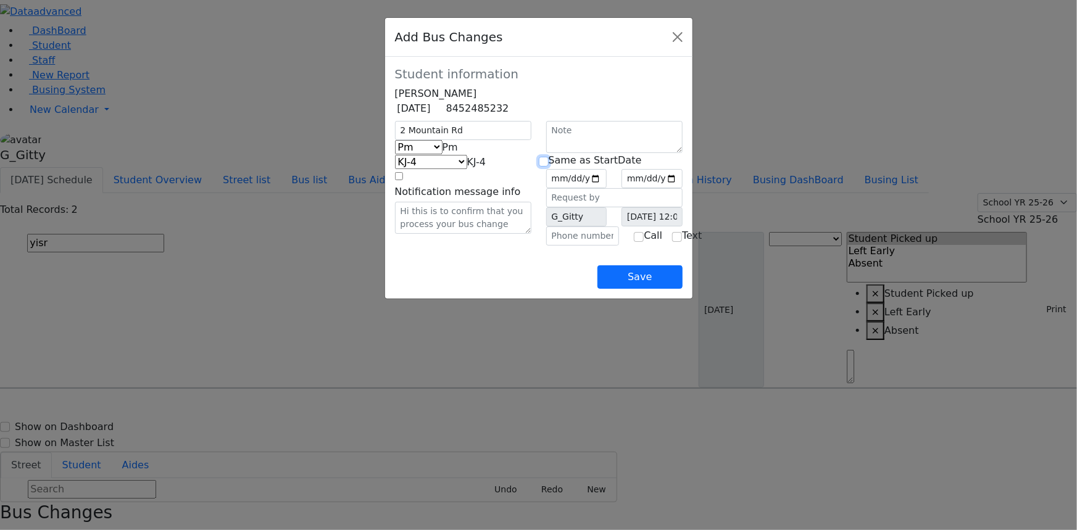
click at [549, 167] on input "checkbox" at bounding box center [544, 162] width 10 height 10
click at [555, 246] on input "text" at bounding box center [582, 236] width 73 height 19
click at [517, 286] on div "Save" at bounding box center [539, 267] width 288 height 43
click at [682, 289] on button "Save" at bounding box center [639, 276] width 85 height 23
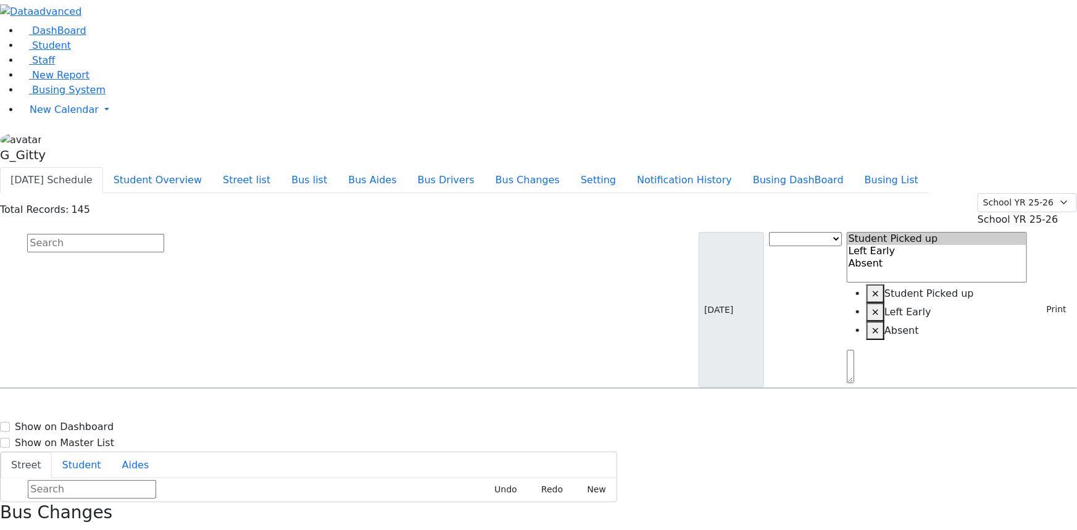
click at [164, 234] on input "text" at bounding box center [95, 243] width 137 height 19
click at [306, 470] on div "14 Prag Blvd. #304" at bounding box center [229, 485] width 153 height 31
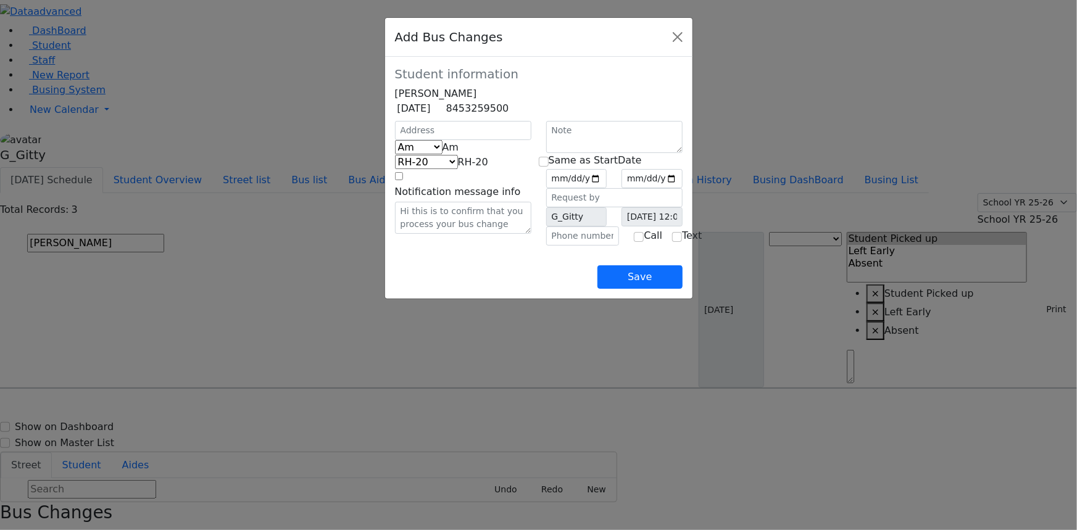
click at [395, 130] on form "Student information Leah Friedrich 11/23/2011 8453259500" at bounding box center [539, 156] width 288 height 179
click at [395, 140] on input "text" at bounding box center [463, 130] width 136 height 19
click at [443, 153] on span "Am" at bounding box center [451, 147] width 17 height 12
click at [436, 285] on div "Save" at bounding box center [539, 267] width 288 height 43
click at [607, 188] on input "date" at bounding box center [576, 178] width 61 height 19
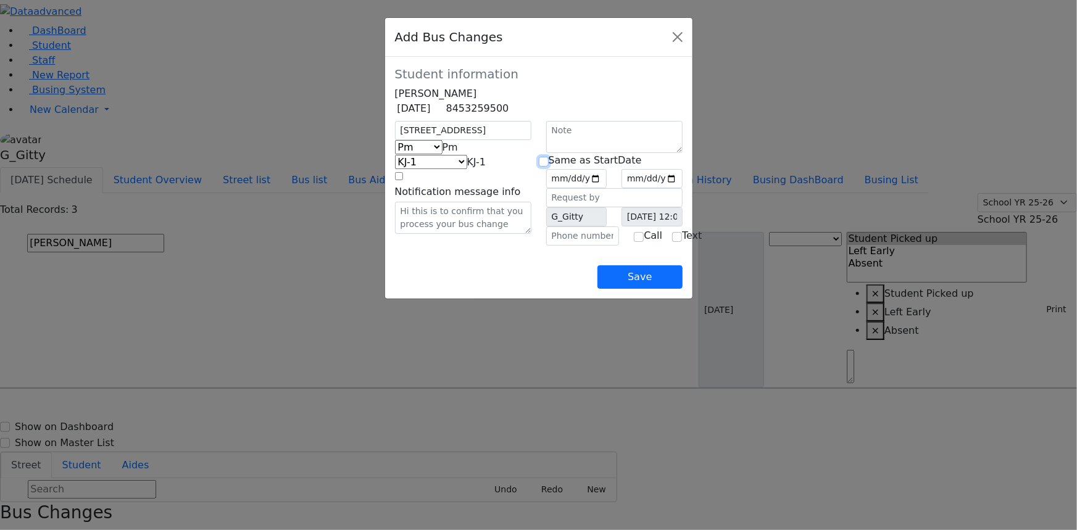
drag, startPoint x: 546, startPoint y: 179, endPoint x: 567, endPoint y: 248, distance: 72.4
click at [546, 167] on input "checkbox" at bounding box center [544, 162] width 10 height 10
click at [576, 246] on input "text" at bounding box center [582, 236] width 73 height 19
click at [510, 246] on div "14 Prag Blvd Am Pm Friday Pm KJ-4 MA-13 RH-20 RV-21 PT KJ-1 KJ-2 KJ-3 KJ-5 KJ-6…" at bounding box center [463, 183] width 151 height 125
click at [500, 246] on div "14 Prag Blvd Am Pm Friday Pm KJ-4 MA-13 RH-20 RV-21 PT KJ-1 KJ-2 KJ-3 KJ-5 KJ-6…" at bounding box center [463, 183] width 151 height 125
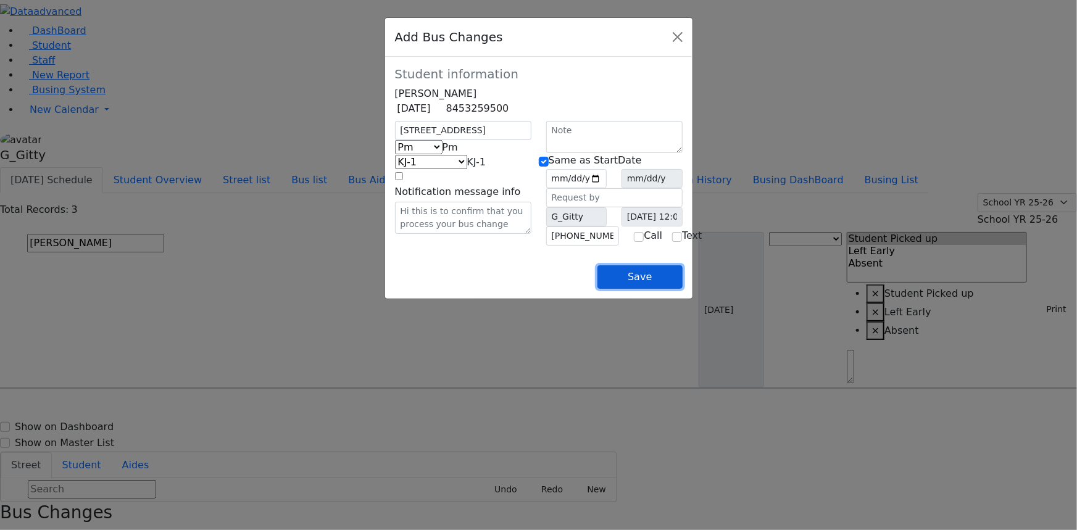
click at [682, 289] on button "Save" at bounding box center [639, 276] width 85 height 23
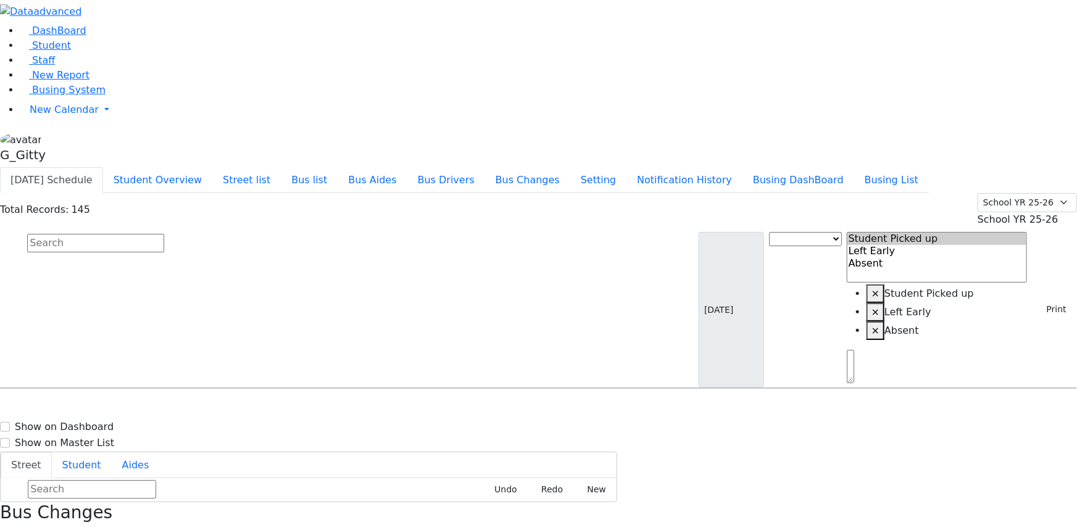
click at [164, 234] on input "text" at bounding box center [95, 243] width 137 height 19
click at [99, 423] on h6 "9/3/2013 8457748740" at bounding box center [53, 429] width 91 height 12
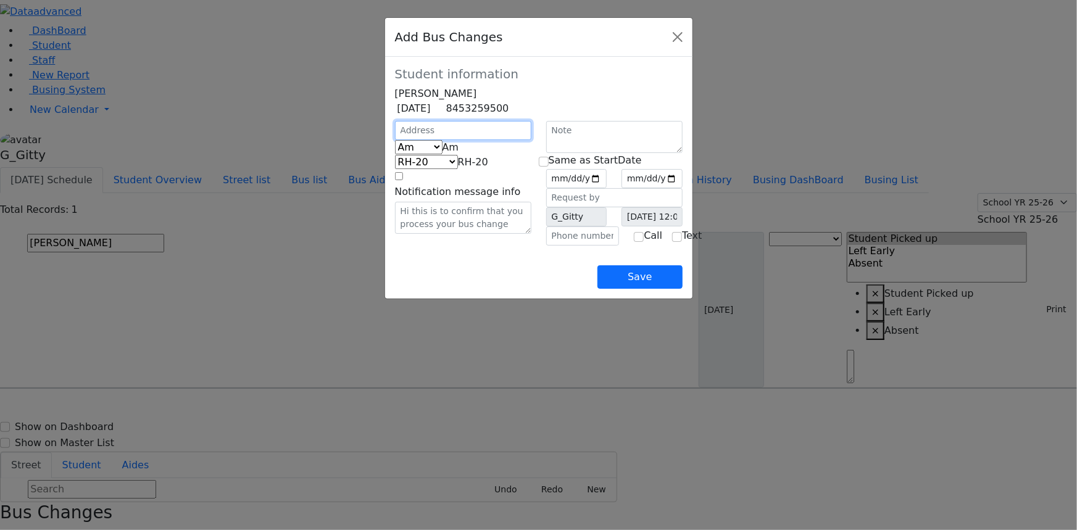
click at [395, 140] on input "text" at bounding box center [463, 130] width 136 height 19
click at [443, 153] on span "Am" at bounding box center [451, 147] width 17 height 12
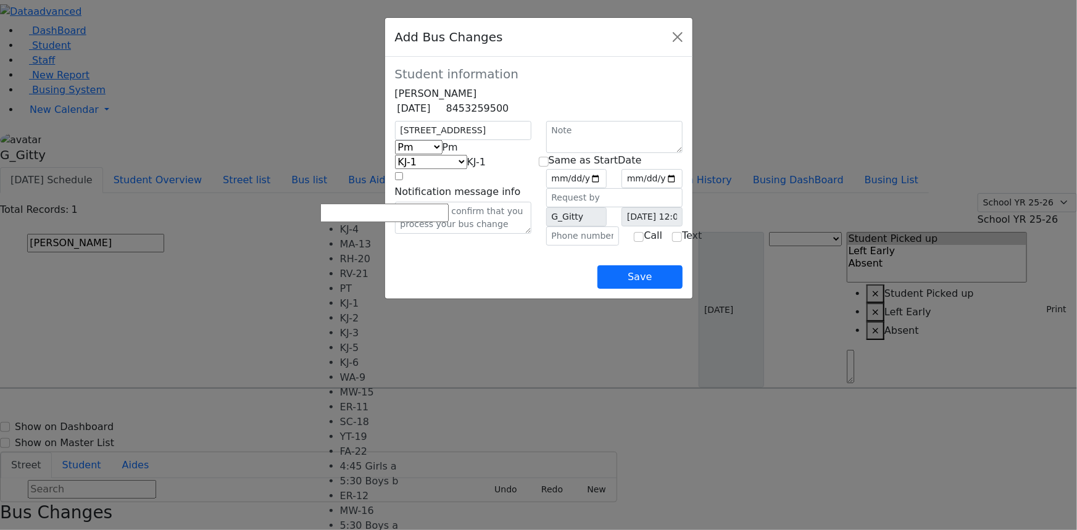
click at [467, 168] on span "KJ-1" at bounding box center [476, 162] width 19 height 12
click at [555, 289] on div "Save" at bounding box center [539, 267] width 288 height 43
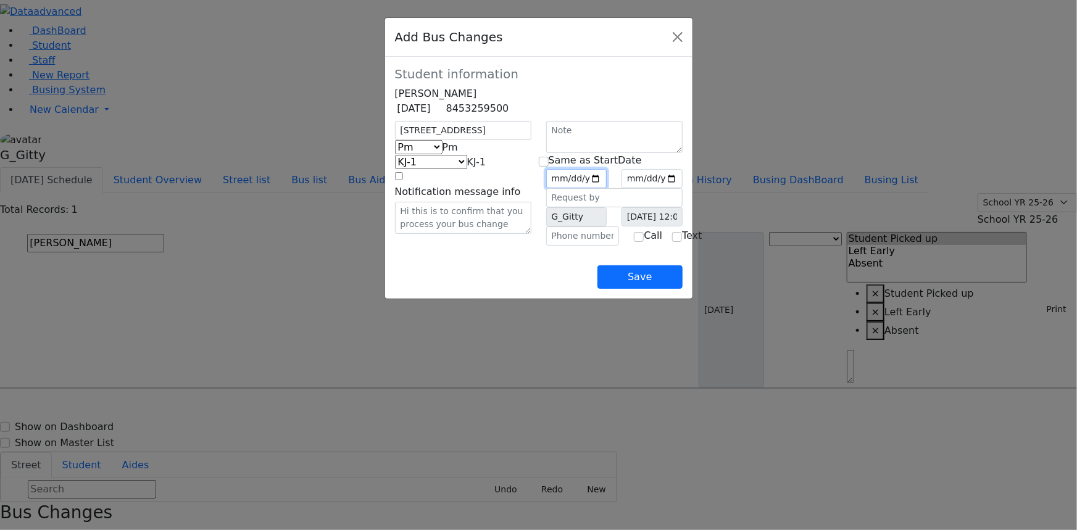
click at [607, 188] on input "date" at bounding box center [576, 178] width 61 height 19
click at [548, 183] on div "Same as StartDate 2025-09-25 G_Gitty Call Text" at bounding box center [614, 199] width 151 height 93
click at [544, 167] on input "checkbox" at bounding box center [544, 162] width 10 height 10
click at [563, 246] on input "text" at bounding box center [582, 236] width 73 height 19
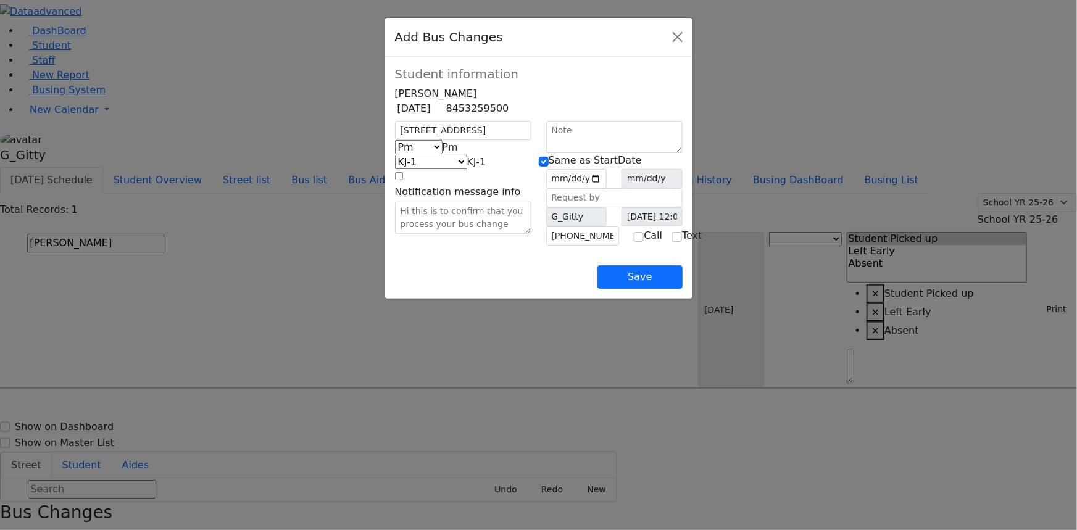
click at [497, 289] on div "Save" at bounding box center [539, 267] width 288 height 43
drag, startPoint x: 718, startPoint y: 312, endPoint x: 706, endPoint y: 294, distance: 21.2
click at [682, 289] on button "Save" at bounding box center [639, 276] width 85 height 23
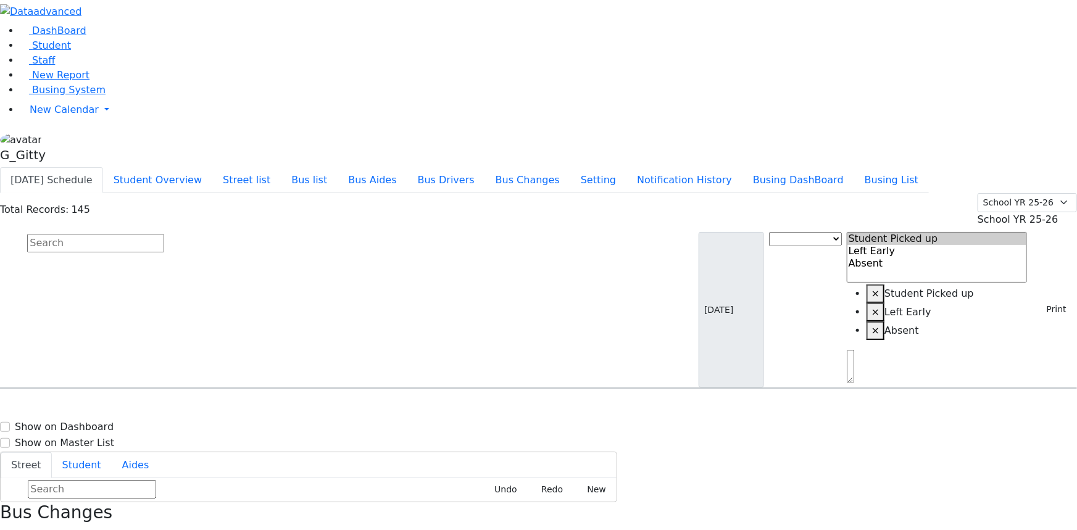
click at [164, 234] on input "text" at bounding box center [95, 243] width 137 height 19
click at [458, 408] on div "KJ-5 4 Hamaspik Way Unit 111 - 8457832575" at bounding box center [382, 423] width 153 height 31
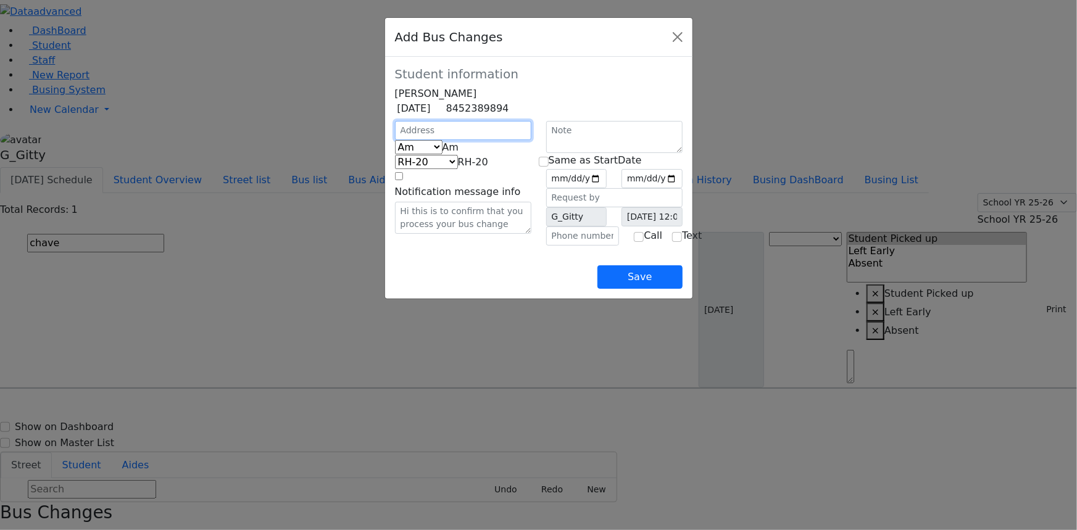
click at [464, 140] on input "text" at bounding box center [463, 130] width 136 height 19
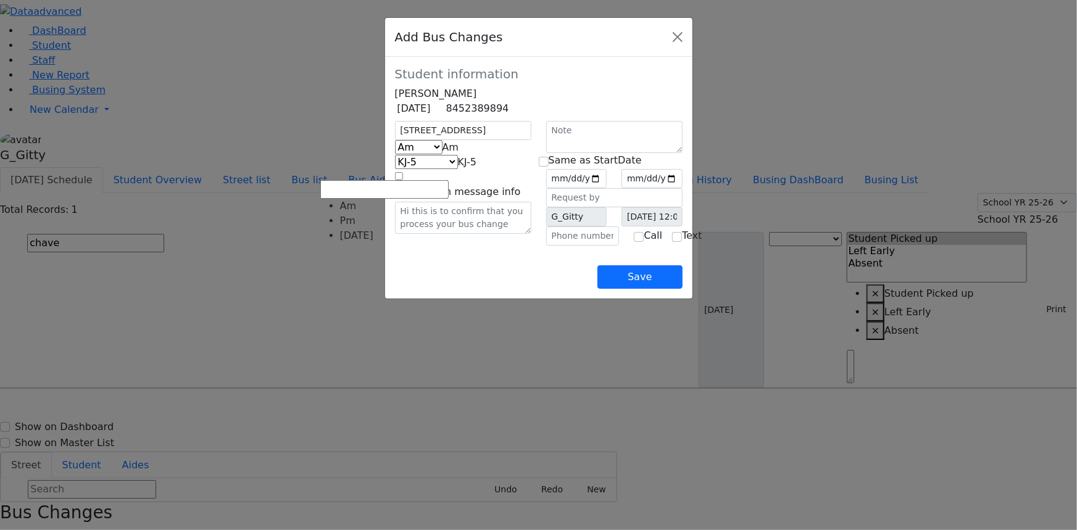
click at [443, 153] on span "Am" at bounding box center [451, 147] width 17 height 12
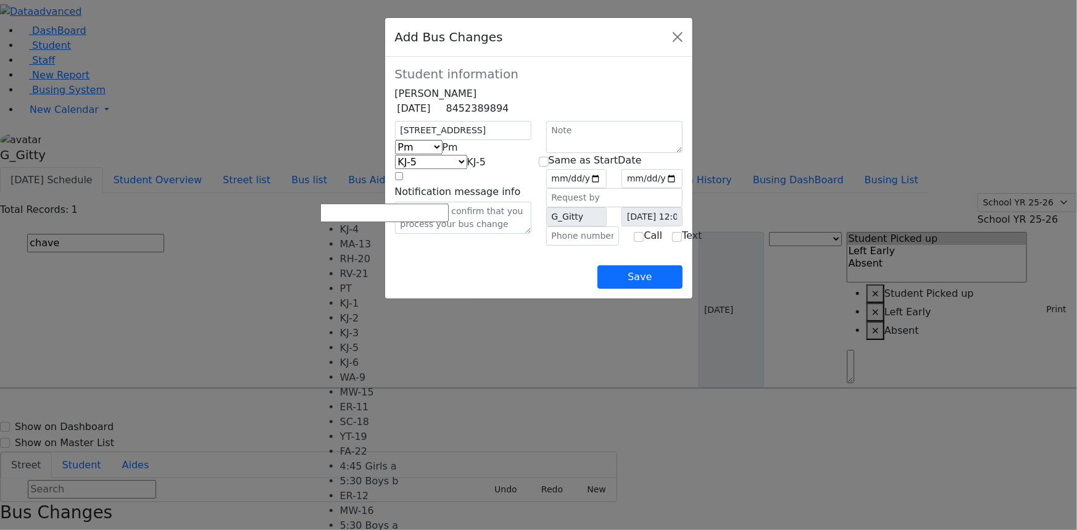
click at [467, 168] on span "KJ-5" at bounding box center [476, 162] width 19 height 12
click at [467, 168] on span "KJ-2" at bounding box center [476, 162] width 19 height 12
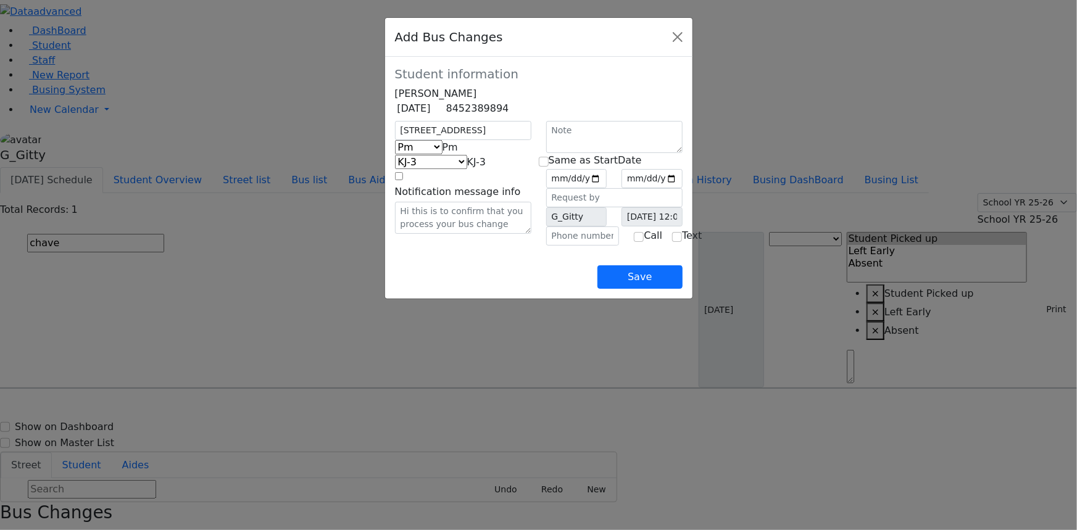
click at [395, 289] on div "Save" at bounding box center [539, 267] width 288 height 43
click at [607, 188] on input "date" at bounding box center [576, 178] width 61 height 19
click at [549, 167] on input "checkbox" at bounding box center [544, 162] width 10 height 10
click at [555, 246] on input "text" at bounding box center [582, 236] width 73 height 19
click at [528, 289] on div "Save" at bounding box center [539, 267] width 288 height 43
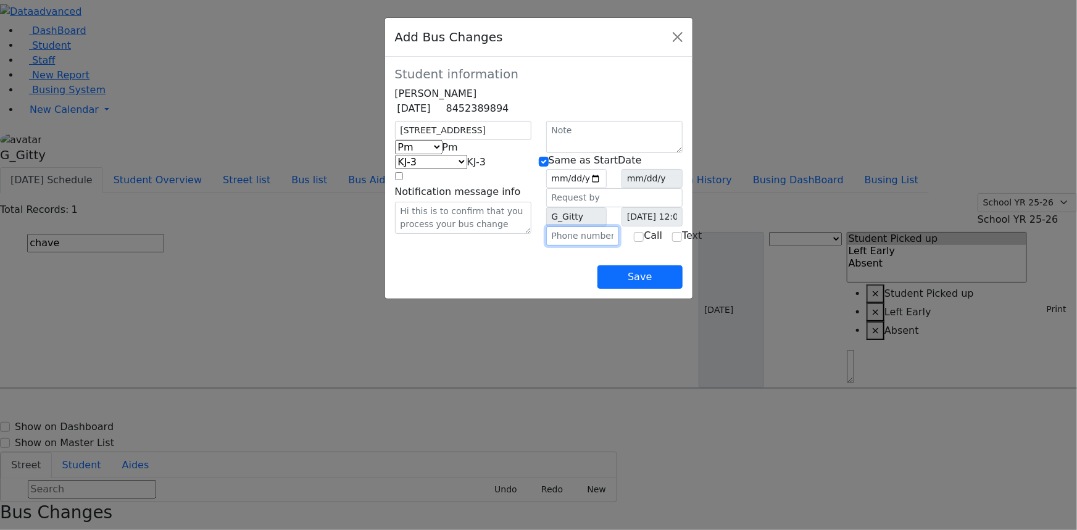
click at [566, 246] on input "text" at bounding box center [582, 236] width 73 height 19
click at [484, 246] on div "4 Hamaspik Way Am Pm Friday Pm KJ-4 MA-13 RH-20 RV-21 PT KJ-1 KJ-2 KJ-3 KJ-5 KJ…" at bounding box center [463, 183] width 151 height 125
click at [682, 289] on button "Save" at bounding box center [639, 276] width 85 height 23
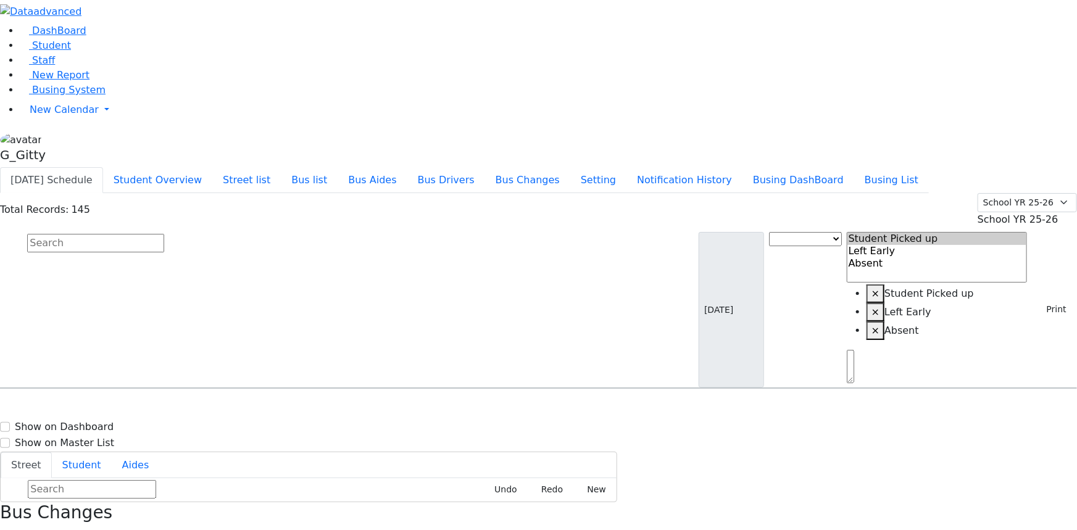
click at [164, 234] on input "text" at bounding box center [95, 243] width 137 height 19
click at [41, 455] on span "5/14/2006" at bounding box center [24, 460] width 33 height 10
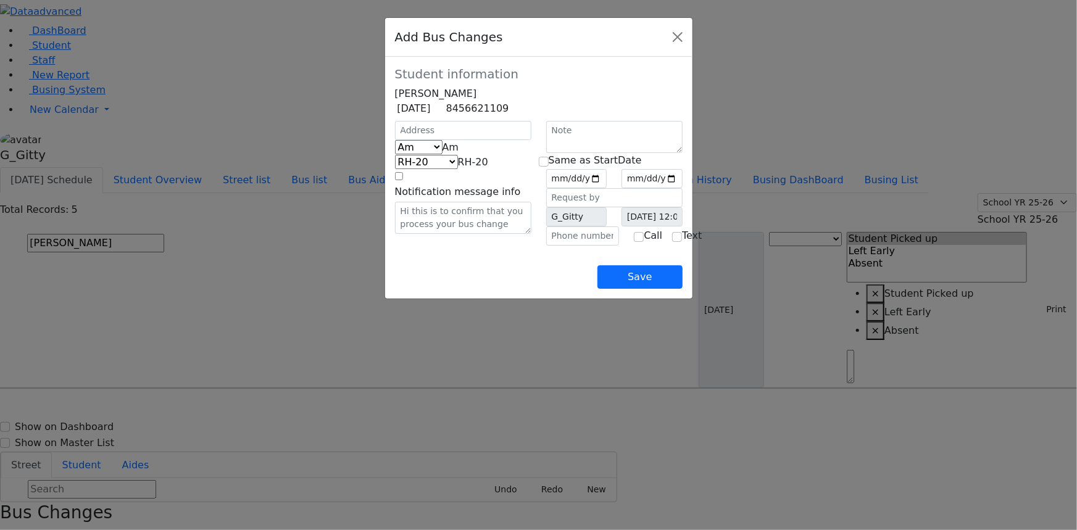
click at [443, 153] on span "Am" at bounding box center [451, 147] width 17 height 12
drag, startPoint x: 365, startPoint y: 211, endPoint x: 362, endPoint y: 203, distance: 8.6
click at [395, 140] on input "text" at bounding box center [463, 130] width 136 height 19
click at [443, 153] on span "Pm" at bounding box center [450, 147] width 15 height 12
click at [467, 168] on span "KJ-4" at bounding box center [476, 162] width 19 height 12
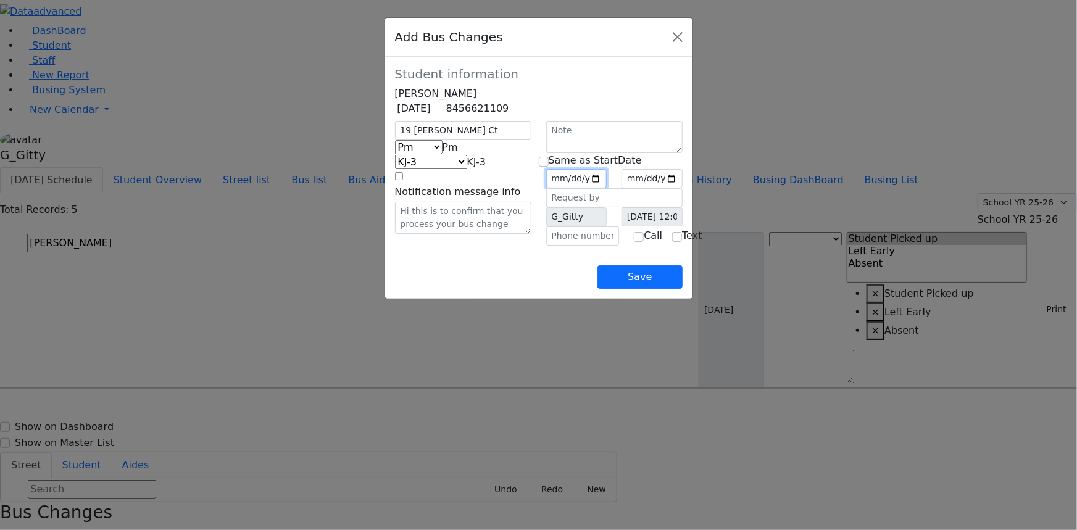
click at [607, 188] on input "date" at bounding box center [576, 178] width 61 height 19
click at [544, 167] on input "checkbox" at bounding box center [544, 162] width 10 height 10
click at [578, 246] on input "text" at bounding box center [582, 236] width 73 height 19
click at [501, 289] on div "Save" at bounding box center [539, 267] width 288 height 43
click at [682, 289] on button "Save" at bounding box center [639, 276] width 85 height 23
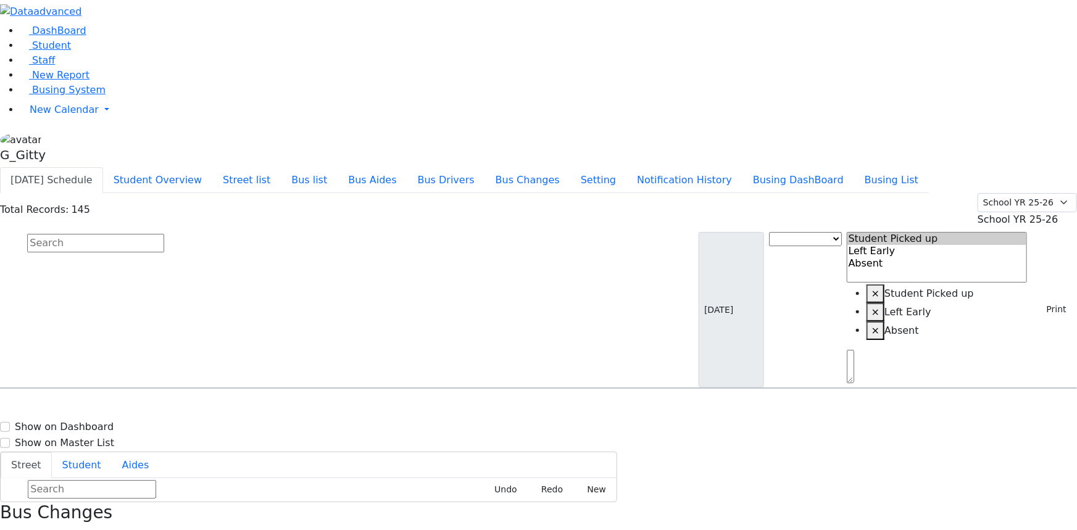
click at [164, 234] on input "text" at bounding box center [95, 243] width 137 height 19
click at [153, 439] on div "Katz Brucha 1/25/2015 8457830142" at bounding box center [77, 454] width 152 height 31
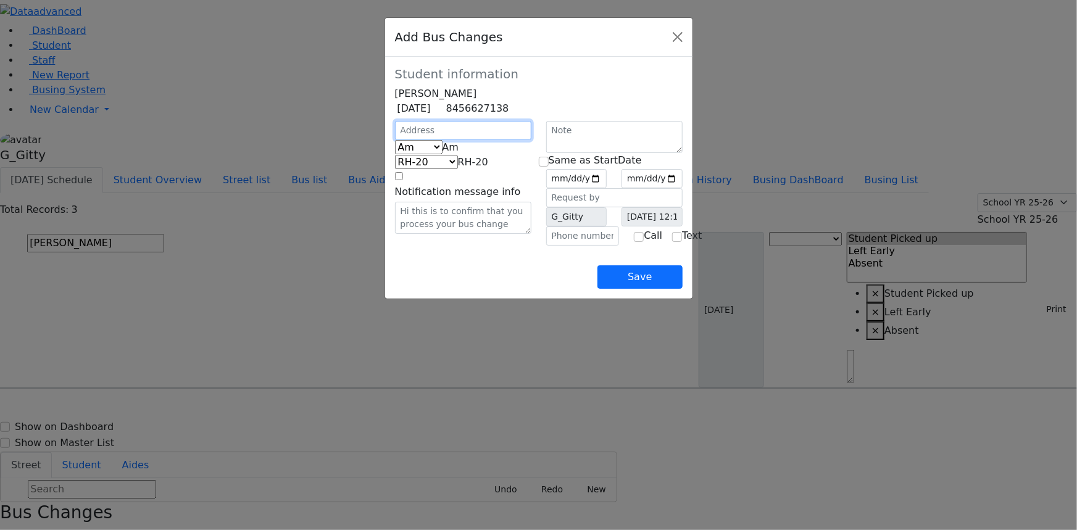
click at [417, 140] on input "text" at bounding box center [463, 130] width 136 height 19
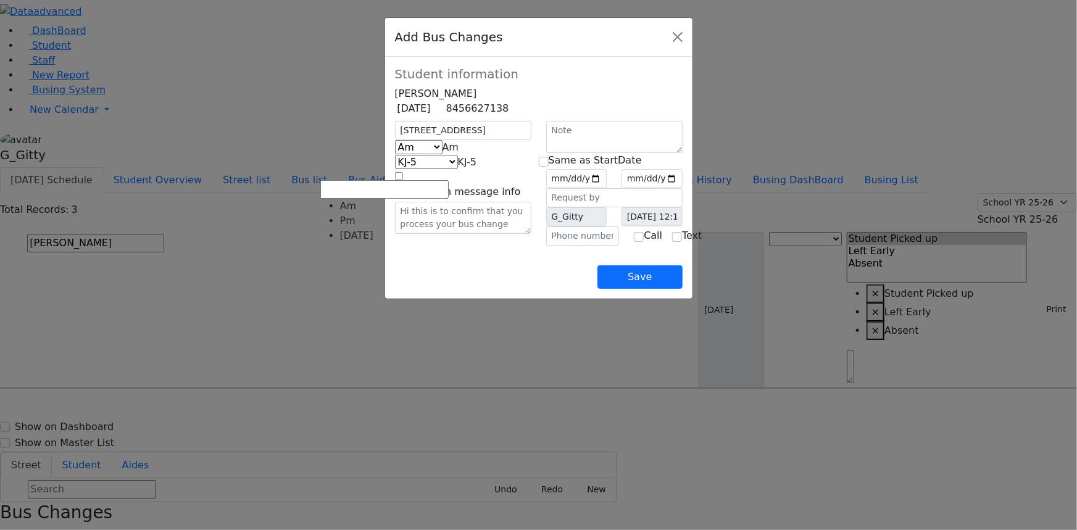
click at [443, 153] on span "Am" at bounding box center [451, 147] width 17 height 12
click at [607, 188] on input "date" at bounding box center [576, 178] width 61 height 19
click at [546, 167] on input "checkbox" at bounding box center [544, 162] width 10 height 10
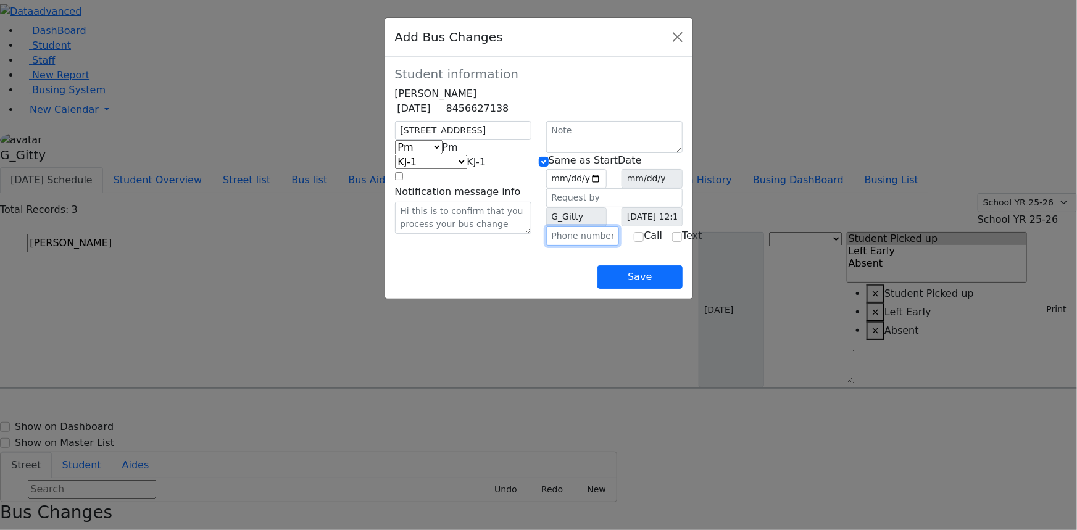
click at [566, 246] on input "text" at bounding box center [582, 236] width 73 height 19
click at [567, 289] on div "Save" at bounding box center [539, 267] width 288 height 43
click at [682, 289] on button "Save" at bounding box center [639, 276] width 85 height 23
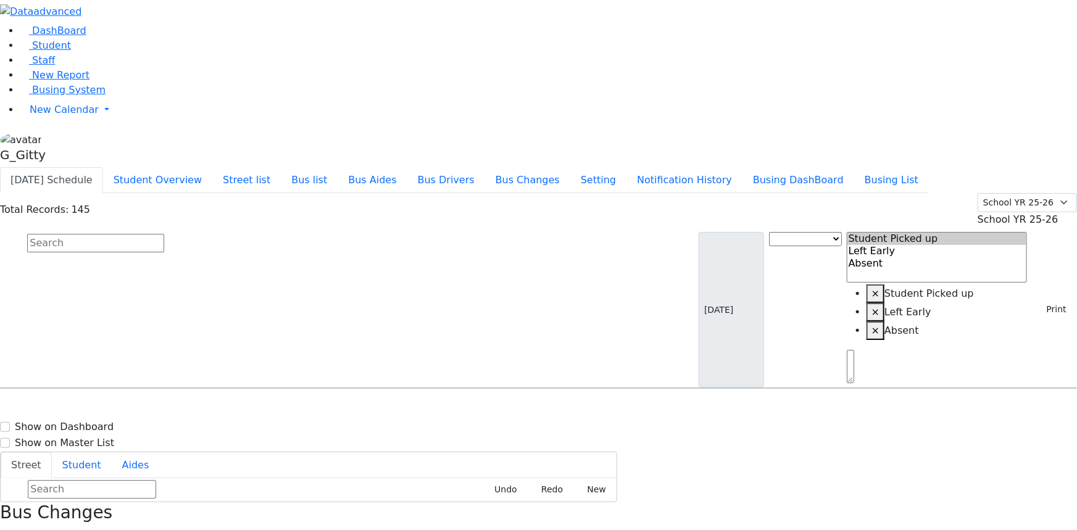
click at [164, 234] on input "text" at bounding box center [95, 243] width 137 height 19
click at [306, 408] on div "4 Leipnik Way #301" at bounding box center [229, 423] width 153 height 31
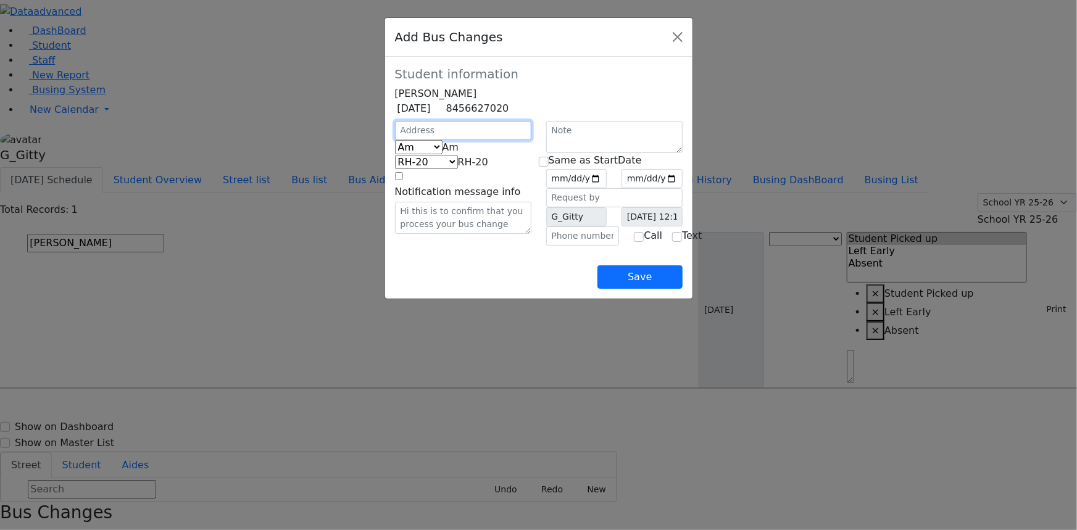
click at [416, 140] on input "text" at bounding box center [463, 130] width 136 height 19
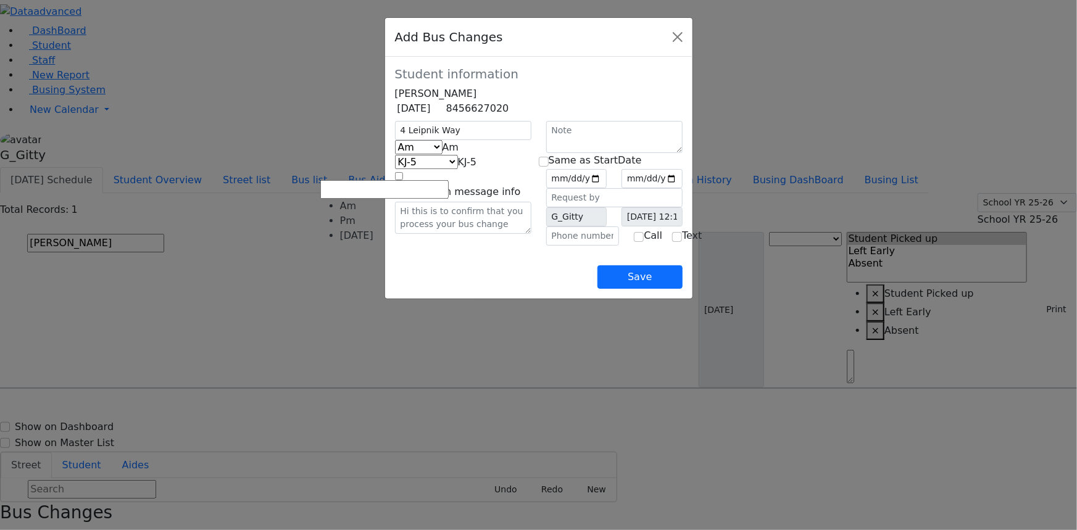
drag, startPoint x: 389, startPoint y: 180, endPoint x: 387, endPoint y: 198, distance: 18.6
click at [389, 183] on div "Add Bus Changes Student information Rachel Klein 12/20/2009 8456627020 4 Leipni…" at bounding box center [538, 265] width 1077 height 530
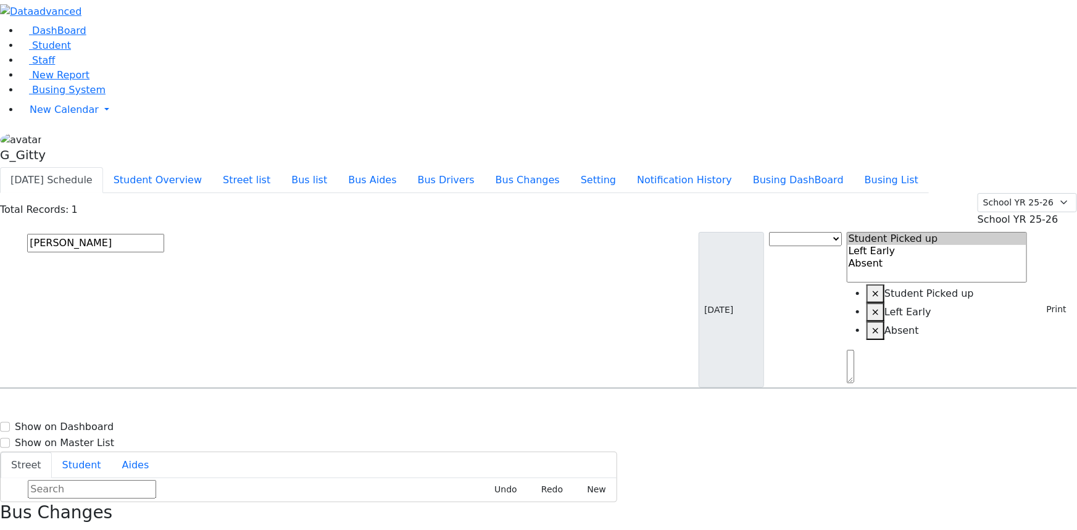
drag, startPoint x: 1025, startPoint y: 502, endPoint x: 1025, endPoint y: 496, distance: 6.8
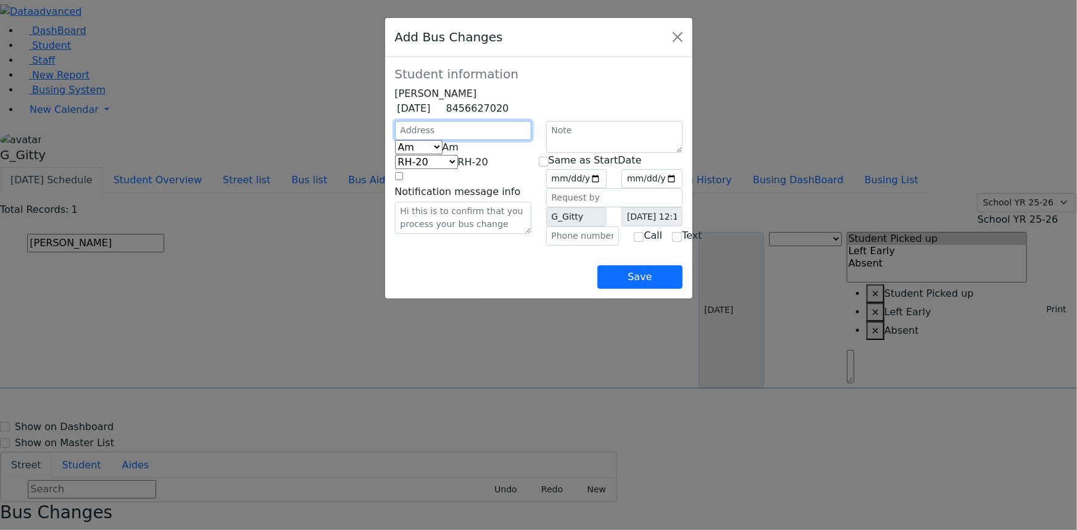
click at [468, 140] on input "text" at bounding box center [463, 130] width 136 height 19
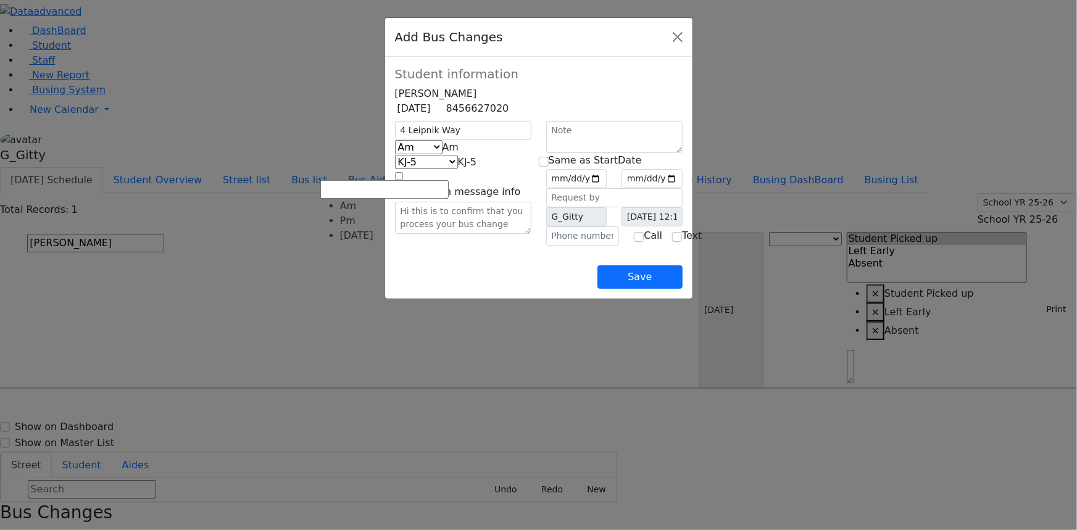
click at [443, 153] on span "Am" at bounding box center [451, 147] width 17 height 12
click at [539, 196] on div "Same as StartDate G_Gitty Call" at bounding box center [614, 183] width 151 height 125
click at [539, 201] on div "Same as StartDate G_Gitty Call" at bounding box center [614, 183] width 151 height 125
click at [607, 188] on input "date" at bounding box center [576, 178] width 61 height 19
click at [546, 167] on input "checkbox" at bounding box center [544, 162] width 10 height 10
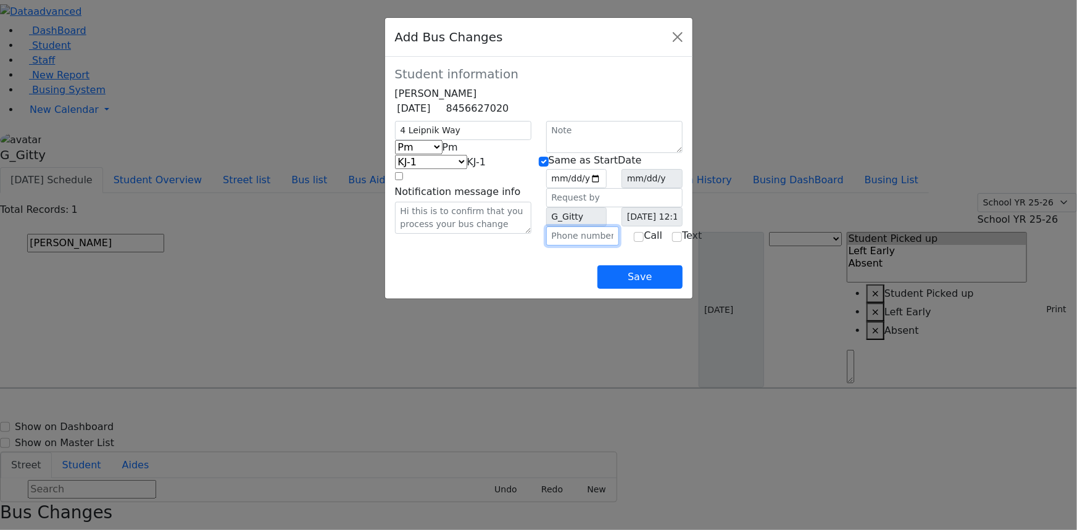
click at [576, 246] on input "text" at bounding box center [582, 236] width 73 height 19
click at [533, 286] on div "Save" at bounding box center [539, 267] width 288 height 43
click at [683, 289] on div "Save" at bounding box center [539, 267] width 288 height 43
drag, startPoint x: 720, startPoint y: 323, endPoint x: 617, endPoint y: 212, distance: 150.7
click at [682, 289] on button "Save" at bounding box center [639, 276] width 85 height 23
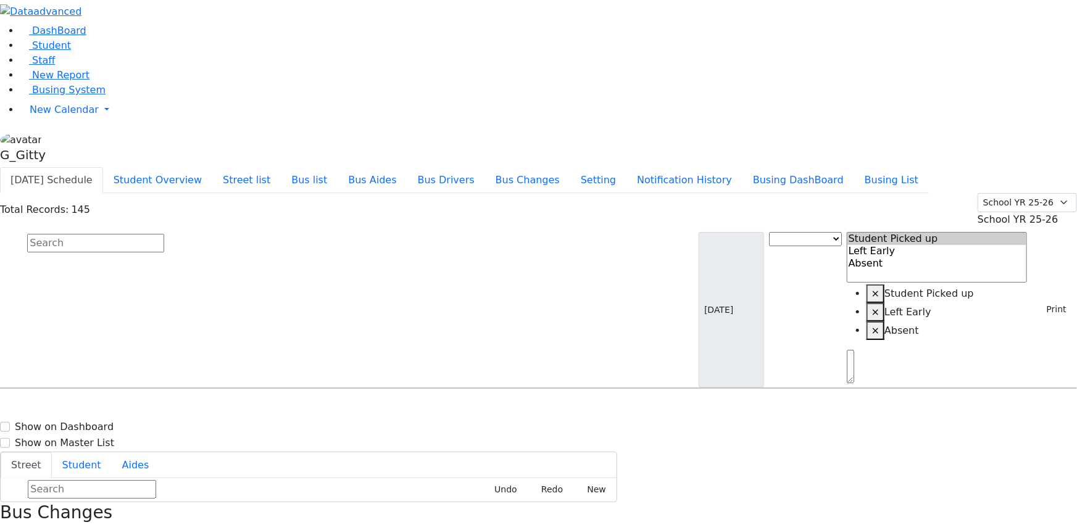
click at [164, 234] on input "text" at bounding box center [95, 243] width 137 height 19
click at [304, 408] on div "1 Leipnik Way #301" at bounding box center [229, 423] width 153 height 31
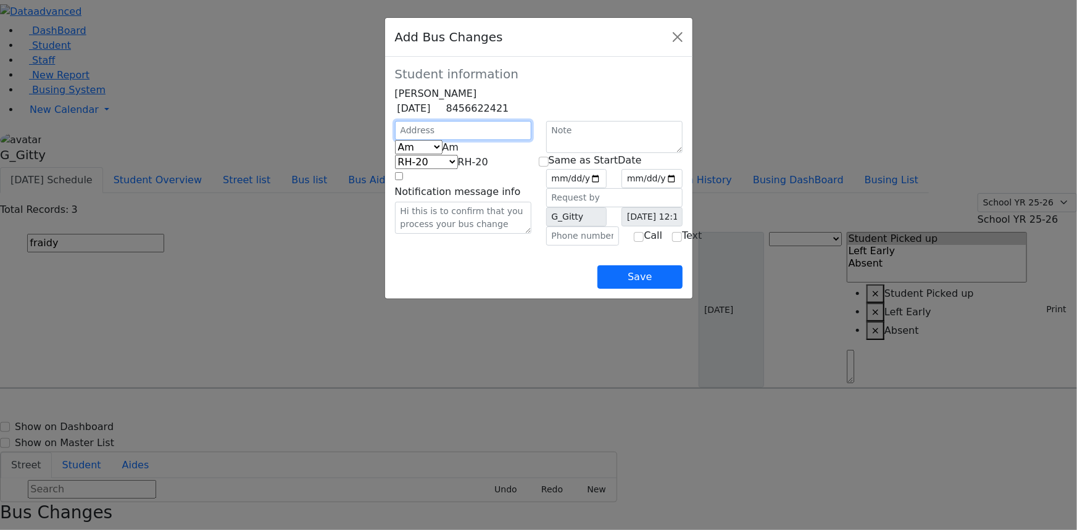
click at [463, 140] on input "text" at bounding box center [463, 130] width 136 height 19
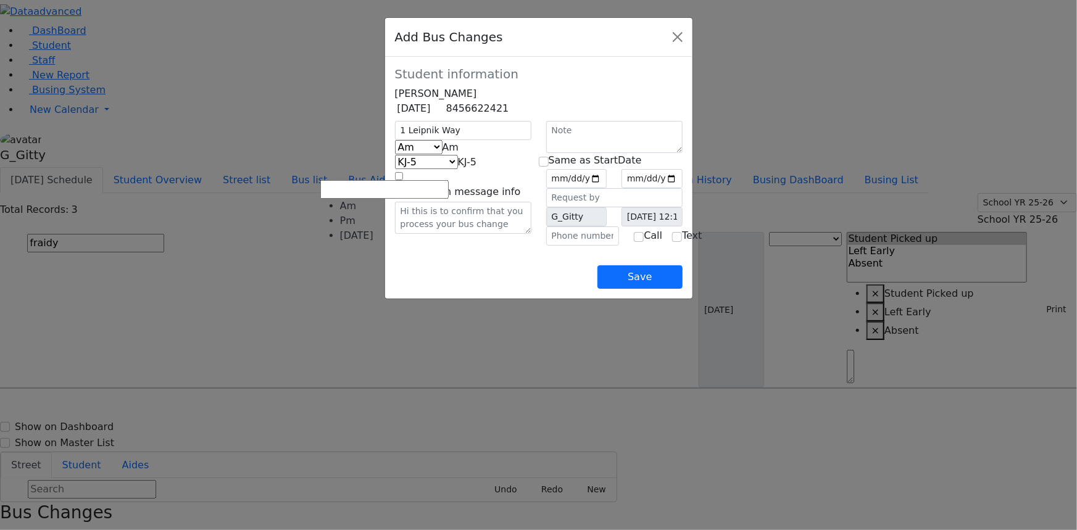
drag, startPoint x: 390, startPoint y: 168, endPoint x: 396, endPoint y: 202, distance: 34.5
click at [443, 153] on span "Am" at bounding box center [451, 147] width 17 height 12
drag, startPoint x: 397, startPoint y: 218, endPoint x: 394, endPoint y: 210, distance: 8.6
click at [443, 153] on span "Friday" at bounding box center [459, 147] width 33 height 12
drag, startPoint x: 638, startPoint y: 195, endPoint x: 637, endPoint y: 204, distance: 9.3
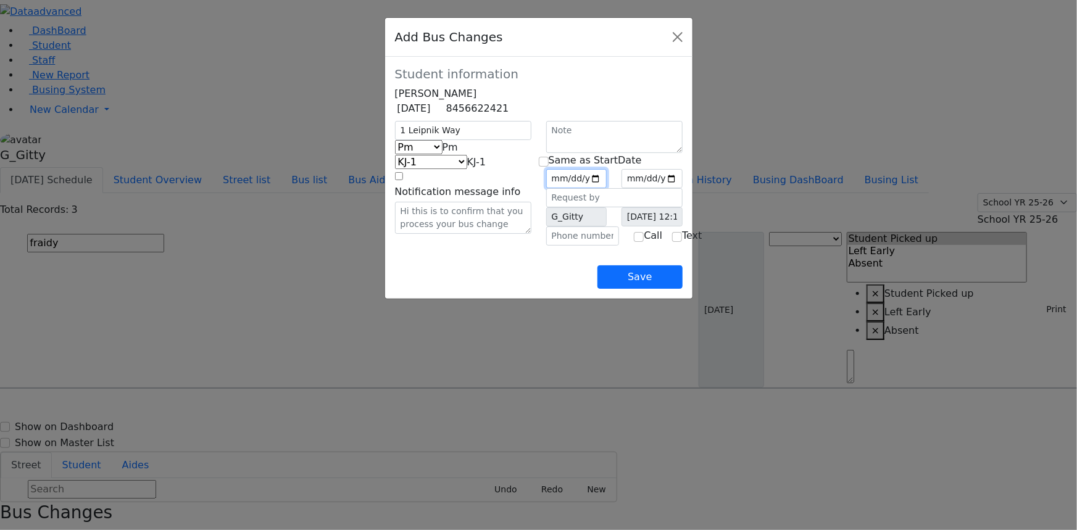
click at [607, 188] on input "date" at bounding box center [576, 178] width 61 height 19
click at [607, 188] on input "2025-09-26" at bounding box center [576, 178] width 61 height 19
click at [541, 178] on div "Same as StartDate 2025-09-25" at bounding box center [614, 183] width 151 height 125
click at [552, 168] on div "Same as StartDate" at bounding box center [614, 160] width 151 height 15
click at [548, 167] on input "checkbox" at bounding box center [544, 162] width 10 height 10
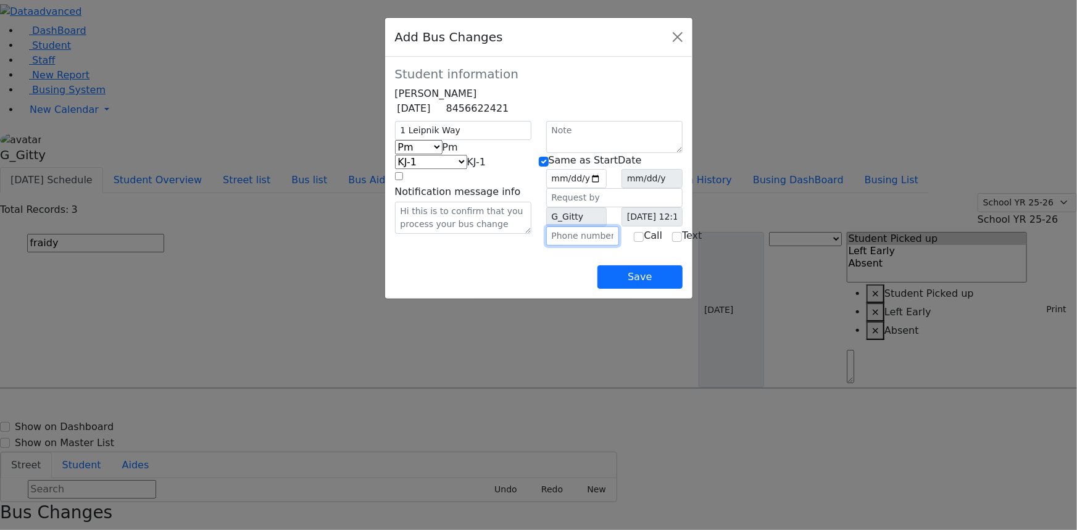
click at [566, 246] on input "text" at bounding box center [582, 236] width 73 height 19
click at [469, 285] on div "Save" at bounding box center [539, 267] width 288 height 43
click at [682, 289] on button "Save" at bounding box center [639, 276] width 85 height 23
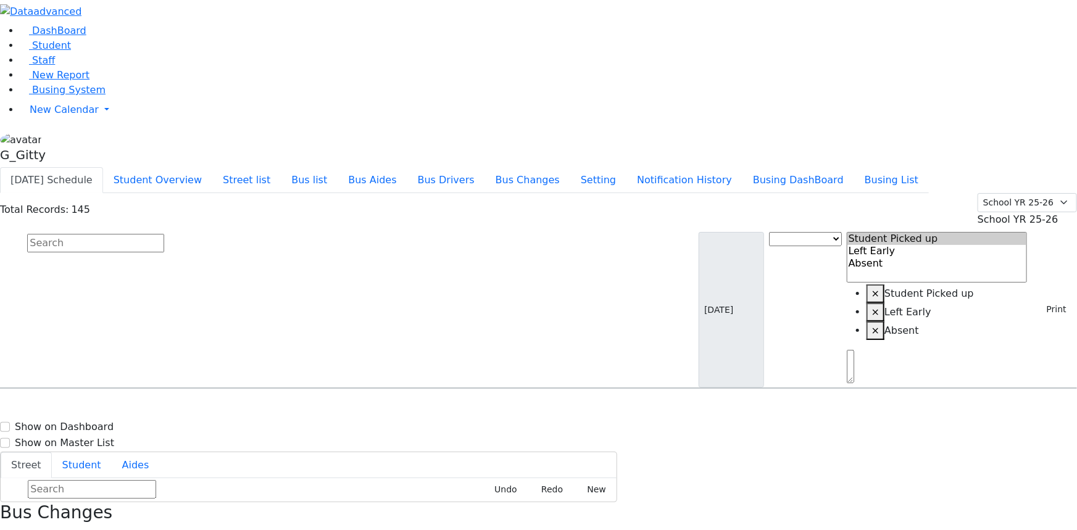
click at [164, 234] on input "text" at bounding box center [95, 243] width 137 height 19
click at [477, 406] on h6 "KJ-8" at bounding box center [397, 412] width 159 height 12
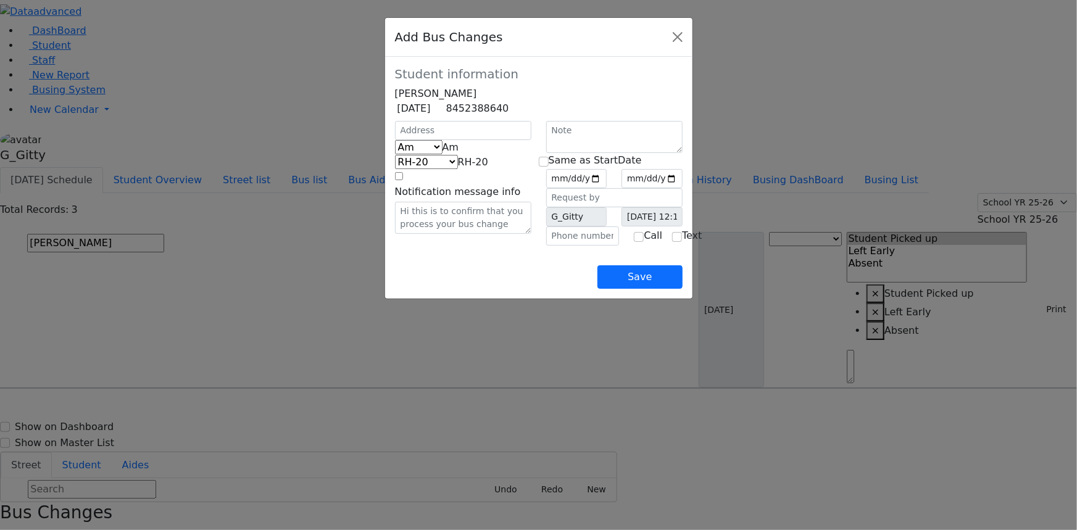
click at [417, 131] on form "Student information Chaya Meisels 12/30/2016 8452388640 Am" at bounding box center [539, 156] width 288 height 179
click at [410, 140] on input "text" at bounding box center [463, 130] width 136 height 19
click at [443, 153] on span "Am" at bounding box center [451, 147] width 17 height 12
click at [607, 188] on input "date" at bounding box center [576, 178] width 61 height 19
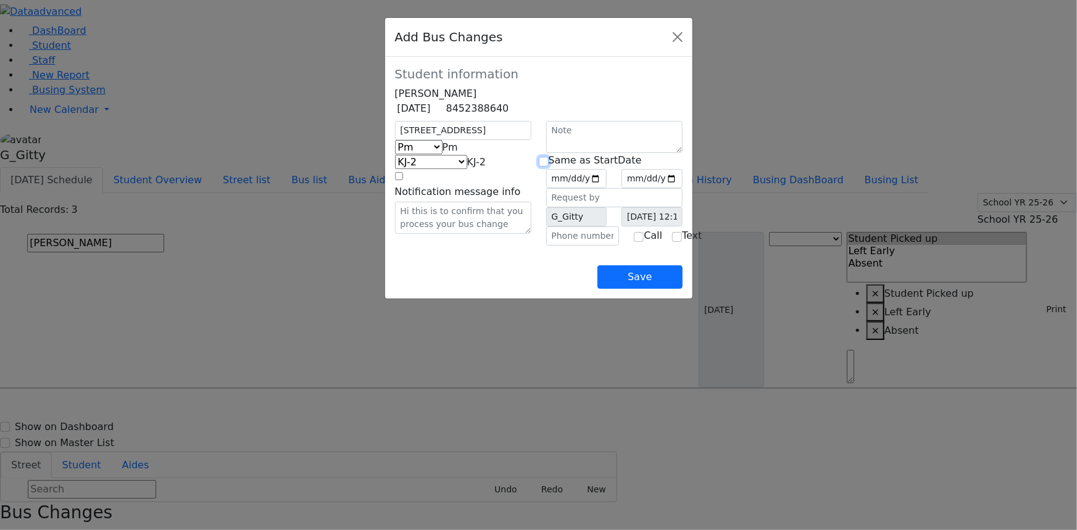
click at [549, 167] on input "checkbox" at bounding box center [544, 162] width 10 height 10
click at [582, 246] on input "text" at bounding box center [582, 236] width 73 height 19
click at [534, 287] on div "Save" at bounding box center [539, 267] width 288 height 43
click at [517, 246] on div "15 D A Weider Blvd Am Pm Friday Pm KJ-4 MA-13 RH-20 RV-21 PT KJ-1 KJ-2 KJ-3 KJ-…" at bounding box center [463, 183] width 151 height 125
click at [682, 289] on button "Save" at bounding box center [639, 276] width 85 height 23
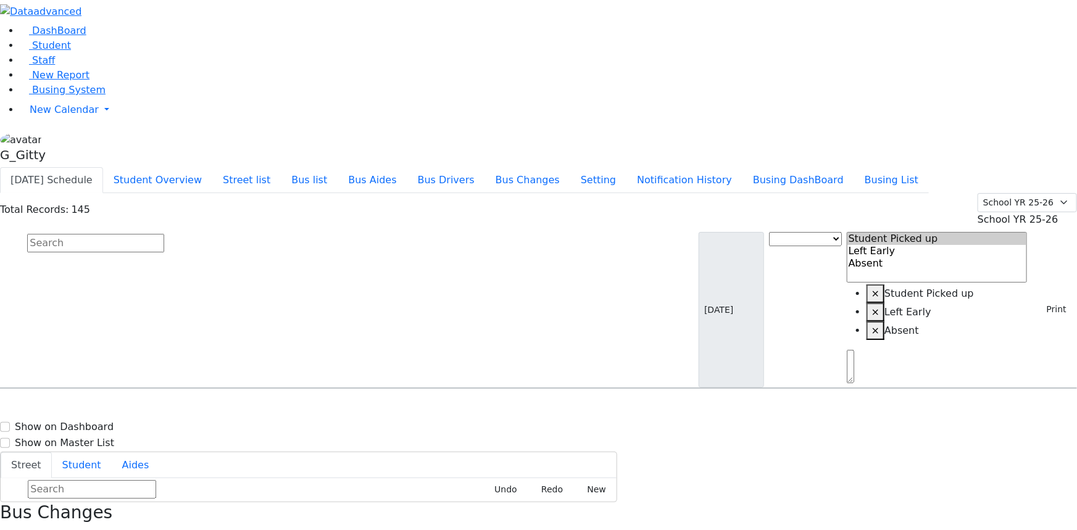
click at [164, 234] on input "text" at bounding box center [95, 243] width 137 height 19
click at [306, 470] on div "4 Hamburg Way #203" at bounding box center [229, 485] width 153 height 31
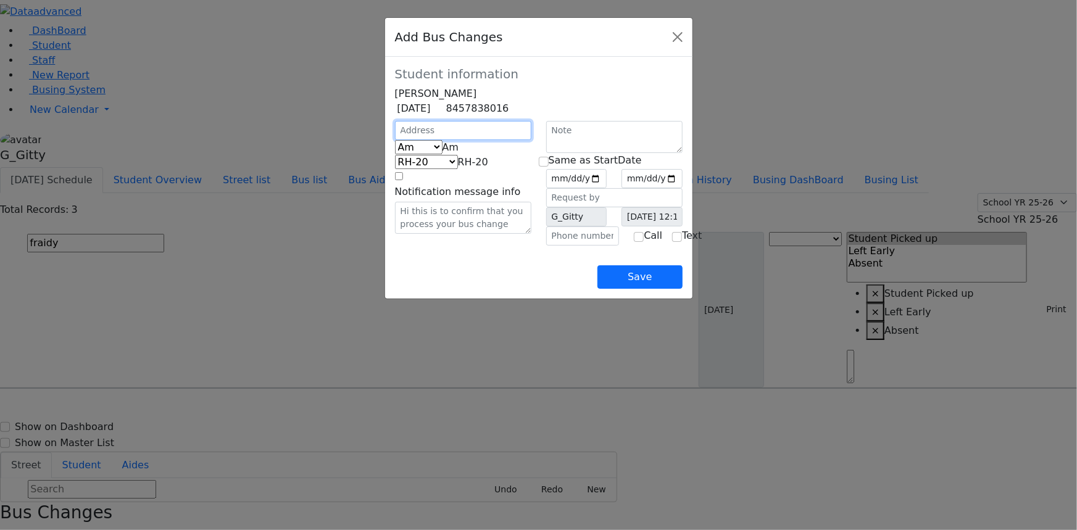
click at [406, 140] on input "text" at bounding box center [463, 130] width 136 height 19
click at [443, 153] on span "Am" at bounding box center [451, 147] width 17 height 12
click at [607, 188] on input "date" at bounding box center [576, 178] width 61 height 19
click at [549, 167] on input "checkbox" at bounding box center [544, 162] width 10 height 10
click at [567, 246] on input "text" at bounding box center [582, 236] width 73 height 19
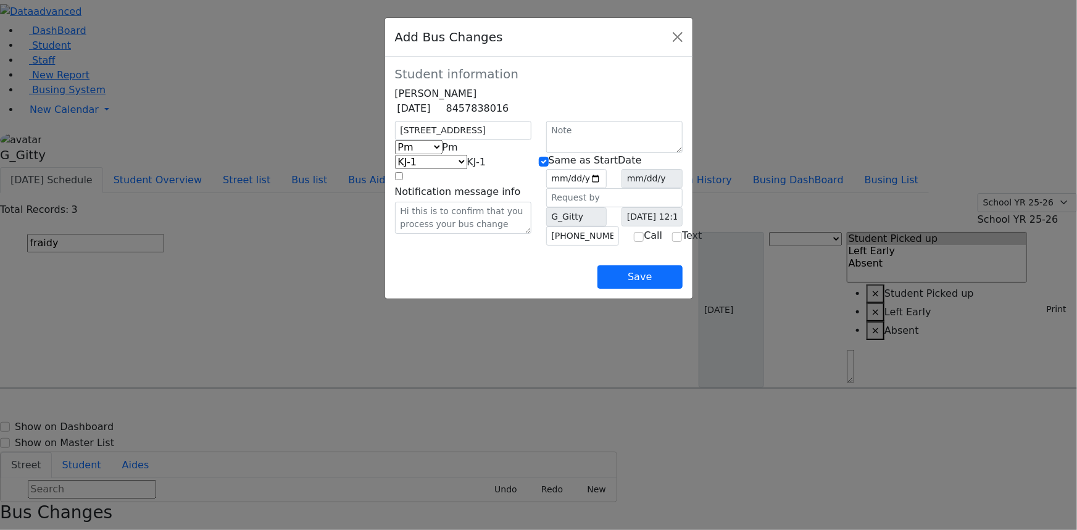
click at [490, 289] on div "Save" at bounding box center [539, 267] width 288 height 43
click at [494, 288] on div "Save" at bounding box center [539, 267] width 288 height 43
click at [682, 289] on button "Save" at bounding box center [639, 276] width 85 height 23
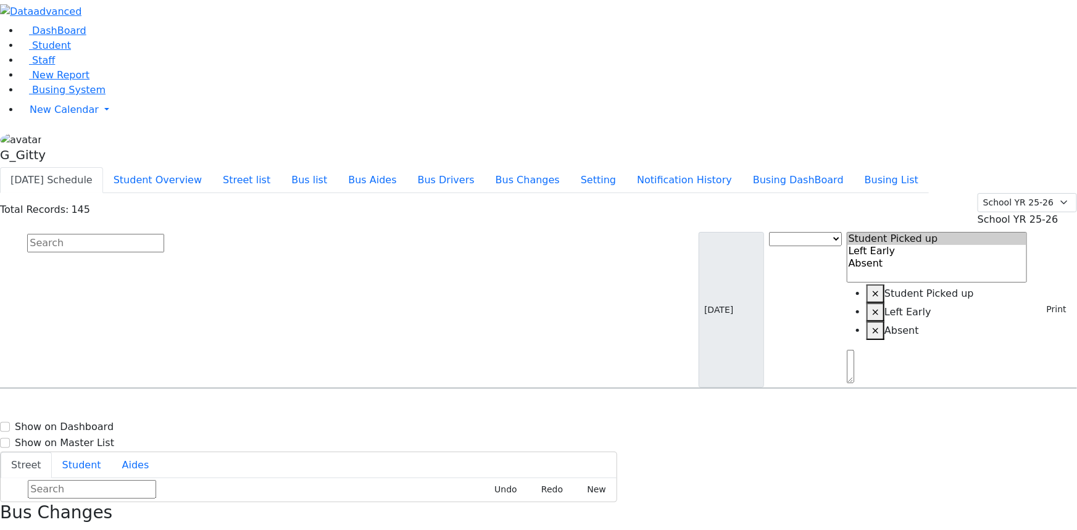
click at [164, 234] on input "text" at bounding box center [95, 243] width 137 height 19
click at [477, 423] on h6 "18 Chevron Road #201 - 8455002848" at bounding box center [397, 429] width 159 height 12
drag, startPoint x: 1025, startPoint y: 506, endPoint x: 1017, endPoint y: 495, distance: 13.7
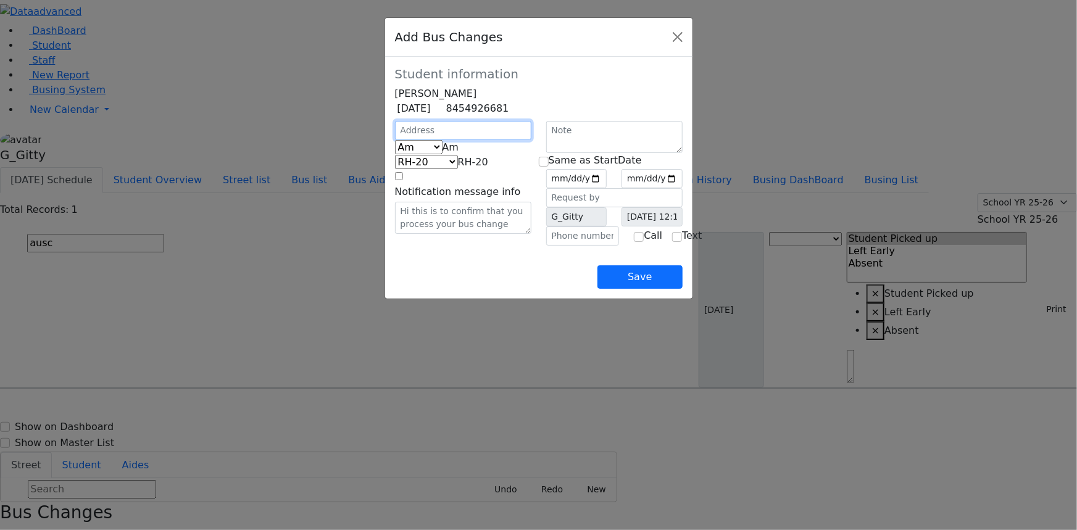
click at [395, 140] on input "text" at bounding box center [463, 130] width 136 height 19
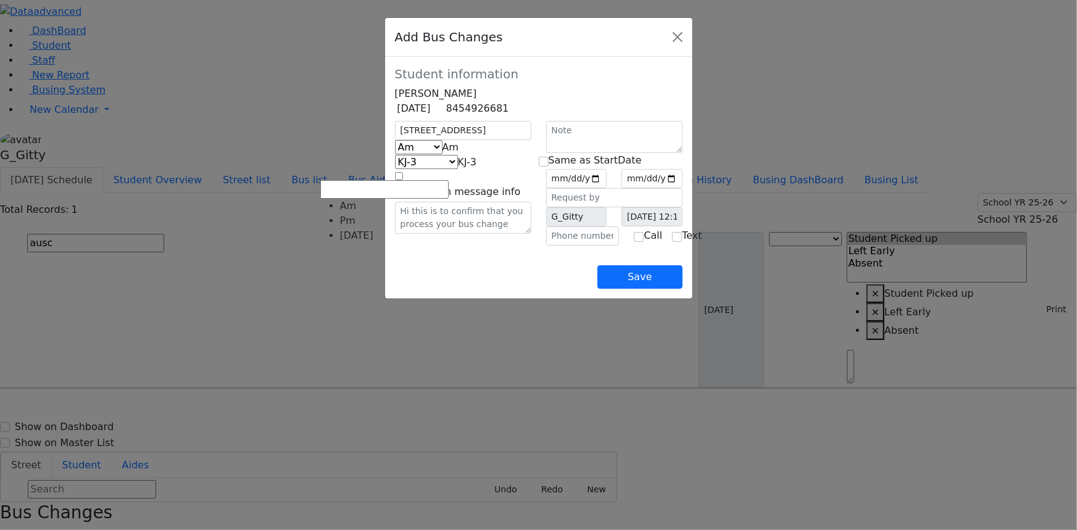
click at [443, 153] on span "Am" at bounding box center [451, 147] width 17 height 12
click at [607, 188] on input "date" at bounding box center [576, 178] width 61 height 19
click at [547, 167] on input "checkbox" at bounding box center [544, 162] width 10 height 10
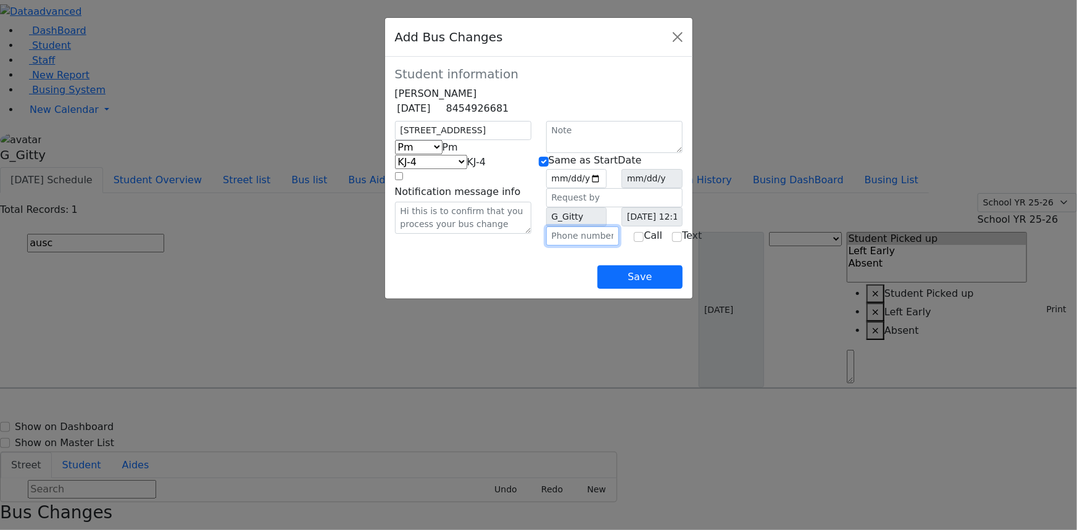
click at [573, 246] on input "text" at bounding box center [582, 236] width 73 height 19
drag, startPoint x: 564, startPoint y: 301, endPoint x: 630, endPoint y: 335, distance: 75.1
click at [564, 289] on div "Save" at bounding box center [539, 267] width 288 height 43
click at [682, 289] on button "Save" at bounding box center [639, 276] width 85 height 23
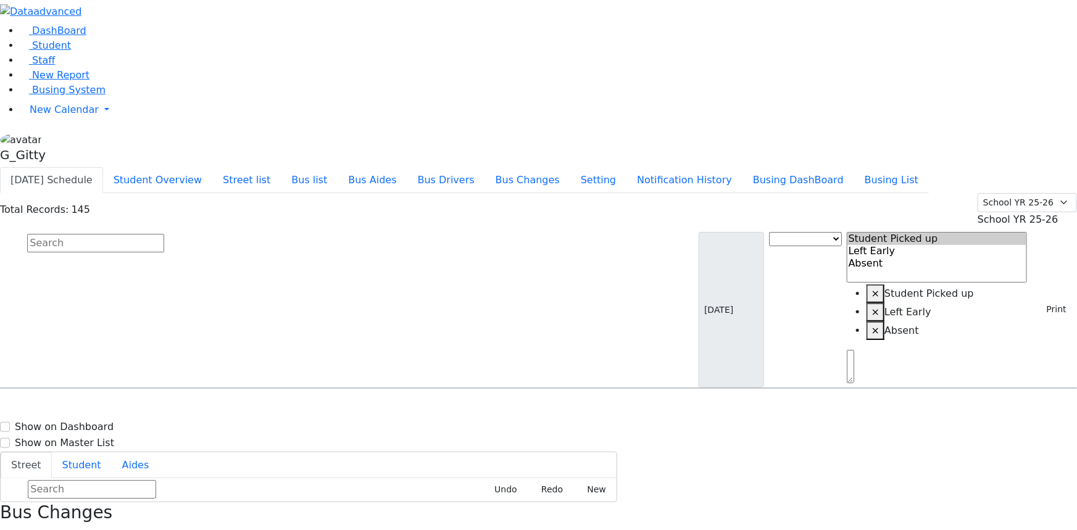
click at [164, 234] on input "text" at bounding box center [95, 243] width 137 height 19
click at [459, 408] on div "KJ-1 161 Acres Rd. #203 - (845) 248-6640" at bounding box center [382, 423] width 153 height 31
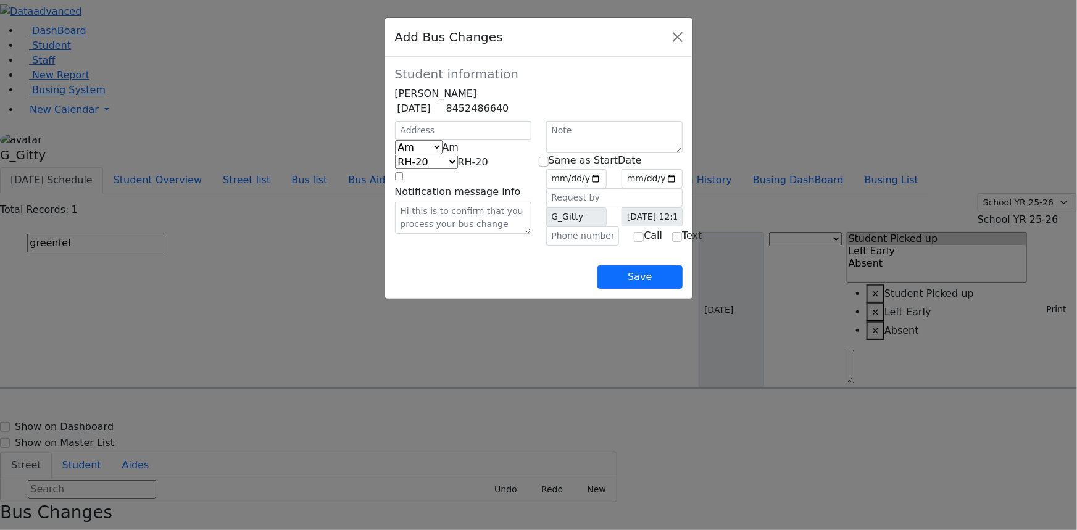
click at [421, 140] on div at bounding box center [463, 130] width 151 height 19
click at [414, 140] on input "text" at bounding box center [463, 130] width 136 height 19
click at [443, 153] on span "Am" at bounding box center [451, 147] width 17 height 12
click at [607, 188] on input "date" at bounding box center [576, 178] width 61 height 19
drag, startPoint x: 547, startPoint y: 177, endPoint x: 549, endPoint y: 185, distance: 8.2
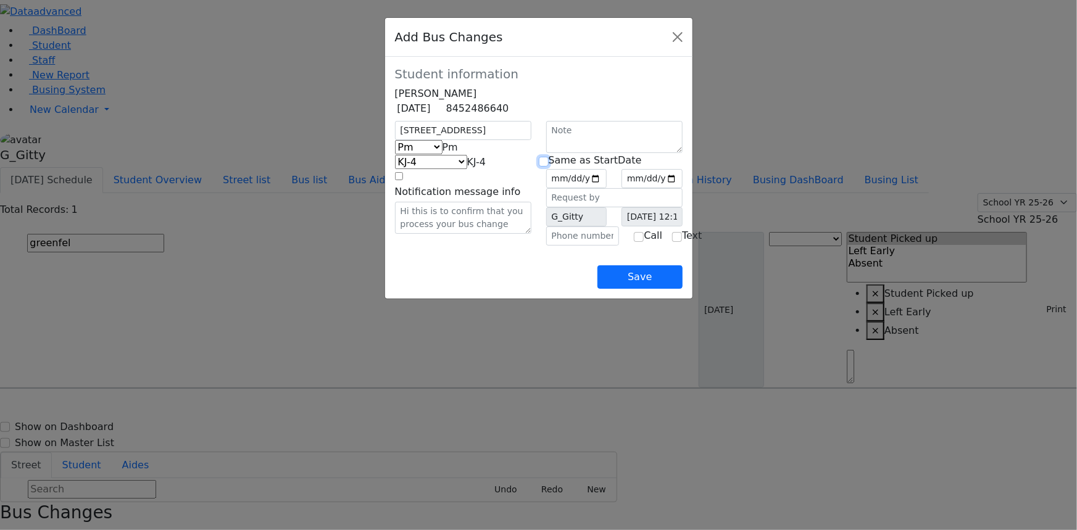
click at [546, 167] on input "checkbox" at bounding box center [544, 162] width 10 height 10
click at [567, 246] on input "text" at bounding box center [582, 236] width 73 height 19
click at [538, 289] on div "Save" at bounding box center [539, 267] width 288 height 43
click at [682, 289] on button "Save" at bounding box center [639, 276] width 85 height 23
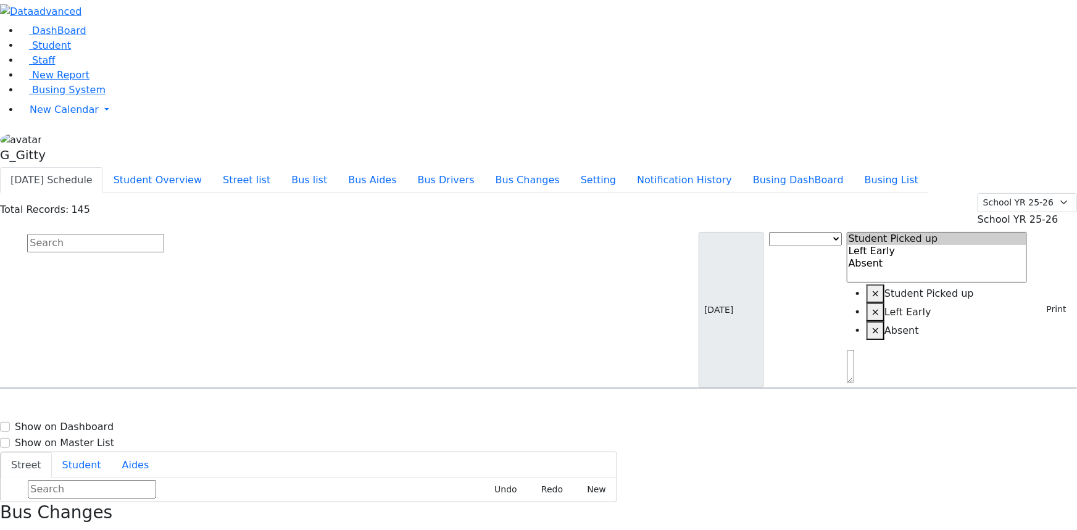
click at [164, 234] on input "text" at bounding box center [95, 243] width 137 height 19
click at [457, 408] on div "KJ-6 5 Getzil Berger Blvd. #202 - 8452742279" at bounding box center [382, 423] width 153 height 31
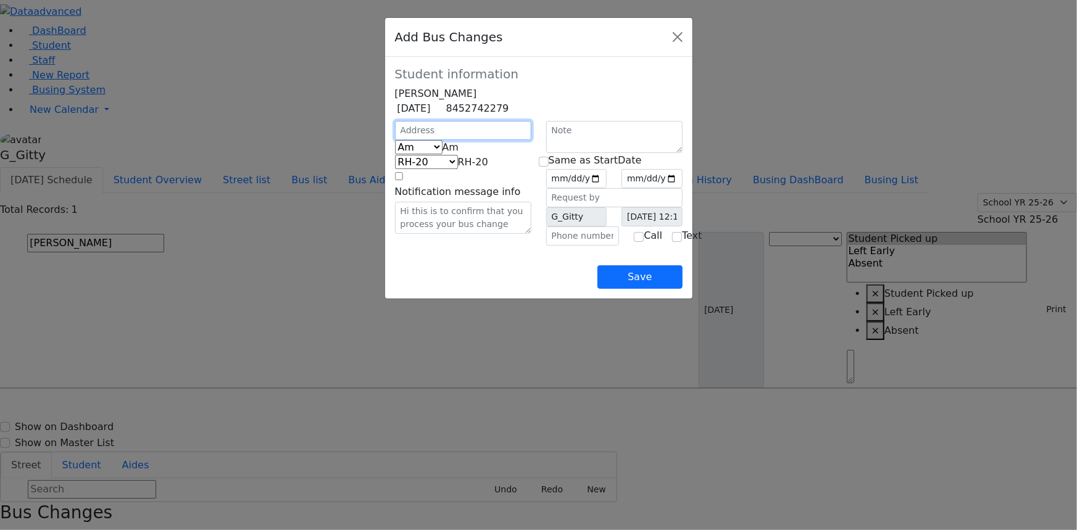
click at [439, 140] on input "text" at bounding box center [463, 130] width 136 height 19
drag, startPoint x: 407, startPoint y: 167, endPoint x: 408, endPoint y: 177, distance: 10.5
click at [443, 153] on span "Am" at bounding box center [451, 147] width 17 height 12
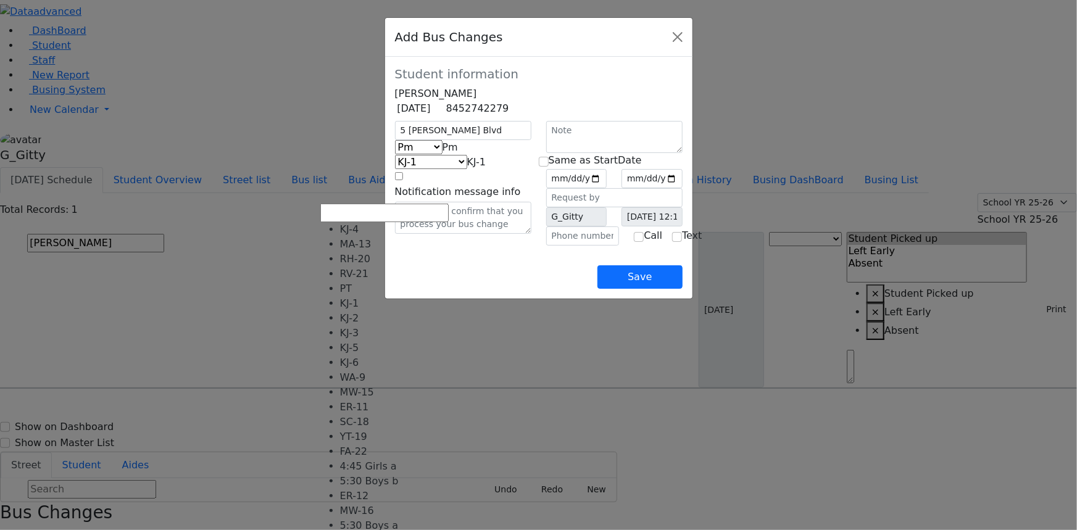
click at [467, 168] on span "KJ-1" at bounding box center [476, 162] width 19 height 12
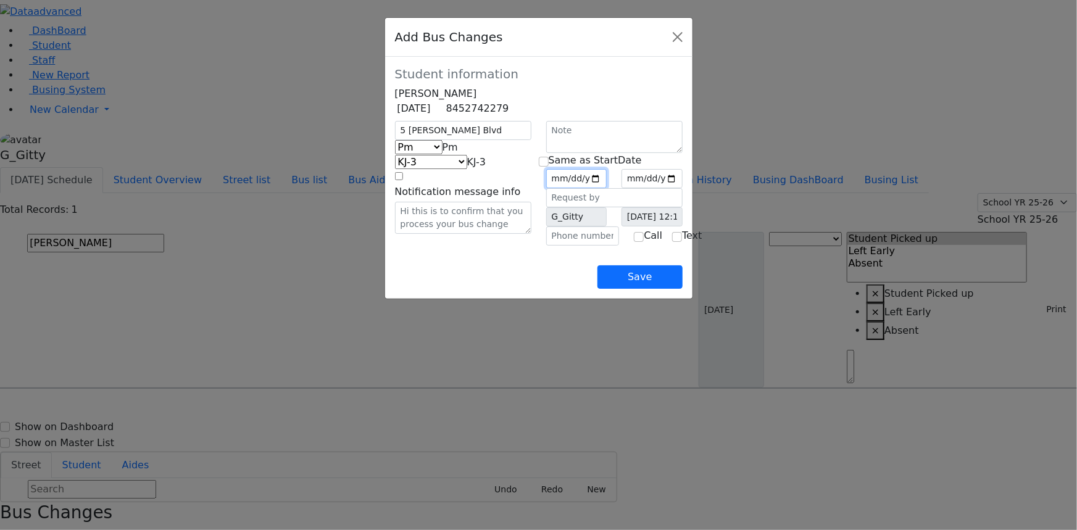
click at [607, 188] on input "date" at bounding box center [576, 178] width 61 height 19
click at [544, 167] on input "checkbox" at bounding box center [544, 162] width 10 height 10
click at [601, 246] on input "text" at bounding box center [582, 236] width 73 height 19
drag, startPoint x: 451, startPoint y: 288, endPoint x: 457, endPoint y: 289, distance: 6.3
click at [451, 288] on div "Save" at bounding box center [539, 267] width 288 height 43
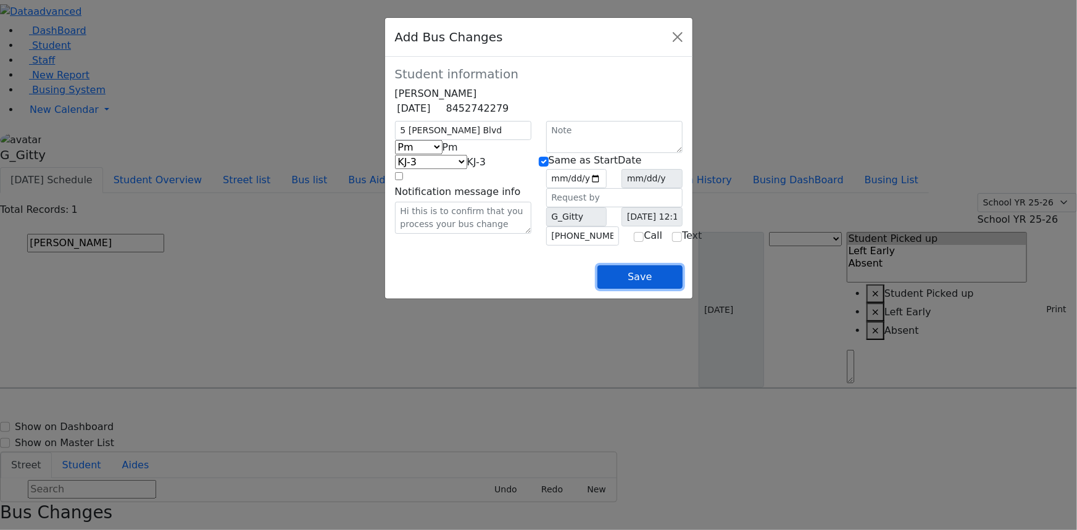
click at [682, 289] on button "Save" at bounding box center [639, 276] width 85 height 23
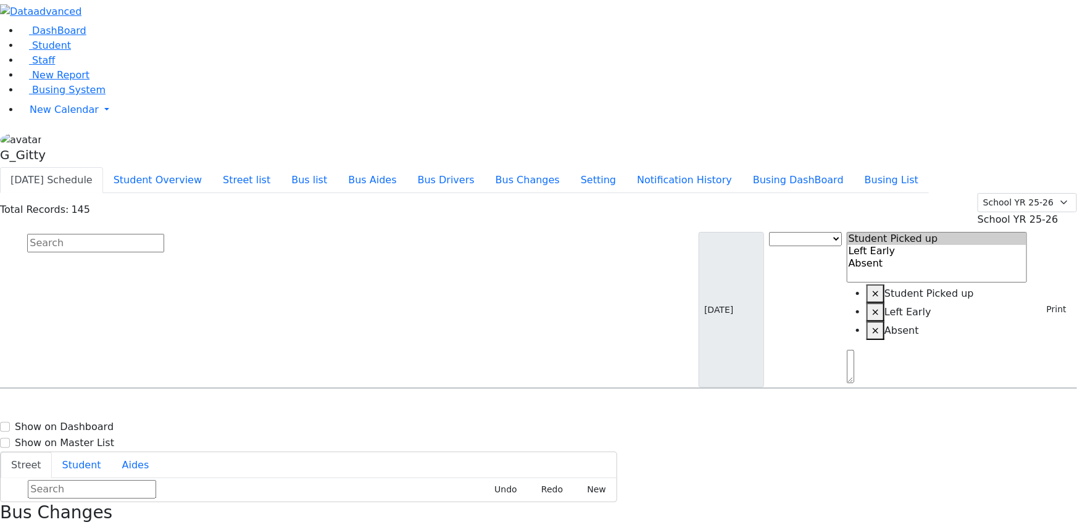
click at [164, 234] on input "text" at bounding box center [95, 243] width 137 height 19
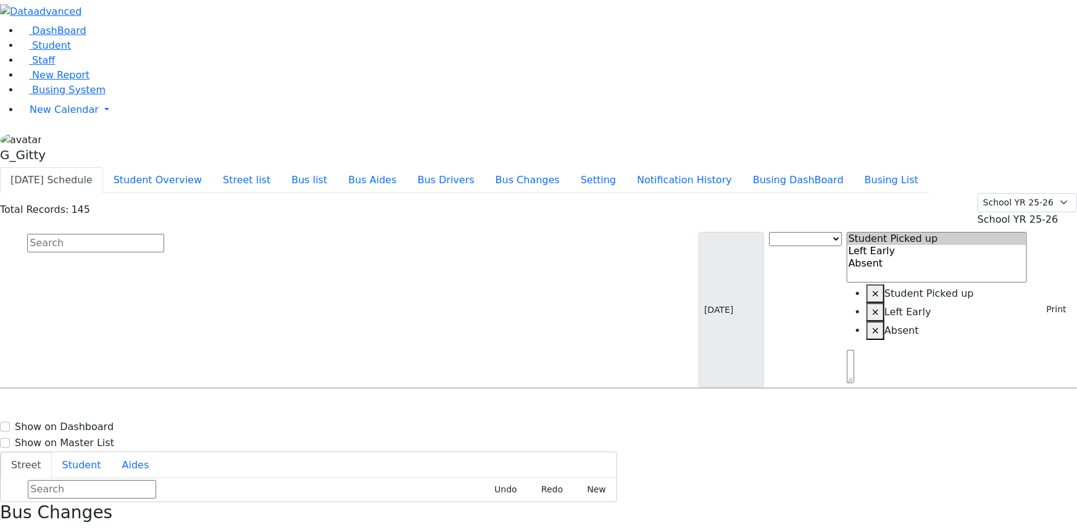
click at [164, 234] on input "text" at bounding box center [95, 243] width 137 height 19
click at [477, 406] on h6 "KJ-7" at bounding box center [397, 412] width 159 height 12
drag, startPoint x: 1018, startPoint y: 510, endPoint x: 1015, endPoint y: 496, distance: 14.7
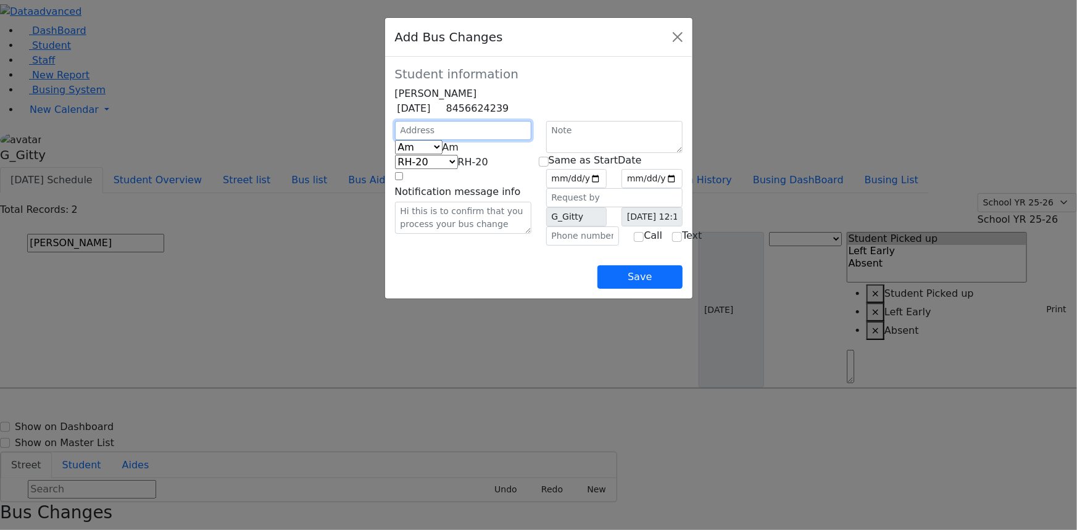
click at [441, 140] on input "text" at bounding box center [463, 130] width 136 height 19
drag, startPoint x: 423, startPoint y: 166, endPoint x: 413, endPoint y: 179, distance: 16.3
click at [443, 153] on span "Am" at bounding box center [451, 147] width 17 height 12
click at [467, 168] on span "KJ-4" at bounding box center [476, 162] width 19 height 12
click at [607, 188] on input "date" at bounding box center [576, 178] width 61 height 19
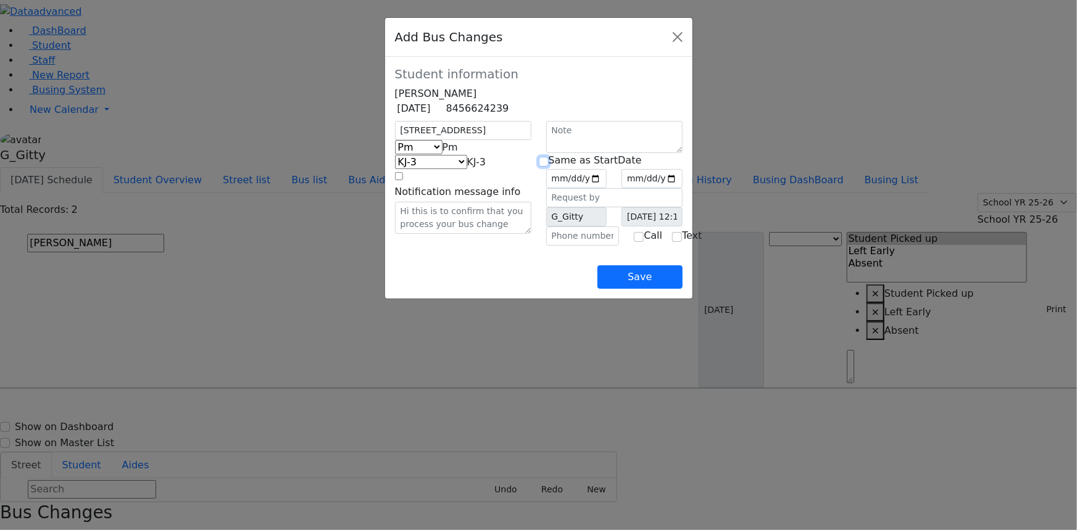
click at [544, 167] on input "checkbox" at bounding box center [544, 162] width 10 height 10
click at [586, 246] on input "text" at bounding box center [582, 236] width 73 height 19
click at [580, 289] on div "Save" at bounding box center [539, 267] width 288 height 43
click at [682, 289] on button "Save" at bounding box center [639, 276] width 85 height 23
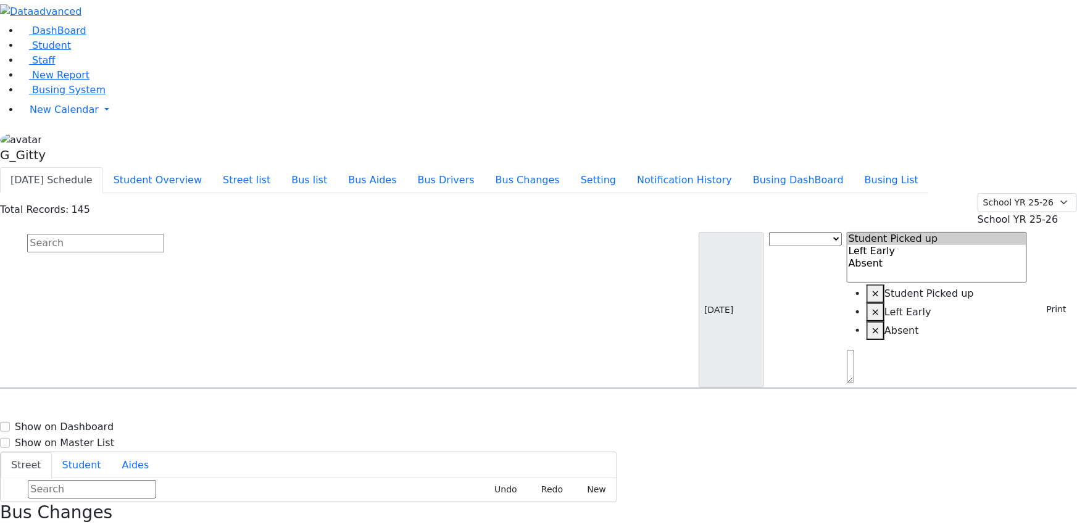
click at [164, 234] on input "text" at bounding box center [95, 243] width 137 height 19
click at [306, 408] on div "5 Koritz Ct. #101" at bounding box center [229, 423] width 153 height 31
drag, startPoint x: 1052, startPoint y: 134, endPoint x: 1017, endPoint y: 288, distance: 157.8
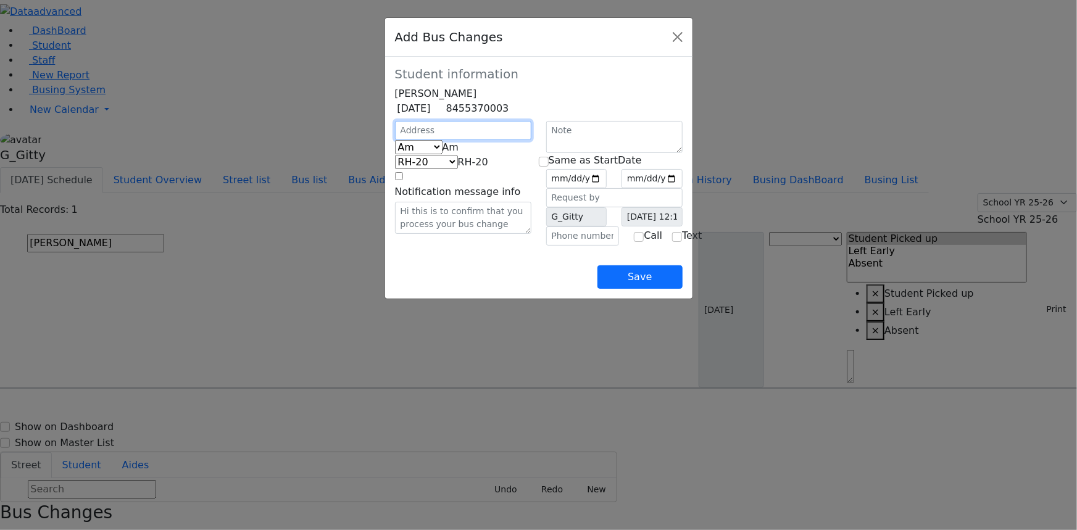
click at [401, 140] on input "text" at bounding box center [463, 130] width 136 height 19
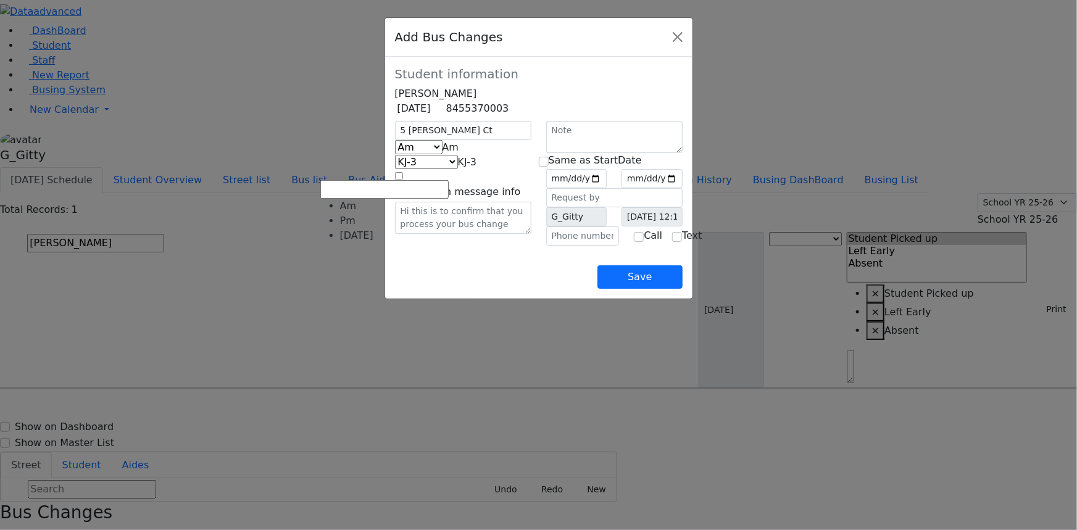
click at [443, 153] on span "Am" at bounding box center [451, 147] width 17 height 12
click at [607, 188] on input "date" at bounding box center [576, 178] width 61 height 19
click at [545, 167] on input "checkbox" at bounding box center [544, 162] width 10 height 10
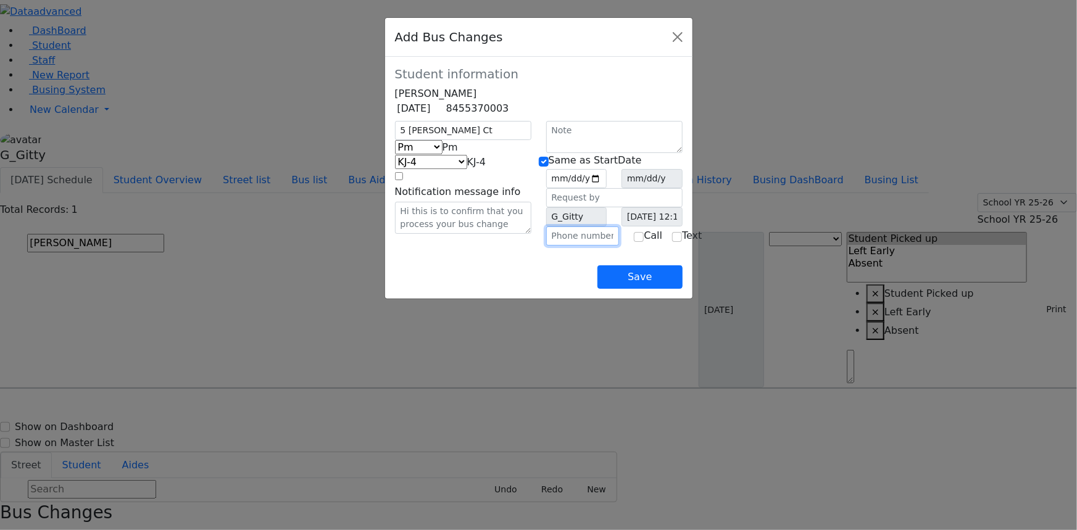
click at [562, 246] on input "text" at bounding box center [582, 236] width 73 height 19
click at [544, 289] on div "Save" at bounding box center [539, 267] width 288 height 43
drag, startPoint x: 629, startPoint y: 275, endPoint x: 573, endPoint y: 271, distance: 55.7
click at [573, 246] on input "(845) 537-0003" at bounding box center [582, 236] width 73 height 19
click at [575, 289] on div "Save" at bounding box center [539, 267] width 288 height 43
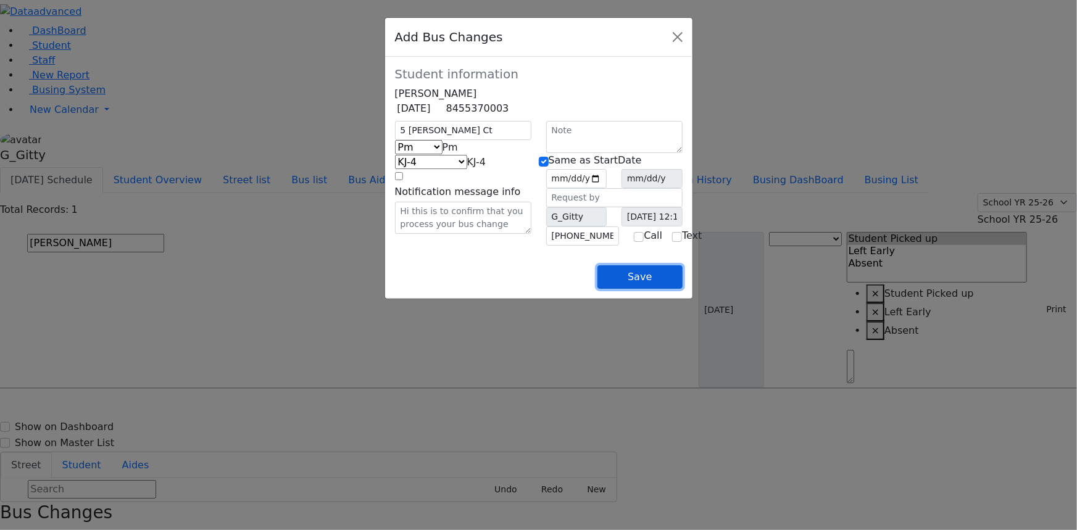
click at [682, 289] on button "Save" at bounding box center [639, 276] width 85 height 23
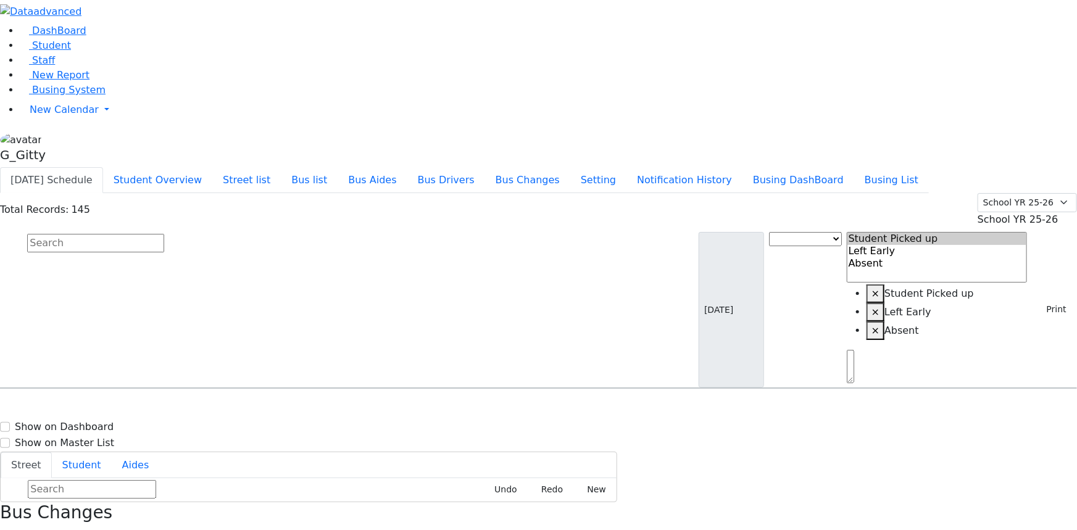
click at [164, 234] on input "text" at bounding box center [95, 243] width 137 height 19
click at [306, 408] on div "19 Austra Pkwy 103" at bounding box center [229, 423] width 153 height 31
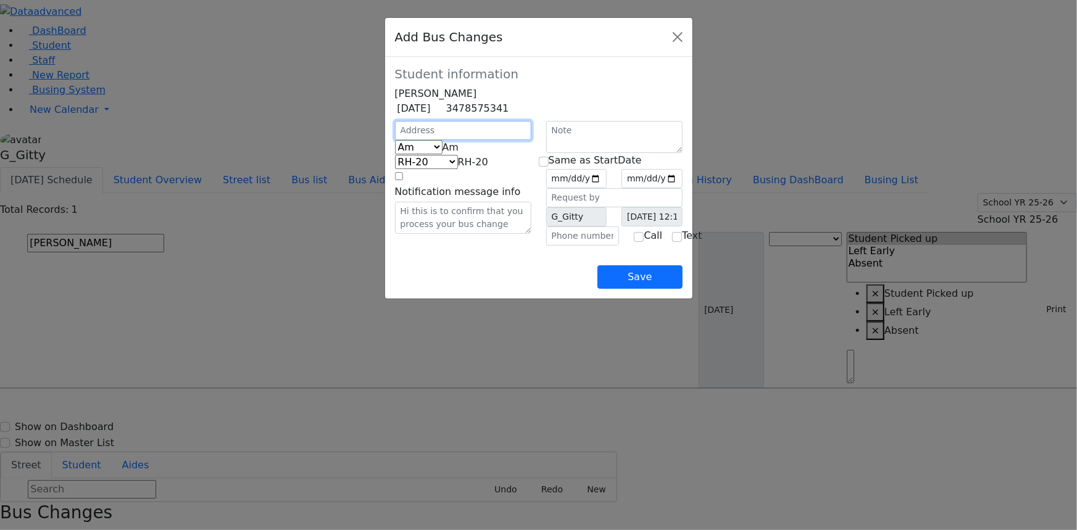
click at [395, 140] on input "text" at bounding box center [463, 130] width 136 height 19
click at [443, 153] on span "Am" at bounding box center [451, 147] width 17 height 12
click at [607, 188] on input "date" at bounding box center [576, 178] width 61 height 19
click at [549, 167] on input "checkbox" at bounding box center [544, 162] width 10 height 10
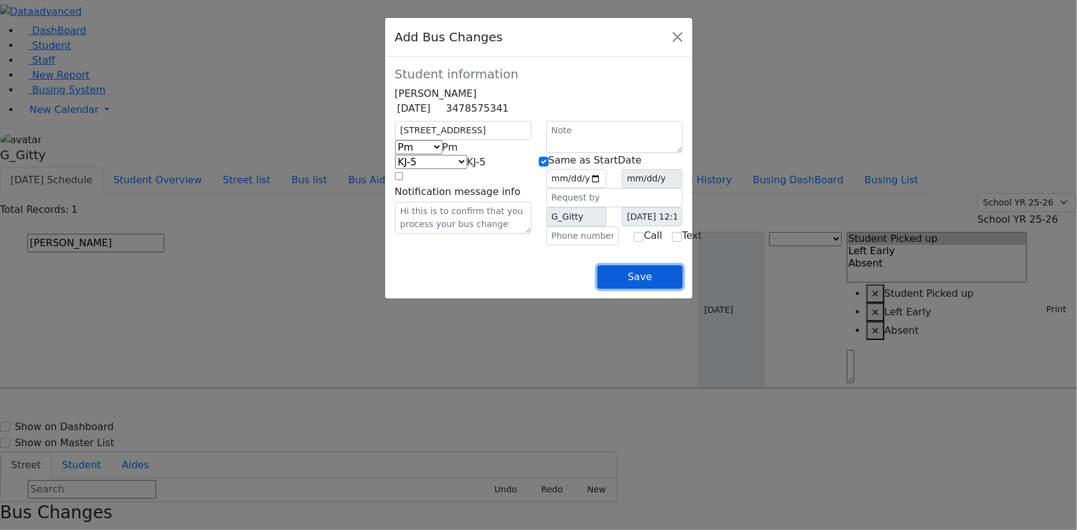
click at [682, 289] on button "Save" at bounding box center [639, 276] width 85 height 23
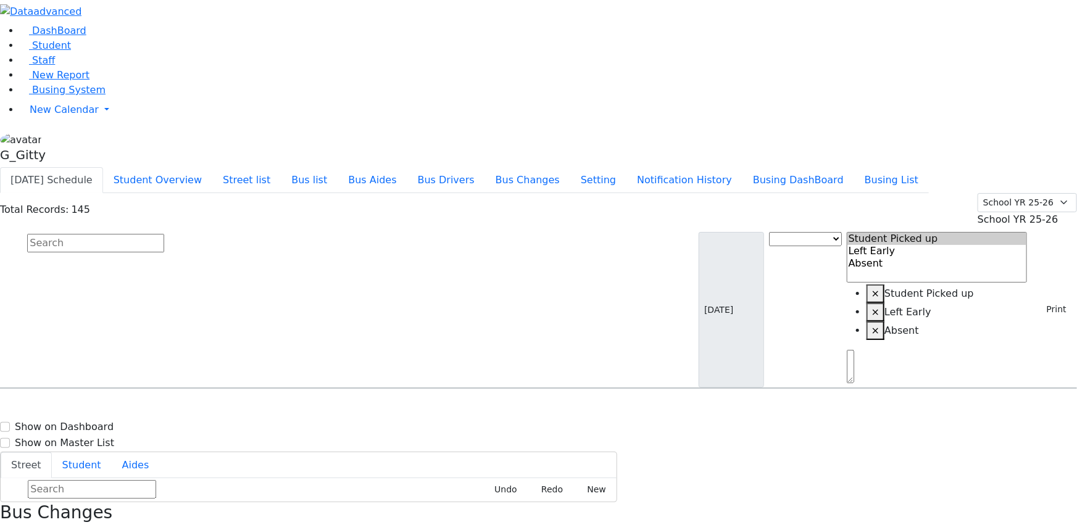
click at [164, 234] on input "text" at bounding box center [95, 243] width 137 height 19
click at [306, 439] on div "5 Satmar Dr #302" at bounding box center [229, 454] width 153 height 31
drag, startPoint x: 1031, startPoint y: 133, endPoint x: 1021, endPoint y: 172, distance: 40.9
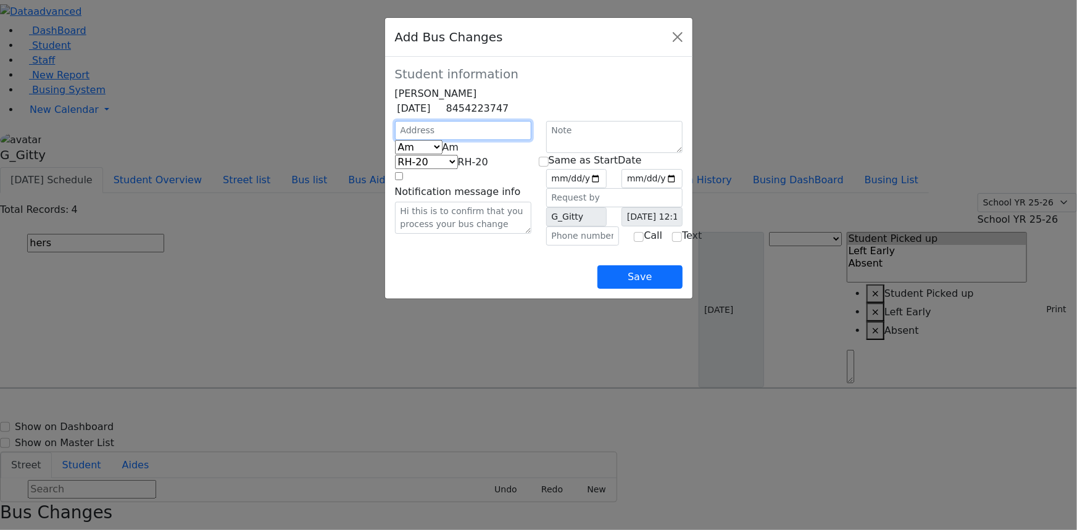
click at [434, 140] on input "text" at bounding box center [463, 130] width 136 height 19
click at [443, 153] on span "Am" at bounding box center [451, 147] width 17 height 12
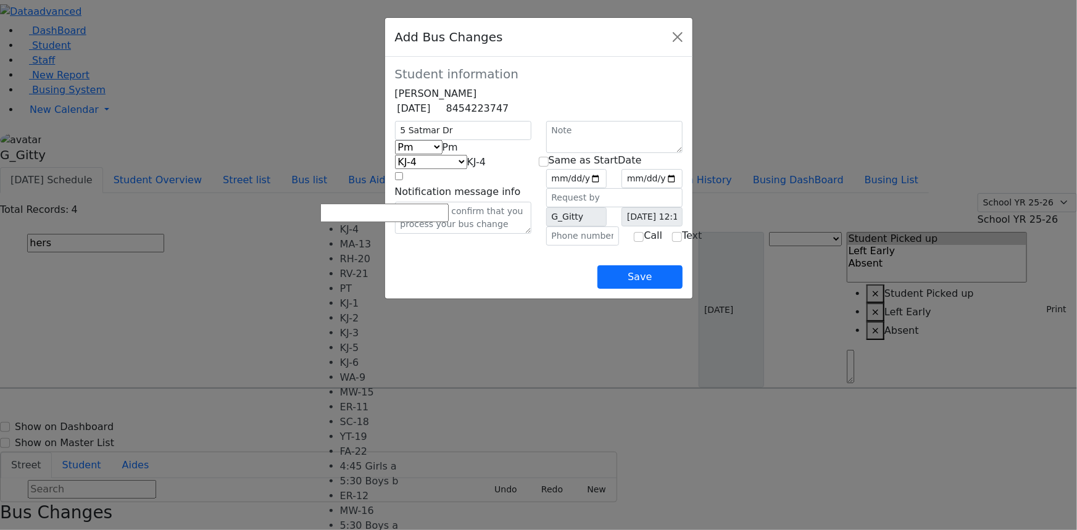
click at [467, 168] on span "KJ-4" at bounding box center [476, 162] width 19 height 12
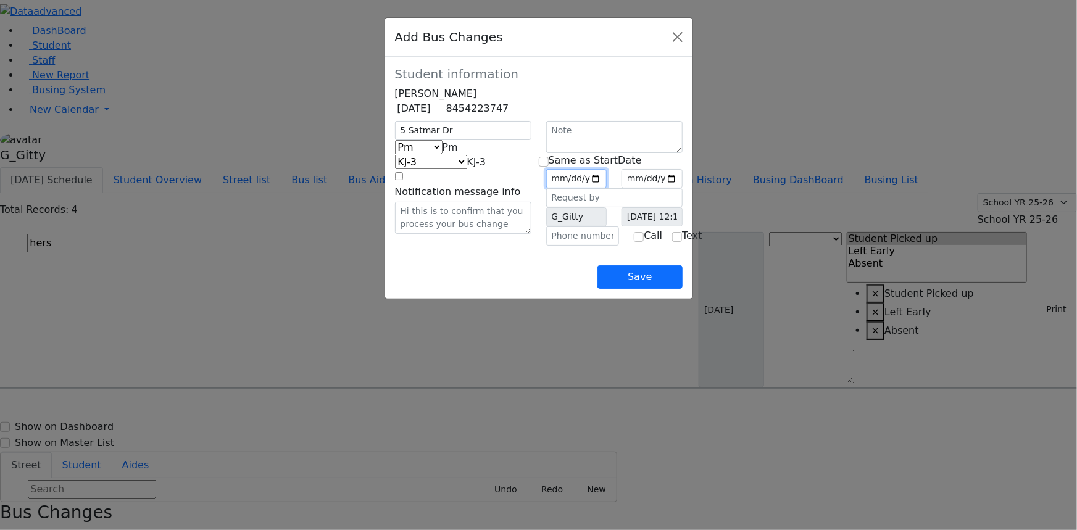
click at [607, 188] on input "date" at bounding box center [576, 178] width 61 height 19
click at [545, 167] on input "checkbox" at bounding box center [544, 162] width 10 height 10
click at [570, 246] on input "text" at bounding box center [582, 236] width 73 height 19
click at [682, 289] on button "Save" at bounding box center [639, 276] width 85 height 23
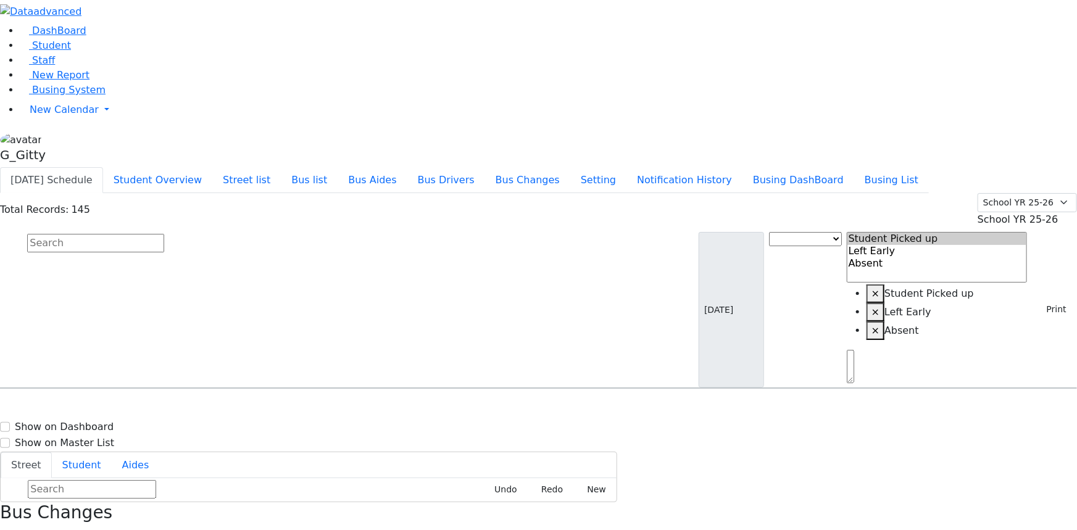
click at [164, 234] on input "text" at bounding box center [95, 243] width 137 height 19
click at [306, 408] on div "5 Blackmoor Ct." at bounding box center [229, 423] width 153 height 31
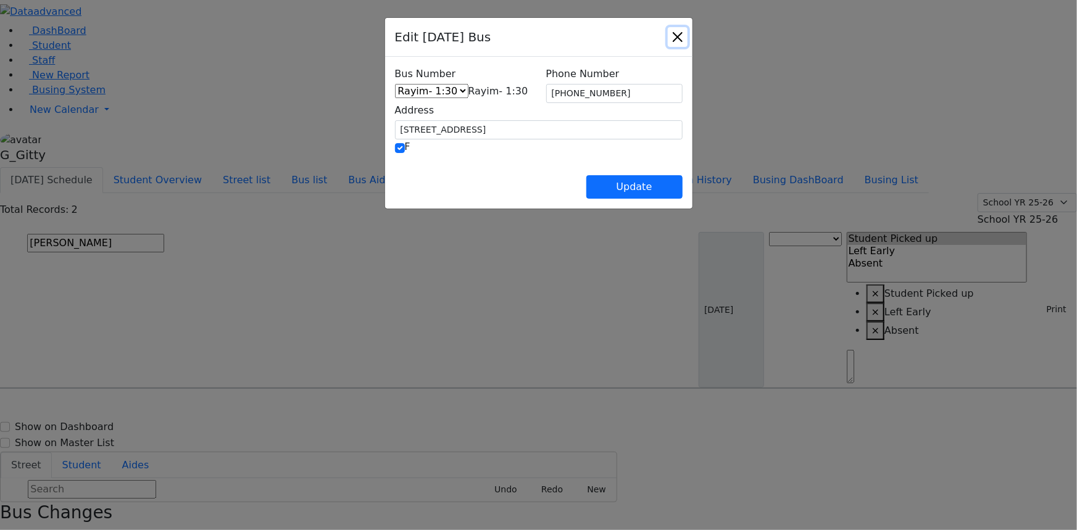
click at [688, 43] on button "Close" at bounding box center [678, 37] width 20 height 20
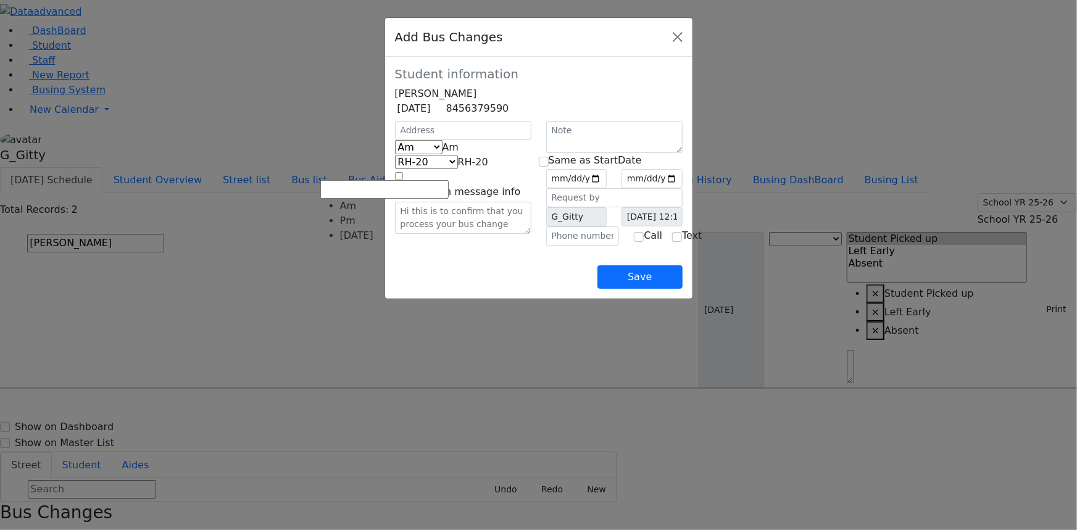
click at [443, 153] on span "Am" at bounding box center [451, 147] width 17 height 12
click at [467, 168] on span "KJ-4" at bounding box center [476, 162] width 19 height 12
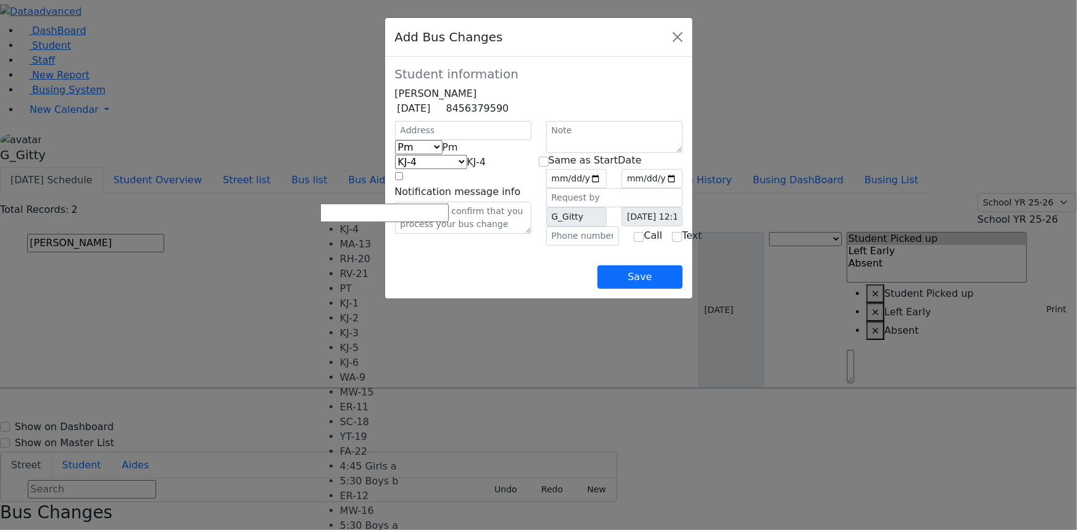
scroll to position [0, 0]
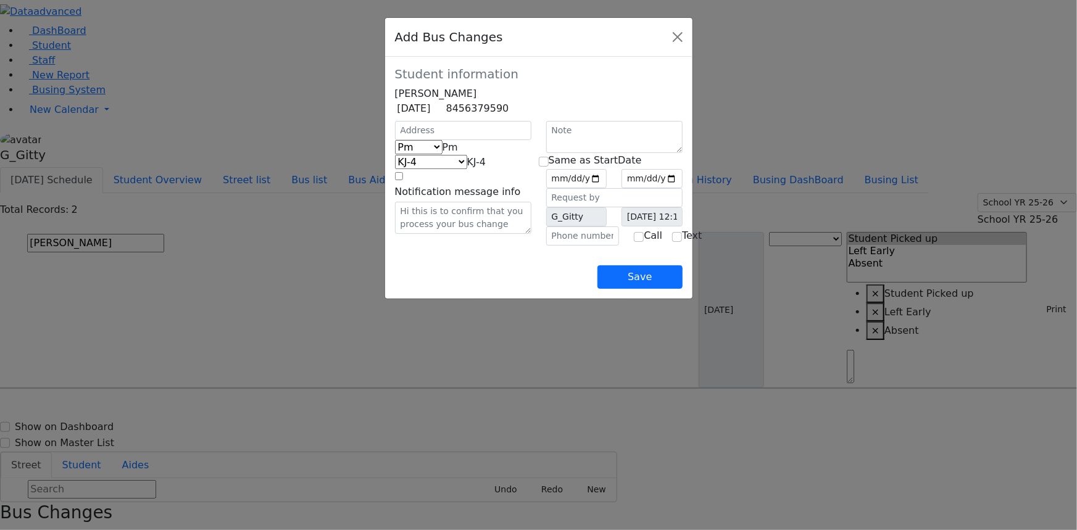
click at [555, 289] on div "Save" at bounding box center [539, 267] width 288 height 43
click at [497, 289] on div "Save" at bounding box center [539, 267] width 288 height 43
click at [435, 289] on div "Save" at bounding box center [539, 267] width 288 height 43
click at [688, 40] on button "Close" at bounding box center [678, 37] width 20 height 20
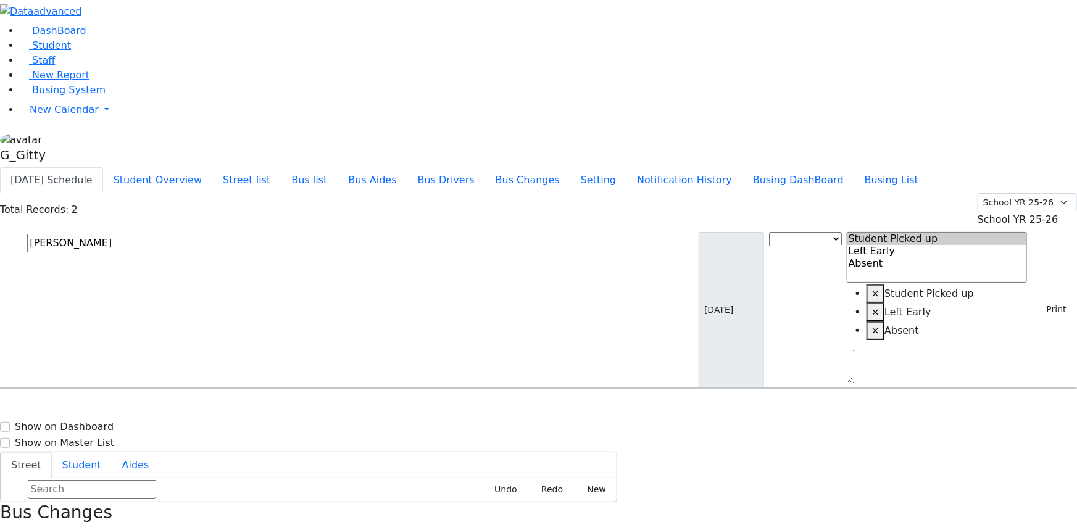
click at [164, 234] on input "appel" at bounding box center [95, 243] width 137 height 19
click at [306, 408] on div "19 Ruzhin Rd. #202" at bounding box center [229, 423] width 153 height 31
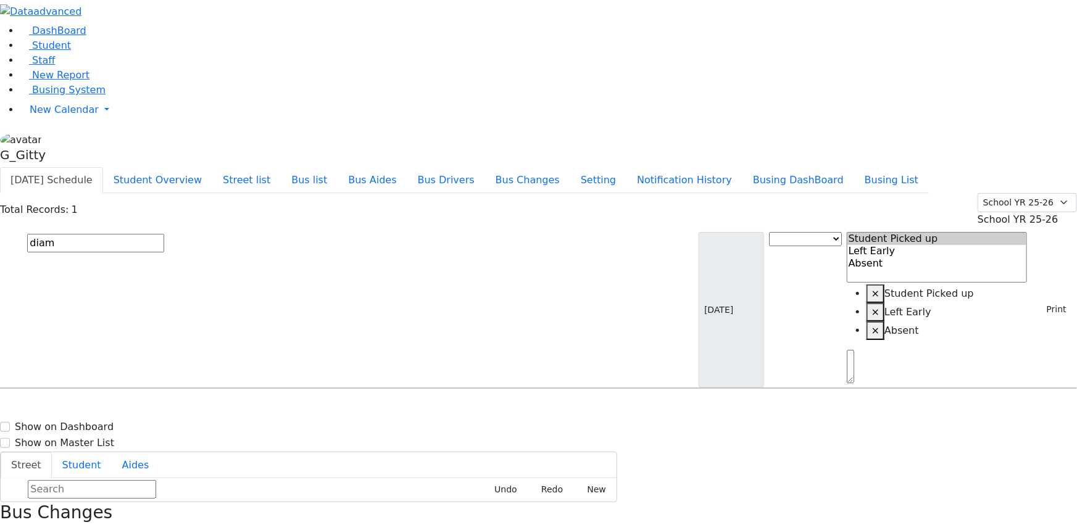
drag, startPoint x: 1020, startPoint y: 509, endPoint x: 1014, endPoint y: 499, distance: 11.6
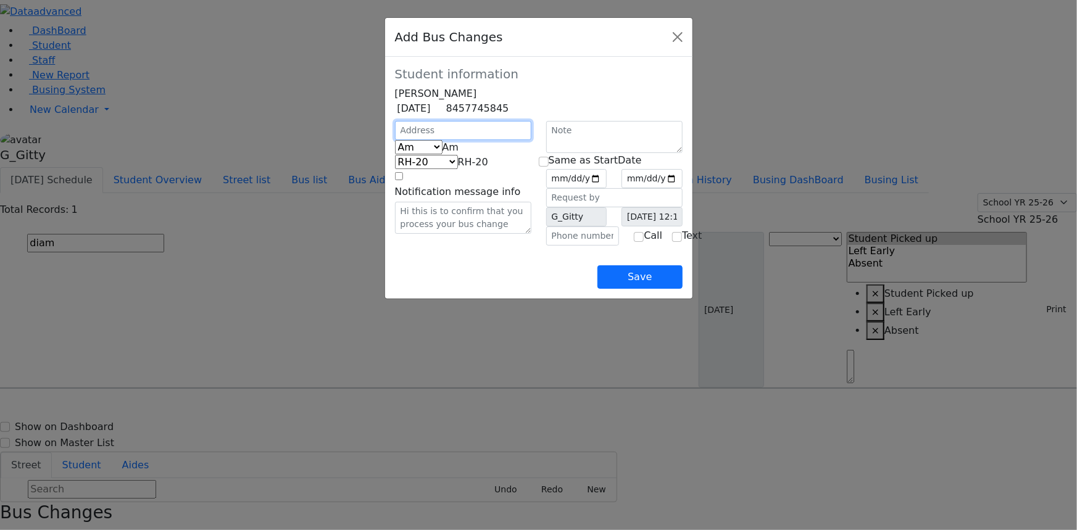
click at [395, 140] on input "text" at bounding box center [463, 130] width 136 height 19
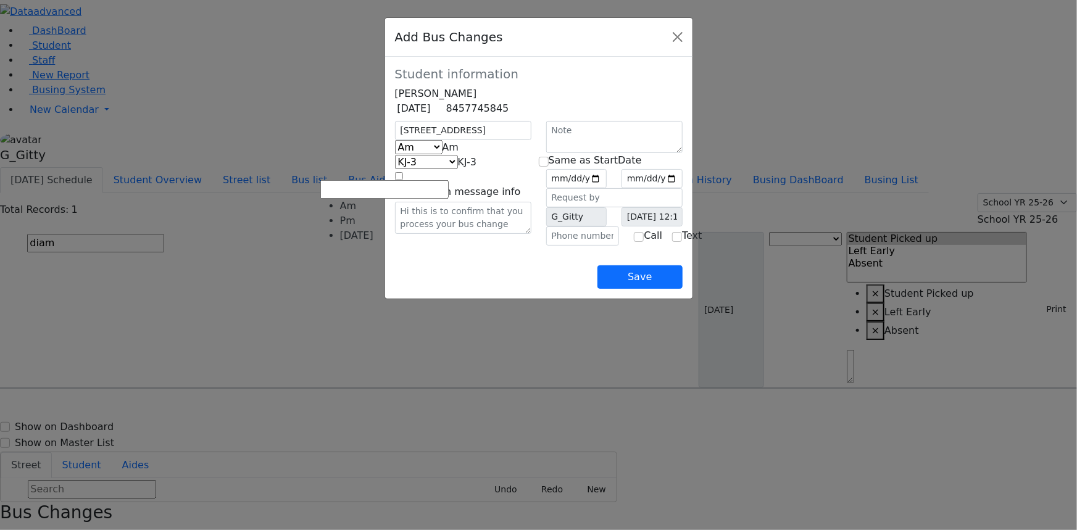
click at [443, 153] on span "Am" at bounding box center [451, 147] width 17 height 12
click at [607, 188] on input "date" at bounding box center [576, 178] width 61 height 19
click at [546, 167] on input "checkbox" at bounding box center [544, 162] width 10 height 10
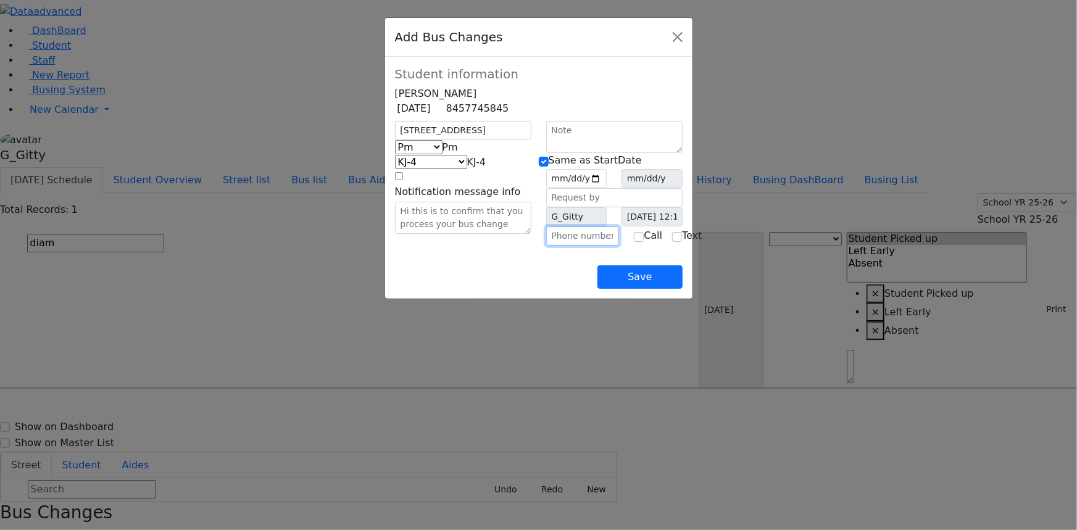
click at [572, 246] on input "text" at bounding box center [582, 236] width 73 height 19
click at [504, 288] on div "Save" at bounding box center [539, 267] width 288 height 43
click at [682, 289] on button "Save" at bounding box center [639, 276] width 85 height 23
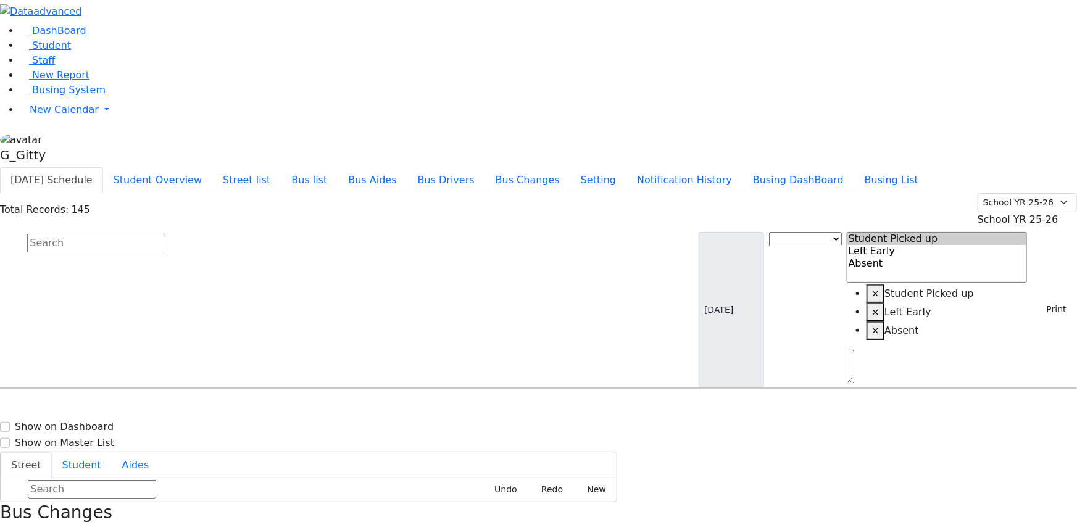
click at [164, 234] on input "text" at bounding box center [95, 243] width 137 height 19
click at [153, 470] on div "Meisels Jacob 6/11/2017 8454923931" at bounding box center [77, 485] width 152 height 31
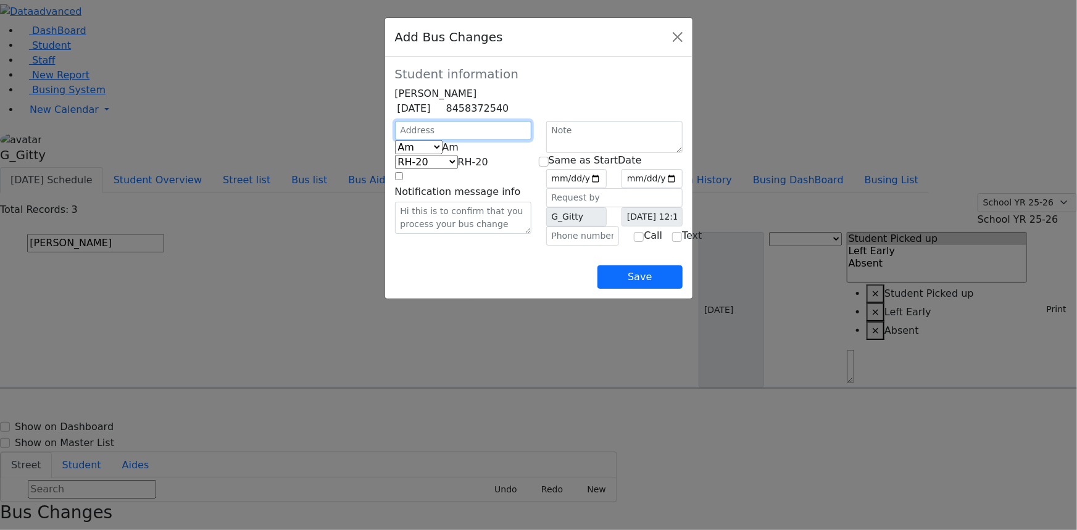
click at [395, 140] on input "text" at bounding box center [463, 130] width 136 height 19
drag, startPoint x: 376, startPoint y: 172, endPoint x: 376, endPoint y: 179, distance: 6.8
click at [443, 153] on span "Am" at bounding box center [451, 147] width 17 height 12
click at [607, 188] on input "date" at bounding box center [576, 178] width 61 height 19
click at [549, 167] on input "checkbox" at bounding box center [544, 162] width 10 height 10
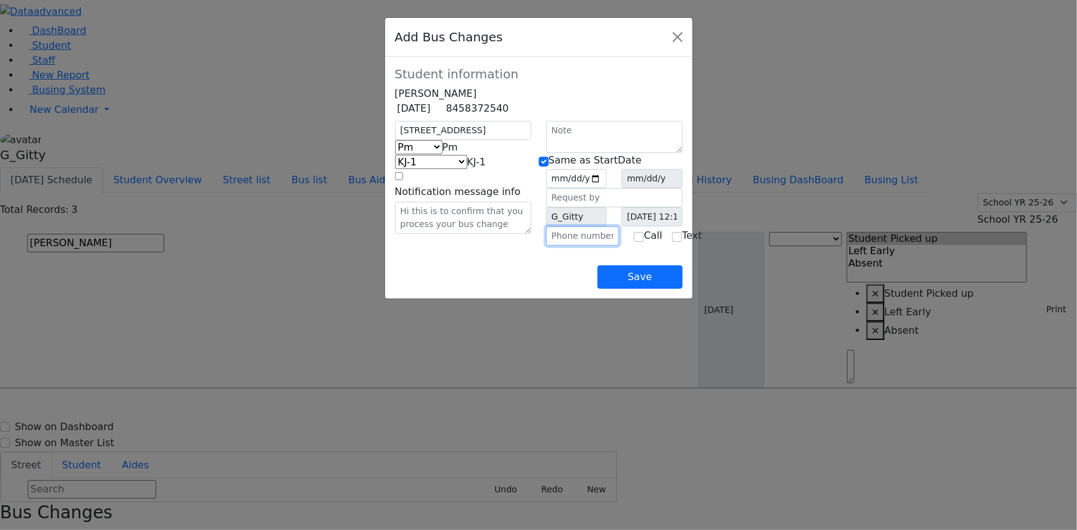
click at [557, 246] on input "text" at bounding box center [582, 236] width 73 height 19
click at [545, 289] on div "Save" at bounding box center [539, 267] width 288 height 43
drag, startPoint x: 701, startPoint y: 313, endPoint x: 672, endPoint y: 270, distance: 51.7
click at [682, 289] on button "Save" at bounding box center [639, 276] width 85 height 23
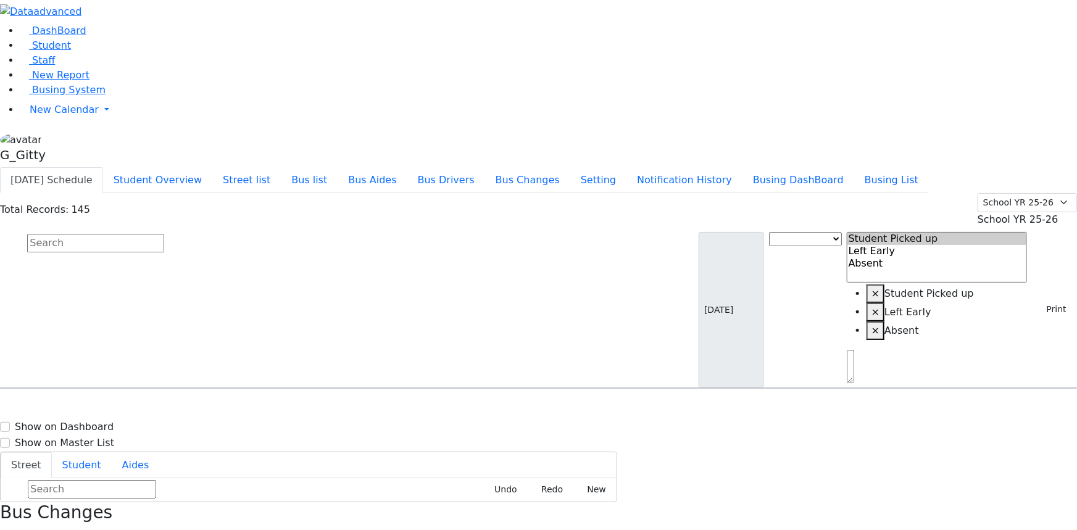
click at [164, 234] on input "text" at bounding box center [95, 243] width 137 height 19
click at [306, 408] on div "2 Roanoke Dr." at bounding box center [229, 423] width 153 height 31
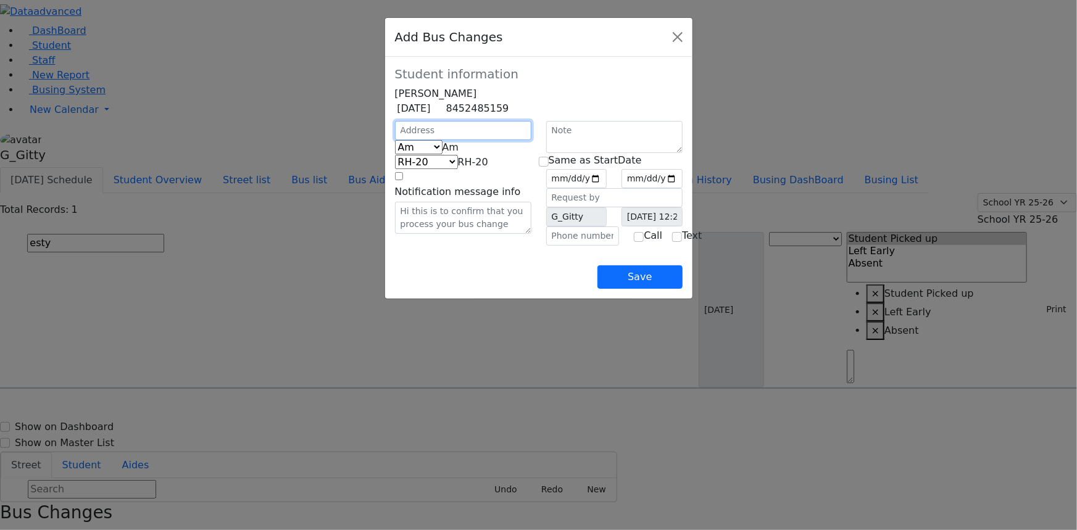
click at [395, 140] on input "text" at bounding box center [463, 130] width 136 height 19
click at [443, 153] on span "Am" at bounding box center [451, 147] width 17 height 12
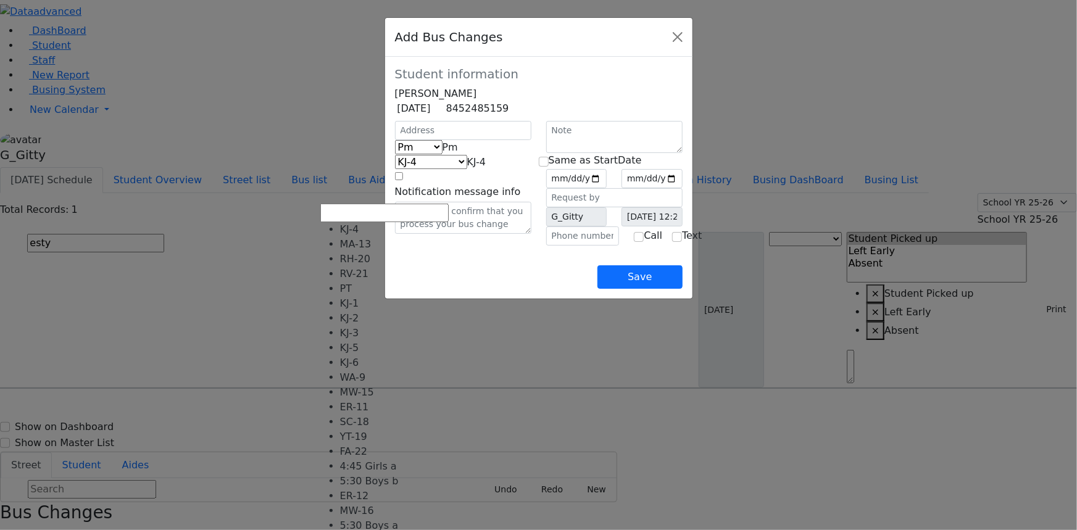
click at [467, 168] on span "KJ-4" at bounding box center [476, 162] width 19 height 12
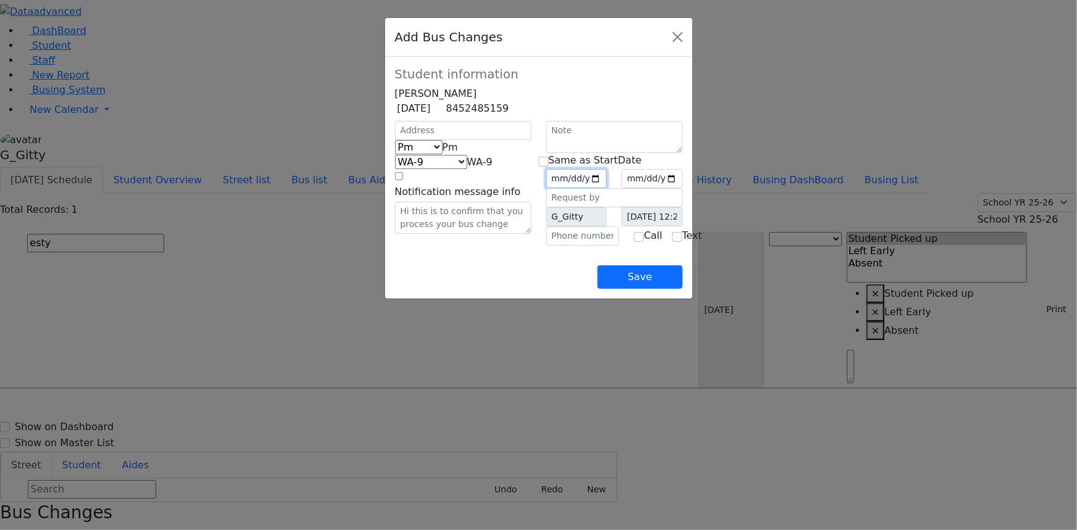
click at [607, 188] on input "date" at bounding box center [576, 178] width 61 height 19
click at [549, 167] on input "checkbox" at bounding box center [544, 162] width 10 height 10
click at [682, 289] on button "Save" at bounding box center [639, 276] width 85 height 23
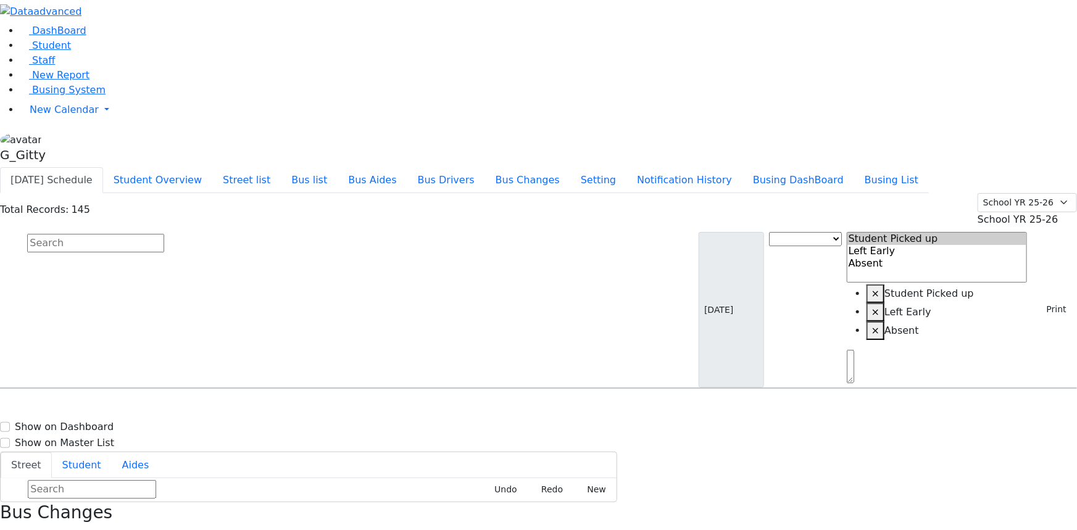
click at [164, 234] on input "text" at bounding box center [95, 243] width 137 height 19
click at [7, 530] on icon "button" at bounding box center [4, 536] width 7 height 7
click at [164, 234] on input "text" at bounding box center [95, 243] width 137 height 19
click at [570, 167] on button "Bus Changes" at bounding box center [527, 180] width 85 height 26
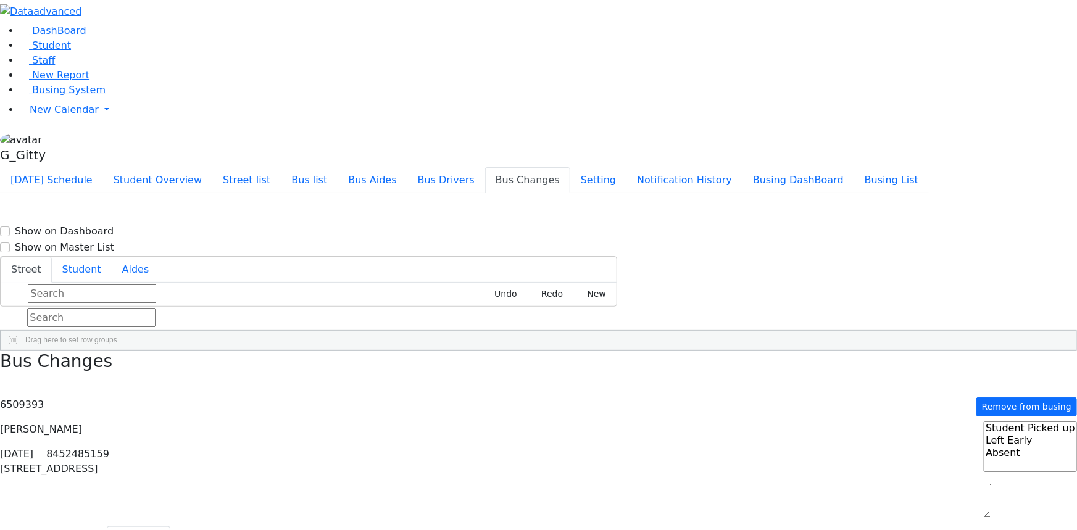
scroll to position [0, 0]
click at [156, 309] on input "text" at bounding box center [91, 318] width 128 height 19
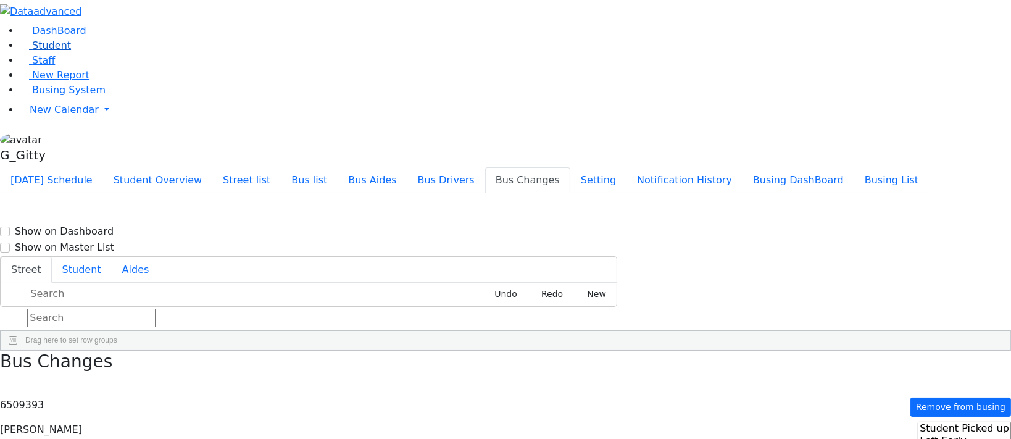
click at [77, 53] on li "Student" at bounding box center [515, 45] width 991 height 15
click at [70, 51] on link "Student" at bounding box center [45, 46] width 51 height 12
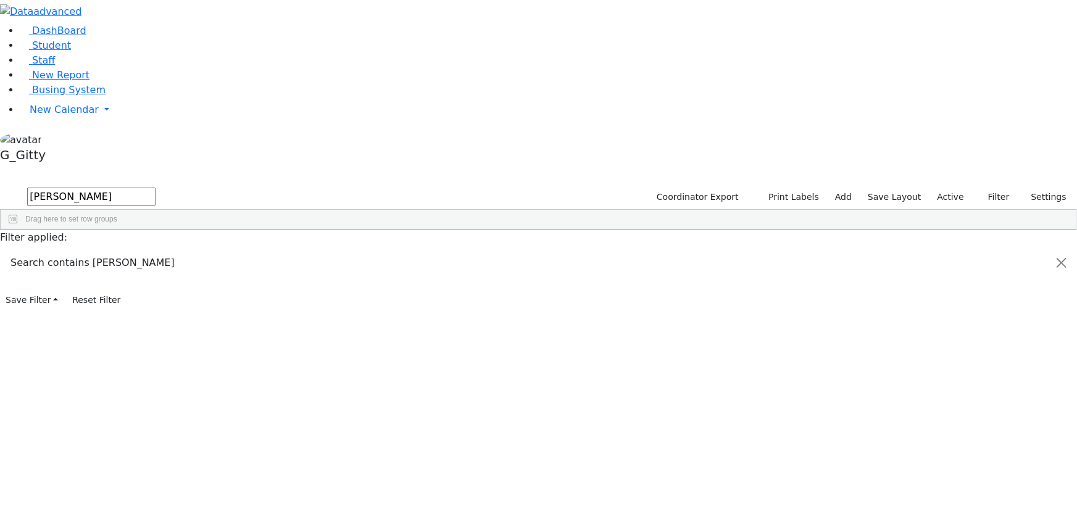
click at [156, 299] on div "[PERSON_NAME]" at bounding box center [117, 307] width 78 height 17
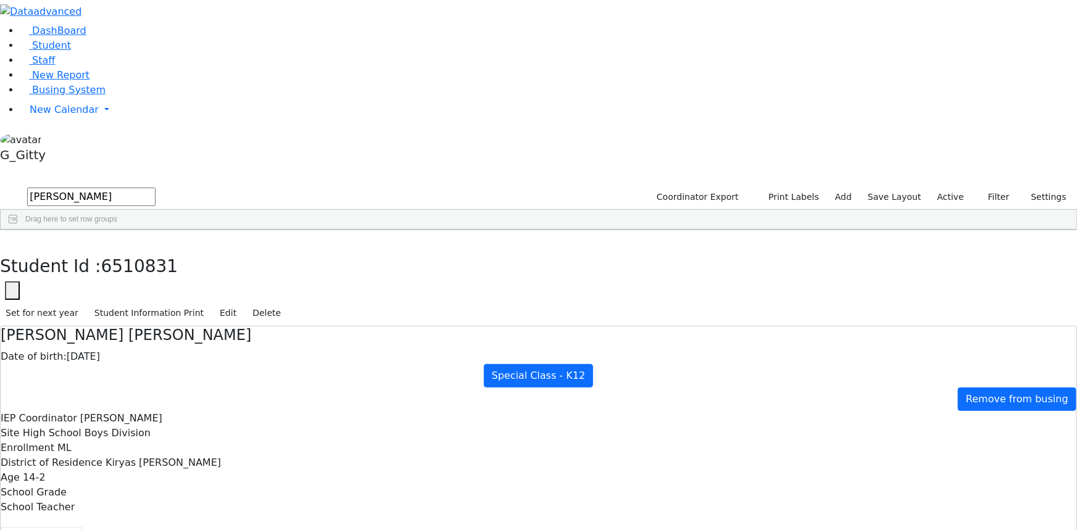
drag, startPoint x: 813, startPoint y: 180, endPoint x: 818, endPoint y: 194, distance: 15.0
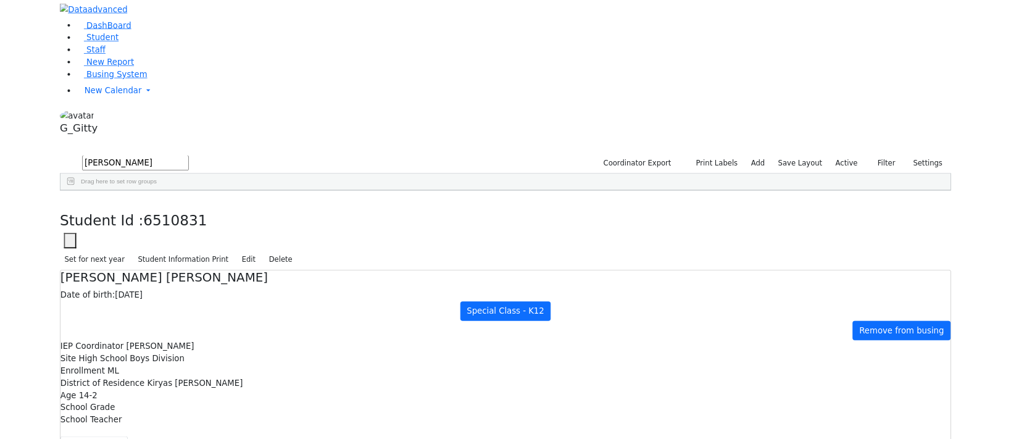
scroll to position [68, 0]
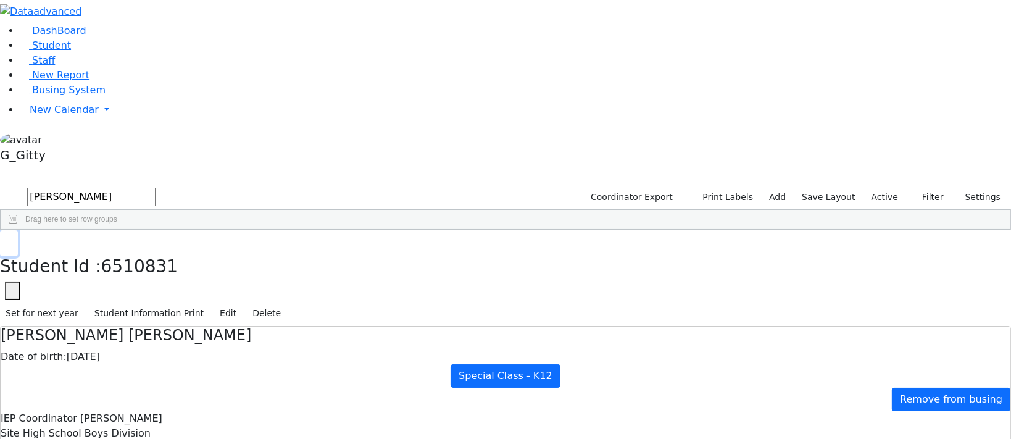
click at [18, 230] on button "button" at bounding box center [9, 243] width 18 height 26
click at [156, 188] on input "[PERSON_NAME]" at bounding box center [91, 197] width 128 height 19
type input "chave"
click at [156, 249] on div "Goldman" at bounding box center [117, 257] width 78 height 17
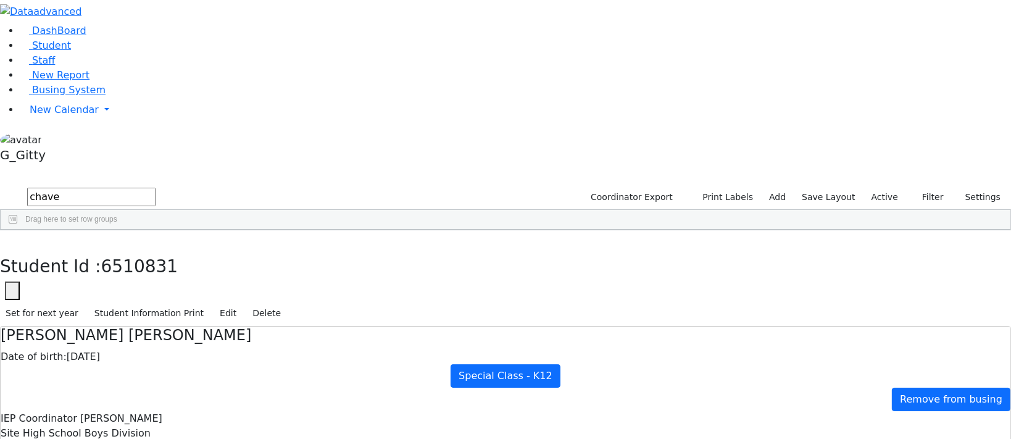
click at [156, 249] on div "Goldman" at bounding box center [117, 257] width 78 height 17
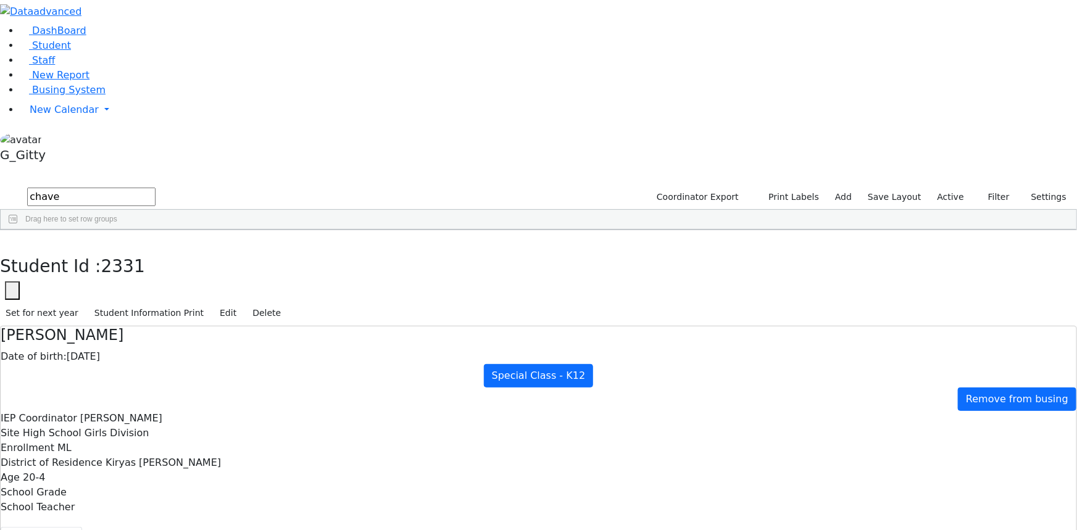
scroll to position [138, 0]
click at [62, 96] on span "Busing System" at bounding box center [68, 90] width 73 height 12
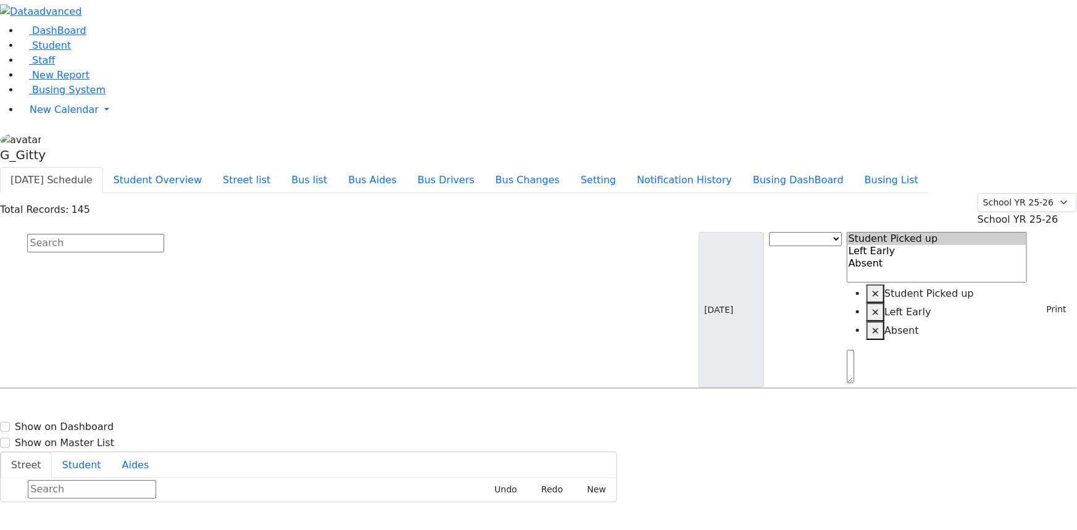
click at [164, 234] on input "text" at bounding box center [95, 243] width 137 height 19
type input "[PERSON_NAME]"
click at [1011, 214] on span "School YR 25-26" at bounding box center [1018, 220] width 81 height 12
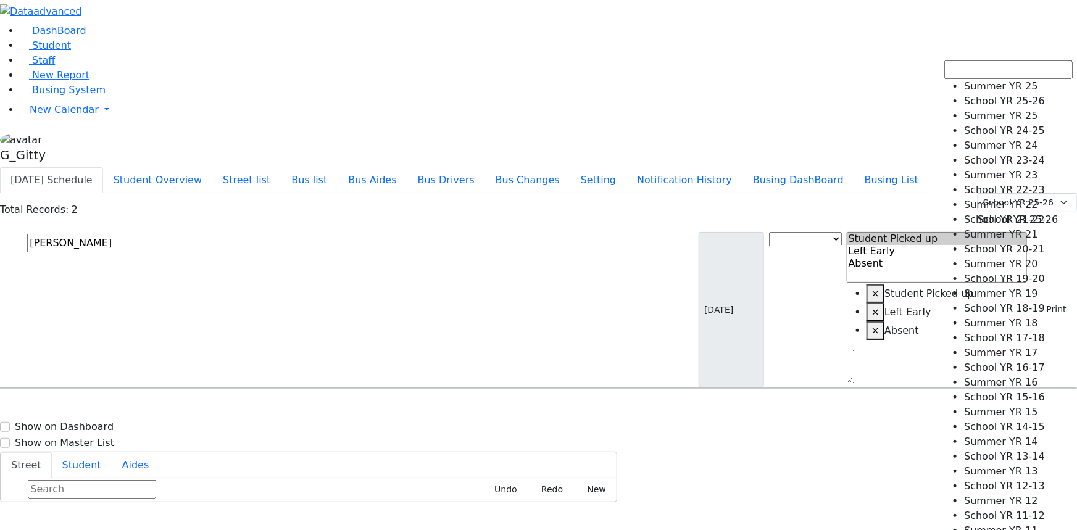
select select "210"
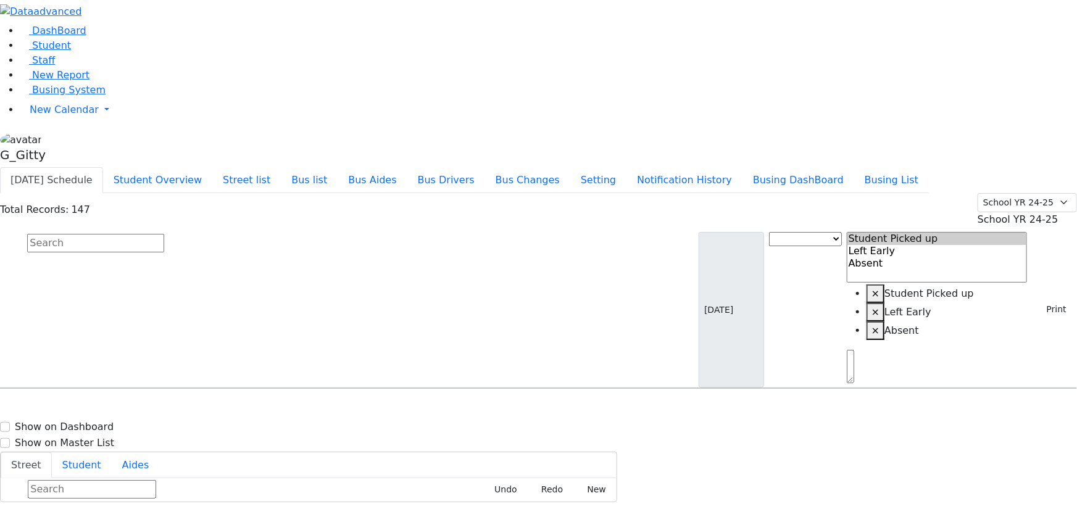
click at [164, 234] on input "text" at bounding box center [95, 243] width 137 height 19
type input "[PERSON_NAME]"
click at [606, 408] on div "[STREET_ADDRESS]" at bounding box center [535, 423] width 153 height 31
select select
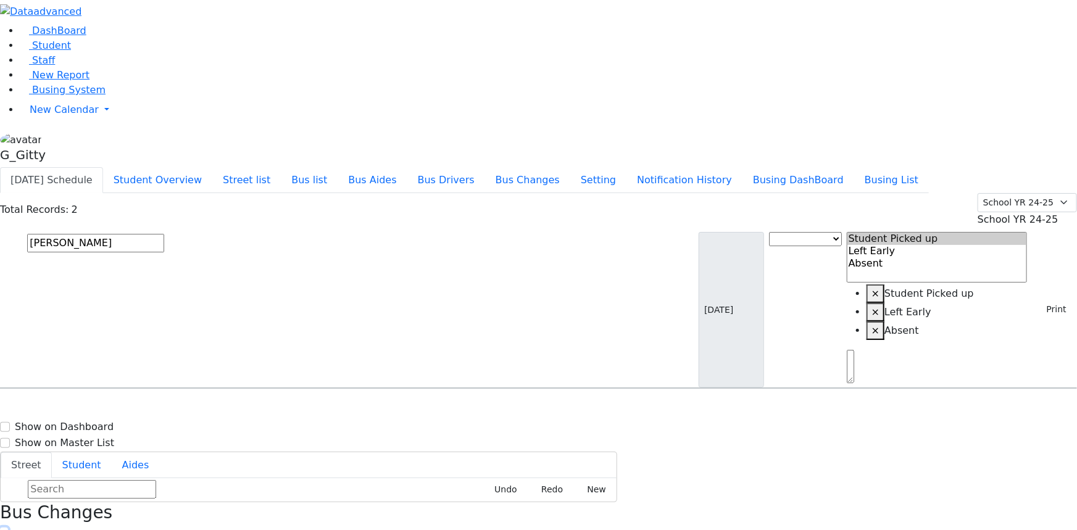
click at [7, 530] on icon "button" at bounding box center [4, 536] width 7 height 7
click at [607, 408] on div "[STREET_ADDRESS]" at bounding box center [535, 423] width 153 height 31
select select
drag, startPoint x: 788, startPoint y: 160, endPoint x: 913, endPoint y: 425, distance: 292.7
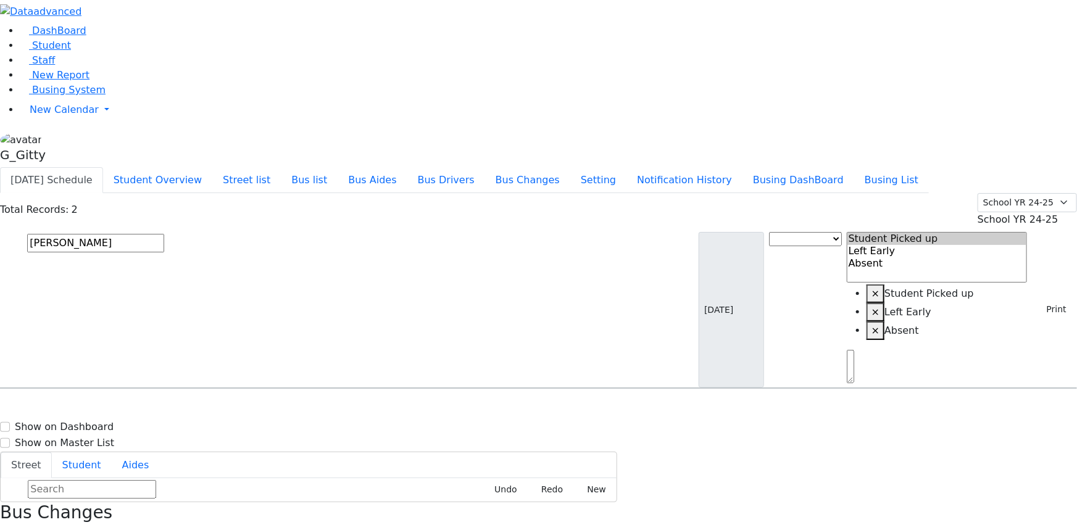
click at [164, 234] on input "[PERSON_NAME]" at bounding box center [95, 243] width 137 height 19
click at [338, 167] on button "Bus list" at bounding box center [309, 180] width 57 height 26
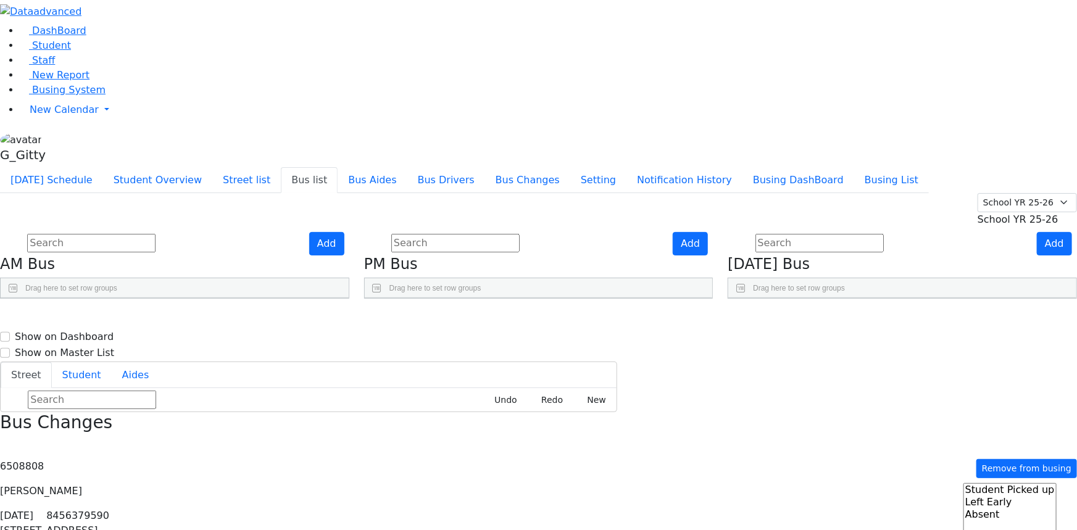
scroll to position [112, 0]
click at [156, 234] on input "text" at bounding box center [91, 243] width 128 height 19
click at [93, 96] on link "Busing System" at bounding box center [63, 90] width 86 height 12
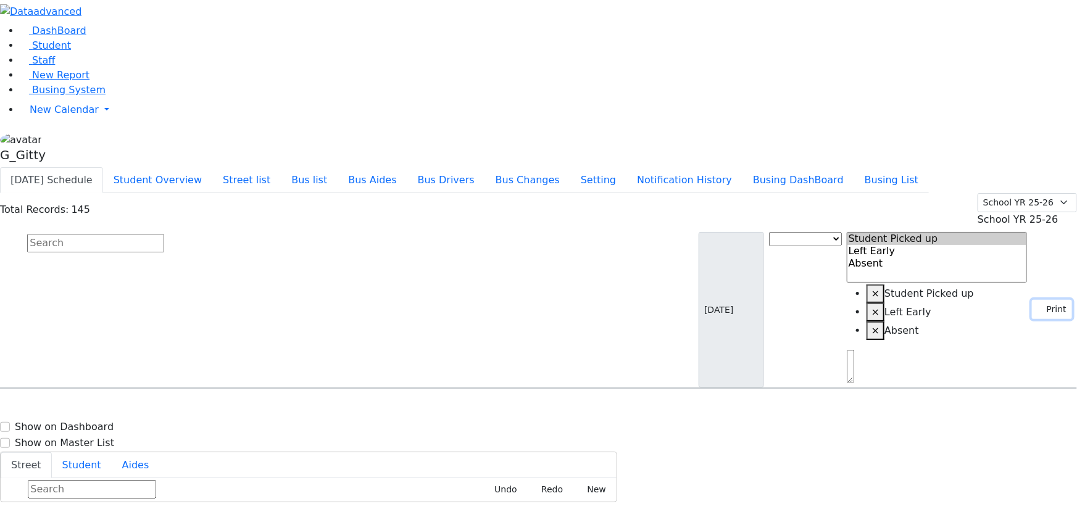
click at [1042, 300] on button "Print" at bounding box center [1052, 309] width 40 height 19
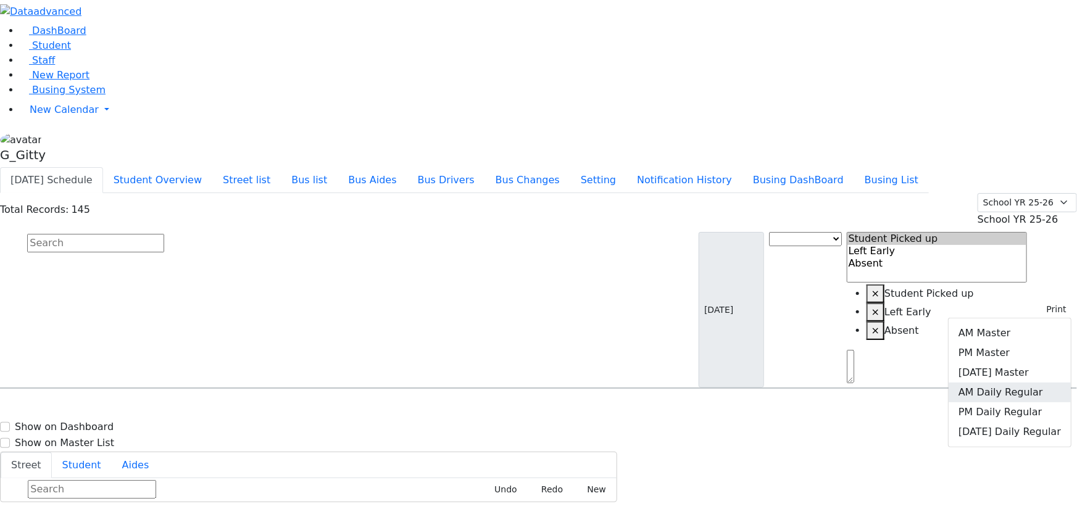
click at [1018, 383] on link "AM Daily Regular" at bounding box center [1010, 393] width 122 height 20
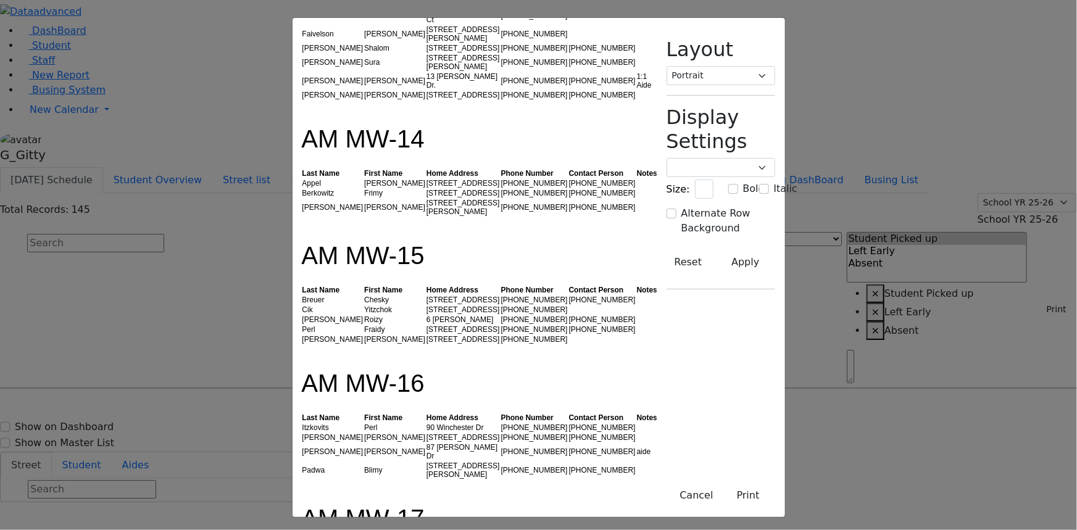
scroll to position [617, 0]
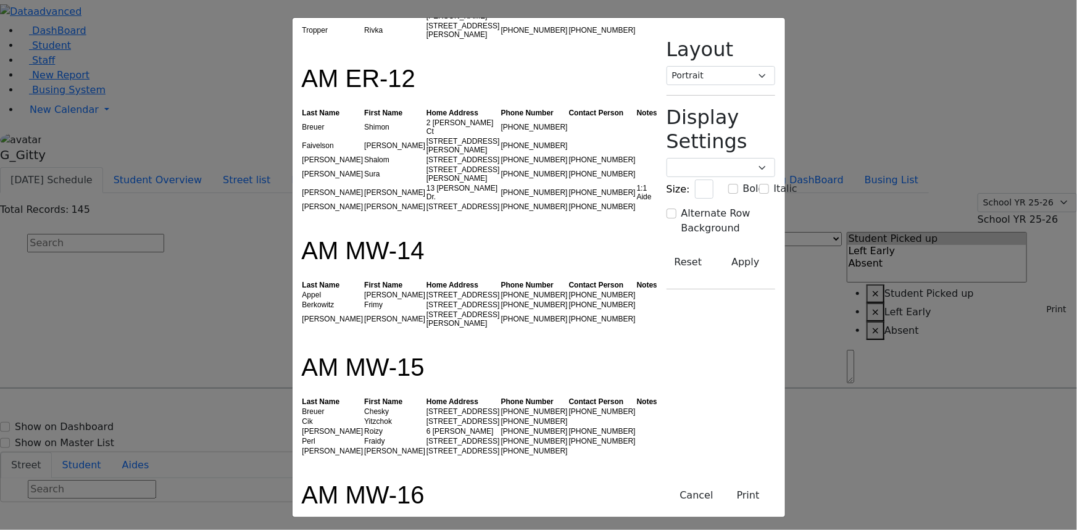
click at [426, 310] on td "[STREET_ADDRESS][PERSON_NAME]" at bounding box center [463, 319] width 75 height 19
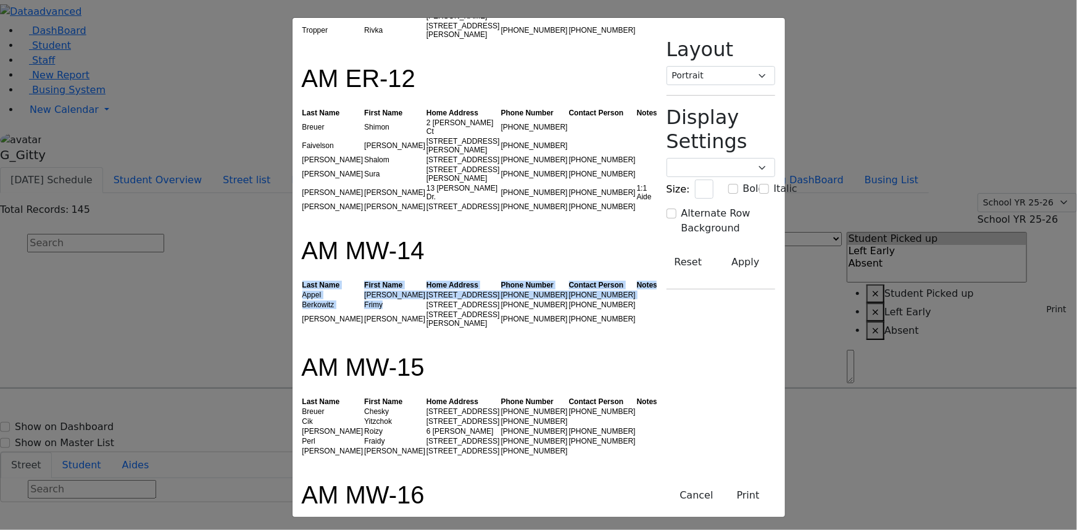
drag, startPoint x: 304, startPoint y: 198, endPoint x: 189, endPoint y: 204, distance: 115.0
click at [364, 300] on td "Frimy" at bounding box center [395, 305] width 62 height 10
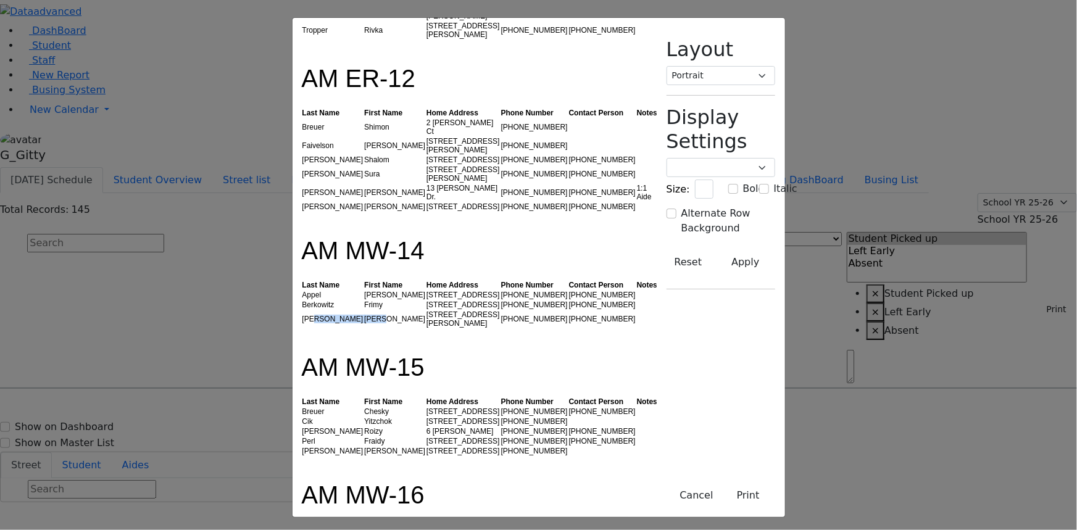
drag, startPoint x: 297, startPoint y: 217, endPoint x: 210, endPoint y: 215, distance: 87.1
click at [302, 310] on tr "[PERSON_NAME] [STREET_ADDRESS][PERSON_NAME] [PHONE_NUMBER] [PHONE_NUMBER]" at bounding box center [480, 319] width 357 height 19
click at [302, 310] on td "[PERSON_NAME]" at bounding box center [333, 319] width 62 height 19
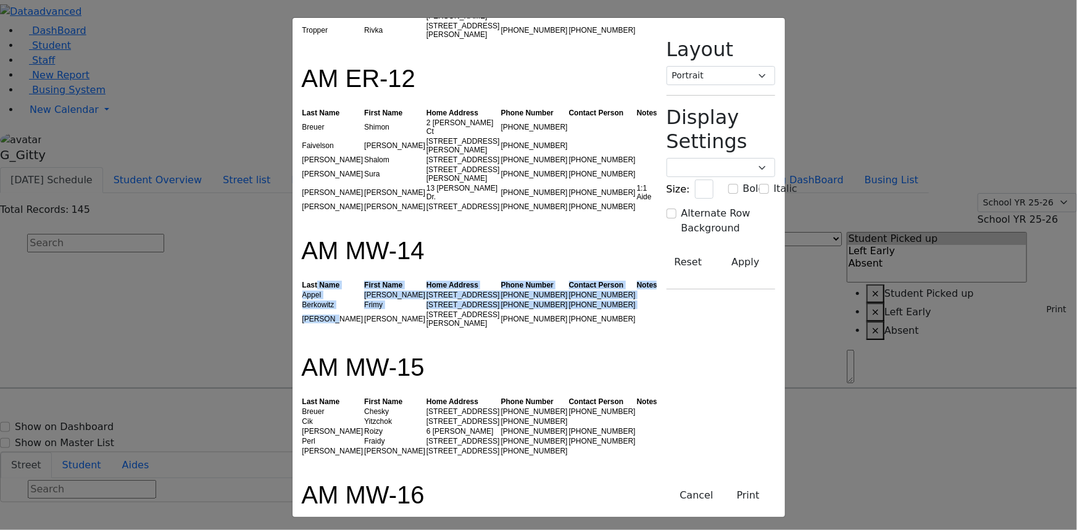
drag, startPoint x: 212, startPoint y: 173, endPoint x: 250, endPoint y: 206, distance: 49.9
click at [302, 280] on table "Last Name First Name Home Address Phone Number Contact Person Notes [PERSON_NAM…" at bounding box center [480, 304] width 357 height 48
click at [302, 310] on td "[PERSON_NAME]" at bounding box center [333, 319] width 62 height 19
click at [364, 300] on td "Frimy" at bounding box center [395, 305] width 62 height 10
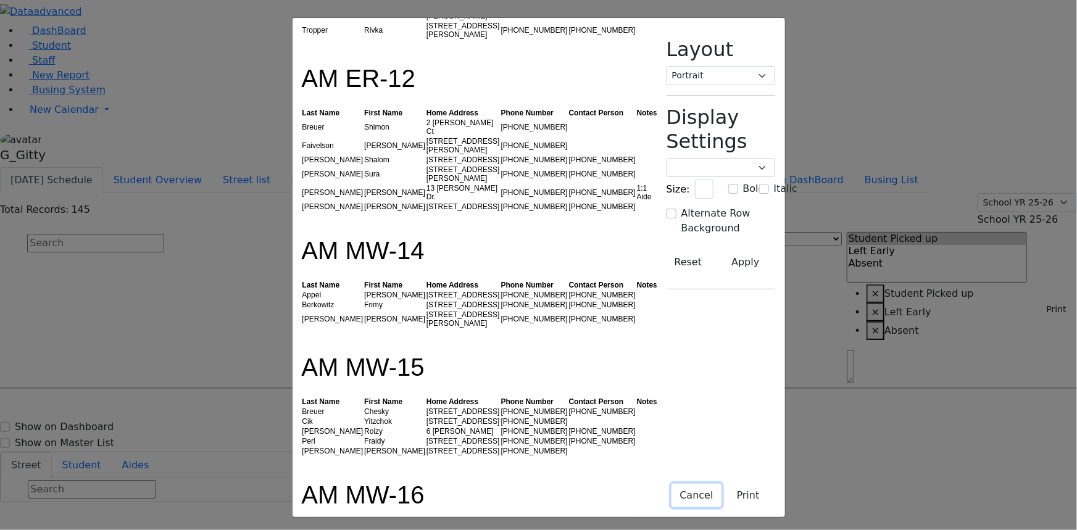
click at [721, 496] on button "Cancel" at bounding box center [696, 495] width 49 height 23
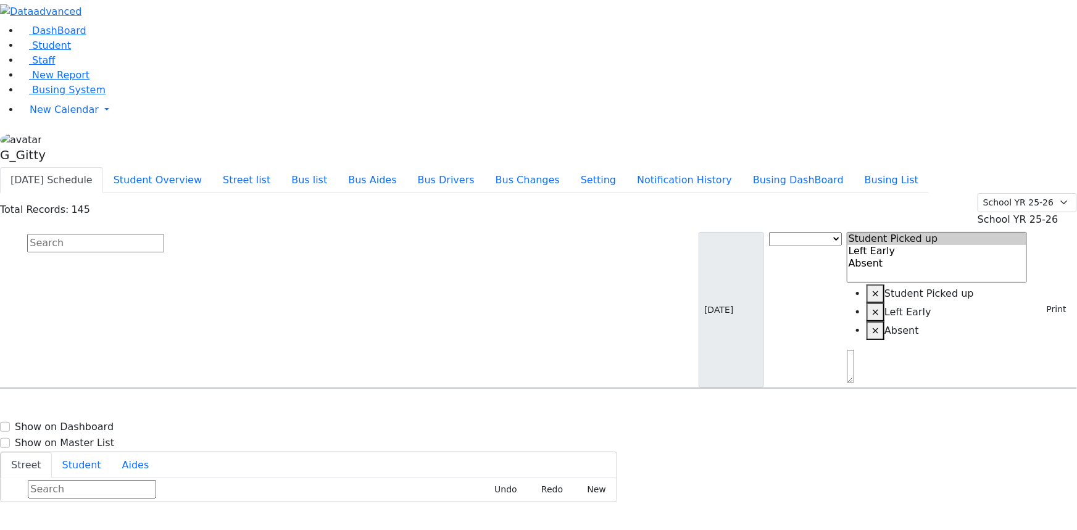
click at [164, 234] on input "text" at bounding box center [95, 243] width 137 height 19
click at [1032, 300] on button "Print" at bounding box center [1052, 309] width 40 height 19
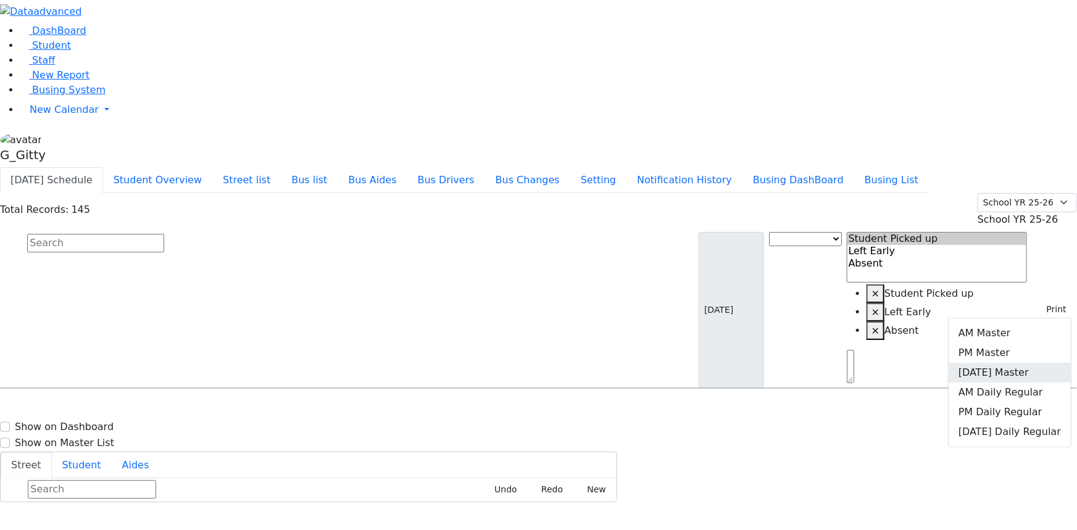
click at [1000, 363] on link "[DATE] Master" at bounding box center [1010, 373] width 122 height 20
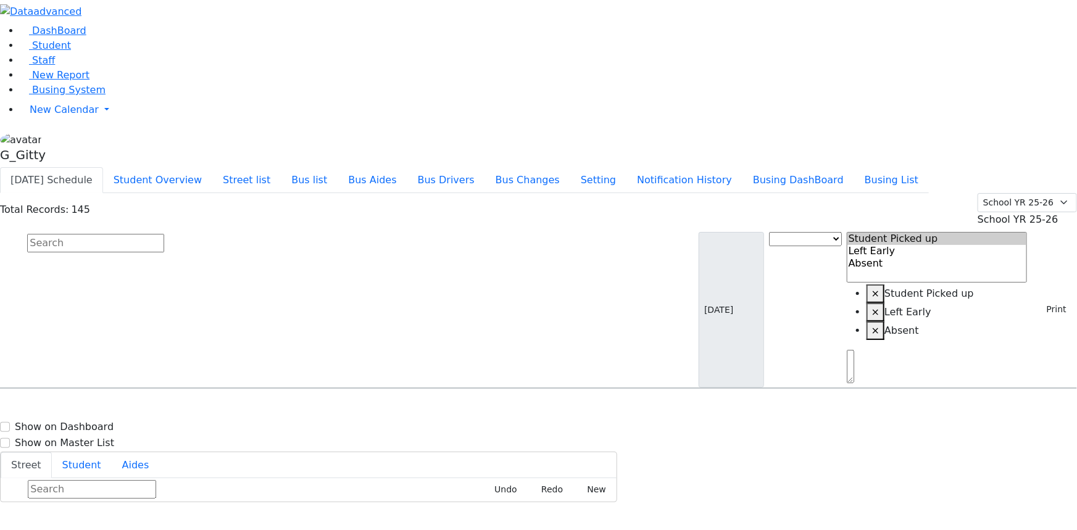
scroll to position [0, 0]
drag, startPoint x: 277, startPoint y: 83, endPoint x: 271, endPoint y: 88, distance: 7.4
click at [164, 234] on input "text" at bounding box center [95, 243] width 137 height 19
click at [34, 96] on span "Busing System" at bounding box center [68, 90] width 73 height 12
click at [164, 234] on input "text" at bounding box center [95, 243] width 137 height 19
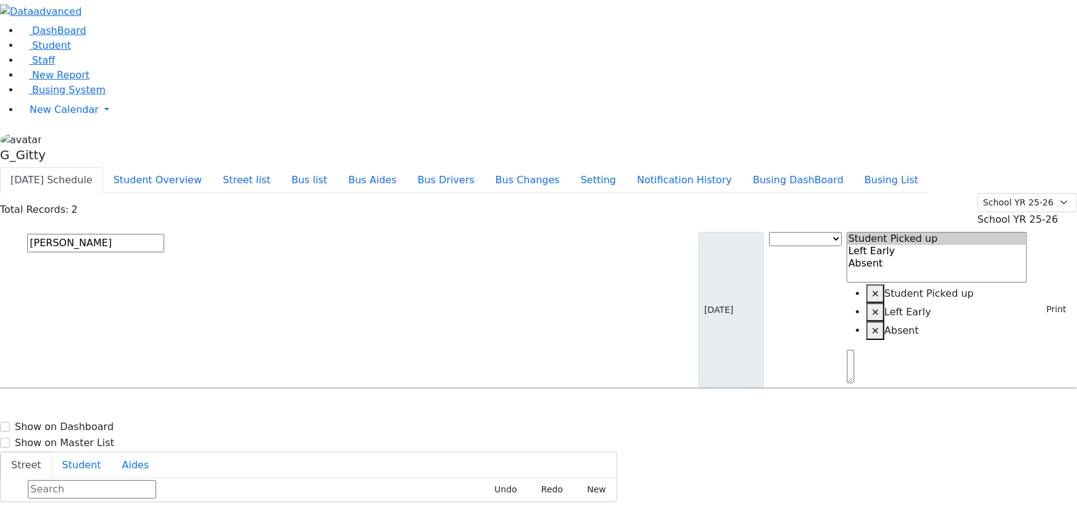
type input "[PERSON_NAME]"
click at [99, 424] on span "8454925198" at bounding box center [69, 429] width 57 height 10
select select
click at [164, 234] on input "[PERSON_NAME]" at bounding box center [95, 243] width 137 height 19
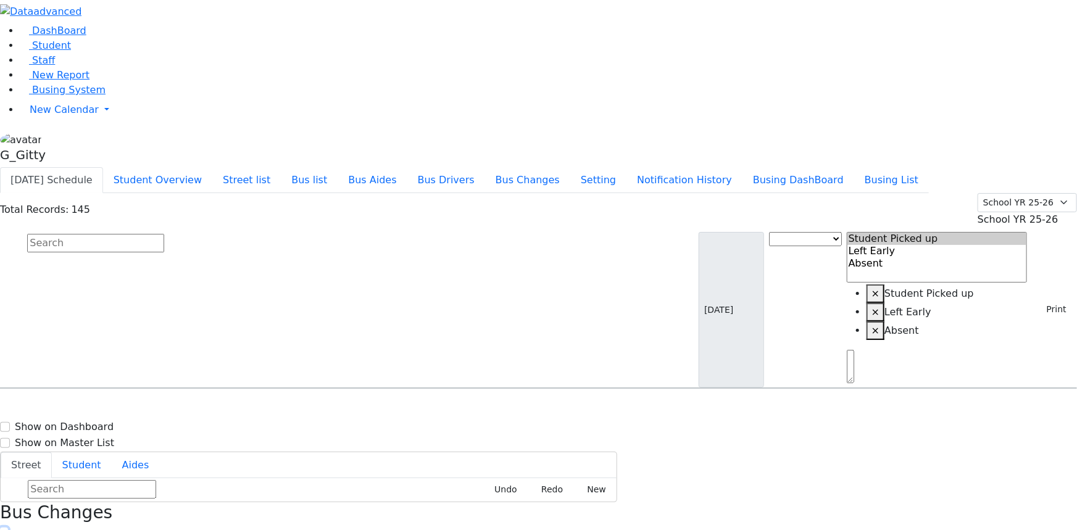
click at [7, 530] on icon "button" at bounding box center [4, 536] width 7 height 7
click at [1037, 300] on button "Print" at bounding box center [1052, 309] width 40 height 19
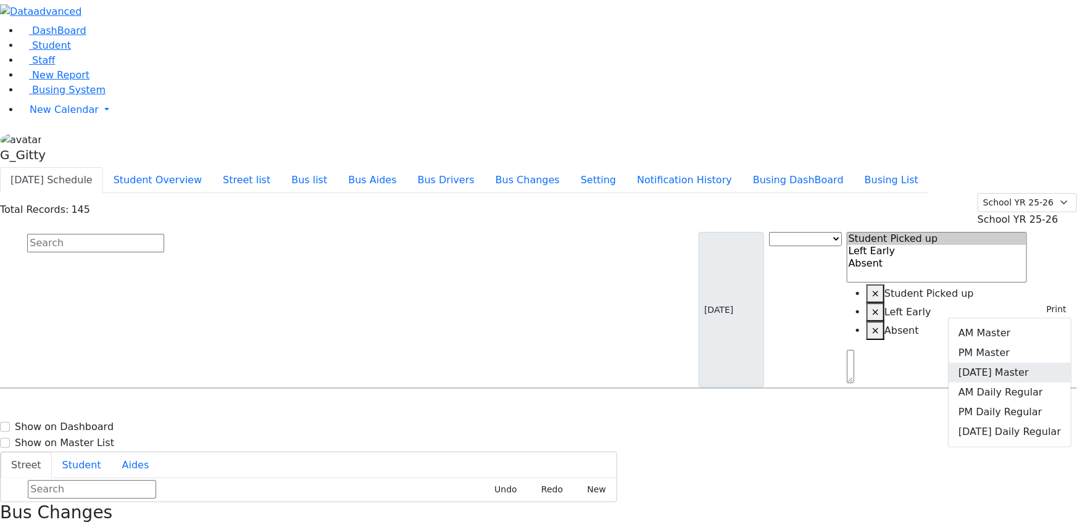
click at [1009, 363] on link "[DATE] Master" at bounding box center [1010, 373] width 122 height 20
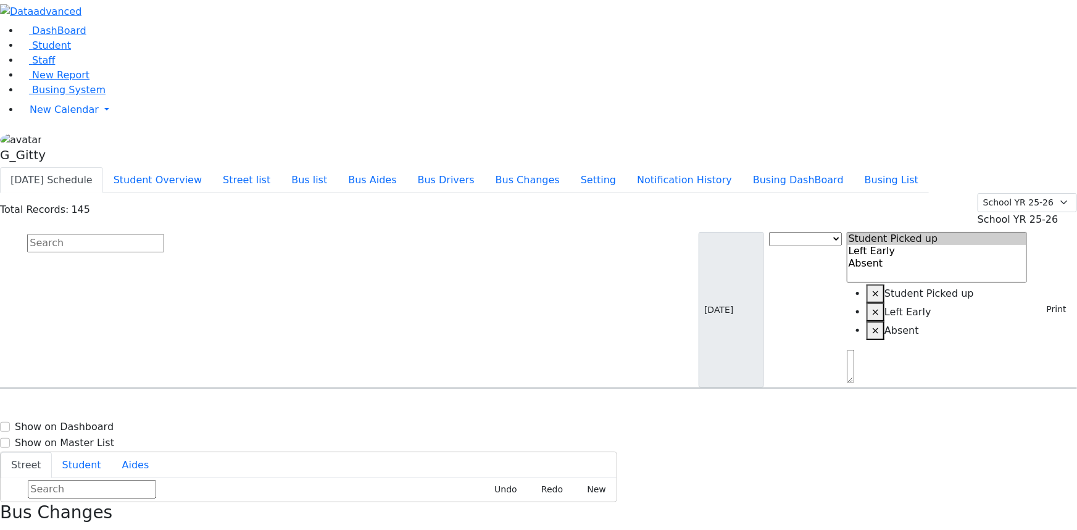
click at [1031, 232] on div "[DATE] Bus Change Student Picked up Left Early Absent × Student Picked up × Lef…" at bounding box center [888, 310] width 378 height 156
click at [1033, 300] on button "Print" at bounding box center [1052, 309] width 40 height 19
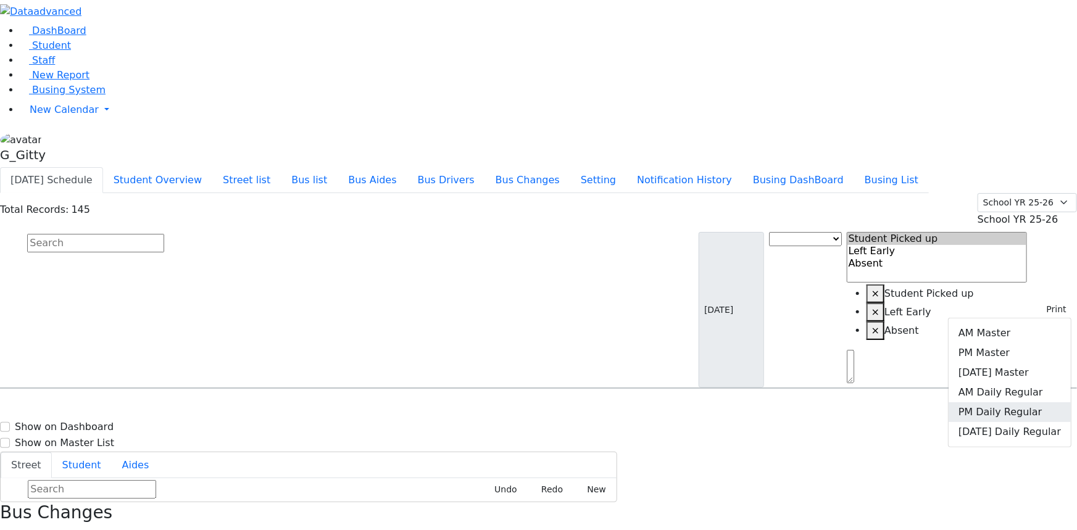
click at [991, 402] on link "PM Daily Regular" at bounding box center [1010, 412] width 122 height 20
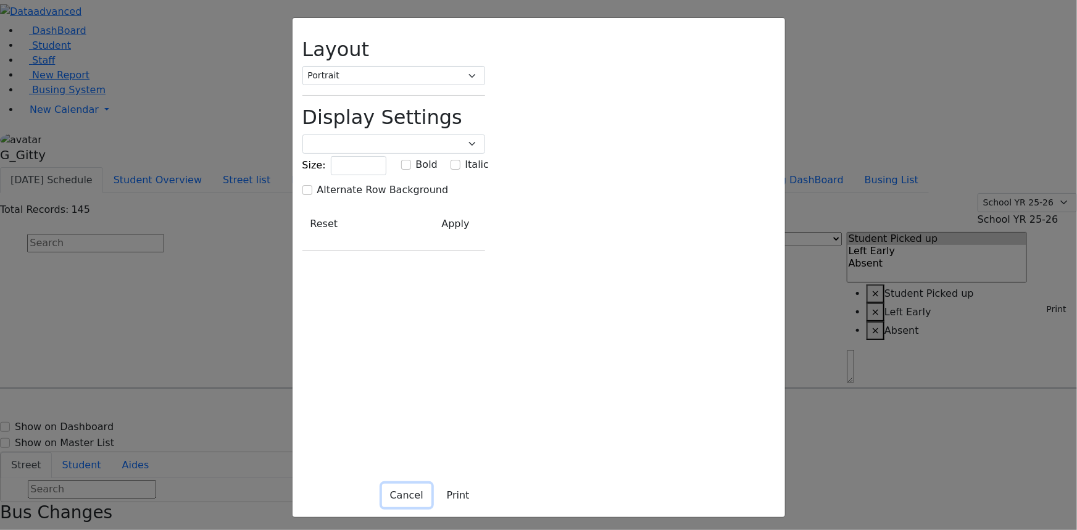
click at [431, 499] on button "Cancel" at bounding box center [406, 495] width 49 height 23
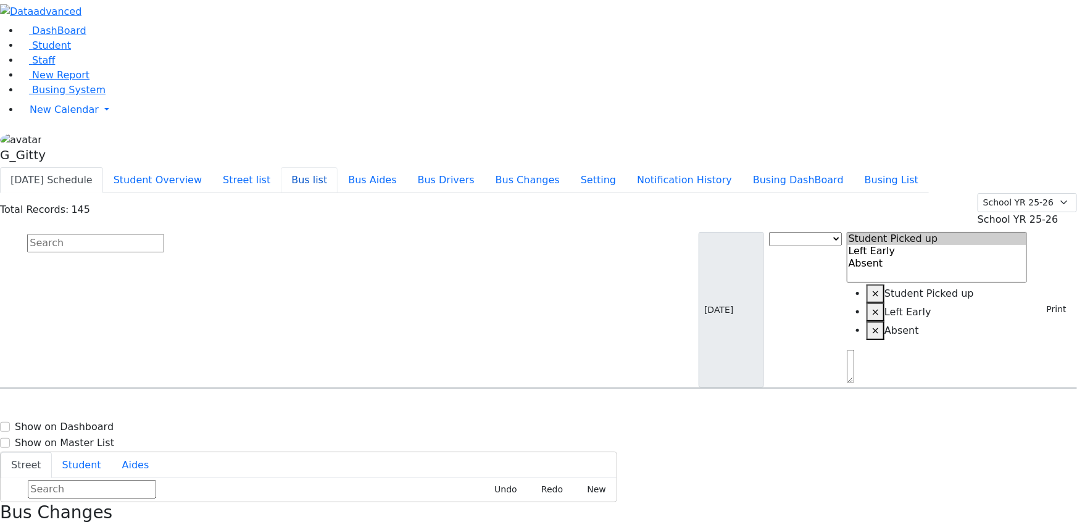
click at [338, 167] on button "Bus list" at bounding box center [309, 180] width 57 height 26
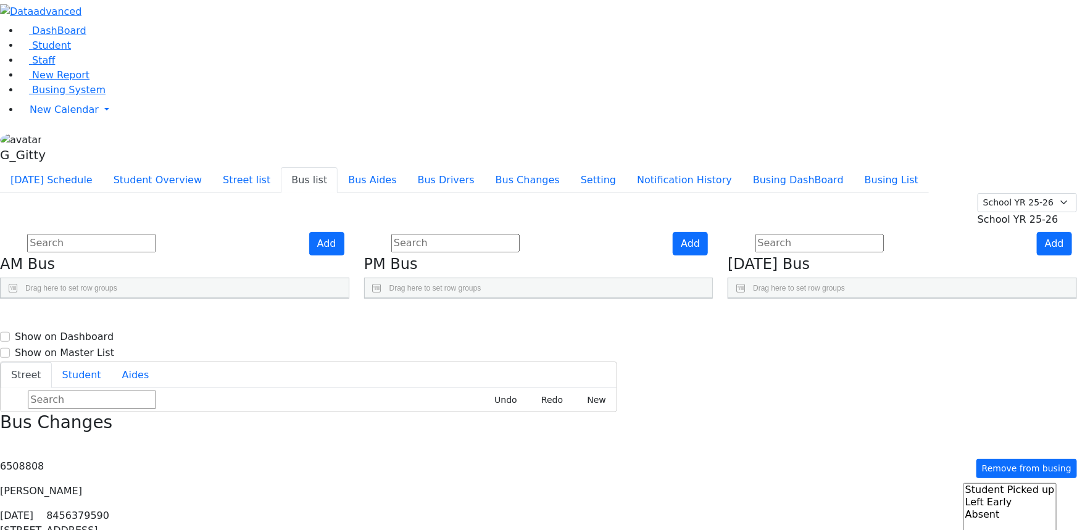
scroll to position [224, 0]
click at [659, 430] on link "Press SPACE to select this row." at bounding box center [652, 438] width 13 height 16
click at [659, 460] on link "Press SPACE to select this row." at bounding box center [652, 468] width 13 height 16
click at [38, 96] on link "Busing System" at bounding box center [63, 90] width 86 height 12
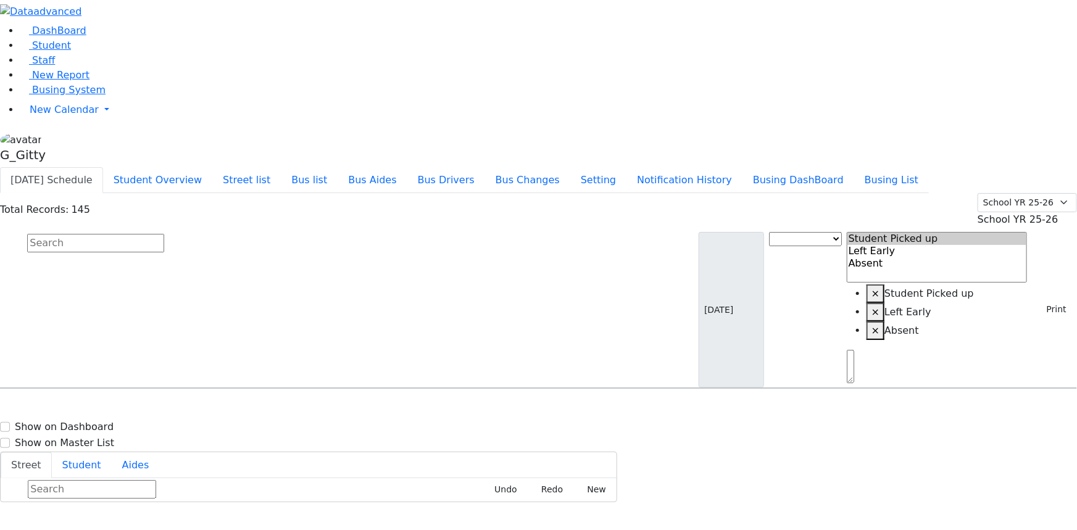
click at [164, 234] on input "text" at bounding box center [95, 243] width 137 height 19
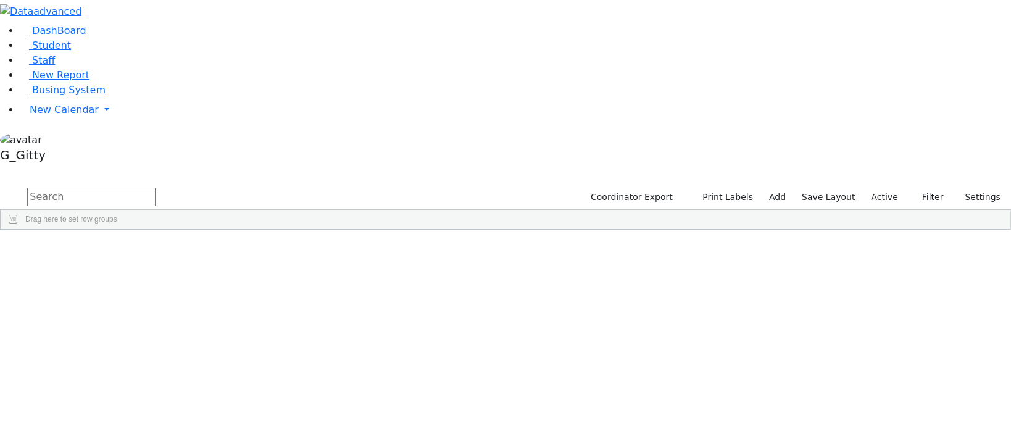
click at [156, 188] on input "text" at bounding box center [91, 197] width 128 height 19
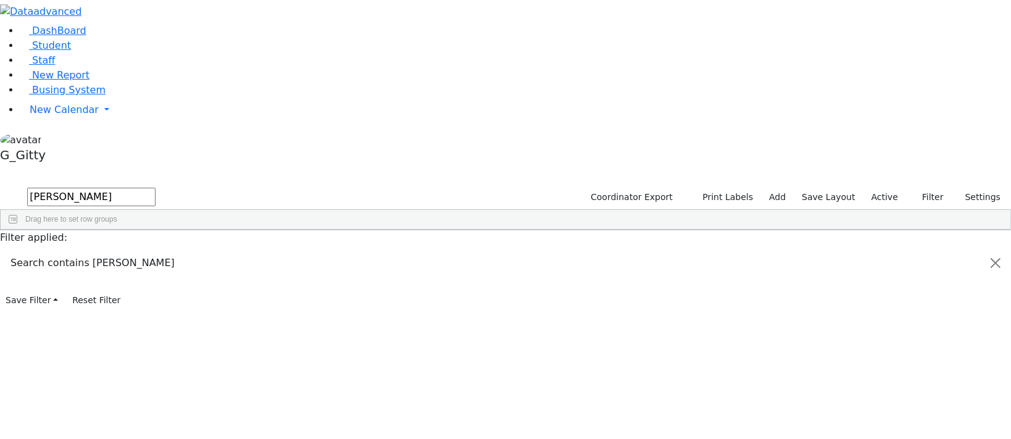
type input "[PERSON_NAME]"
click at [156, 433] on div "Rolnitzky" at bounding box center [117, 441] width 78 height 17
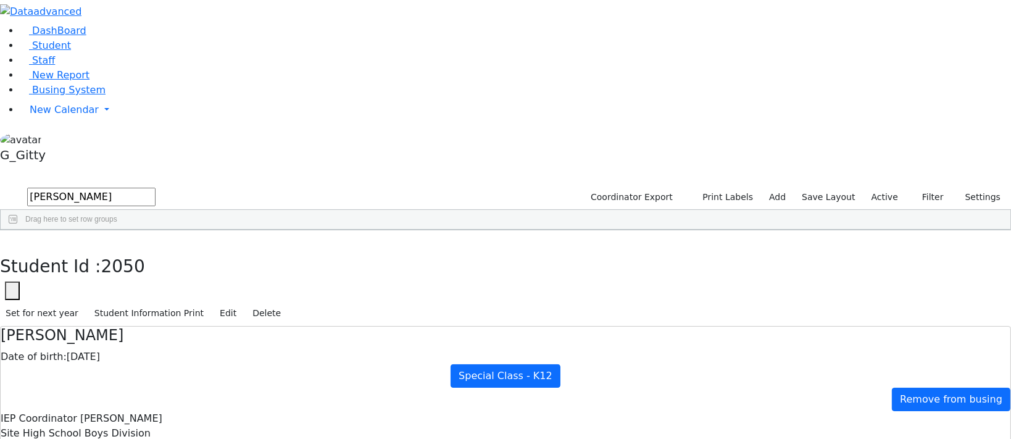
drag, startPoint x: 791, startPoint y: 209, endPoint x: 790, endPoint y: 232, distance: 22.8
drag, startPoint x: 787, startPoint y: 211, endPoint x: 799, endPoint y: 233, distance: 25.4
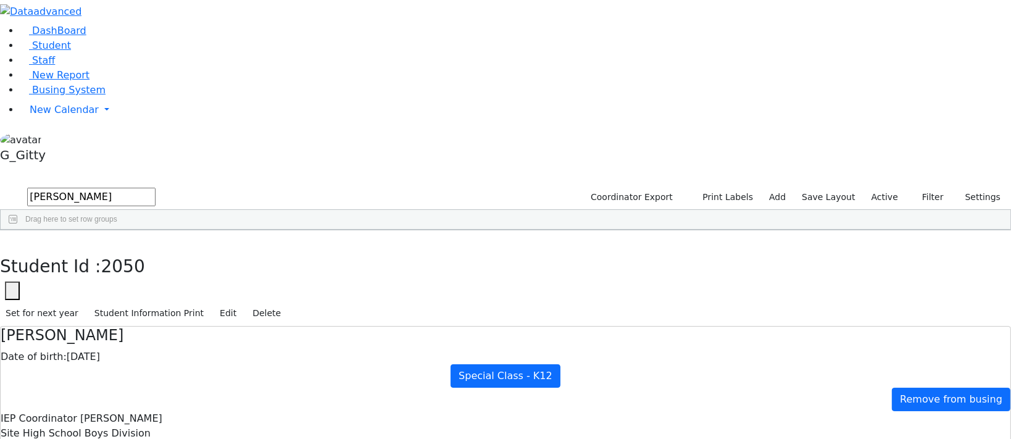
click at [12, 239] on icon "button" at bounding box center [9, 242] width 7 height 7
